Goal: Contribute content: Contribute content

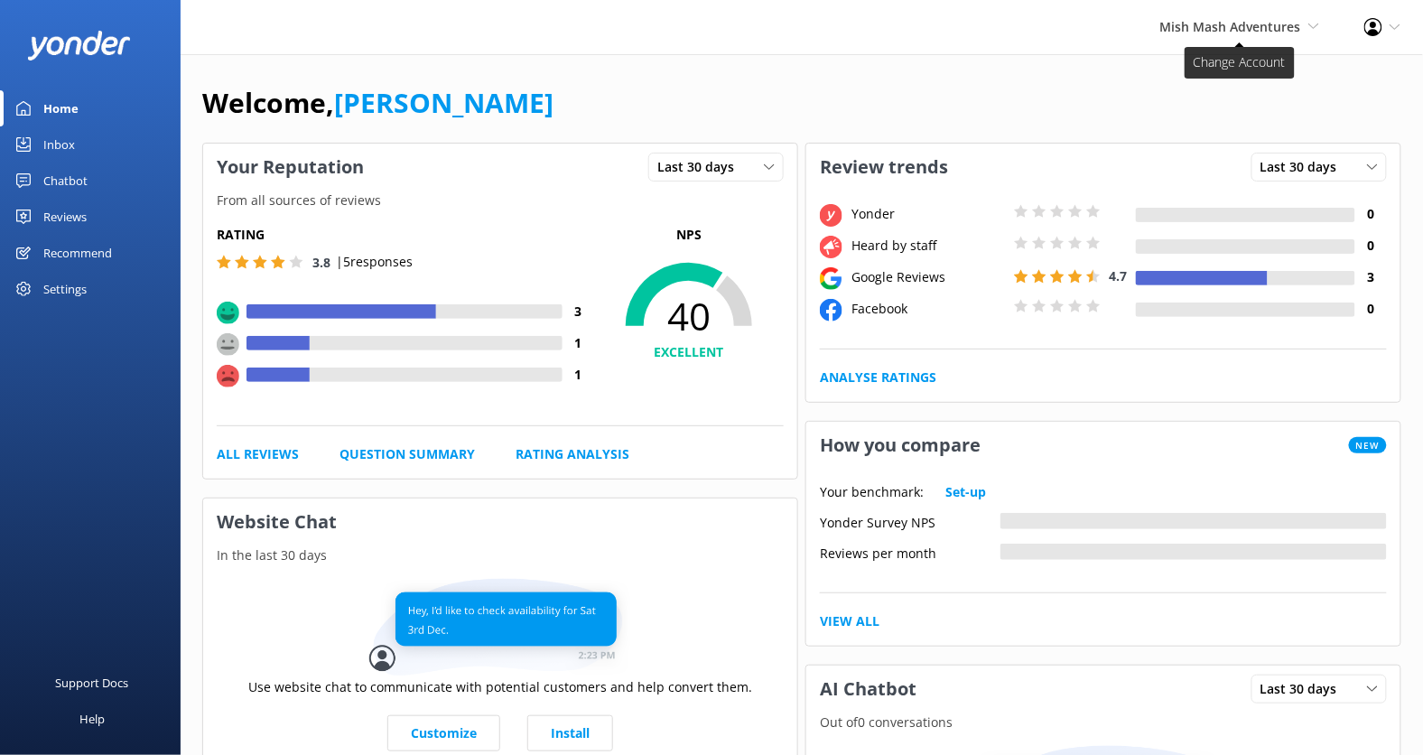
click at [1273, 27] on span "Mish Mash Adventures" at bounding box center [1231, 26] width 141 height 17
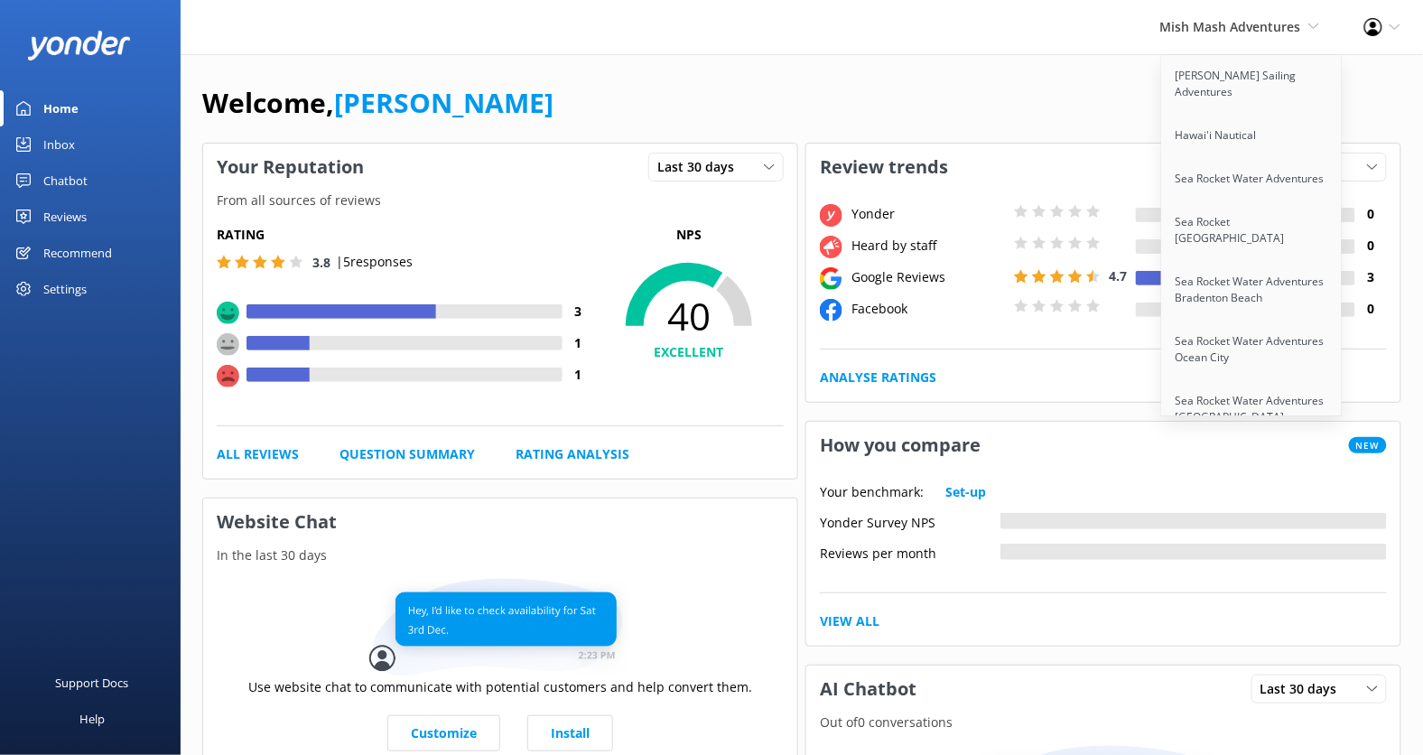
scroll to position [3091, 0]
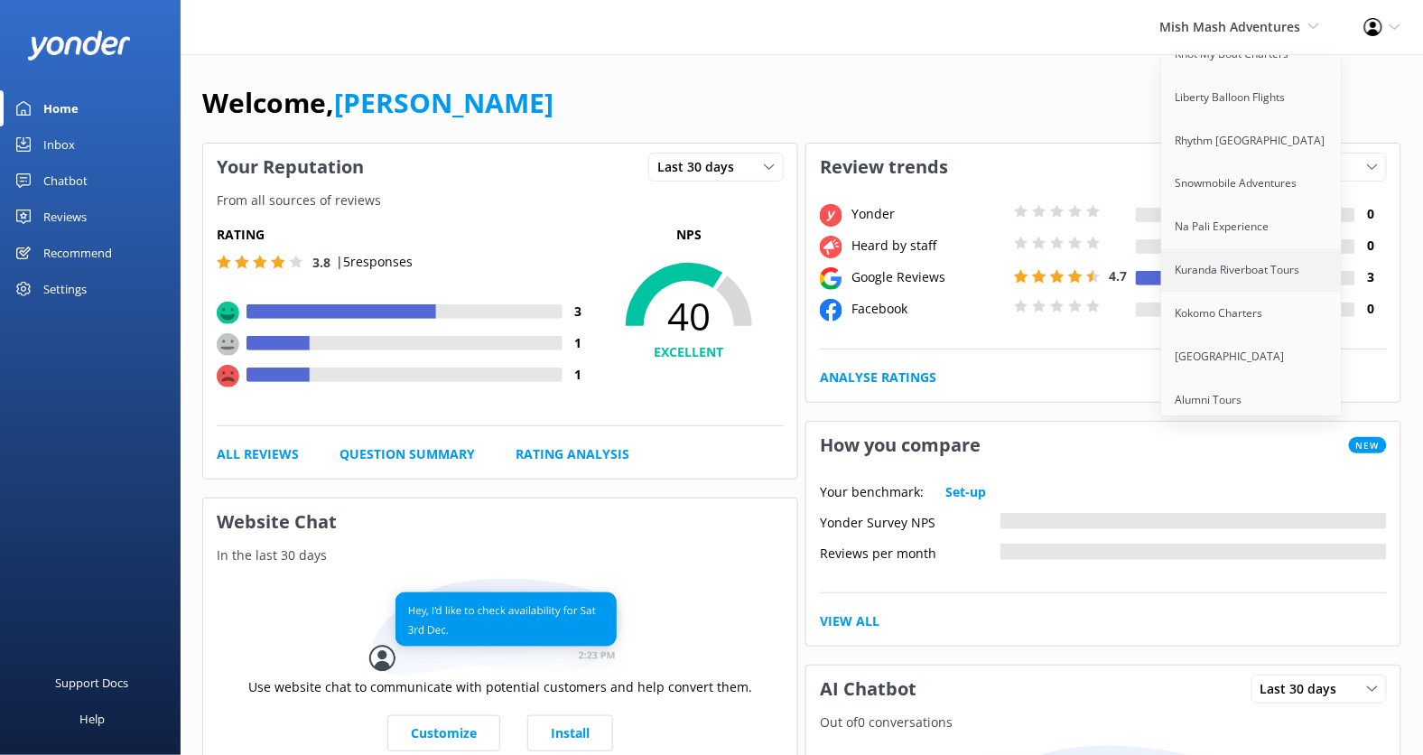
click at [1252, 249] on link "Kuranda Riverboat Tours" at bounding box center [1252, 270] width 181 height 43
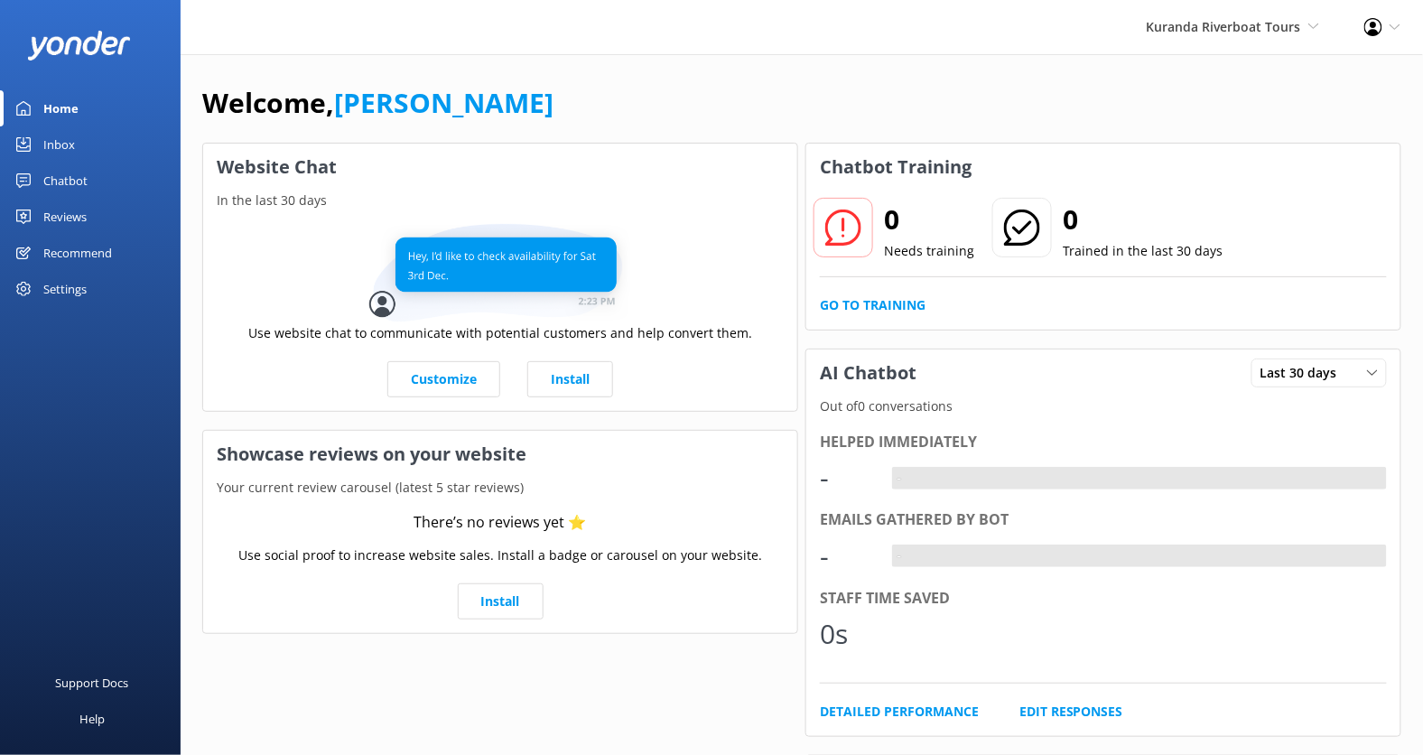
click at [72, 187] on div "Chatbot" at bounding box center [65, 181] width 44 height 36
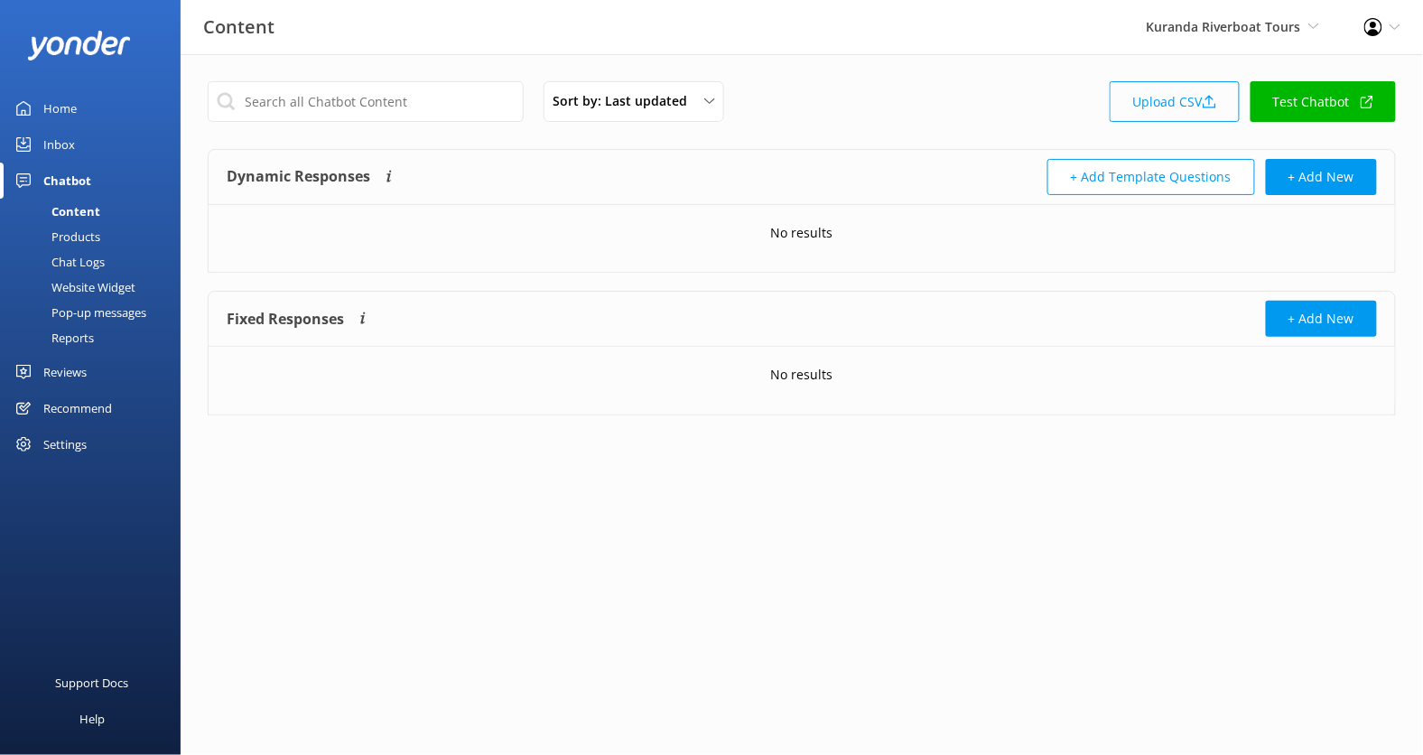
click at [1190, 102] on link "Upload CSV" at bounding box center [1175, 101] width 130 height 41
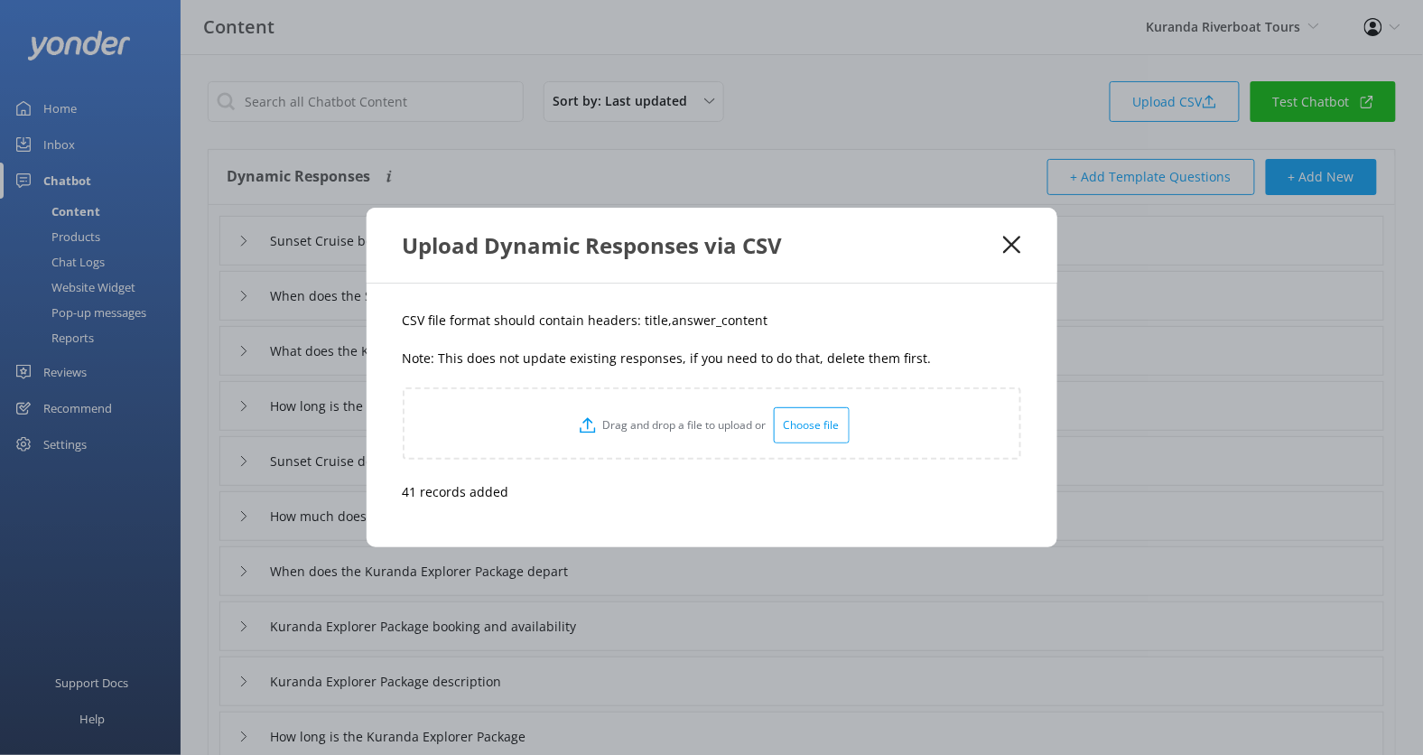
click at [1017, 246] on icon at bounding box center [1011, 245] width 17 height 18
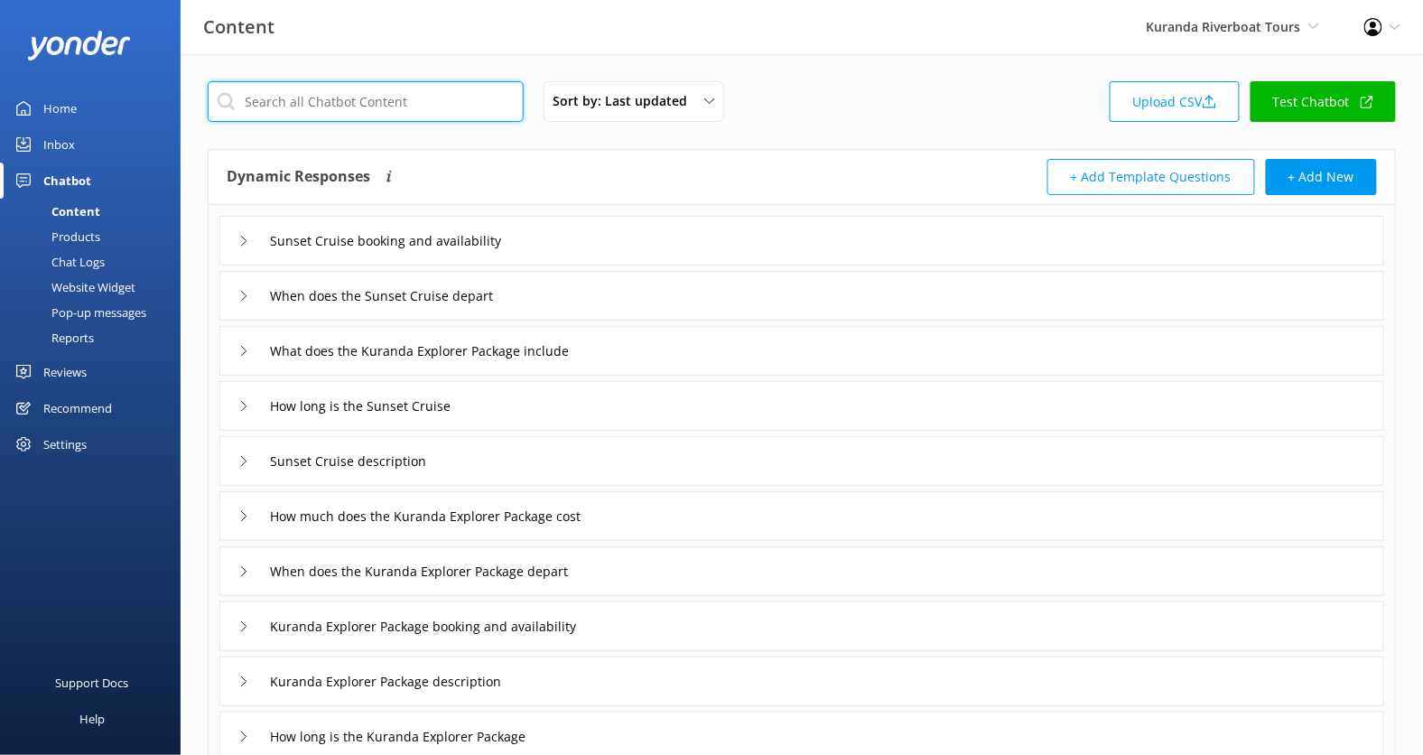
click at [416, 116] on input "text" at bounding box center [366, 101] width 316 height 41
type input "a"
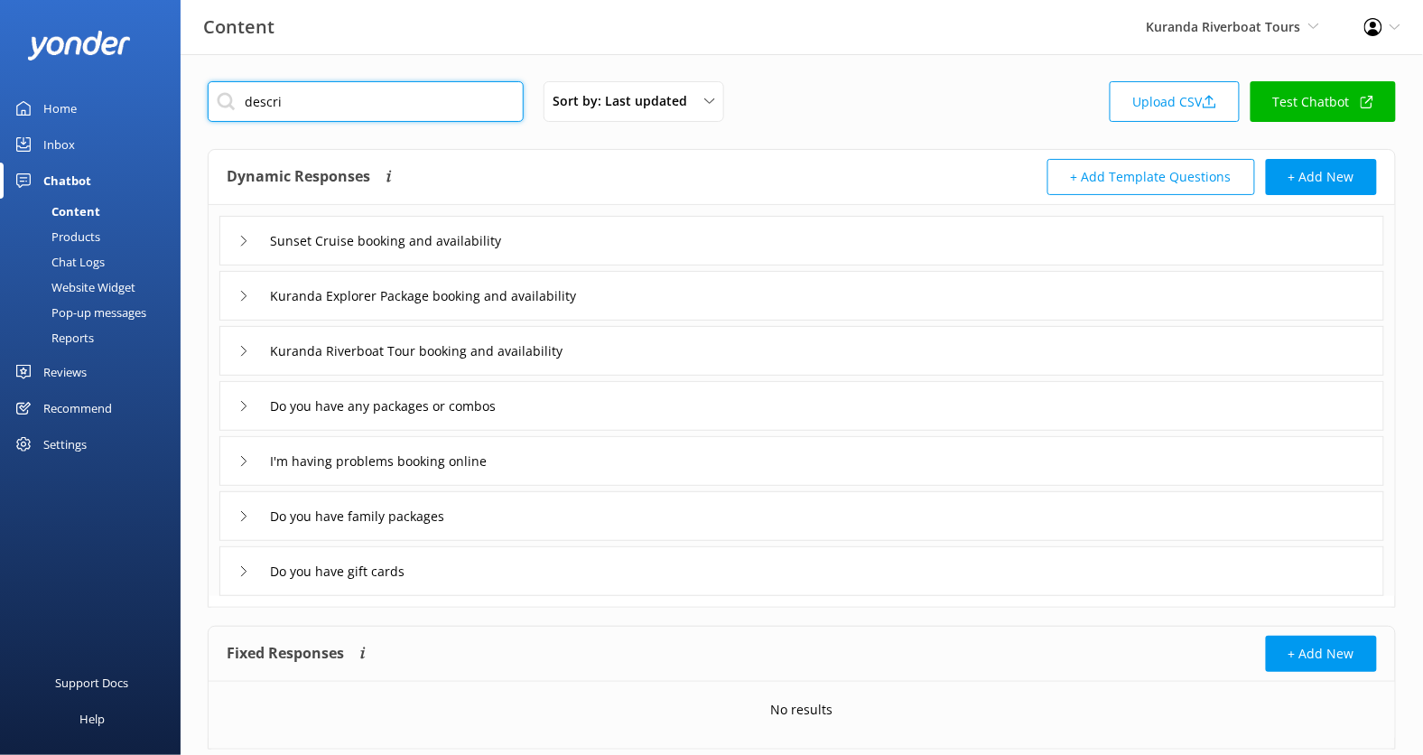
type input "descrip"
type input "Sunset Cruise description"
type input "Kuranda Explorer Package description"
type input "Kuranda Riverboat Tour description"
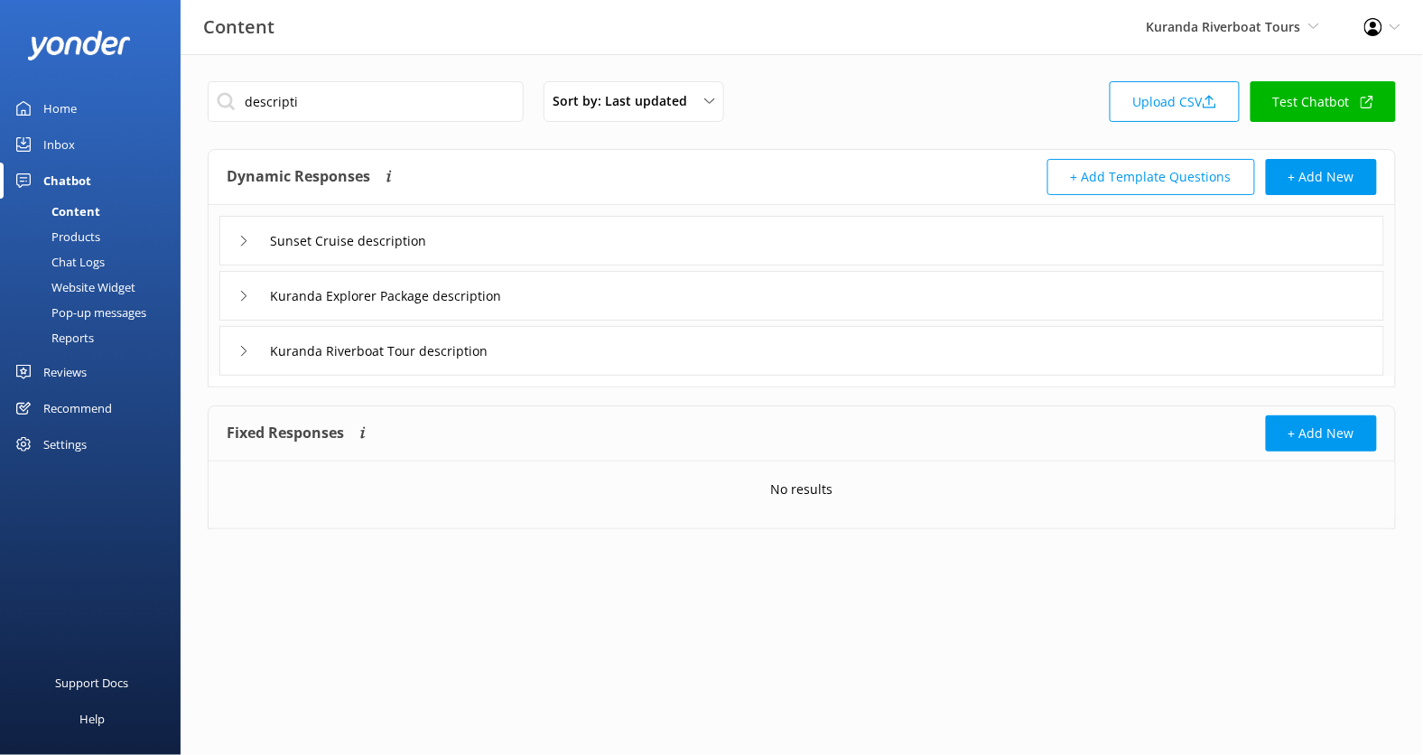
click at [559, 311] on div "Kuranda Explorer Package description" at bounding box center [801, 296] width 1165 height 50
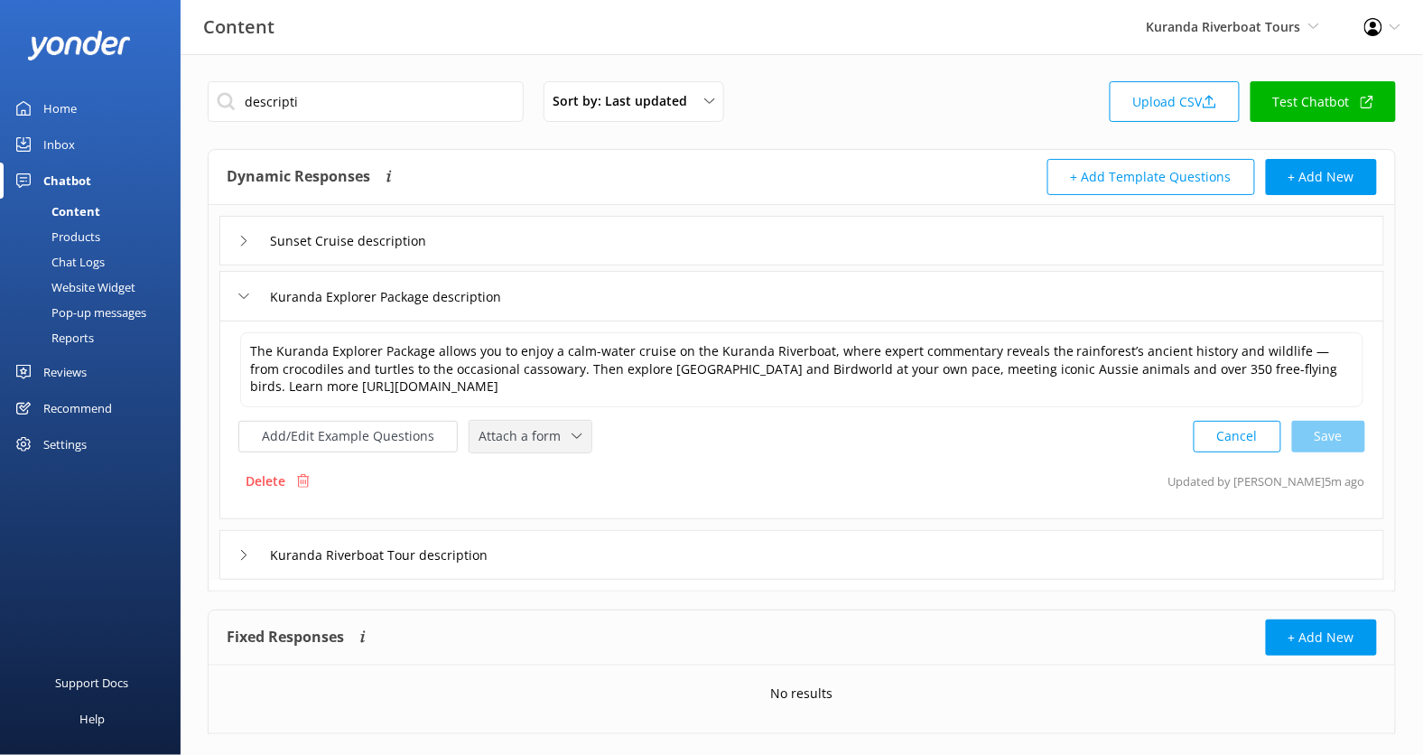
click at [521, 427] on span "Attach a form" at bounding box center [525, 436] width 93 height 20
click at [535, 512] on div "Check availability" at bounding box center [524, 511] width 89 height 18
click at [608, 550] on div "Kuranda Riverboat Tour description" at bounding box center [801, 553] width 1165 height 50
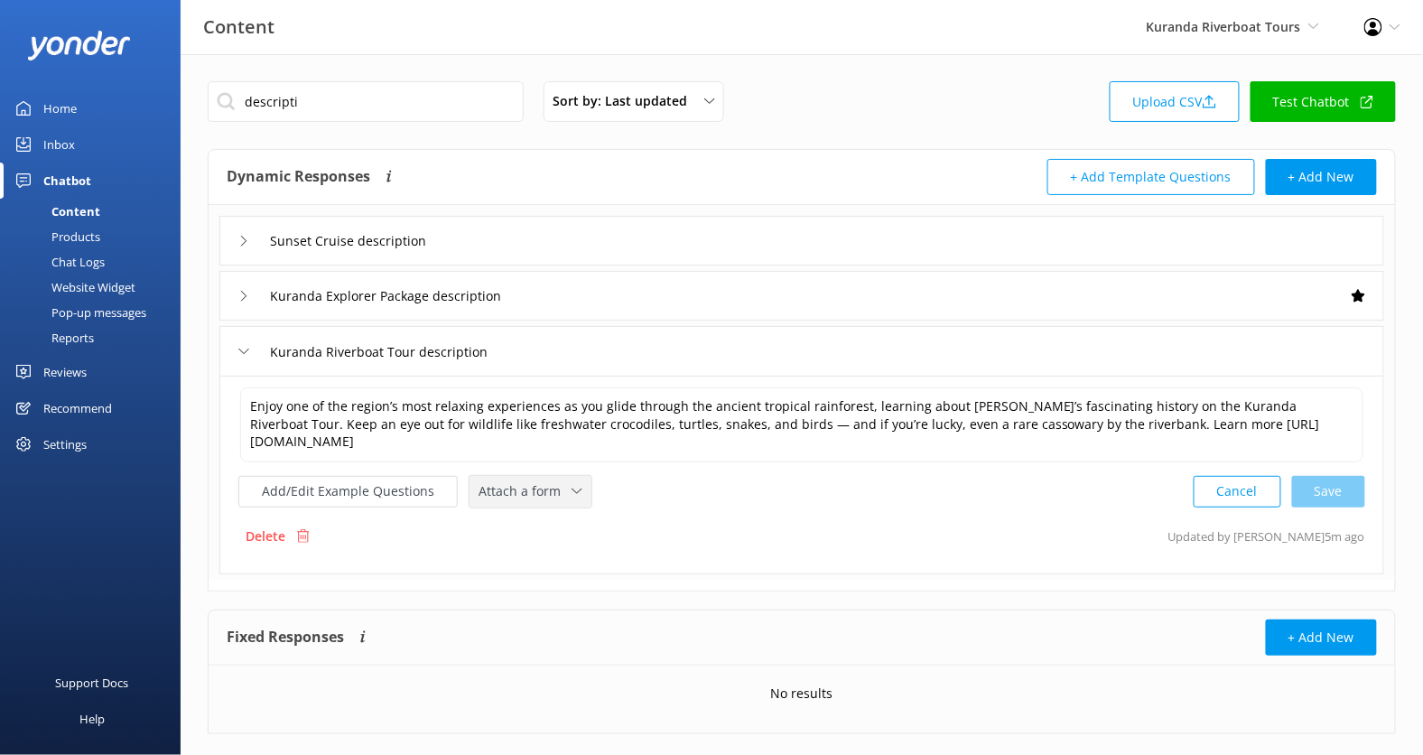
click at [516, 494] on span "Attach a form" at bounding box center [525, 491] width 93 height 20
click at [541, 568] on div "Check availability" at bounding box center [524, 566] width 89 height 18
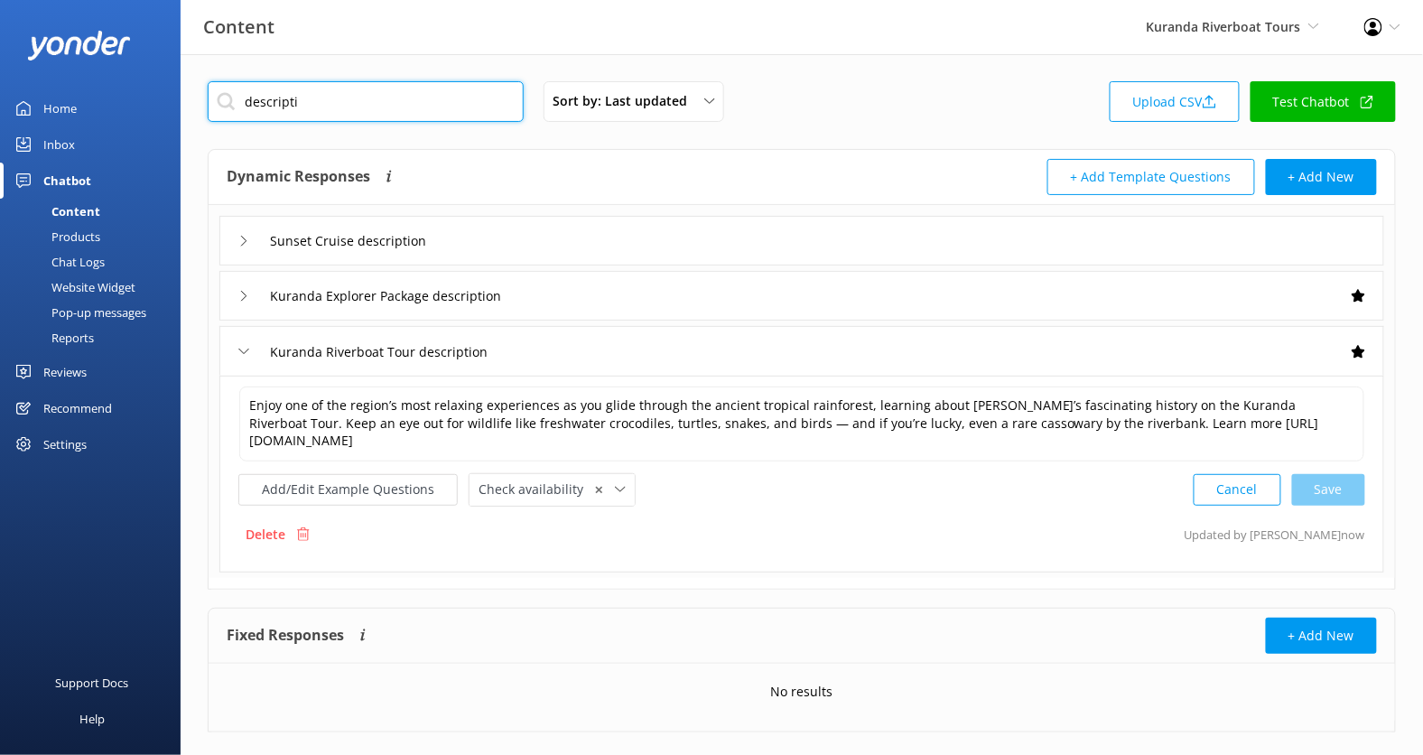
click at [462, 92] on input "descripti" at bounding box center [366, 101] width 316 height 41
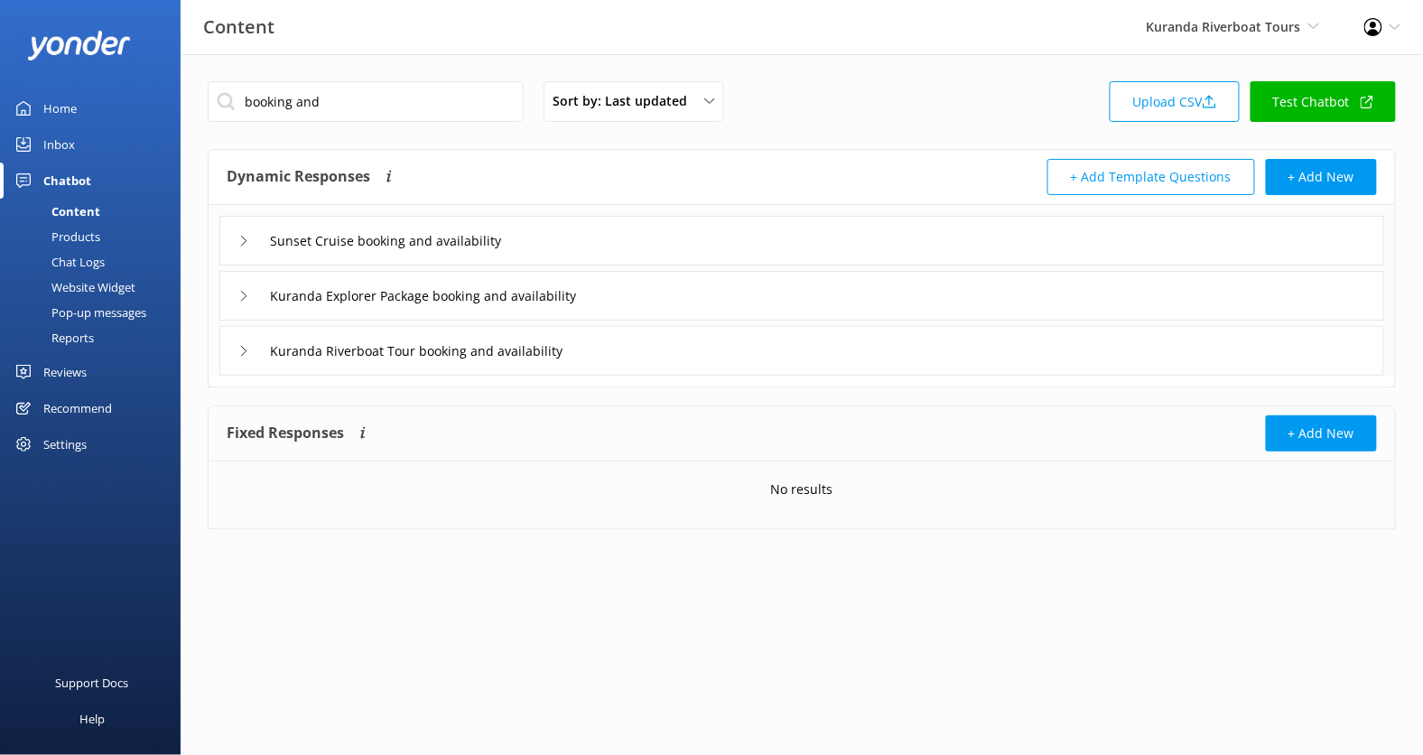
click at [679, 282] on div "Kuranda Explorer Package booking and availability" at bounding box center [801, 296] width 1165 height 50
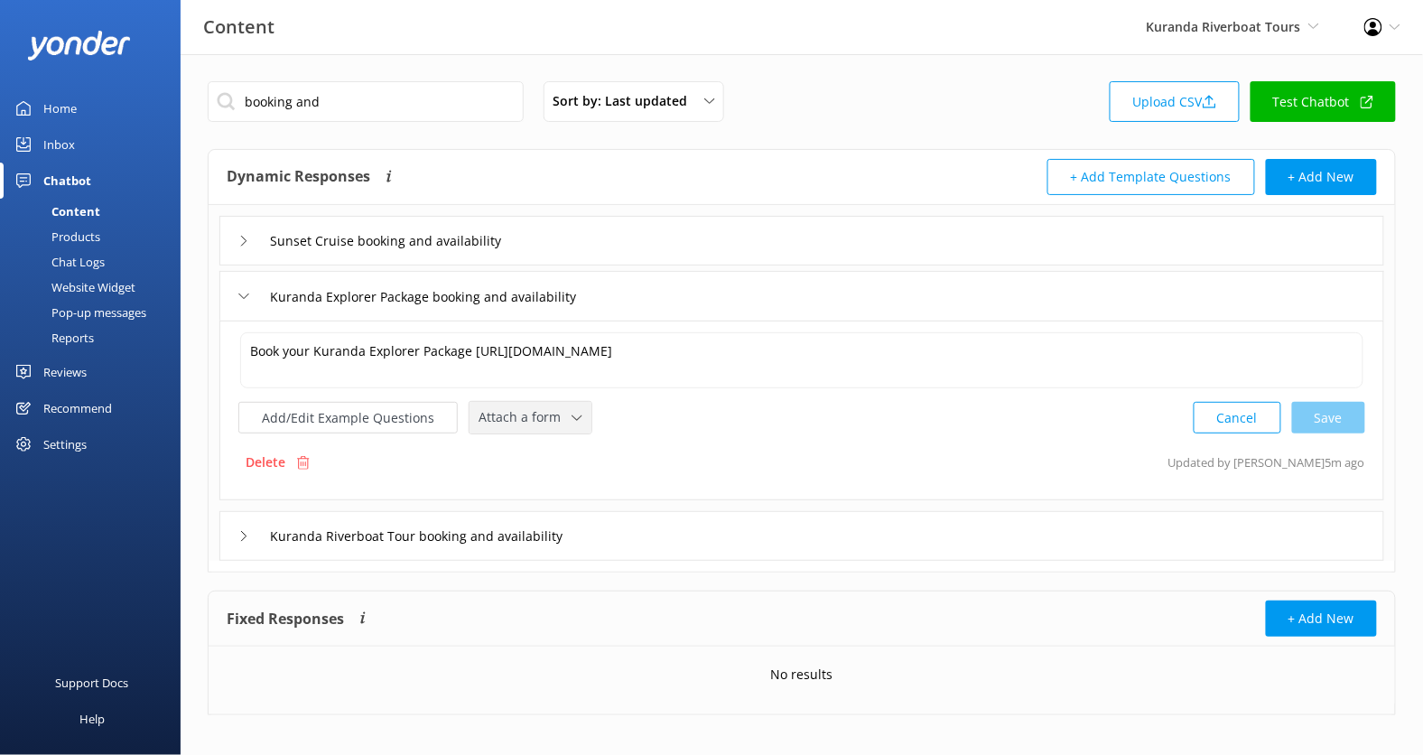
click at [545, 409] on span "Attach a form" at bounding box center [525, 417] width 93 height 20
click at [545, 488] on div "Check availability" at bounding box center [524, 492] width 89 height 18
click at [690, 530] on div "Kuranda Riverboat Tour booking and availability" at bounding box center [801, 534] width 1165 height 50
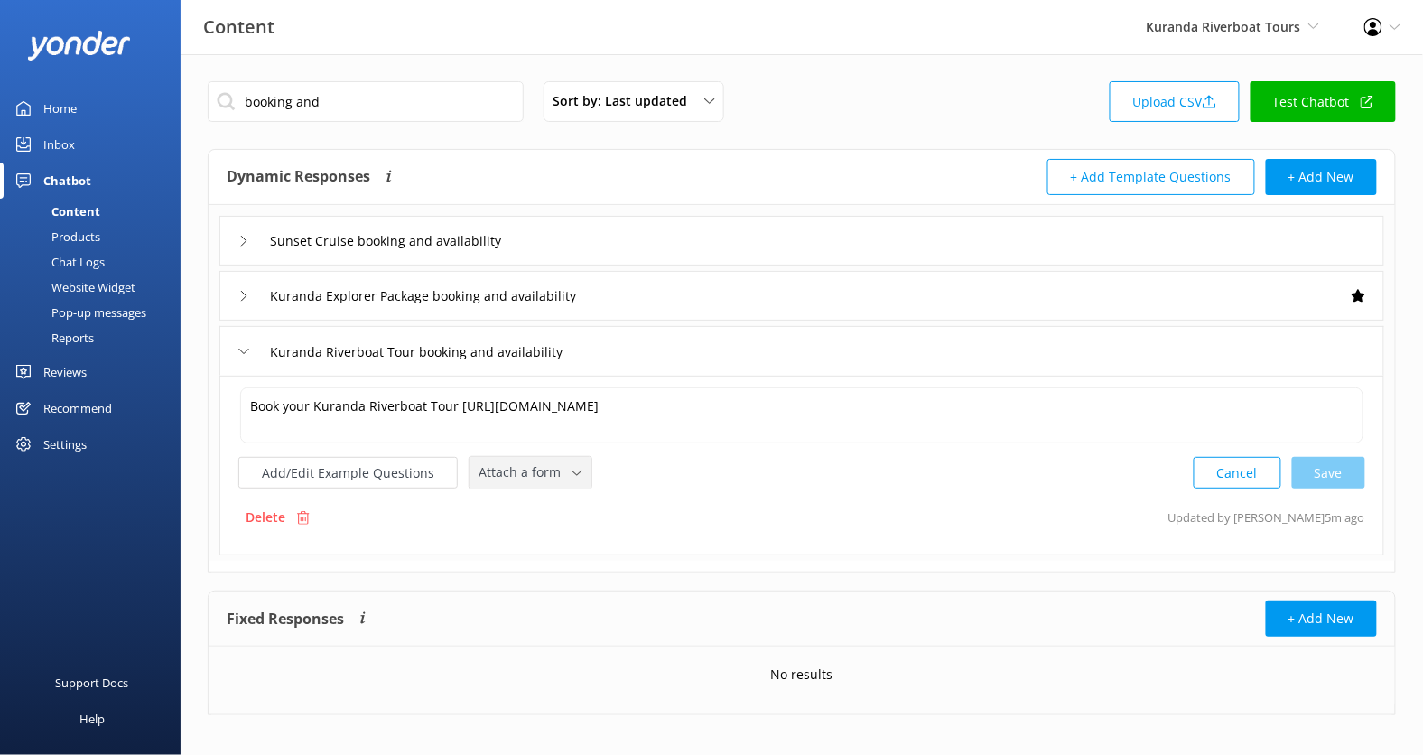
click at [542, 482] on div "Attach a form Leave contact details Check availability" at bounding box center [531, 473] width 122 height 32
click at [552, 540] on div "Check availability" at bounding box center [524, 547] width 89 height 18
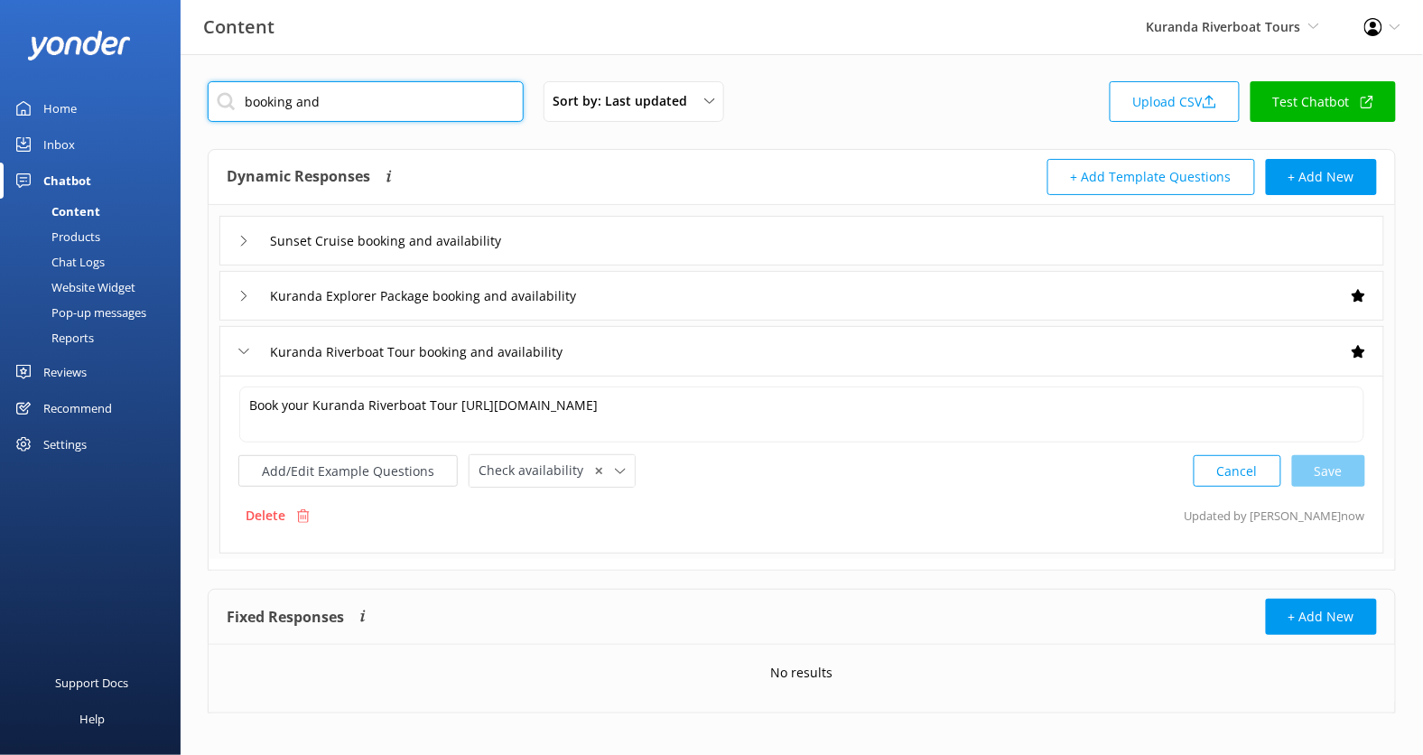
click at [424, 98] on input "booking and" at bounding box center [366, 101] width 316 height 41
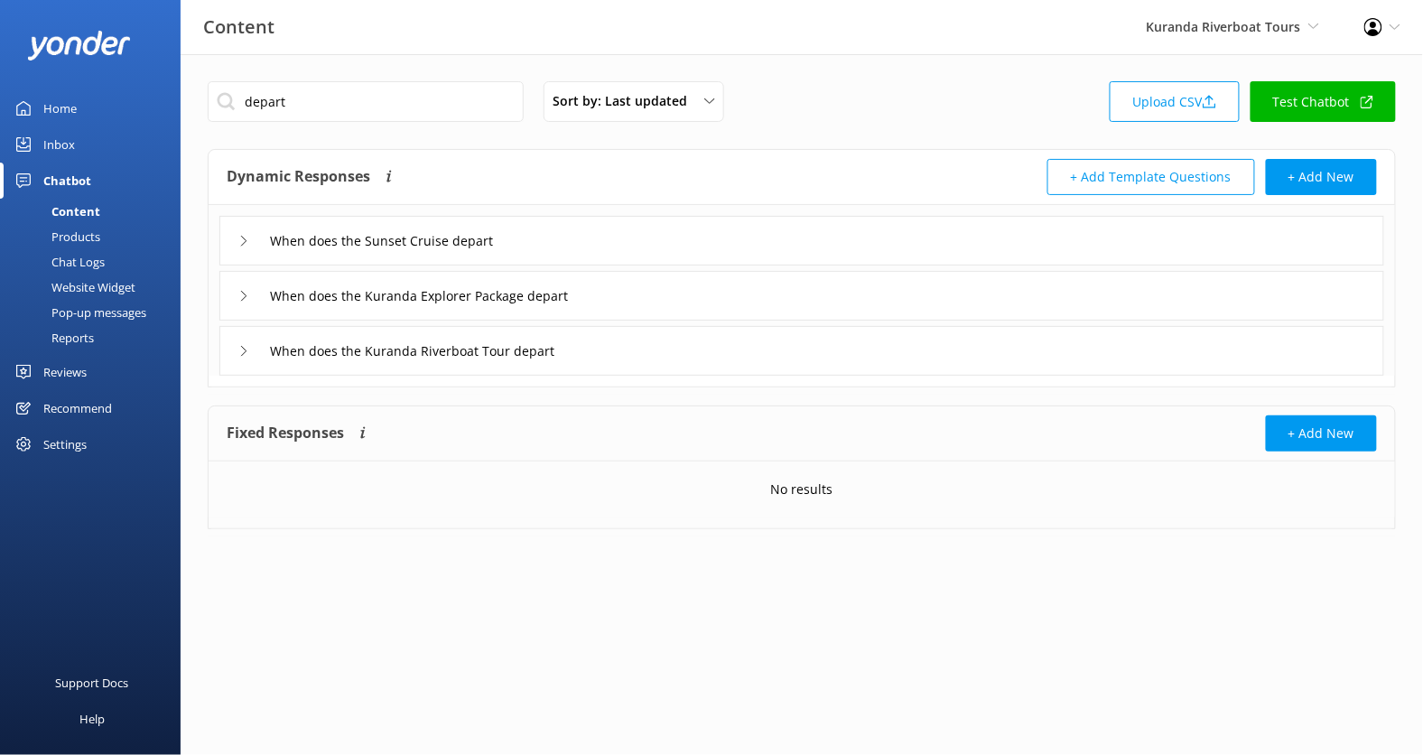
click at [658, 304] on div "When does the Kuranda Explorer Package depart" at bounding box center [801, 296] width 1165 height 50
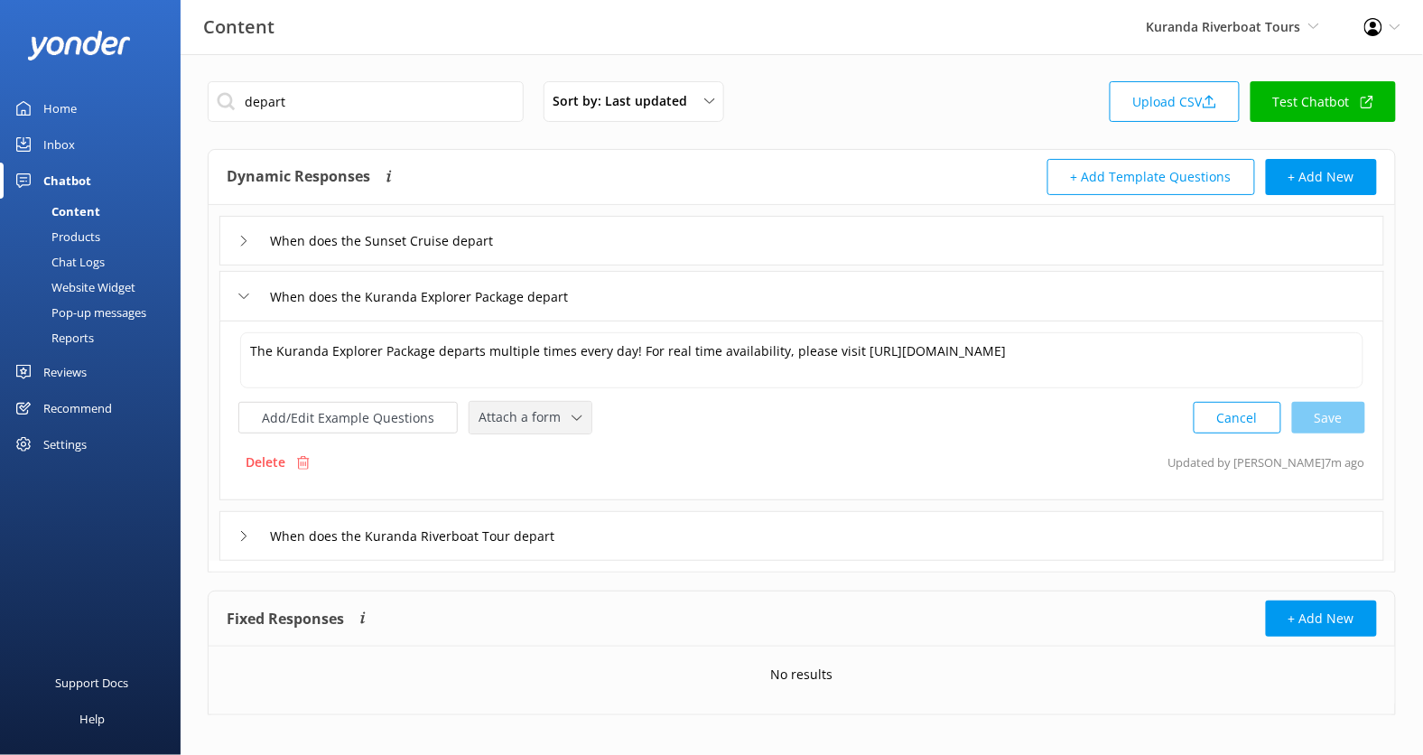
click at [545, 407] on span "Attach a form" at bounding box center [525, 417] width 93 height 20
click at [547, 484] on div "Check availability" at bounding box center [524, 492] width 89 height 18
click at [651, 515] on div "When does the Kuranda Riverboat Tour depart" at bounding box center [801, 534] width 1165 height 50
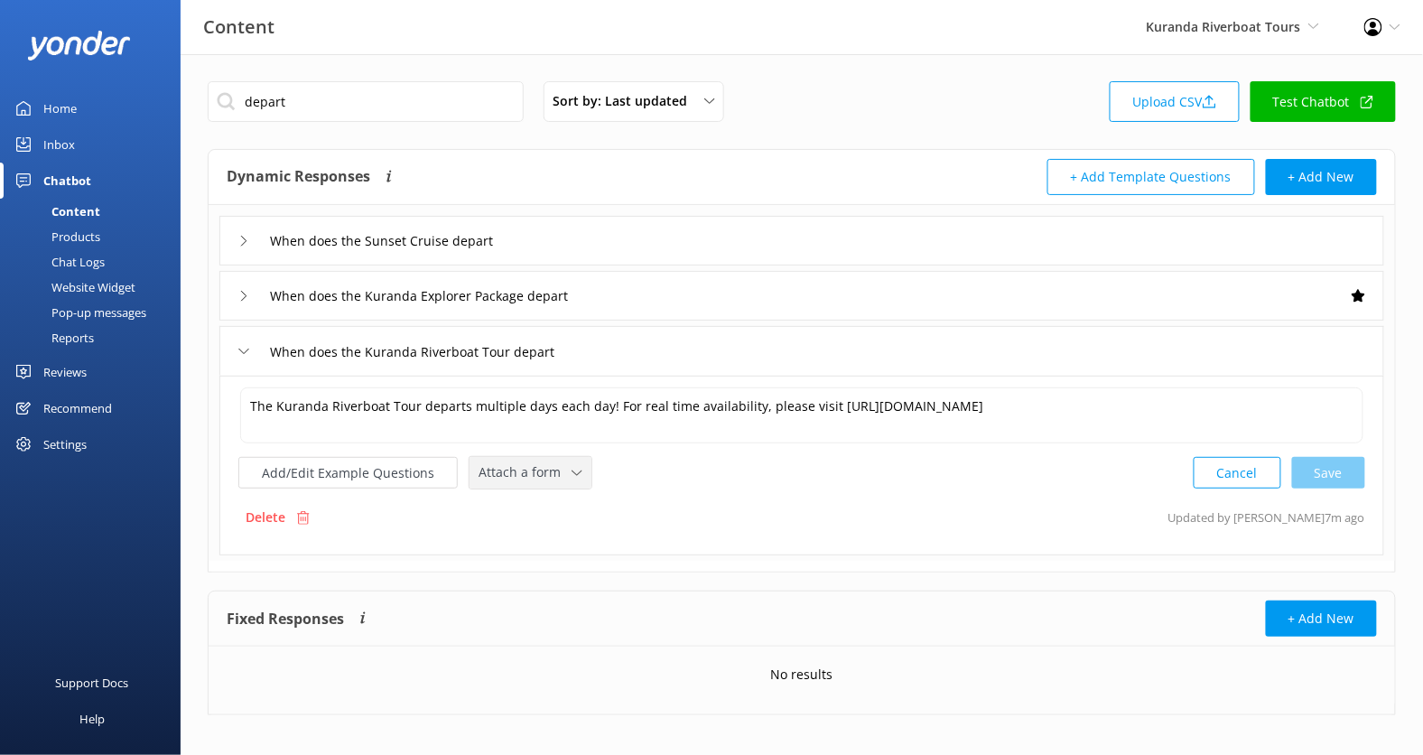
click at [567, 480] on div "Attach a form" at bounding box center [530, 473] width 113 height 23
click at [564, 536] on link "Check availability" at bounding box center [551, 547] width 161 height 36
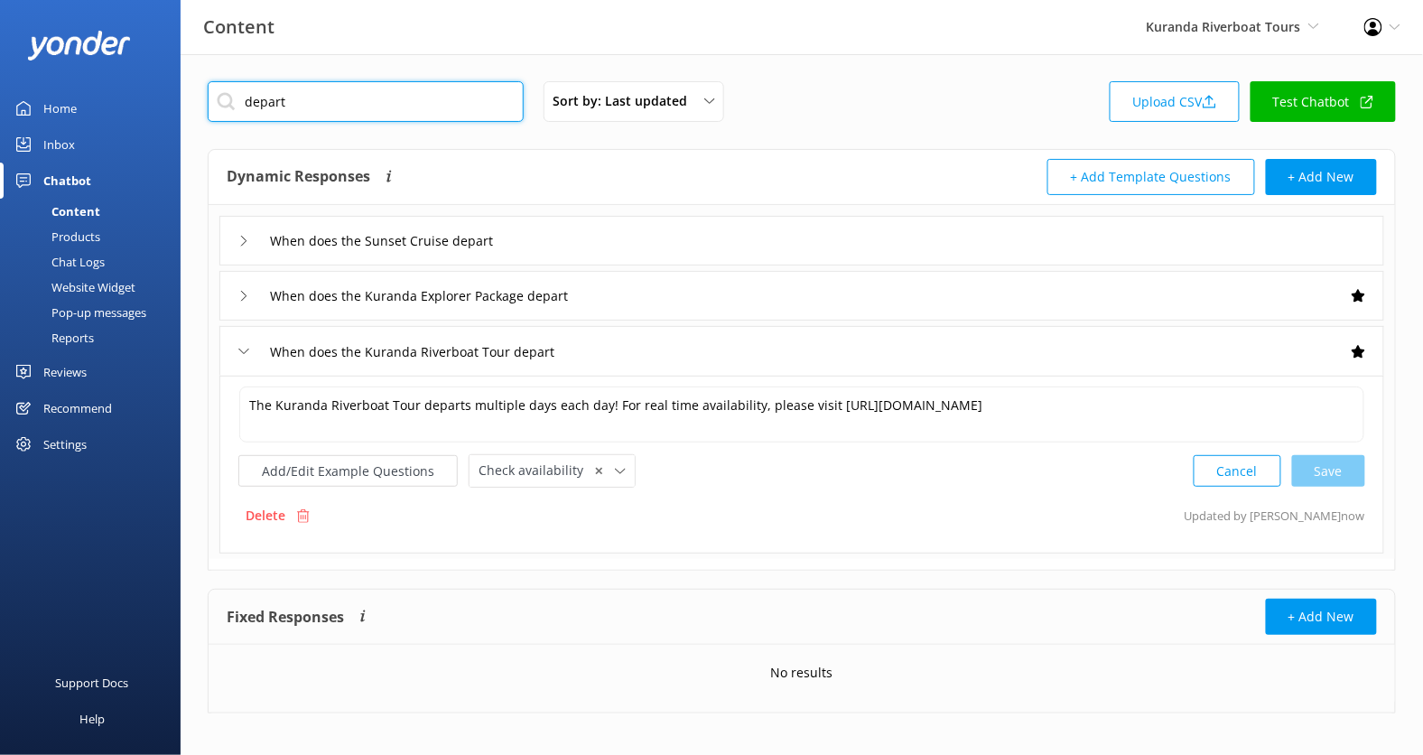
click at [414, 102] on input "depart" at bounding box center [366, 101] width 316 height 41
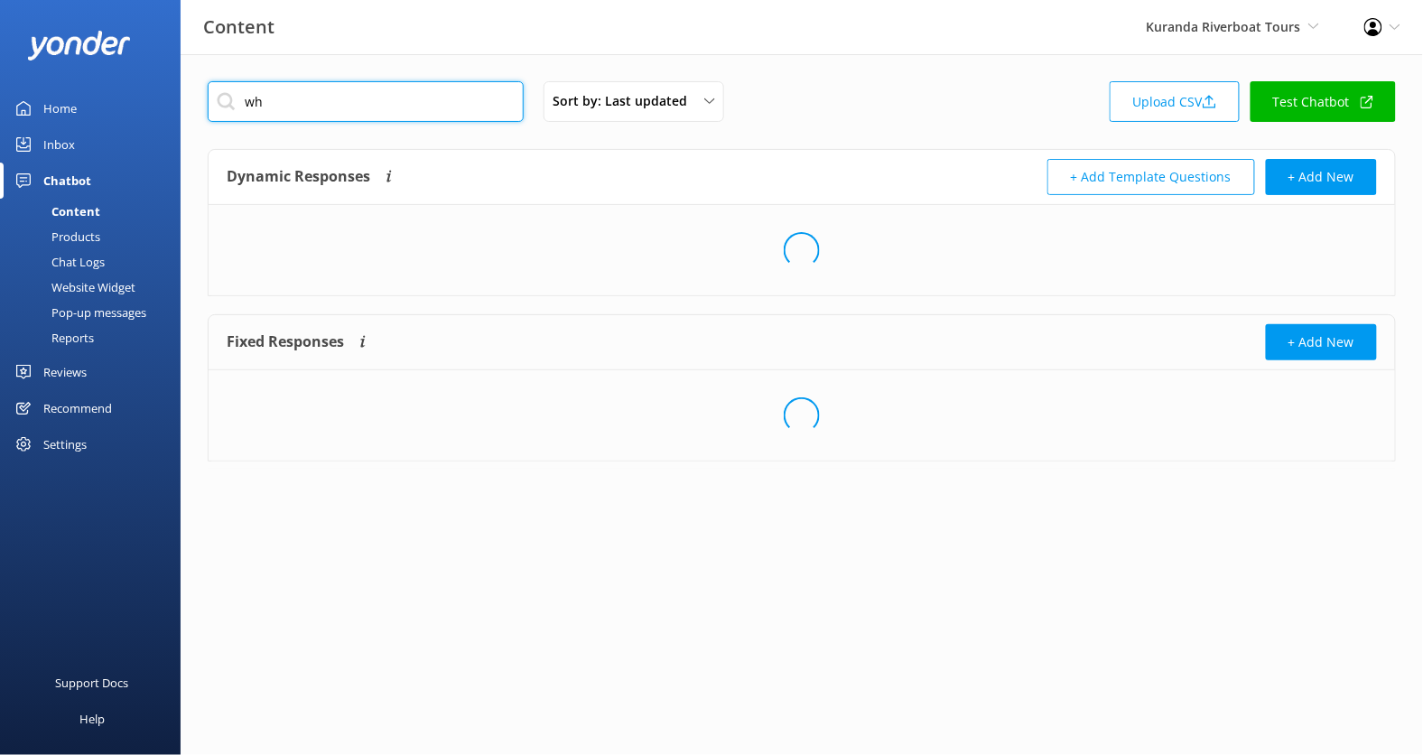
type input "w"
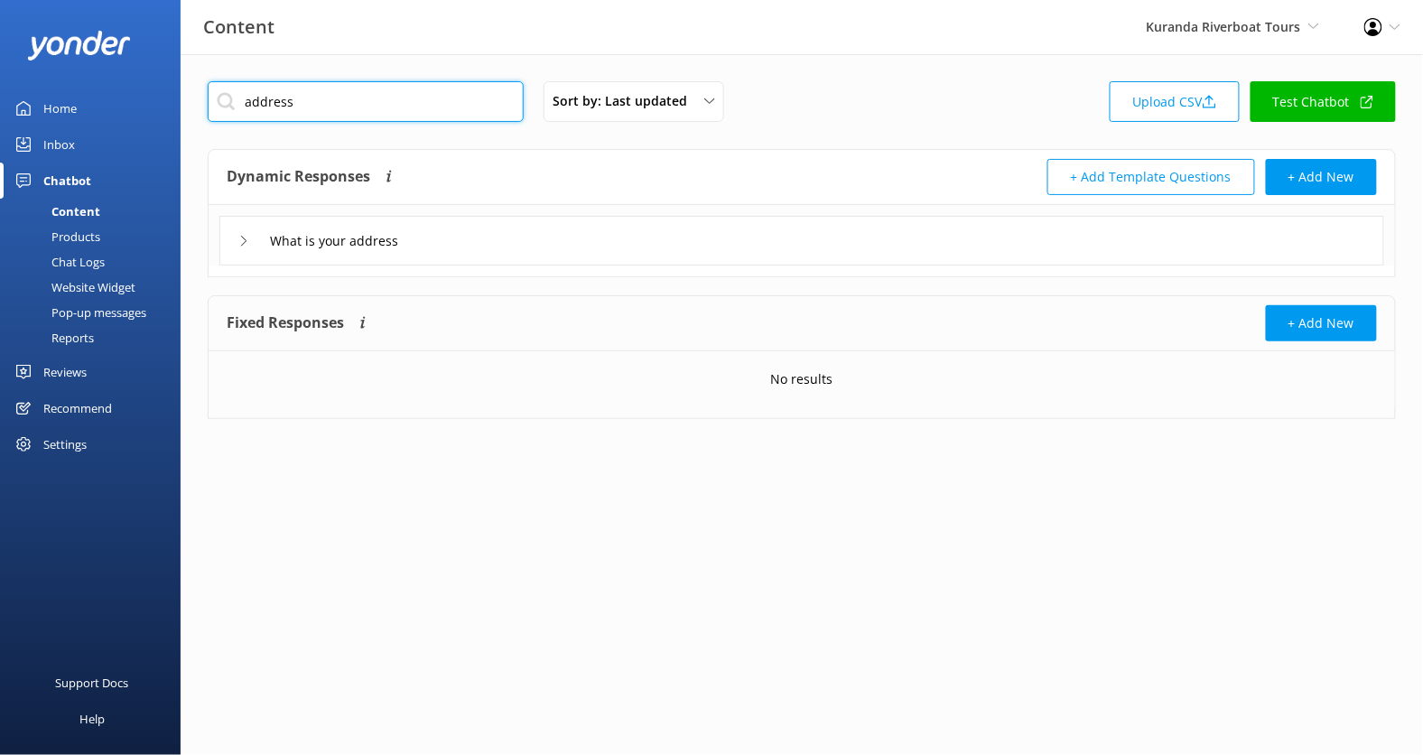
type input "address"
click at [539, 244] on div "What is your address" at bounding box center [801, 241] width 1165 height 50
click at [484, 249] on div "What is your address" at bounding box center [801, 241] width 1165 height 50
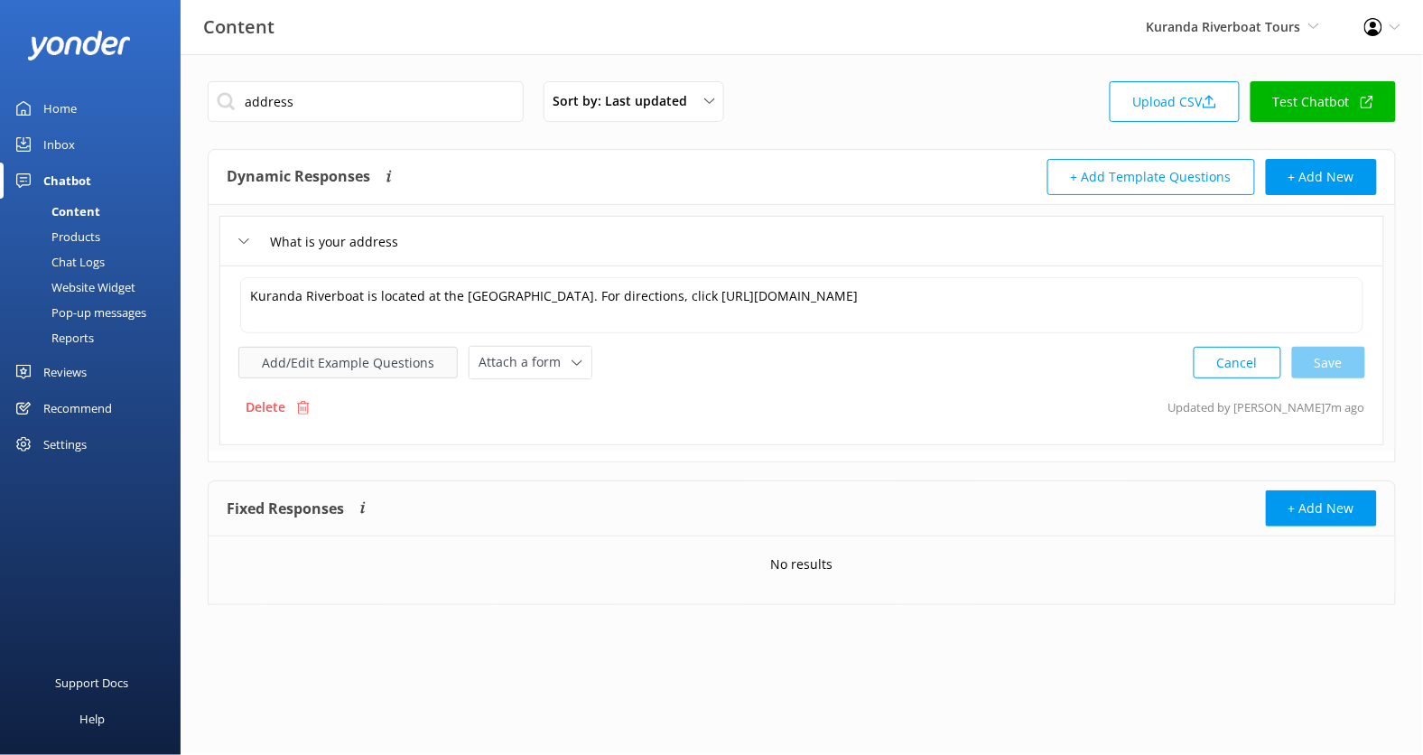
click at [396, 364] on button "Add/Edit Example Questions" at bounding box center [347, 363] width 219 height 32
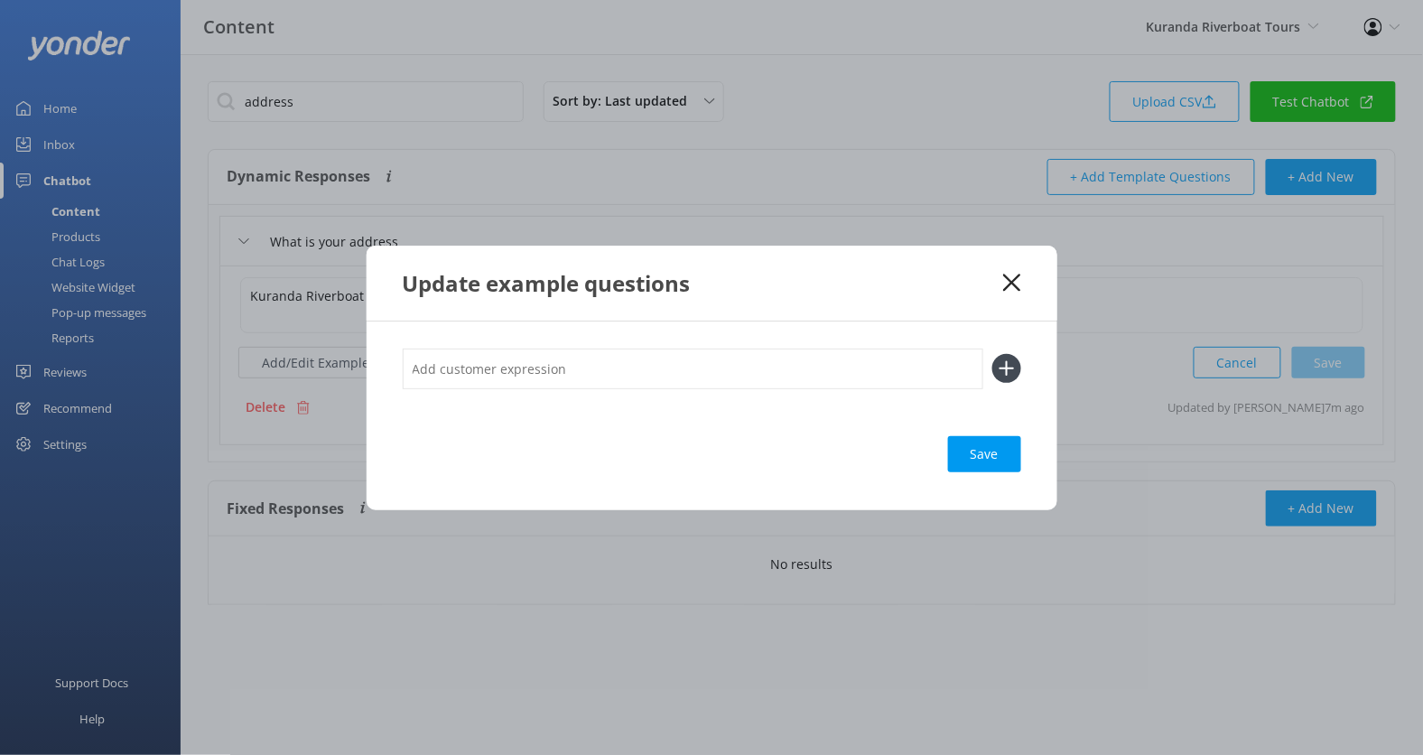
click at [524, 379] on input "text" at bounding box center [693, 369] width 581 height 41
type input "W"
type input "Where are you"
click at [993, 354] on button at bounding box center [1007, 368] width 29 height 29
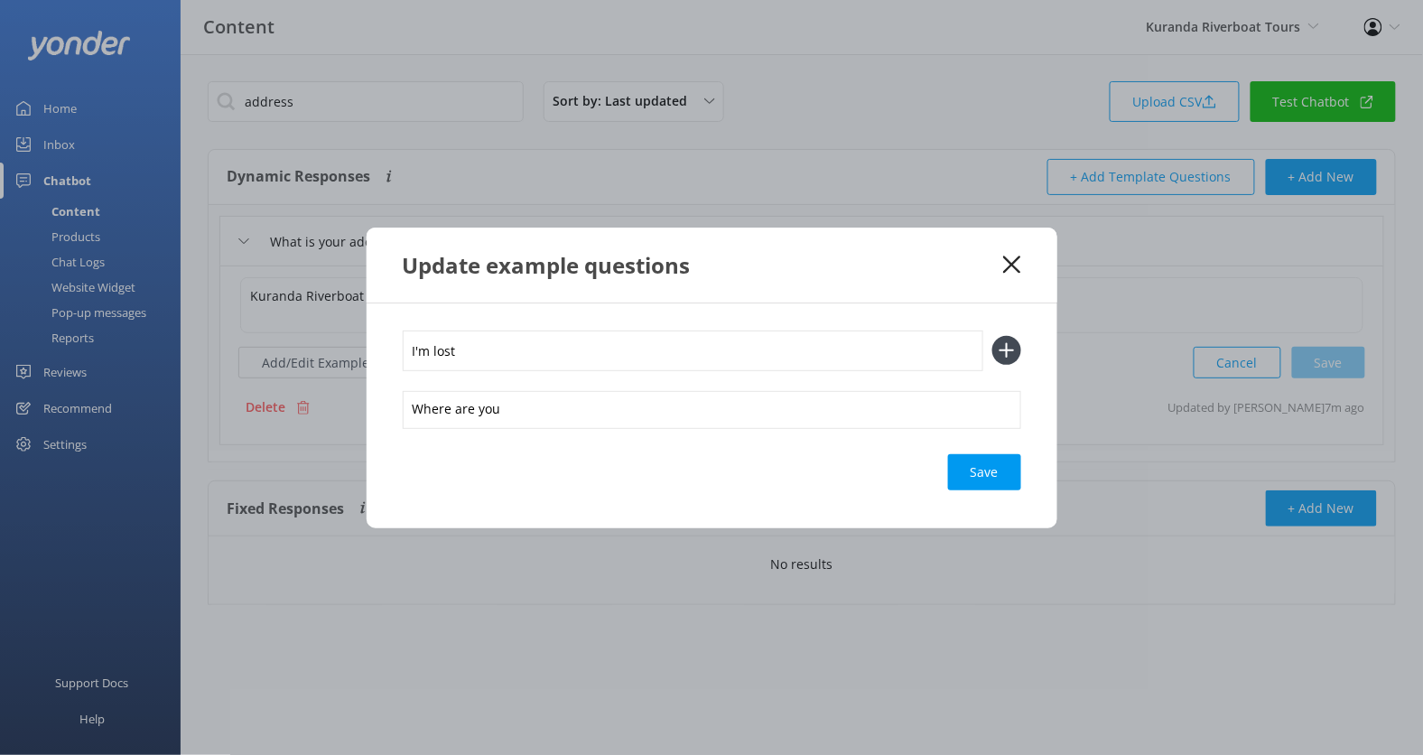
type input "I'm lost"
click at [993, 336] on button at bounding box center [1007, 350] width 29 height 29
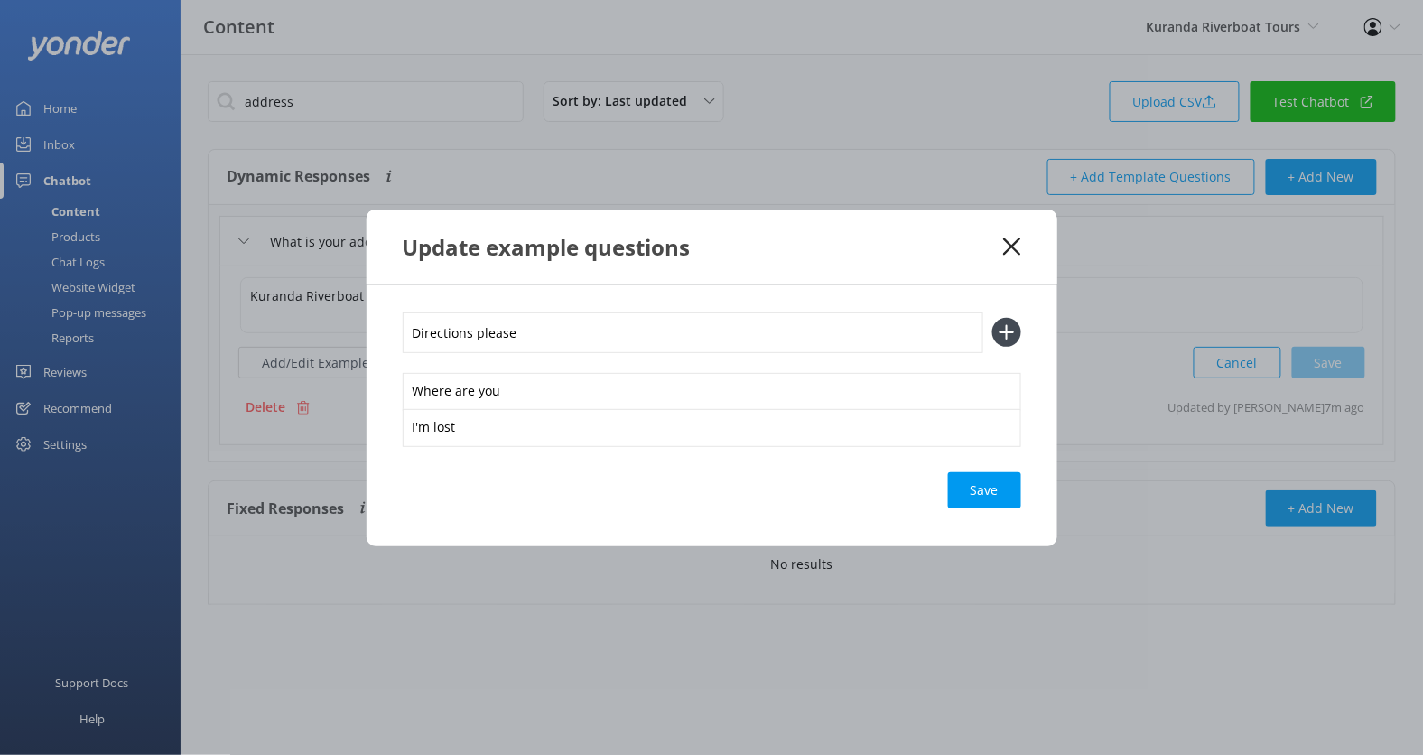
type input "Directions please"
click at [993, 318] on button at bounding box center [1007, 332] width 29 height 29
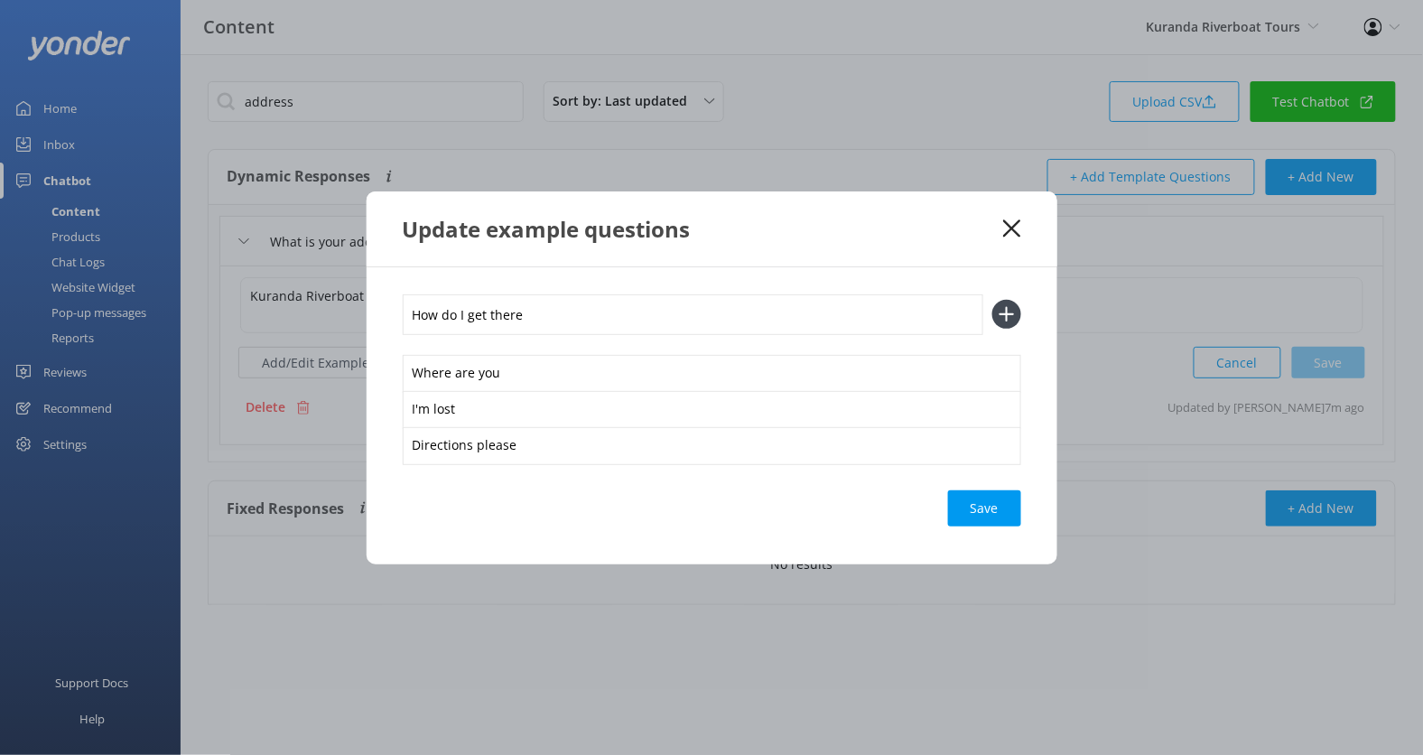
type input "How do I get there"
click at [993, 300] on button at bounding box center [1007, 314] width 29 height 29
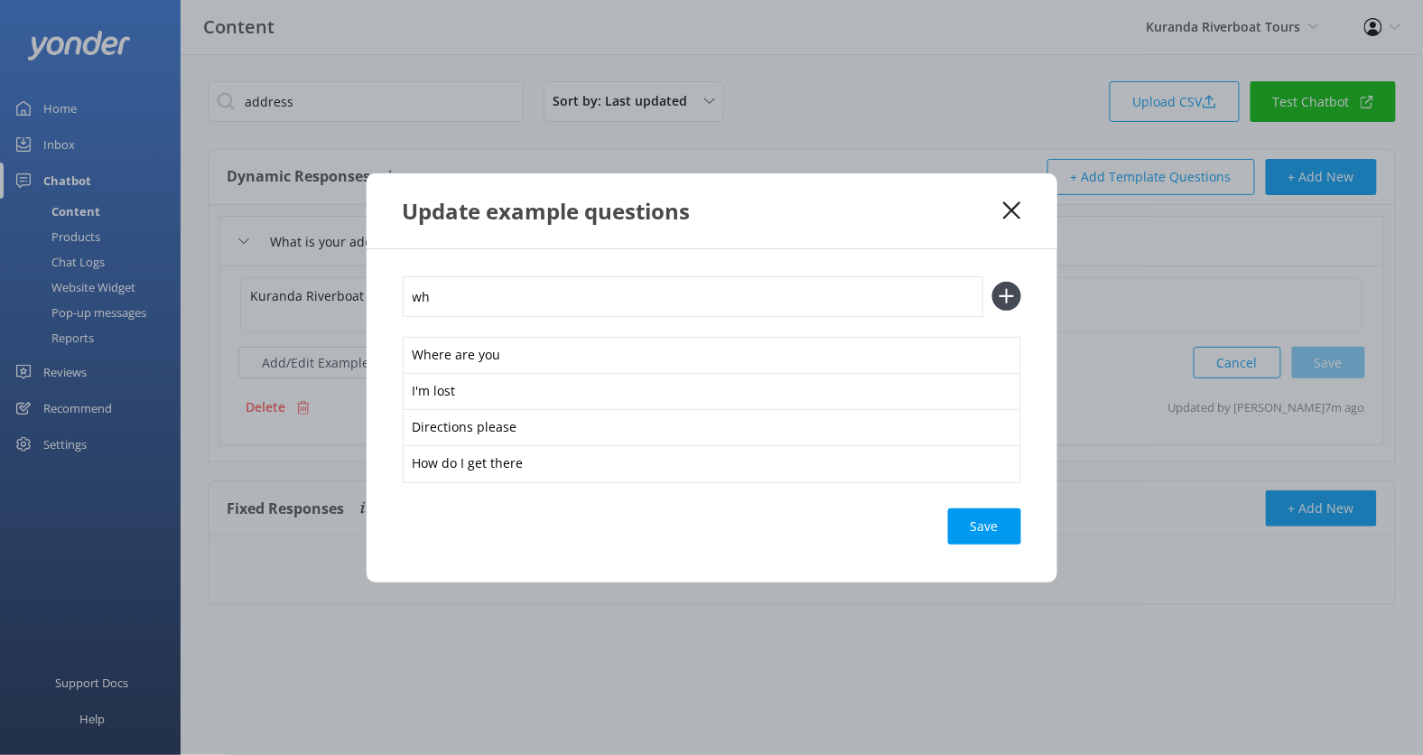
type input "w"
click at [983, 519] on div "Loading.." at bounding box center [985, 526] width 72 height 36
click at [1008, 210] on icon at bounding box center [1011, 210] width 17 height 18
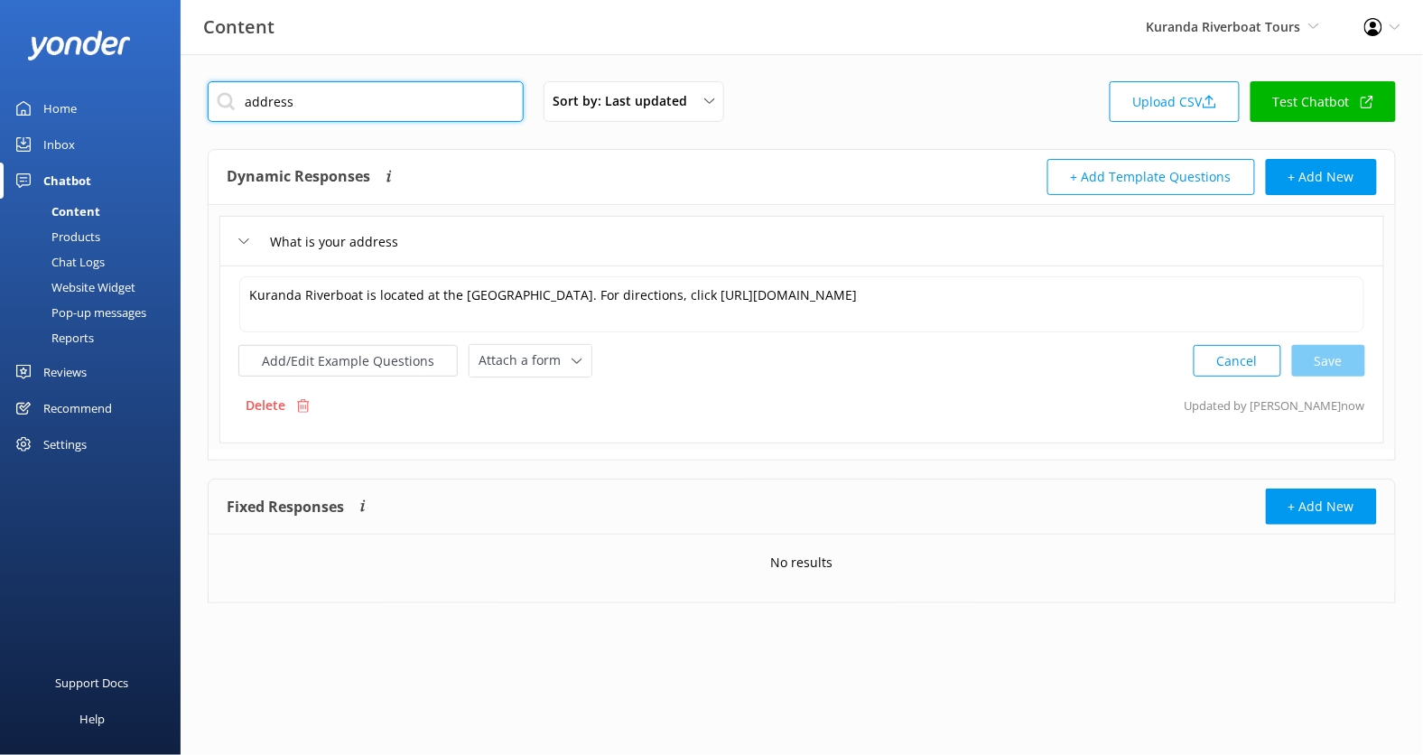
click at [441, 109] on input "address" at bounding box center [366, 101] width 316 height 41
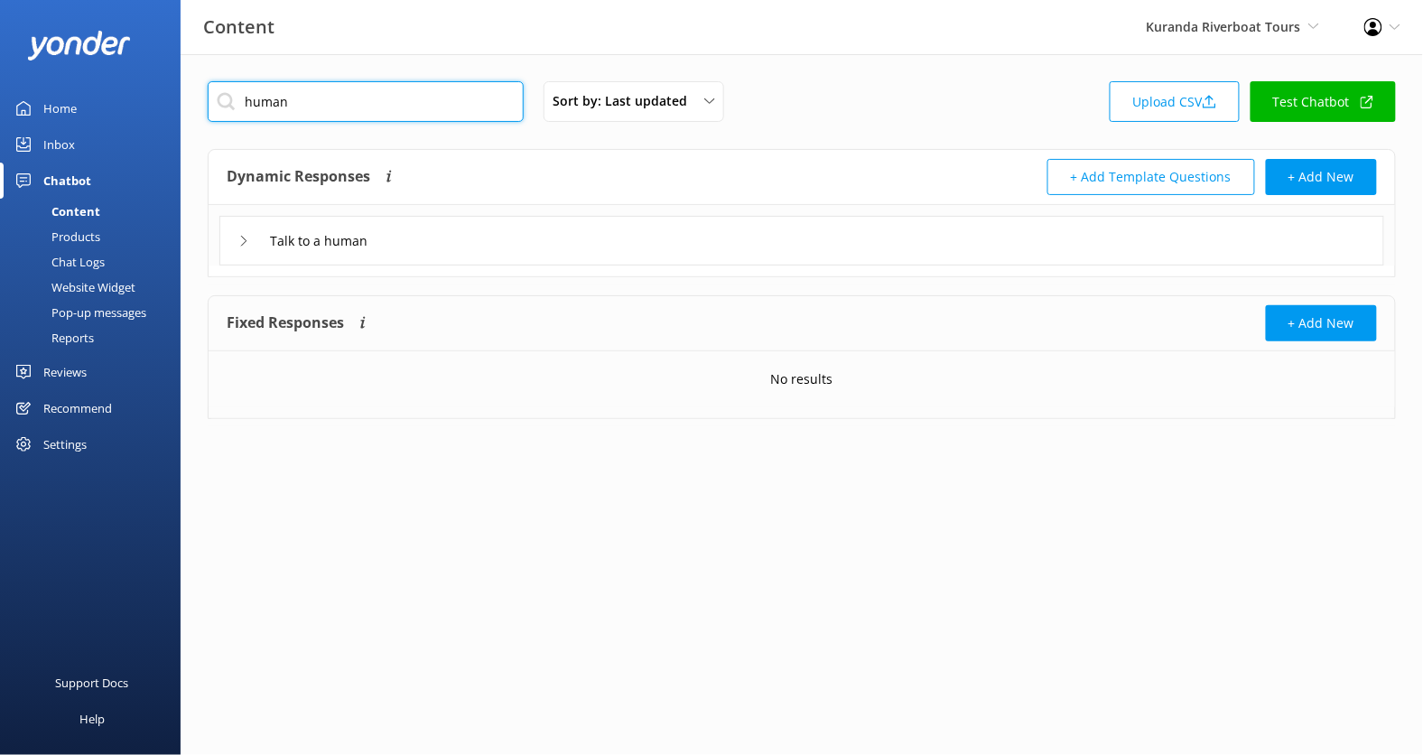
type input "human"
click at [527, 251] on div "Talk to a human" at bounding box center [801, 241] width 1165 height 50
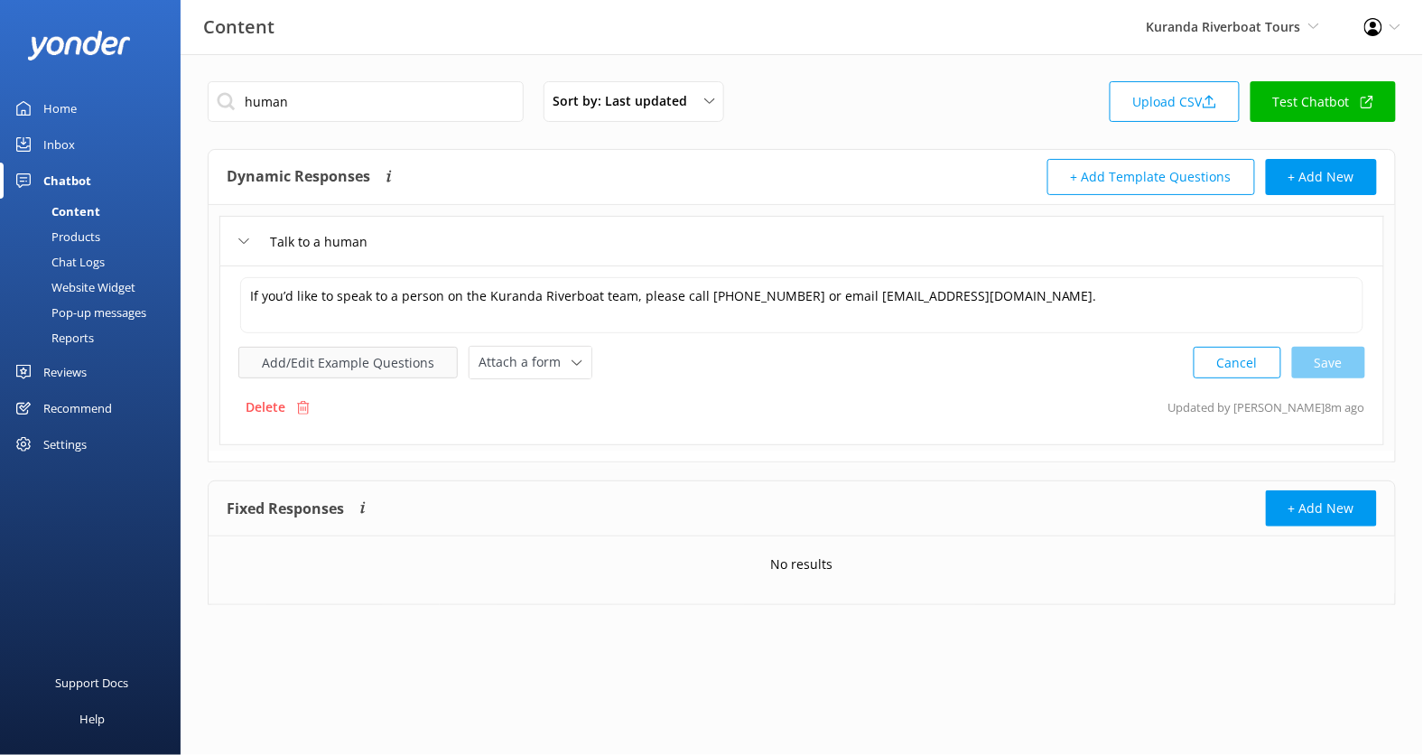
click at [347, 349] on button "Add/Edit Example Questions" at bounding box center [347, 363] width 219 height 32
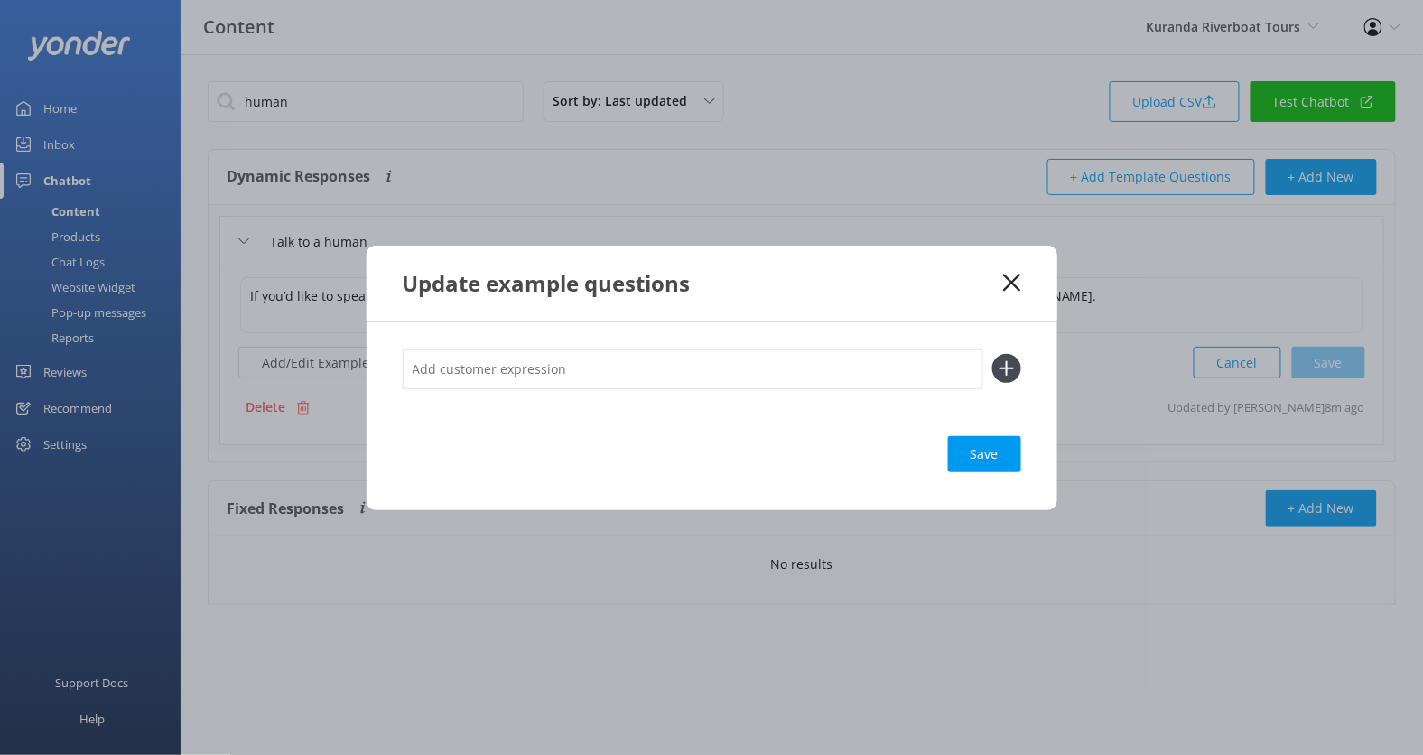
click at [476, 354] on input "text" at bounding box center [693, 369] width 581 height 41
type input "real person"
click at [993, 354] on button at bounding box center [1007, 368] width 29 height 29
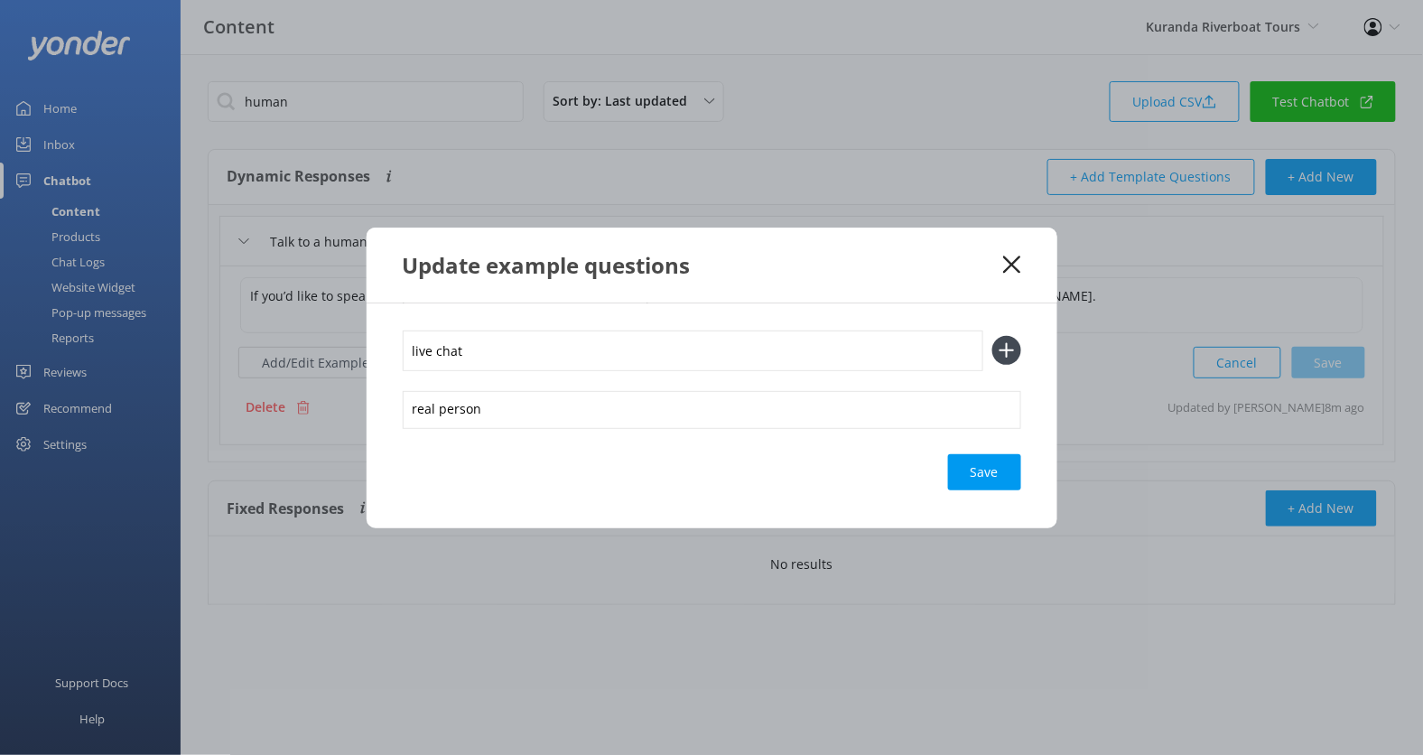
type input "live chat"
click at [993, 336] on button at bounding box center [1007, 350] width 29 height 29
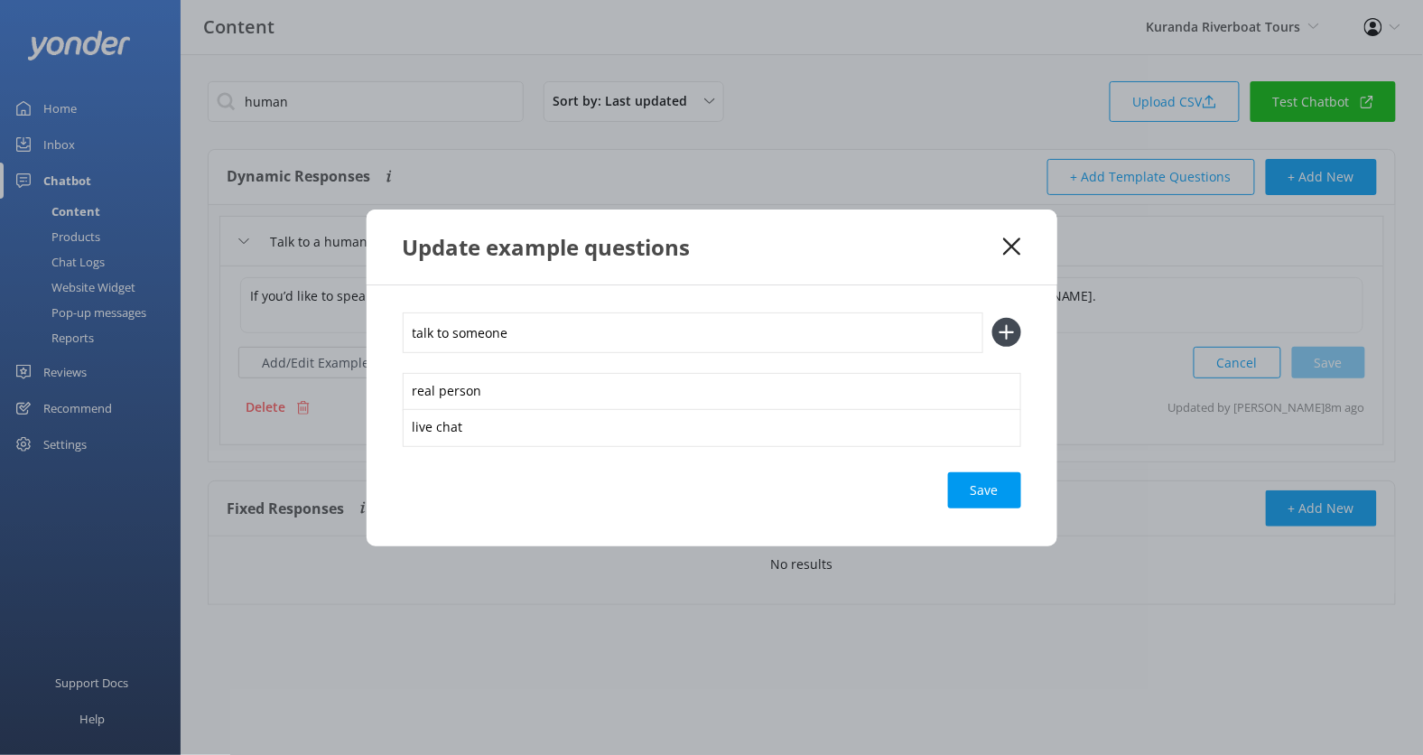
type input "talk to someone"
click at [993, 318] on button at bounding box center [1007, 332] width 29 height 29
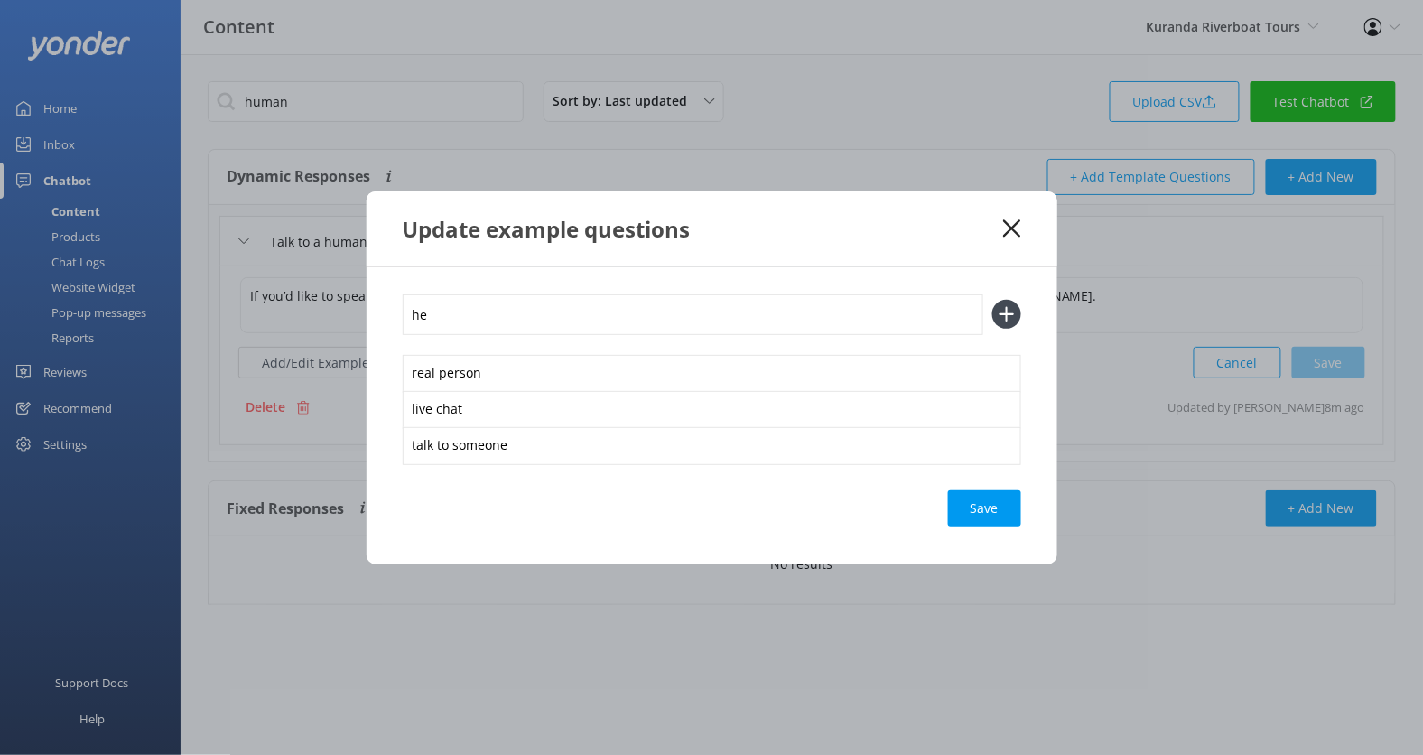
type input "h"
type input "i need help"
click at [993, 300] on button at bounding box center [1007, 314] width 29 height 29
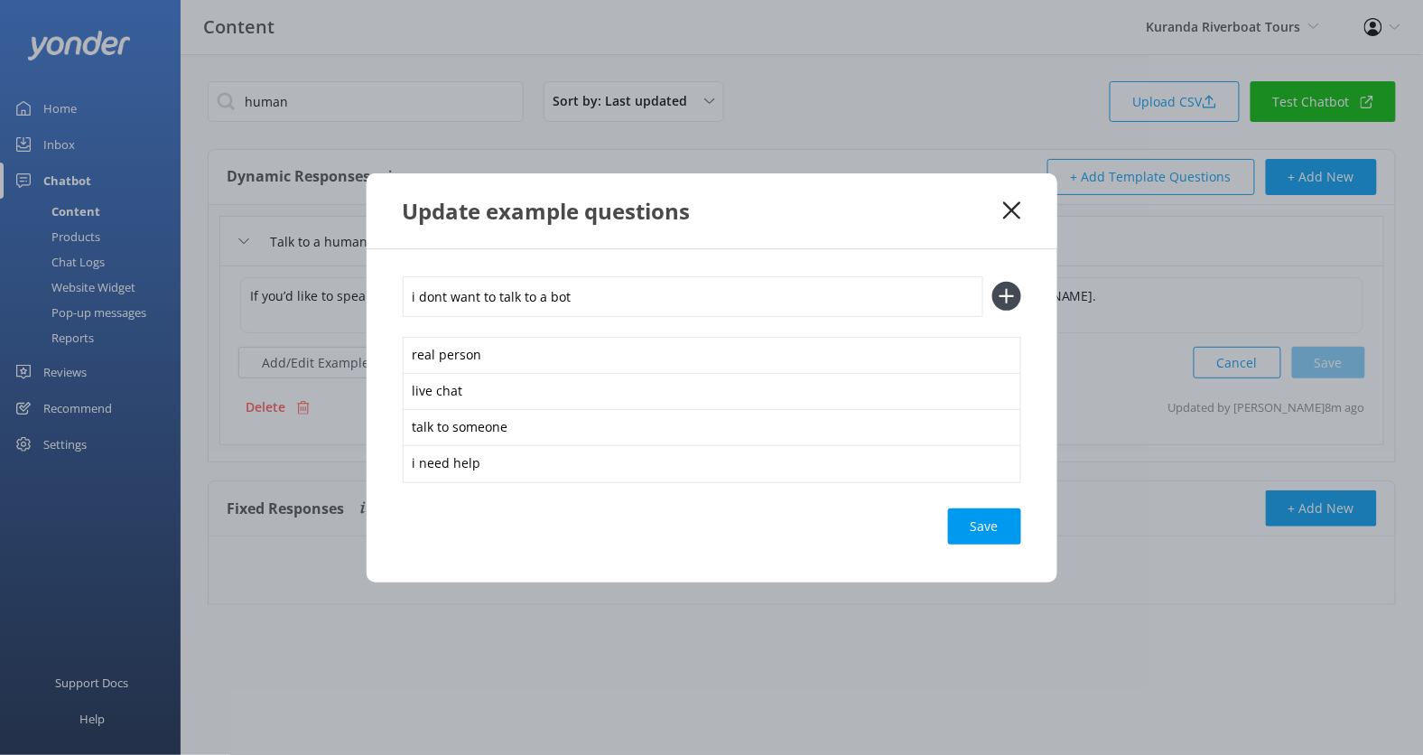
type input "i dont want to talk to a bot"
click at [993, 282] on button at bounding box center [1007, 296] width 29 height 29
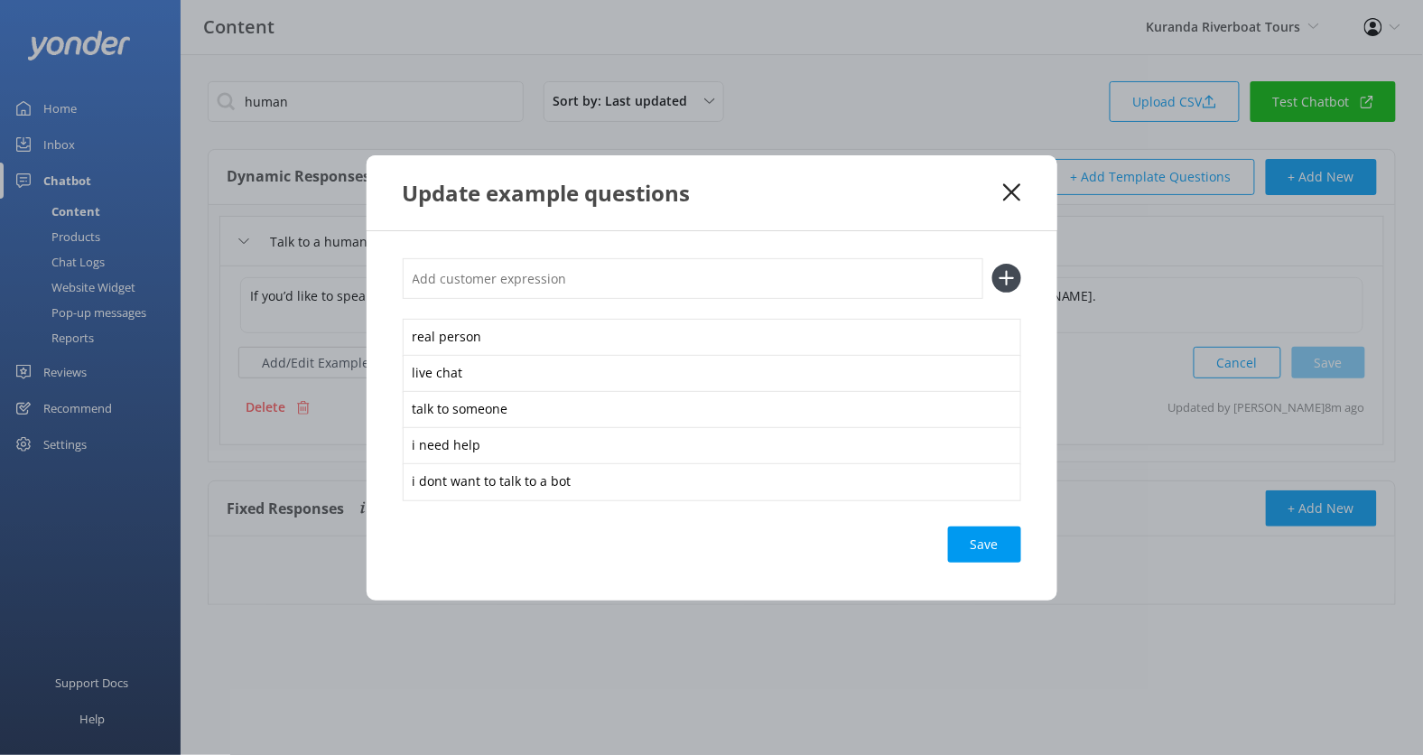
type input "c"
type input "customer service"
click at [993, 264] on button at bounding box center [1007, 278] width 29 height 29
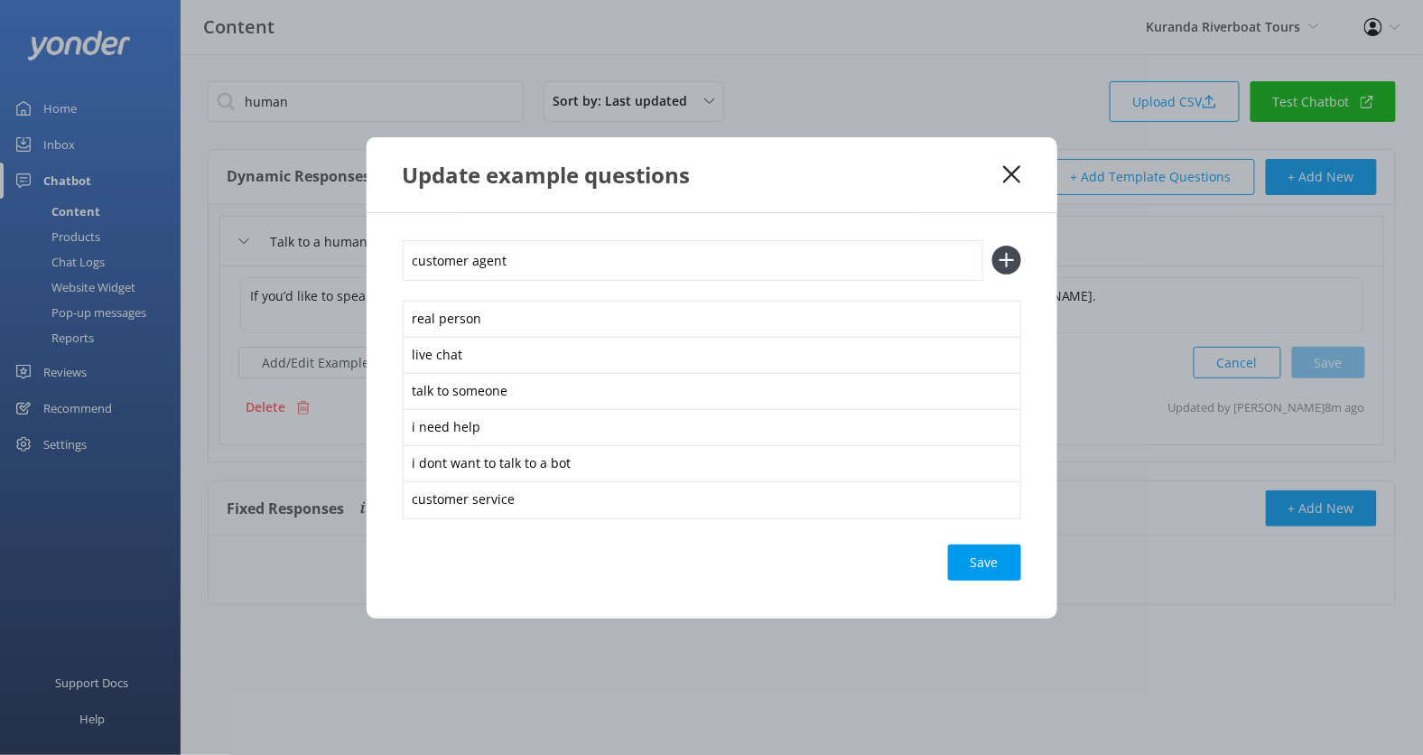
type input "customer agent"
click at [993, 246] on button at bounding box center [1007, 260] width 29 height 29
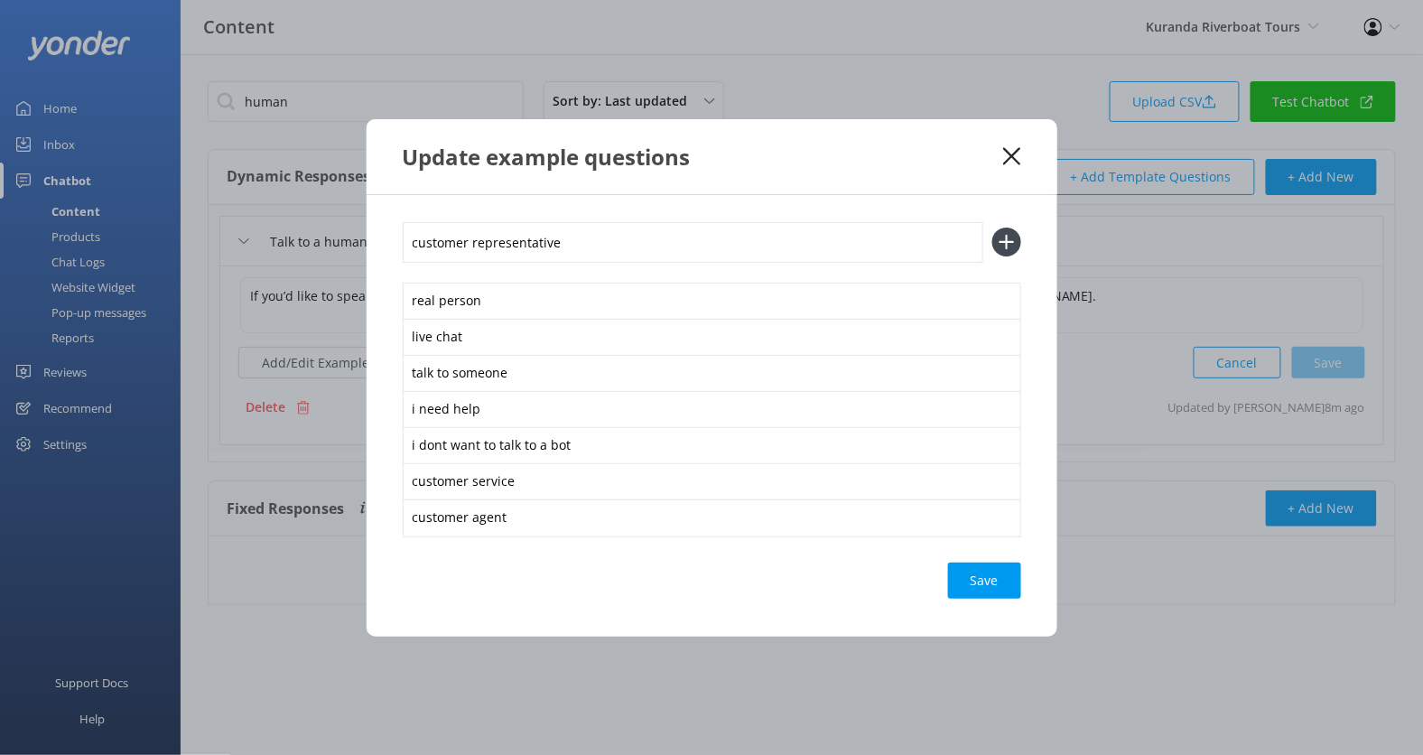
type input "customer representative"
click at [993, 228] on button at bounding box center [1007, 242] width 29 height 29
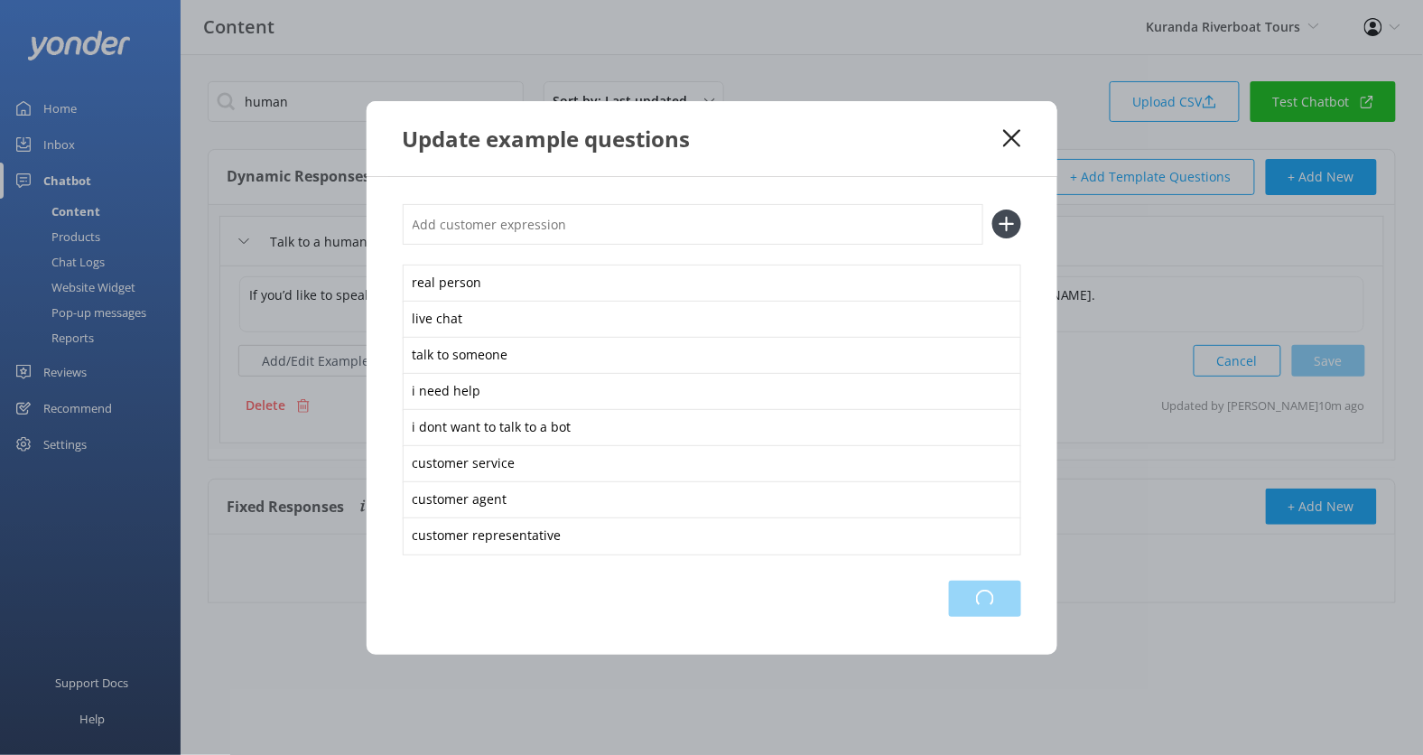
click at [993, 597] on div "Loading.." at bounding box center [985, 599] width 72 height 36
click at [1009, 146] on icon at bounding box center [1011, 138] width 17 height 18
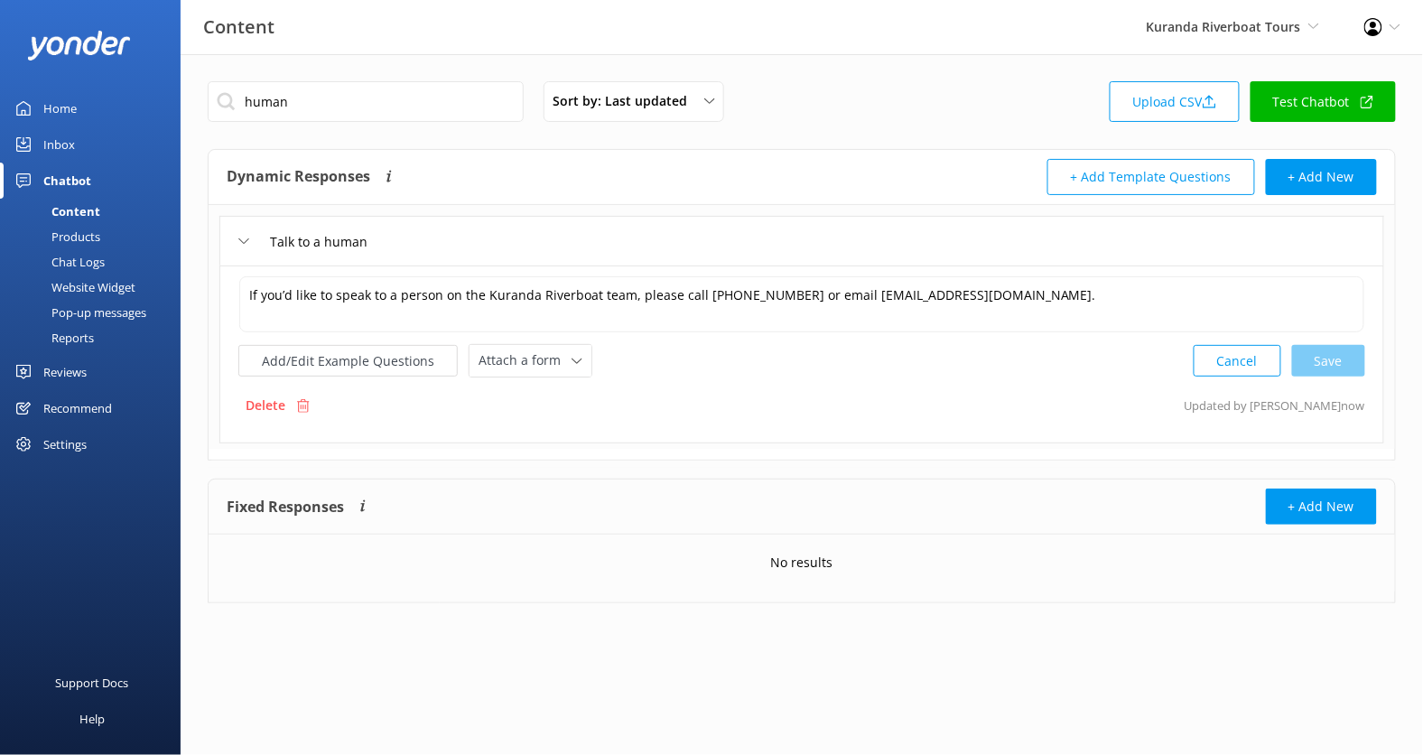
click at [425, 122] on div "human Sort by: Last updated Title (A-Z) Last updated Upload CSV Test Chatbot" at bounding box center [802, 106] width 1189 height 51
click at [388, 111] on input "human" at bounding box center [366, 101] width 316 height 41
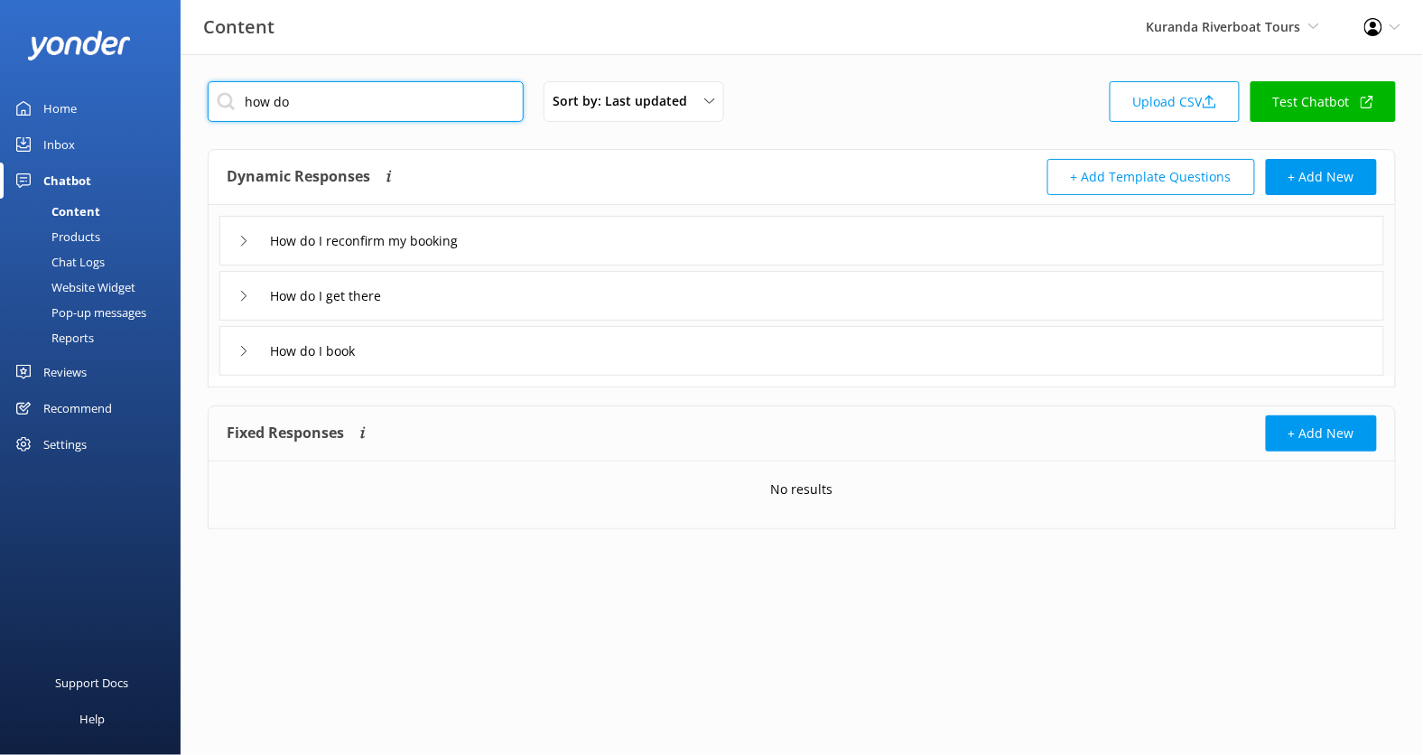
type input "how do"
click at [425, 350] on div "How do I book" at bounding box center [801, 351] width 1165 height 50
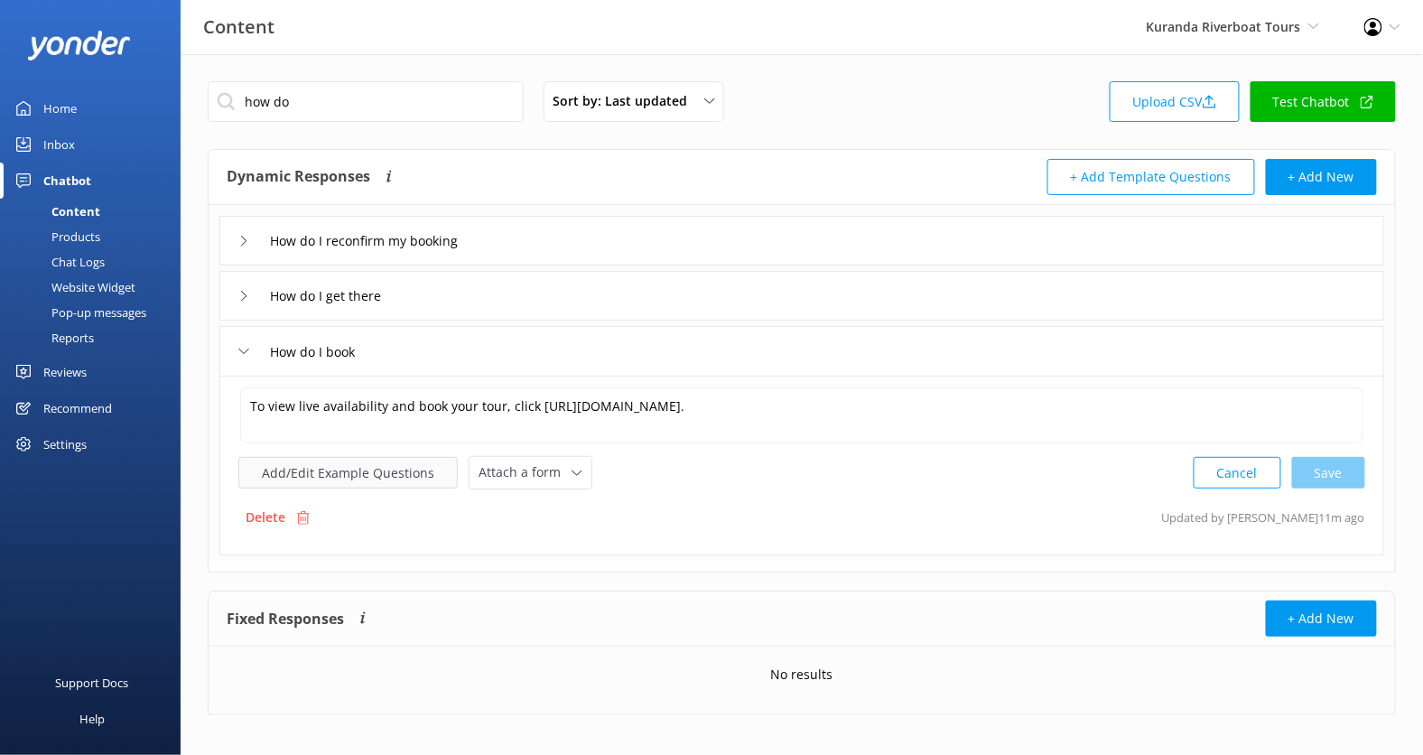
click at [421, 475] on button "Add/Edit Example Questions" at bounding box center [347, 473] width 219 height 32
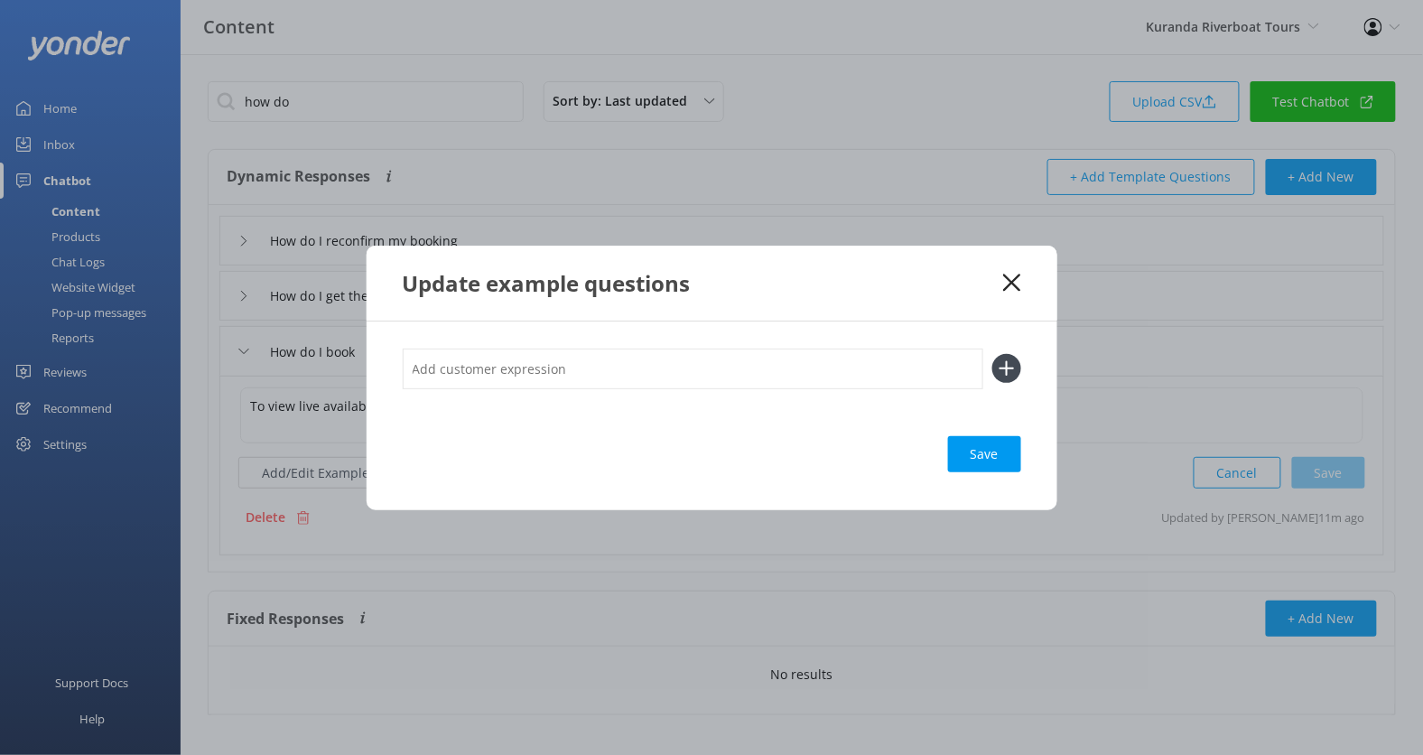
click at [536, 375] on input "text" at bounding box center [693, 369] width 581 height 41
type input "check availabilty"
click at [993, 354] on button at bounding box center [1007, 368] width 29 height 29
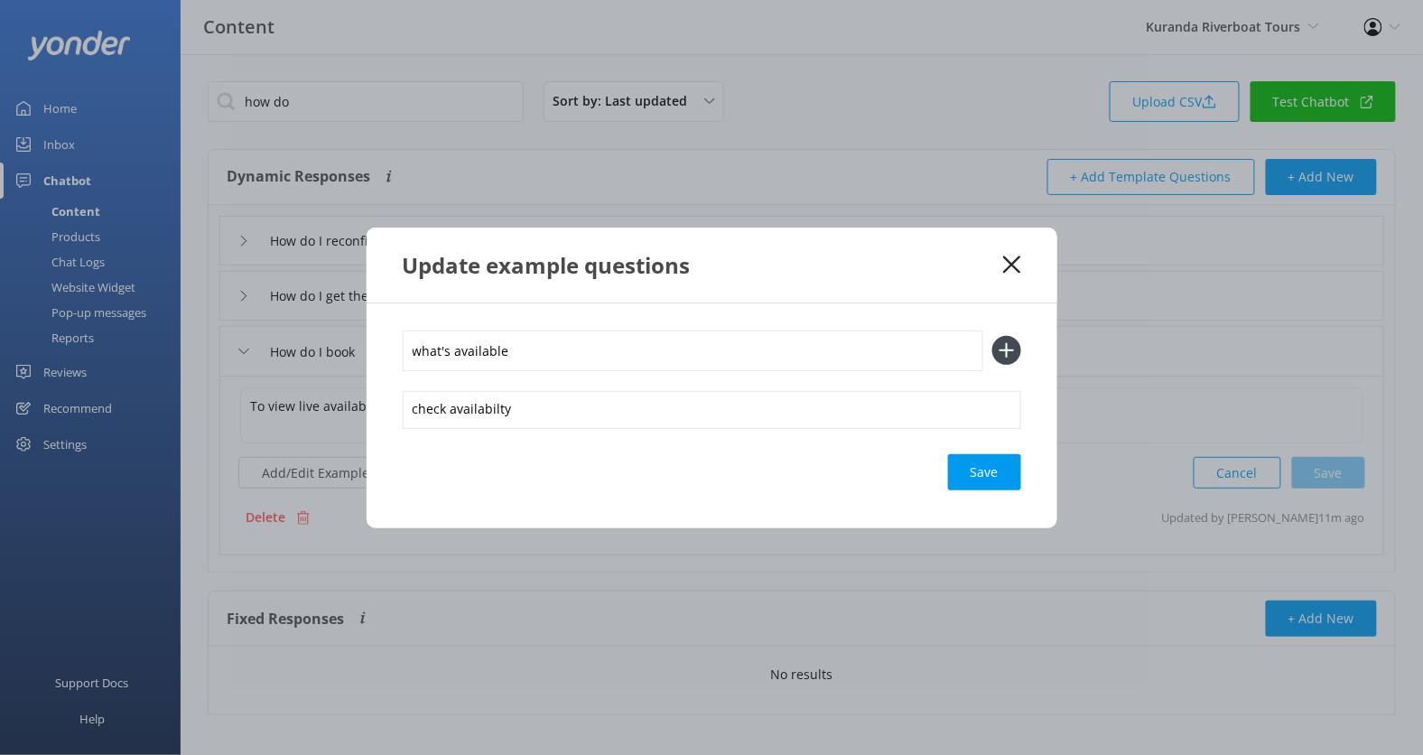
type input "what's available"
click at [993, 336] on button at bounding box center [1007, 350] width 29 height 29
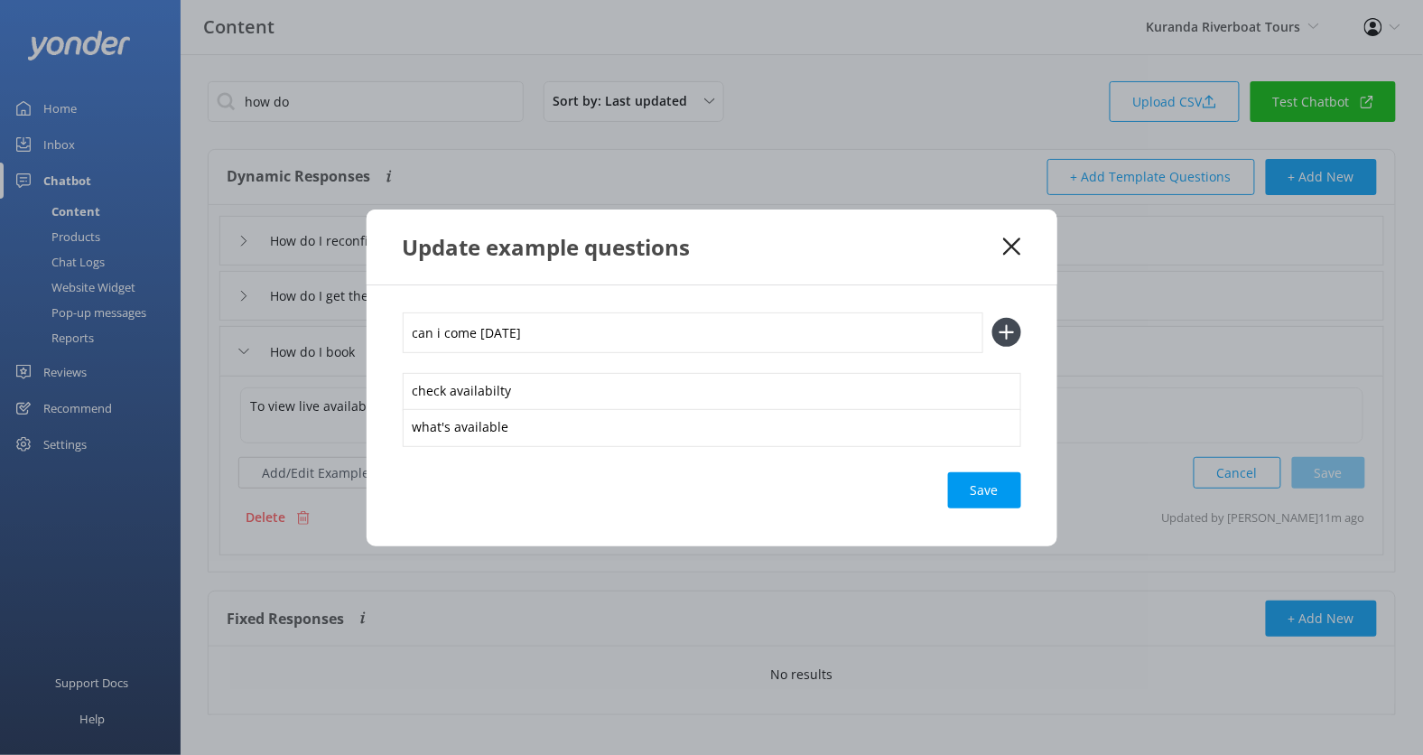
type input "can i come tomorrow"
click at [993, 318] on button at bounding box center [1007, 332] width 29 height 29
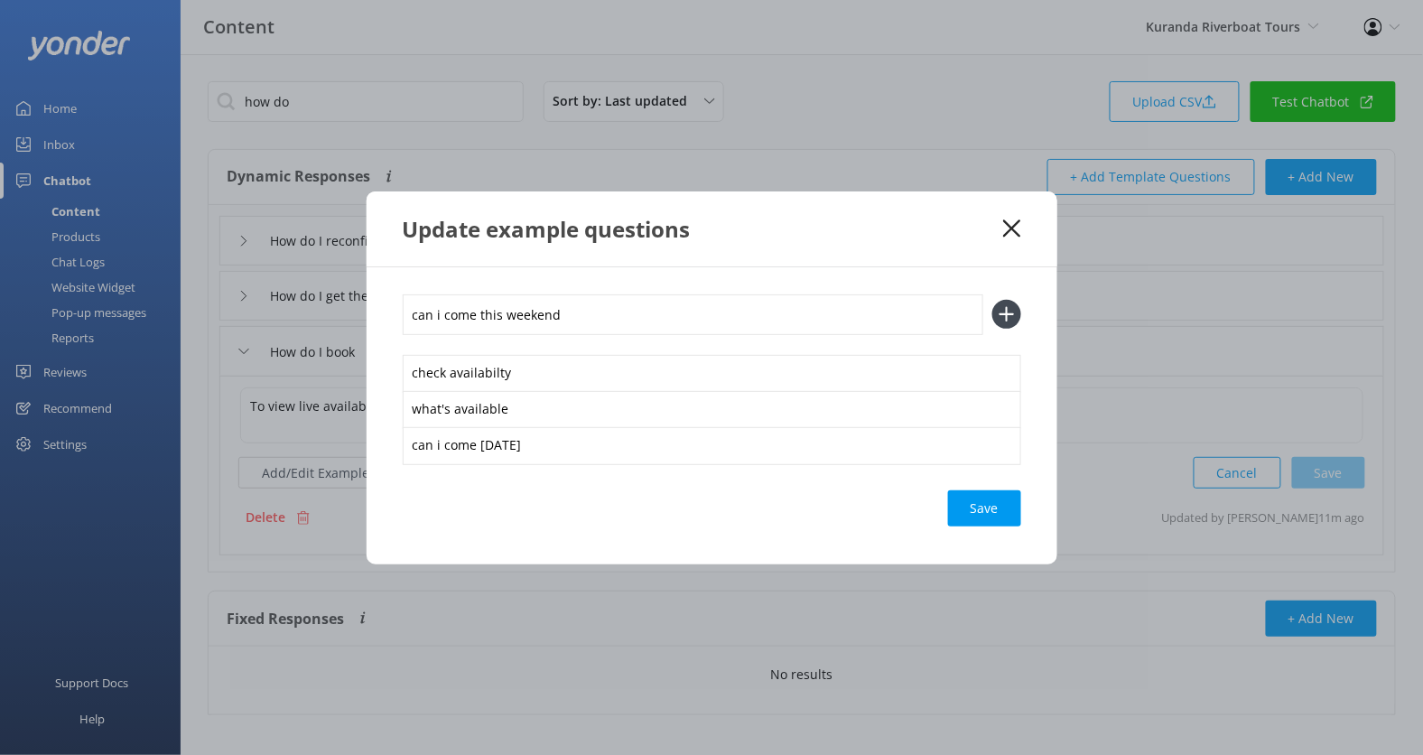
type input "can i come this weekend"
click at [993, 300] on button at bounding box center [1007, 314] width 29 height 29
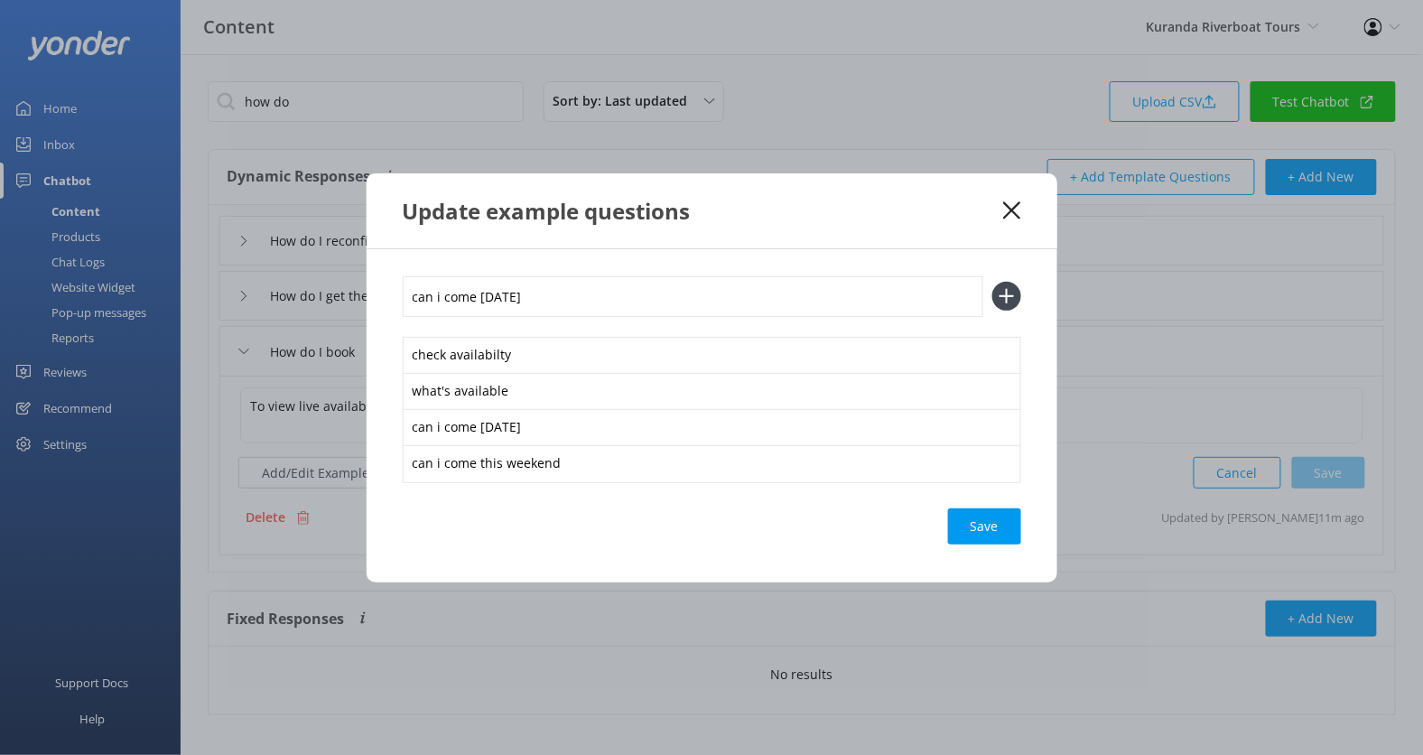
type input "can i come October 17th"
click at [993, 282] on button at bounding box center [1007, 296] width 29 height 29
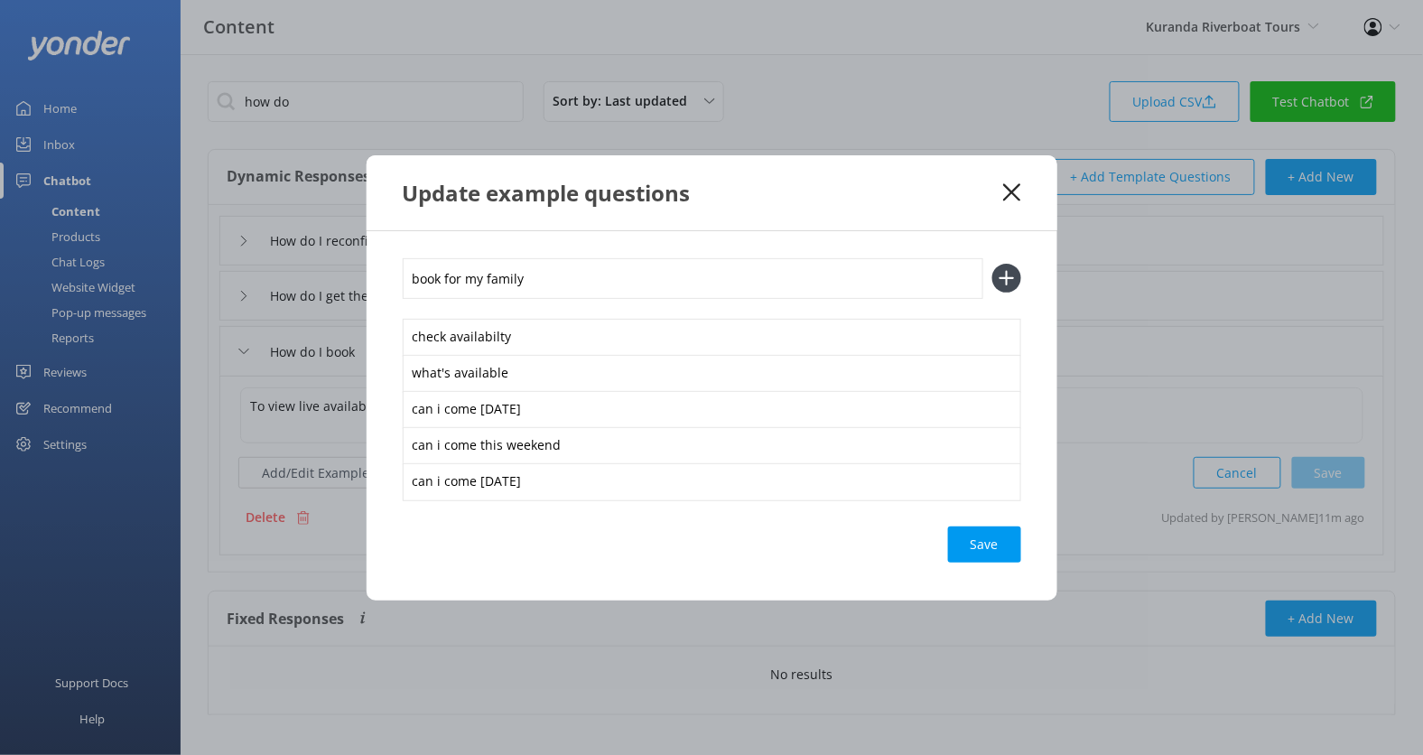
type input "book for my family"
click at [993, 264] on button at bounding box center [1007, 278] width 29 height 29
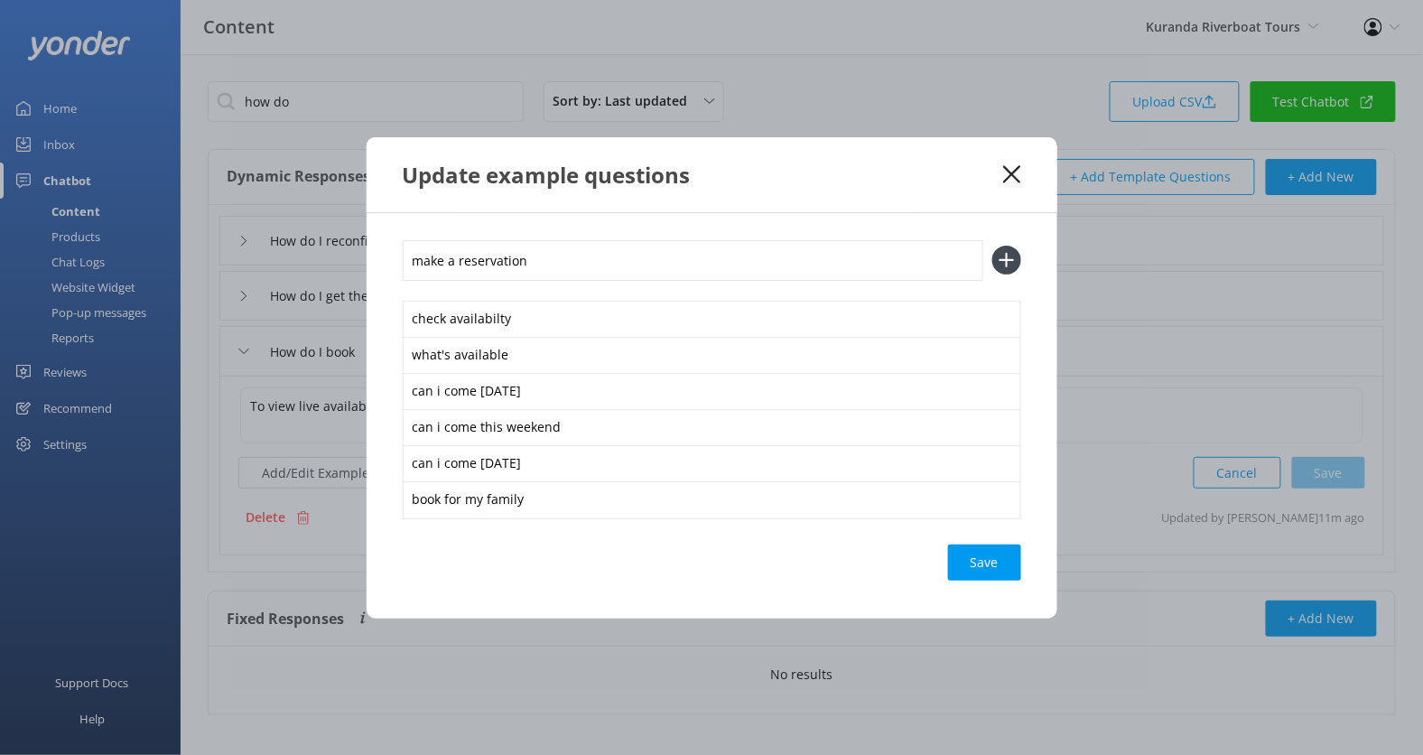
type input "make a reservation"
click at [993, 246] on button at bounding box center [1007, 260] width 29 height 29
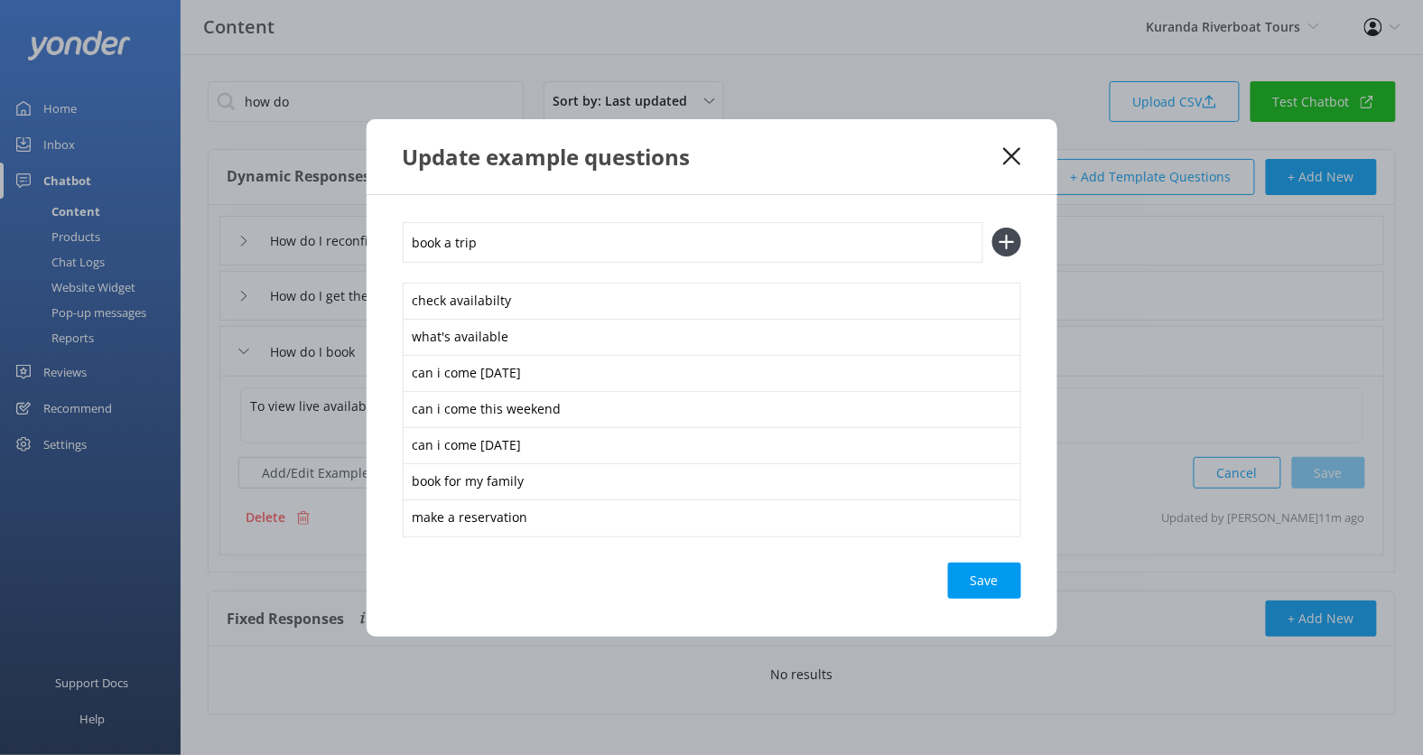
type input "book a trip"
click at [993, 228] on button at bounding box center [1007, 242] width 29 height 29
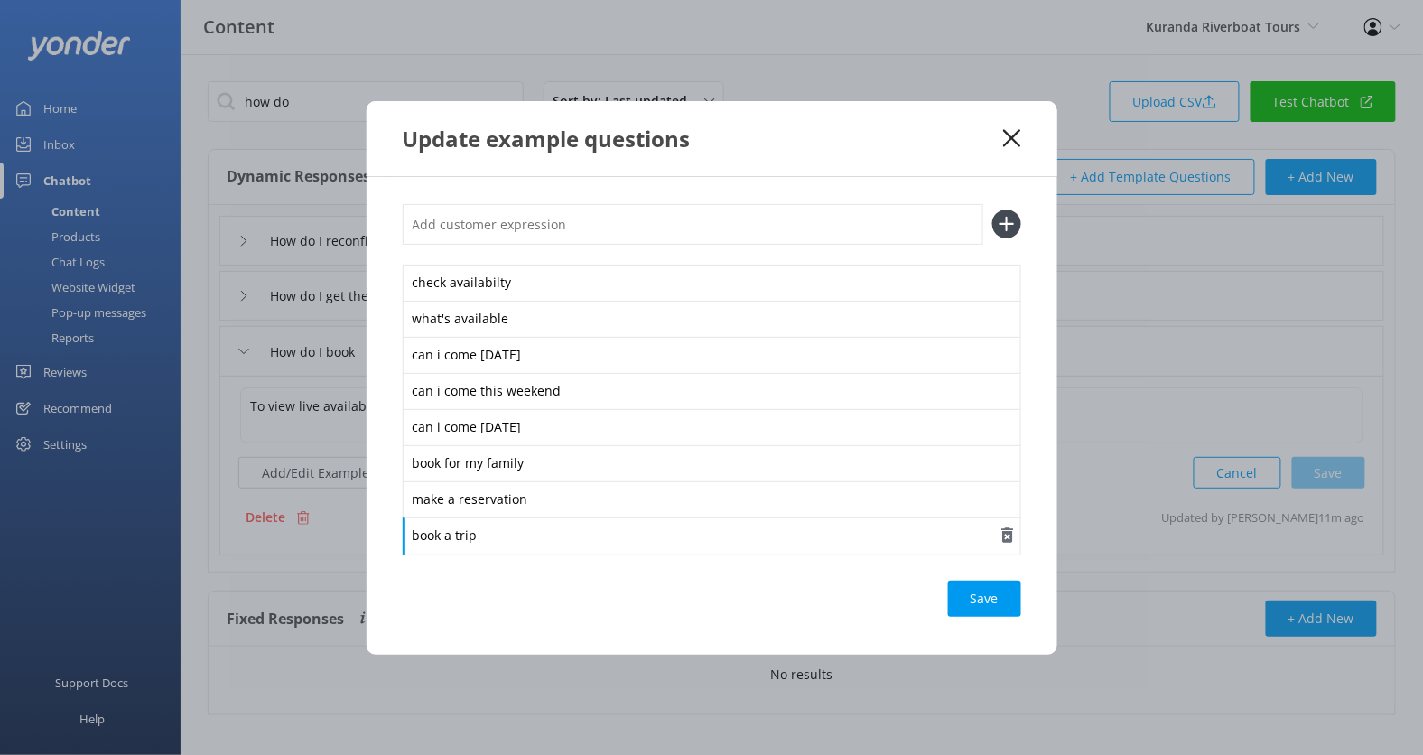
click at [470, 538] on div "book a trip" at bounding box center [712, 536] width 619 height 38
click at [626, 222] on input "text" at bounding box center [693, 224] width 581 height 41
type input "i want to come"
click at [993, 210] on button at bounding box center [1007, 224] width 29 height 29
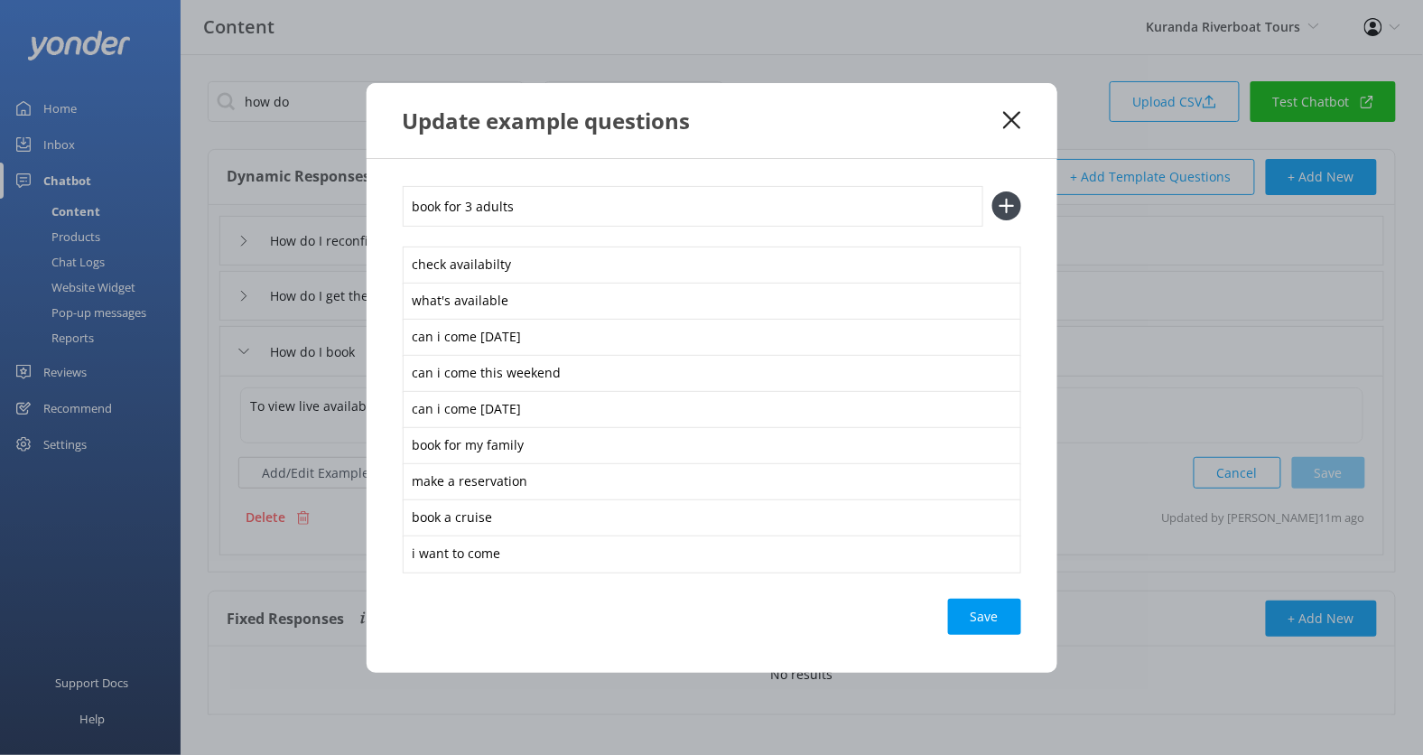
type input "book for 3 adults"
click at [993, 191] on button at bounding box center [1007, 205] width 29 height 29
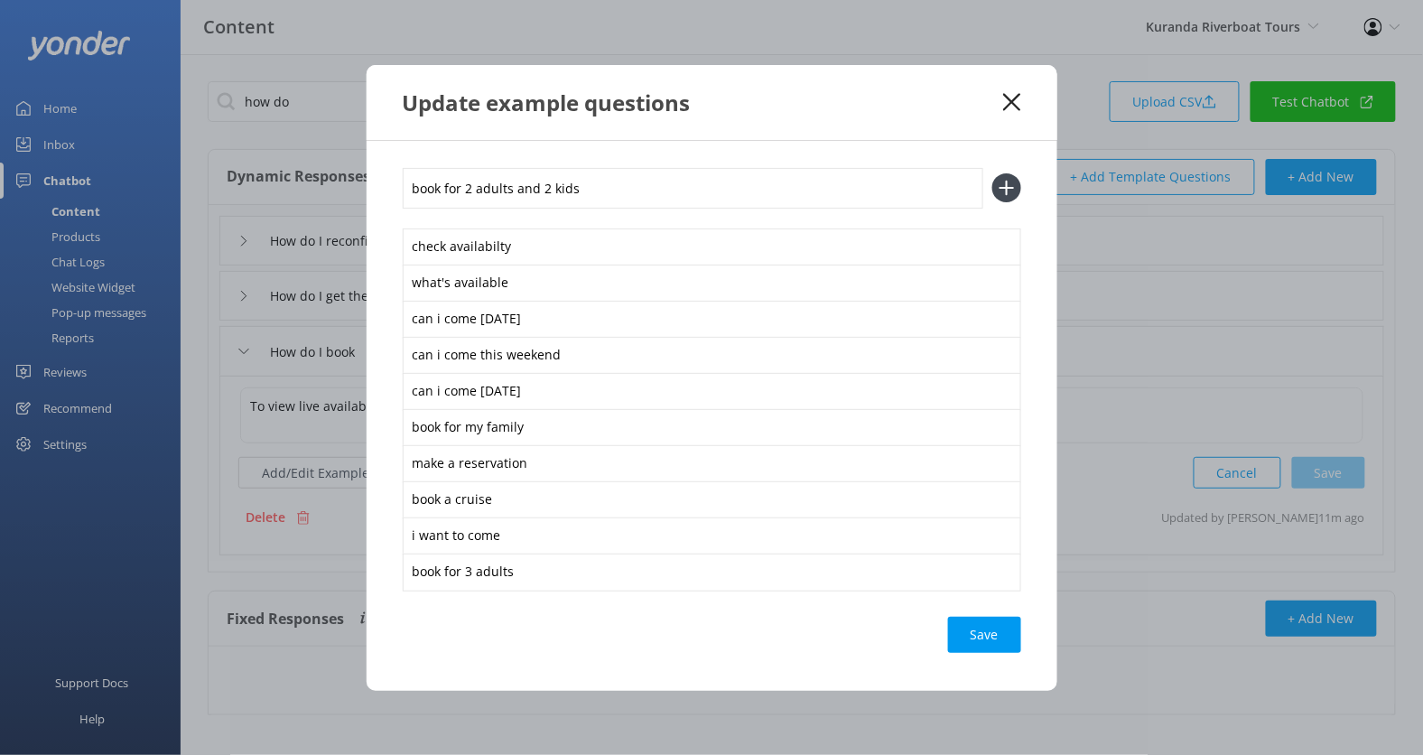
type input "book for 2 adults and 2 kids"
click at [993, 173] on button at bounding box center [1007, 187] width 29 height 29
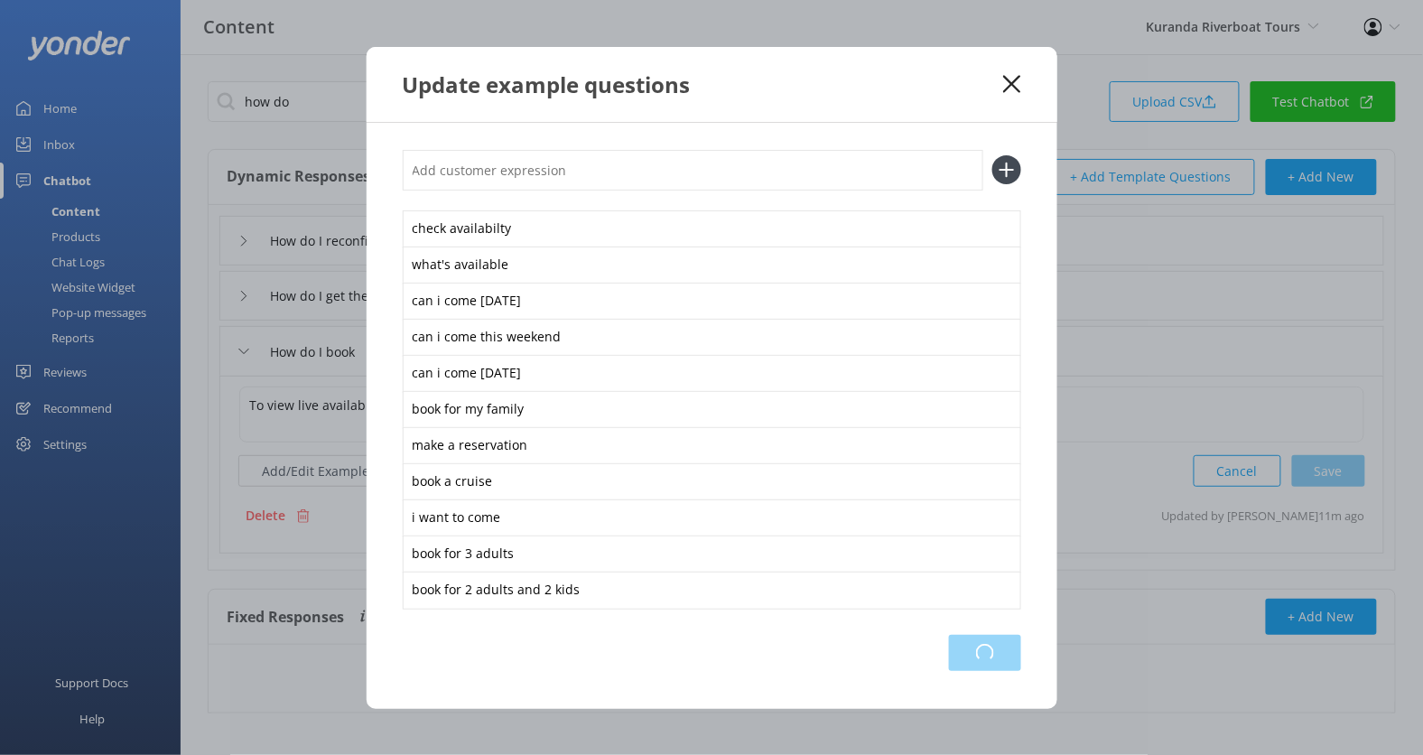
click at [997, 648] on div "Loading.." at bounding box center [985, 653] width 72 height 36
click at [1018, 83] on icon at bounding box center [1011, 84] width 17 height 18
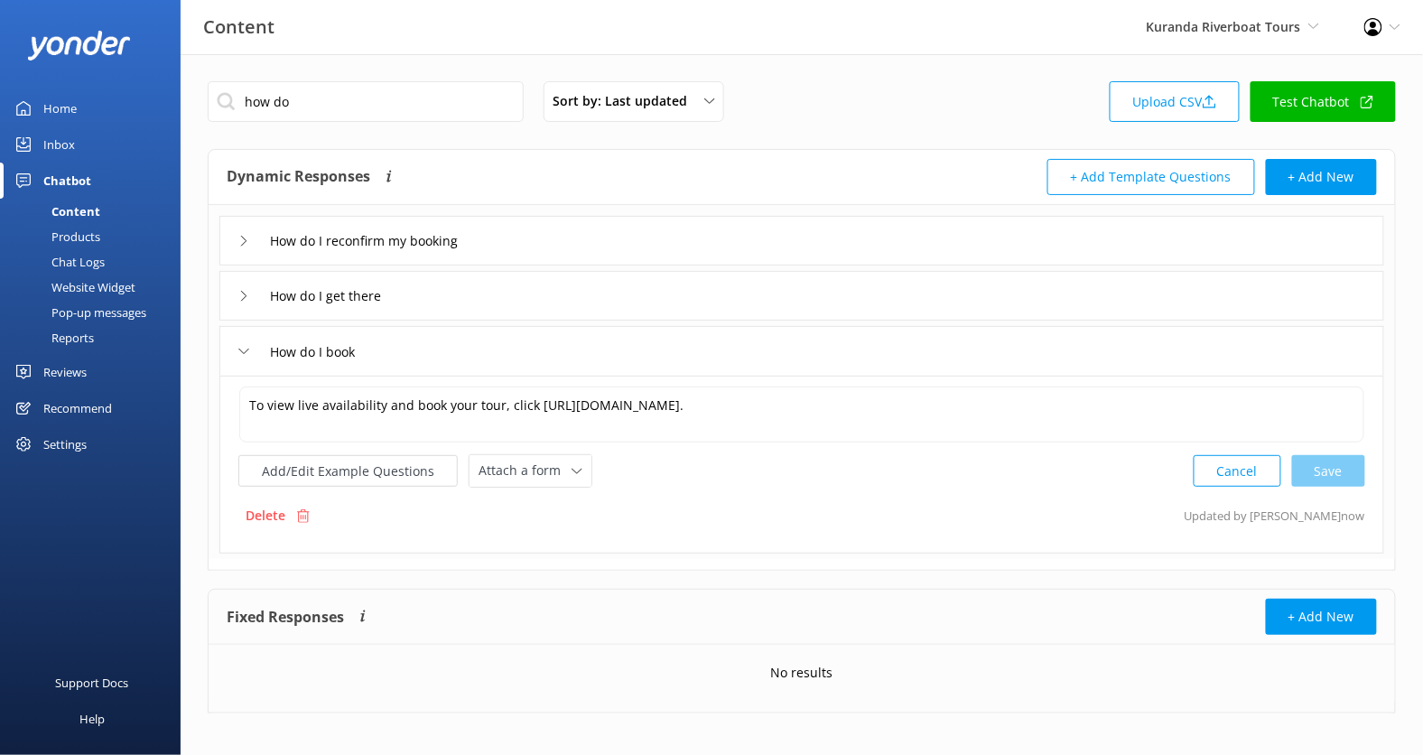
click at [96, 256] on div "Chat Logs" at bounding box center [58, 261] width 94 height 25
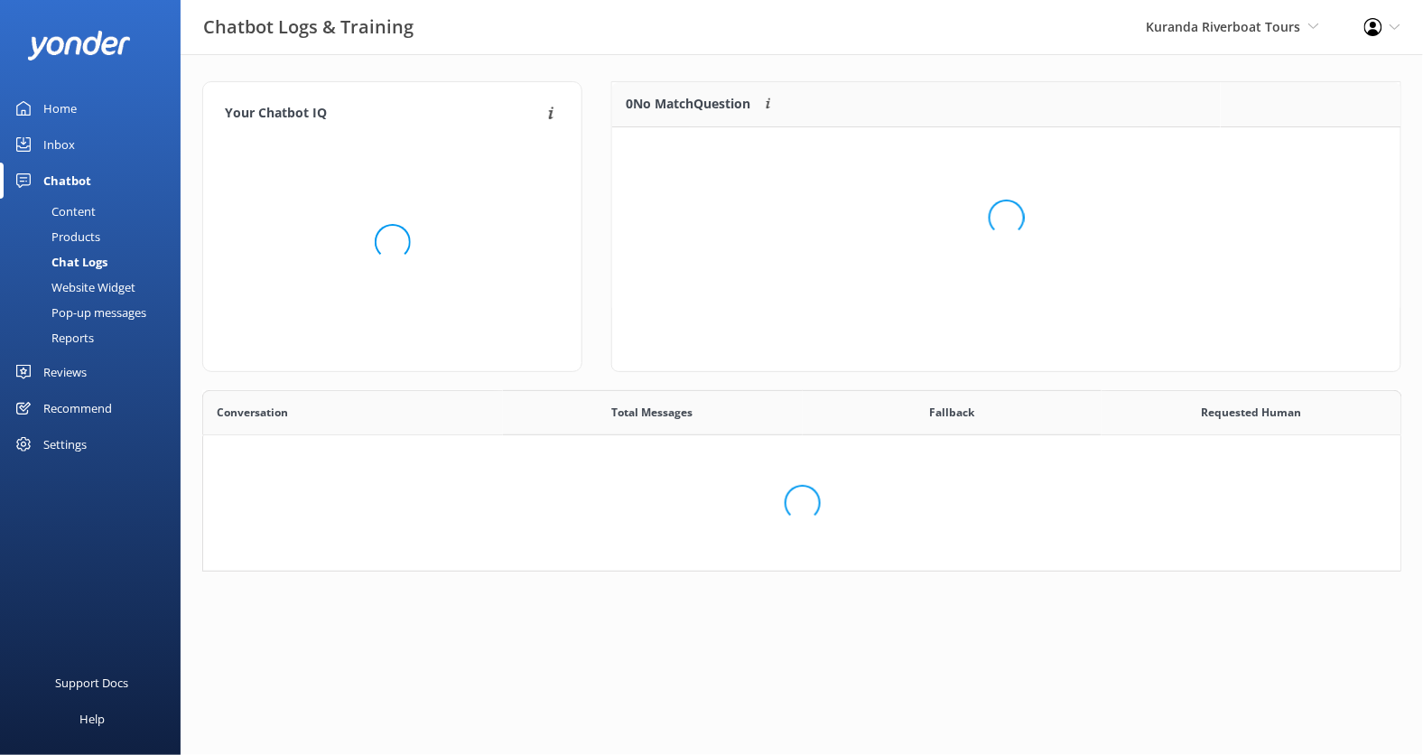
scroll to position [181, 1199]
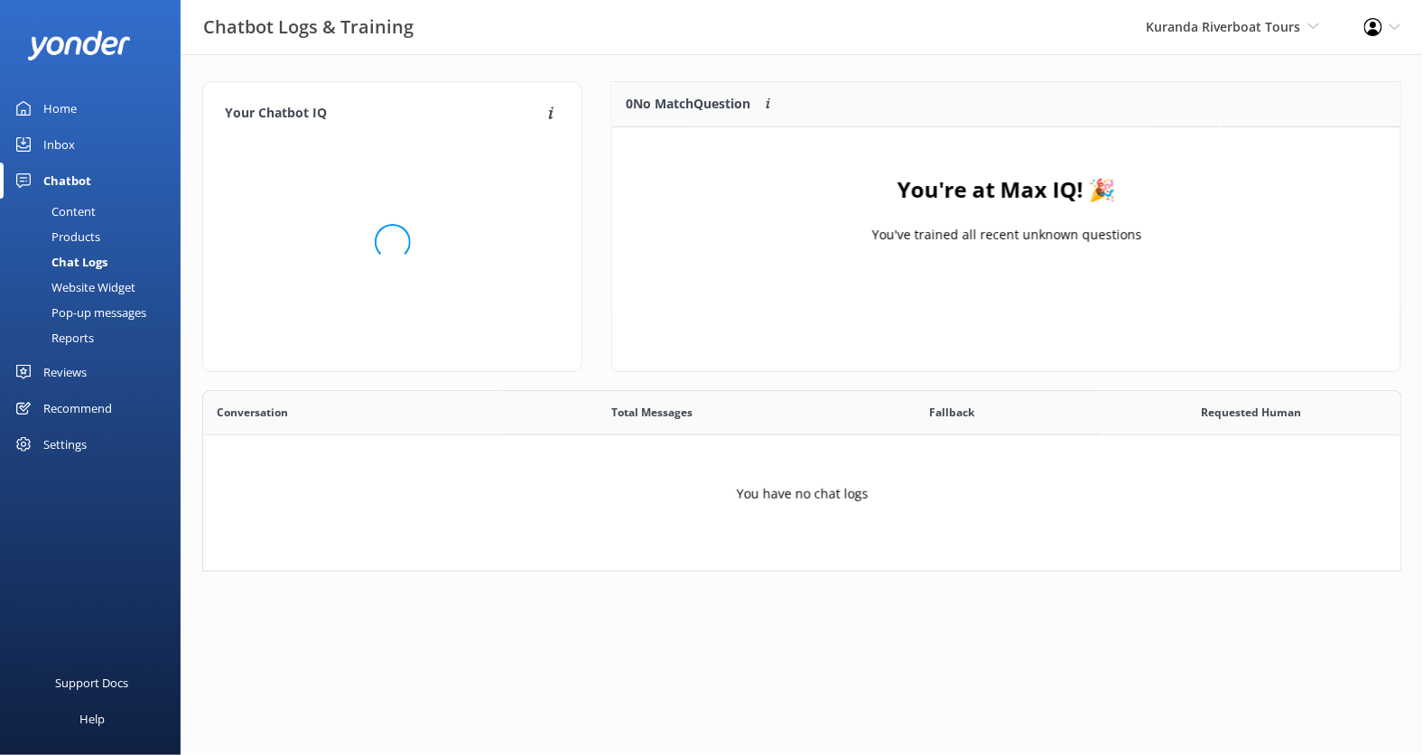
click at [98, 285] on div "Website Widget" at bounding box center [73, 287] width 125 height 25
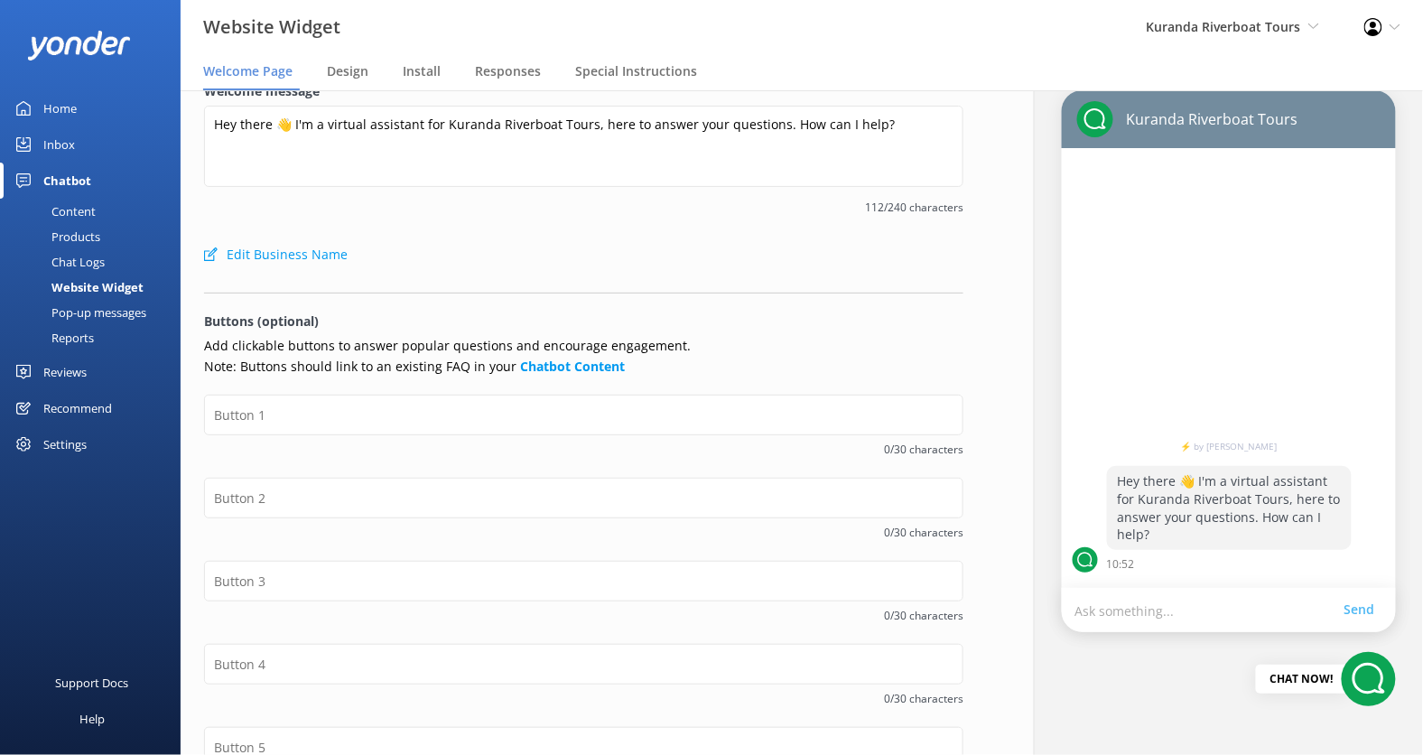
scroll to position [42, 0]
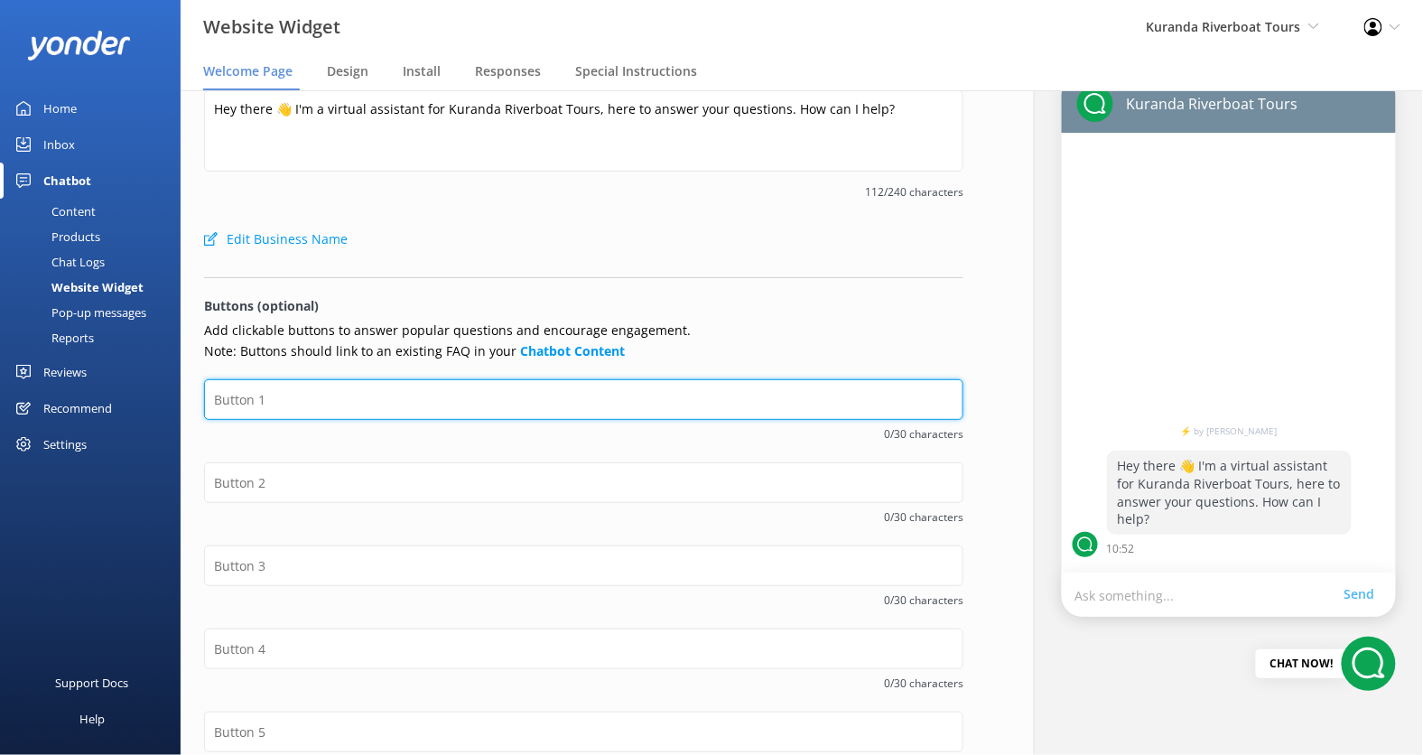
click at [428, 383] on input "text" at bounding box center [584, 399] width 760 height 41
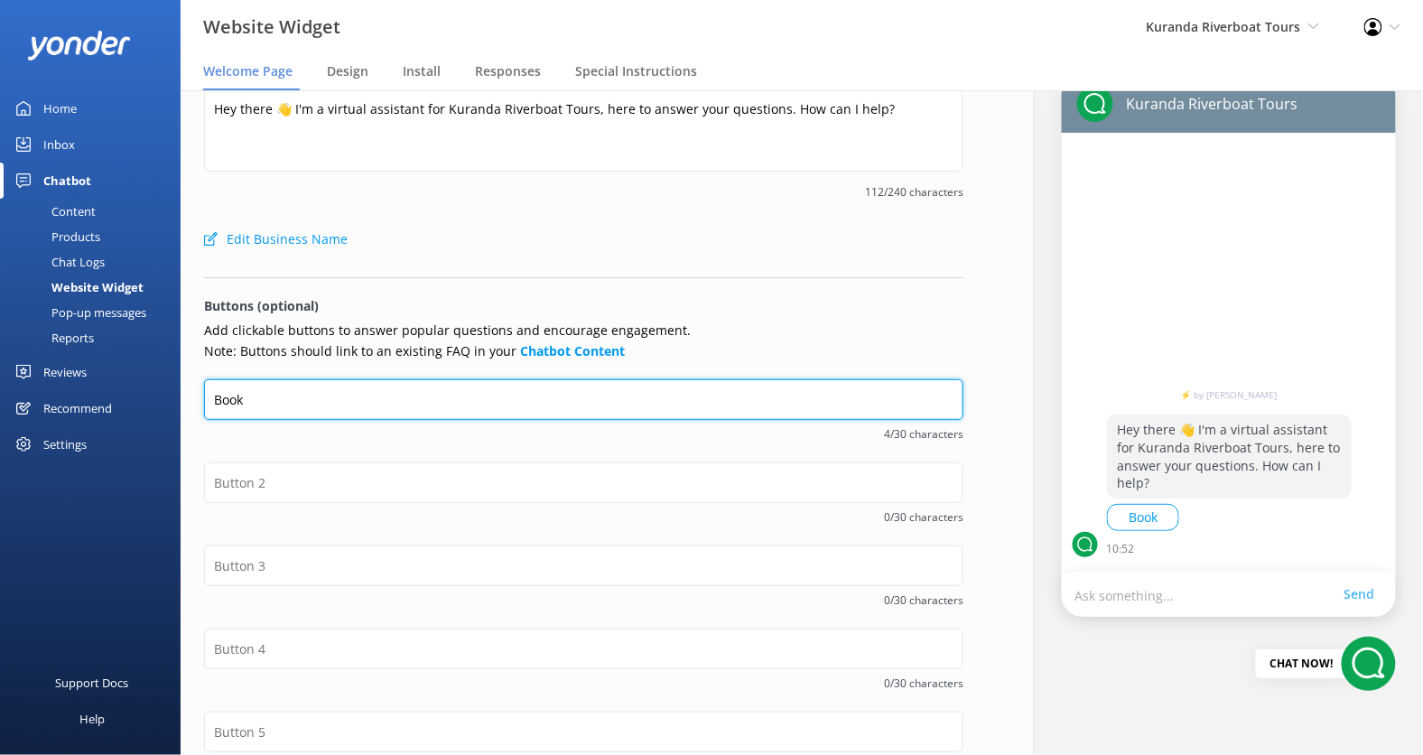
type input "Book a Tour"
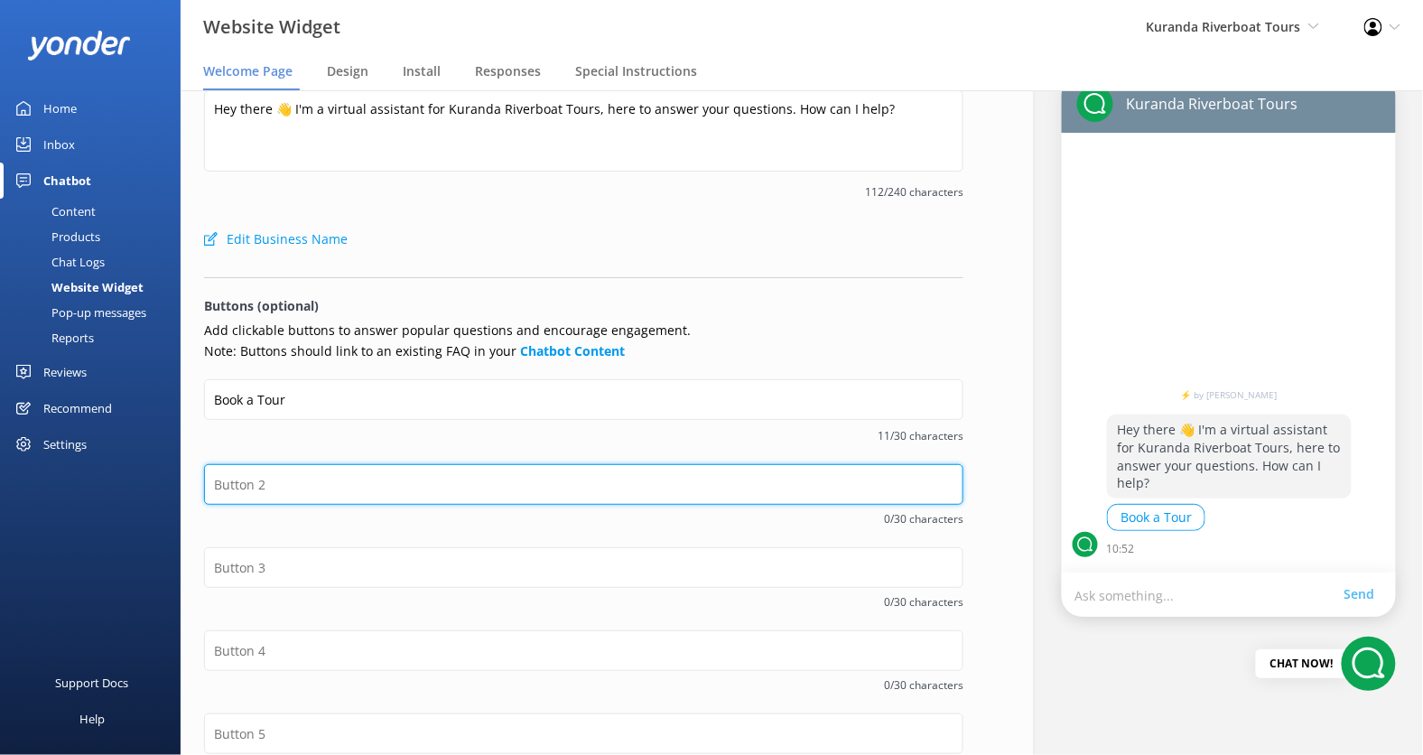
click at [387, 484] on input "text" at bounding box center [584, 484] width 760 height 41
type input "Cancellation Policy"
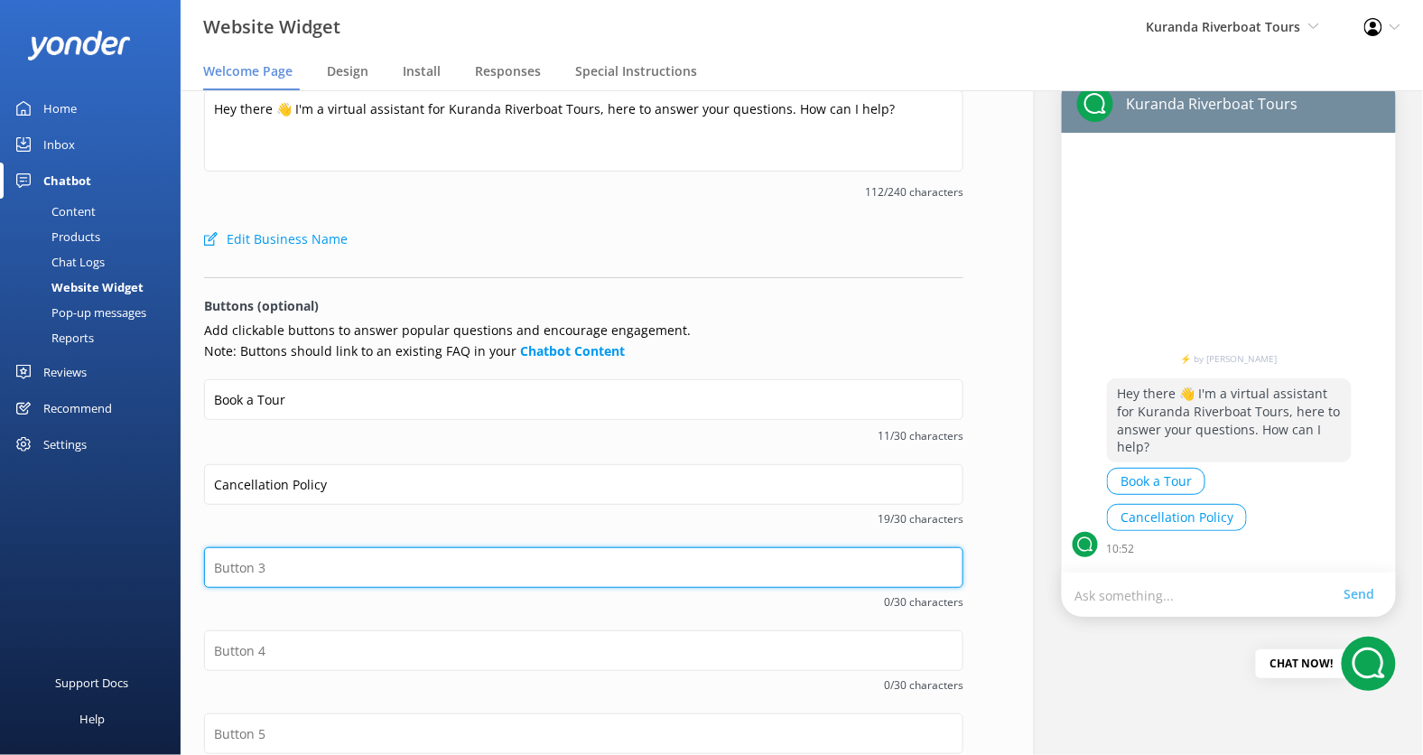
click at [385, 564] on input "text" at bounding box center [584, 567] width 760 height 41
type input "Contact Us!"
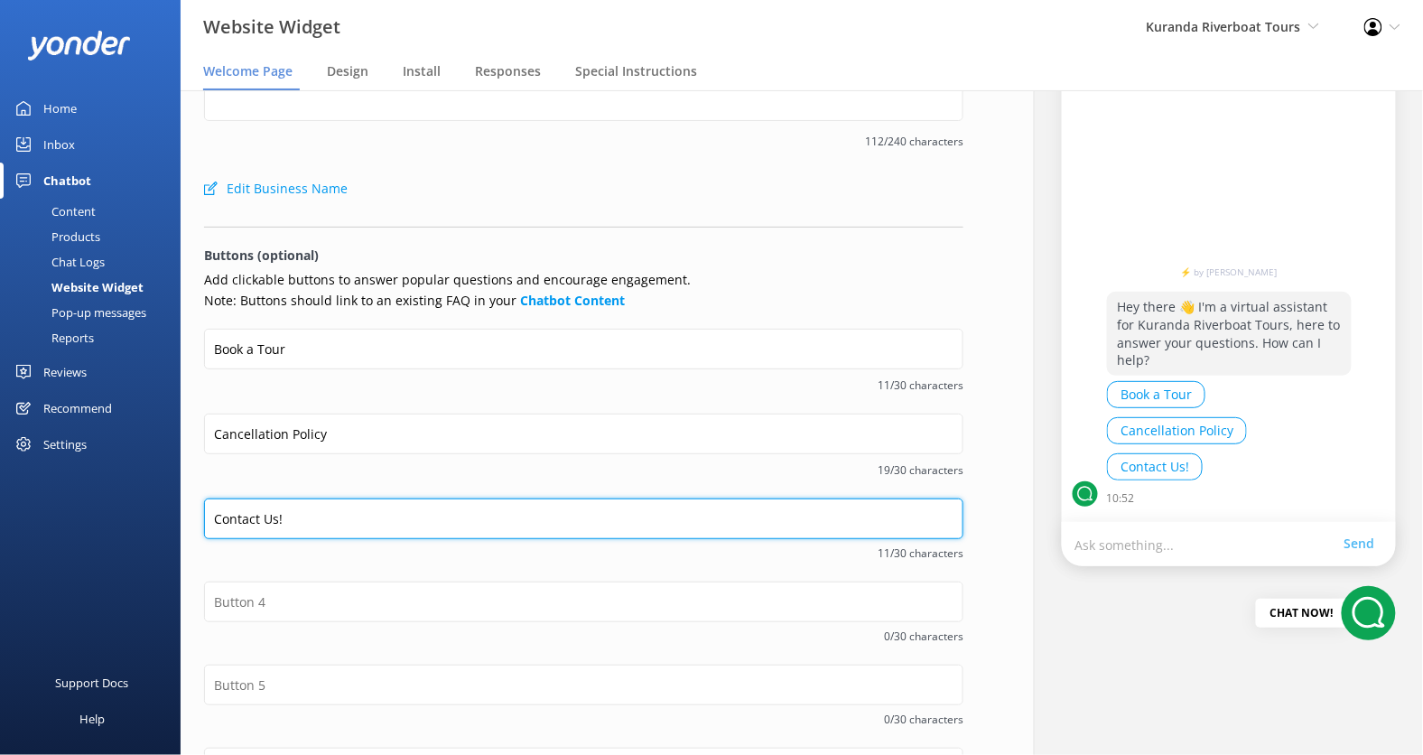
scroll to position [248, 0]
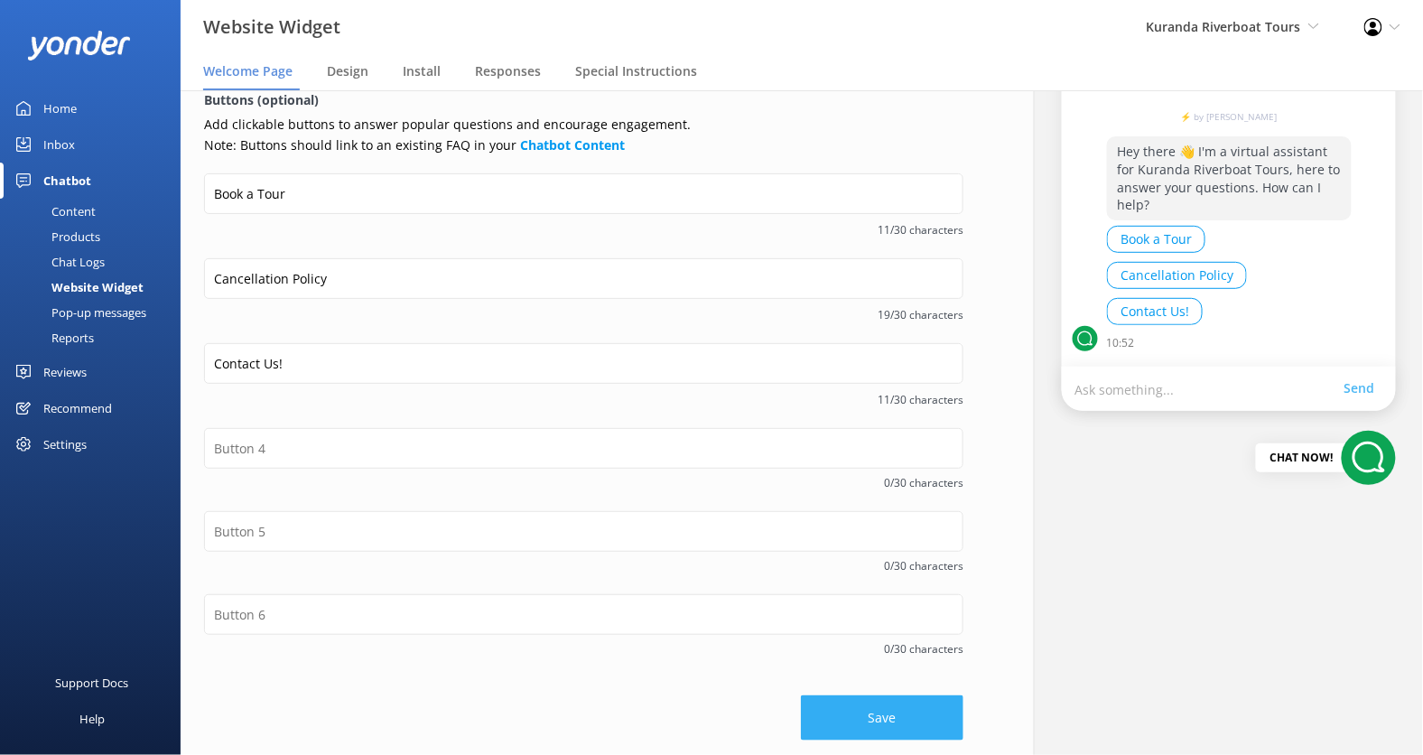
click at [852, 707] on button "Save" at bounding box center [882, 717] width 163 height 45
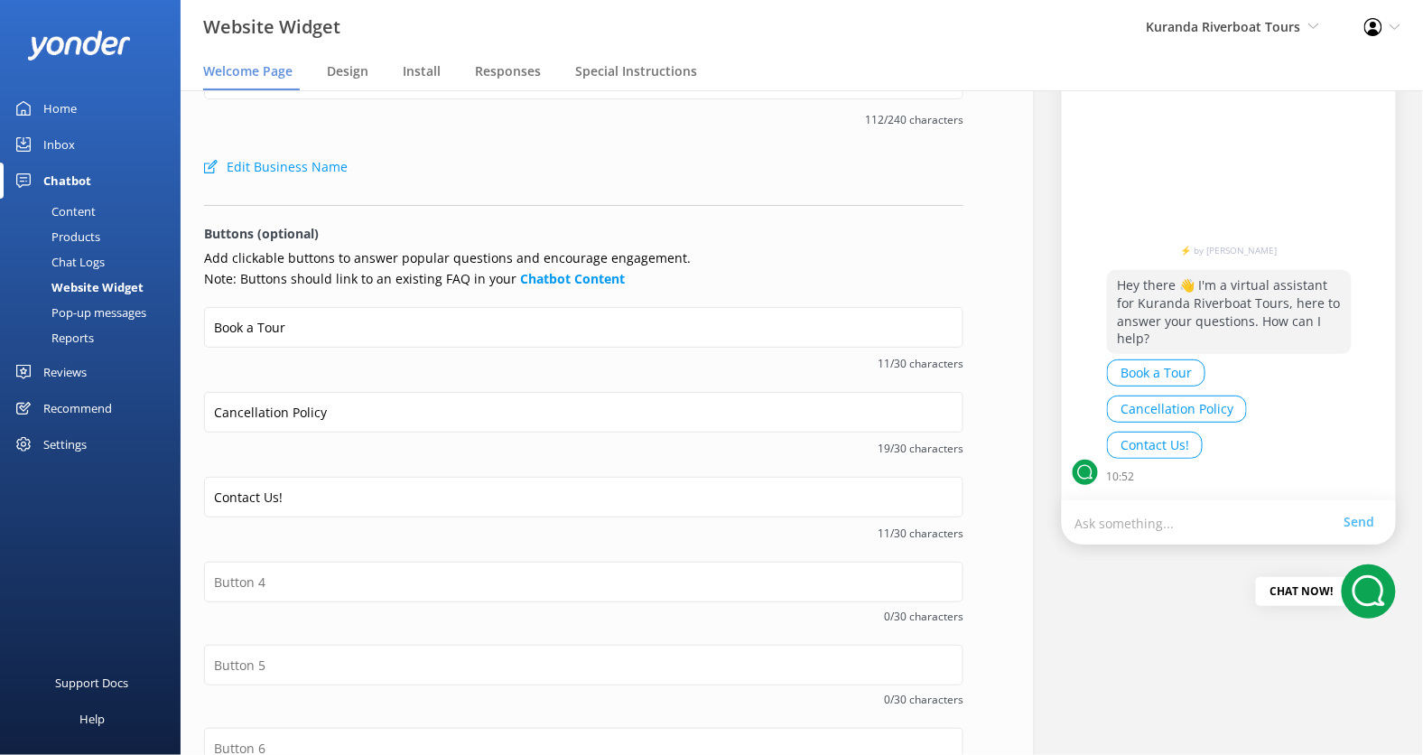
scroll to position [0, 0]
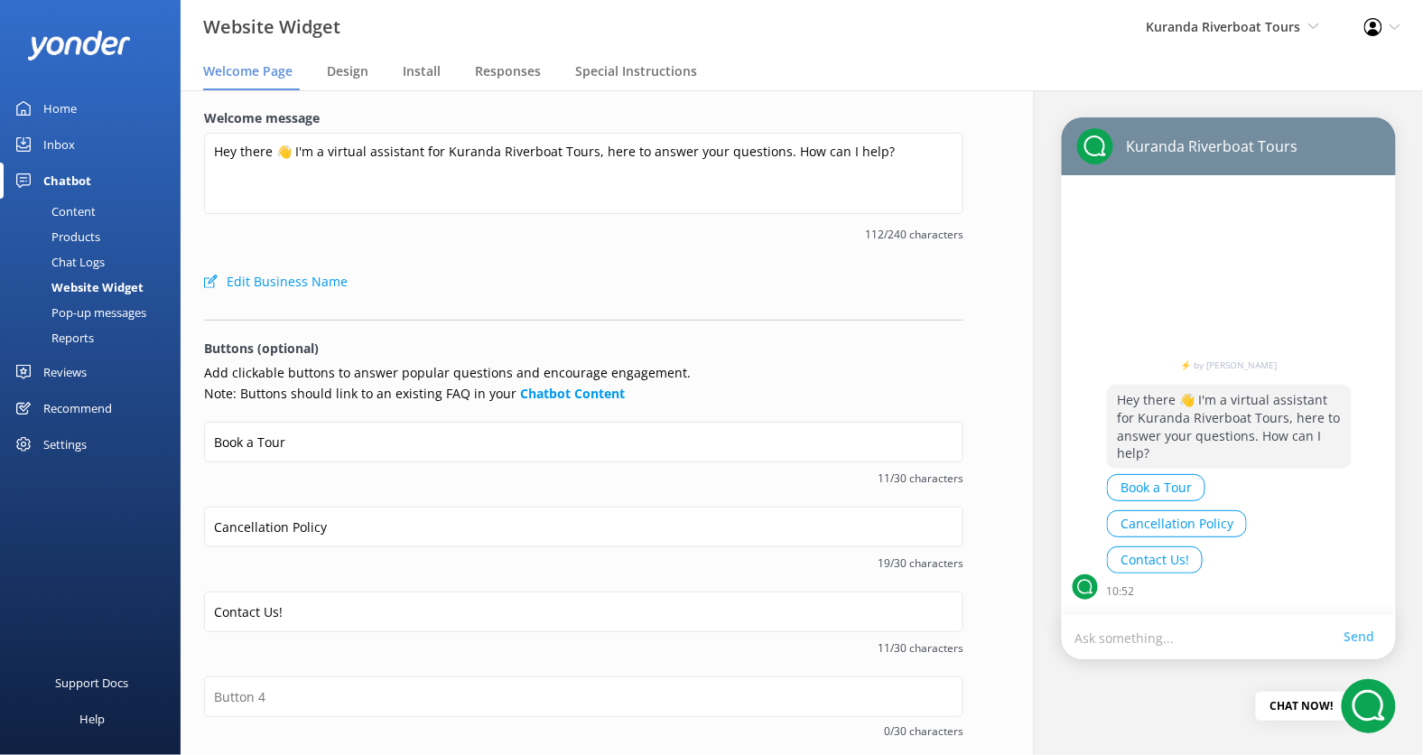
click at [88, 202] on div "Content" at bounding box center [53, 211] width 85 height 25
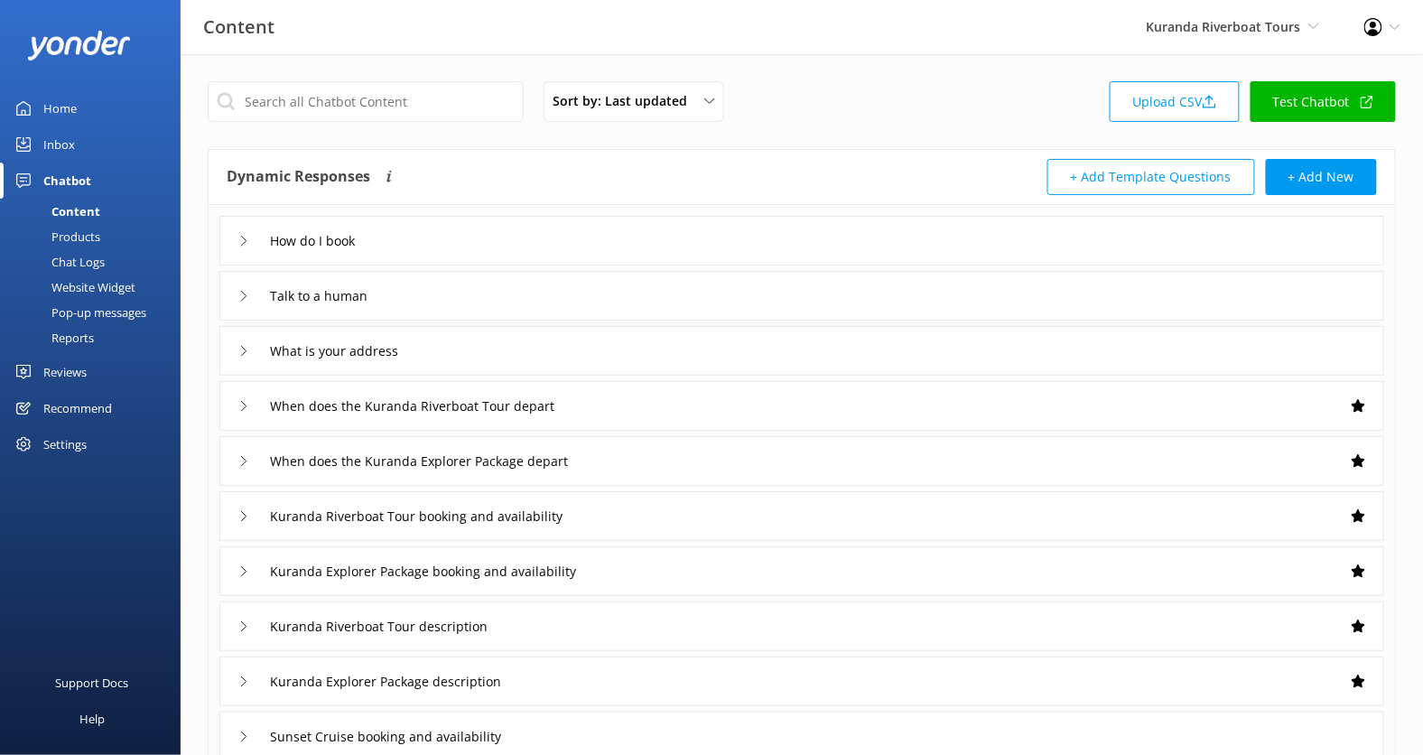
click at [1325, 104] on link "Test Chatbot" at bounding box center [1323, 101] width 145 height 41
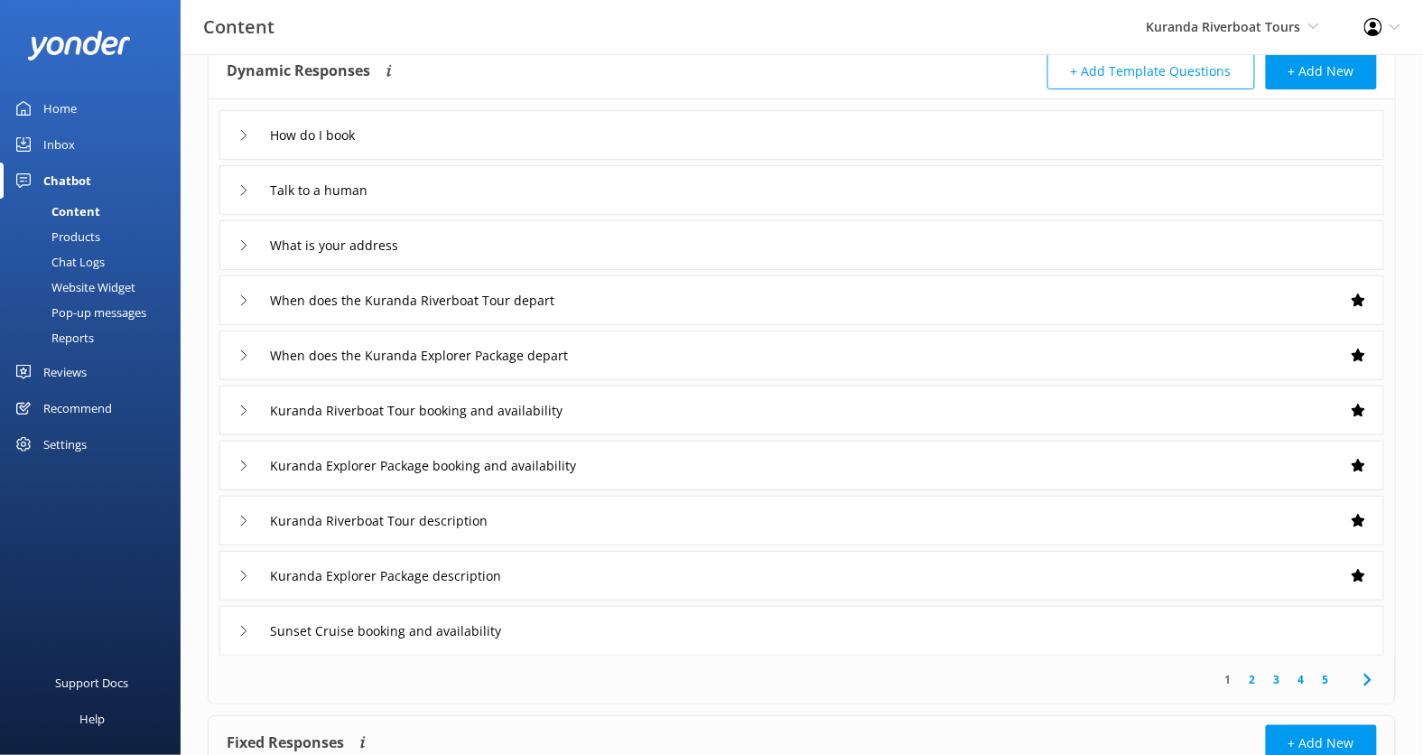
scroll to position [94, 0]
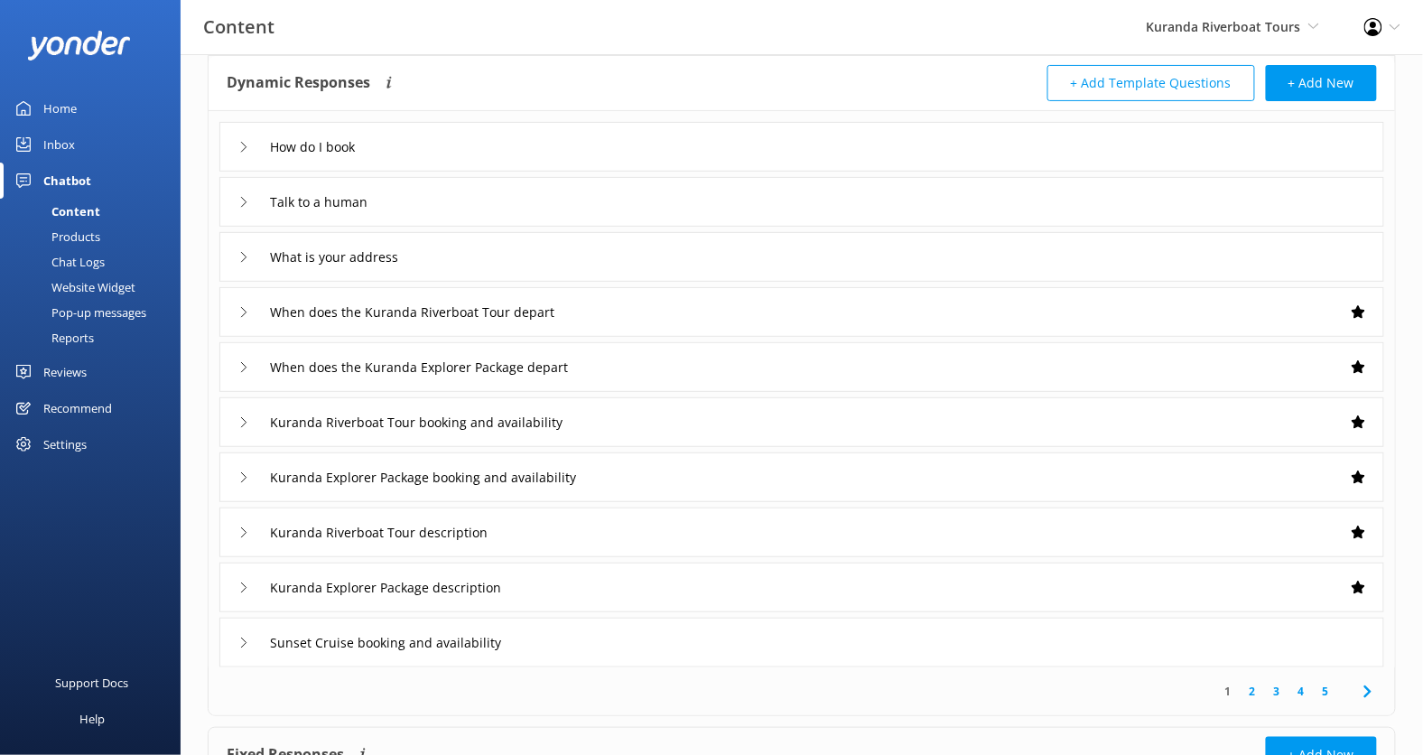
click at [78, 437] on div "Settings" at bounding box center [64, 444] width 43 height 36
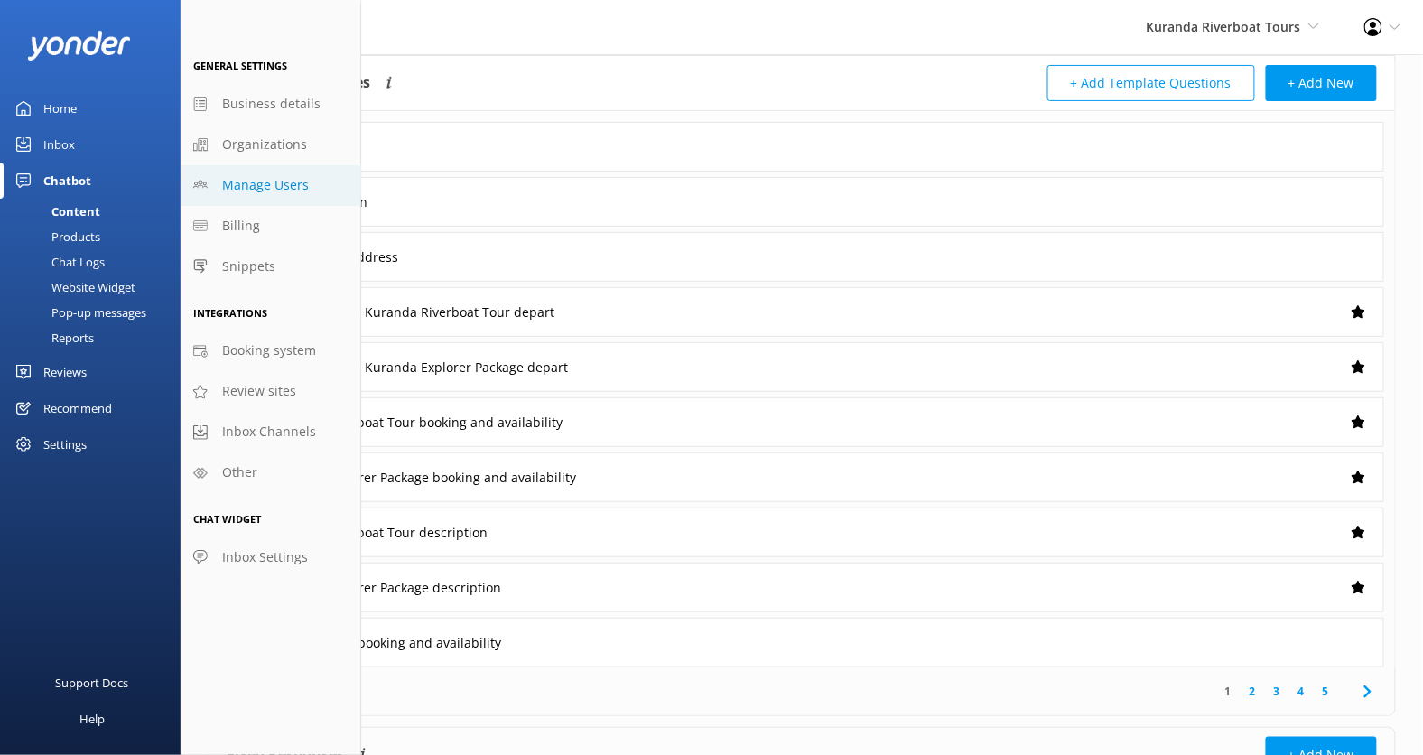
click at [288, 182] on span "Manage Users" at bounding box center [265, 185] width 87 height 20
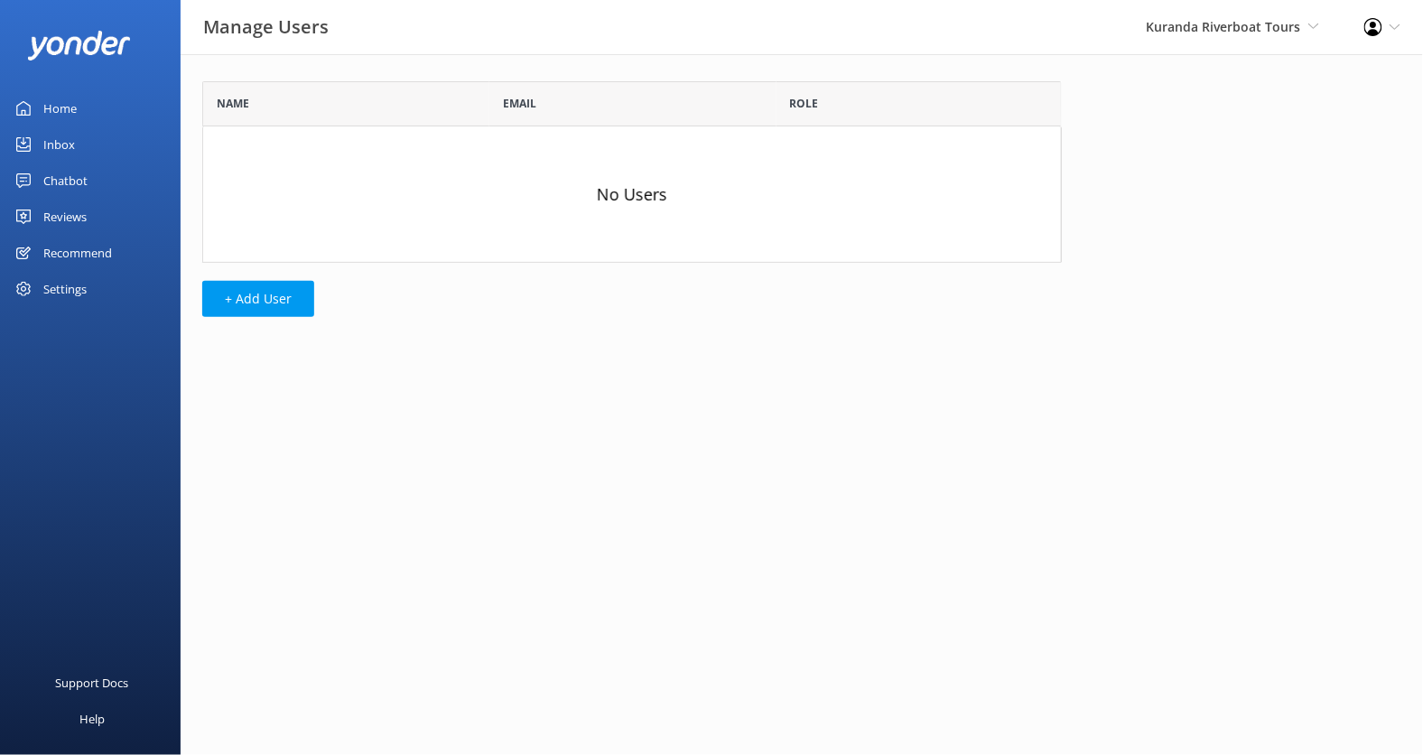
scroll to position [181, 859]
click at [287, 300] on button "+ Add User" at bounding box center [258, 299] width 112 height 36
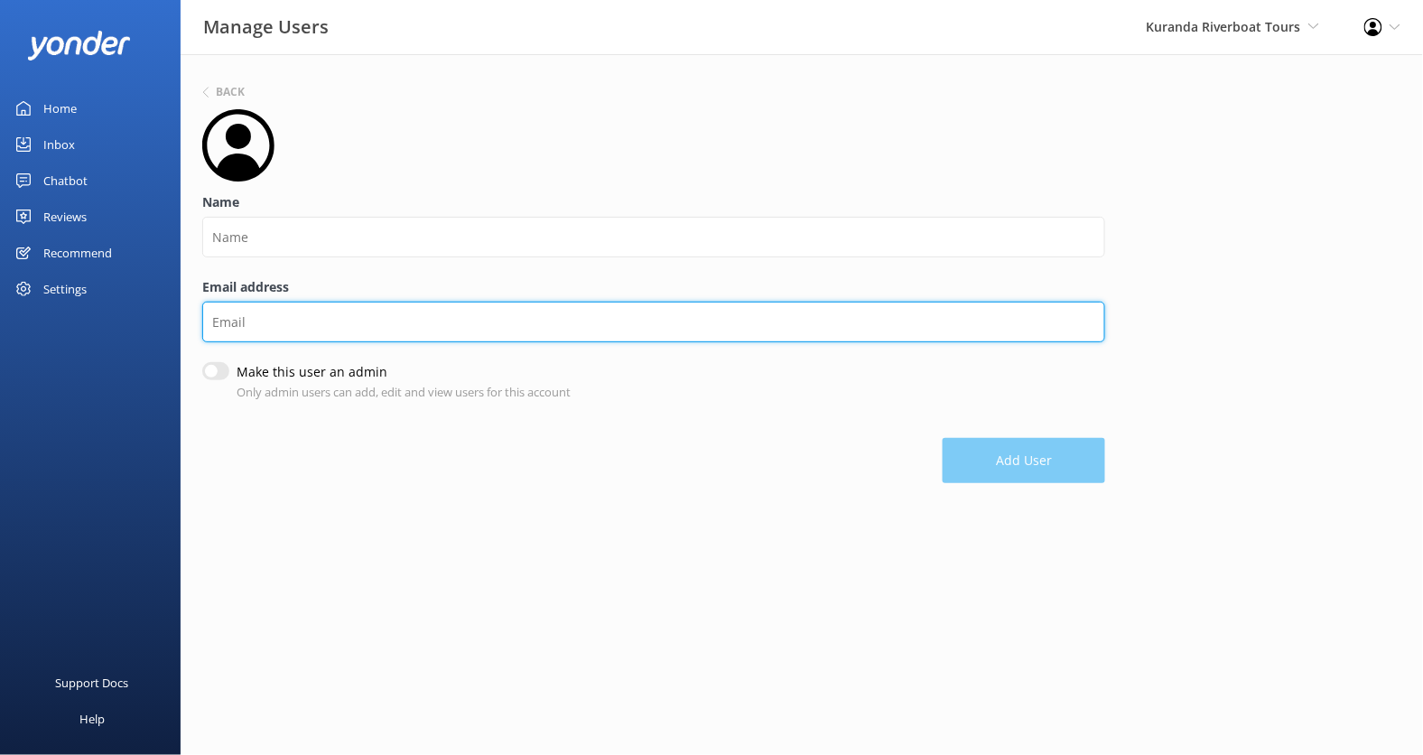
click at [299, 331] on input "Email address" at bounding box center [653, 322] width 903 height 41
paste input "tours@kurandariverboat.com.au"
type input "tours@kurandariverboat.com.au"
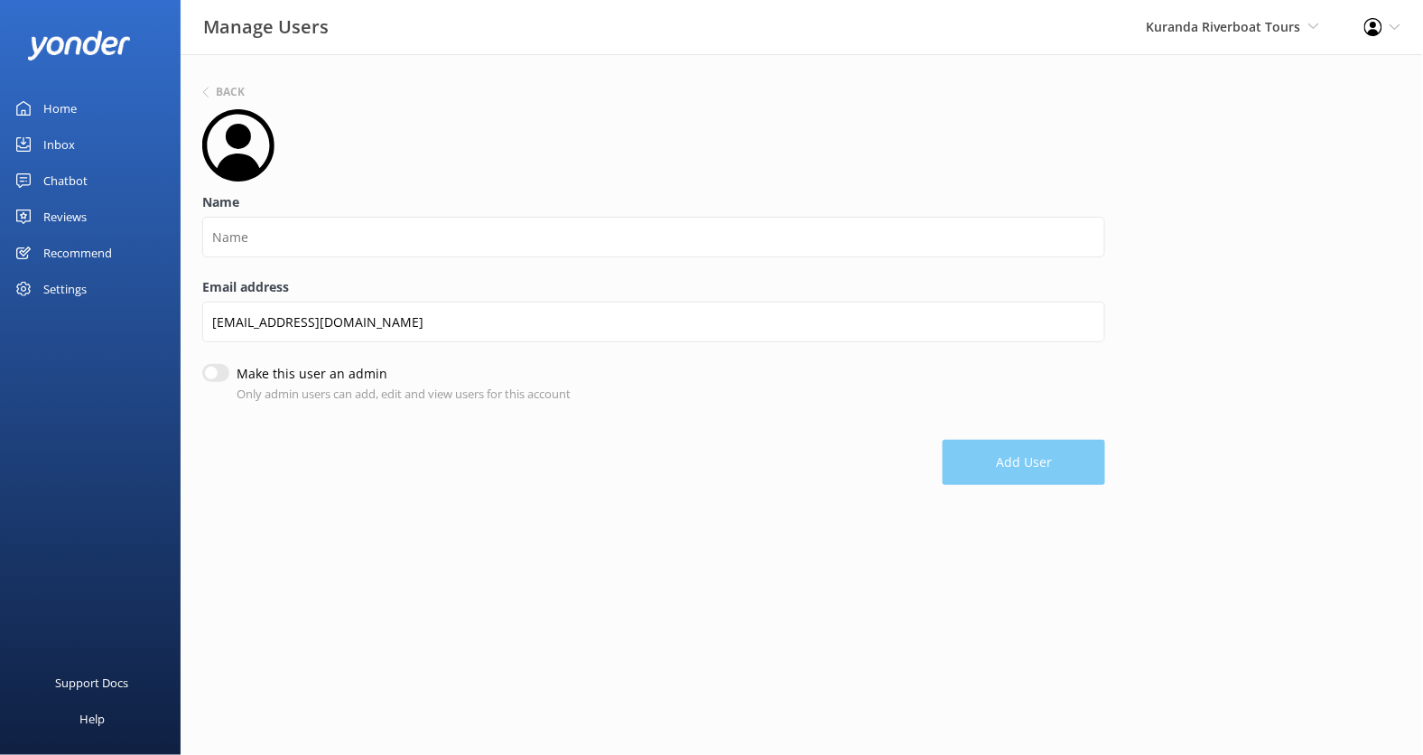
click at [215, 367] on input "Make this user an admin" at bounding box center [215, 373] width 27 height 18
checkbox input "true"
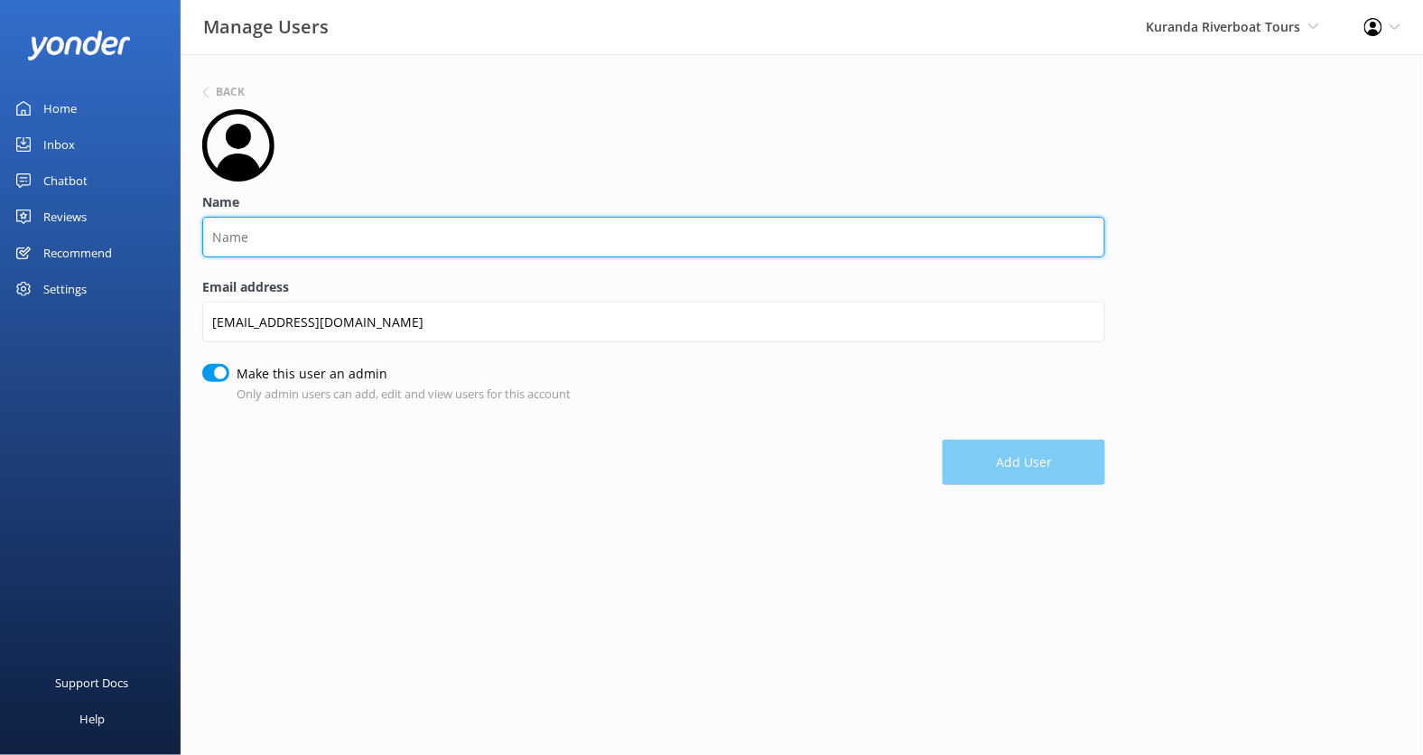
click at [318, 222] on input "Name" at bounding box center [653, 237] width 903 height 41
type input "Melissa"
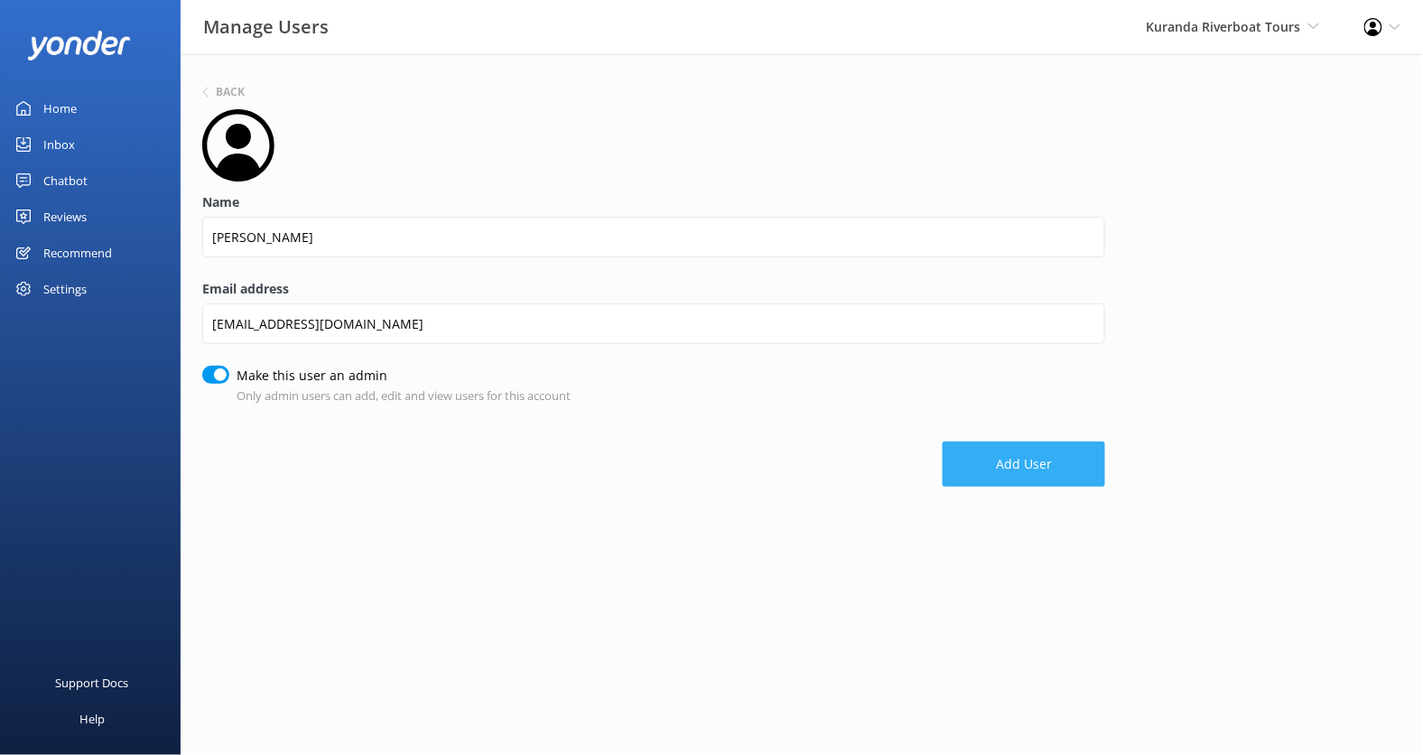
click at [1002, 457] on button "Add User" at bounding box center [1024, 464] width 163 height 45
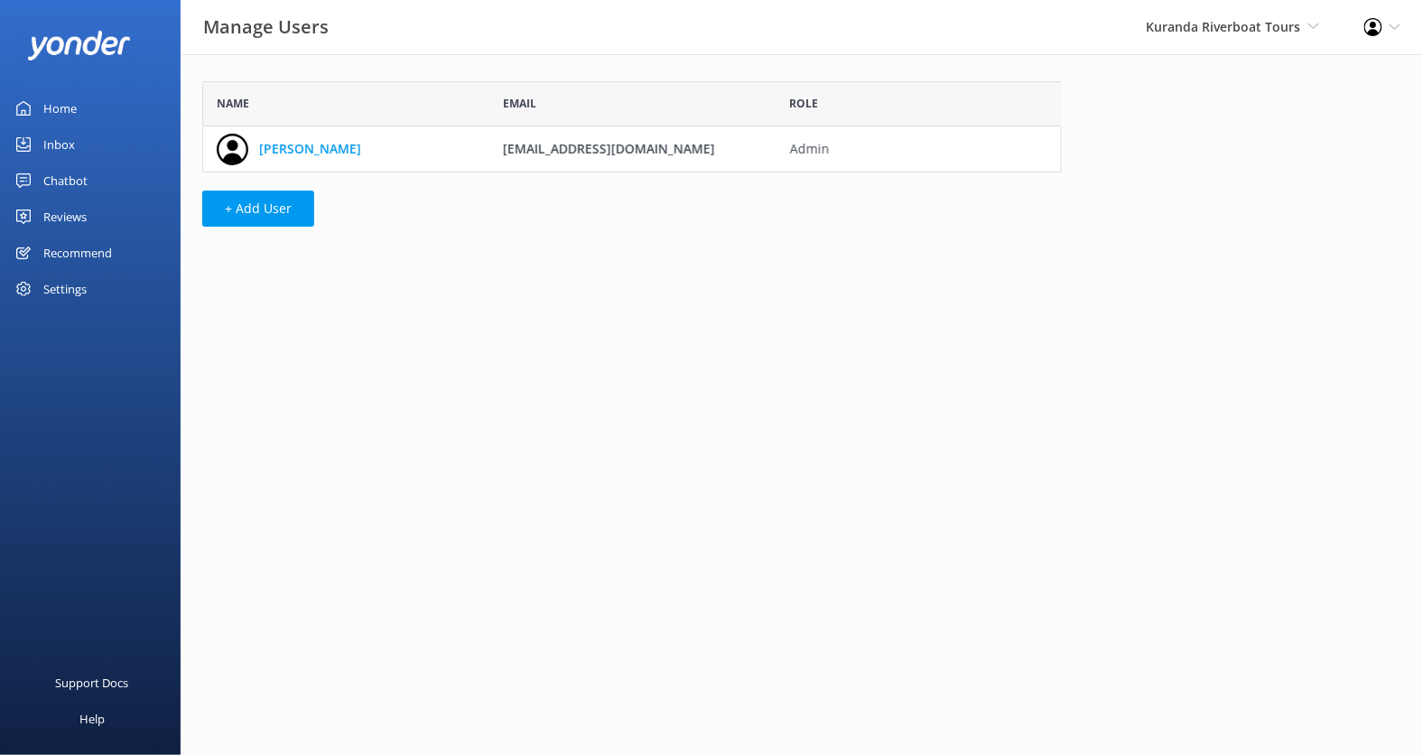
scroll to position [90, 859]
click at [74, 185] on div "Chatbot" at bounding box center [65, 181] width 44 height 36
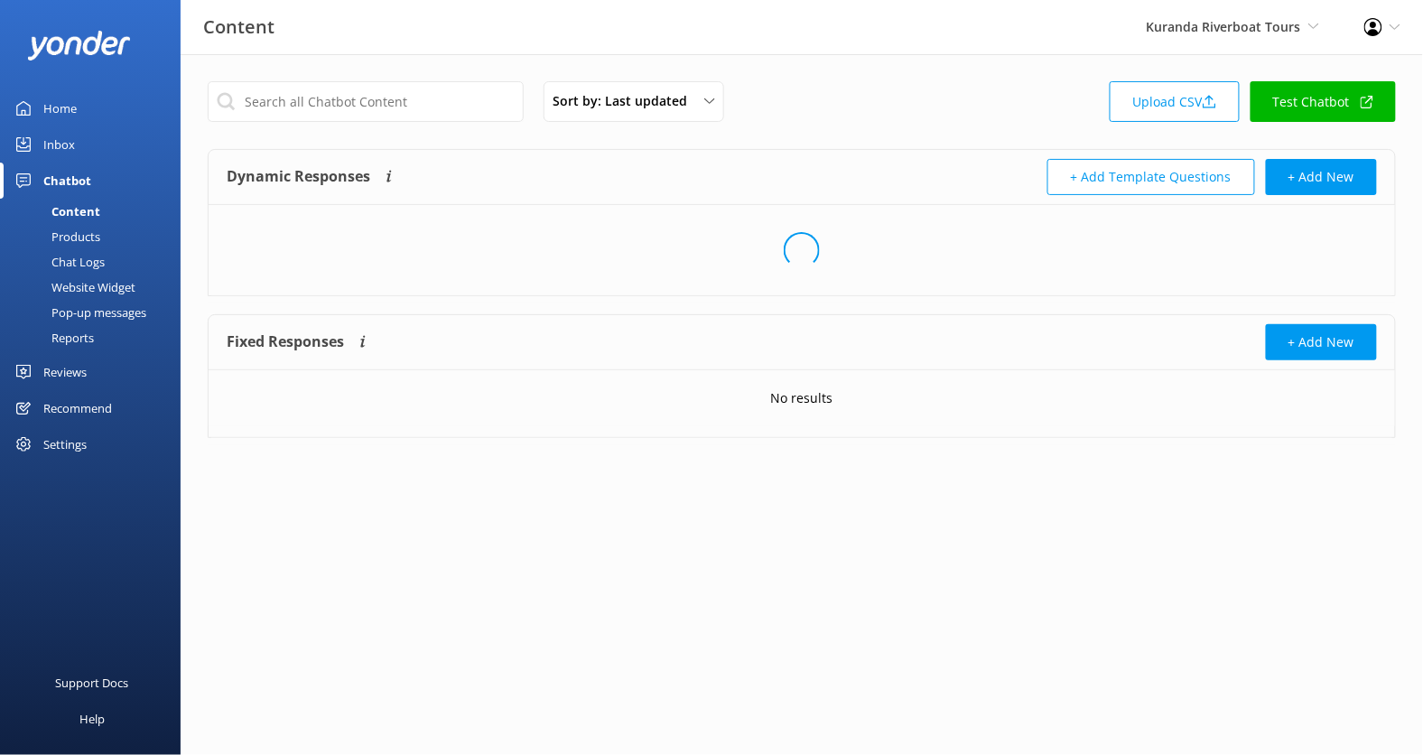
click at [1293, 96] on link "Test Chatbot" at bounding box center [1323, 101] width 145 height 41
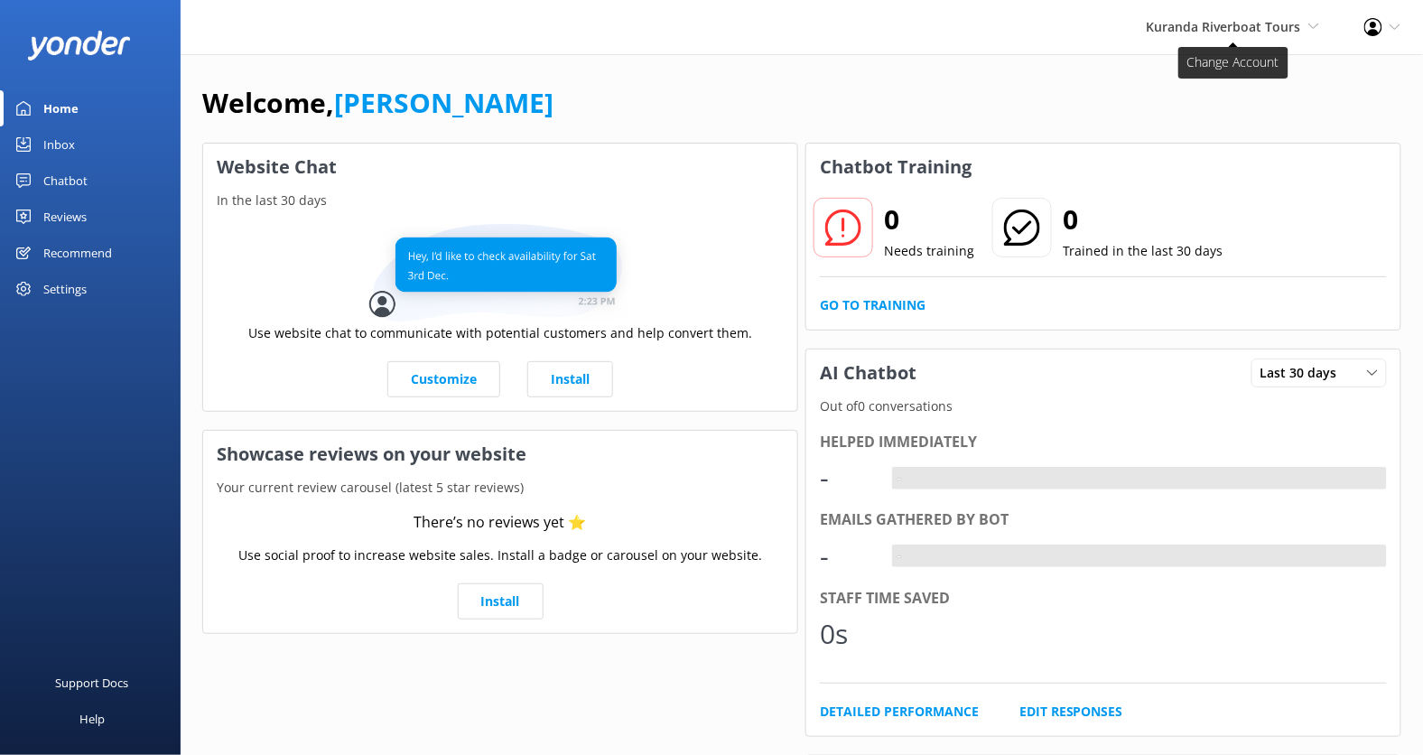
click at [1218, 33] on span "Kuranda Riverboat Tours" at bounding box center [1224, 26] width 154 height 17
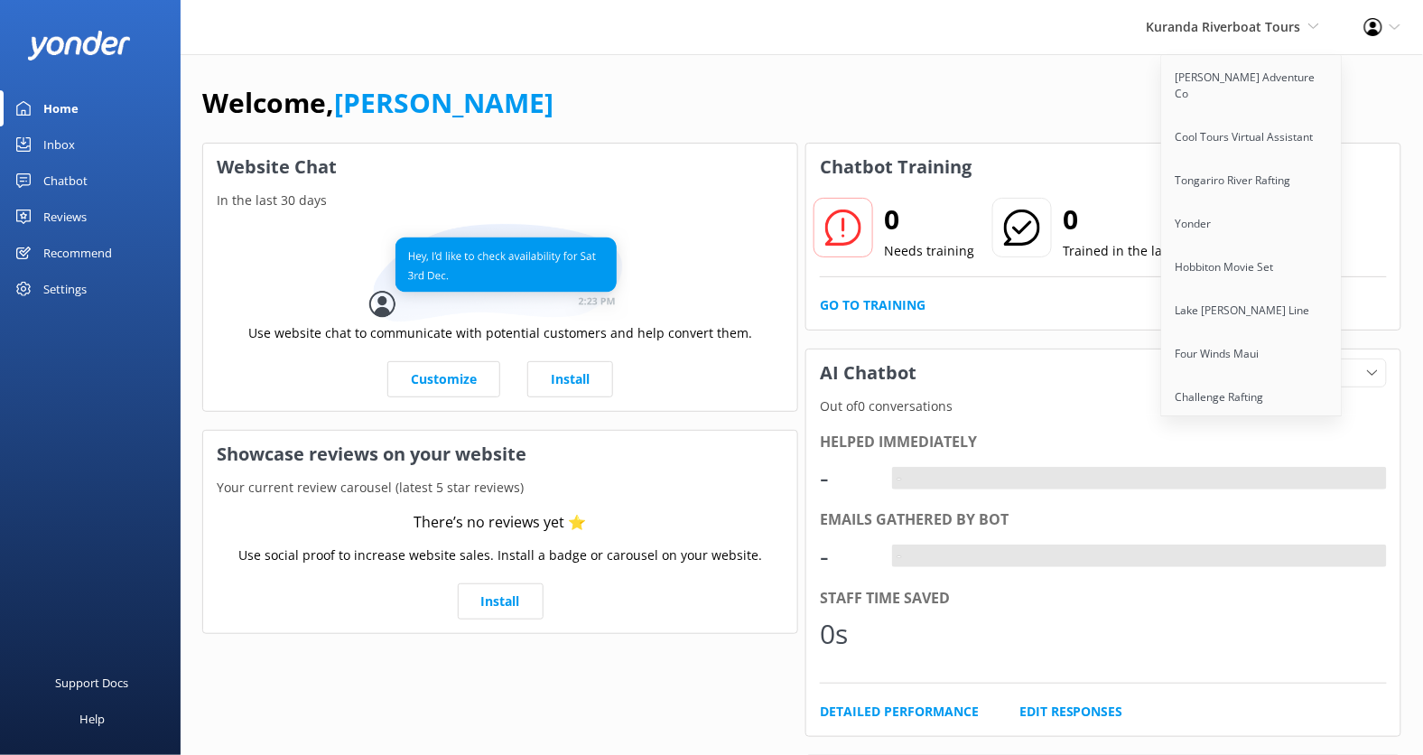
scroll to position [3091, 0]
click at [1219, 336] on link "[GEOGRAPHIC_DATA]" at bounding box center [1252, 357] width 181 height 43
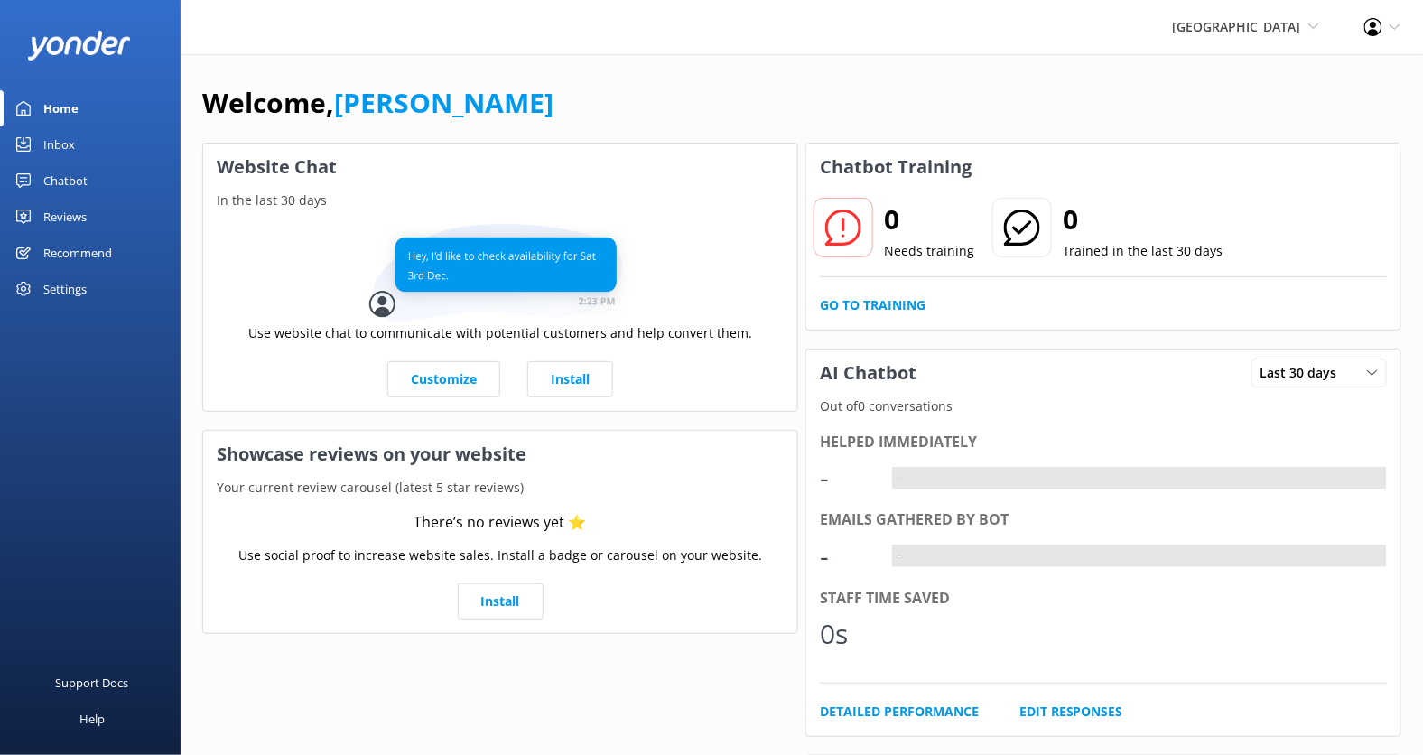
click at [61, 284] on div "Settings" at bounding box center [64, 289] width 43 height 36
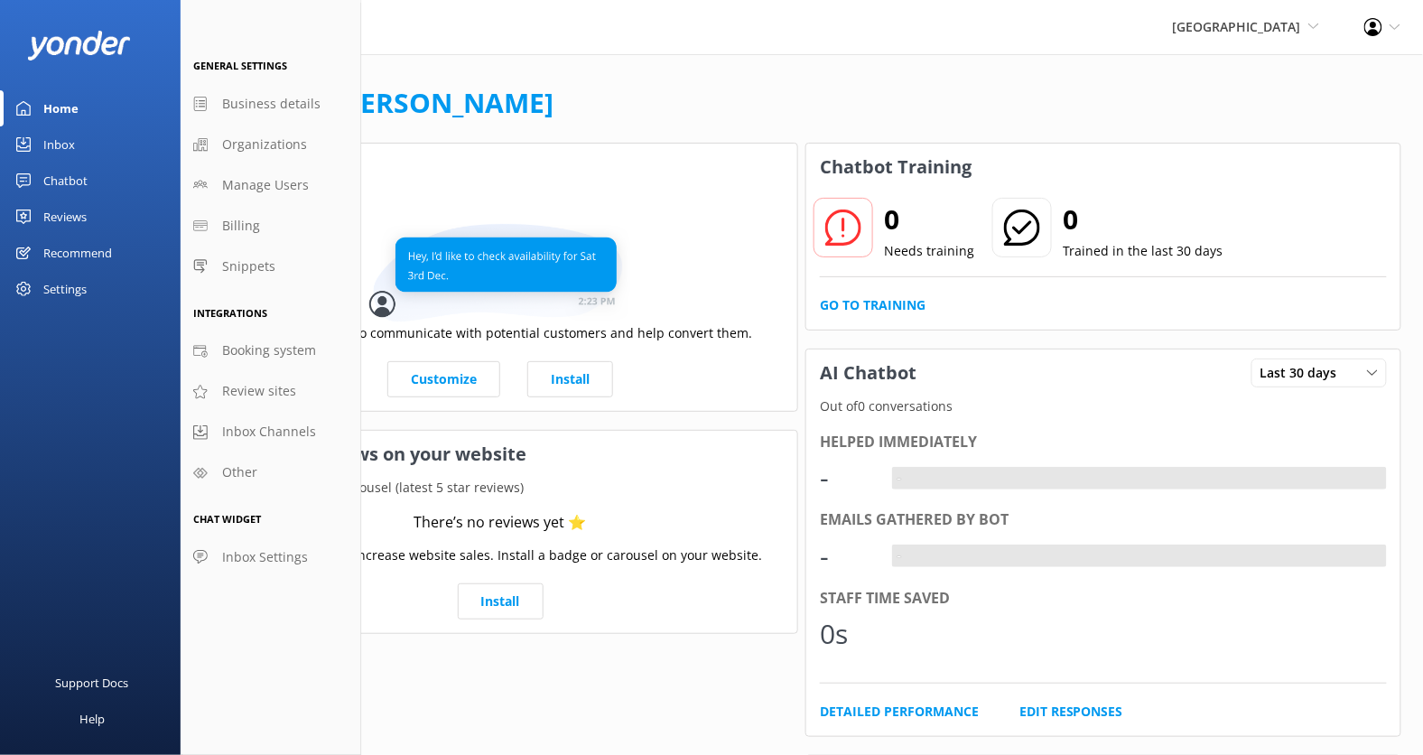
click at [83, 247] on div "Recommend" at bounding box center [77, 253] width 69 height 36
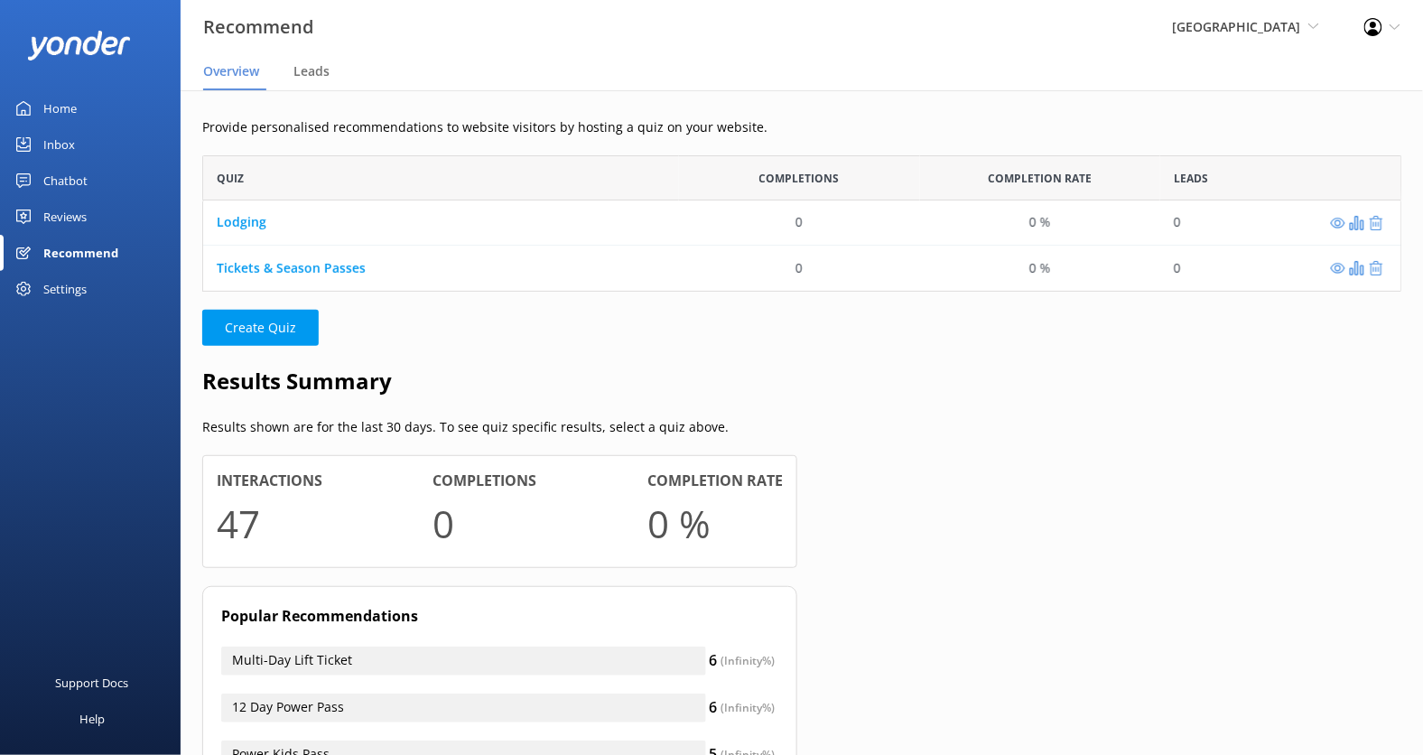
scroll to position [135, 1199]
click at [245, 222] on link "Lodging" at bounding box center [242, 222] width 50 height 17
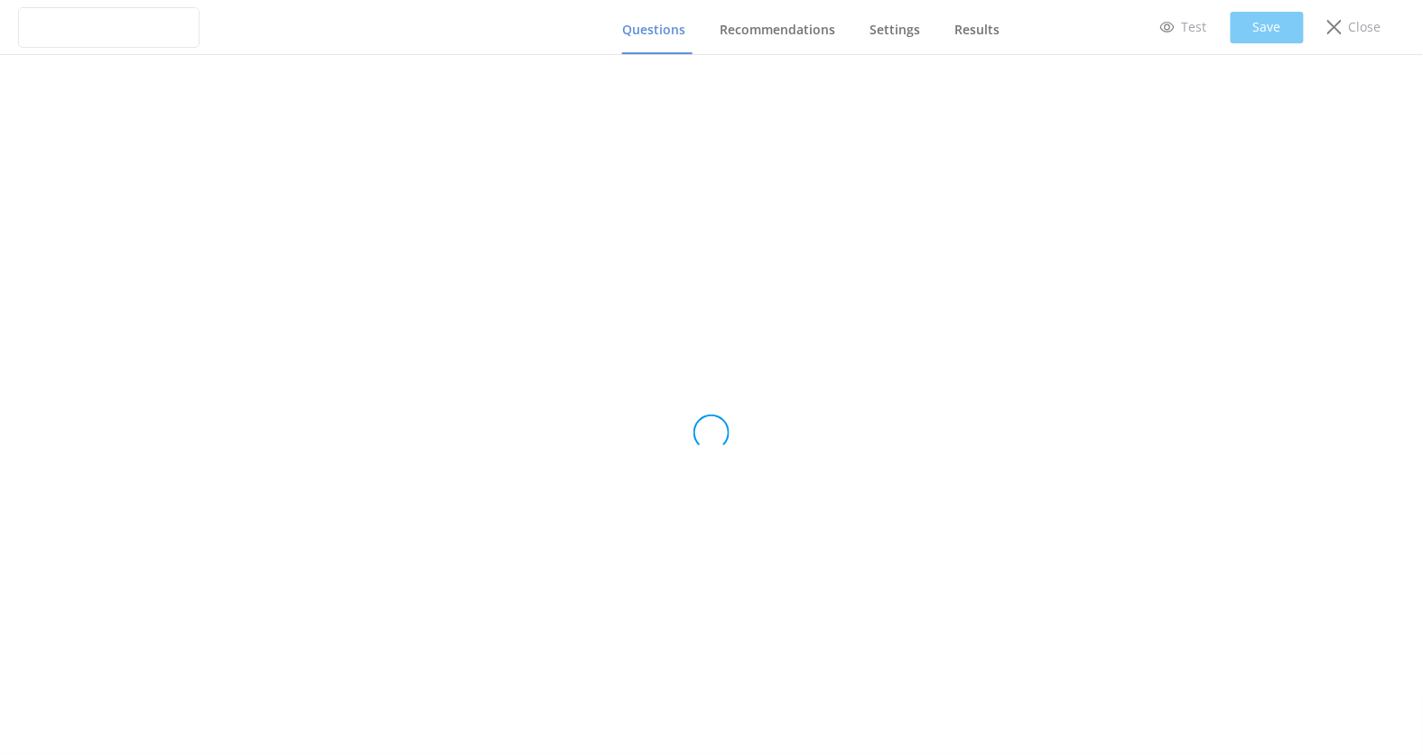
type input "Lodging"
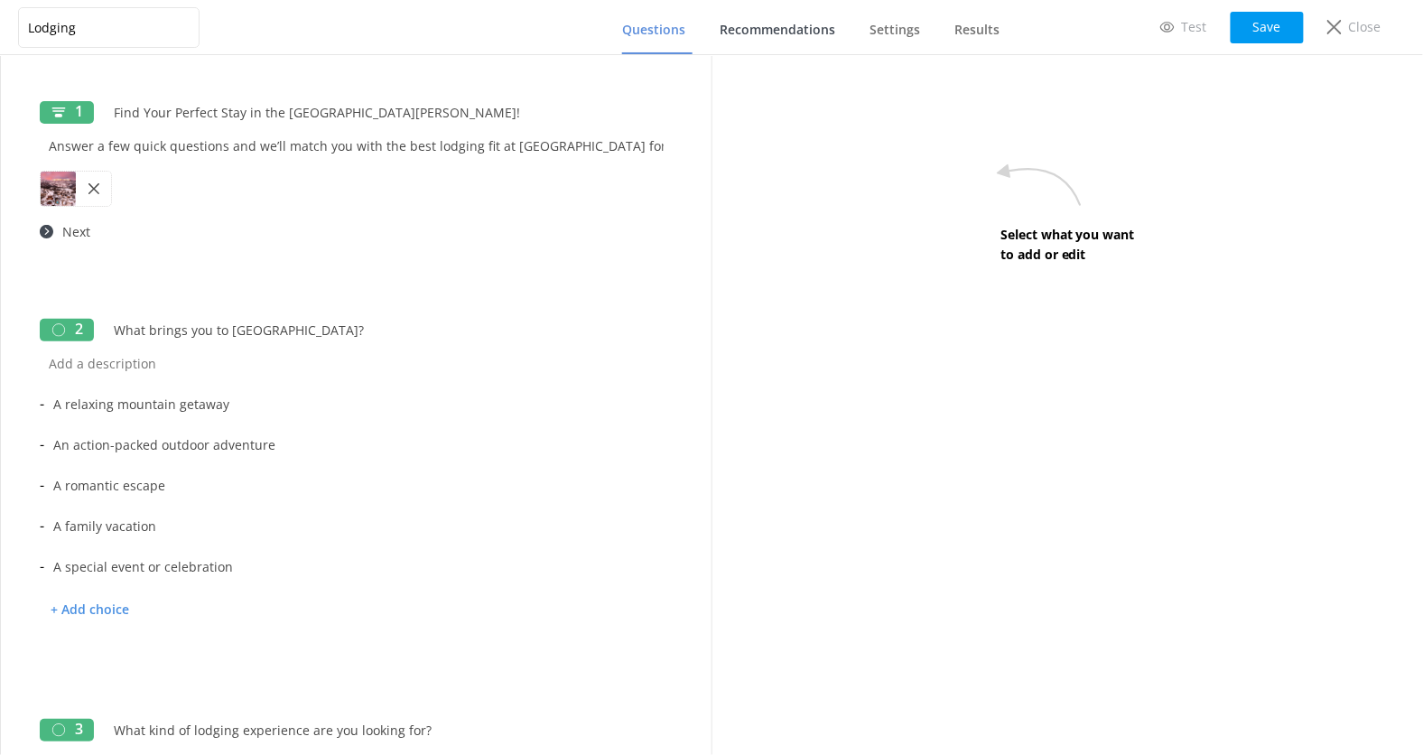
click at [760, 34] on span "Recommendations" at bounding box center [778, 30] width 116 height 18
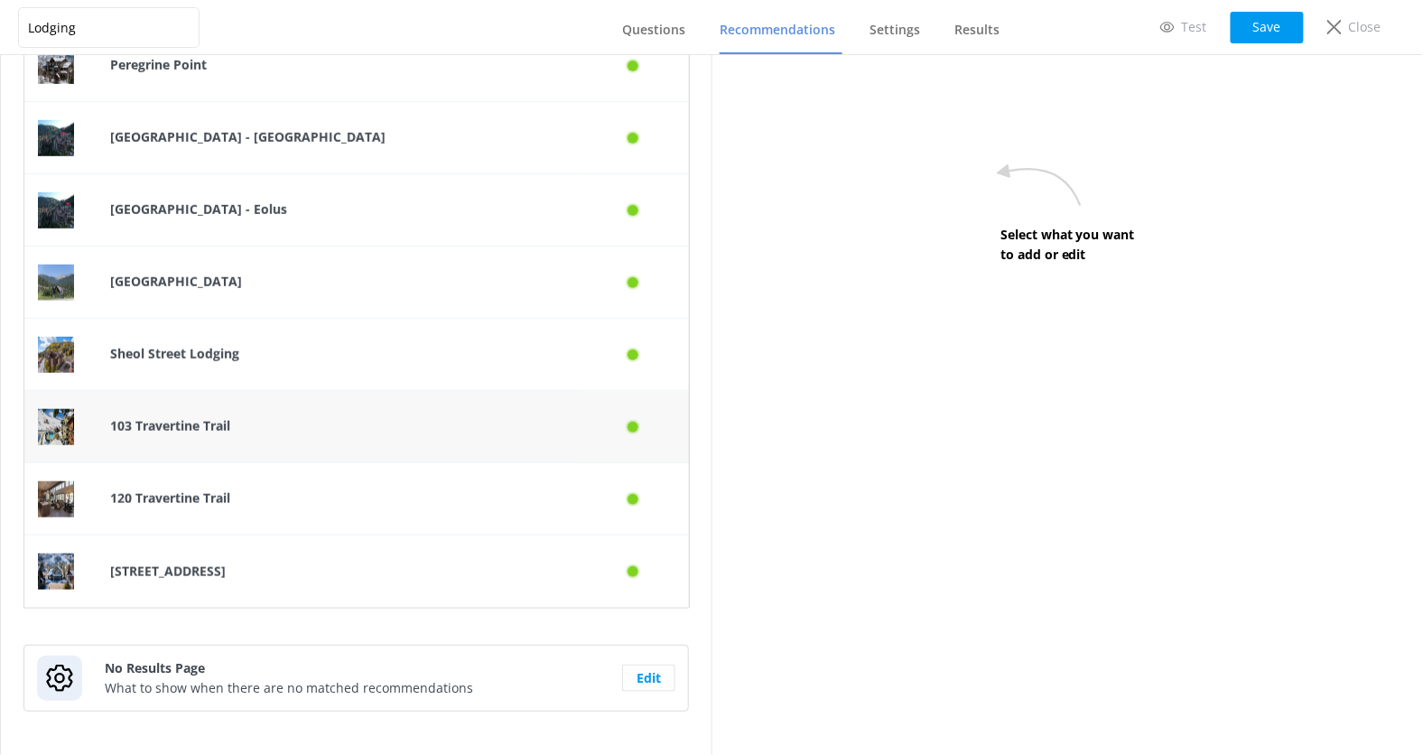
scroll to position [366, 0]
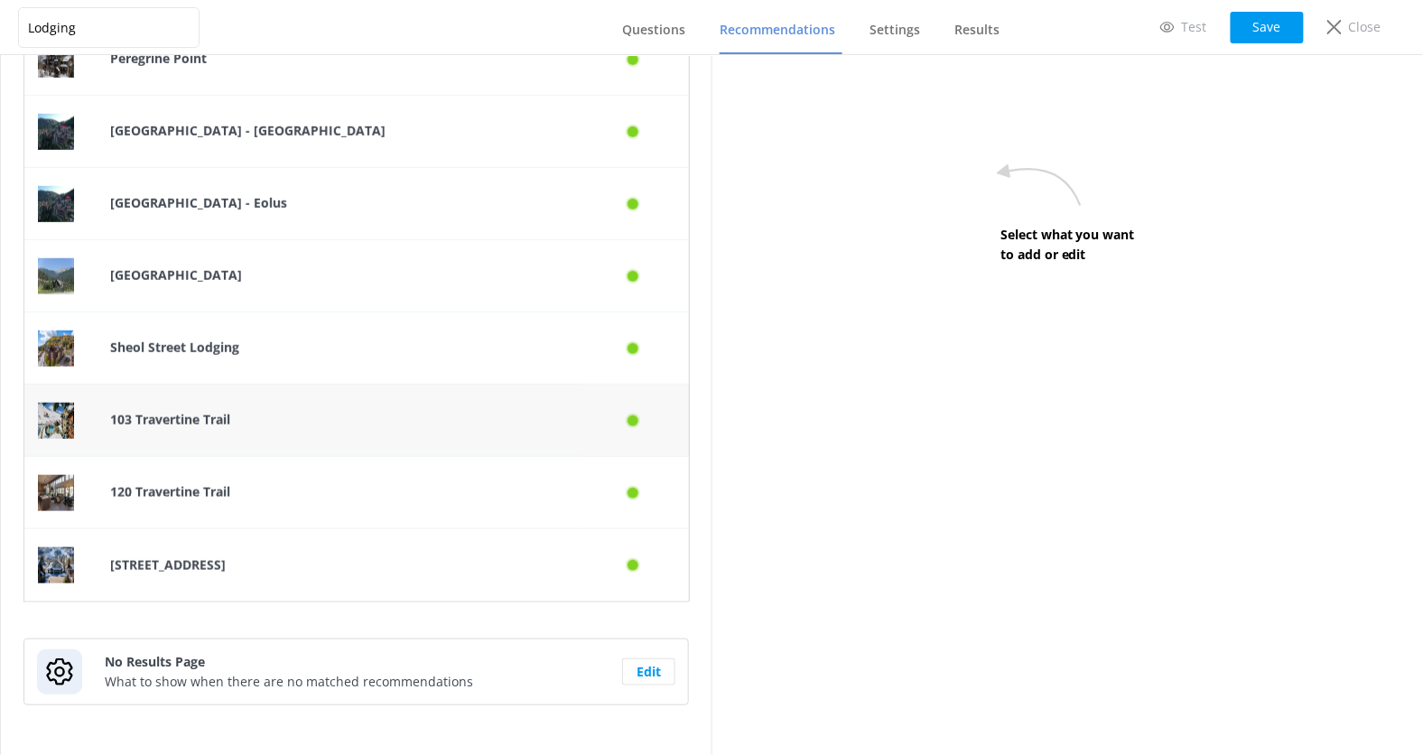
click at [557, 421] on p "103 Travertine Trail" at bounding box center [338, 420] width 457 height 20
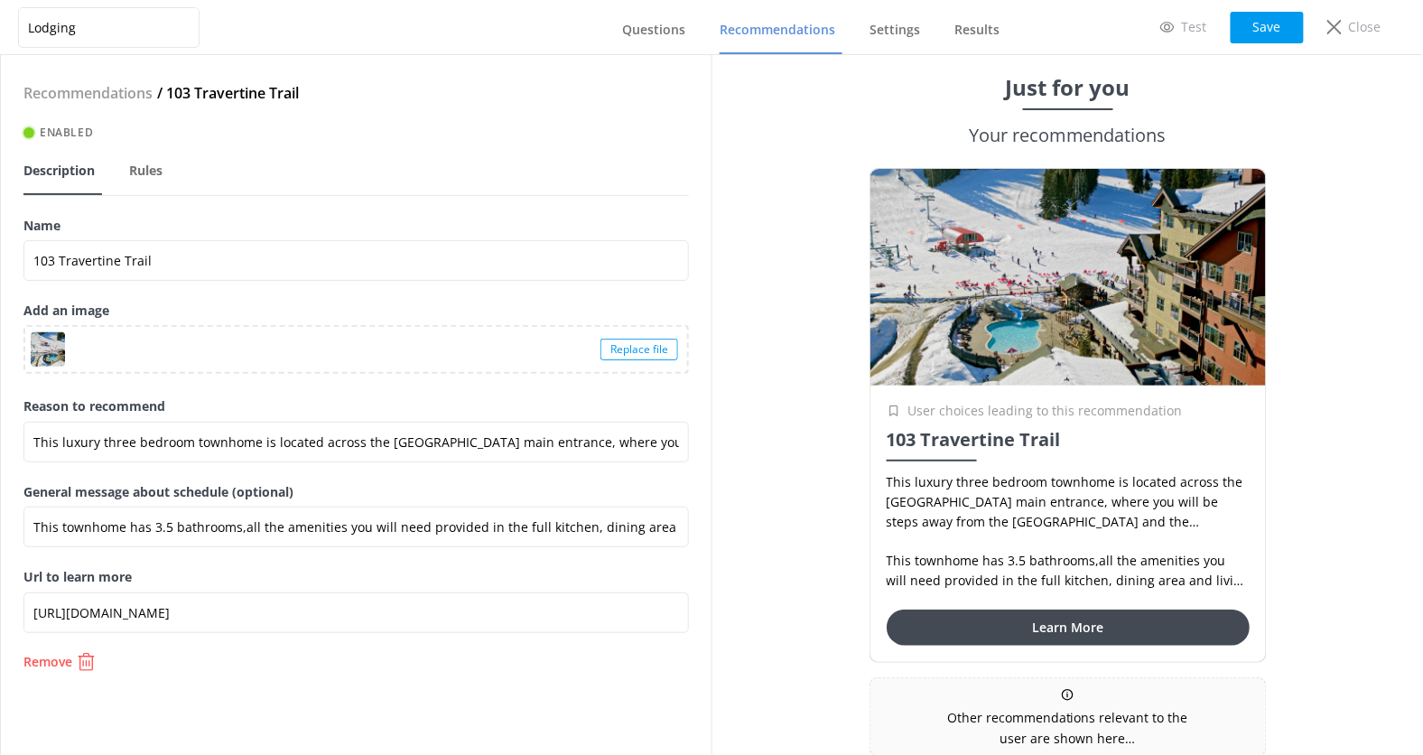
click at [74, 163] on span "Description" at bounding box center [58, 171] width 71 height 18
click at [666, 34] on span "Questions" at bounding box center [653, 30] width 63 height 18
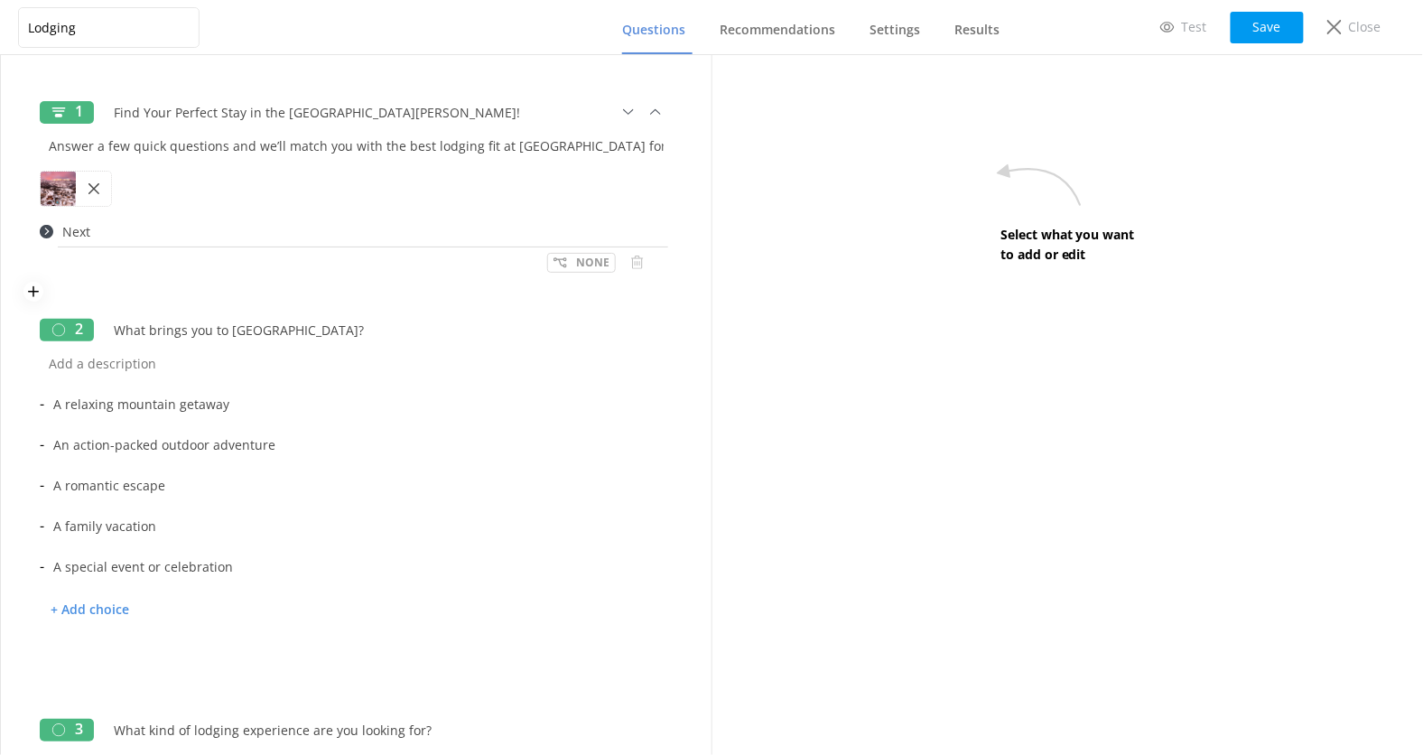
scroll to position [5, 0]
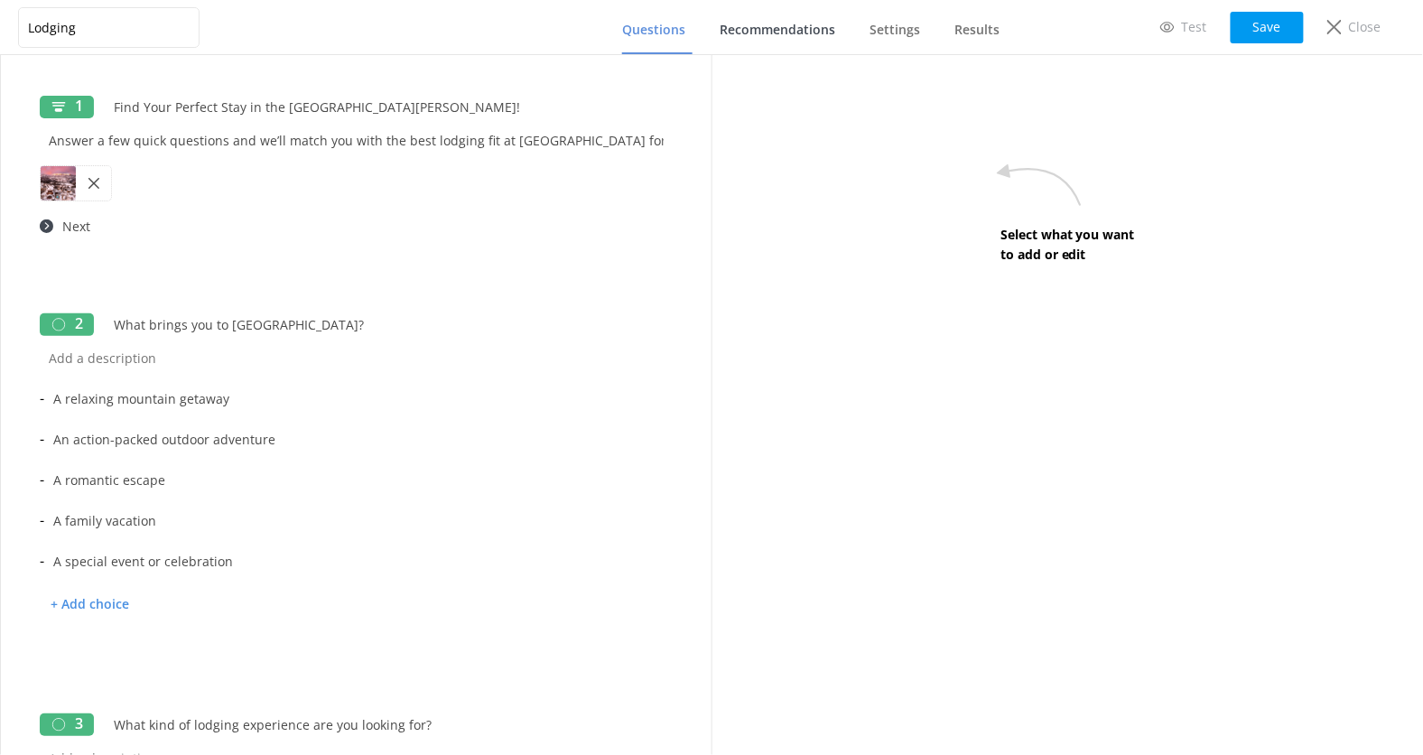
click at [791, 35] on span "Recommendations" at bounding box center [778, 30] width 116 height 18
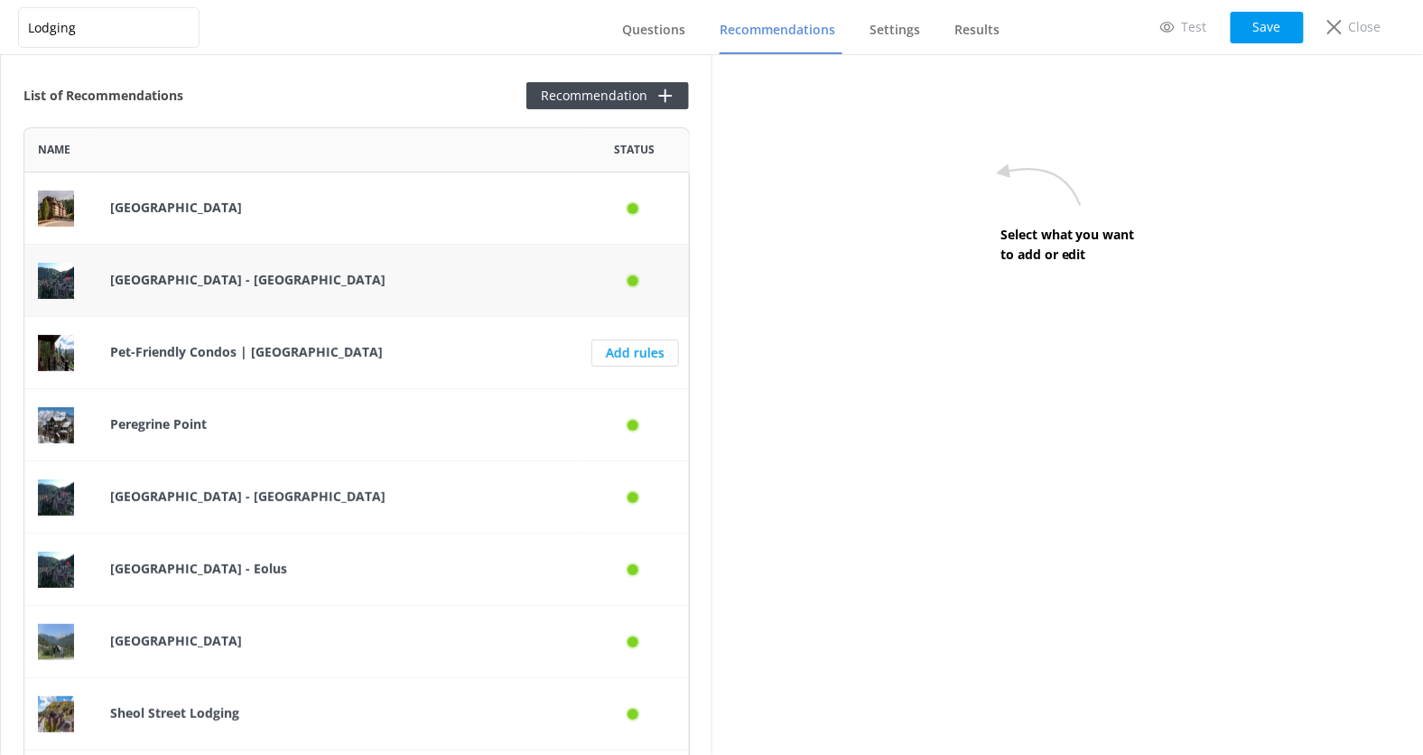
scroll to position [152, 0]
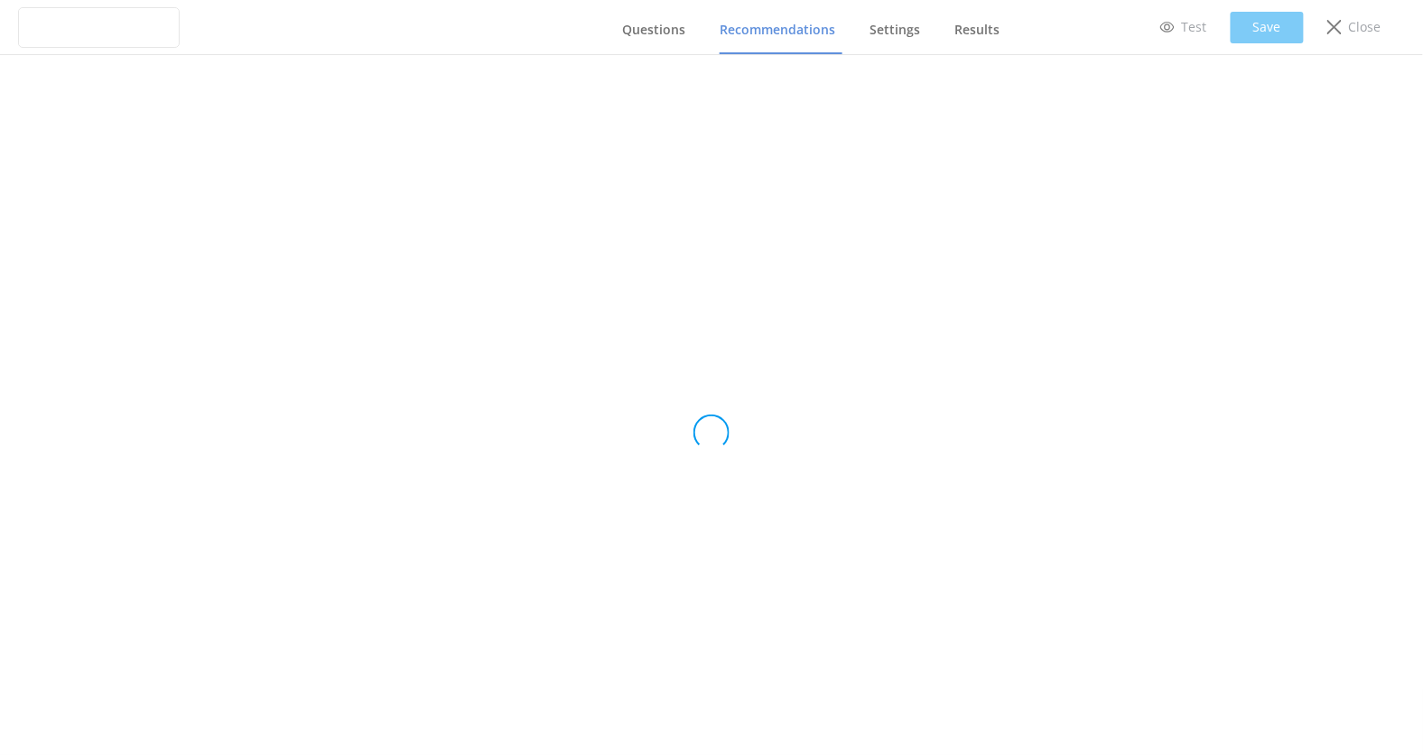
scroll to position [55, 0]
type input "Lodging"
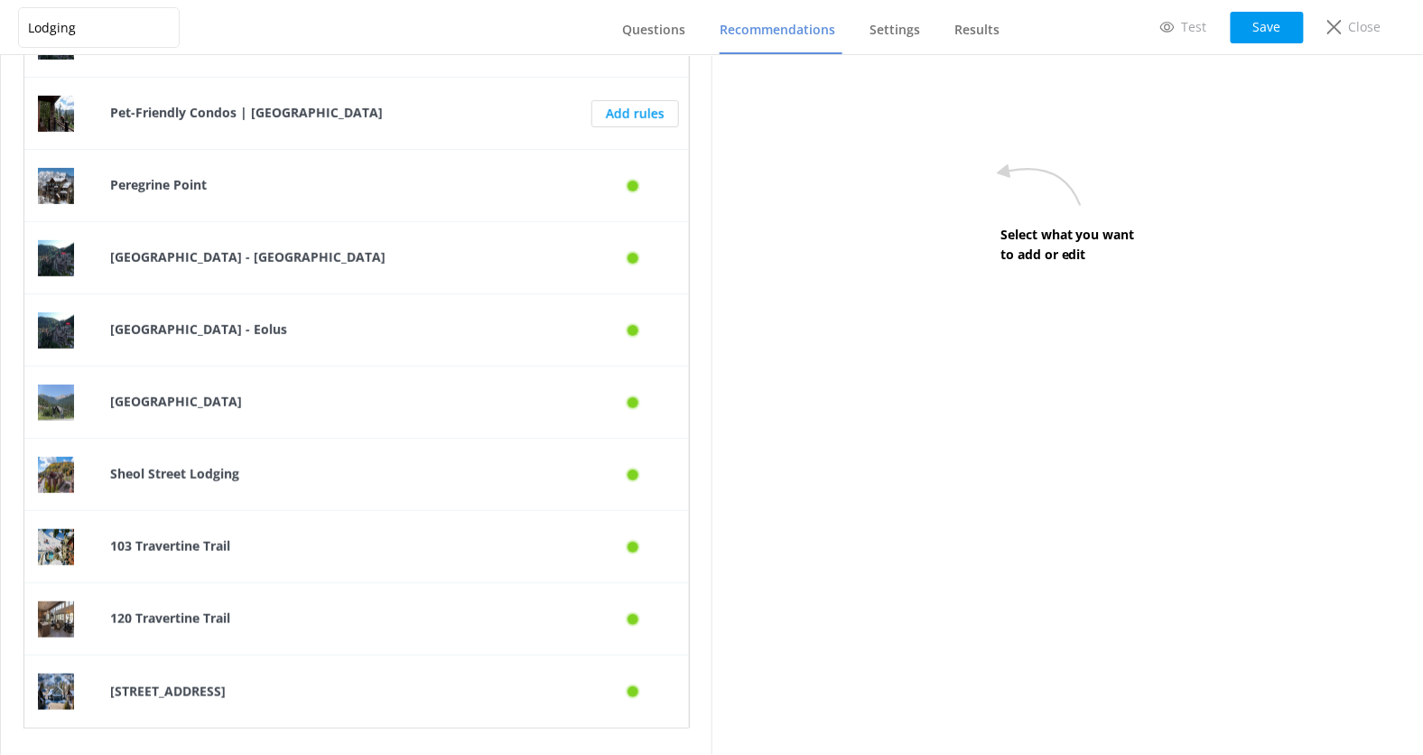
scroll to position [364, 0]
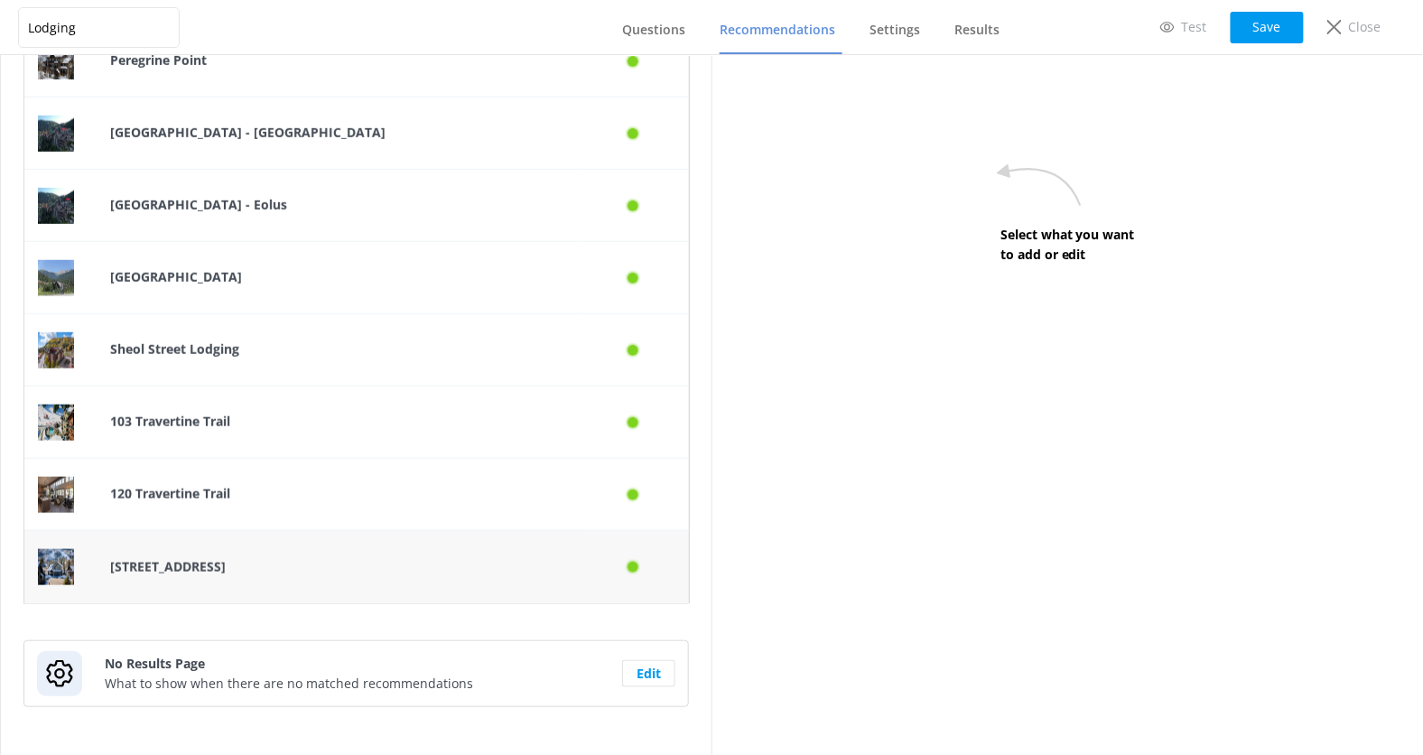
click at [409, 592] on div "[STREET_ADDRESS]" at bounding box center [339, 567] width 484 height 72
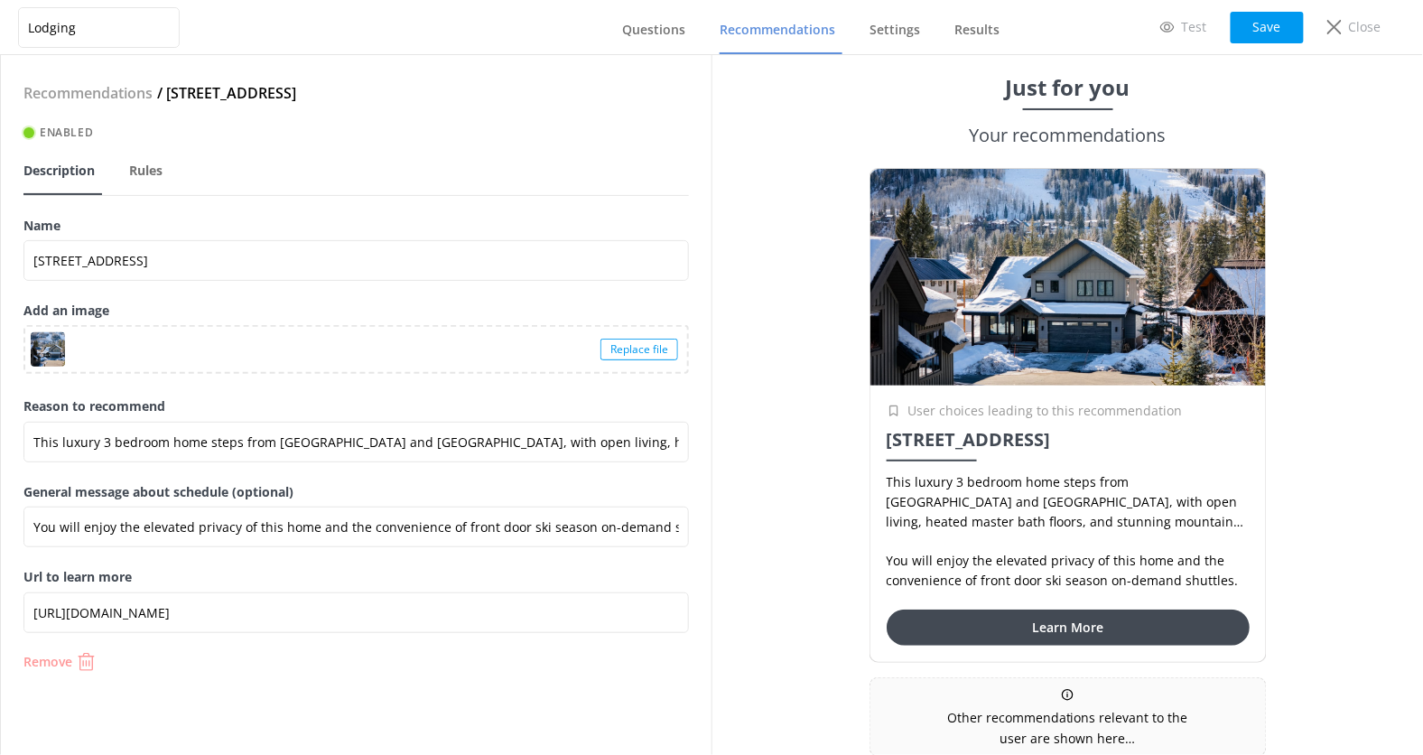
click at [63, 658] on p "Remove" at bounding box center [47, 662] width 49 height 13
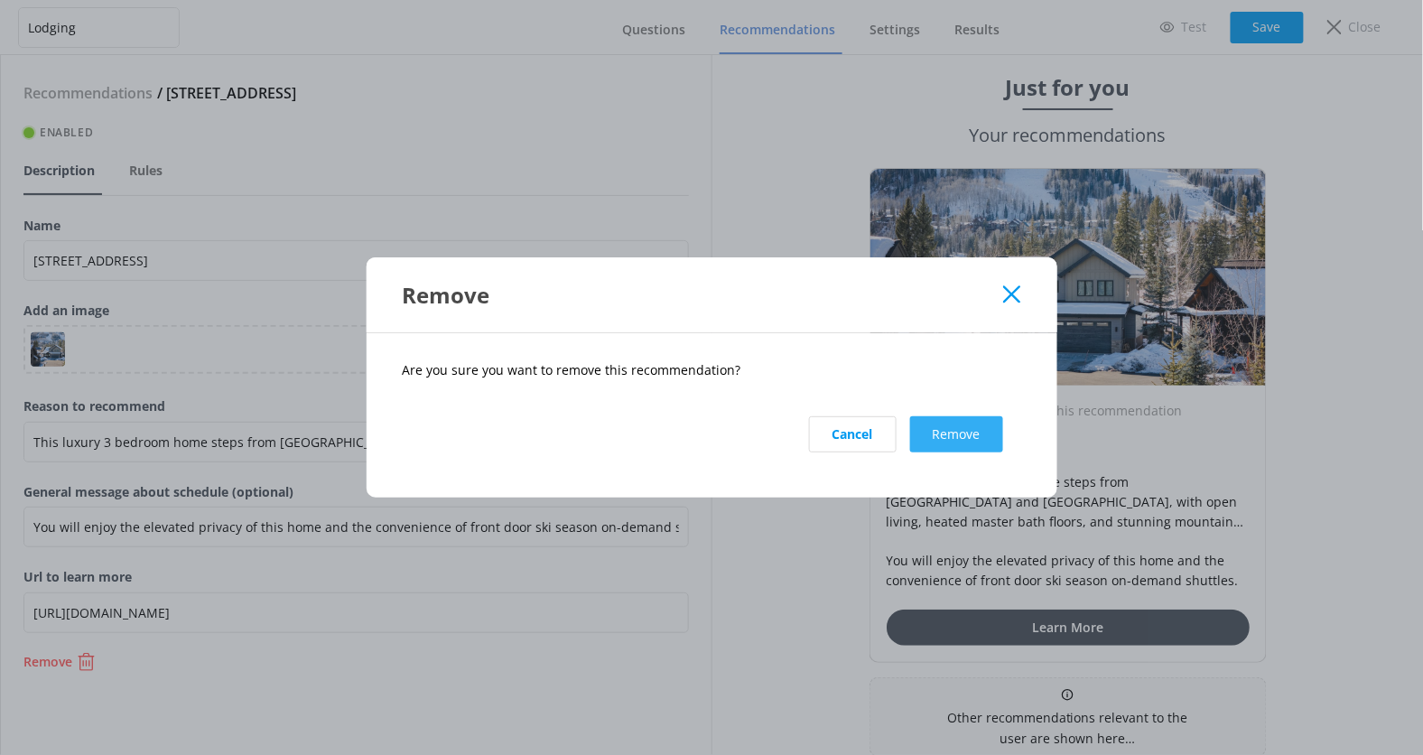
click at [934, 426] on button "Remove" at bounding box center [956, 434] width 93 height 36
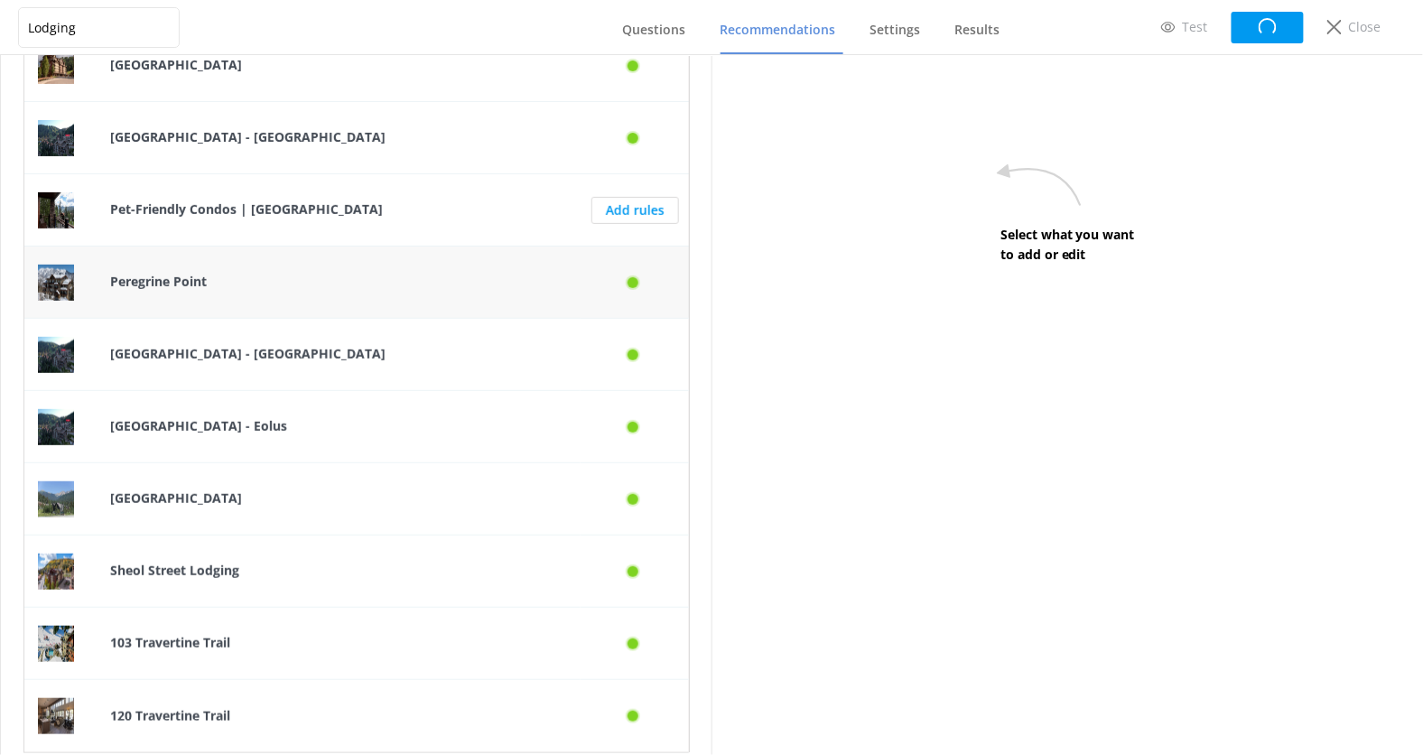
scroll to position [296, 0]
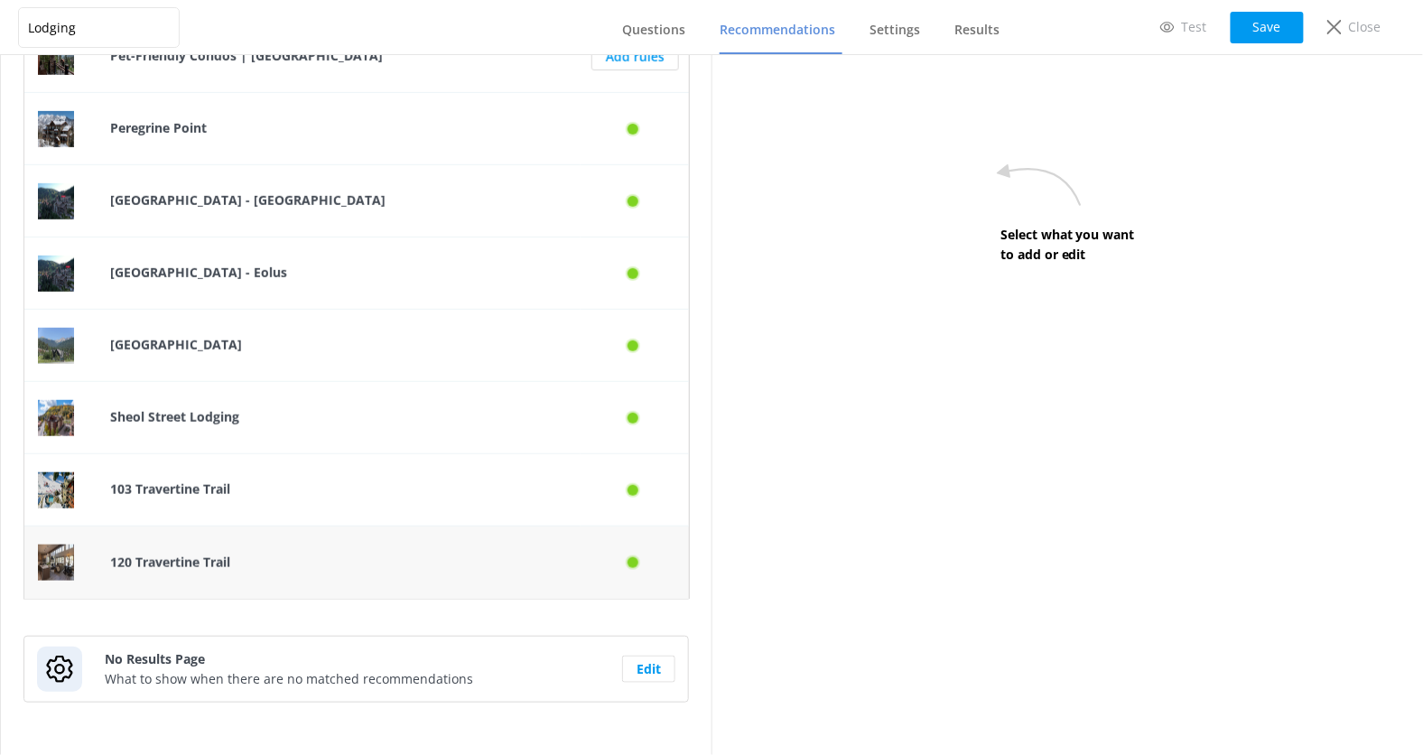
click at [397, 569] on p "120 Travertine Trail" at bounding box center [338, 563] width 457 height 20
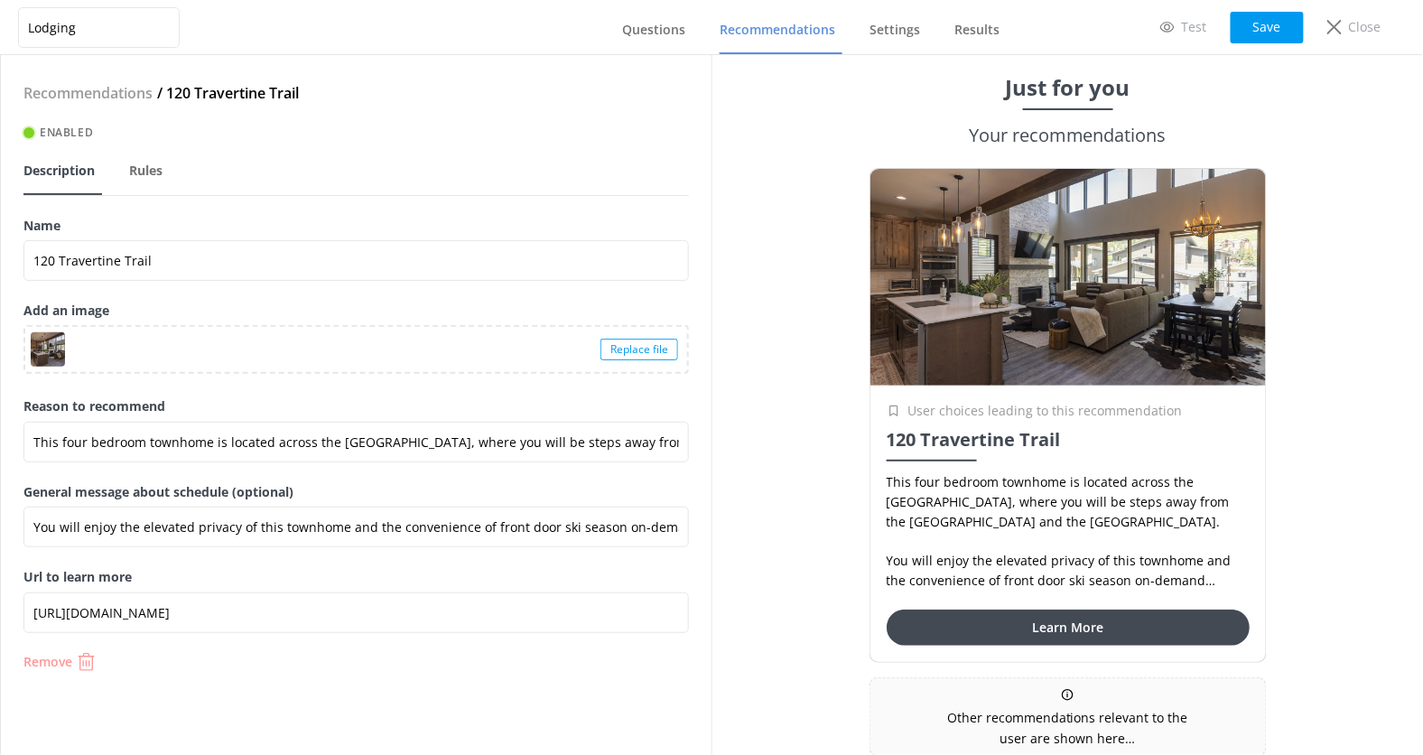
click at [75, 665] on button "Remove" at bounding box center [356, 662] width 666 height 18
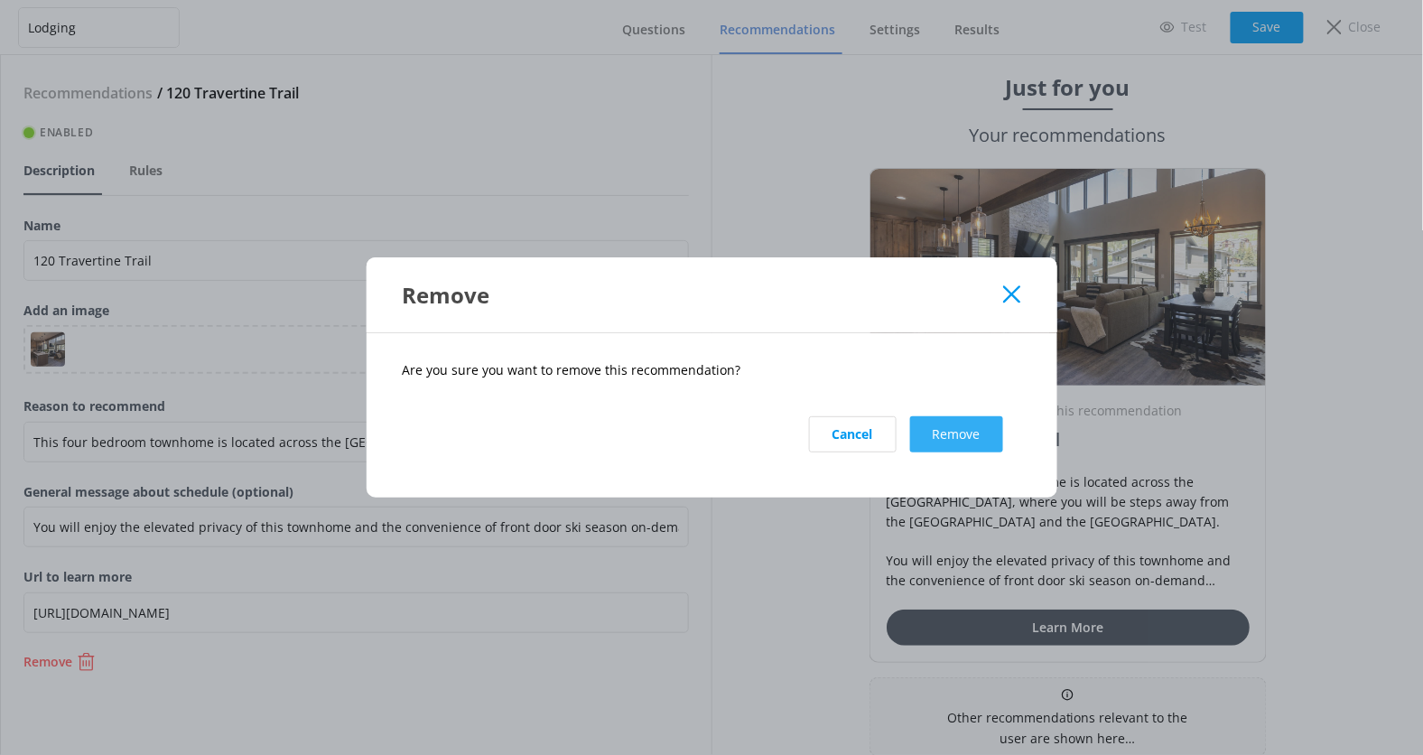
click at [955, 437] on button "Remove" at bounding box center [956, 434] width 93 height 36
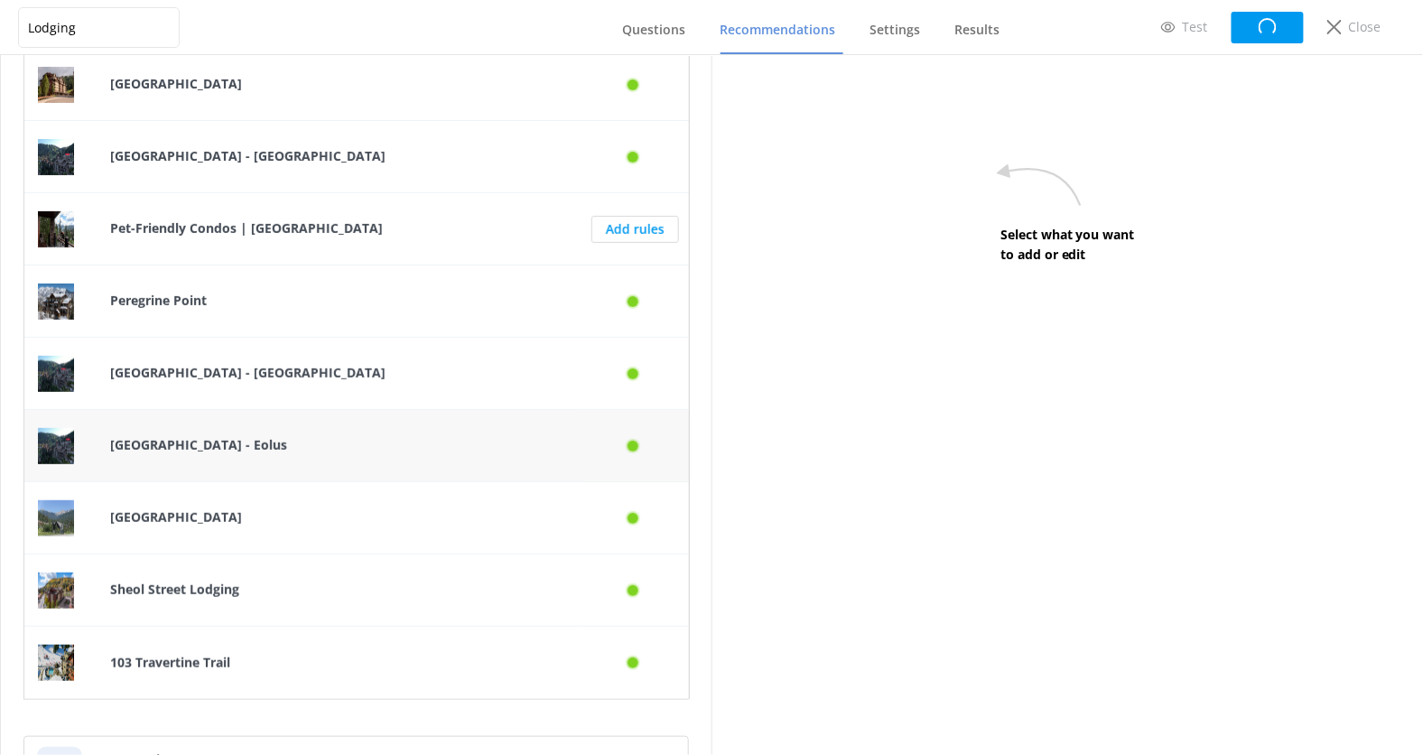
scroll to position [224, 0]
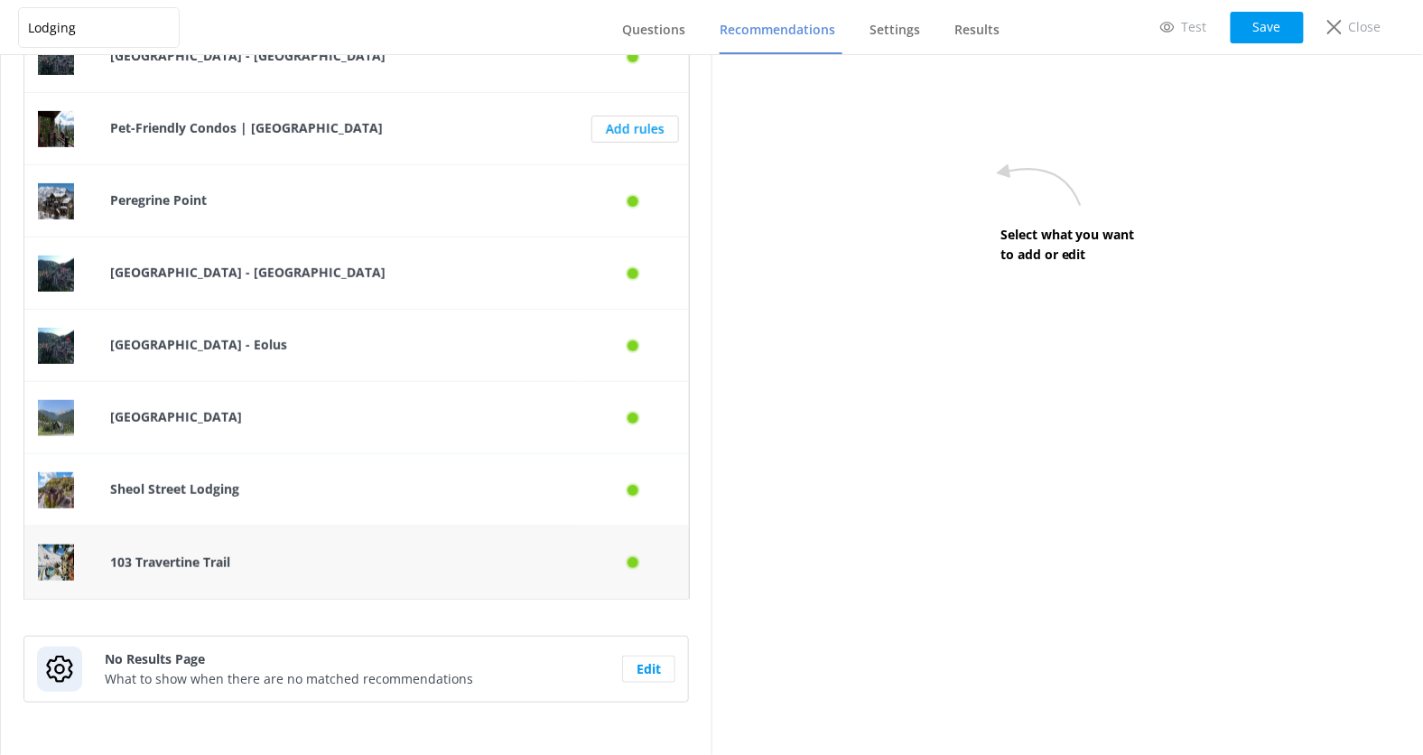
click at [423, 563] on p "103 Travertine Trail" at bounding box center [338, 563] width 457 height 20
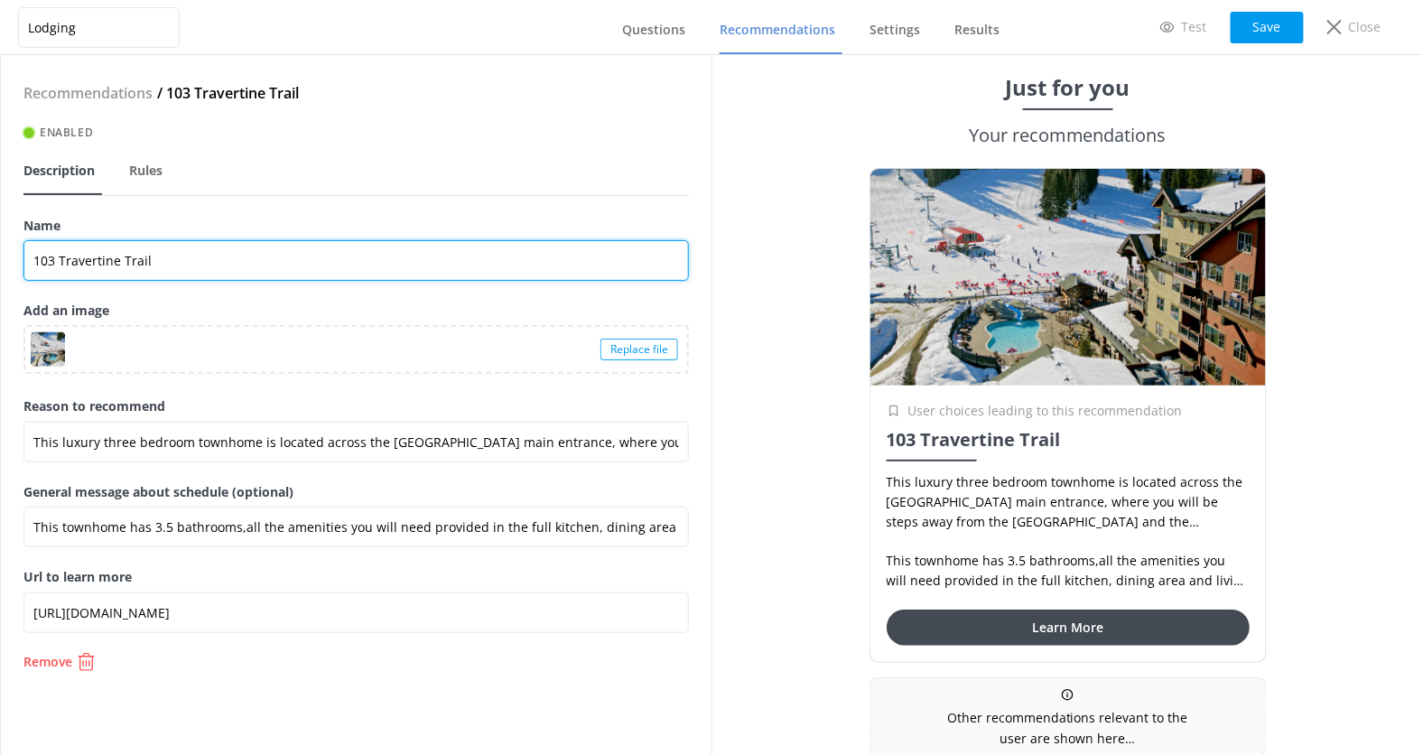
click at [183, 269] on input "103 Travertine Trail" at bounding box center [356, 260] width 666 height 41
type input "Townhomes / Homes"
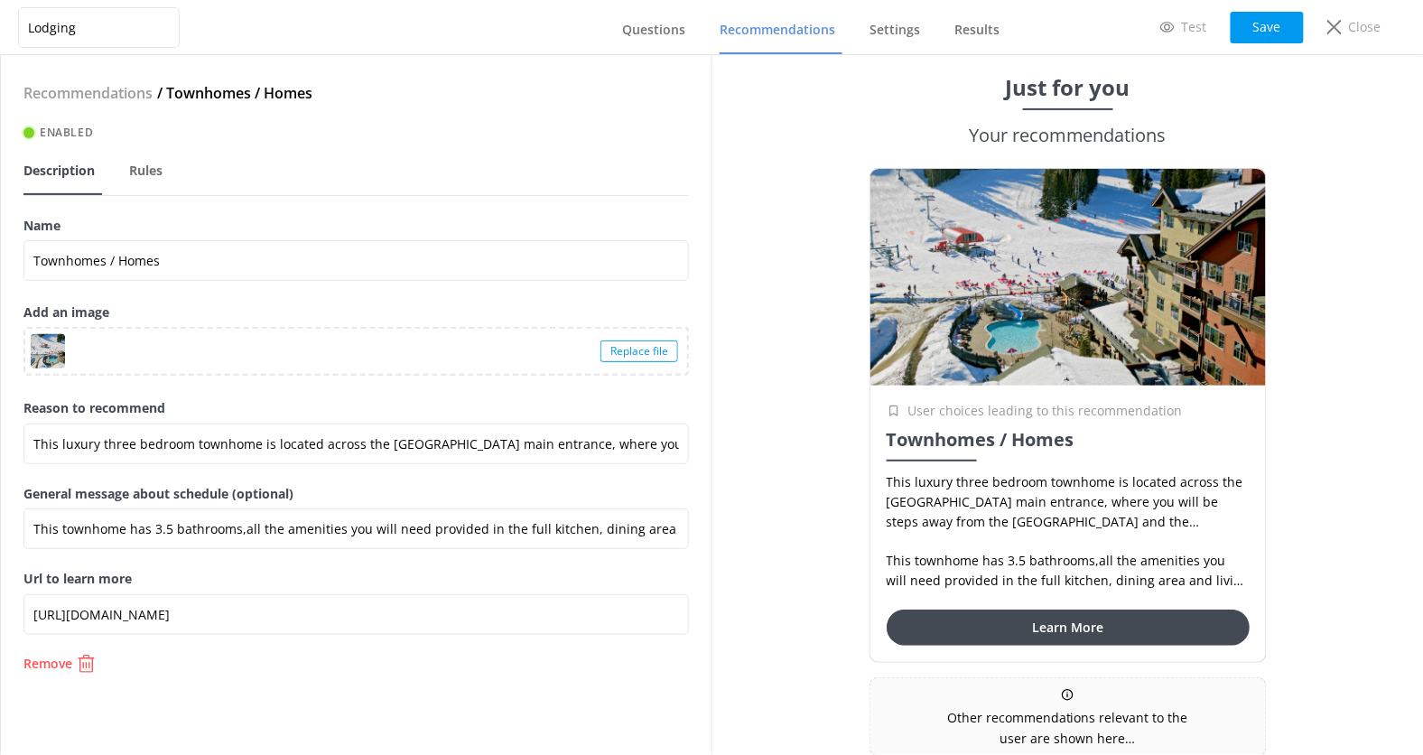
click at [184, 212] on div "Recommendations / Townhomes / Homes Enabled Description Rules Name Townhomes / …" at bounding box center [356, 405] width 711 height 700
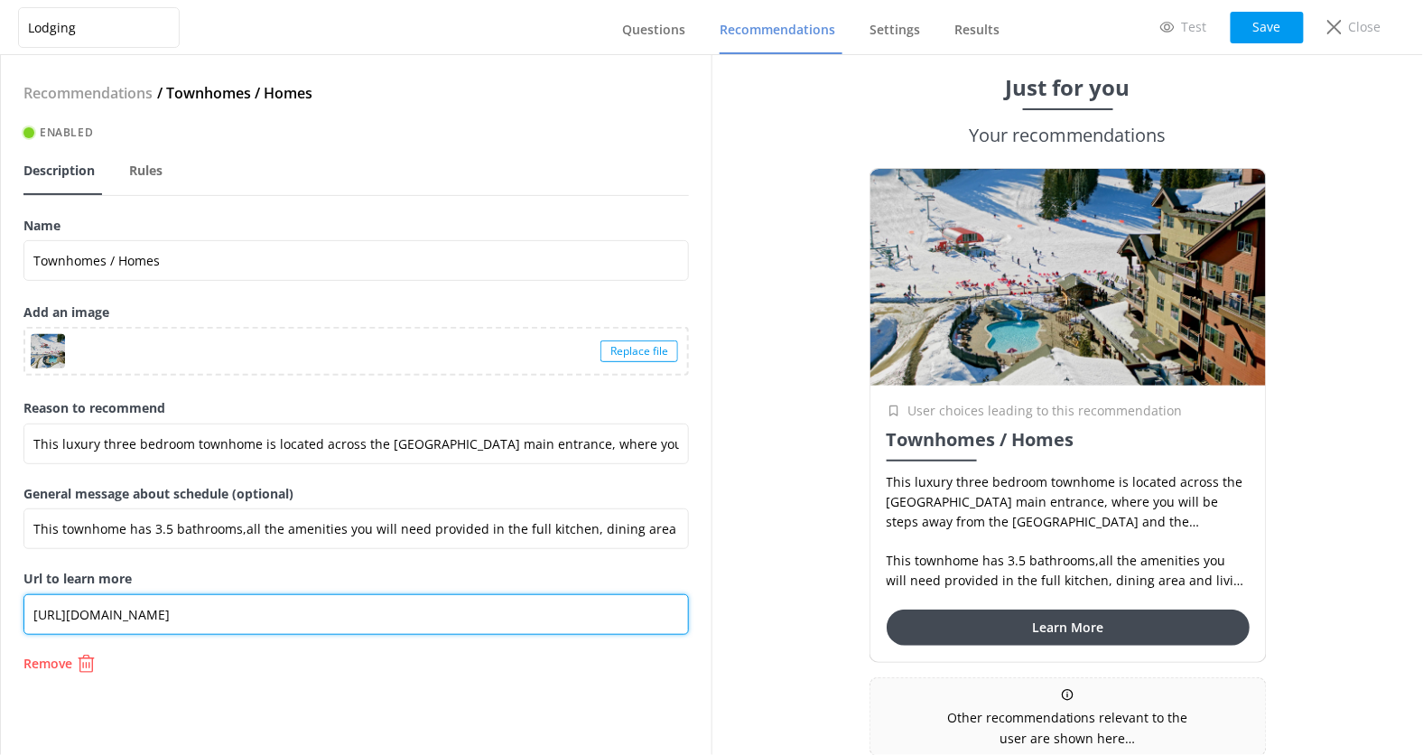
click at [110, 615] on input "[URL][DOMAIN_NAME]" at bounding box center [356, 614] width 666 height 41
paste input "://[DOMAIN_NAME]/lodging/listings/?location=Townhomes/Homes"
type input "[URL][DOMAIN_NAME]"
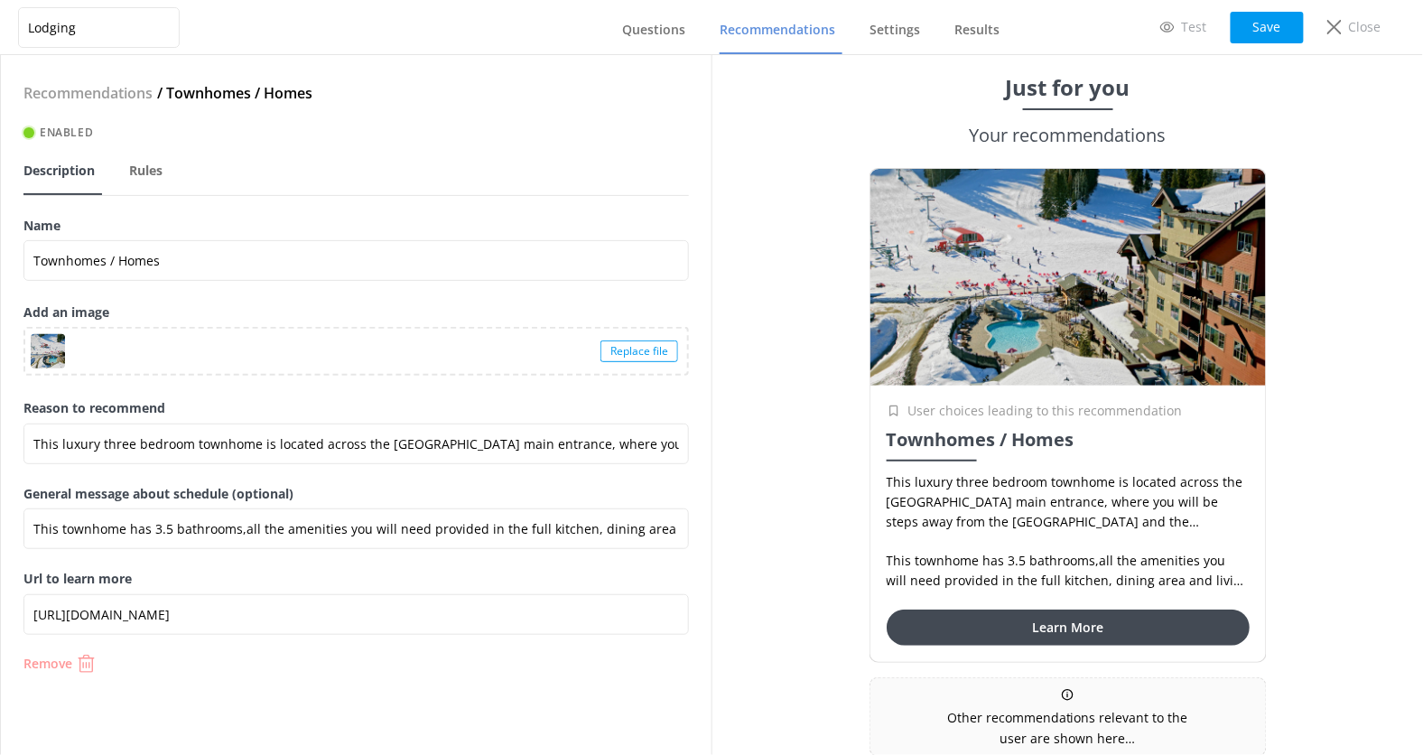
click at [205, 656] on button "Remove" at bounding box center [356, 664] width 666 height 18
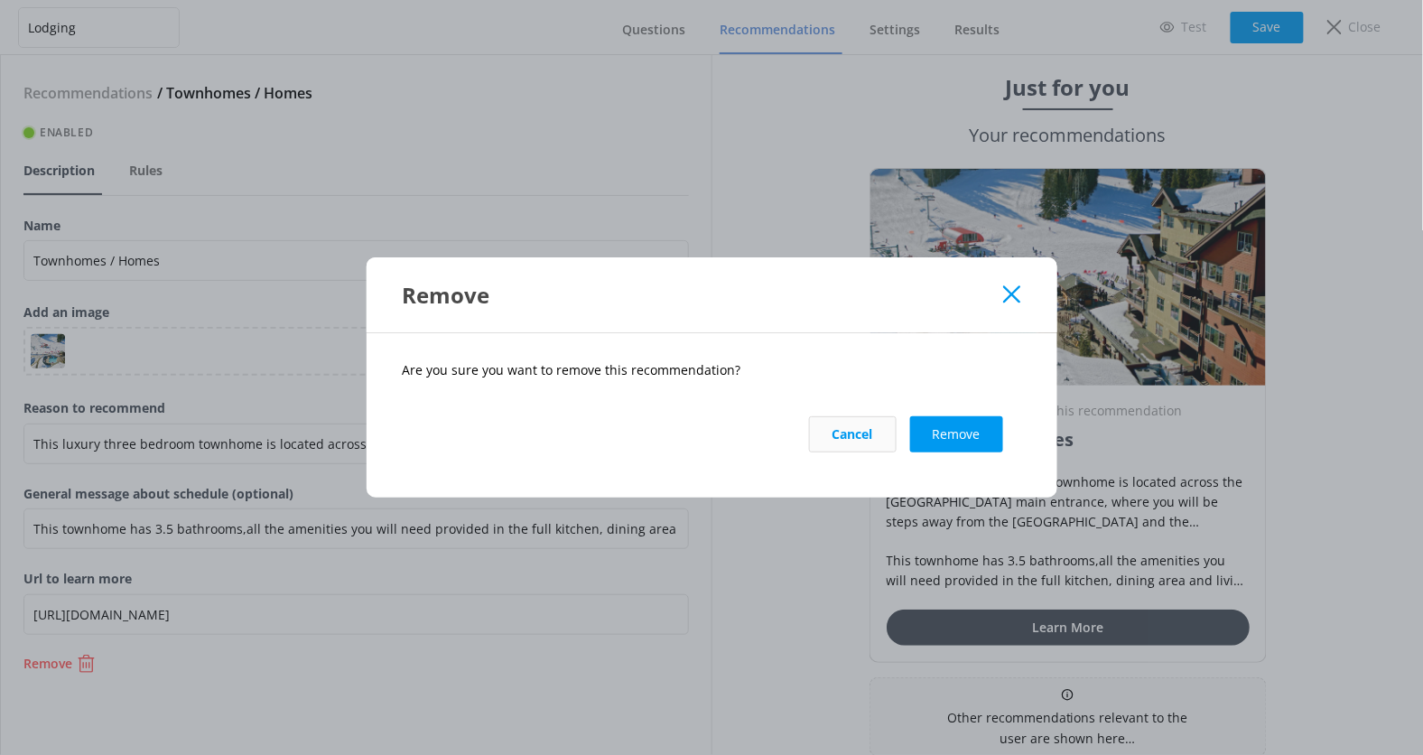
click at [853, 434] on button "Cancel" at bounding box center [853, 434] width 88 height 36
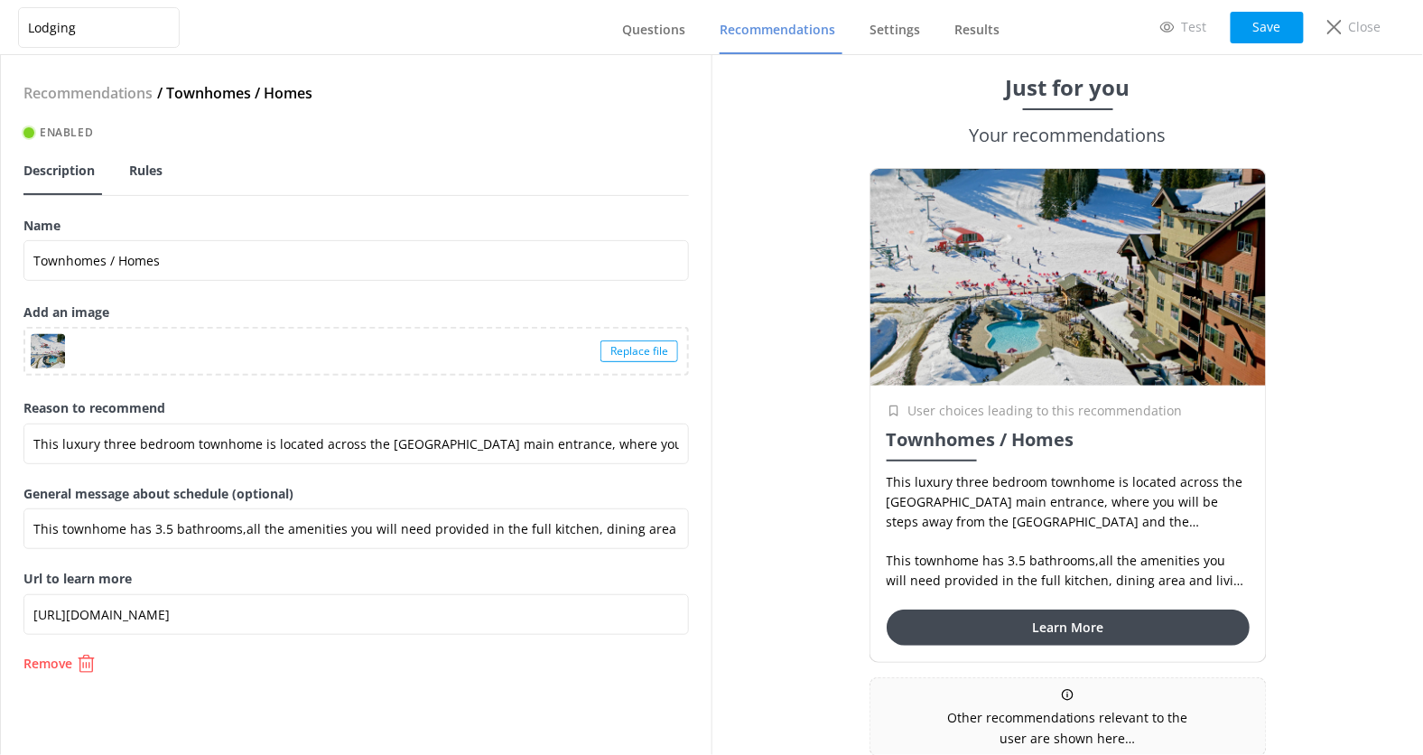
click at [148, 172] on span "Rules" at bounding box center [145, 171] width 33 height 18
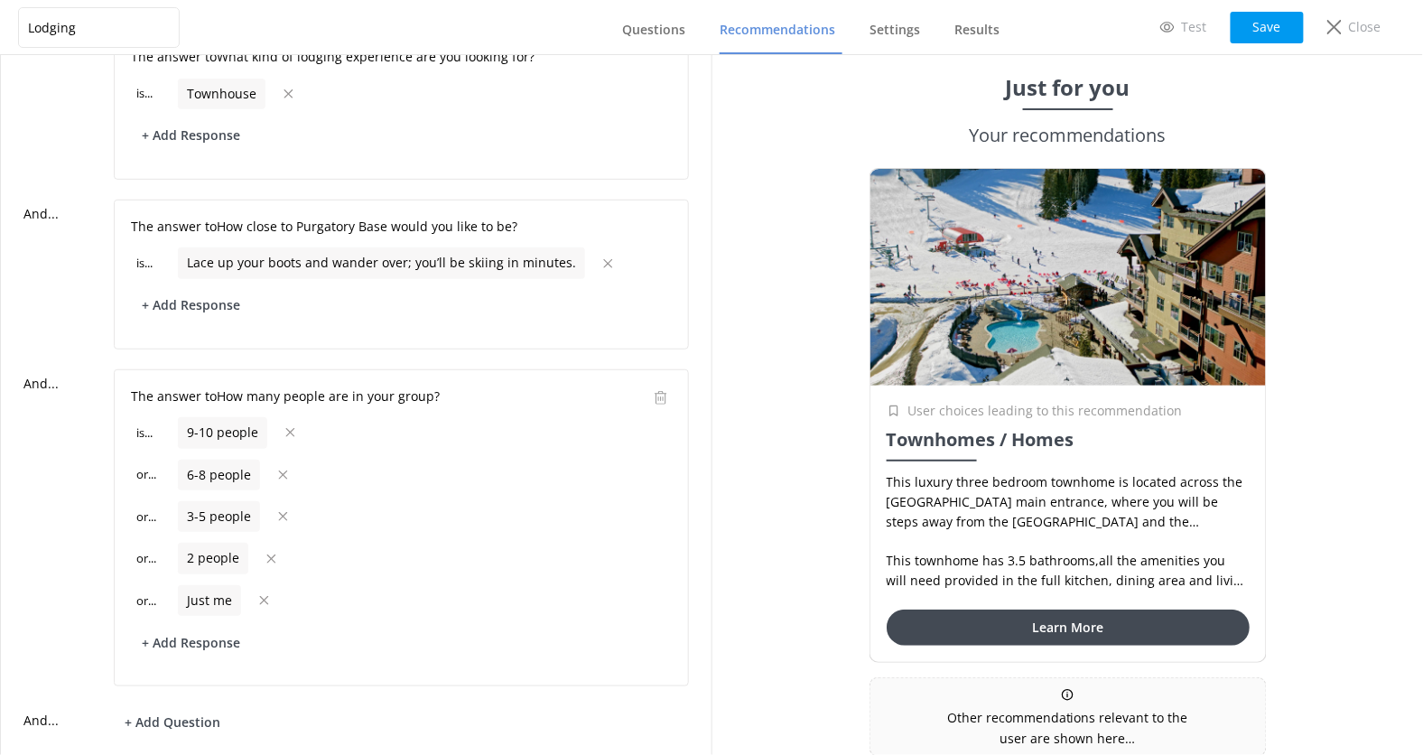
scroll to position [262, 0]
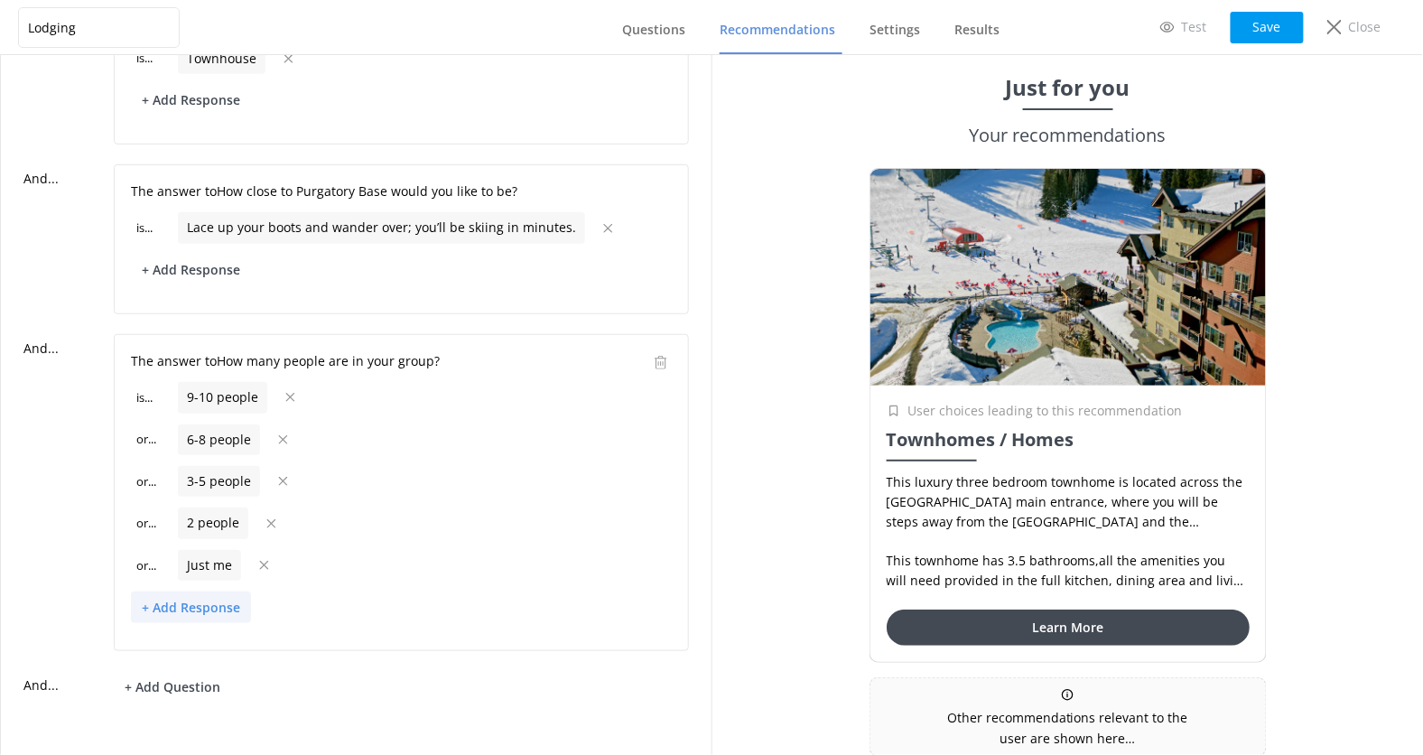
click at [208, 611] on button "+ Add Response" at bounding box center [191, 608] width 120 height 32
click at [195, 662] on p "11+ people" at bounding box center [176, 672] width 67 height 20
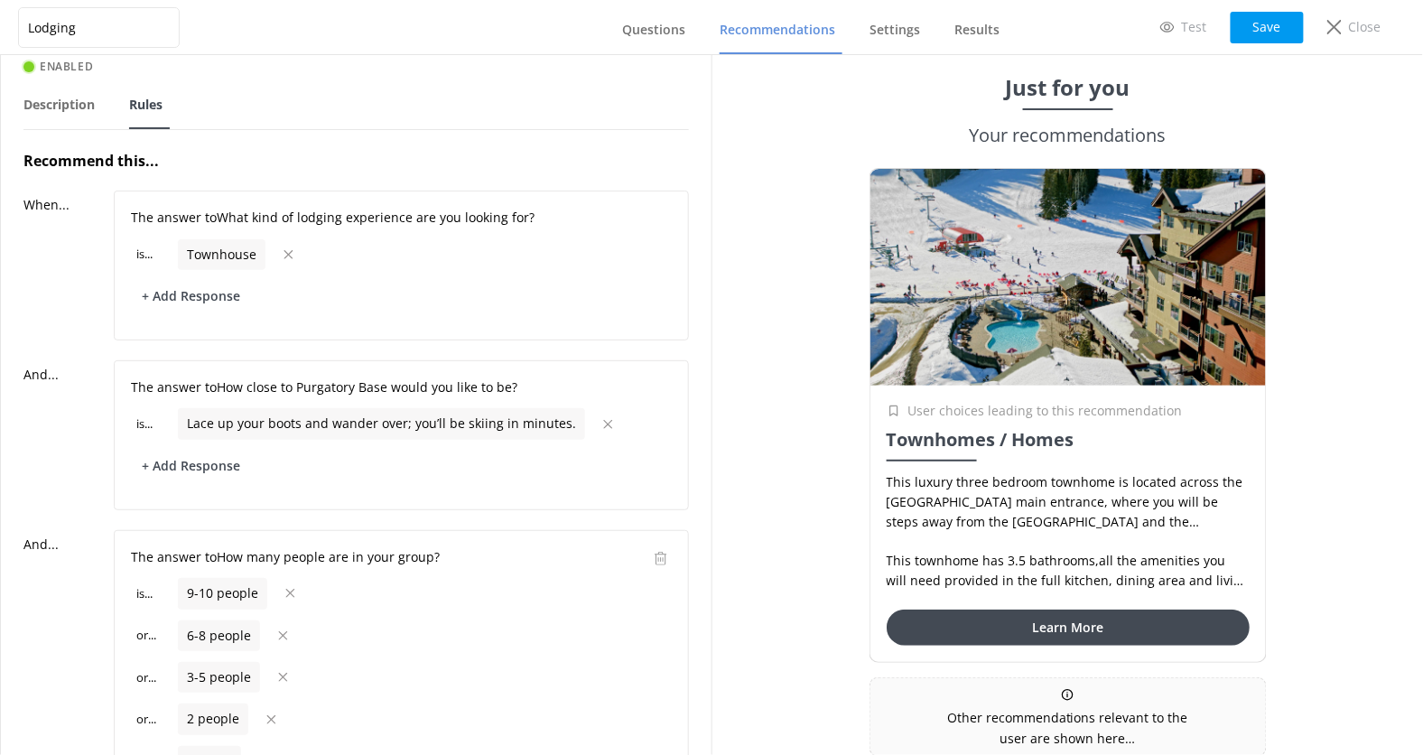
scroll to position [0, 0]
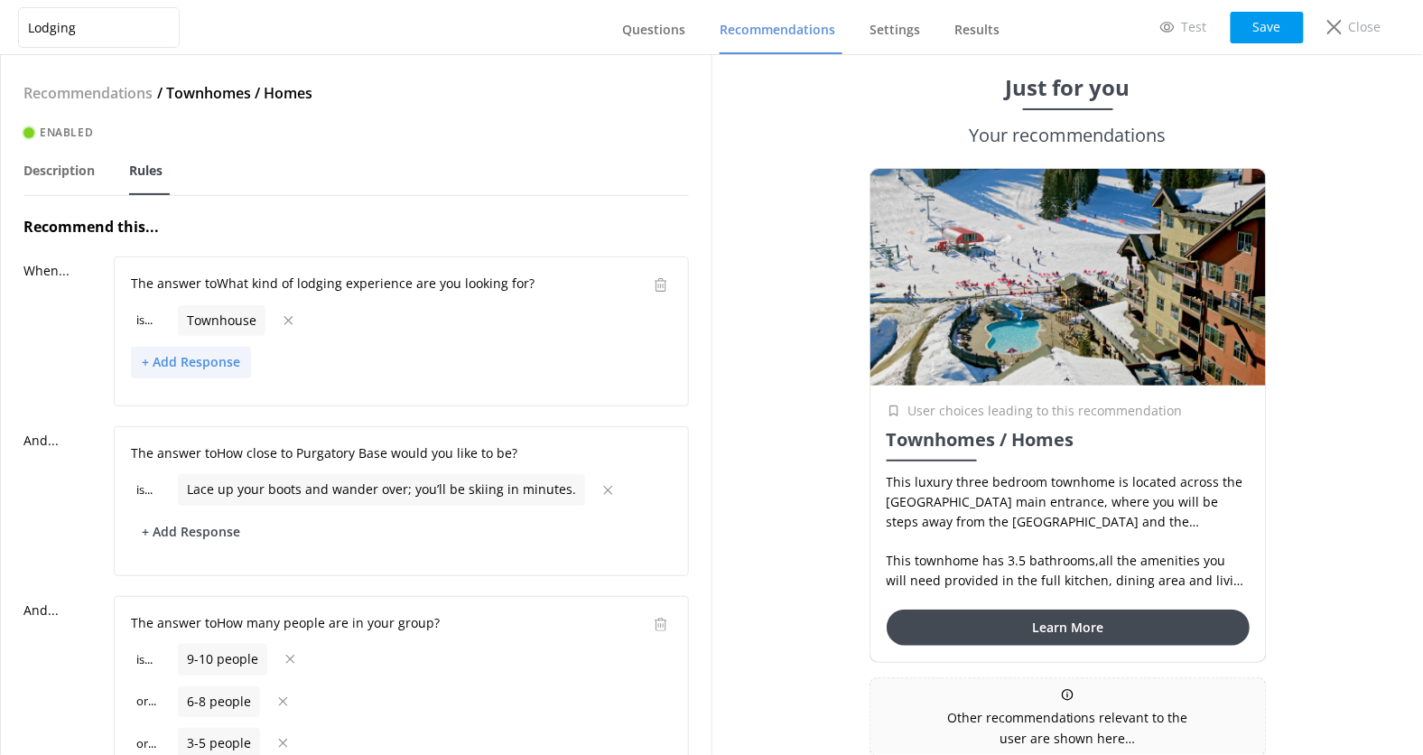
click at [224, 364] on button "+ Add Response" at bounding box center [191, 363] width 120 height 32
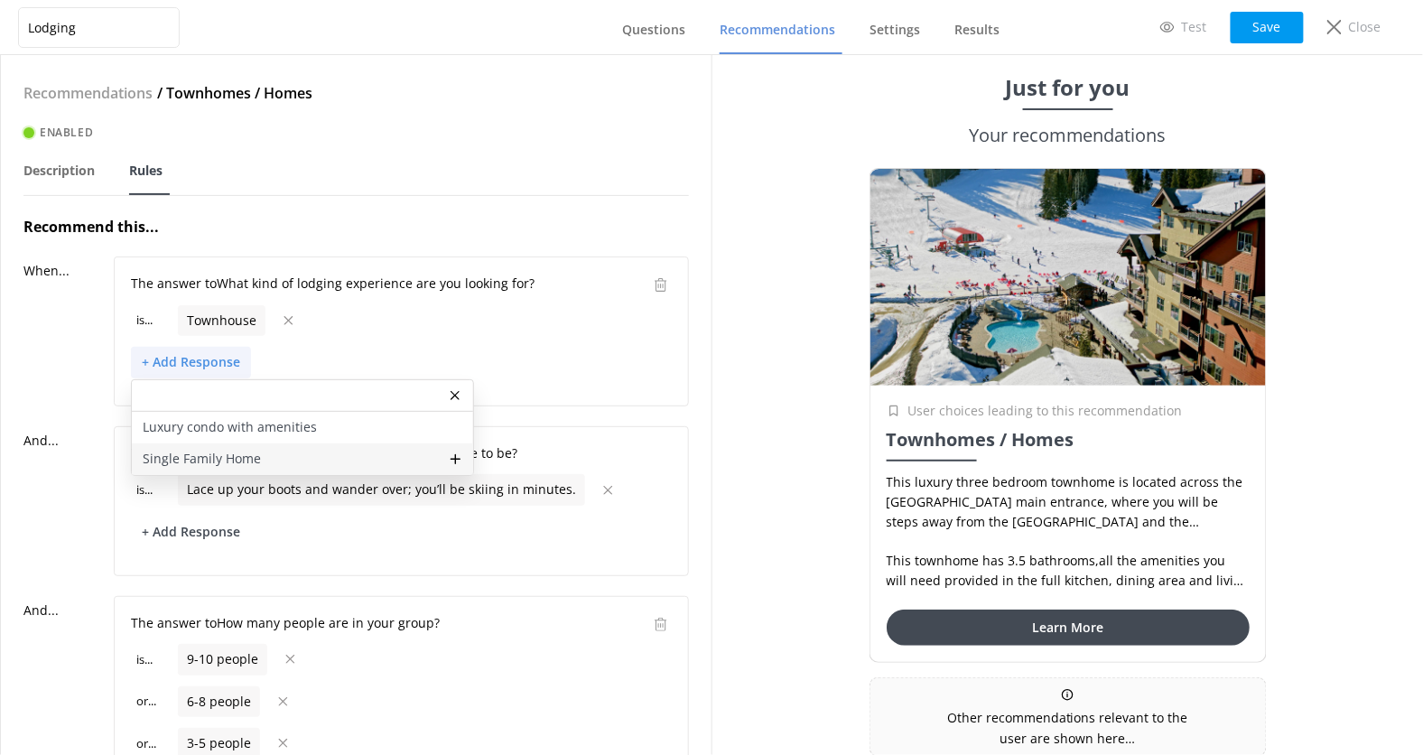
click at [242, 452] on p "Single Family Home" at bounding box center [202, 459] width 118 height 20
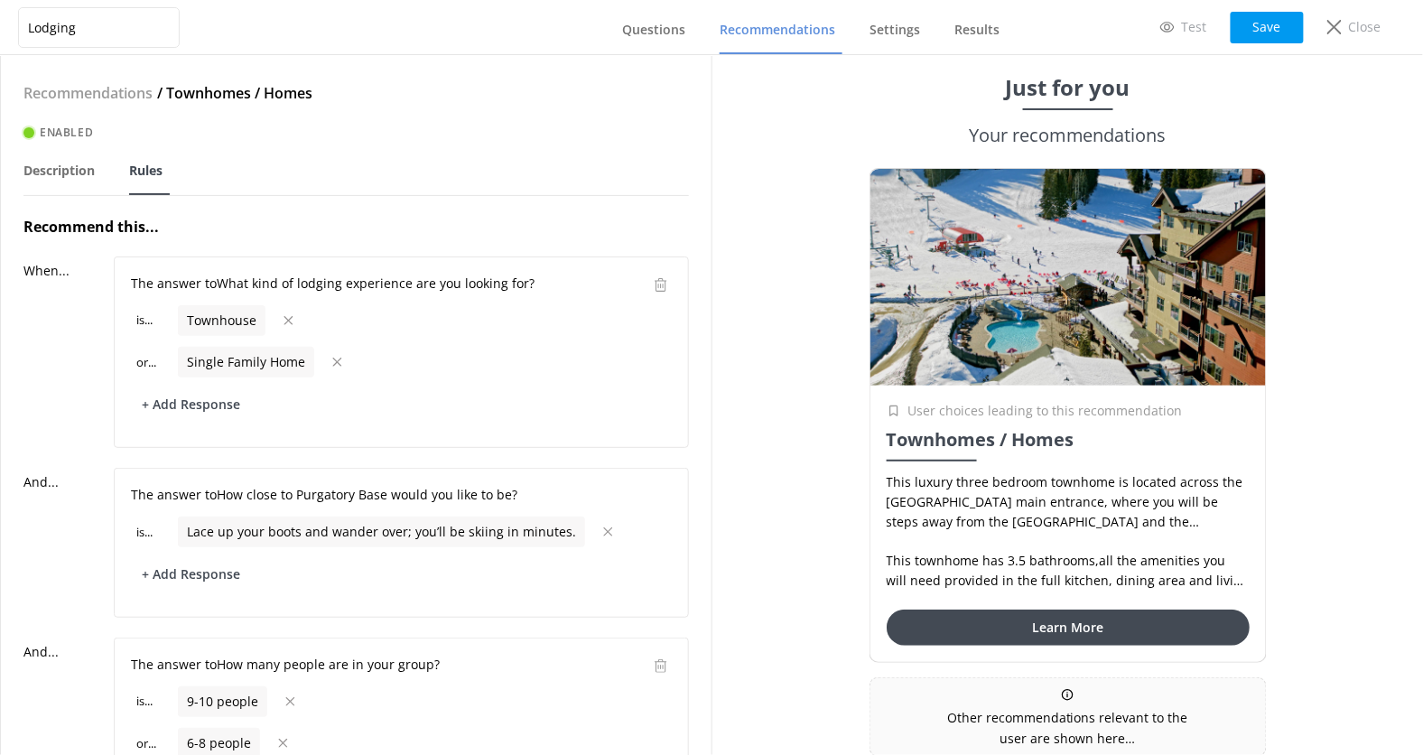
click at [79, 387] on p "When..." at bounding box center [68, 351] width 90 height 191
click at [78, 164] on span "Description" at bounding box center [58, 170] width 71 height 18
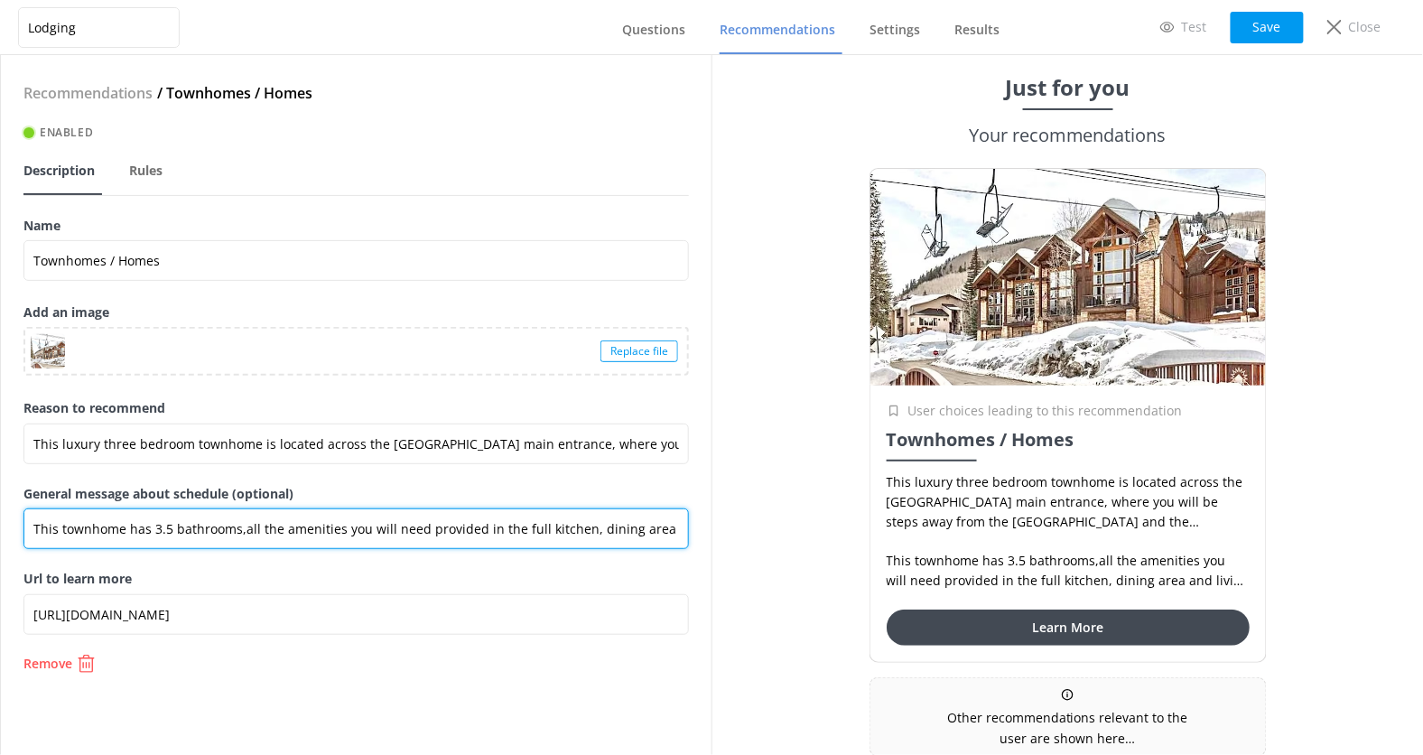
click at [213, 523] on input "This townhome has 3.5 bathrooms,all the amenities you will need provided in the…" at bounding box center [356, 528] width 666 height 41
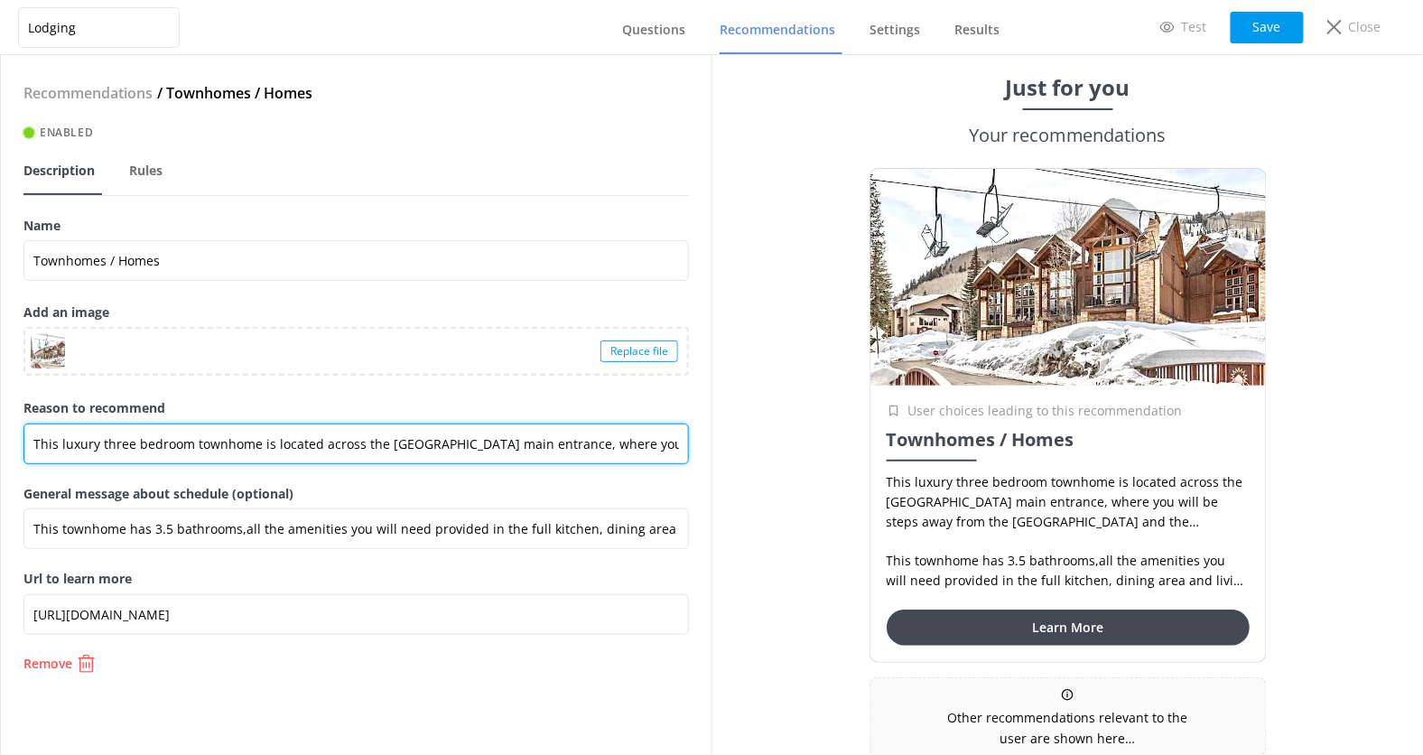
click at [267, 448] on input "This luxury three bedroom townhome is located across the [GEOGRAPHIC_DATA] main…" at bounding box center [356, 444] width 666 height 41
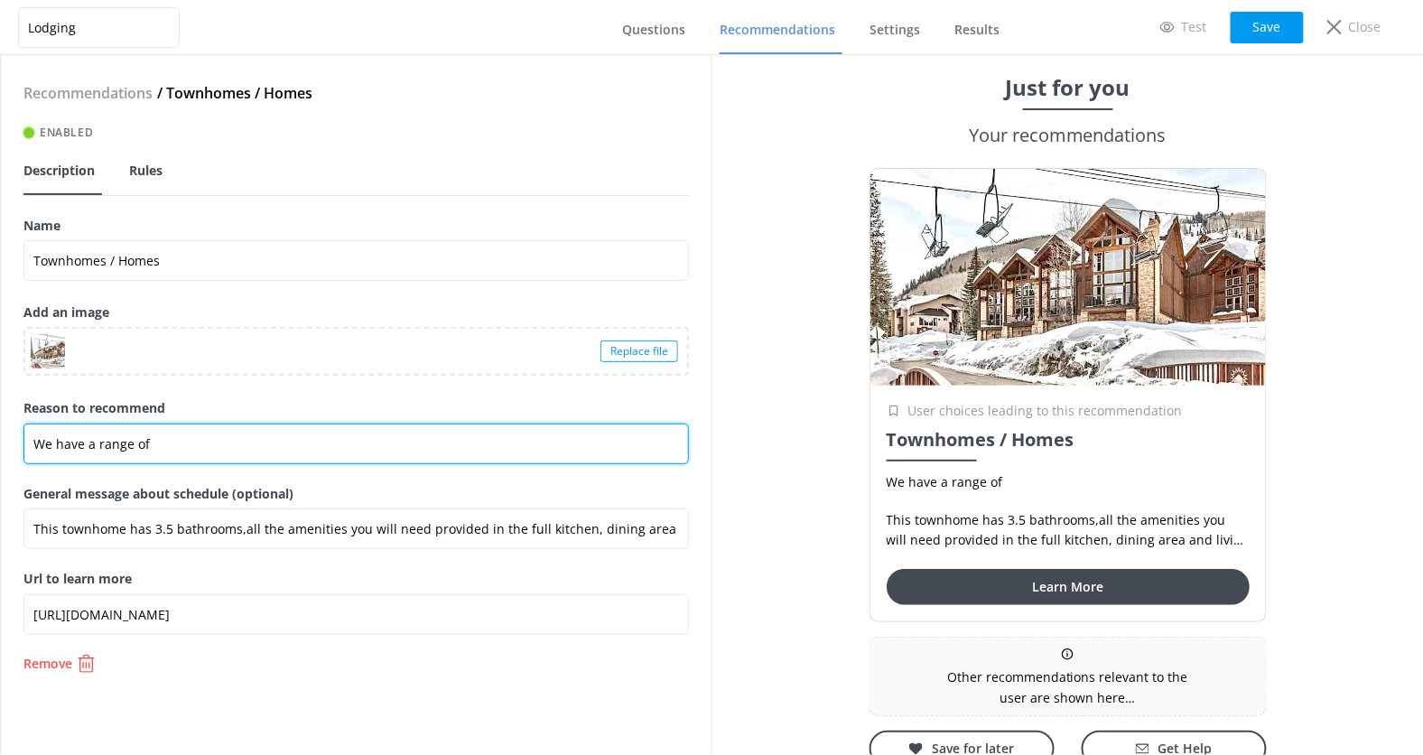
type input "We have a range of"
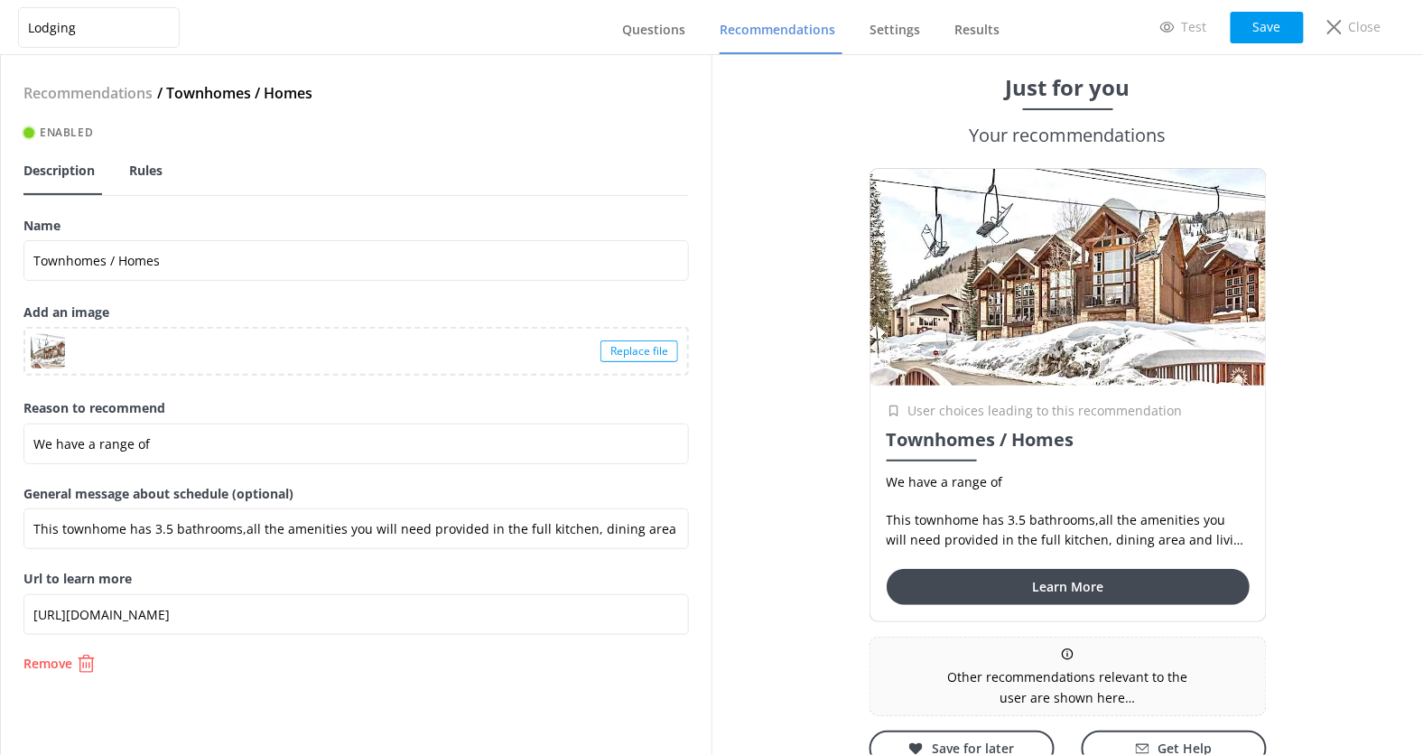
click at [152, 179] on span "Rules" at bounding box center [145, 171] width 33 height 18
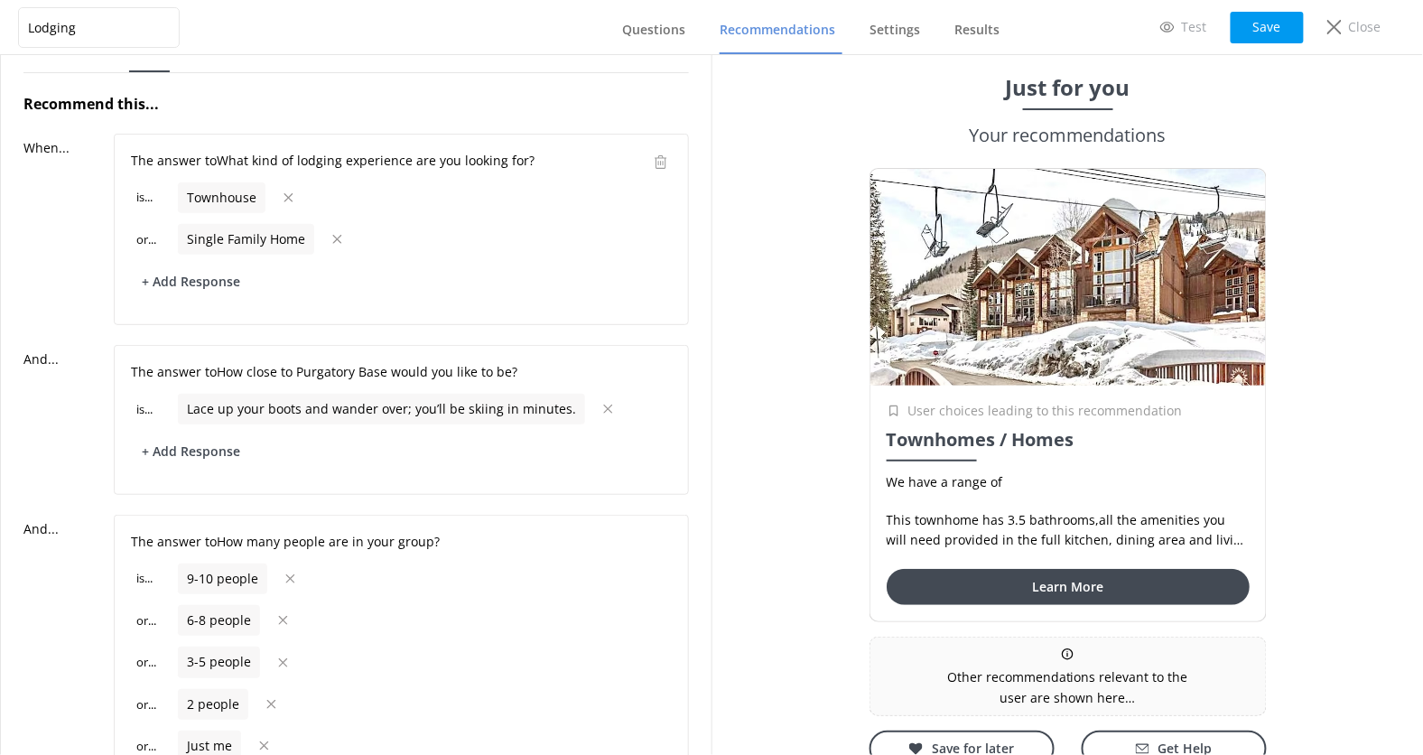
scroll to position [158, 0]
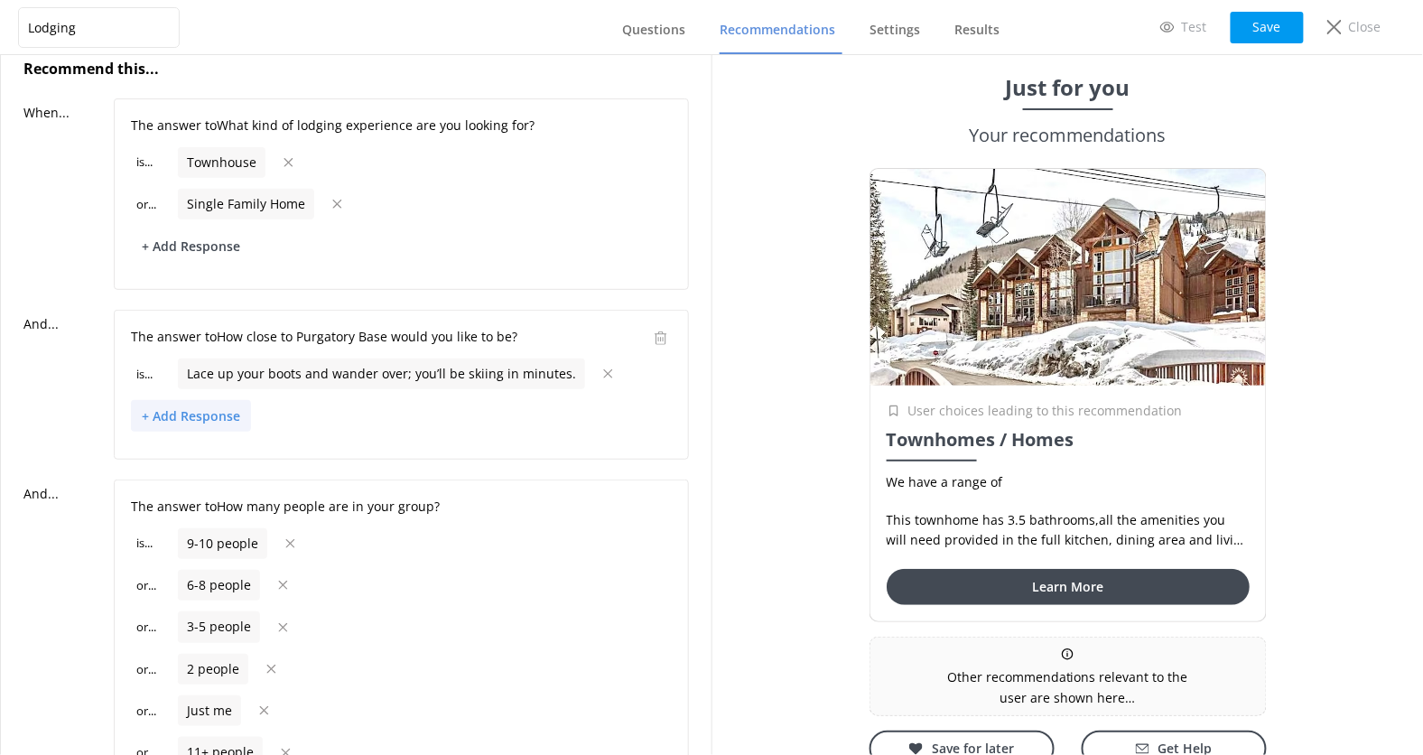
click at [212, 409] on button "+ Add Response" at bounding box center [191, 416] width 120 height 32
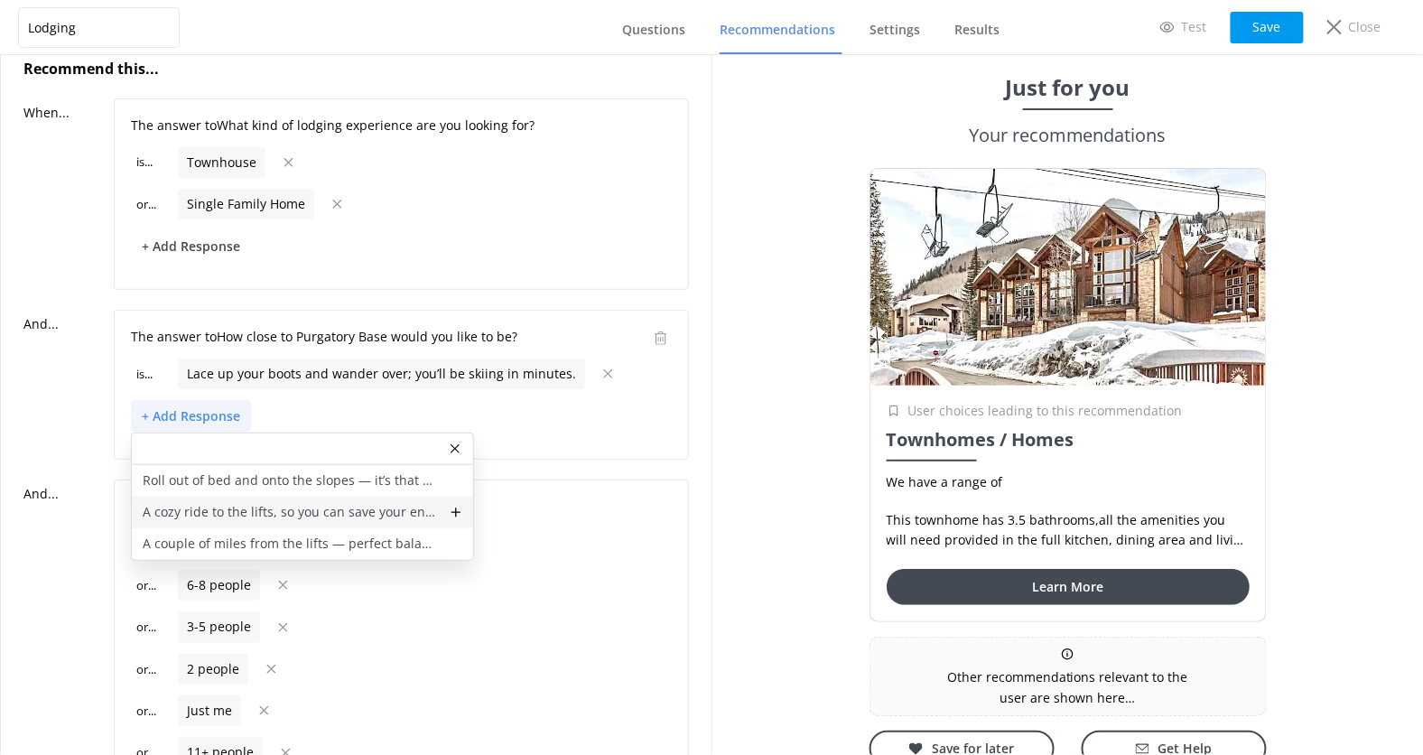
click at [247, 520] on div "A cozy ride to the lifts, so you can save your energy for the mountain." at bounding box center [302, 513] width 341 height 32
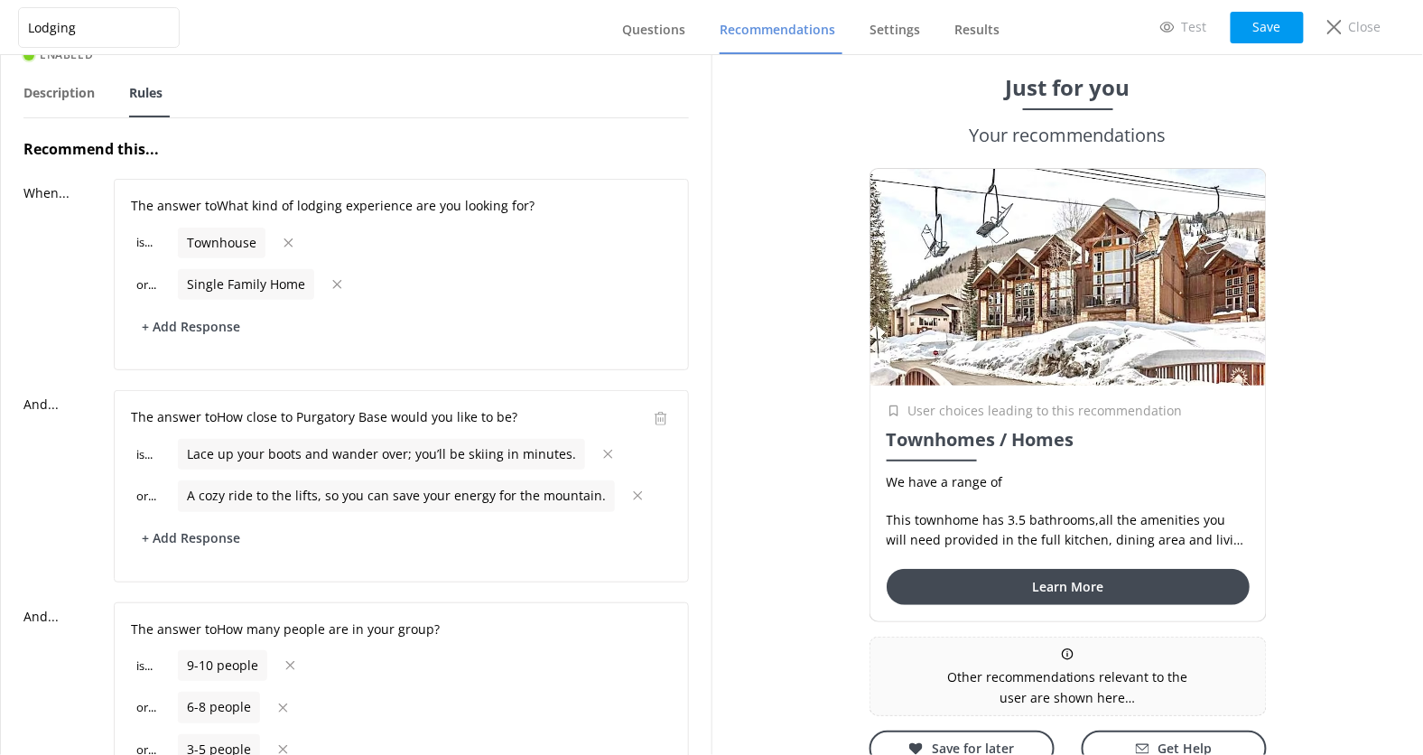
scroll to position [0, 0]
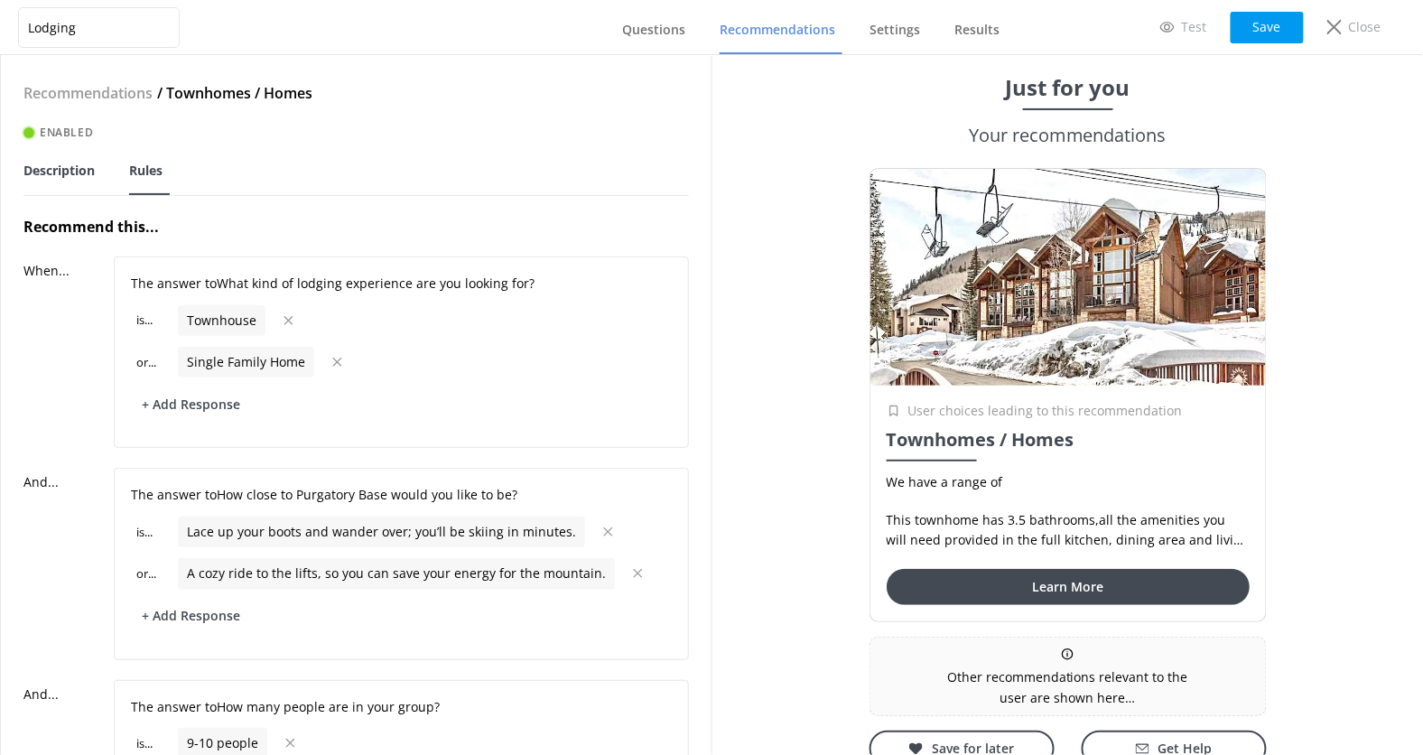
click at [70, 166] on span "Description" at bounding box center [58, 171] width 71 height 18
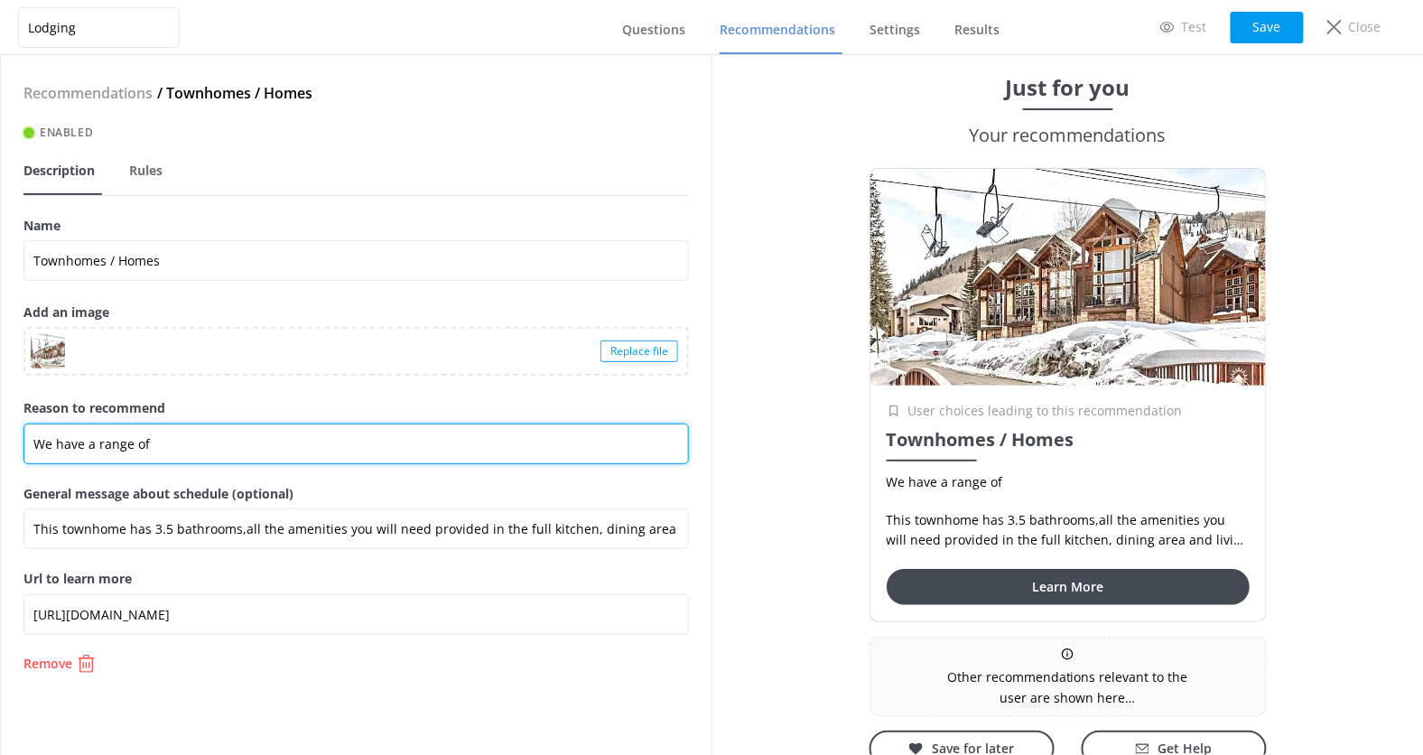
click at [401, 443] on input "We have a range of" at bounding box center [356, 444] width 666 height 41
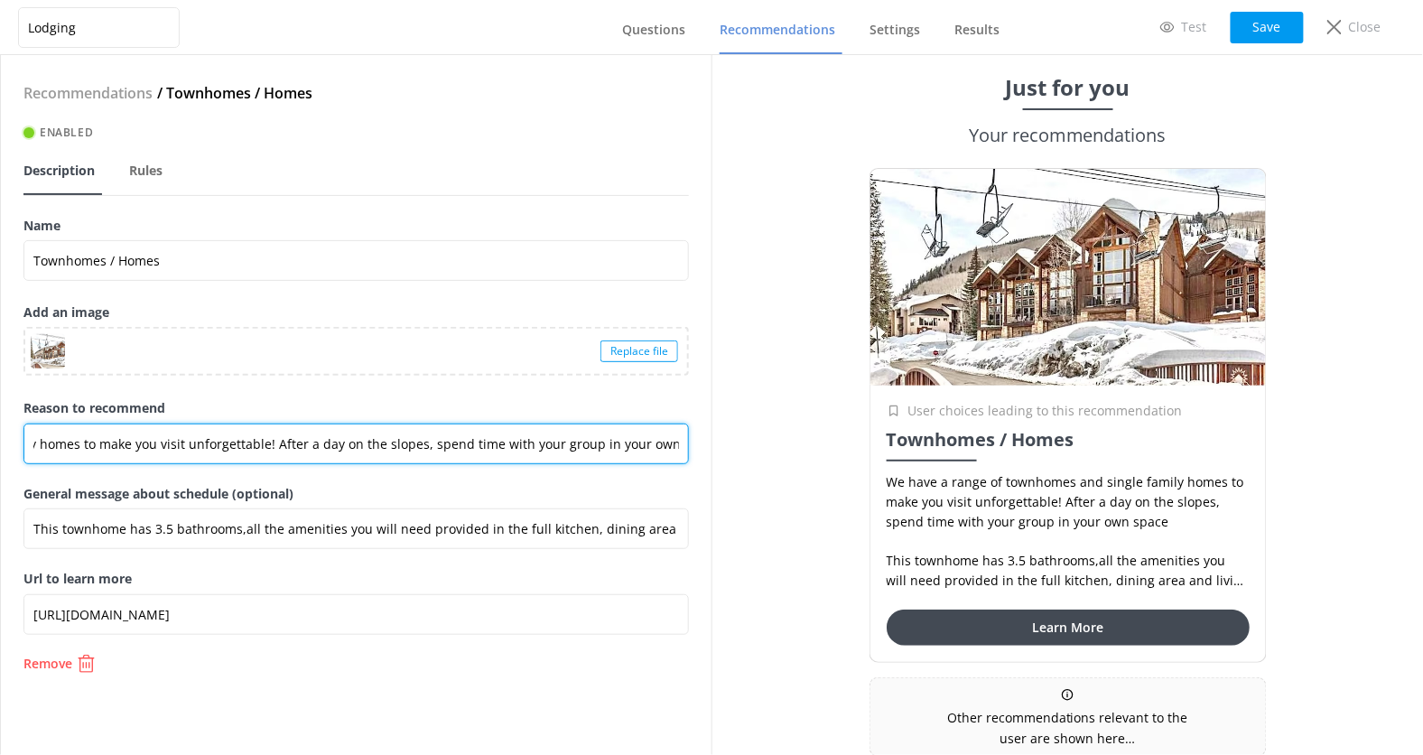
scroll to position [0, 306]
type input "We have a range of townhomes and single family homes to make you visit unforget…"
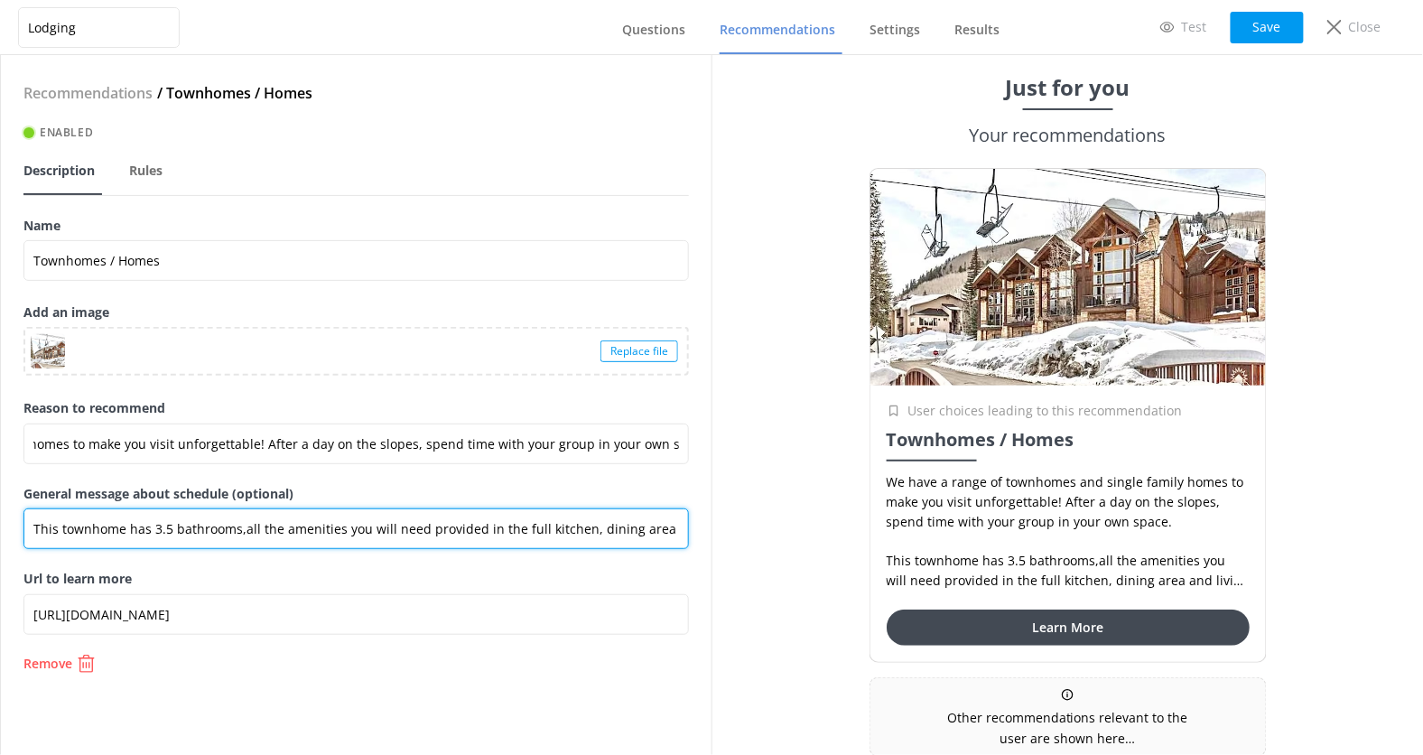
scroll to position [0, 0]
click at [155, 531] on input "This townhome has 3.5 bathrooms,all the amenities you will need provided in the…" at bounding box center [356, 528] width 666 height 41
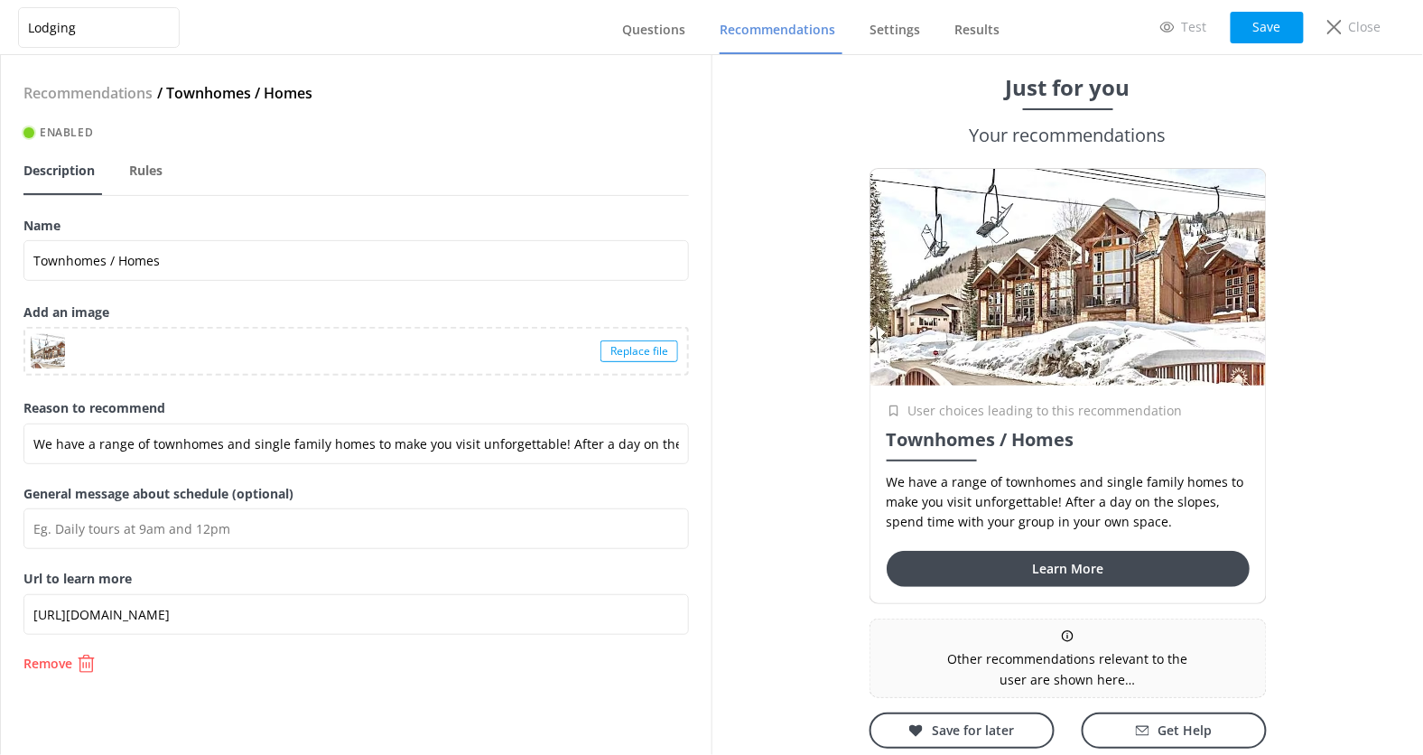
click at [732, 574] on div "Just for you Your recommendations User choices leading to this recommendation T…" at bounding box center [1068, 405] width 712 height 700
click at [1267, 23] on button "Save" at bounding box center [1267, 28] width 73 height 32
click at [662, 27] on span "Questions" at bounding box center [653, 30] width 63 height 18
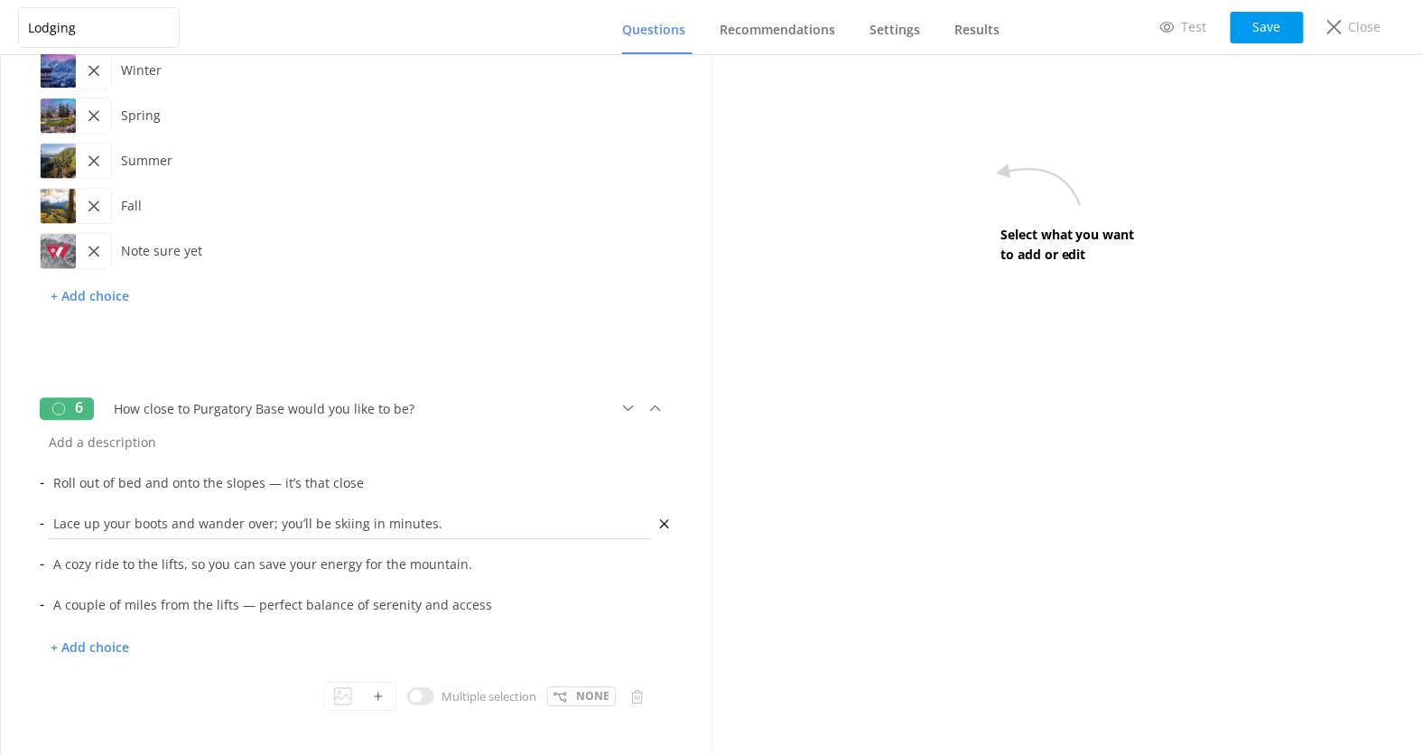
scroll to position [1559, 0]
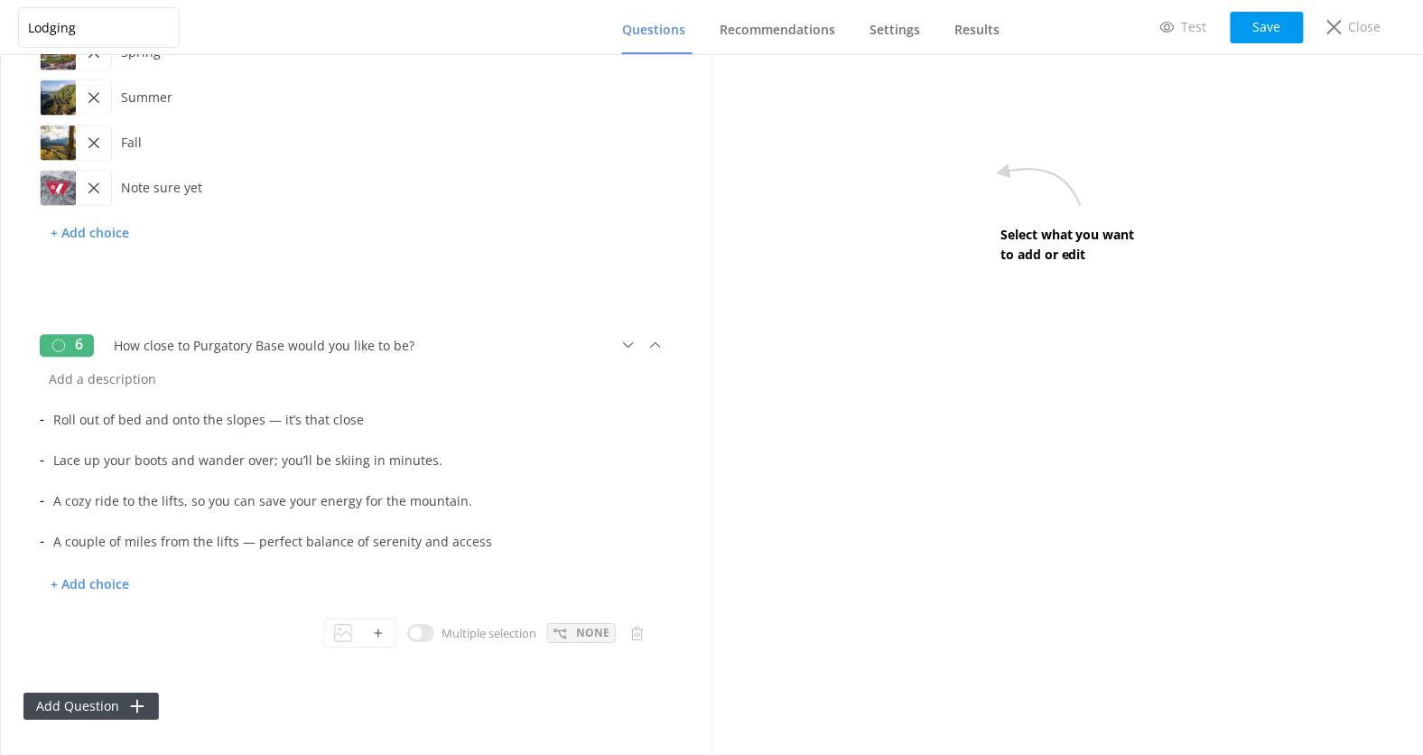
click at [574, 626] on div "None" at bounding box center [581, 633] width 69 height 20
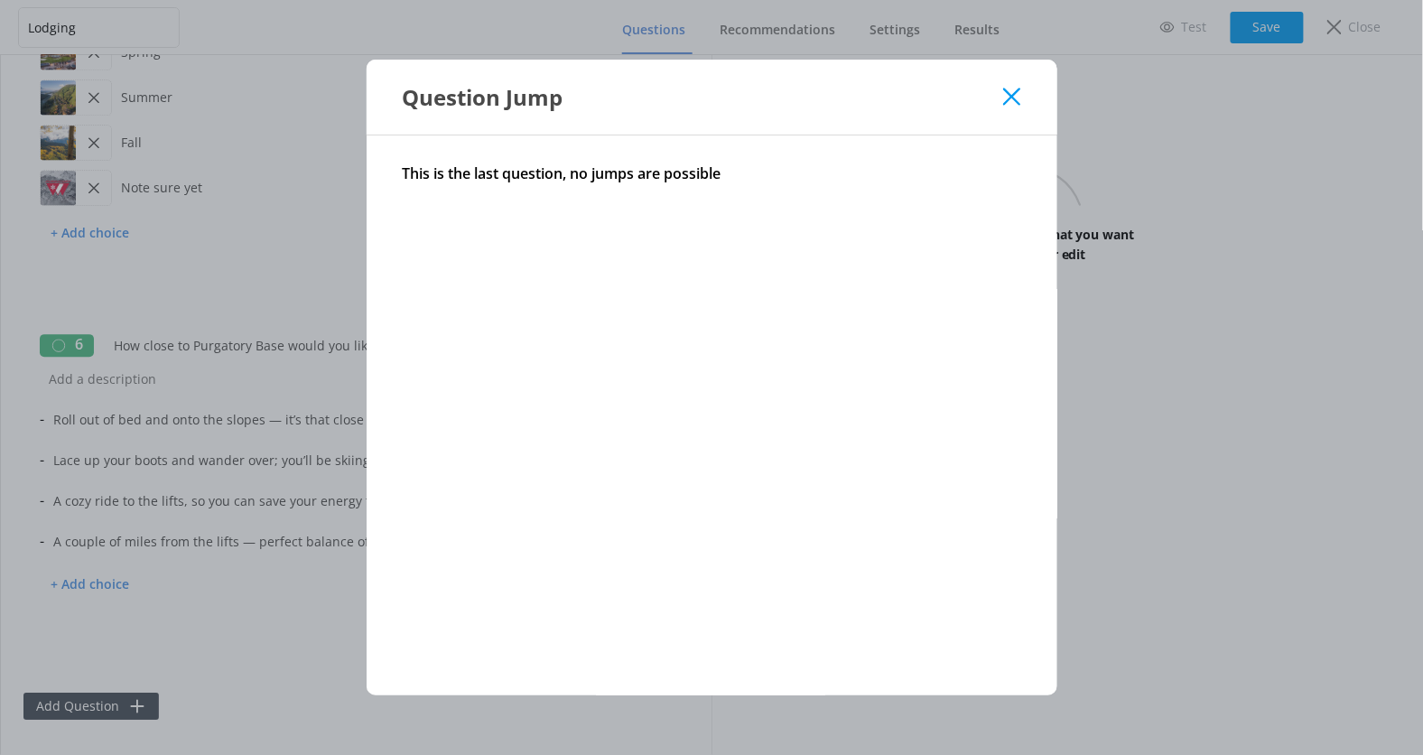
click at [1018, 98] on icon at bounding box center [1011, 97] width 17 height 18
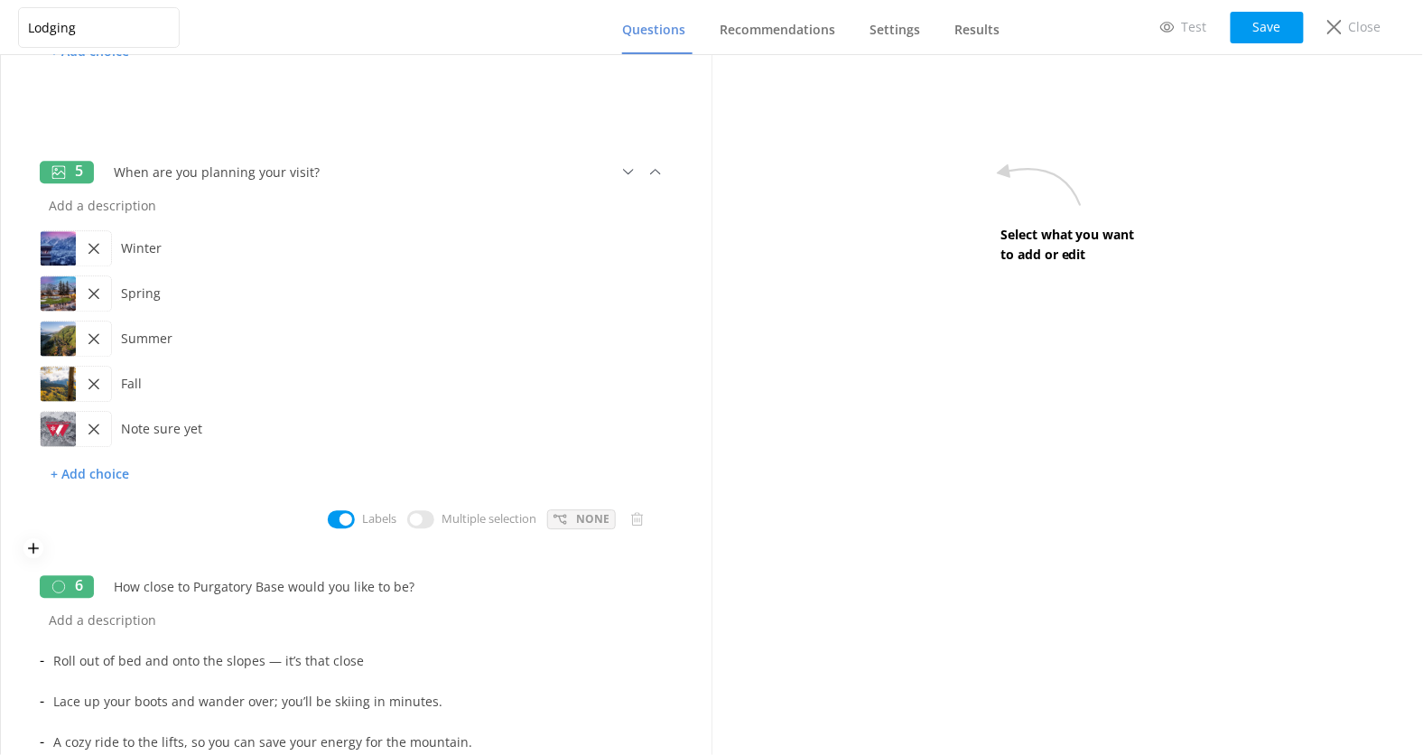
scroll to position [1305, 0]
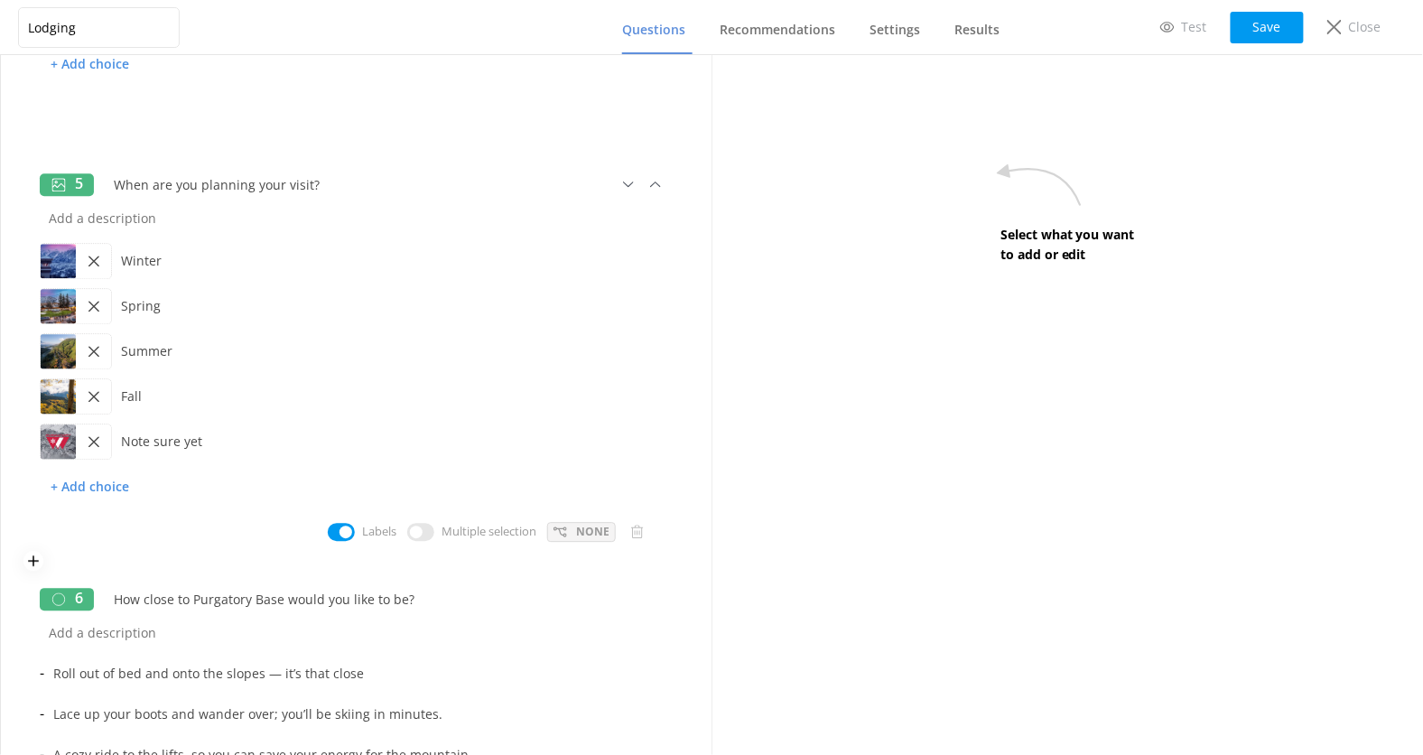
click at [567, 530] on icon at bounding box center [561, 532] width 14 height 14
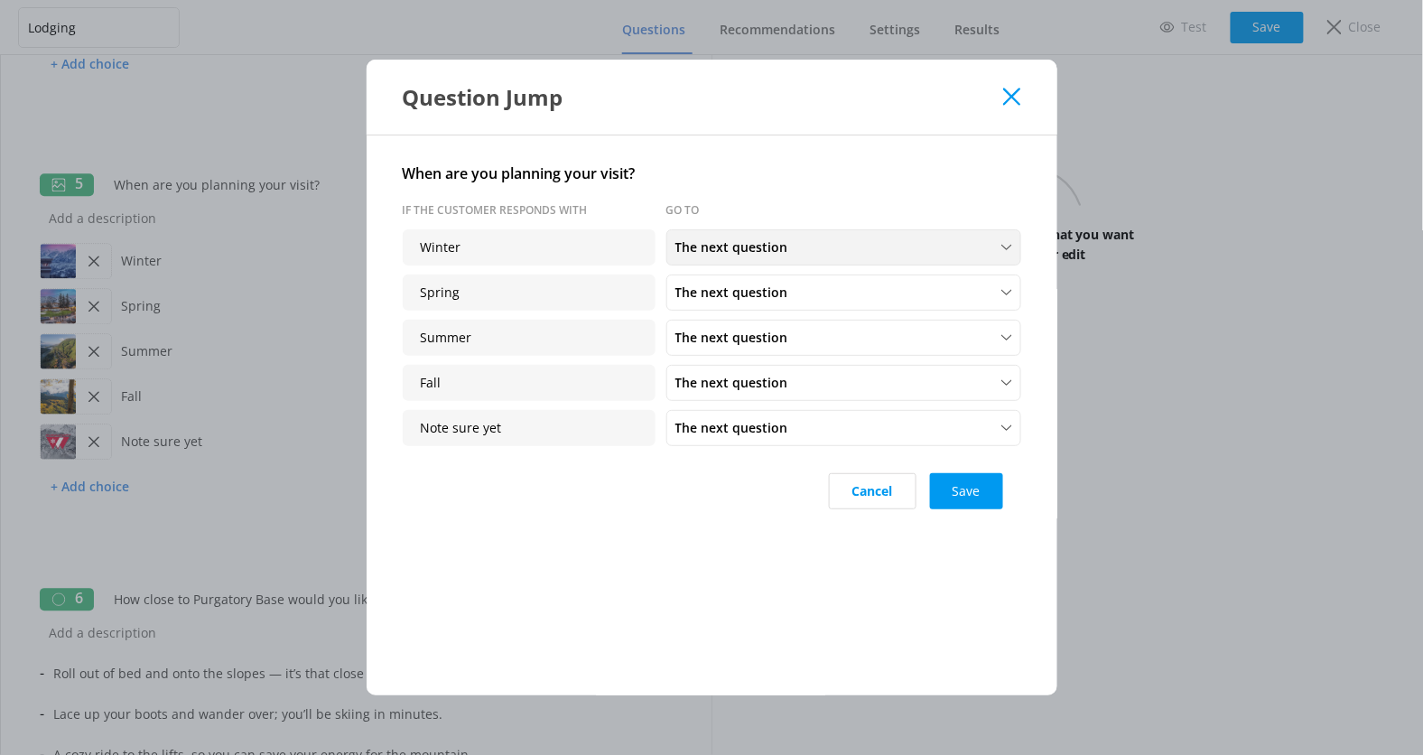
click at [730, 243] on span "The next question" at bounding box center [738, 248] width 124 height 20
click at [826, 290] on link "The next question" at bounding box center [843, 288] width 352 height 36
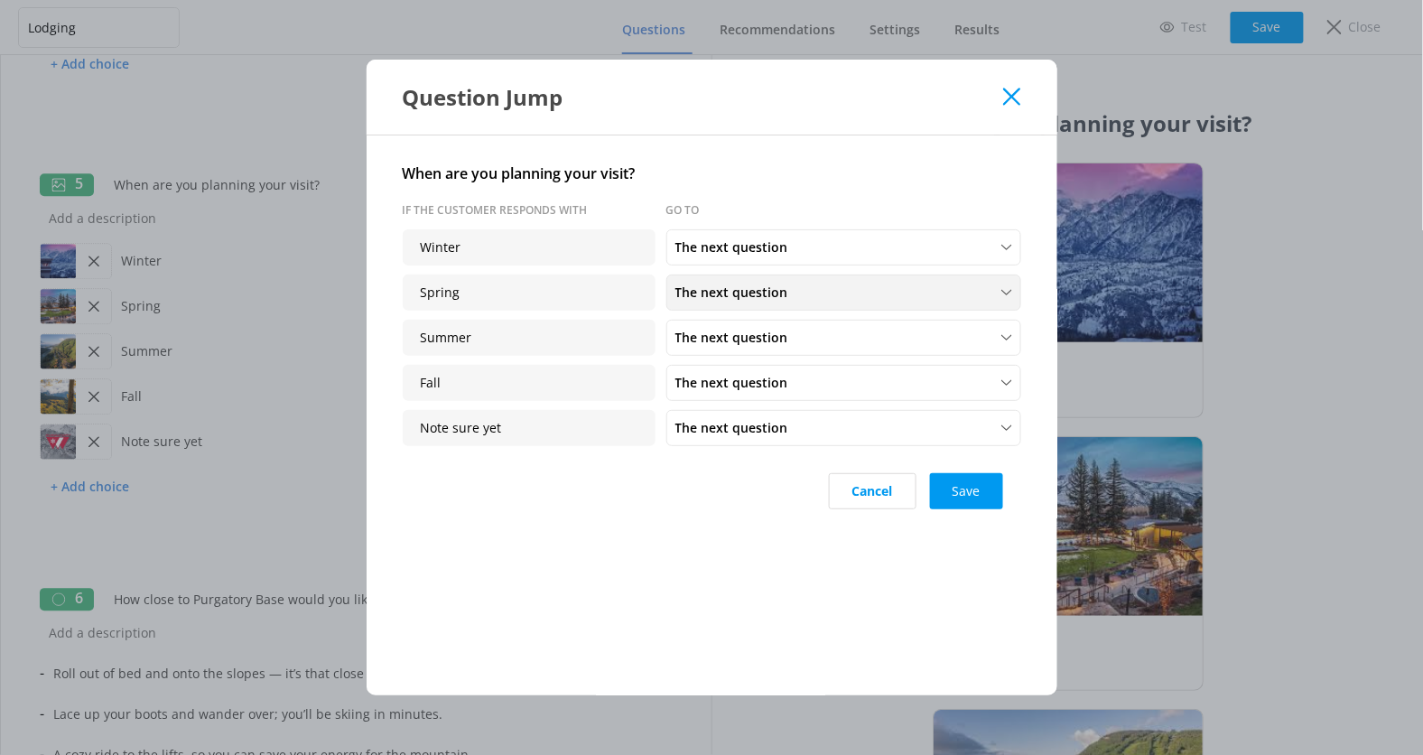
click at [825, 294] on div "The next question" at bounding box center [844, 293] width 346 height 20
click at [815, 250] on link "Finish Quiz" at bounding box center [843, 252] width 352 height 36
click at [811, 299] on div "Finish Quiz" at bounding box center [844, 293] width 346 height 20
click at [806, 255] on link "Finish Quiz" at bounding box center [843, 252] width 352 height 36
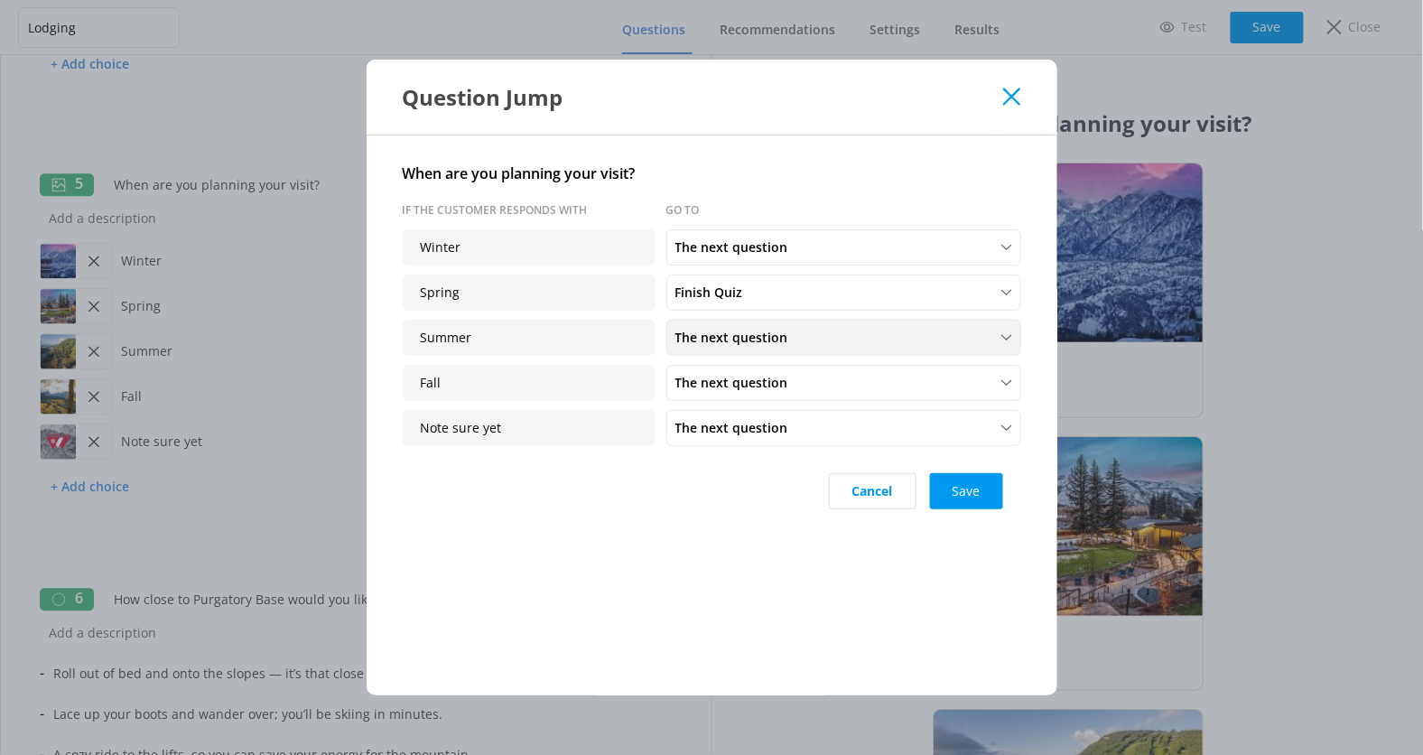
click at [806, 341] on div "The next question" at bounding box center [844, 338] width 346 height 20
click at [796, 304] on link "Finish Quiz" at bounding box center [843, 297] width 352 height 36
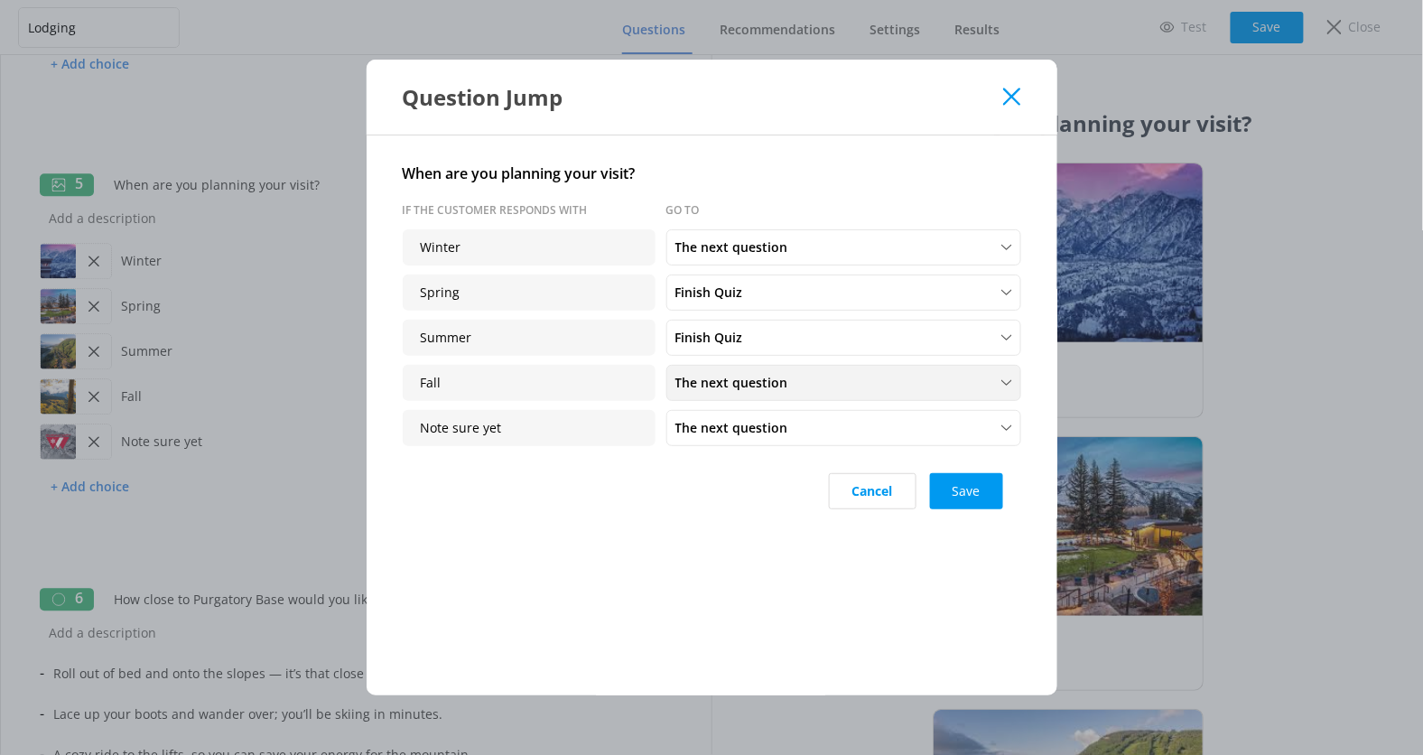
click at [796, 385] on div "The next question" at bounding box center [844, 383] width 346 height 20
click at [788, 339] on link "Finish Quiz" at bounding box center [843, 342] width 352 height 36
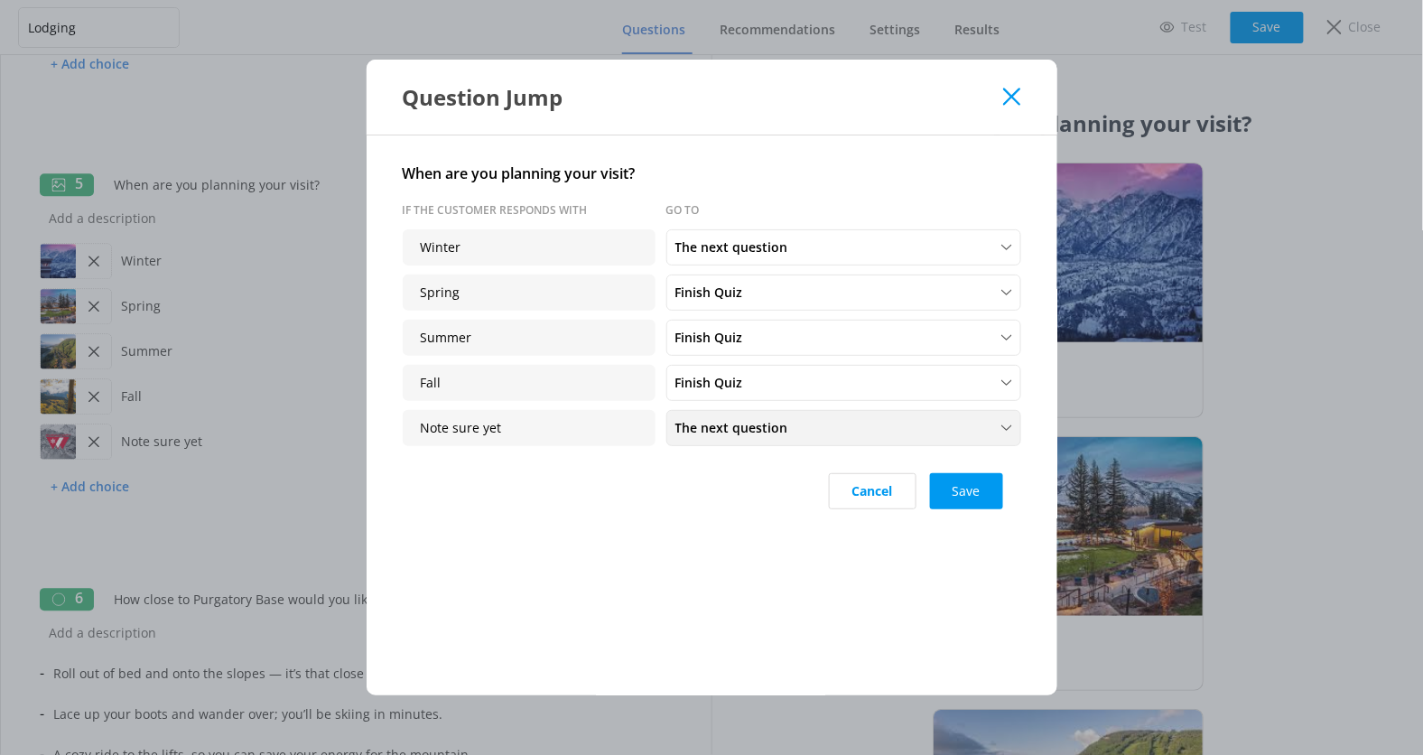
click at [791, 422] on span "The next question" at bounding box center [738, 428] width 124 height 20
click at [788, 389] on link "Finish Quiz" at bounding box center [843, 387] width 352 height 36
click at [968, 498] on button "Save" at bounding box center [966, 491] width 73 height 36
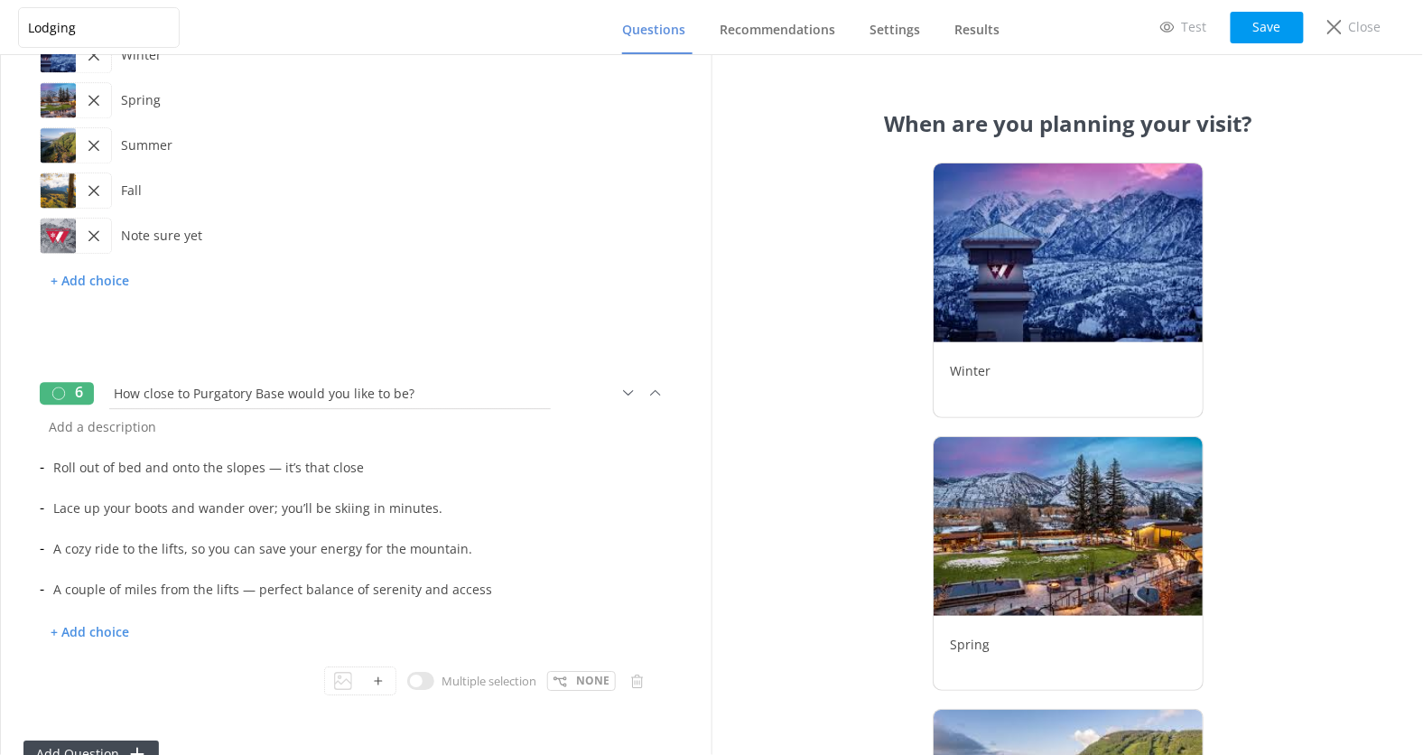
scroll to position [1559, 0]
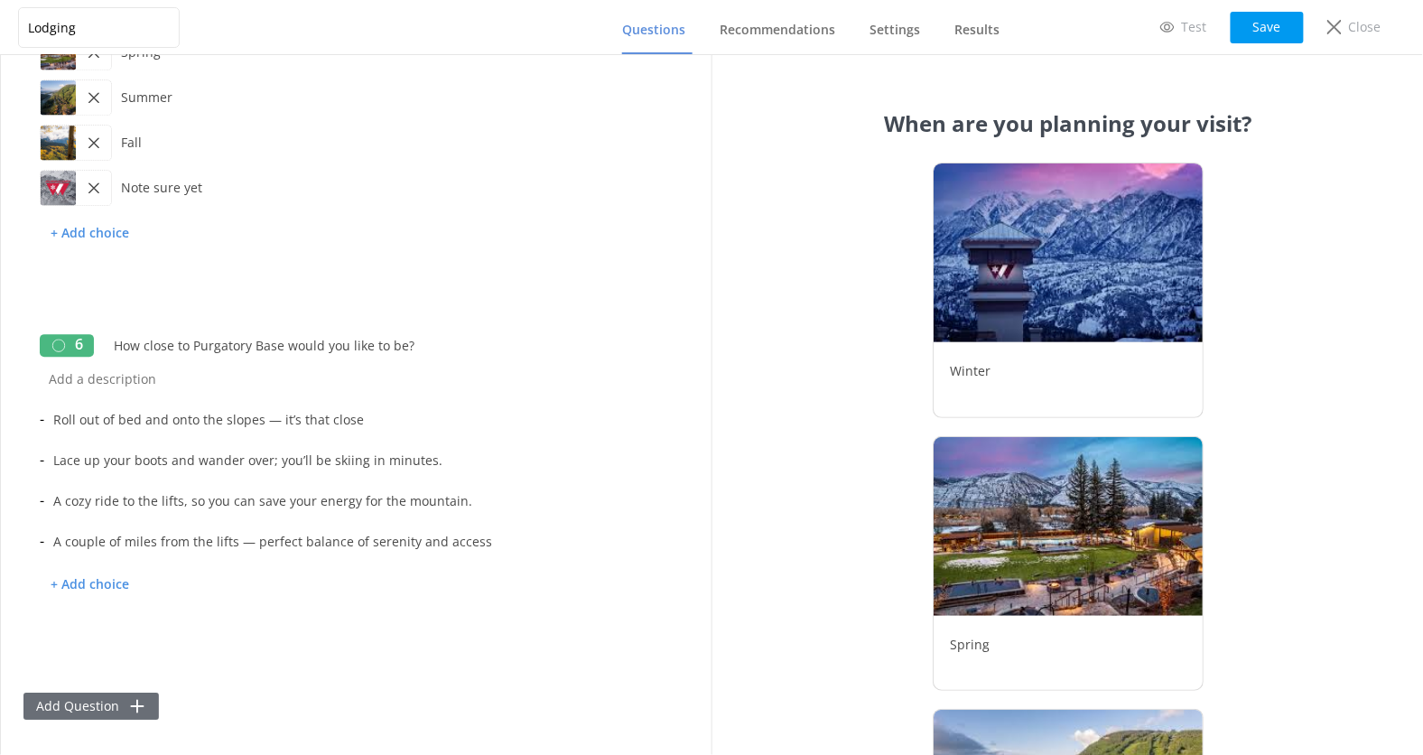
click at [112, 705] on button "Add Question" at bounding box center [90, 706] width 135 height 27
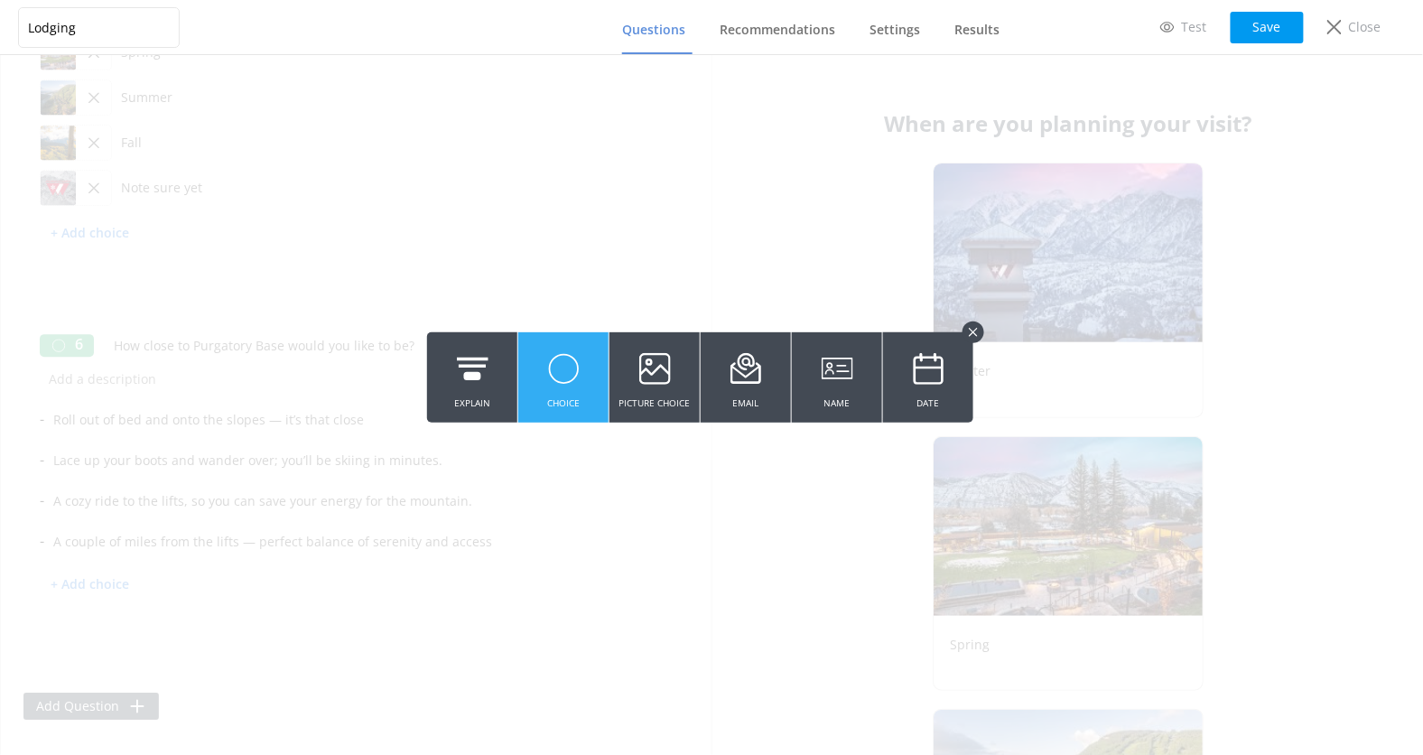
click at [566, 391] on icon at bounding box center [564, 369] width 32 height 50
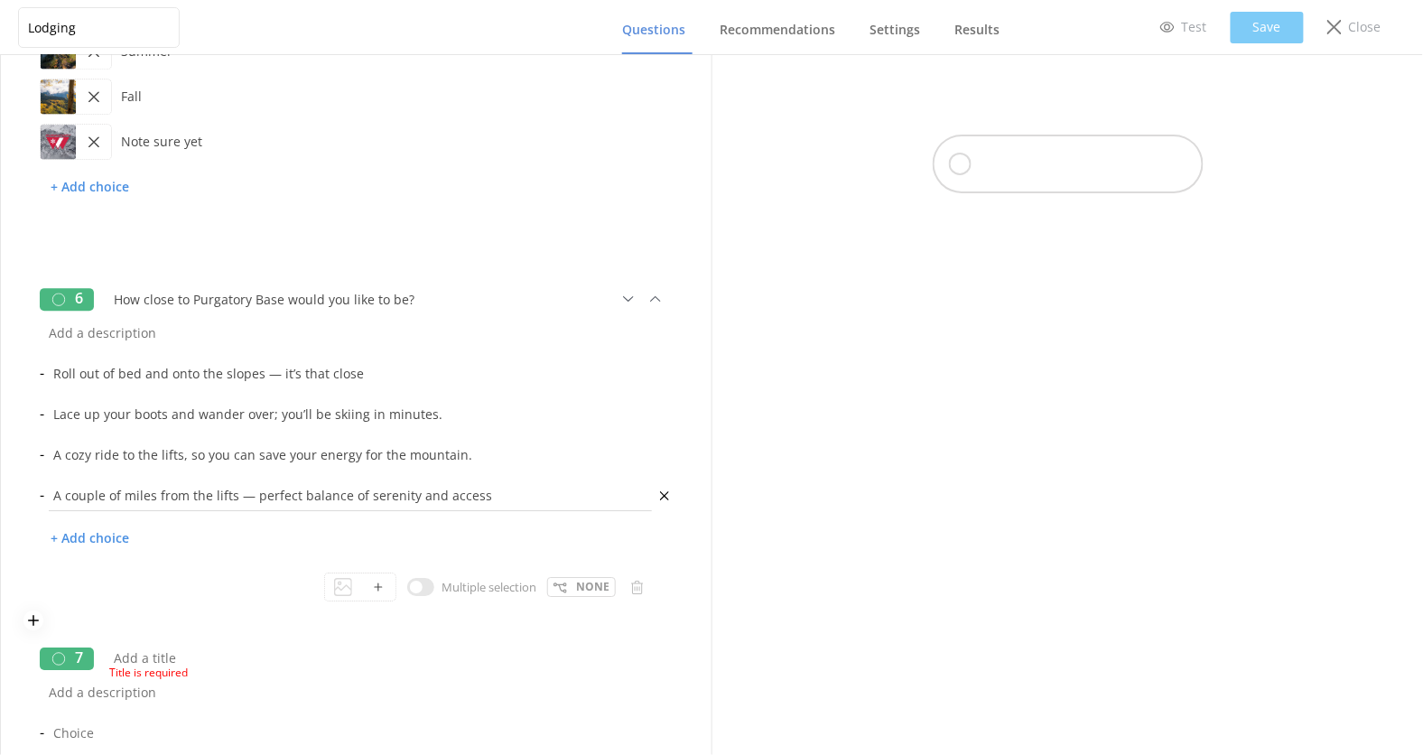
scroll to position [1612, 0]
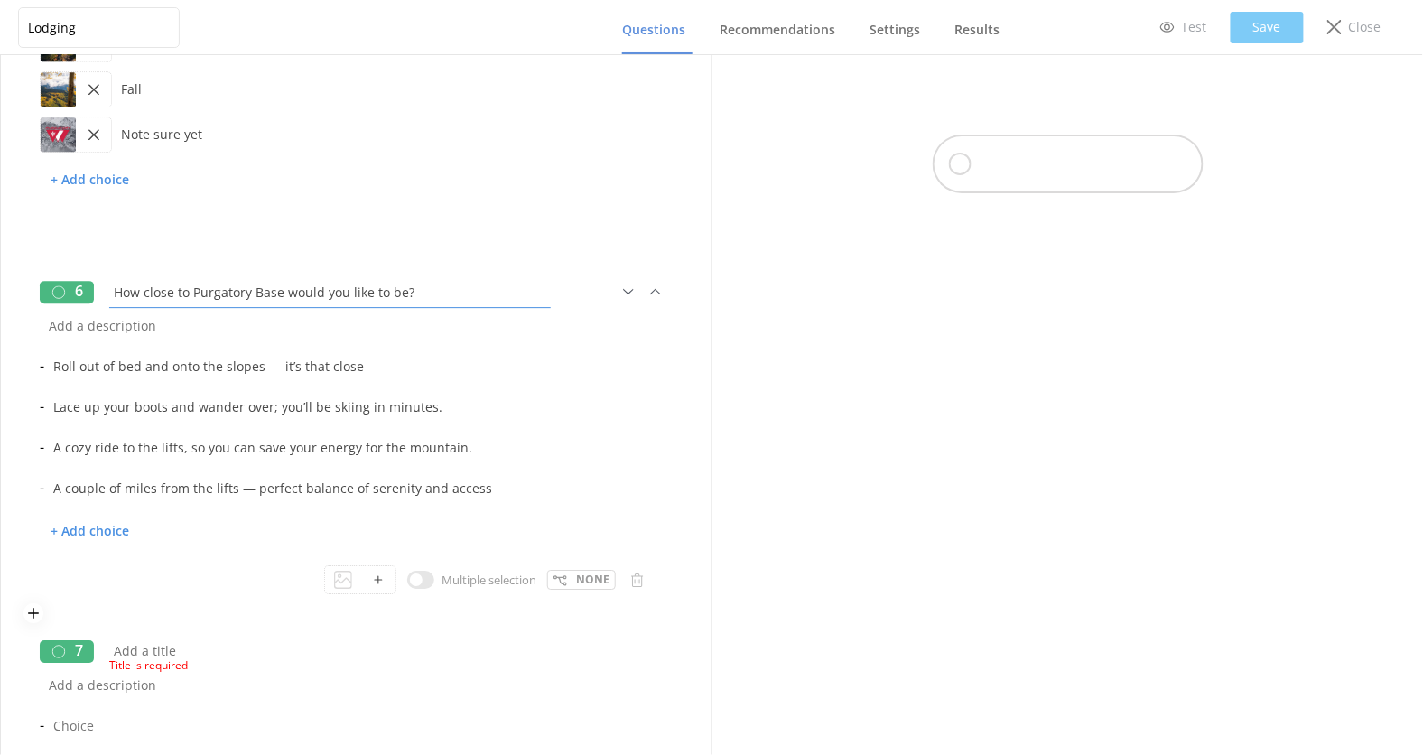
click at [296, 292] on input "How close to Purgatory Base would you like to be?" at bounding box center [330, 292] width 451 height 41
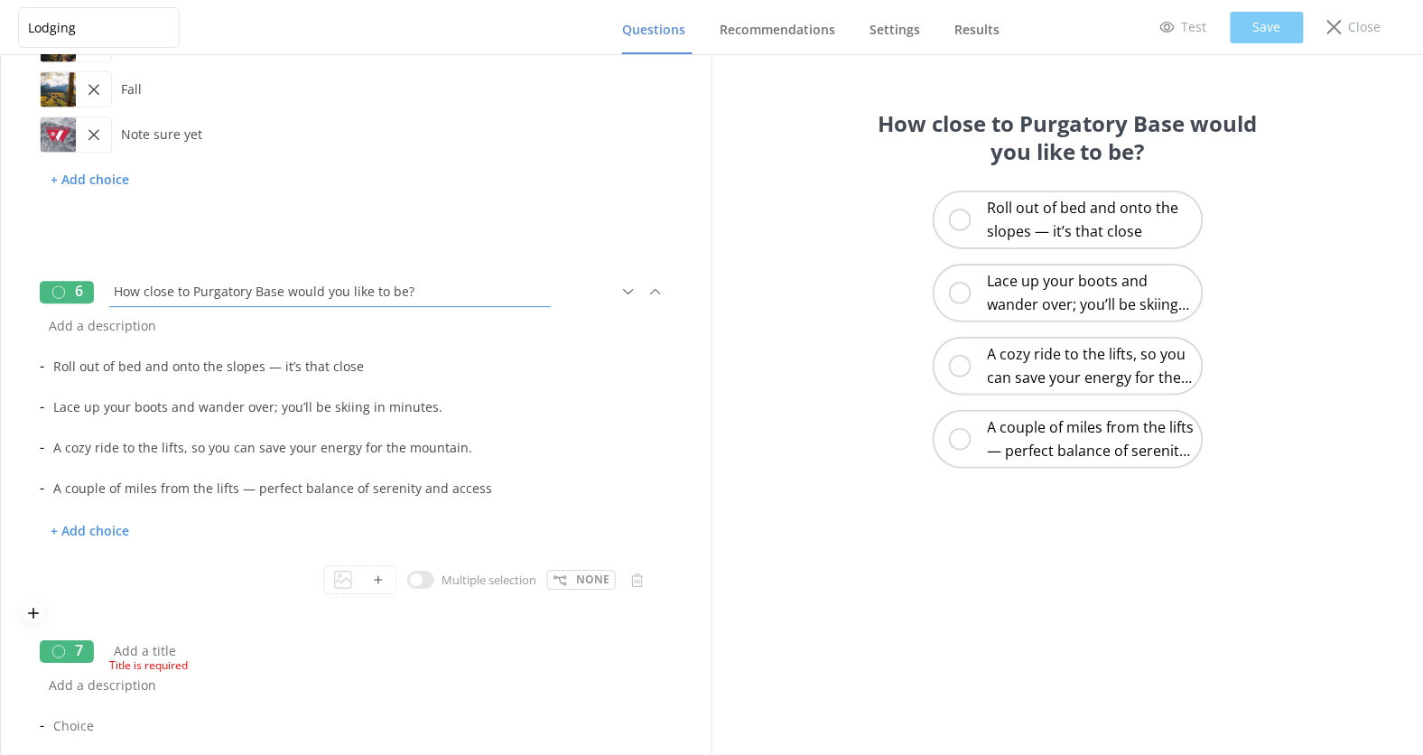
click at [296, 292] on input "How close to Purgatory Base would you like to be?" at bounding box center [330, 291] width 451 height 41
click at [221, 652] on div "Title is required" at bounding box center [366, 663] width 514 height 23
click at [172, 652] on div "Title is required" at bounding box center [366, 663] width 514 height 23
click at [221, 652] on div "Title is required" at bounding box center [366, 663] width 514 height 23
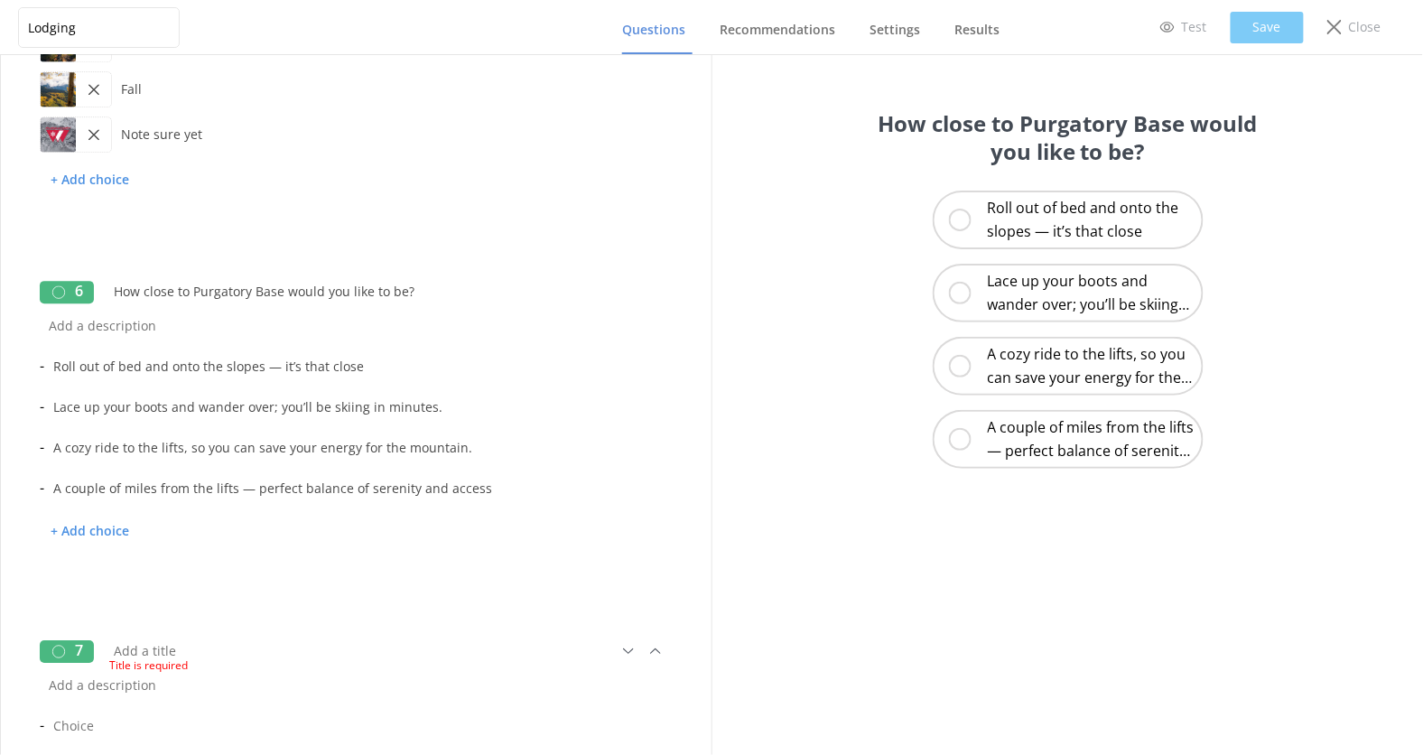
click at [172, 652] on div "Title is required" at bounding box center [366, 663] width 514 height 23
click at [165, 662] on span "Title is required" at bounding box center [360, 665] width 503 height 17
click at [165, 650] on input "text" at bounding box center [330, 650] width 451 height 41
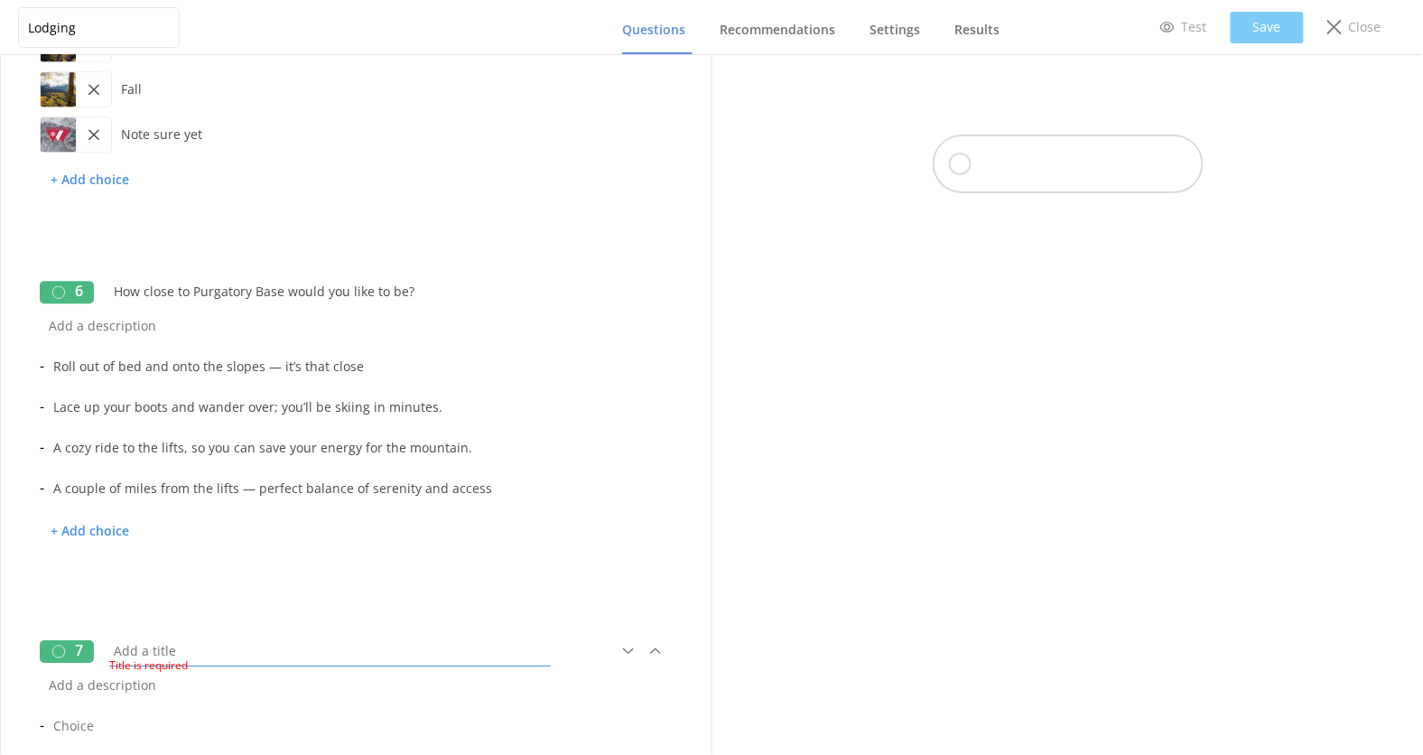
paste input "How close to Purgatory Base would you like to be?"
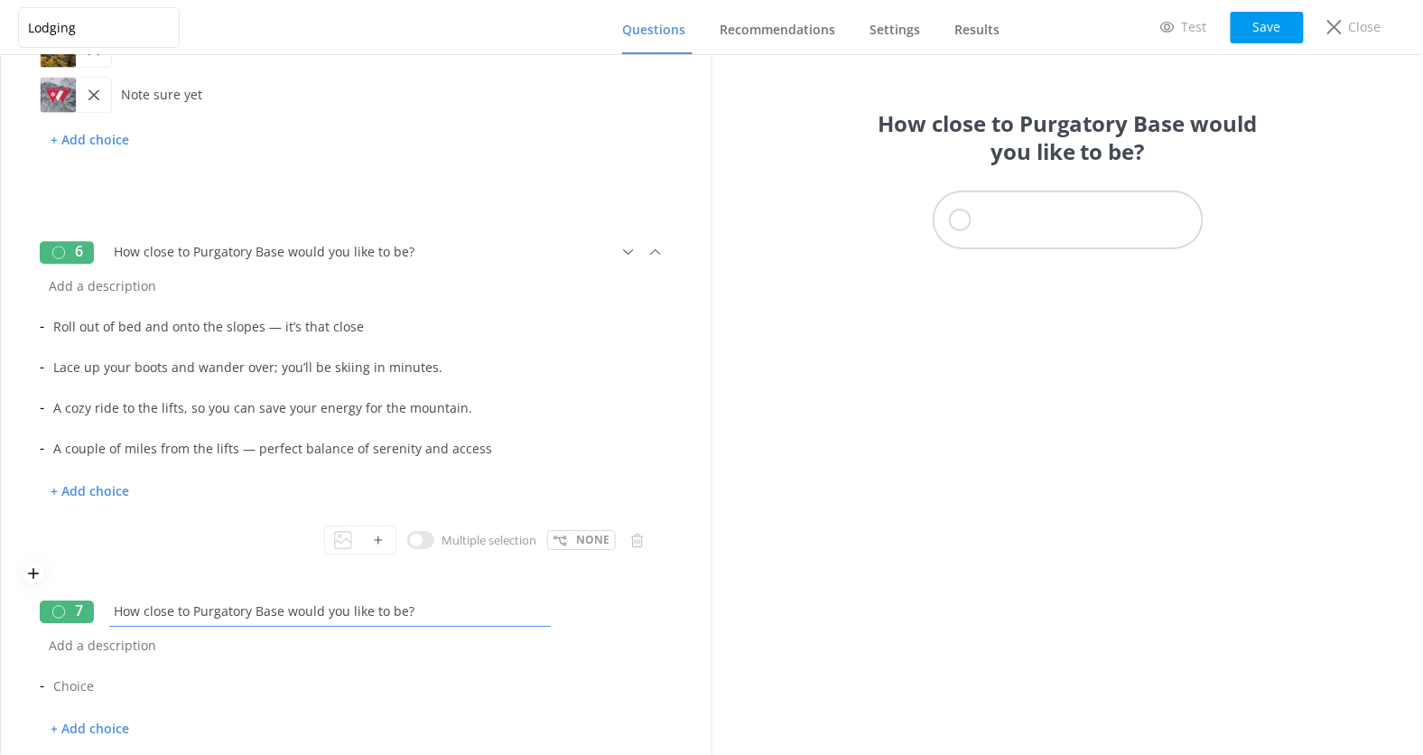
scroll to position [1695, 0]
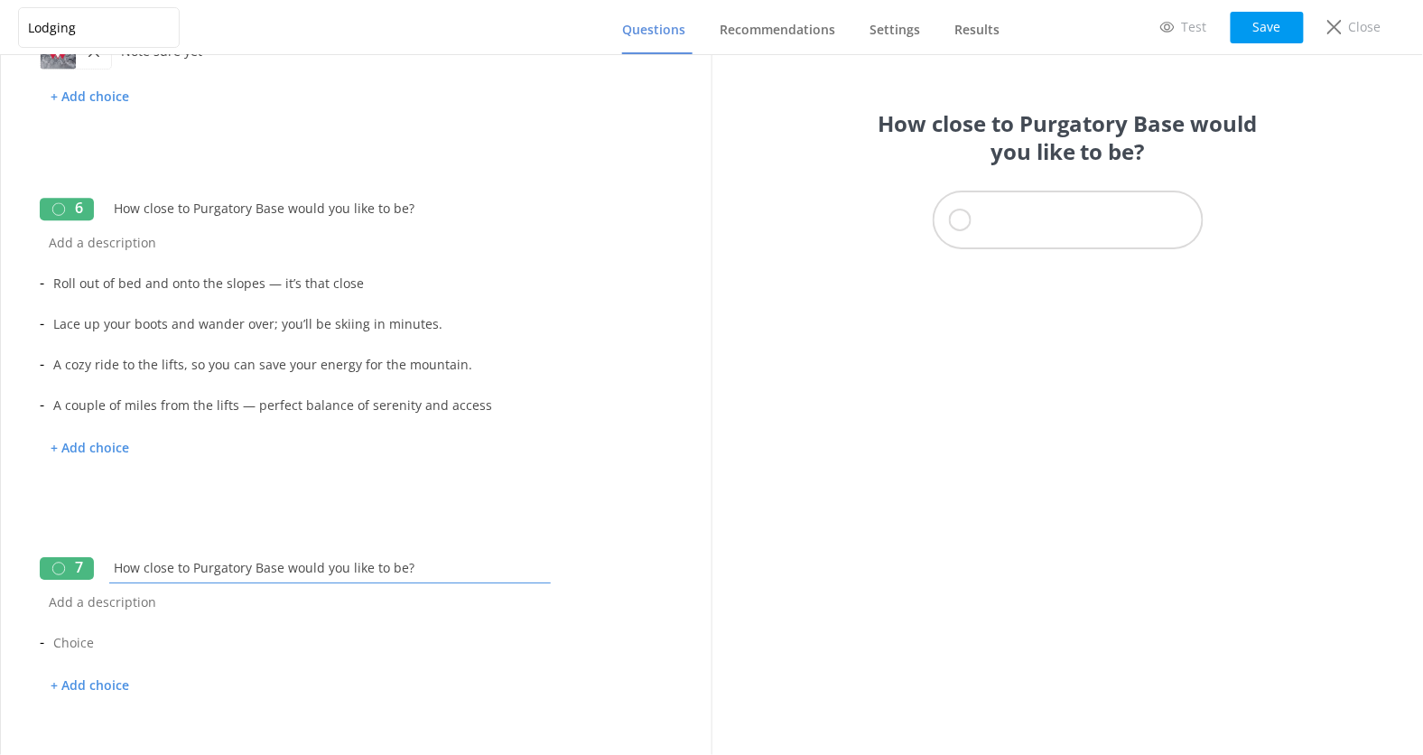
type input "How close to Purgatory Base would you like to be?"
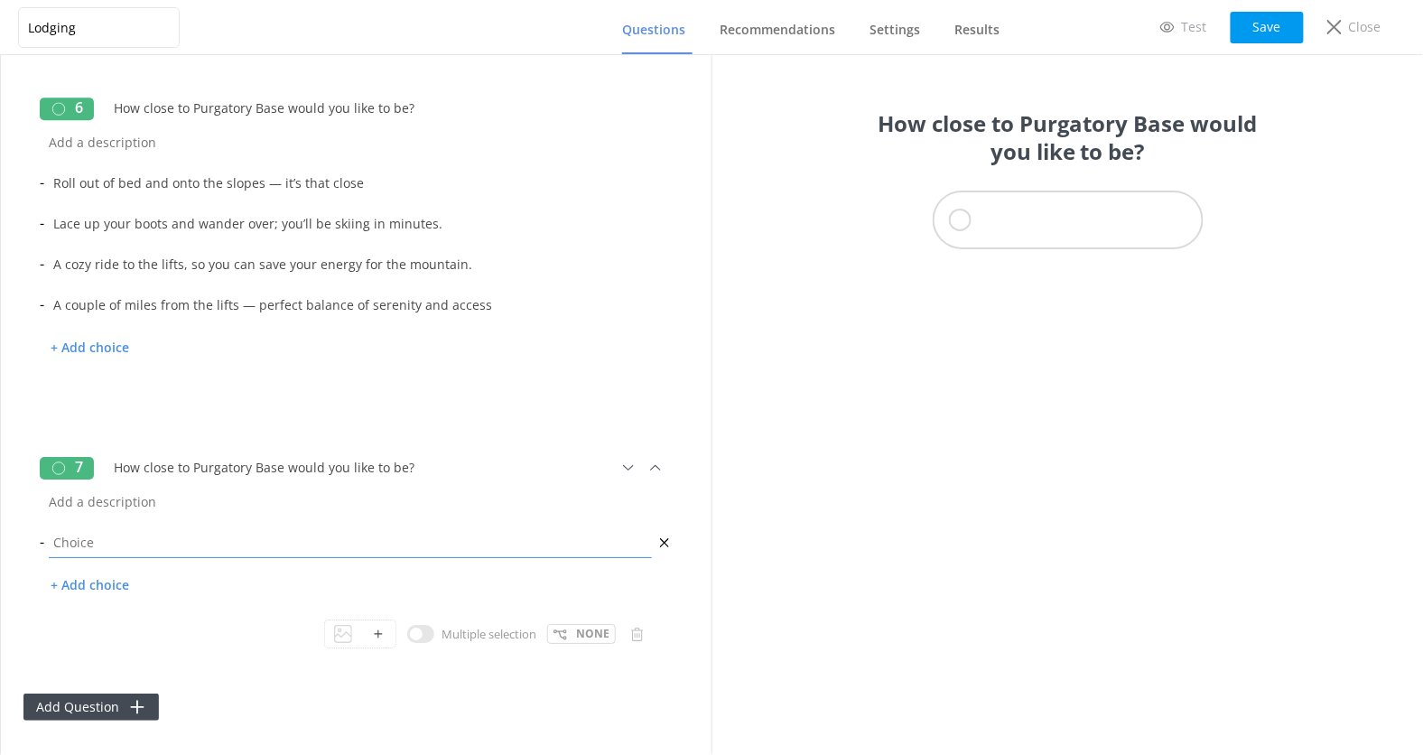
click at [103, 545] on input "text" at bounding box center [350, 542] width 612 height 41
paste input "Peaceful spot to kick back and enjoy mountain vibes."
type input "Peaceful spot to kick back and enjoy mountain vibes."
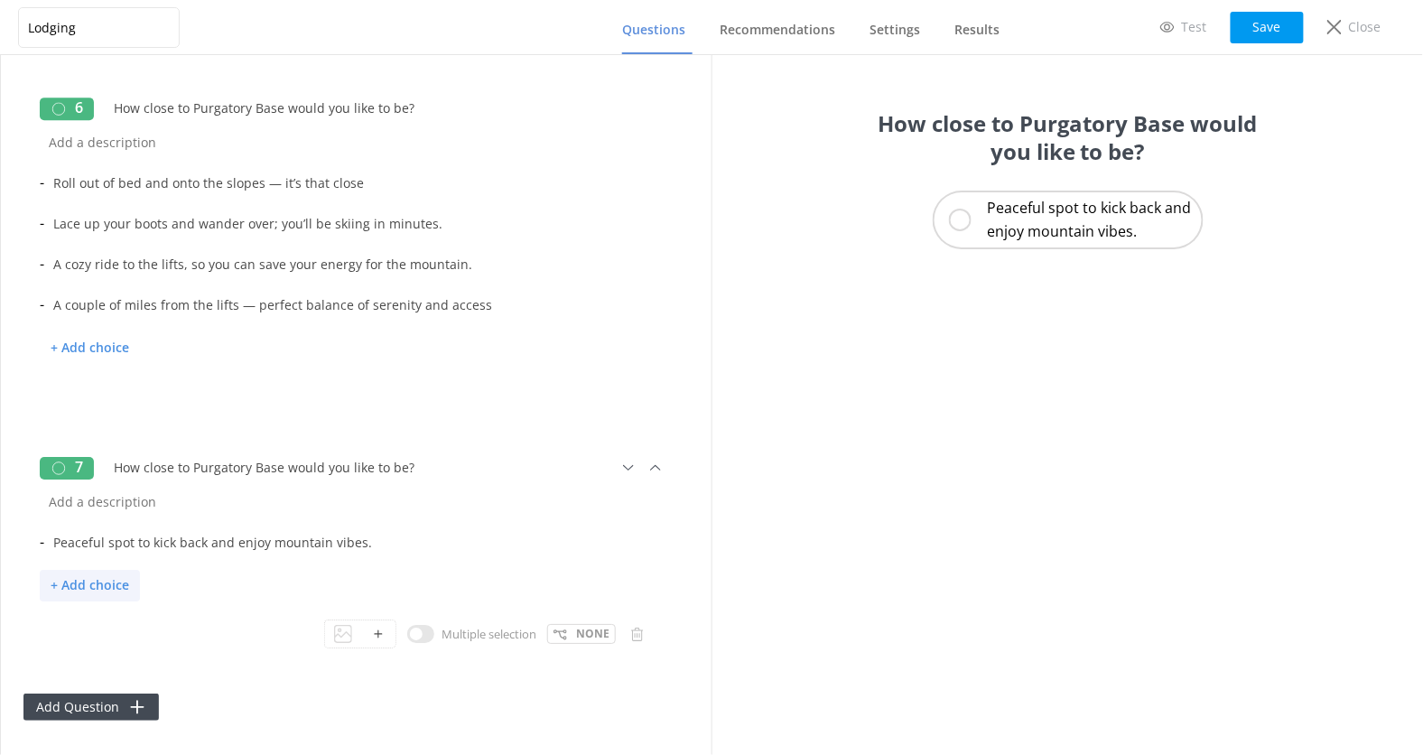
click at [124, 574] on p "+ Add choice" at bounding box center [90, 586] width 100 height 32
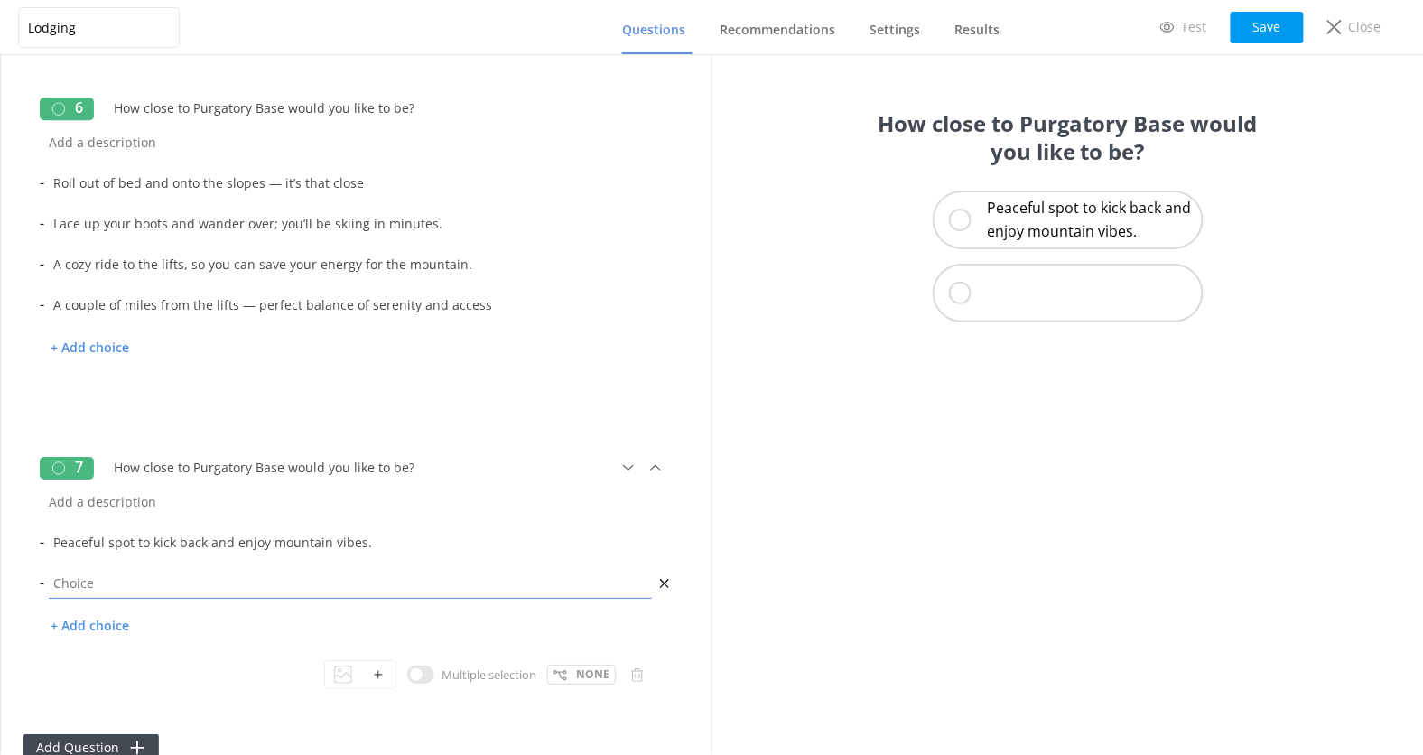
click at [154, 586] on input "text" at bounding box center [350, 583] width 612 height 41
paste input "Stay where the buzz is — shops, eats, and action all around!"
type input "Stay where the buzz is — shops, eats, and action all around!"
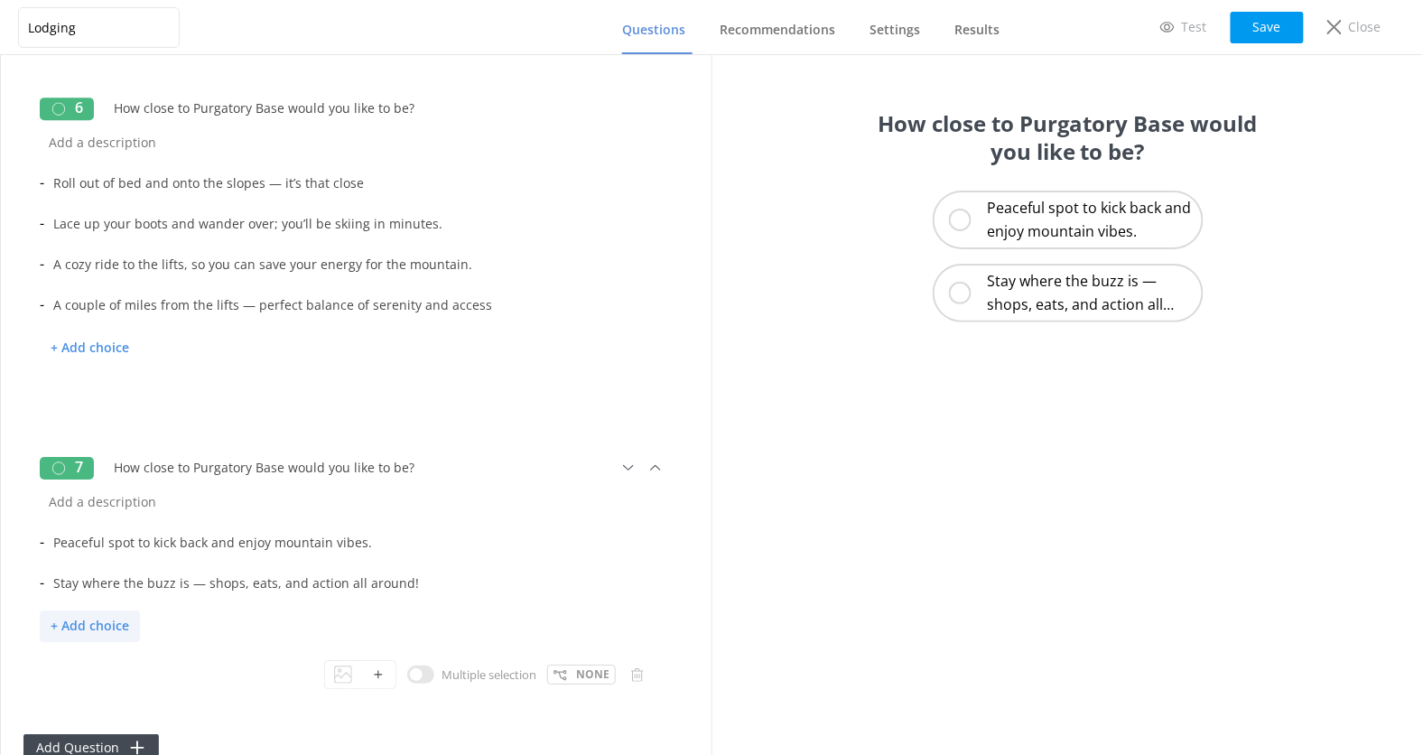
click at [135, 621] on p "+ Add choice" at bounding box center [90, 627] width 100 height 32
click at [154, 622] on input "text" at bounding box center [350, 623] width 612 height 41
paste input "Step out and hit the trails in minutes."
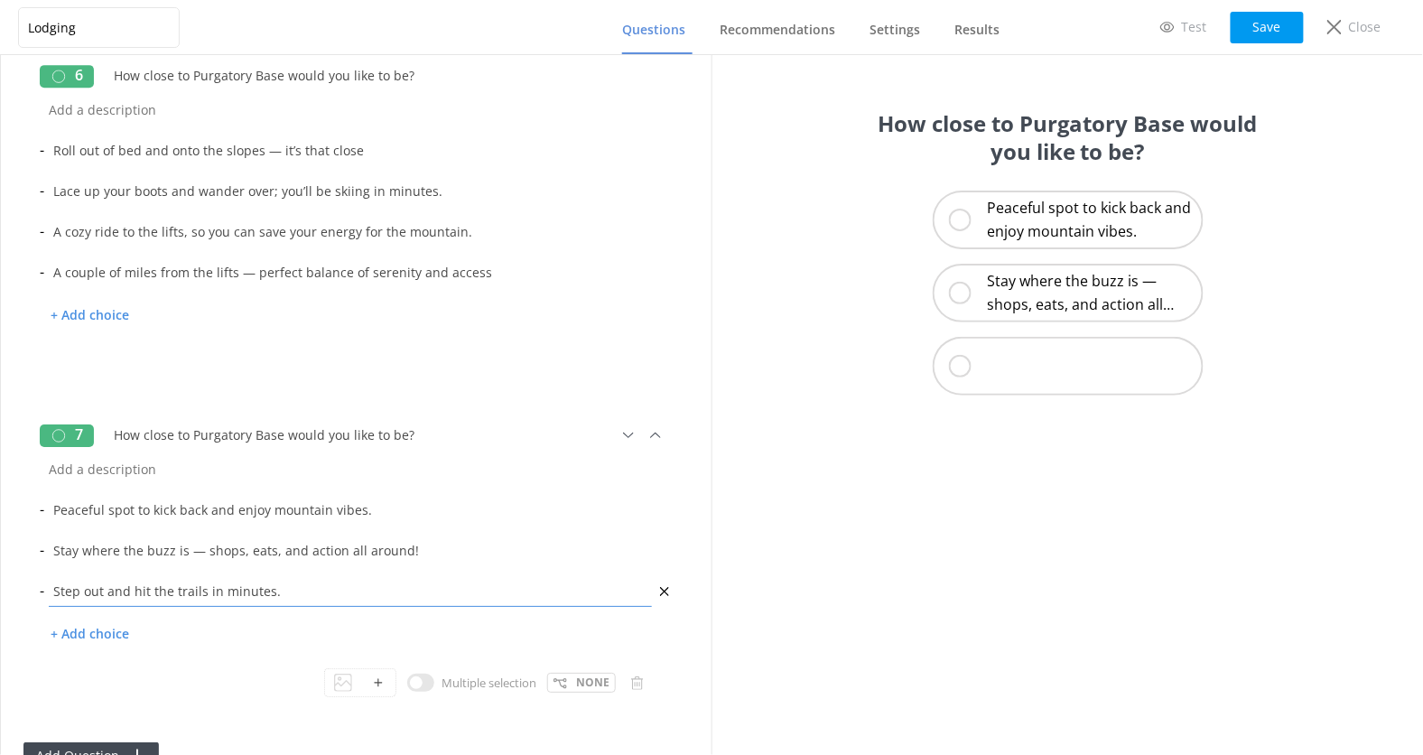
scroll to position [1877, 0]
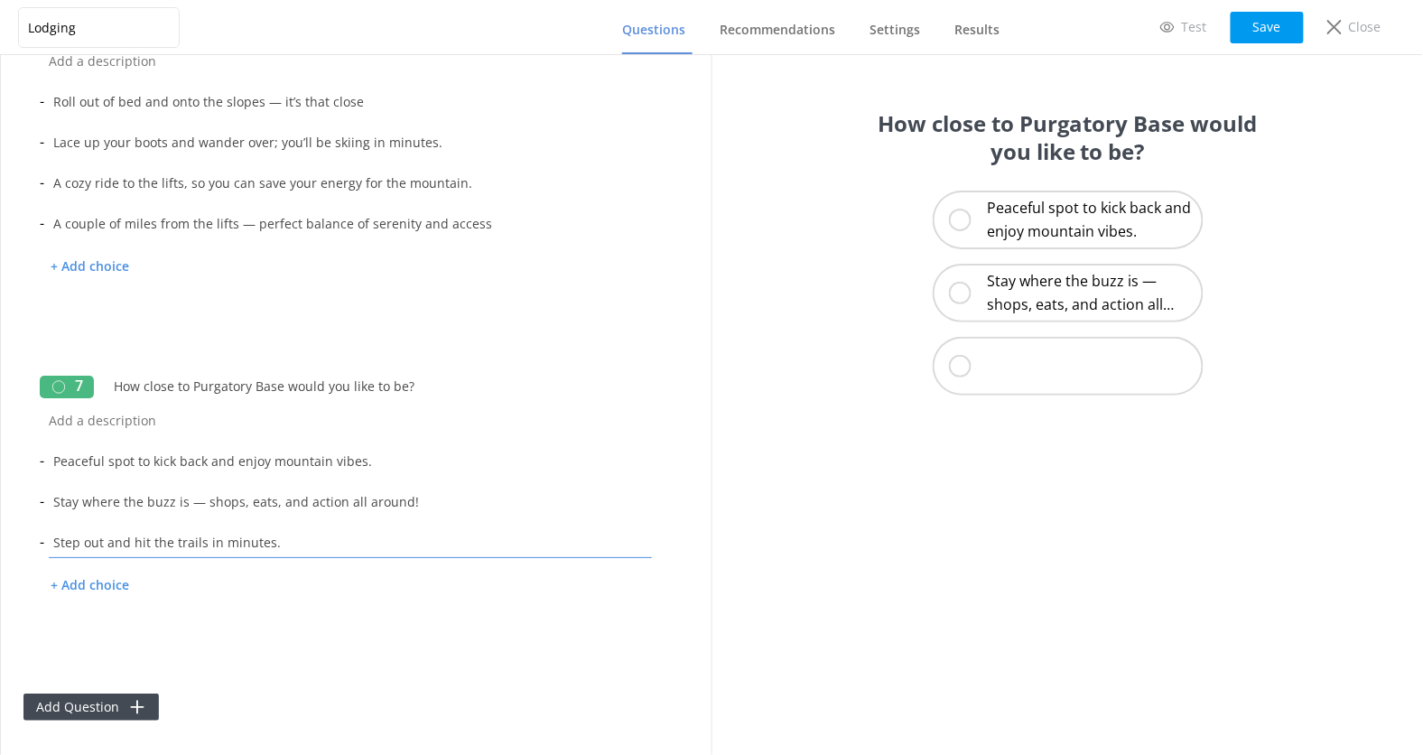
type input "Step out and hit the trails in minutes."
click at [127, 582] on p "+ Add choice" at bounding box center [90, 586] width 100 height 32
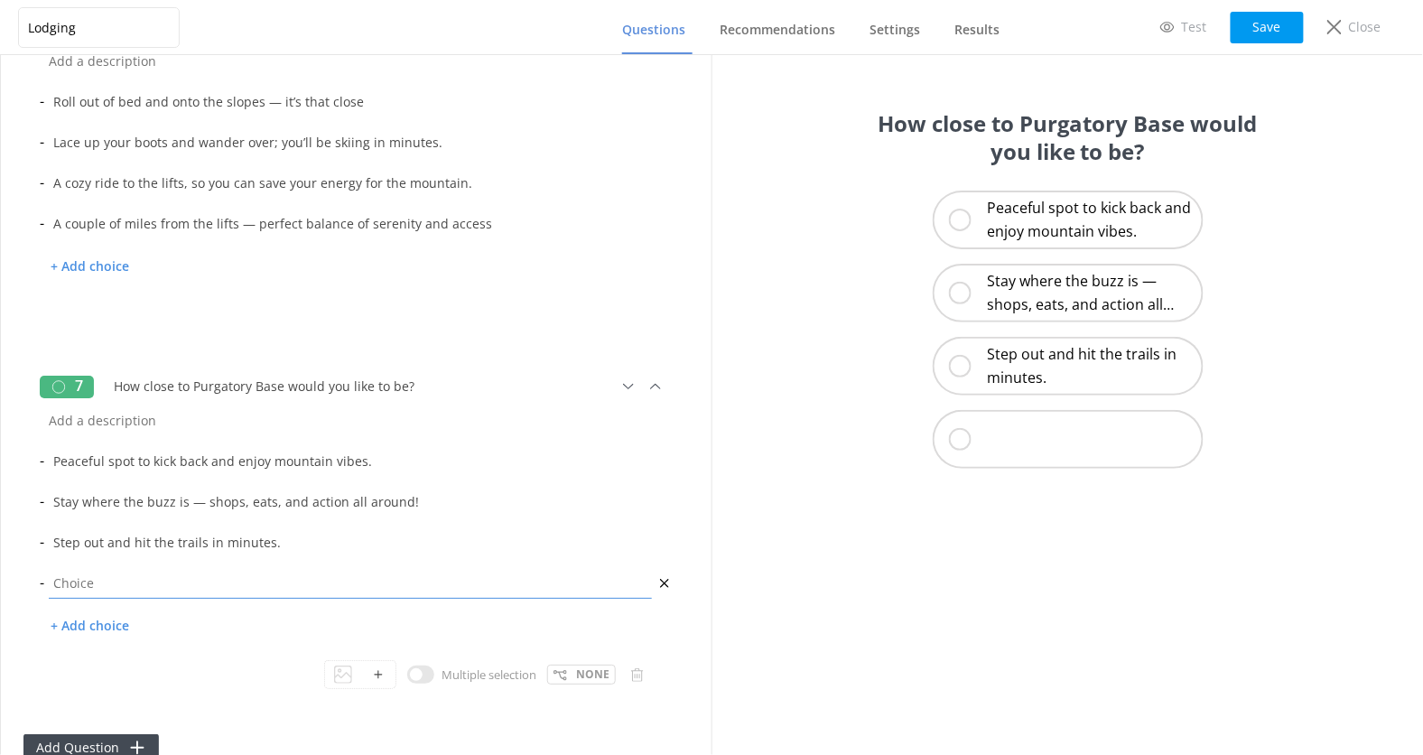
click at [152, 582] on input "text" at bounding box center [350, 583] width 612 height 41
paste input "Roll out and ride — the lift’s right there!"
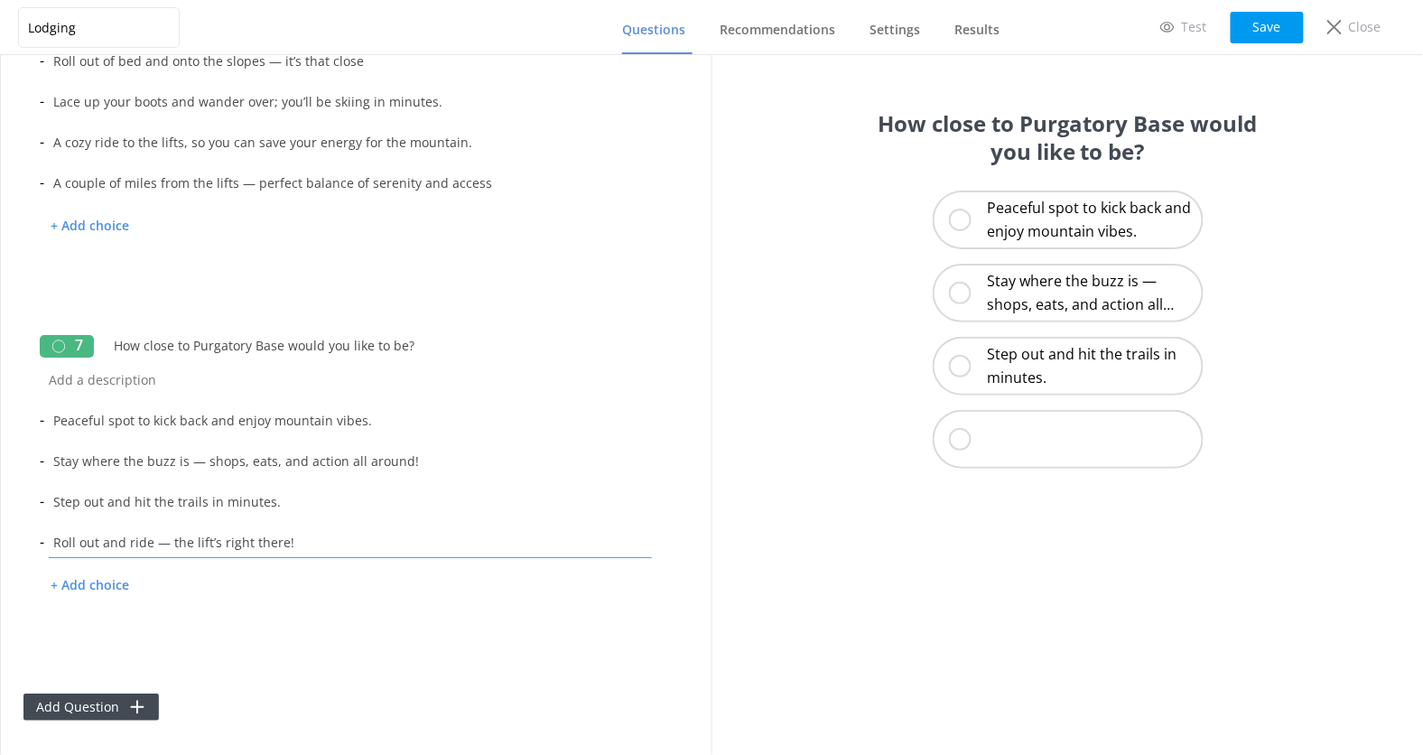
type input "Roll out and ride — the lift’s right there!"
click at [809, 536] on div "How close to Purgatory Base would you like to be? Peaceful spot to kick back an…" at bounding box center [1068, 405] width 712 height 700
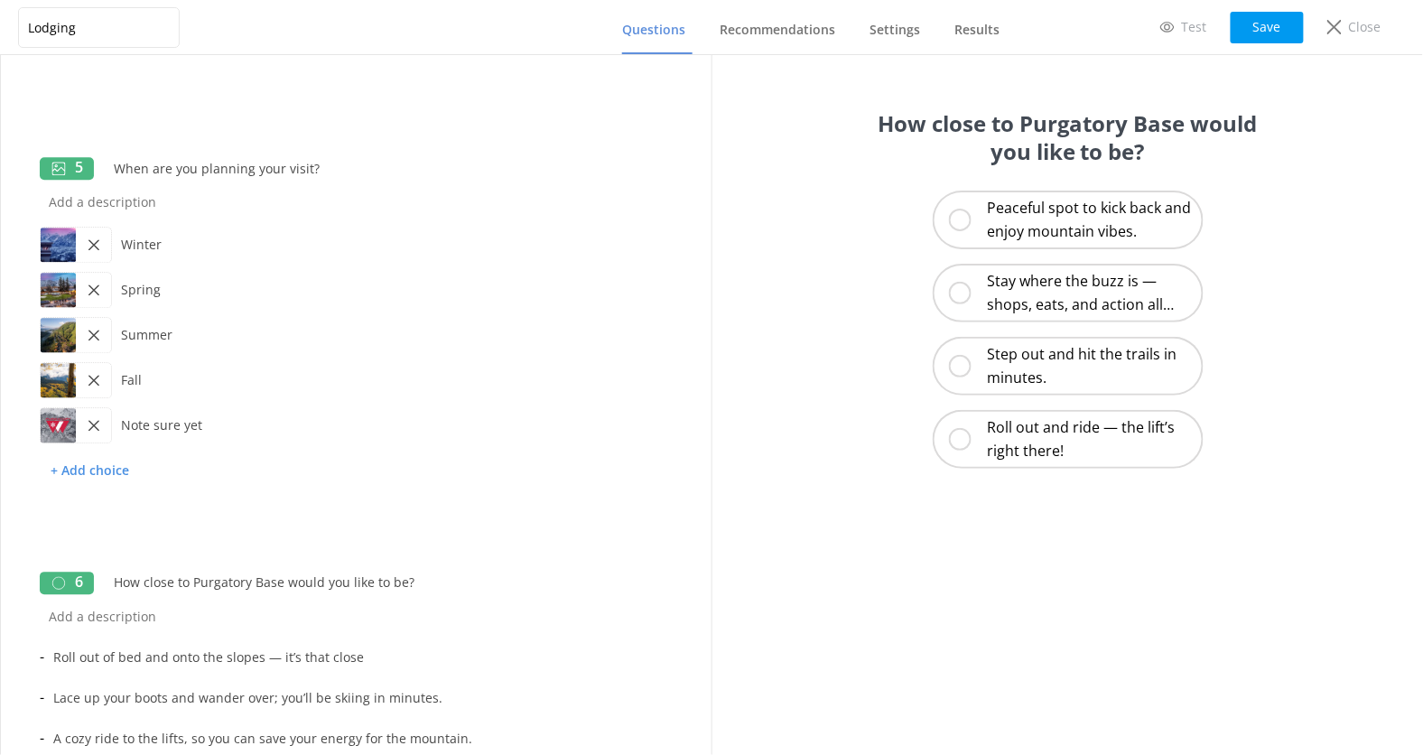
scroll to position [1314, 0]
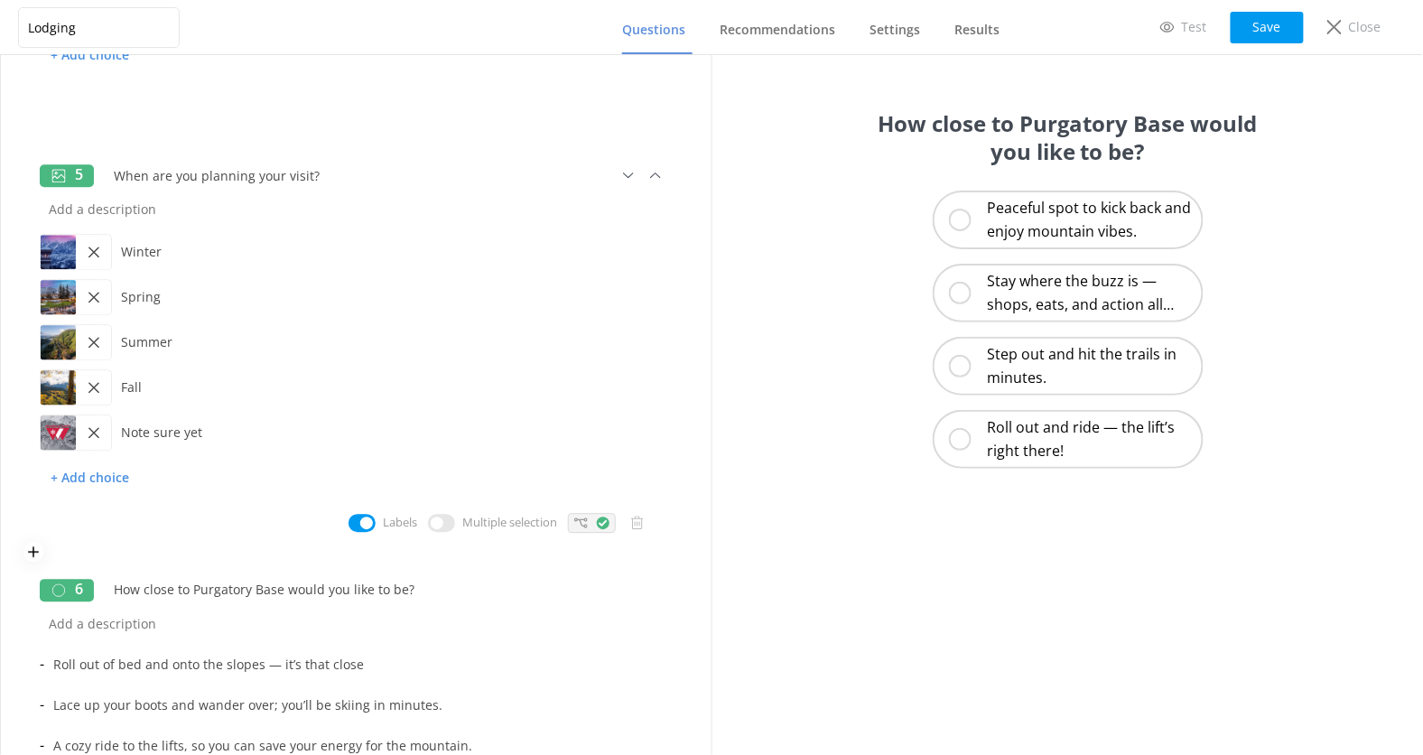
click at [587, 522] on icon at bounding box center [581, 523] width 14 height 14
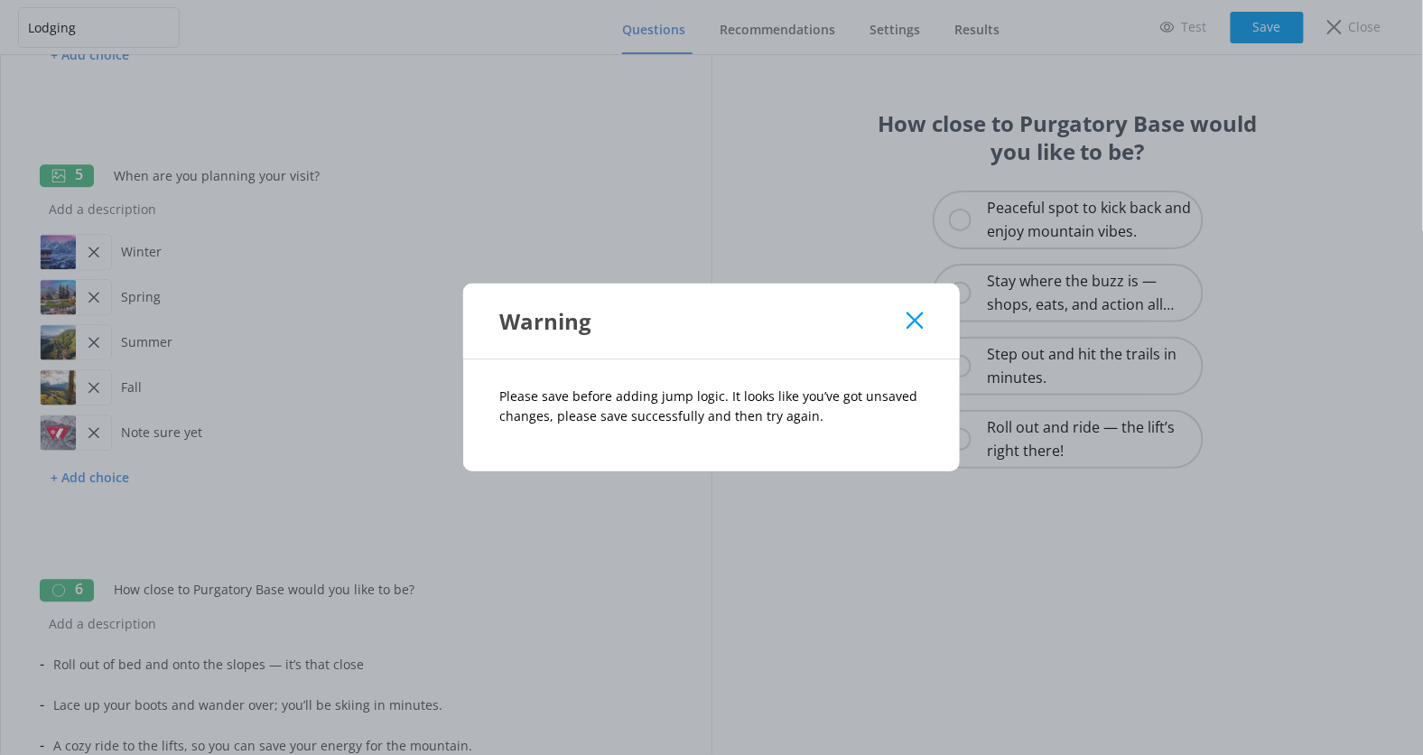
click at [918, 314] on icon at bounding box center [915, 321] width 17 height 18
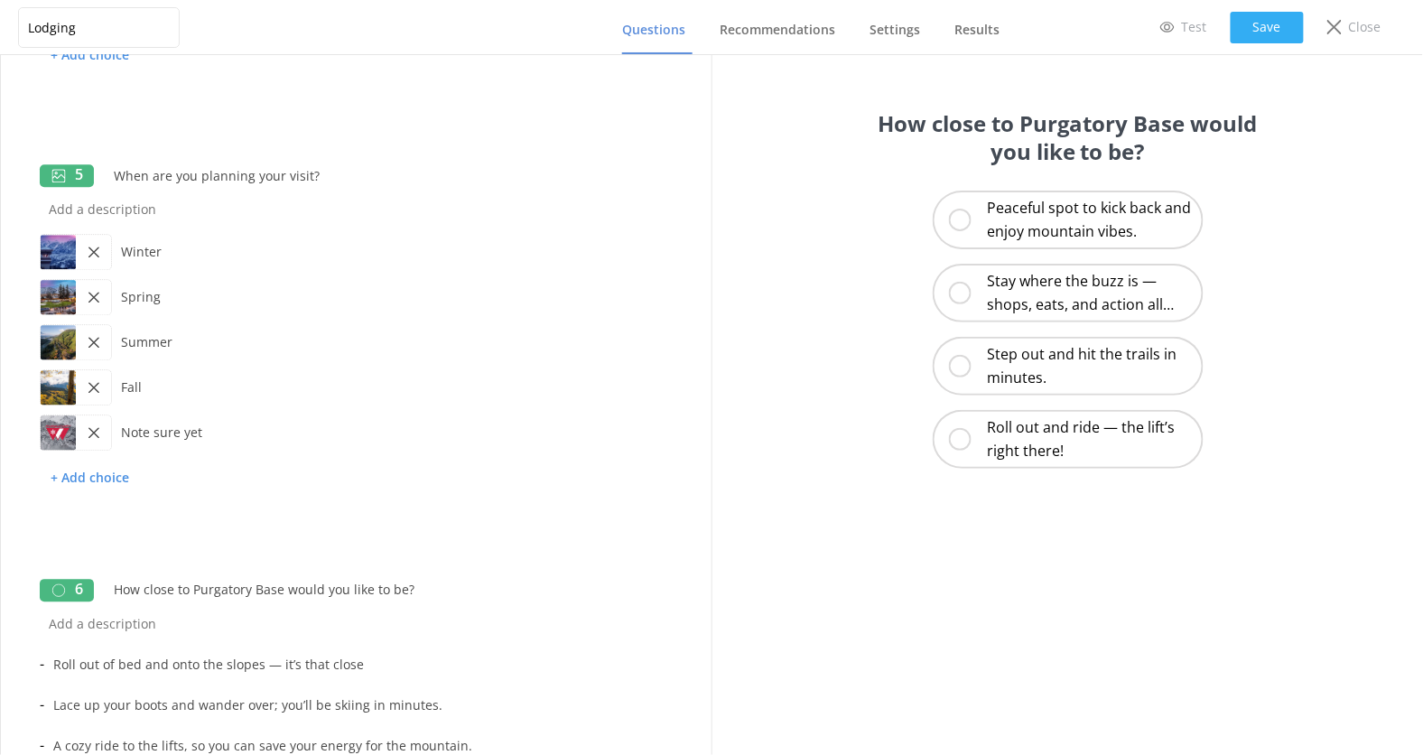
click at [1270, 24] on button "Save" at bounding box center [1267, 28] width 73 height 32
click at [587, 518] on icon at bounding box center [581, 523] width 14 height 14
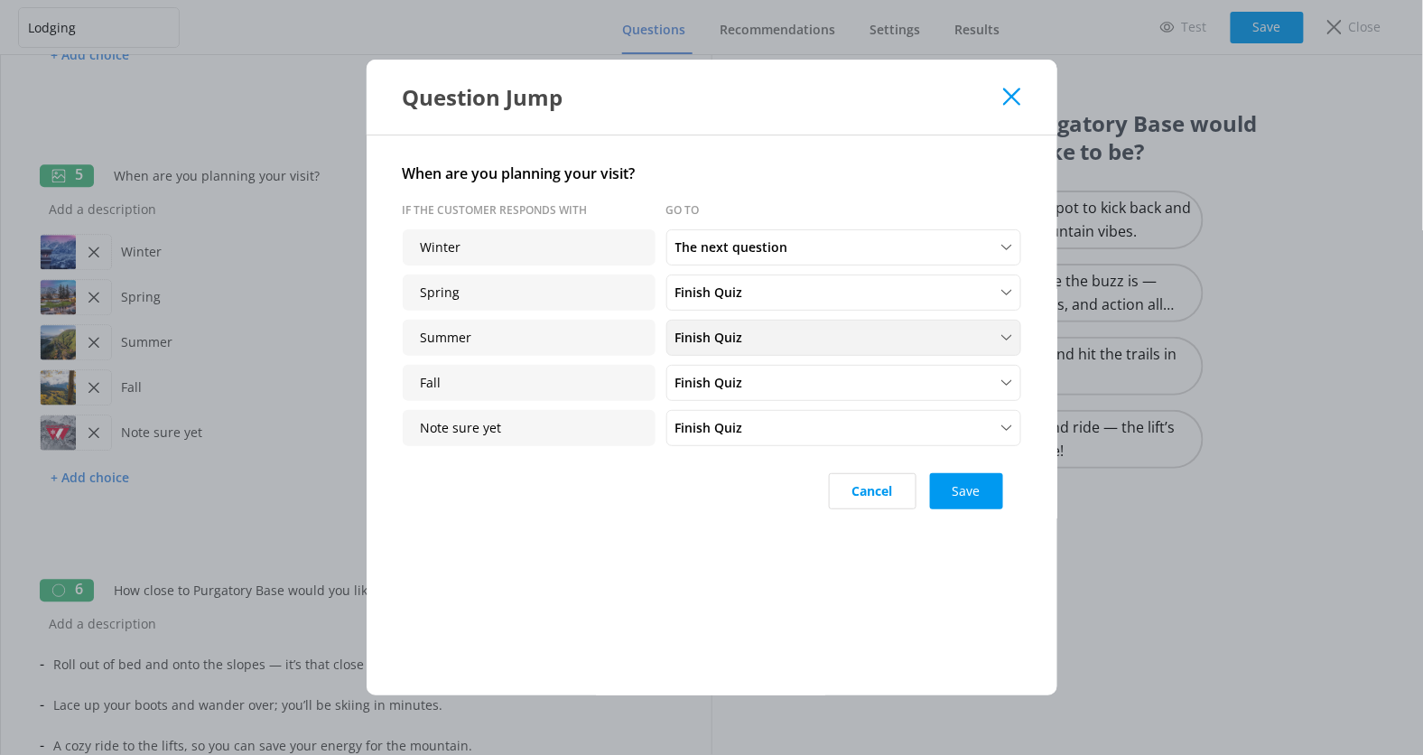
click at [793, 345] on div "Finish Quiz" at bounding box center [844, 338] width 346 height 20
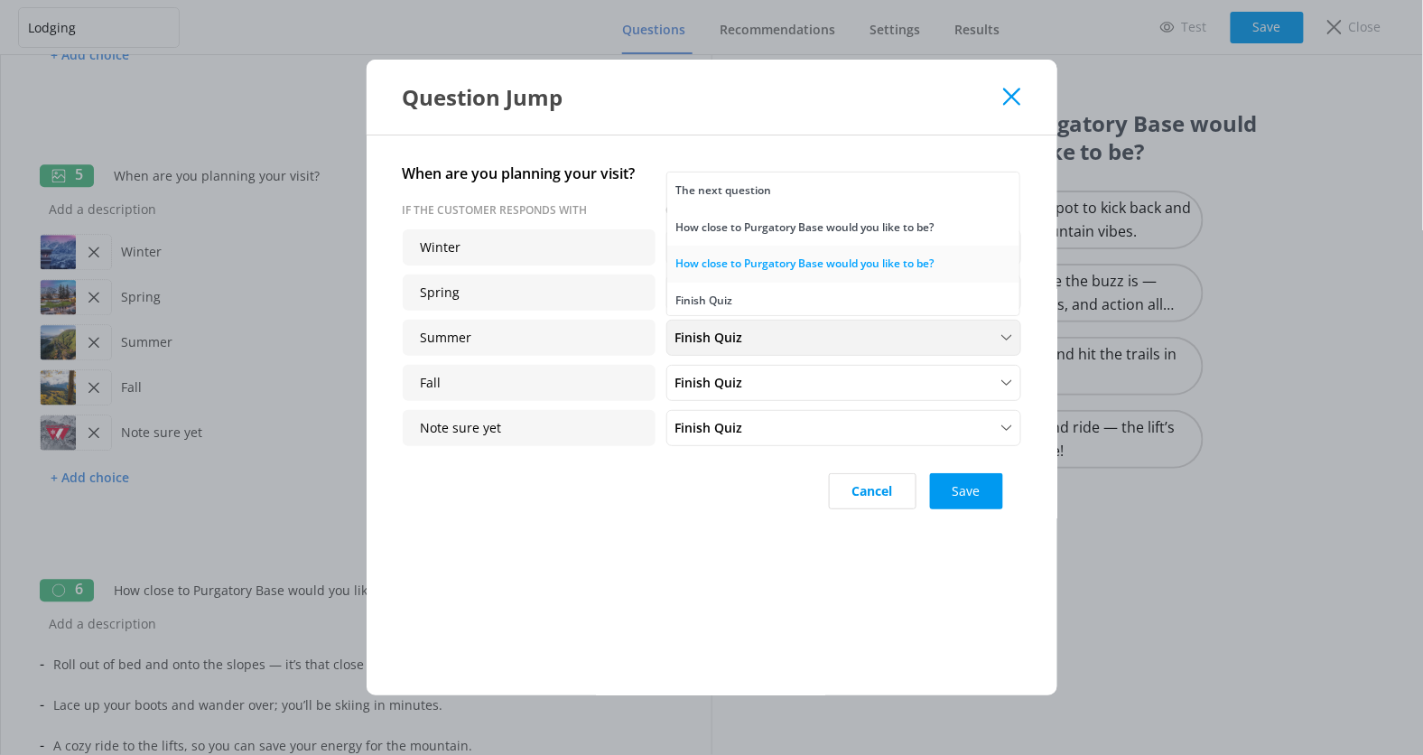
click at [842, 265] on div "How close to Purgatory Base would you like to be?" at bounding box center [805, 264] width 258 height 18
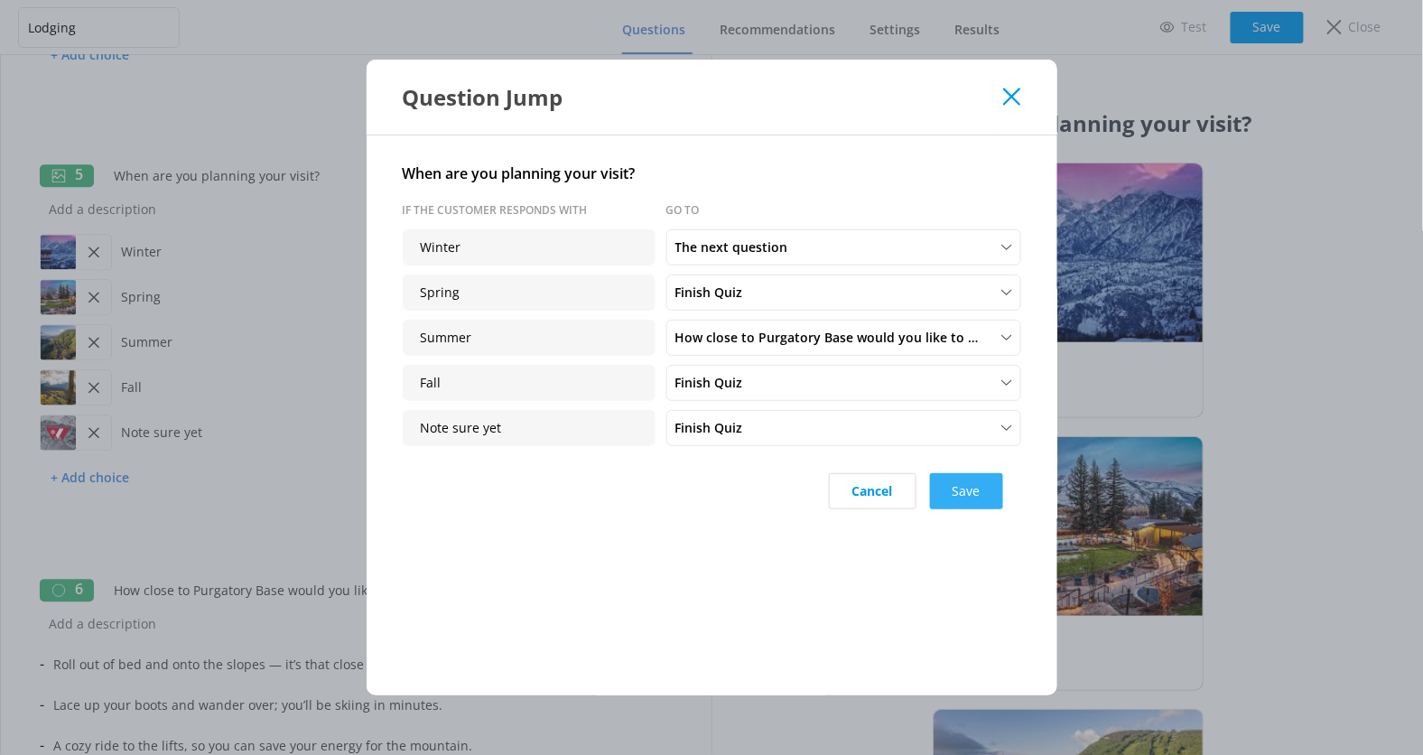
click at [970, 486] on button "Save" at bounding box center [966, 491] width 73 height 36
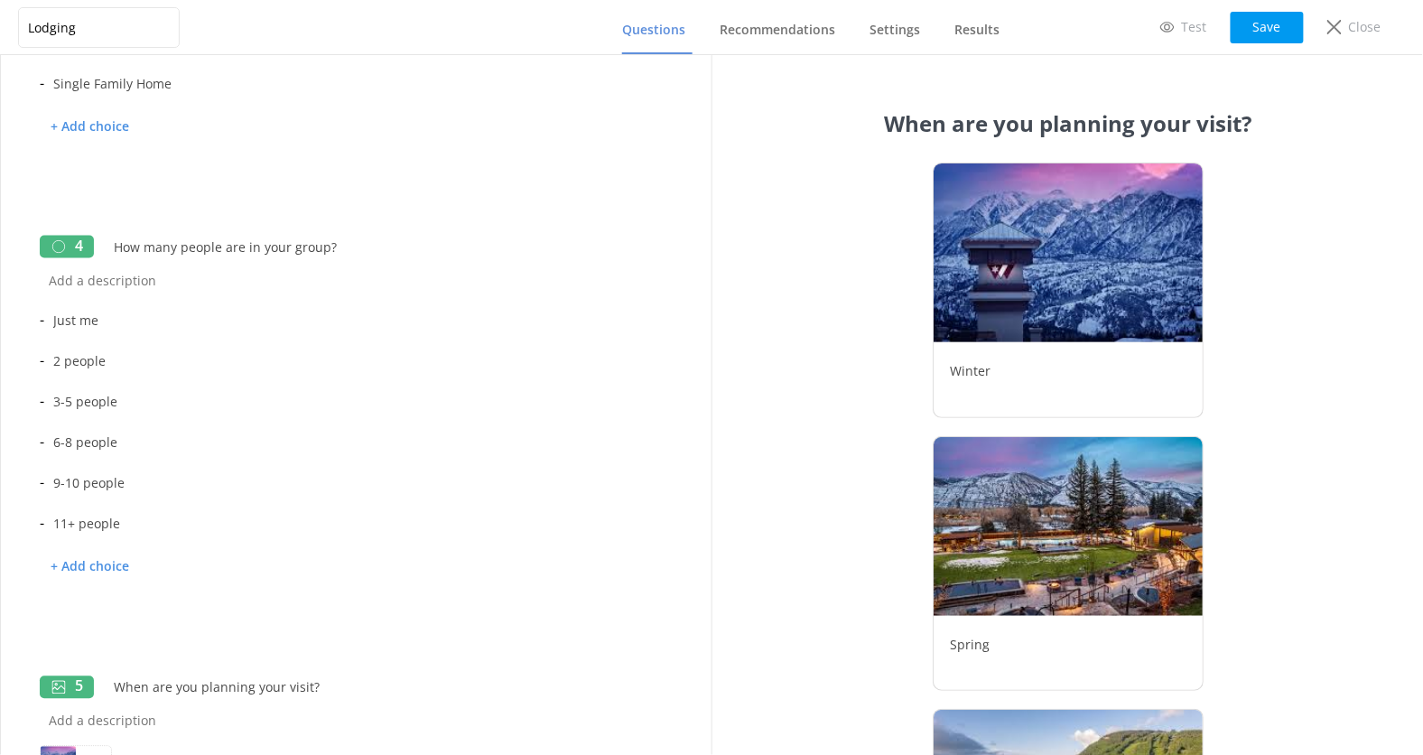
scroll to position [732, 0]
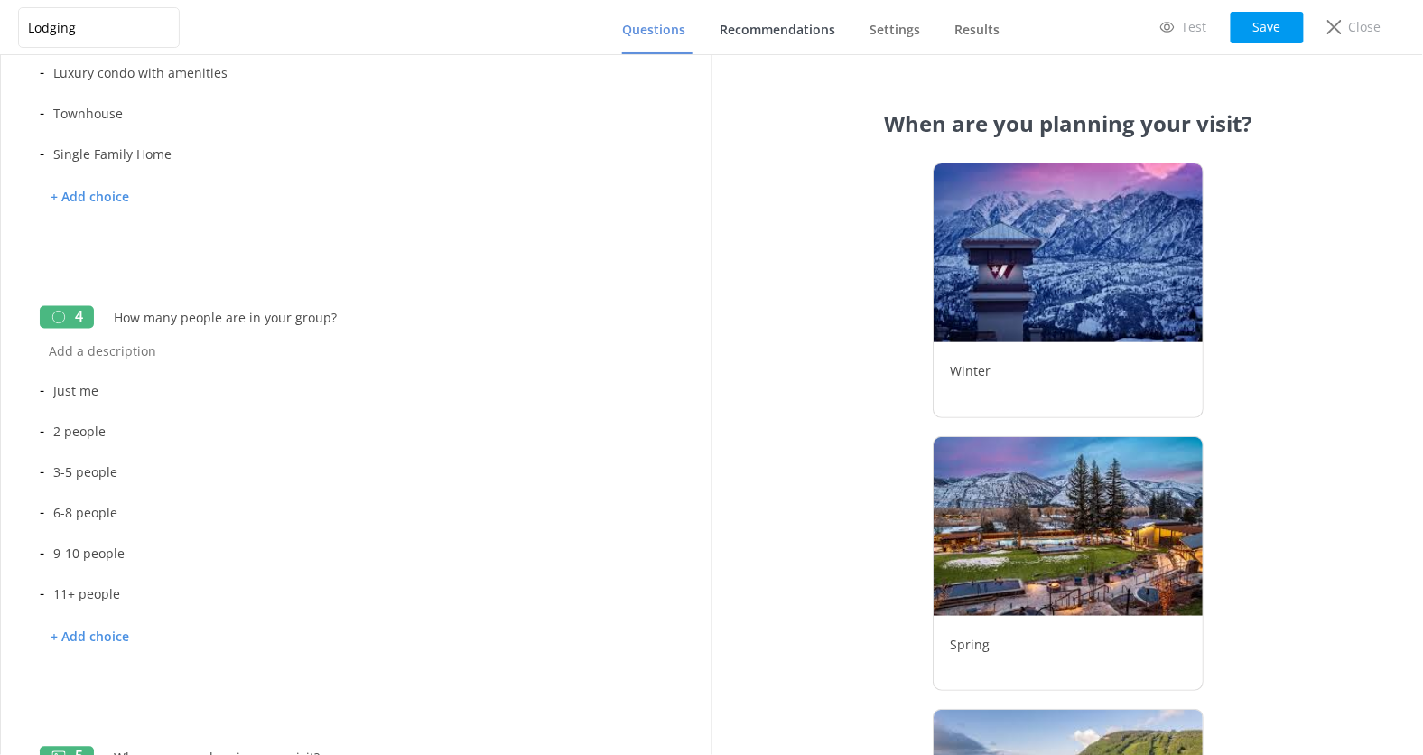
click at [764, 27] on span "Recommendations" at bounding box center [778, 30] width 116 height 18
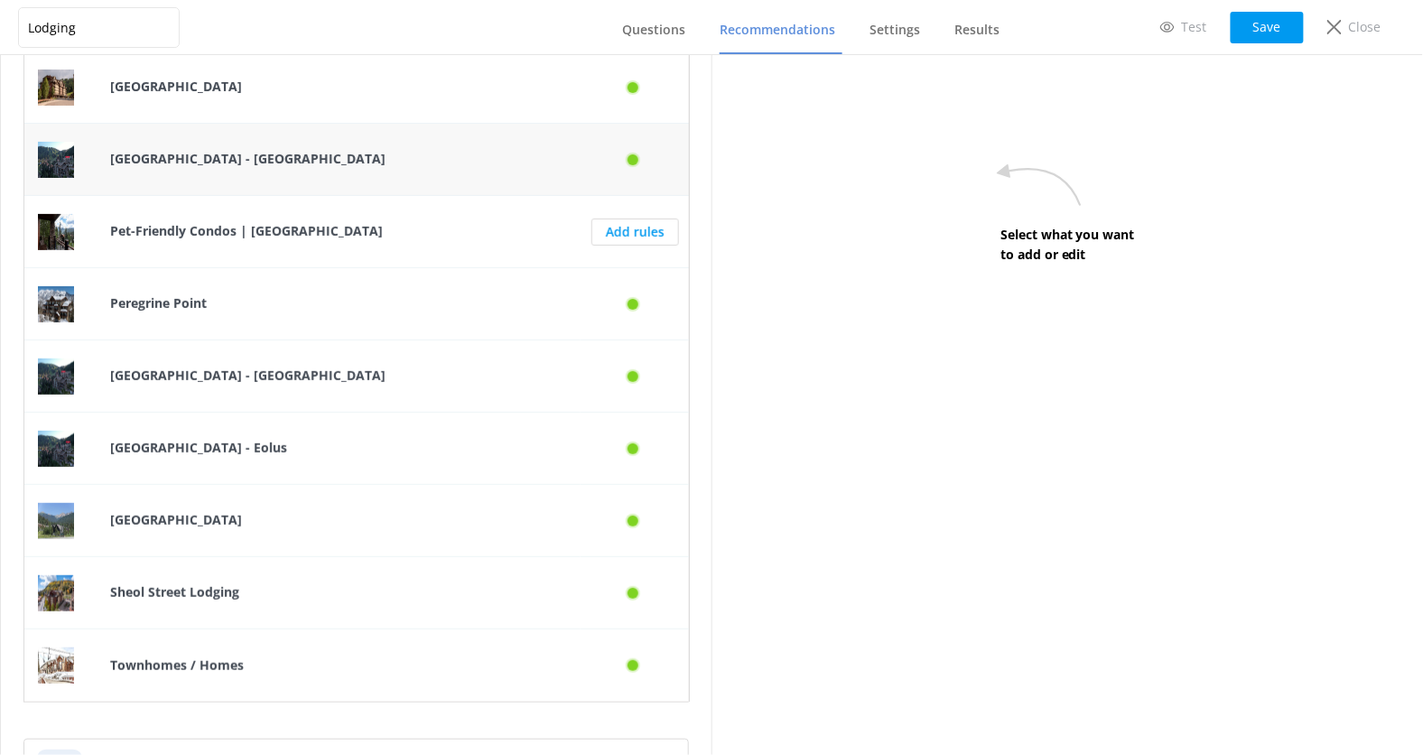
scroll to position [109, 0]
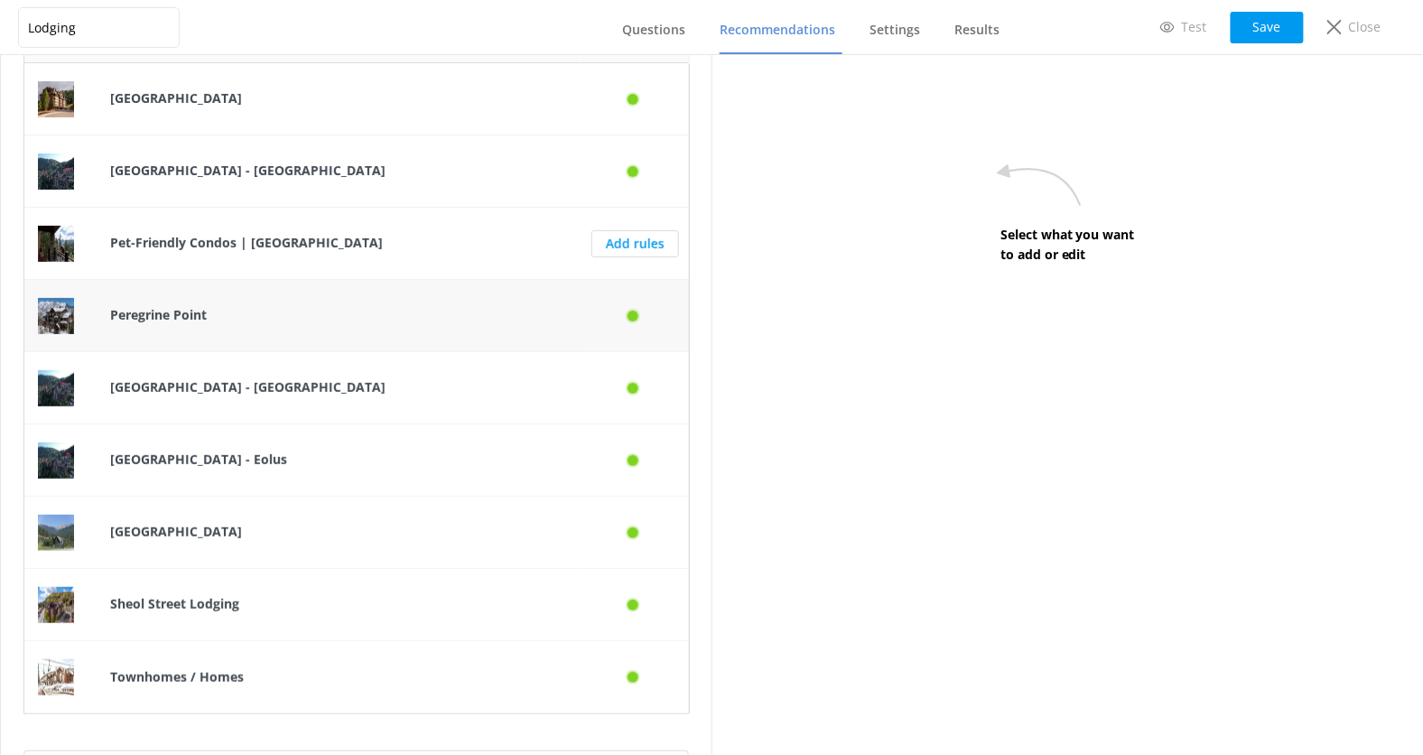
click at [397, 326] on div "Peregrine Point" at bounding box center [339, 316] width 484 height 72
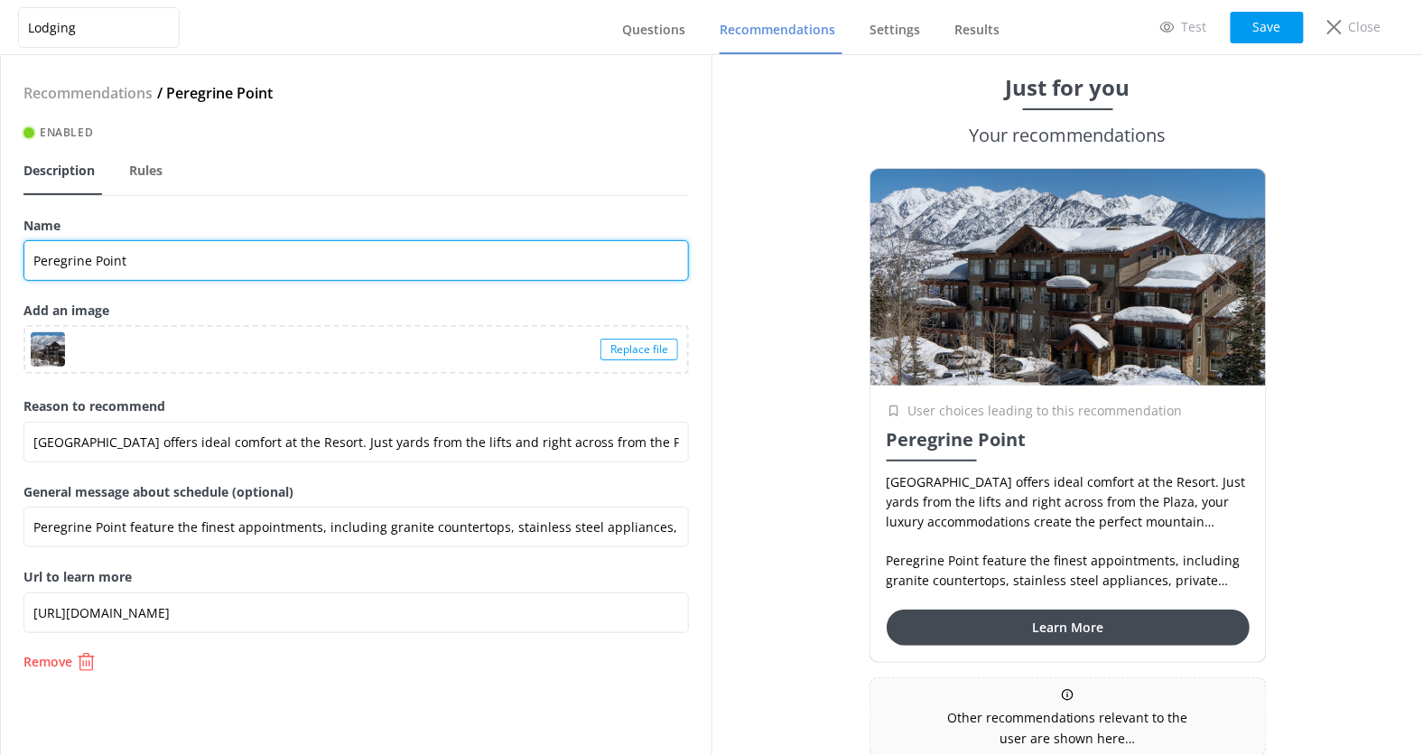
click at [209, 257] on input "Peregrine Point" at bounding box center [356, 260] width 666 height 41
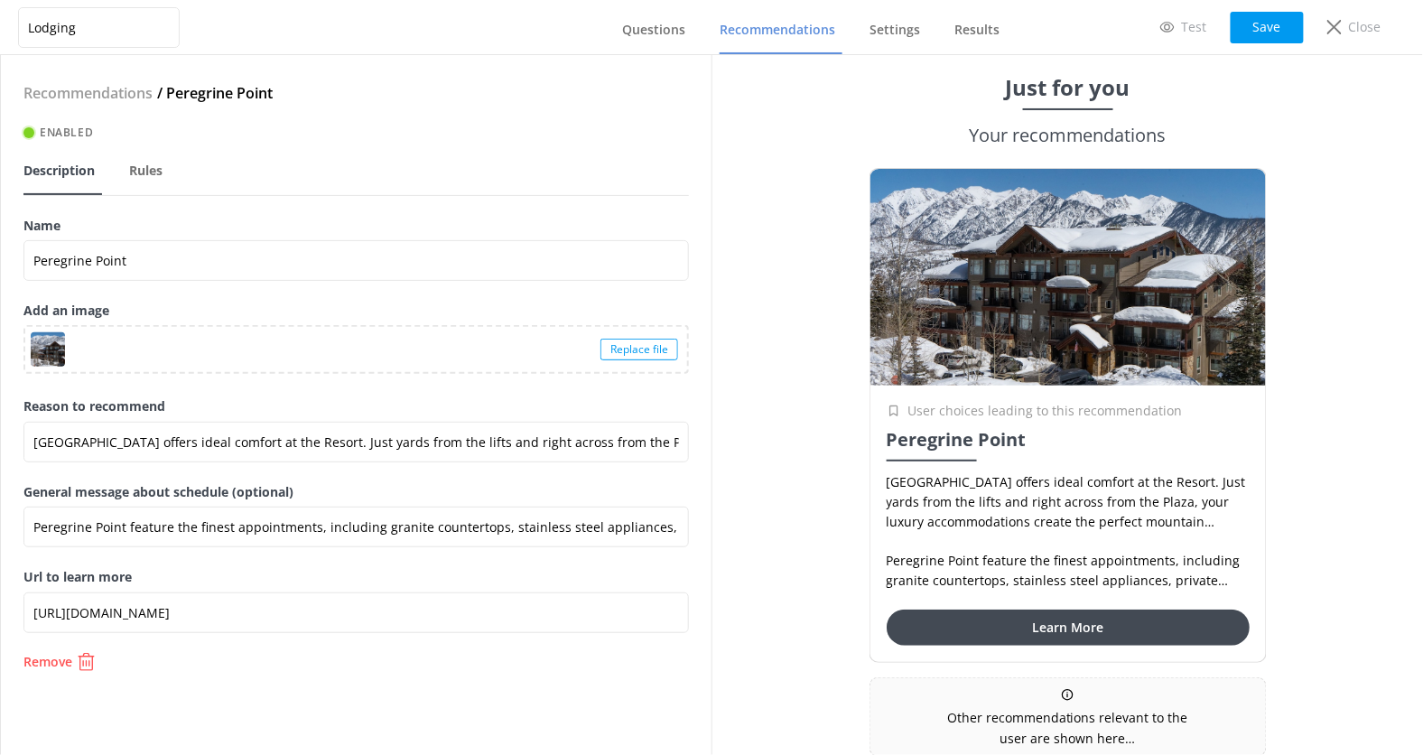
click at [768, 31] on span "Recommendations" at bounding box center [778, 30] width 116 height 18
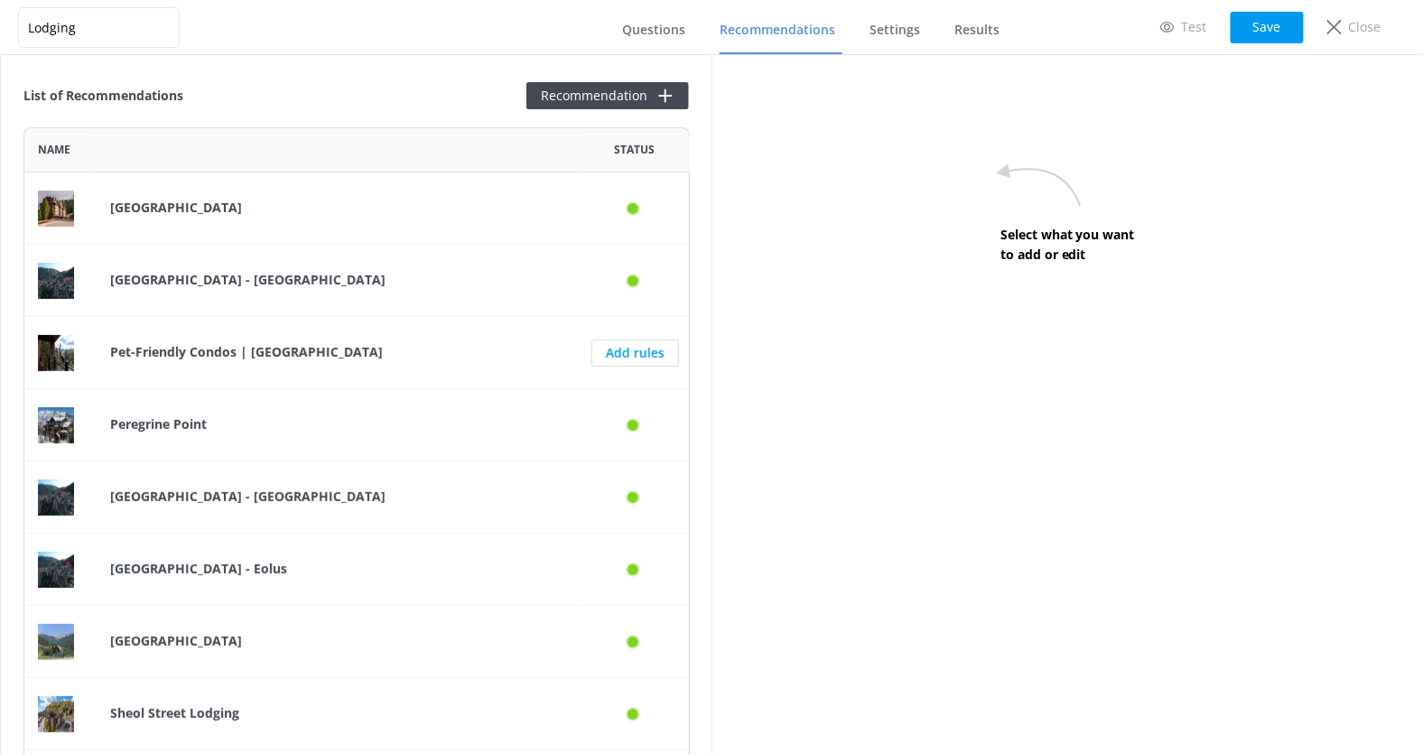
scroll to position [695, 666]
click at [339, 231] on div "[GEOGRAPHIC_DATA]" at bounding box center [339, 208] width 484 height 72
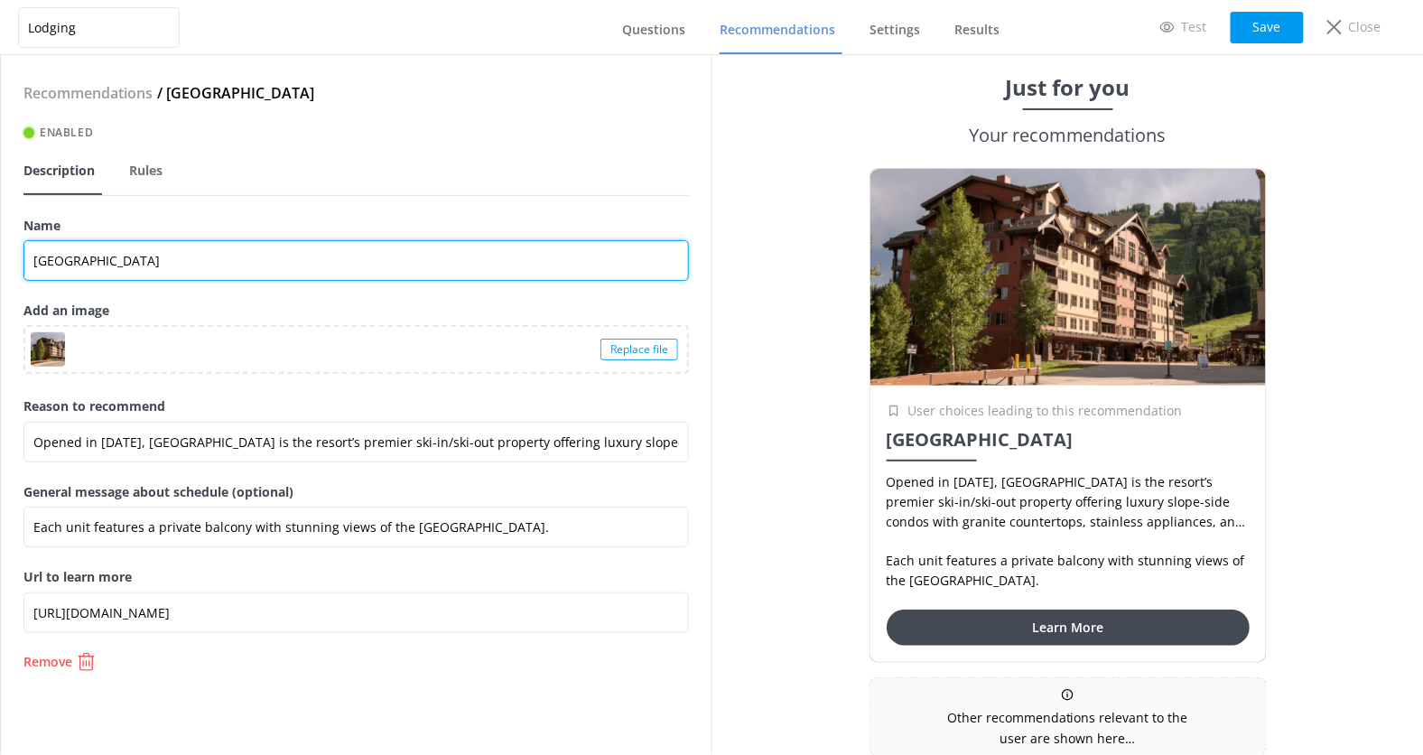
click at [226, 264] on input "[GEOGRAPHIC_DATA]" at bounding box center [356, 260] width 666 height 41
paste input "Peregrine Point"
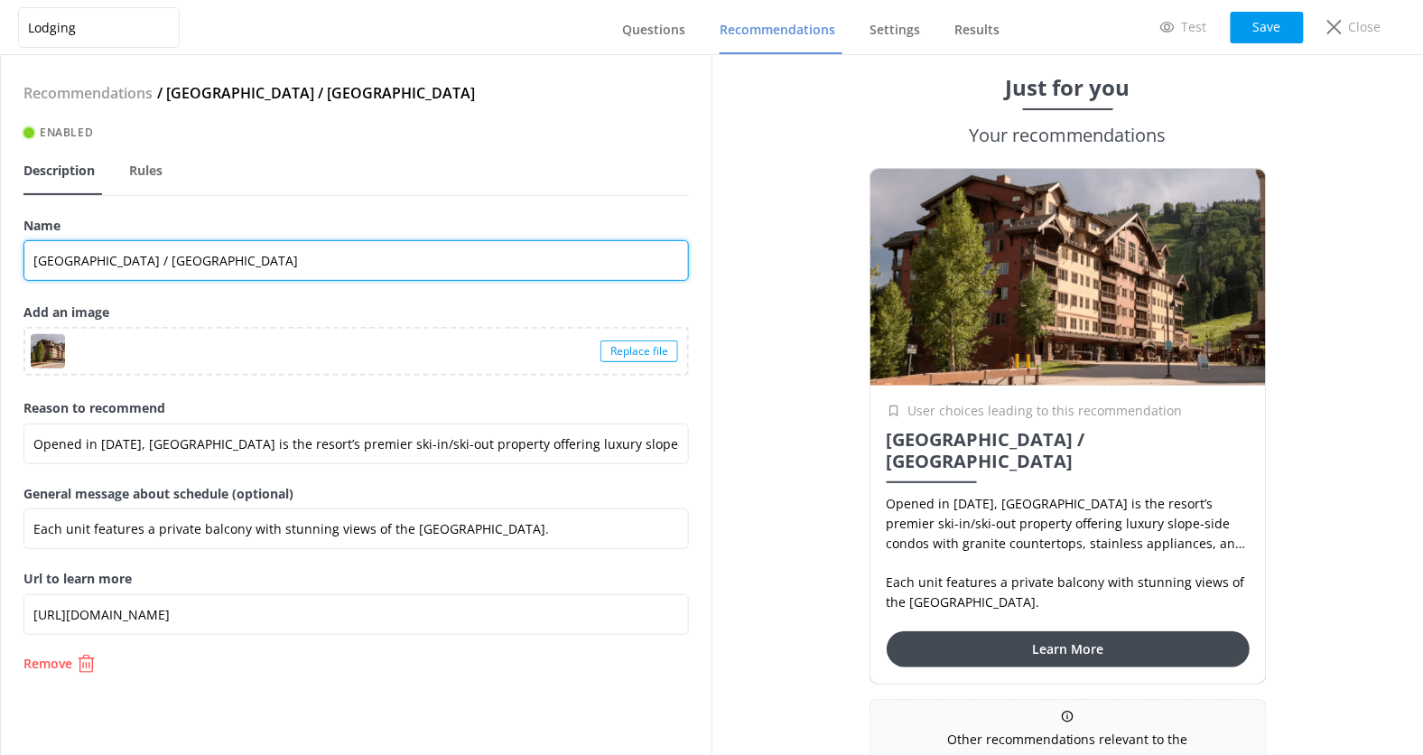
type input "[GEOGRAPHIC_DATA] / [GEOGRAPHIC_DATA]"
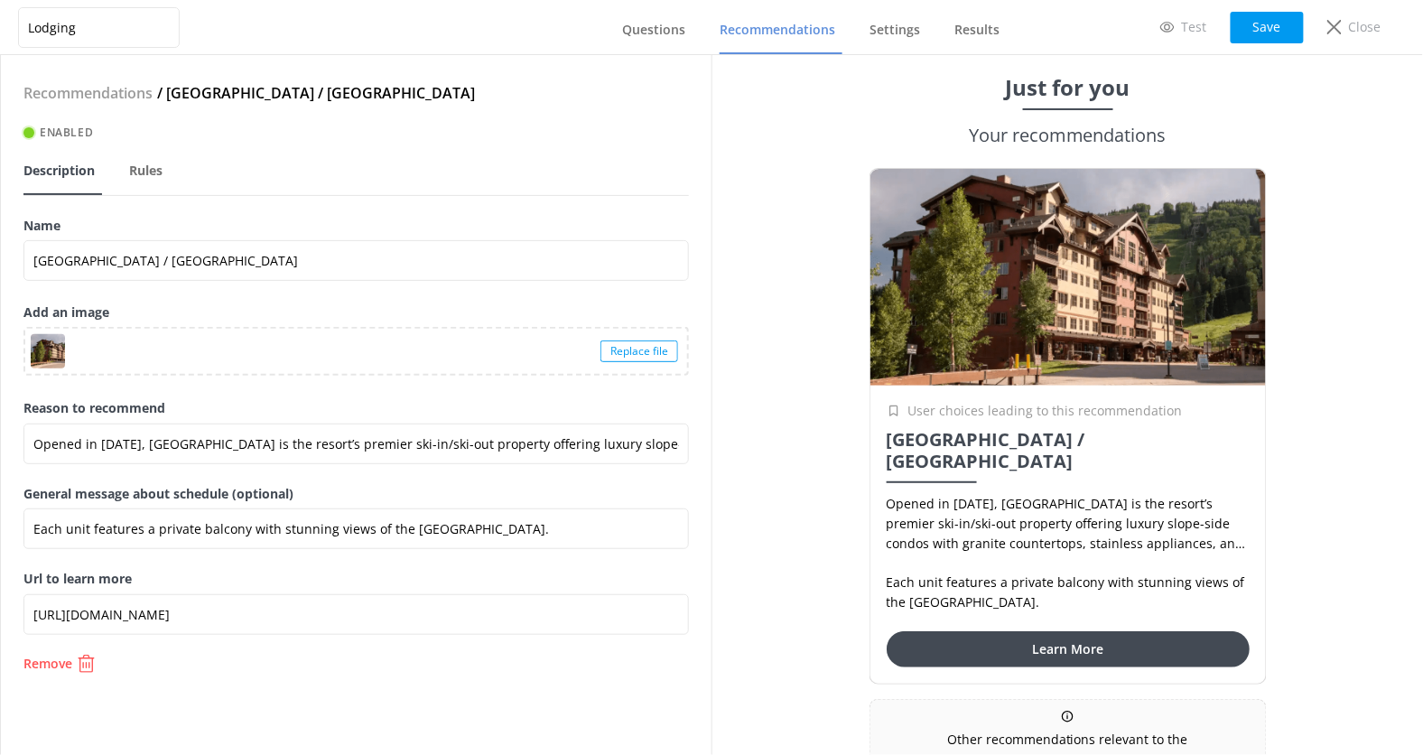
click at [352, 212] on div "Recommendations / Purgatory Lodge / Peregrine Point Enabled Description Rules N…" at bounding box center [356, 405] width 711 height 700
click at [1295, 16] on button "Save" at bounding box center [1267, 28] width 73 height 32
click at [767, 40] on link "Recommendations" at bounding box center [781, 30] width 123 height 47
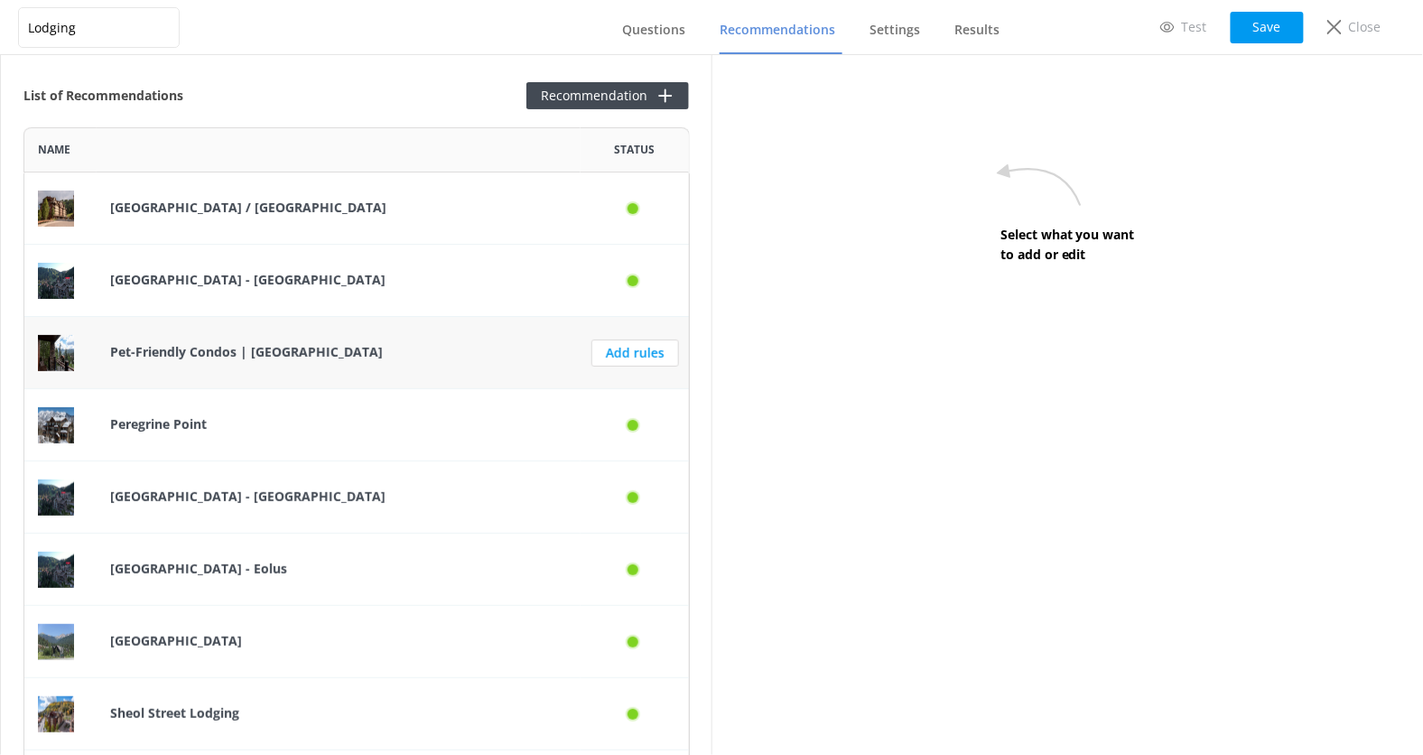
scroll to position [695, 666]
click at [407, 418] on p "Peregrine Point" at bounding box center [338, 425] width 457 height 20
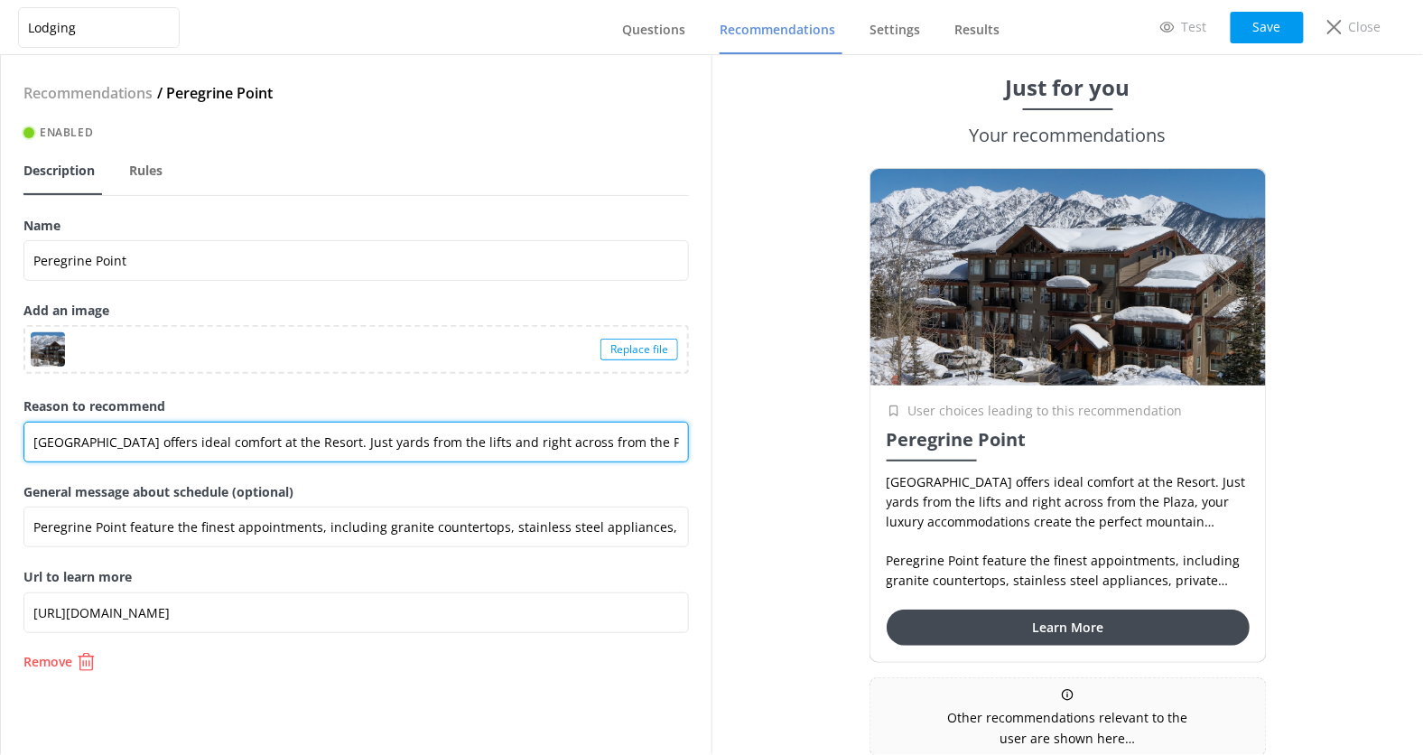
click at [332, 449] on input "[GEOGRAPHIC_DATA] offers ideal comfort at the Resort. Just yards from the lifts…" at bounding box center [356, 442] width 666 height 41
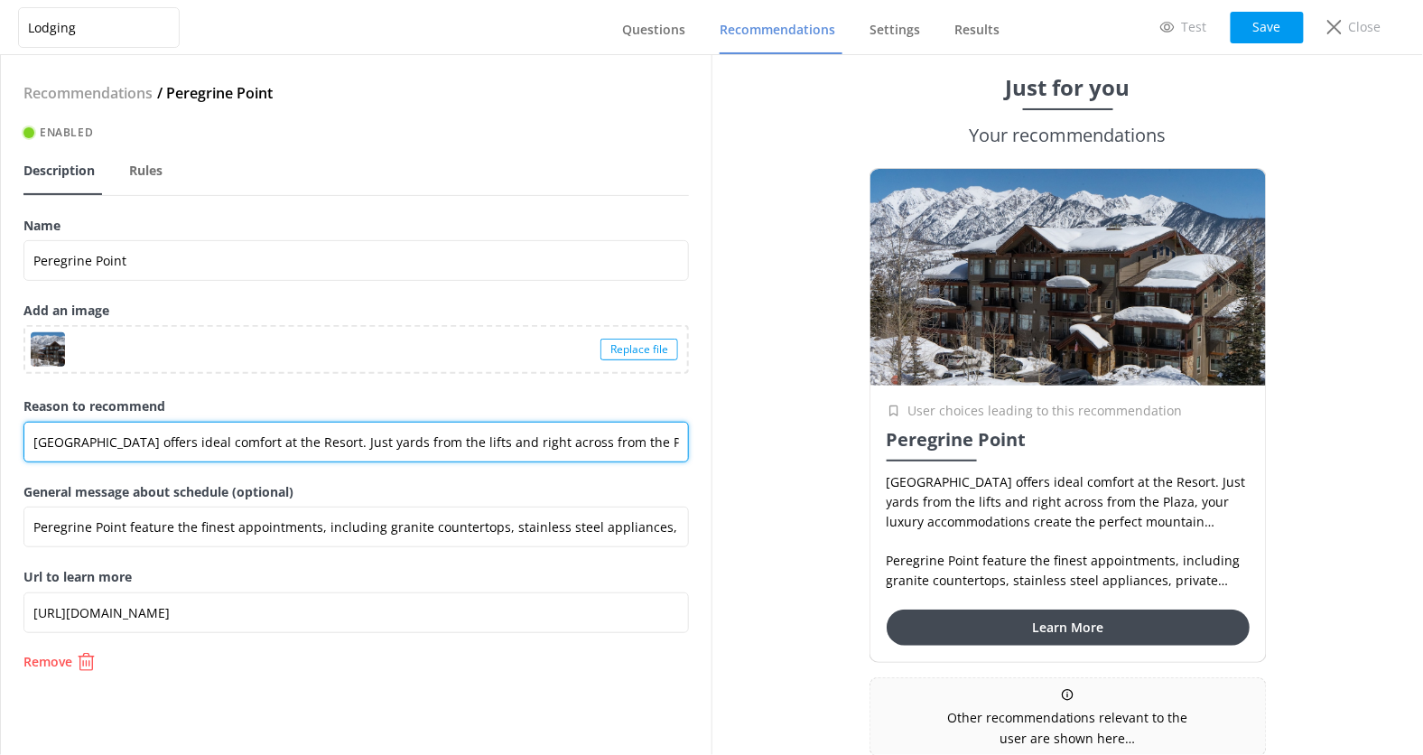
click at [360, 441] on input "[GEOGRAPHIC_DATA] offers ideal comfort at the Resort. Just yards from the lifts…" at bounding box center [356, 442] width 666 height 41
drag, startPoint x: 326, startPoint y: 442, endPoint x: 700, endPoint y: 450, distance: 374.0
click at [700, 450] on div "Recommendations / Peregrine Point Enabled Description Rules Name Peregrine Poin…" at bounding box center [356, 405] width 711 height 700
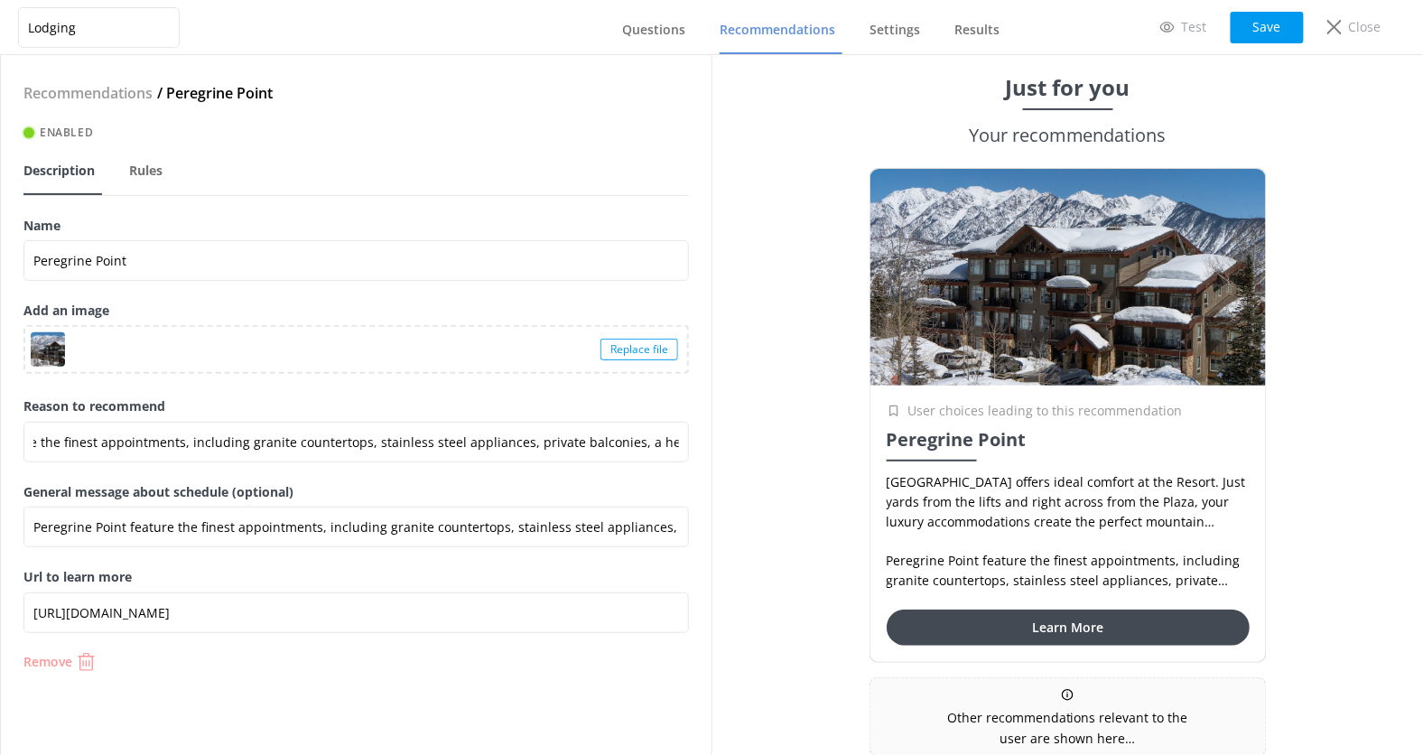
scroll to position [0, 0]
click at [86, 659] on use "button" at bounding box center [87, 662] width 16 height 18
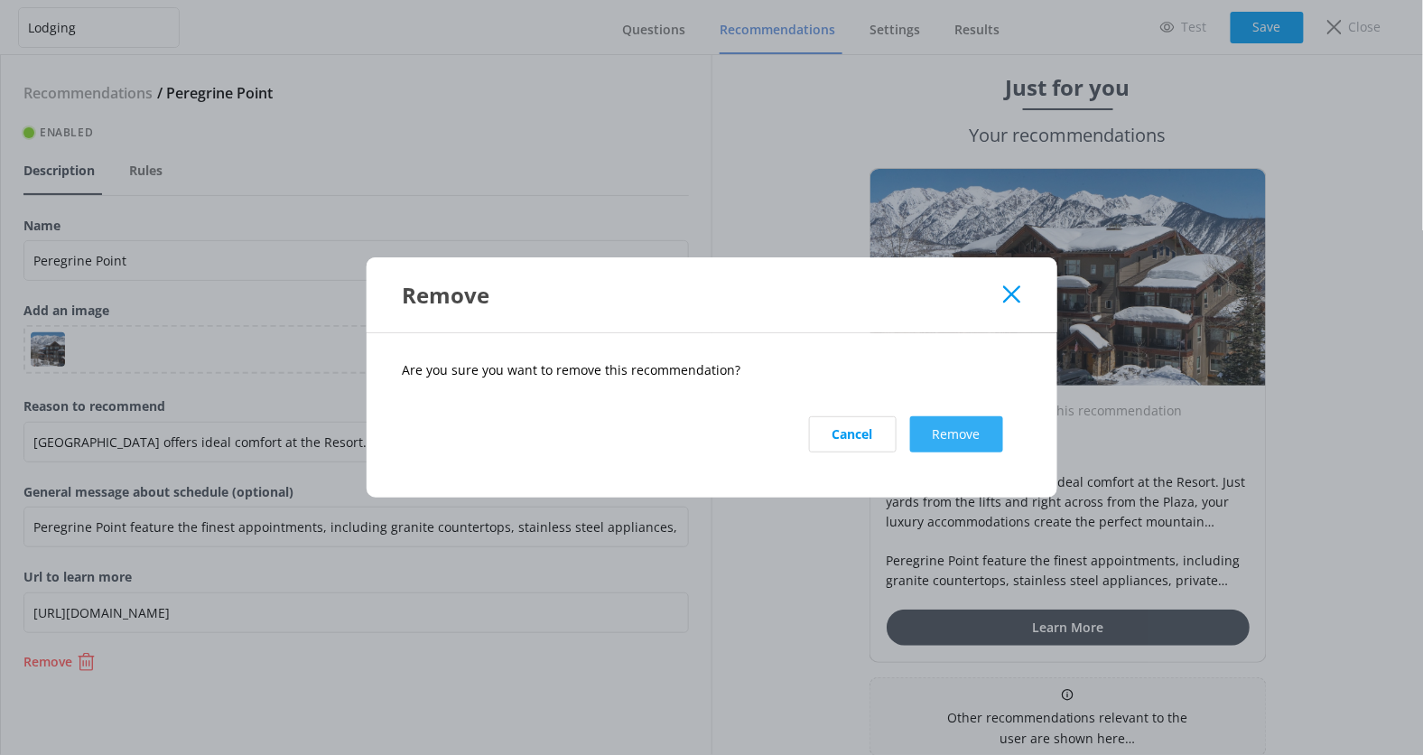
click at [971, 436] on button "Remove" at bounding box center [956, 434] width 93 height 36
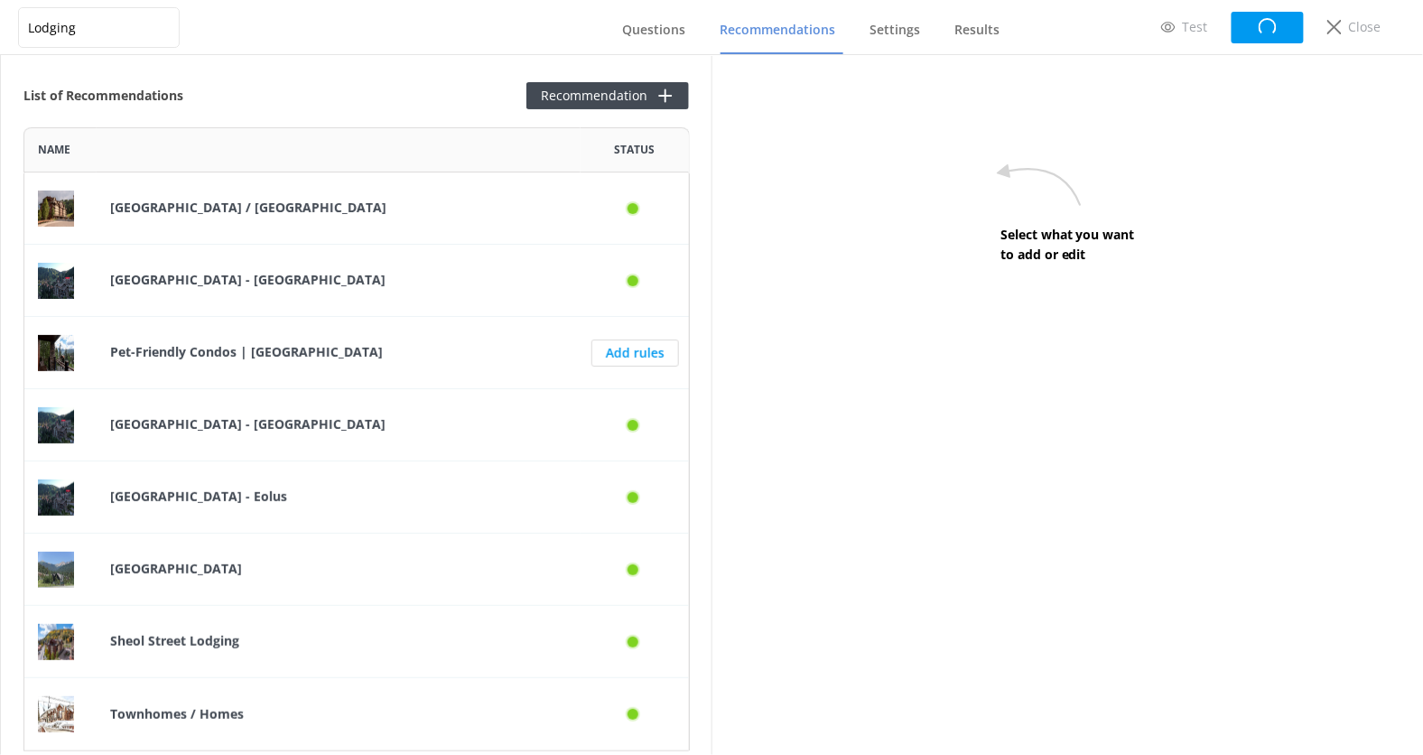
scroll to position [623, 666]
click at [425, 198] on p "[GEOGRAPHIC_DATA] / [GEOGRAPHIC_DATA]" at bounding box center [338, 208] width 457 height 20
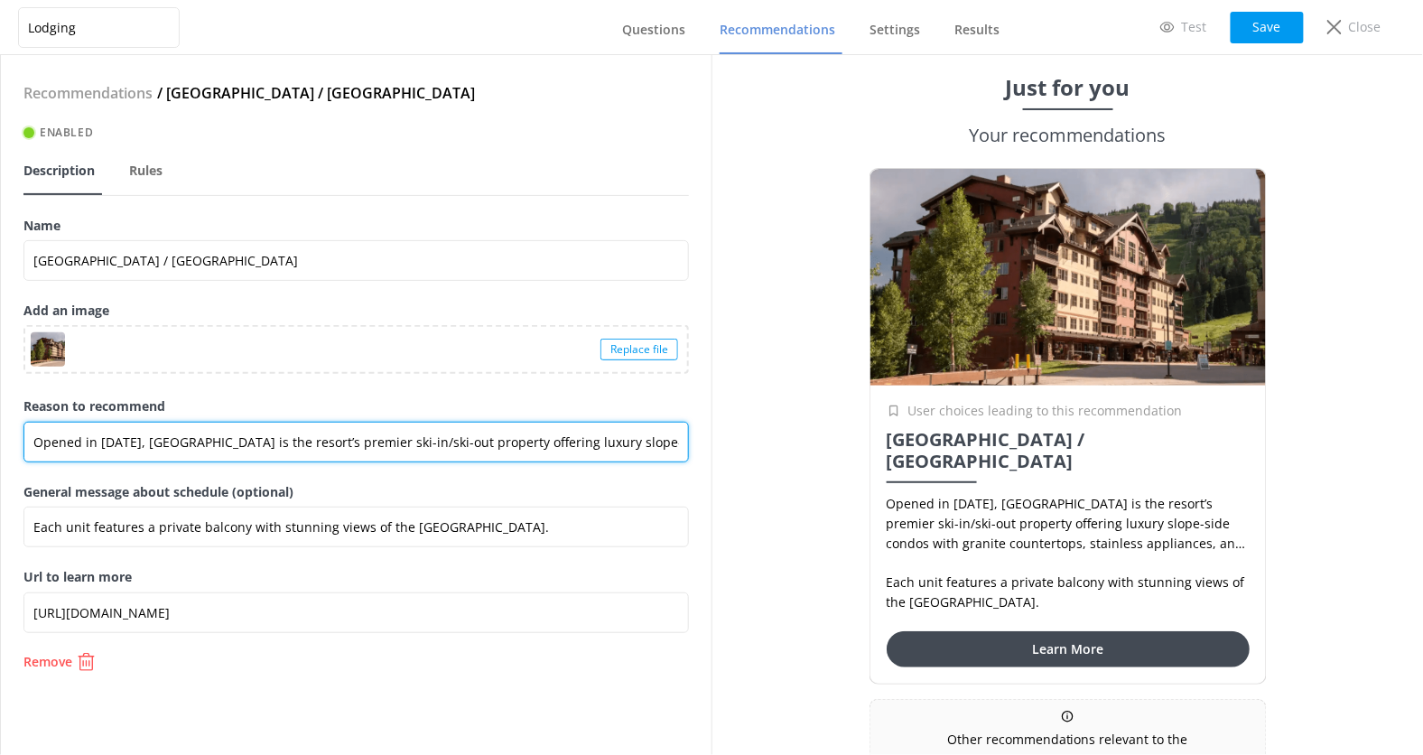
click at [249, 430] on input "Opened in [DATE], [GEOGRAPHIC_DATA] is the resort’s premier ski-in/ski-out prop…" at bounding box center [356, 442] width 666 height 41
paste input "Just yards from the lifts and right across from the Plaza, your luxury accommod…"
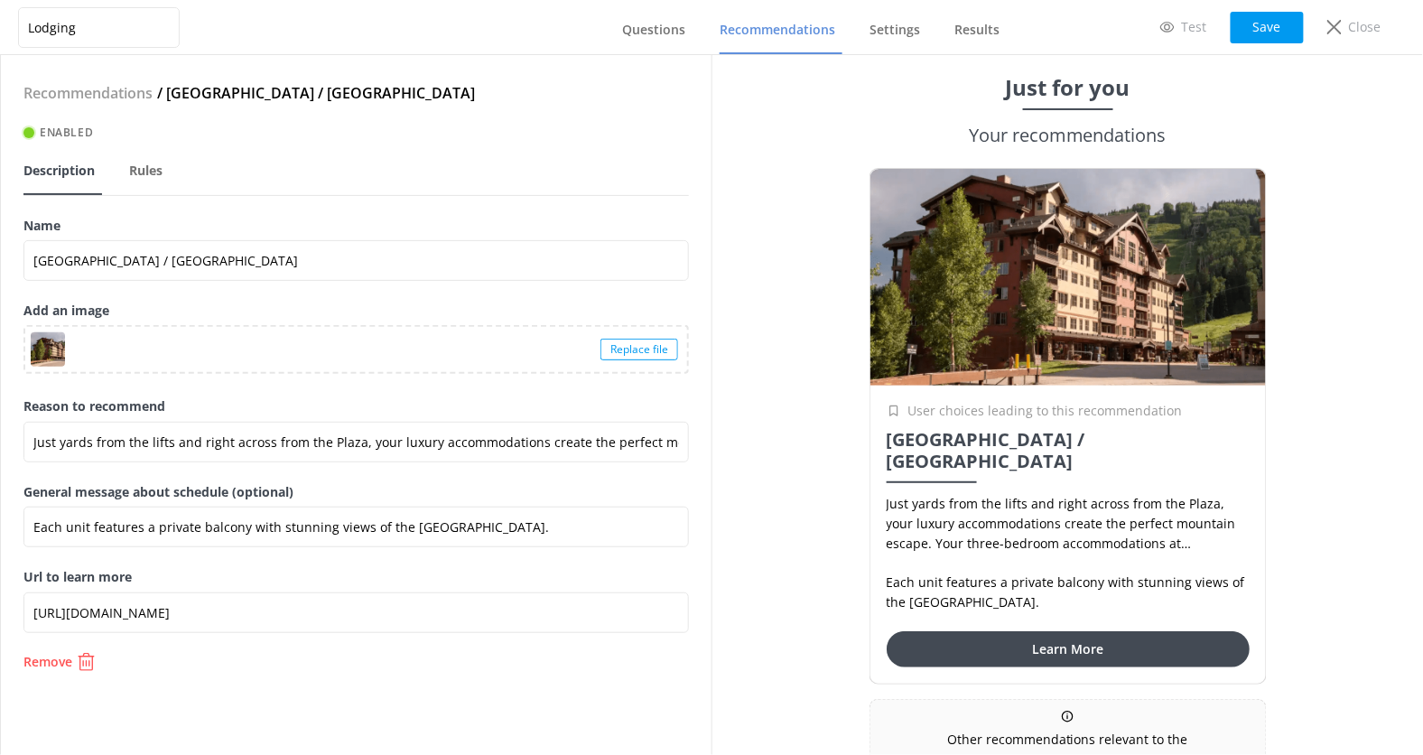
click at [300, 477] on div "Reason to recommend Just yards from the lifts and right across from the Plaza, …" at bounding box center [356, 438] width 666 height 85
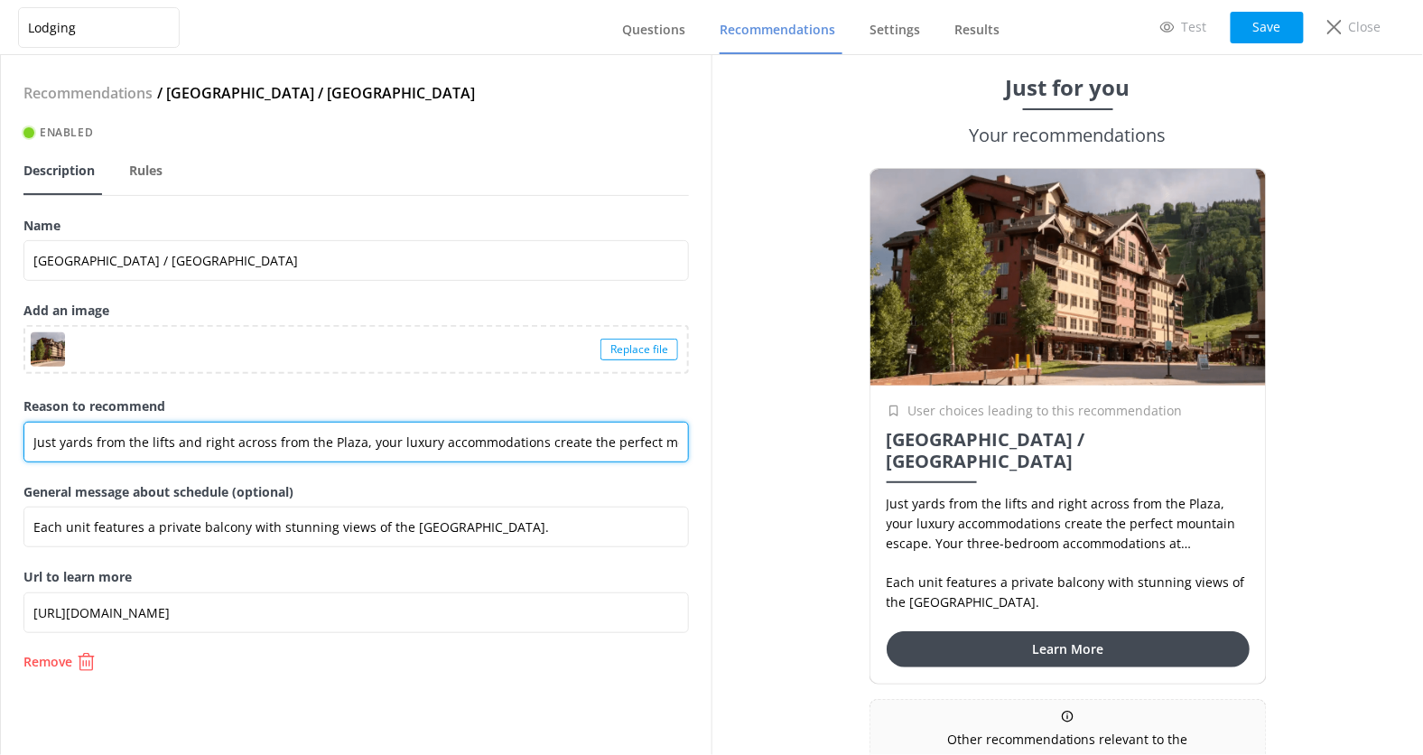
click at [427, 442] on input "Just yards from the lifts and right across from the Plaza, your luxury accommod…" at bounding box center [356, 442] width 666 height 41
drag, startPoint x: 247, startPoint y: 437, endPoint x: 820, endPoint y: 455, distance: 572.9
click at [820, 455] on div "Lodging Questions Recommendations Settings Results Test Save Close Recommendati…" at bounding box center [711, 405] width 1423 height 700
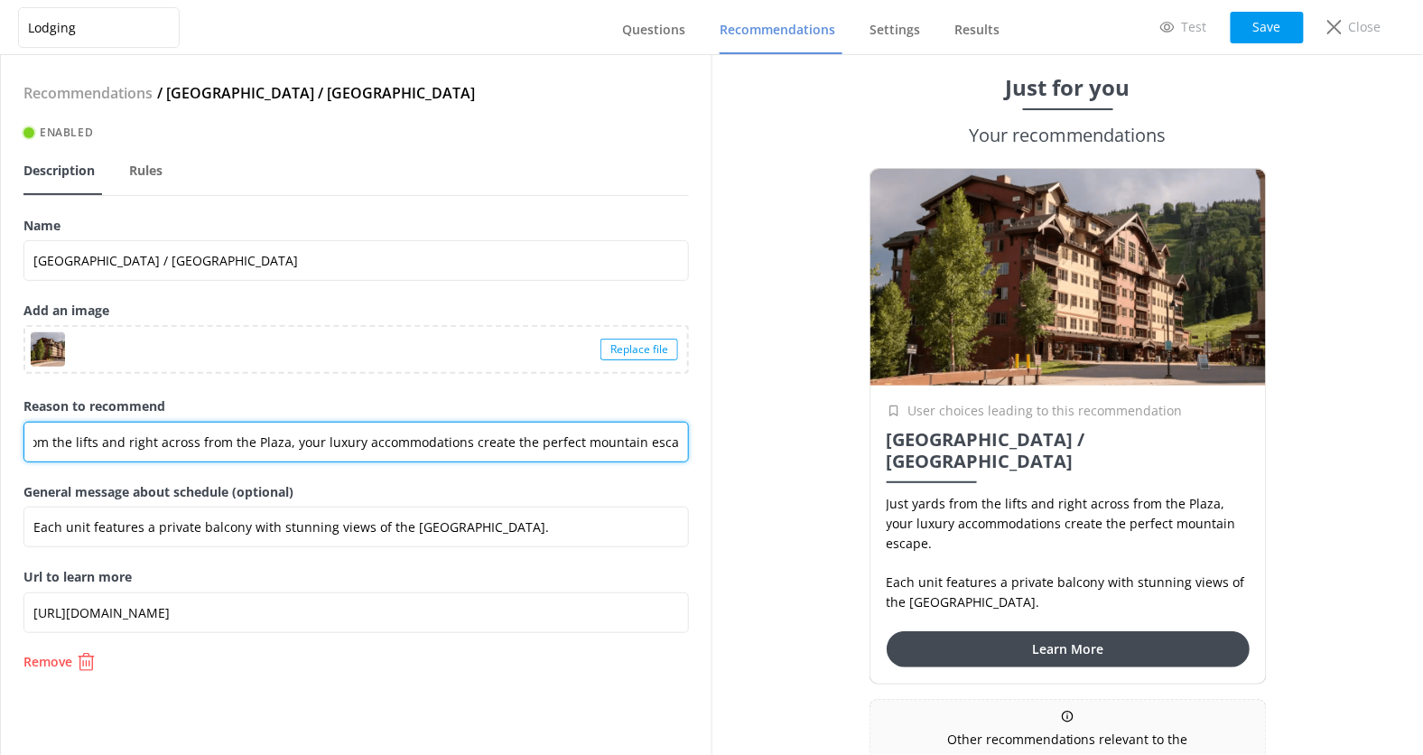
type input "Just yards from the lifts and right across from the Plaza, your luxury accommod…"
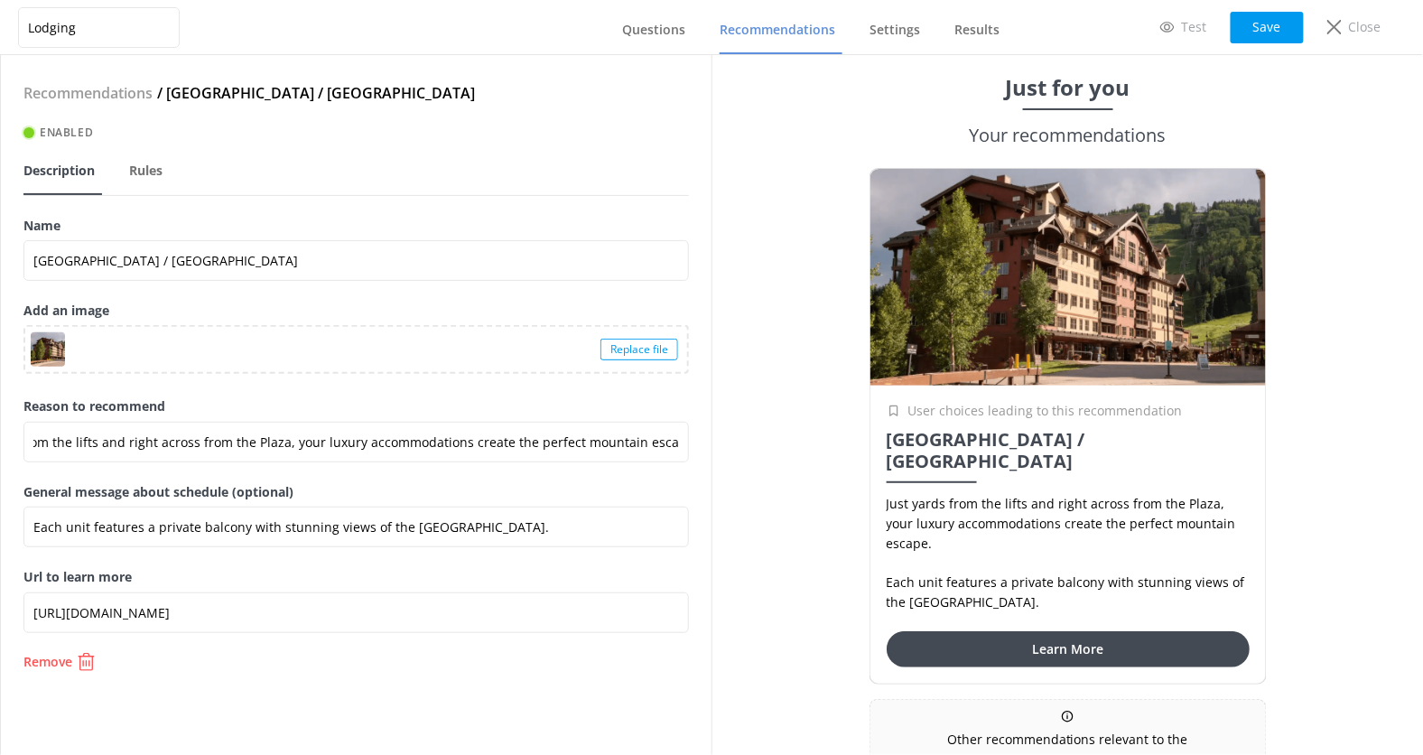
click at [755, 468] on div "Just for you Your recommendations User choices leading to this recommendation P…" at bounding box center [1068, 405] width 712 height 700
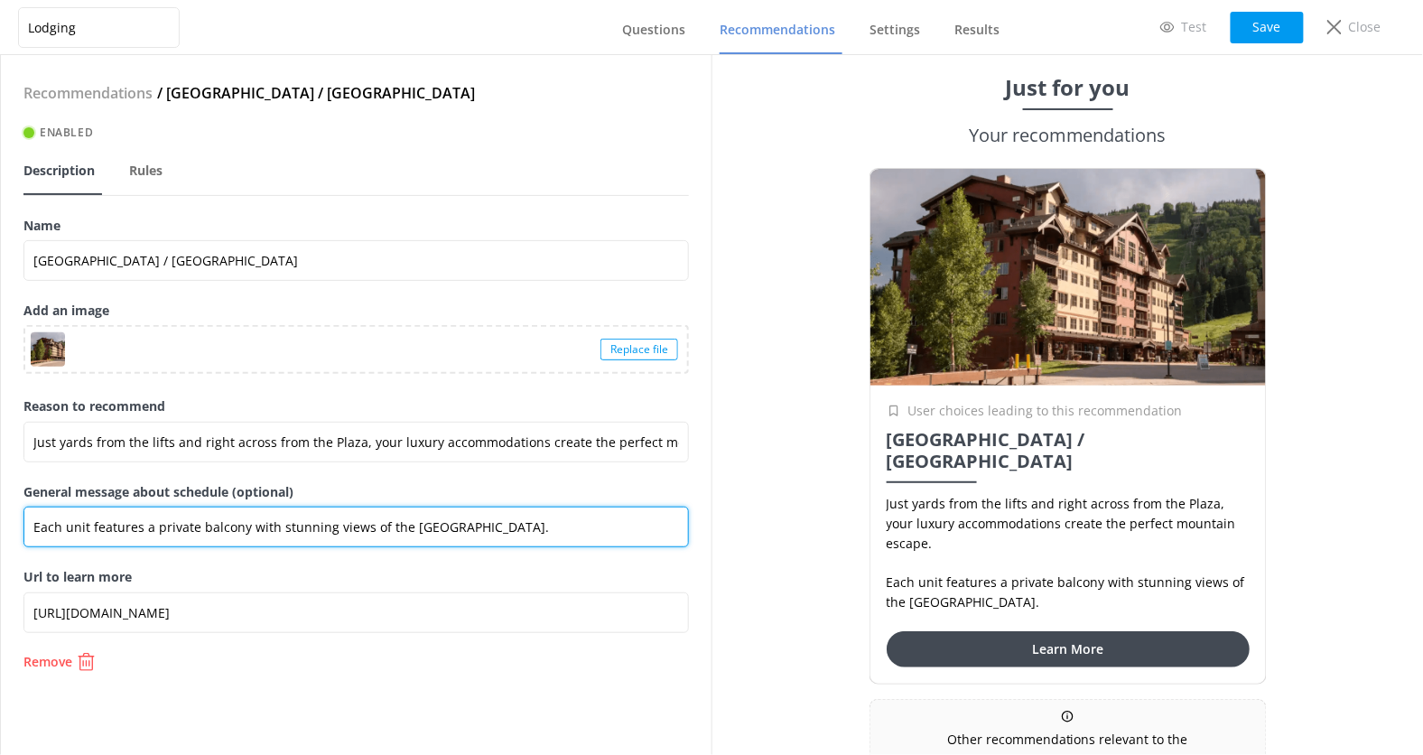
click at [477, 521] on input "Each unit features a private balcony with stunning views of the [GEOGRAPHIC_DAT…" at bounding box center [356, 527] width 666 height 41
paste input "Just yards from the lifts and right across from the Plaza, your luxury accommod…"
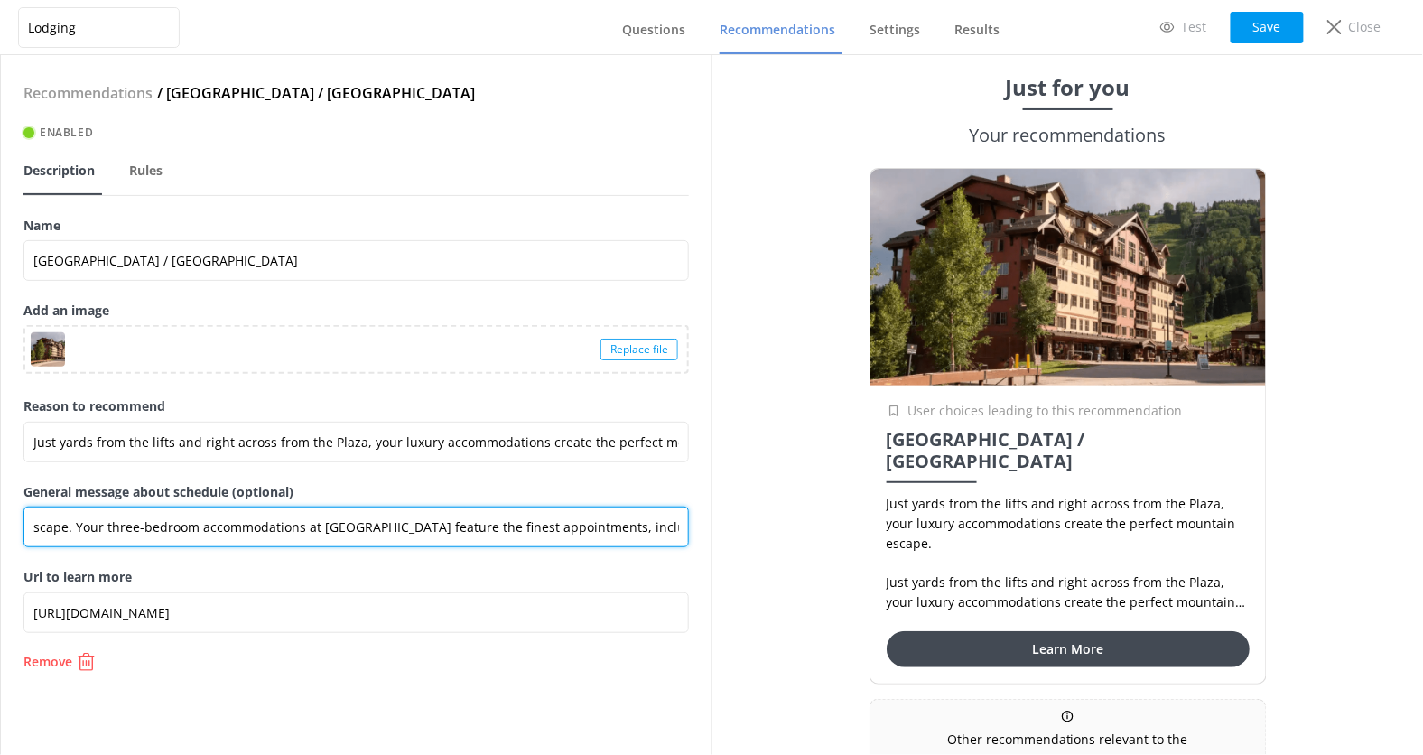
drag, startPoint x: 258, startPoint y: 525, endPoint x: 8, endPoint y: 523, distance: 250.2
click at [8, 523] on div "Recommendations / Purgatory Lodge / Peregrine Point Enabled Description Rules N…" at bounding box center [356, 405] width 711 height 700
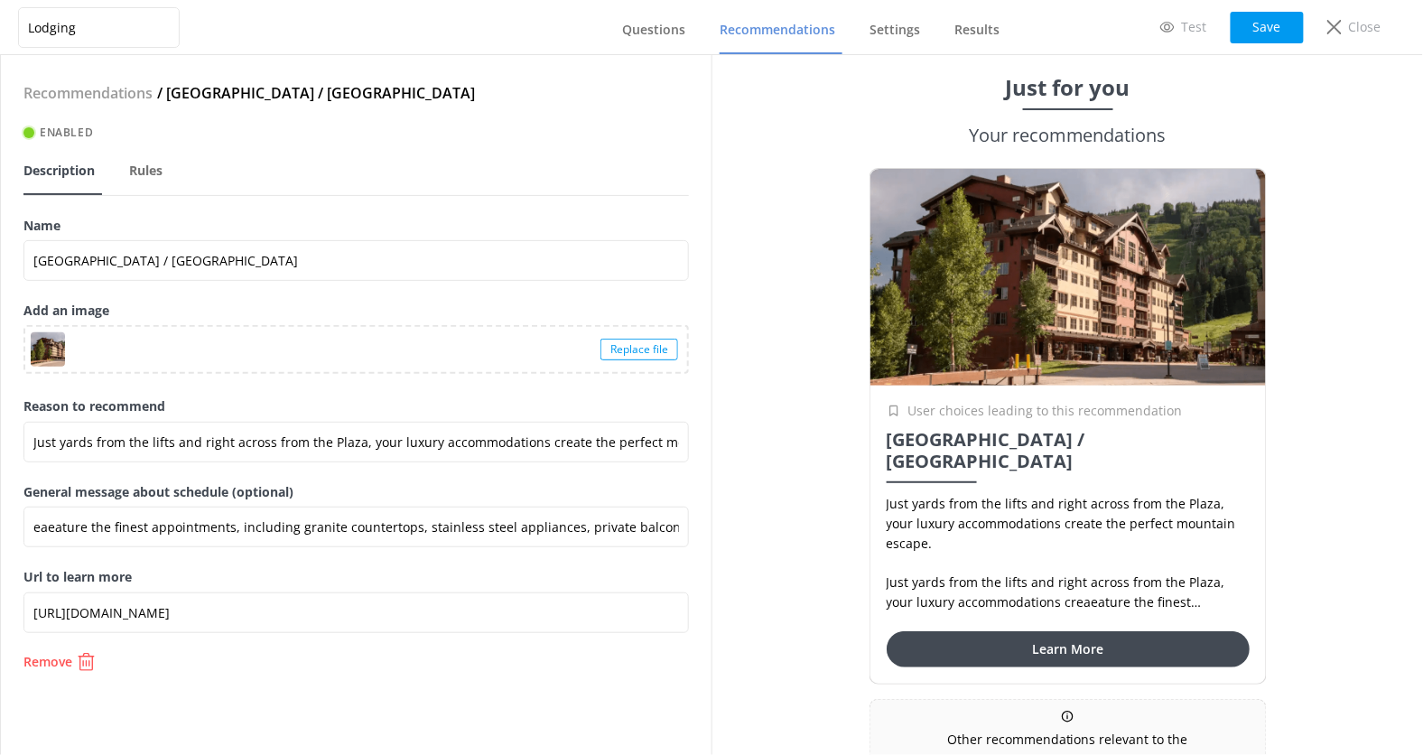
scroll to position [0, 0]
drag, startPoint x: 8, startPoint y: 527, endPoint x: 31, endPoint y: 527, distance: 22.6
click at [27, 527] on div "Recommendations / Purgatory Lodge / Peregrine Point Enabled Description Rules N…" at bounding box center [356, 405] width 711 height 700
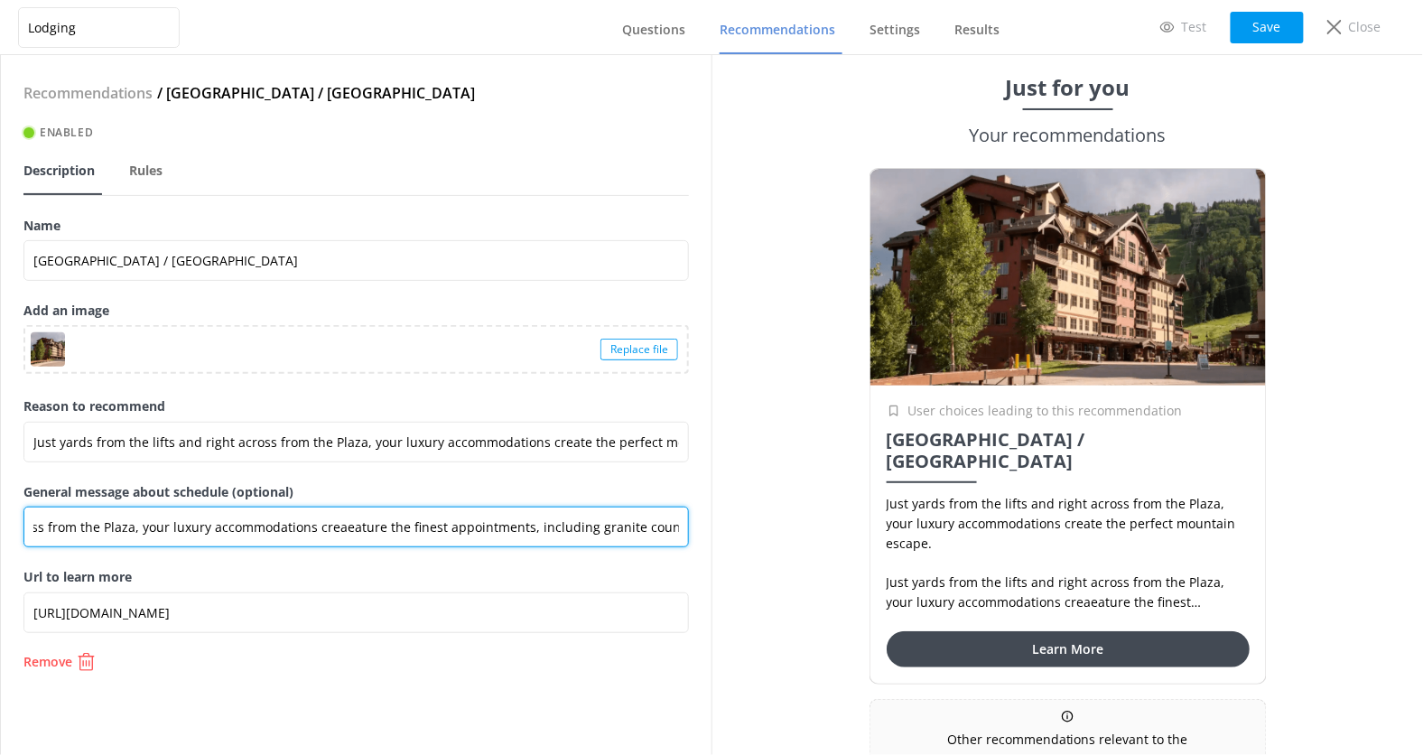
drag, startPoint x: 399, startPoint y: 526, endPoint x: 48, endPoint y: 520, distance: 351.4
click at [48, 520] on input "Just yards from the lifts and right across from the Plaza, your luxury accommod…" at bounding box center [356, 527] width 666 height 41
type input "inest appointments, including granite countertops, stainless steel appliances, …"
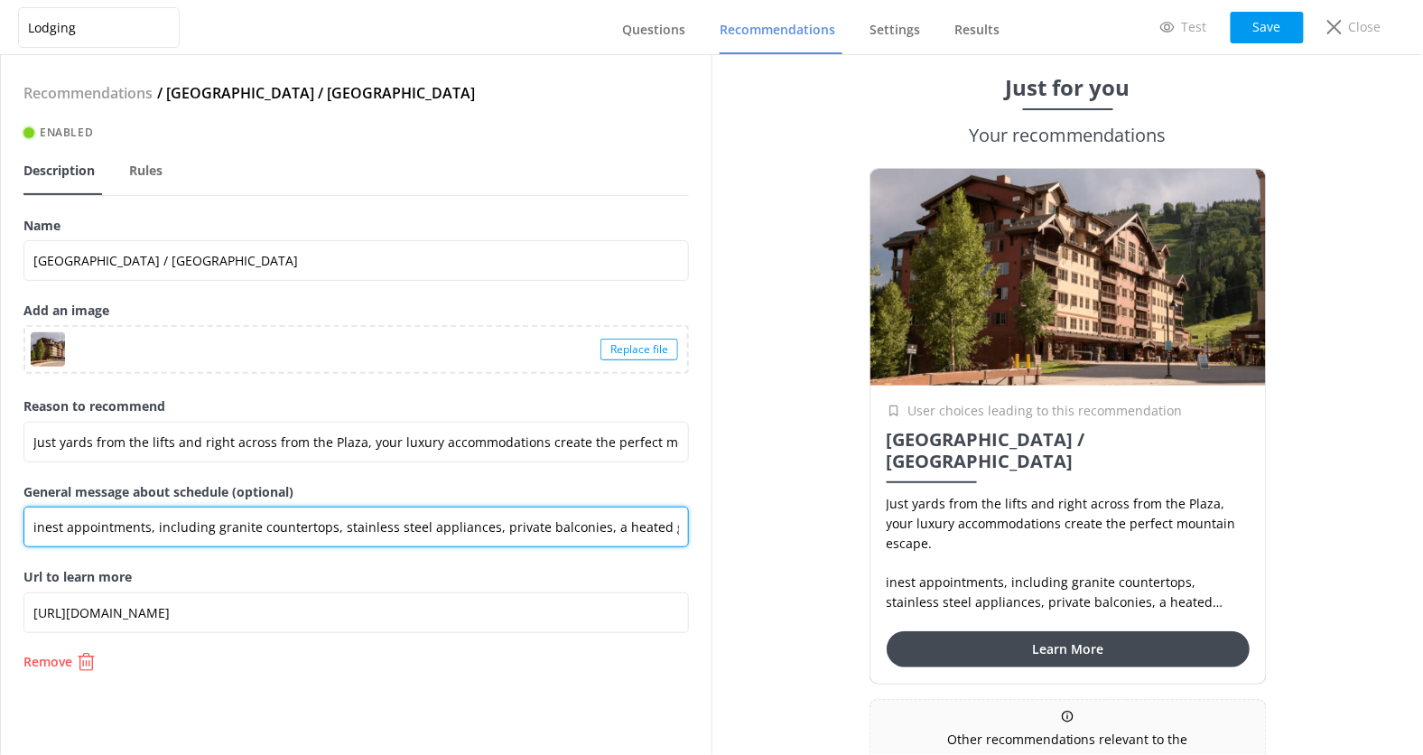
click at [115, 527] on input "inest appointments, including granite countertops, stainless steel appliances, …" at bounding box center [356, 527] width 666 height 41
type input "Each unit features a private balcony with stunning views of the [GEOGRAPHIC_DAT…"
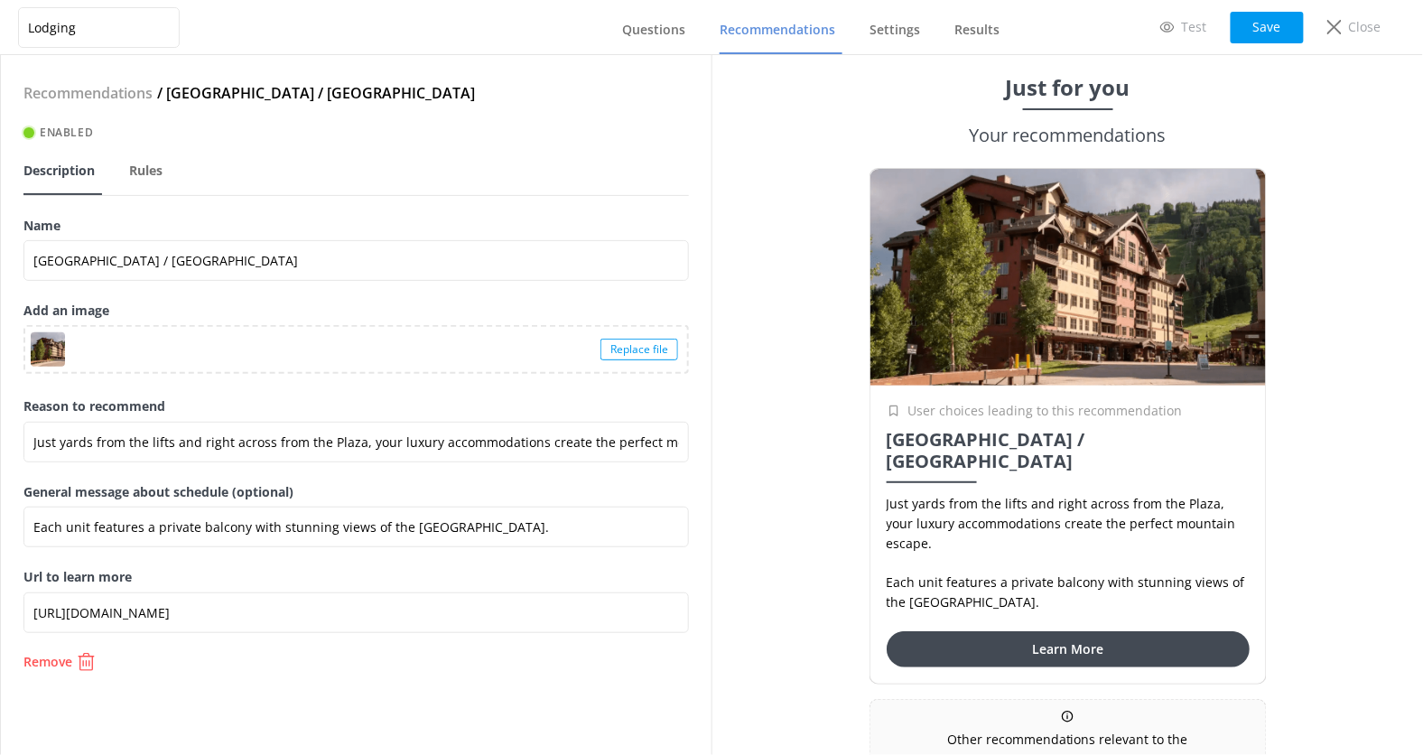
click at [756, 507] on div "Just for you Your recommendations User choices leading to this recommendation P…" at bounding box center [1068, 405] width 712 height 700
click at [1266, 26] on button "Save" at bounding box center [1267, 28] width 73 height 32
click at [777, 42] on link "Recommendations" at bounding box center [781, 30] width 123 height 47
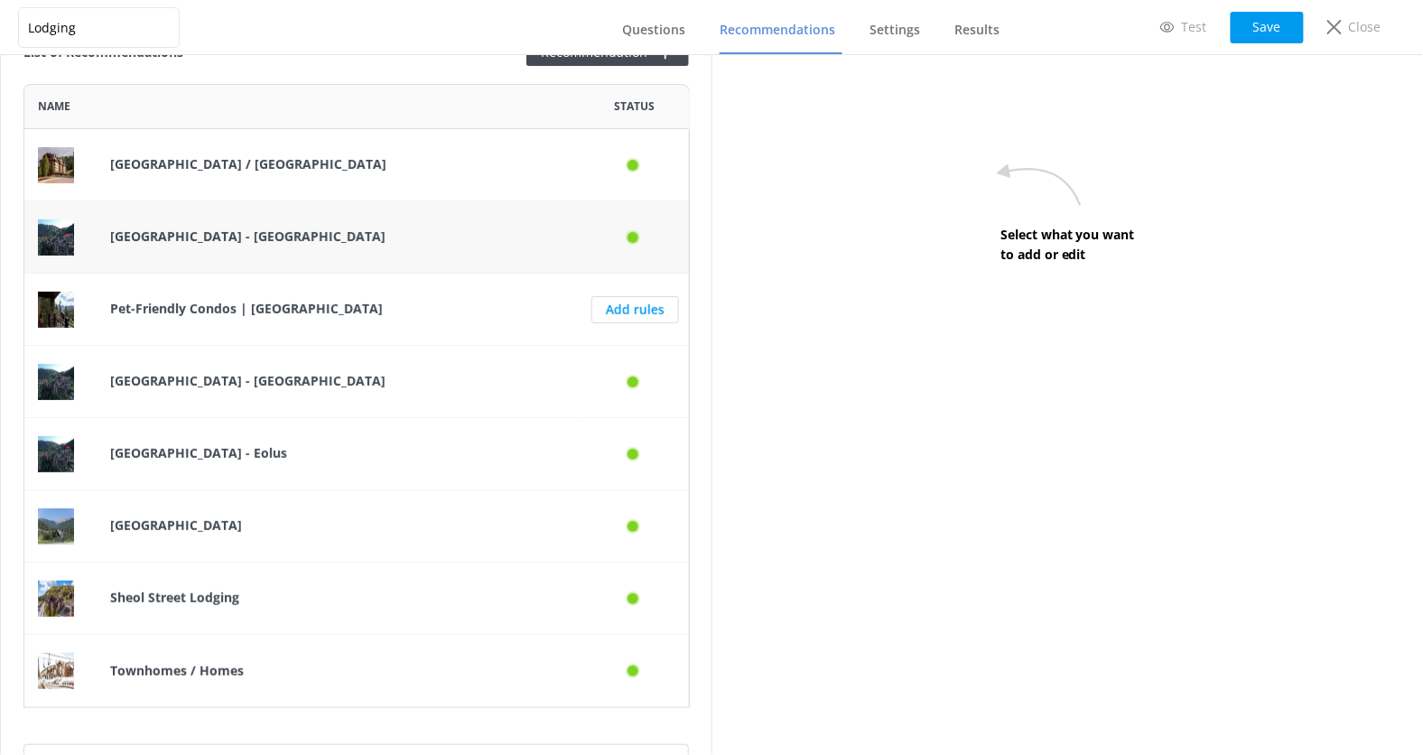
scroll to position [56, 0]
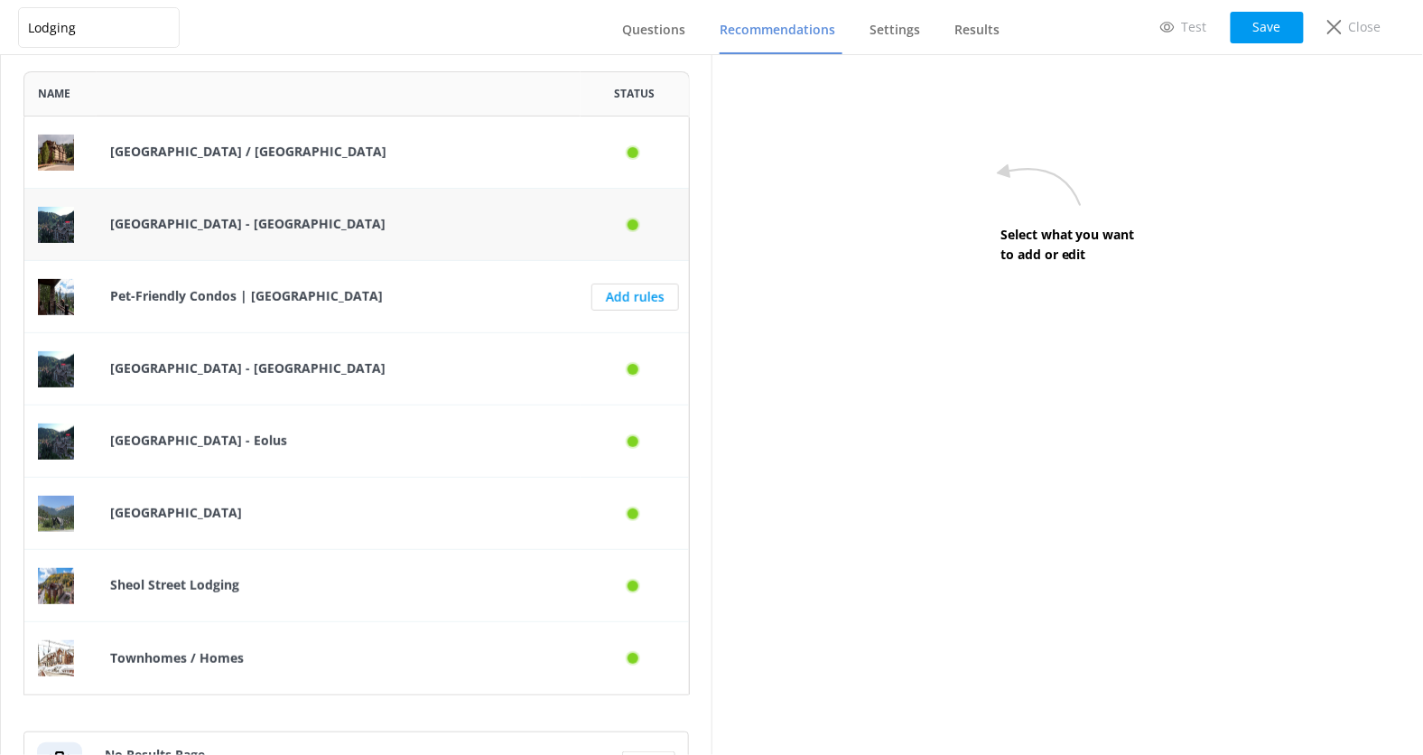
click at [430, 220] on p "[GEOGRAPHIC_DATA] - [GEOGRAPHIC_DATA]" at bounding box center [338, 224] width 457 height 20
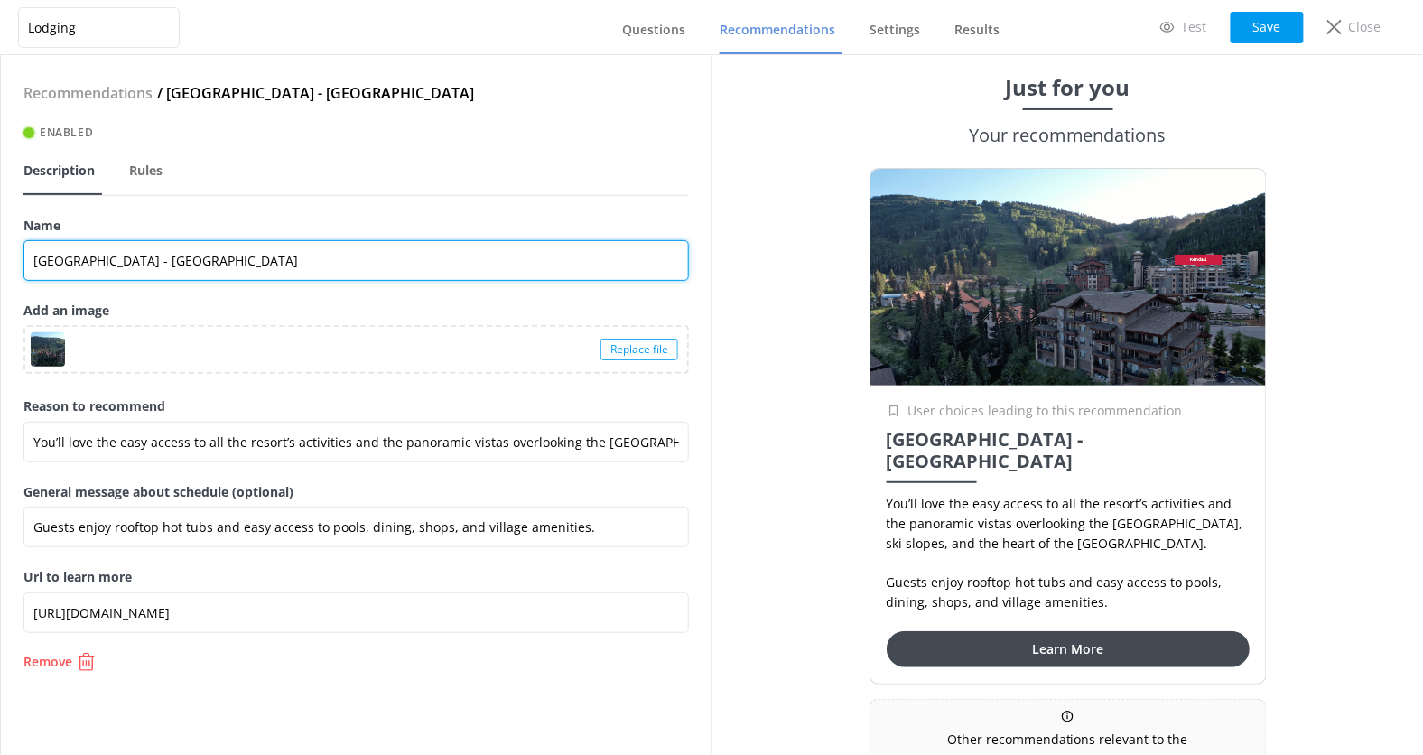
click at [283, 256] on input "[GEOGRAPHIC_DATA] - [GEOGRAPHIC_DATA]" at bounding box center [356, 260] width 666 height 41
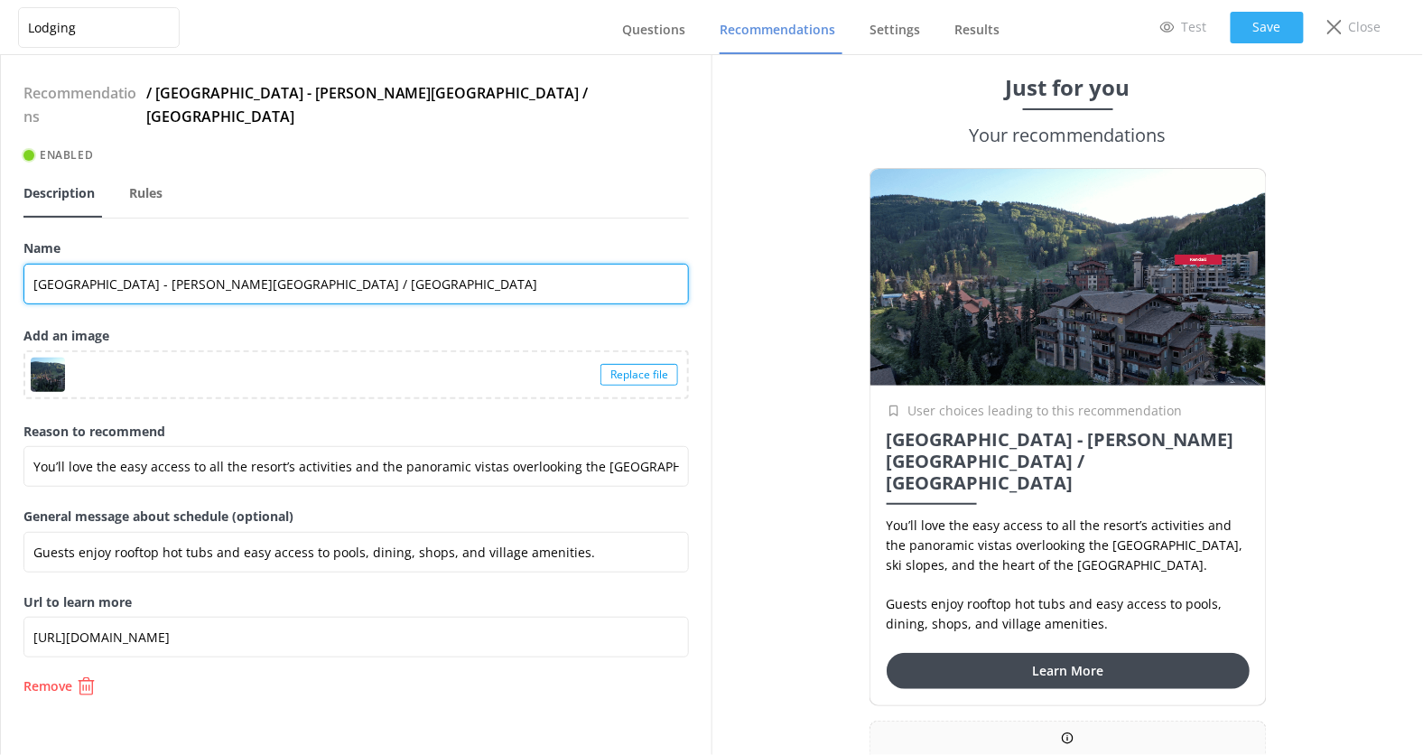
type input "[GEOGRAPHIC_DATA] - [PERSON_NAME][GEOGRAPHIC_DATA] / [GEOGRAPHIC_DATA]"
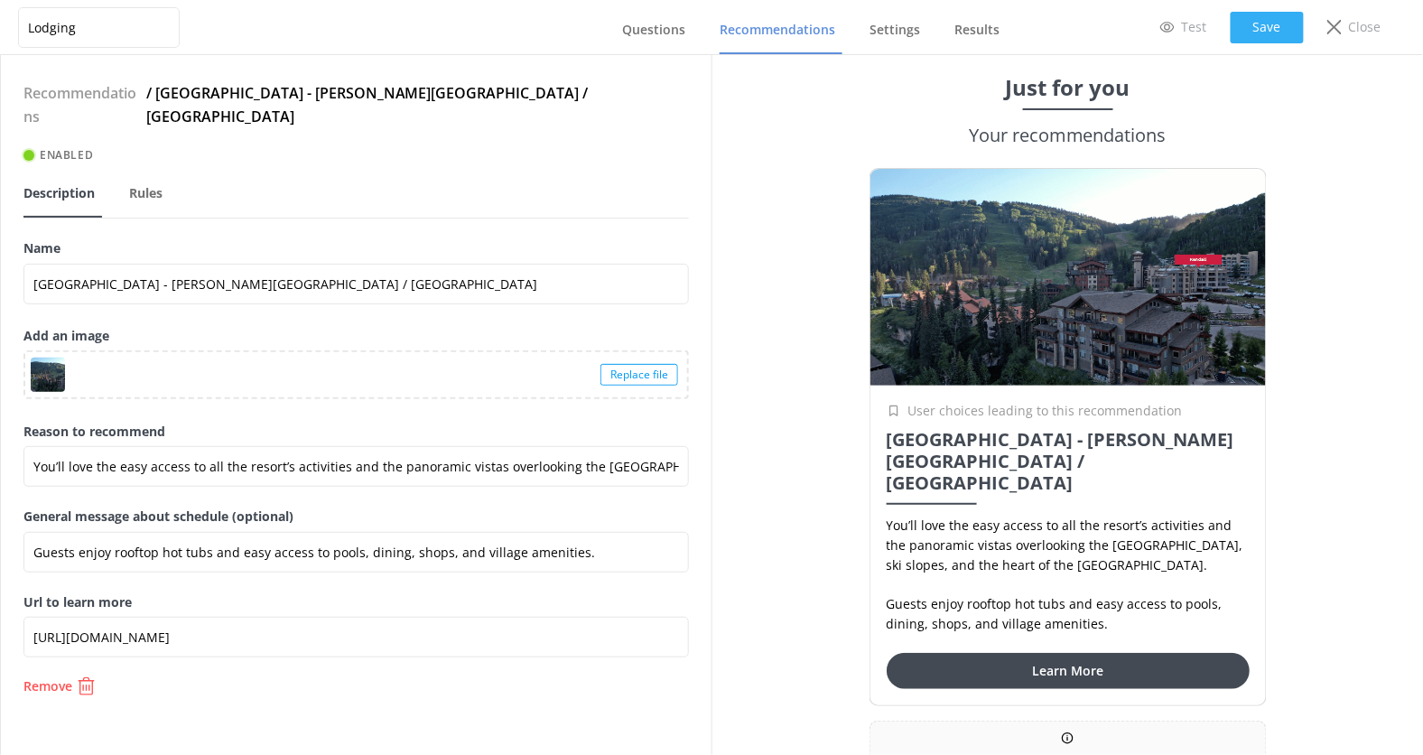
click at [1268, 23] on button "Save" at bounding box center [1267, 28] width 73 height 32
click at [659, 33] on span "Questions" at bounding box center [653, 30] width 63 height 18
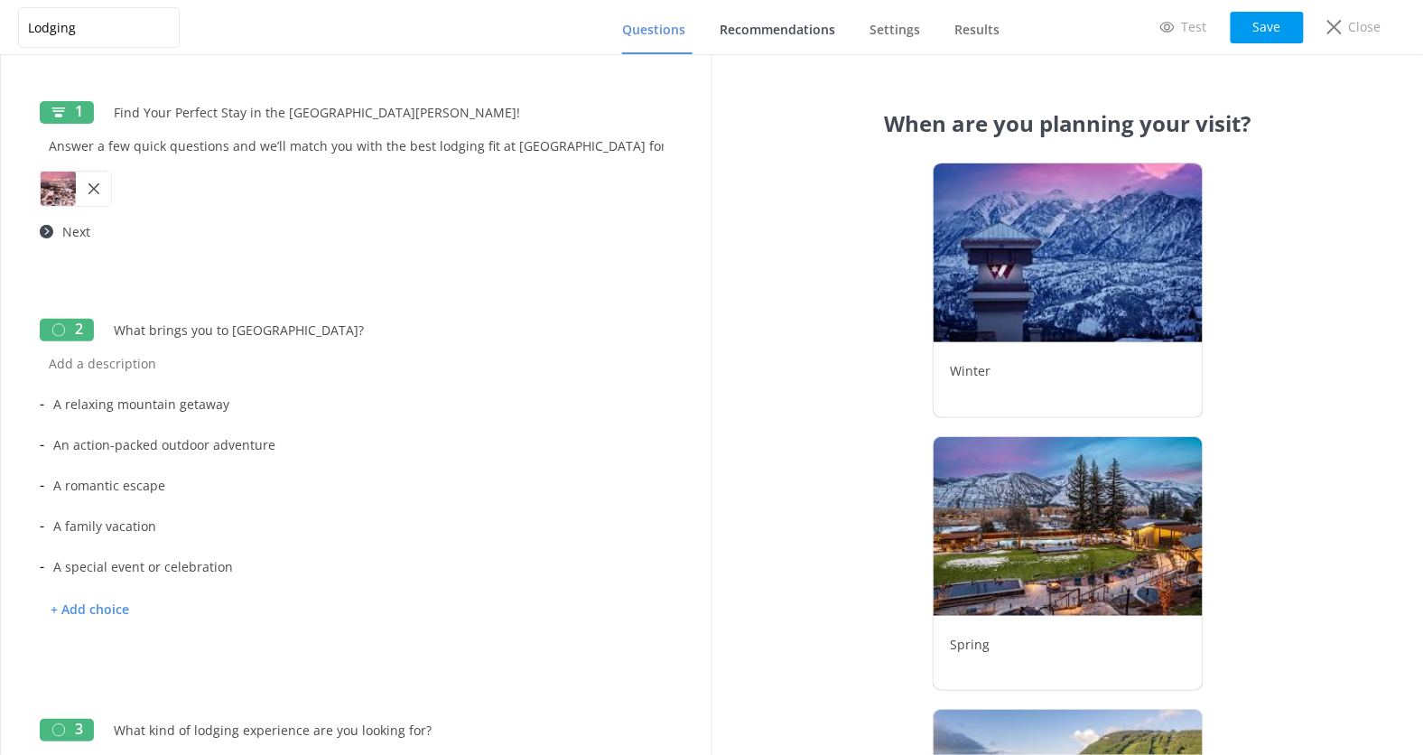
click at [776, 28] on span "Recommendations" at bounding box center [778, 30] width 116 height 18
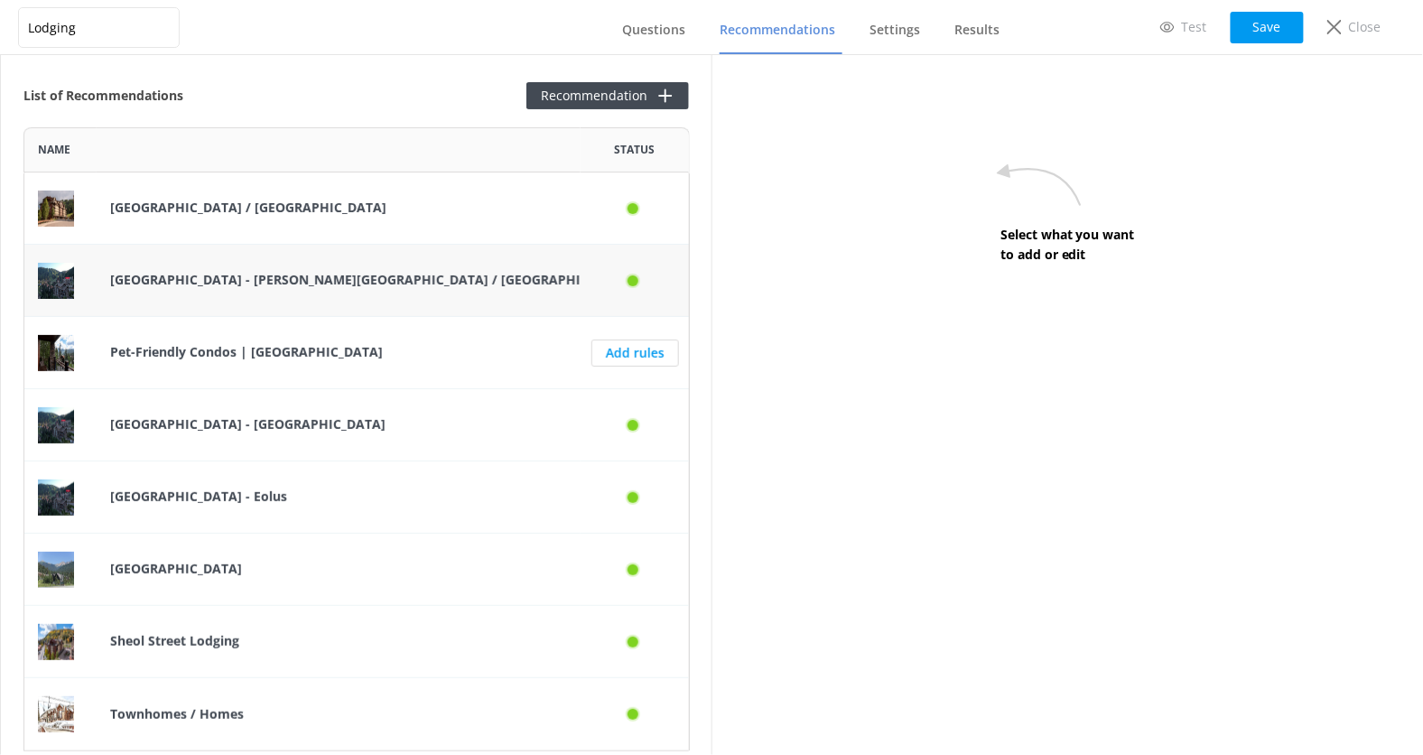
scroll to position [55, 0]
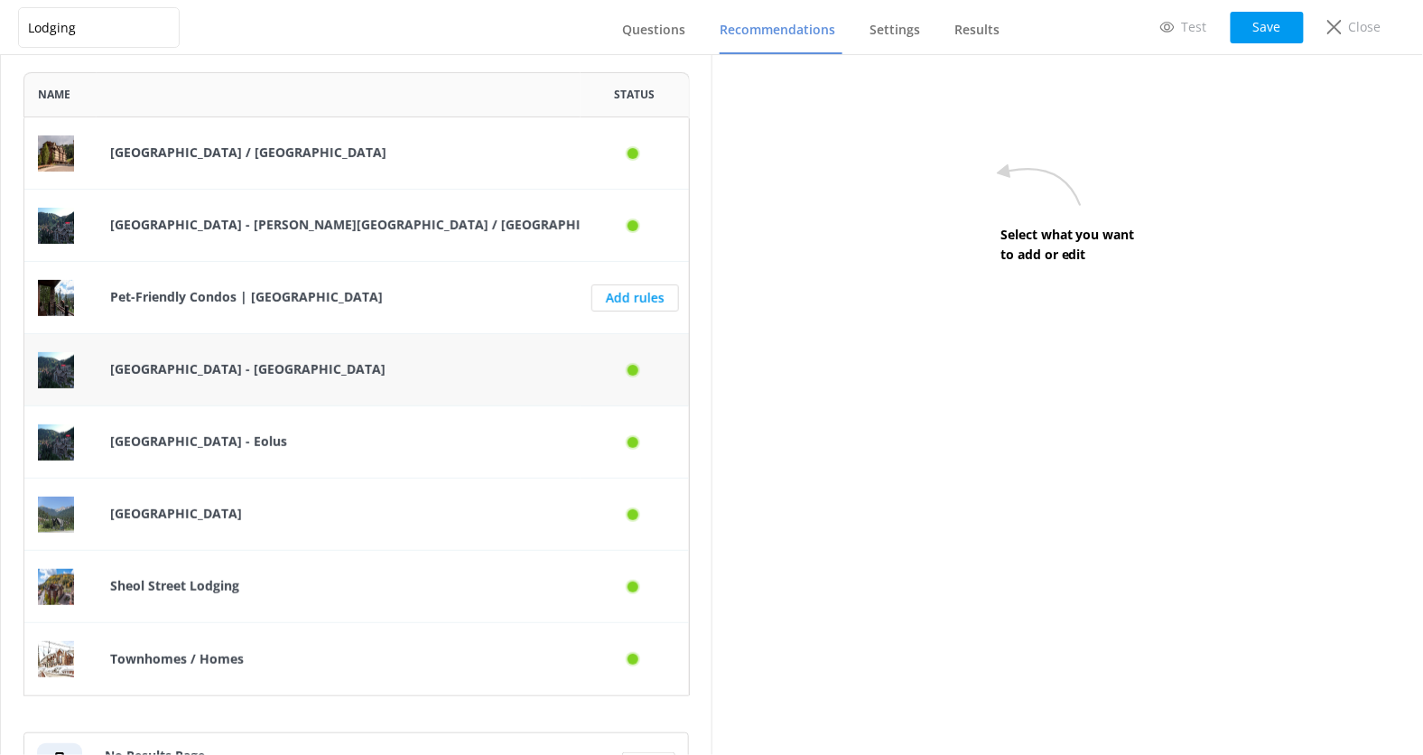
click at [461, 366] on p "[GEOGRAPHIC_DATA] - [GEOGRAPHIC_DATA]" at bounding box center [338, 369] width 457 height 20
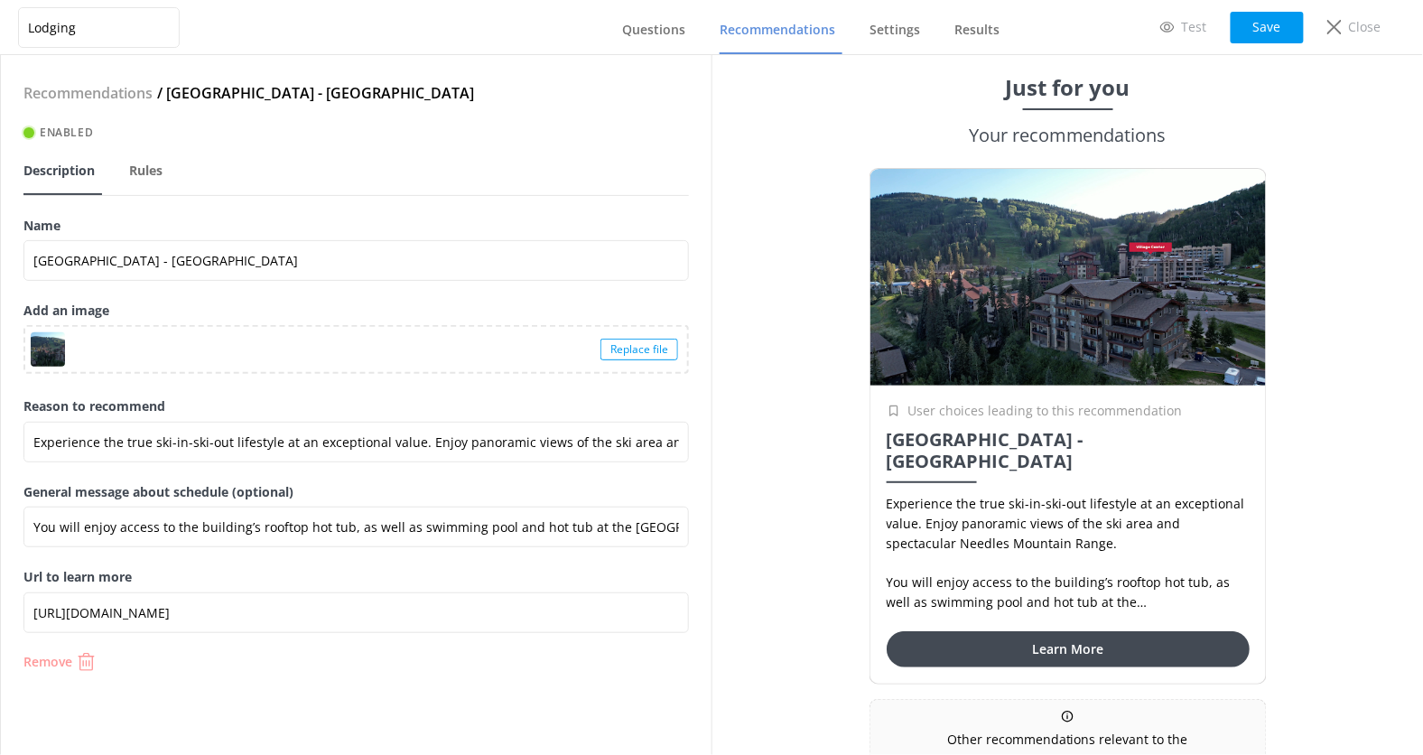
click at [102, 654] on button "Remove" at bounding box center [356, 662] width 666 height 18
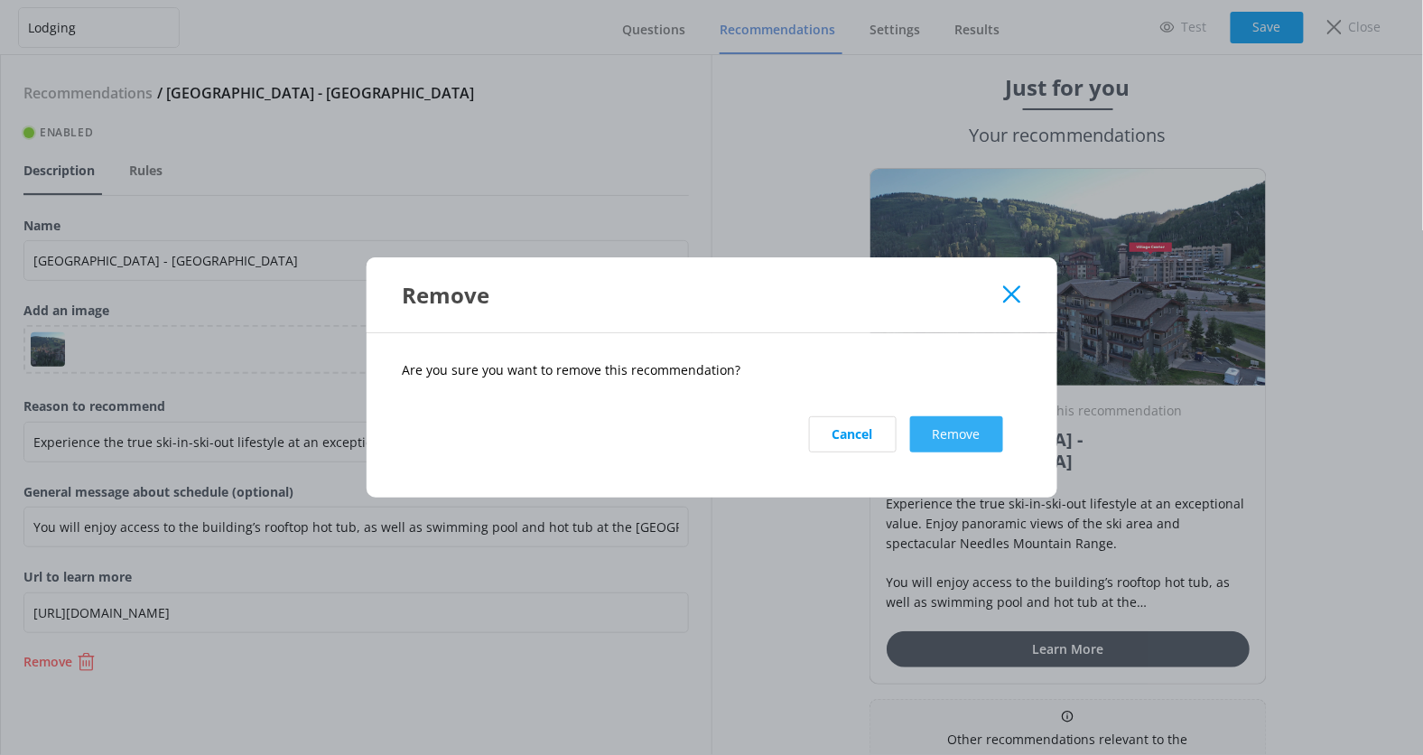
click at [990, 421] on button "Remove" at bounding box center [956, 434] width 93 height 36
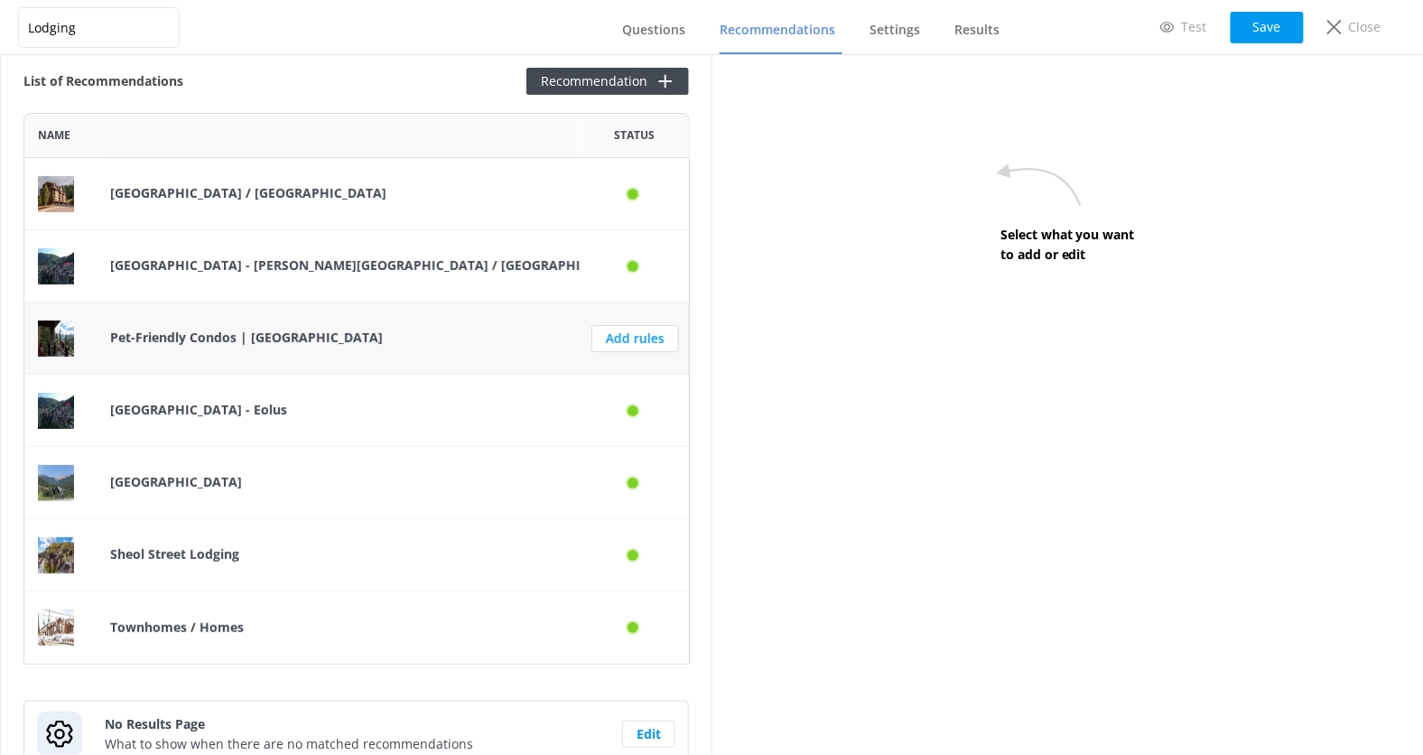
scroll to position [18, 0]
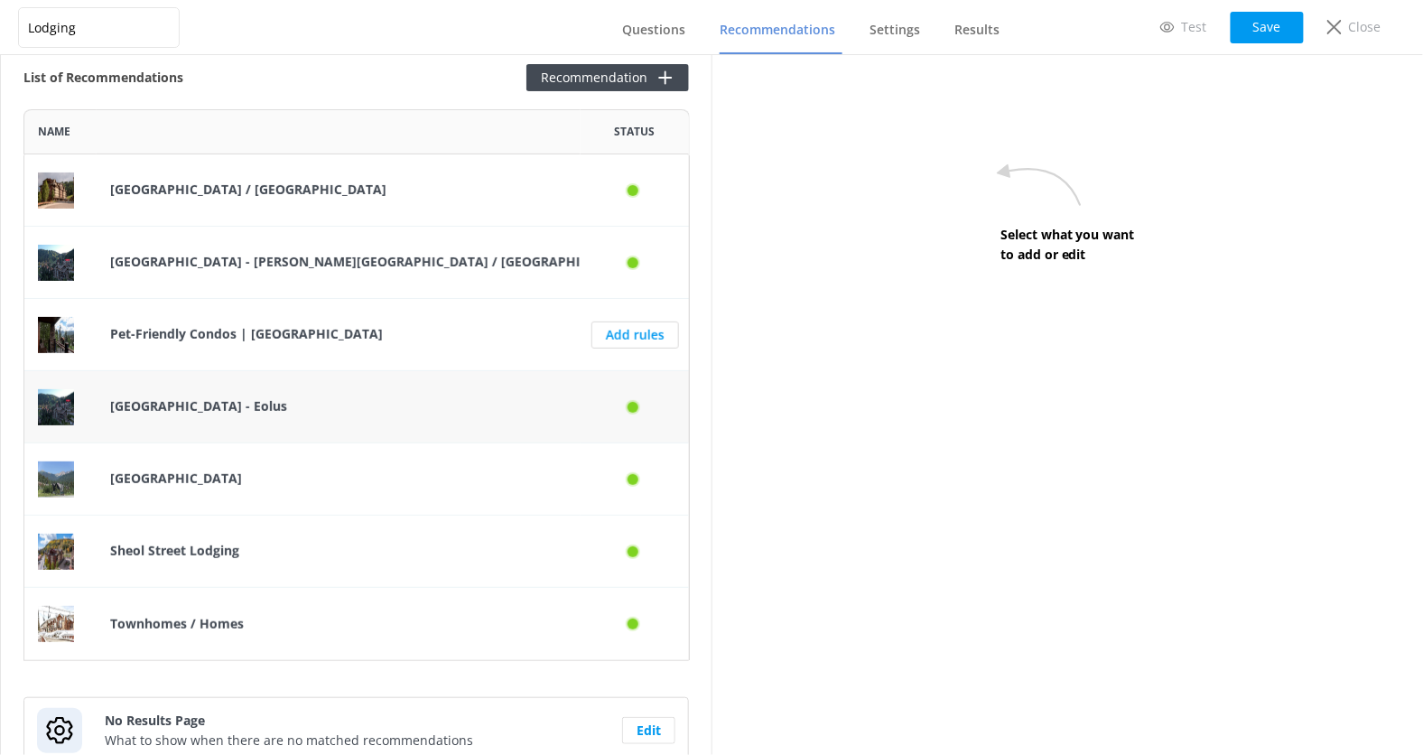
click at [508, 415] on p "[GEOGRAPHIC_DATA] - Eolus" at bounding box center [338, 406] width 457 height 20
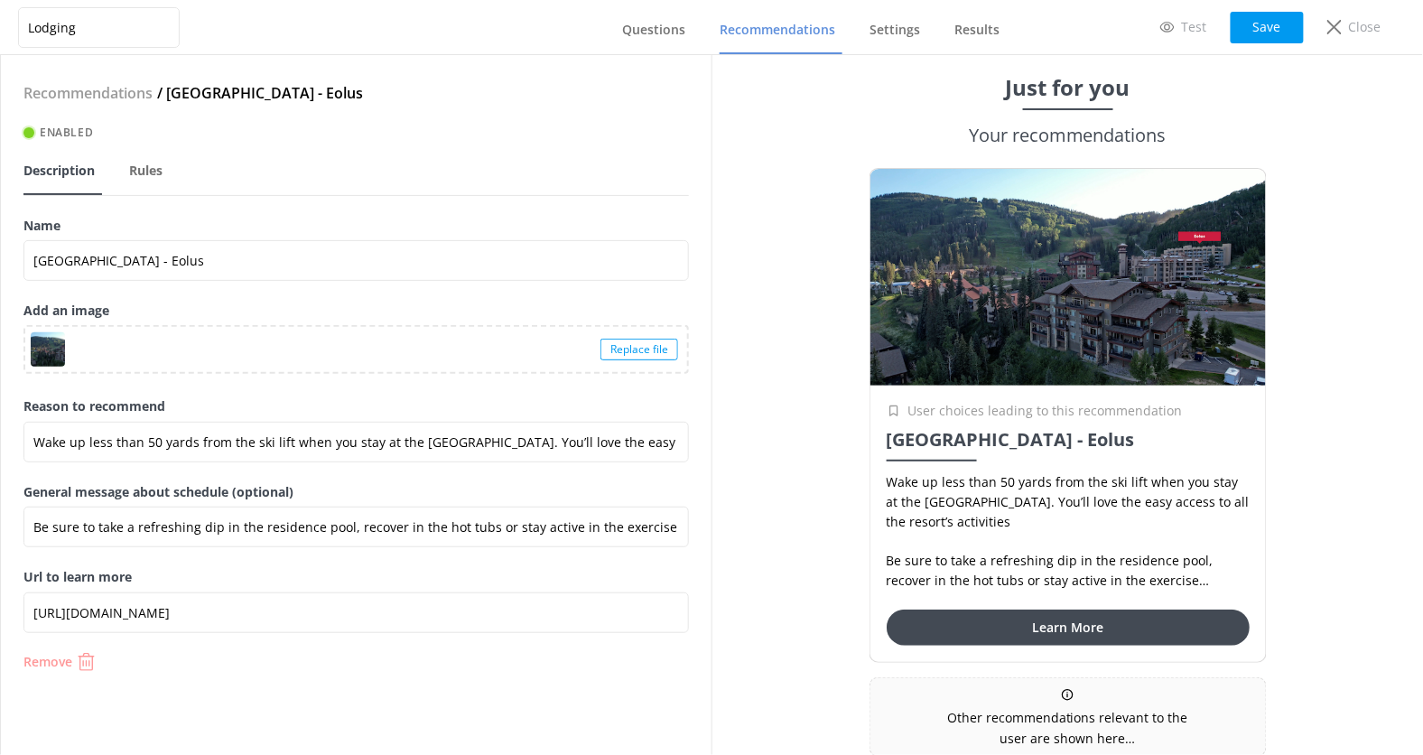
click at [82, 660] on icon "button" at bounding box center [86, 662] width 18 height 18
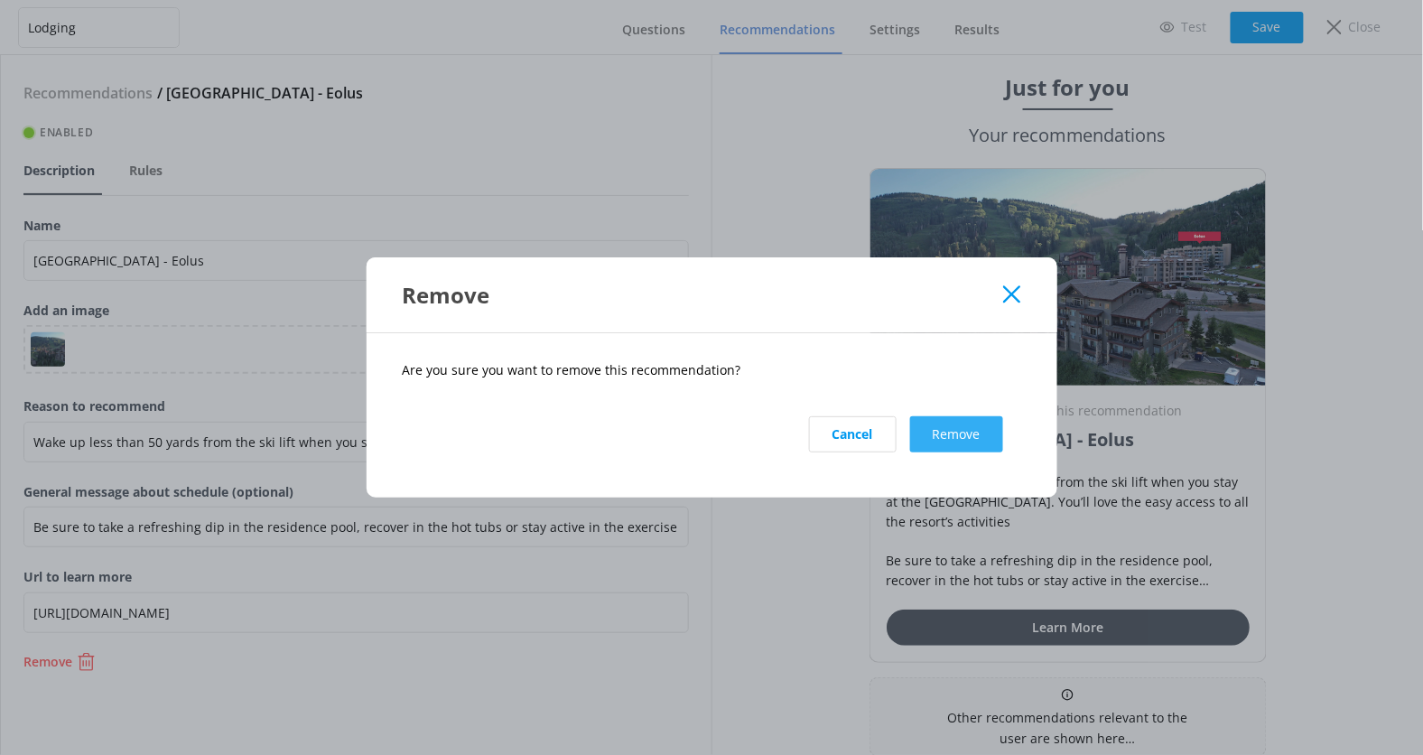
click at [946, 447] on button "Remove" at bounding box center [956, 434] width 93 height 36
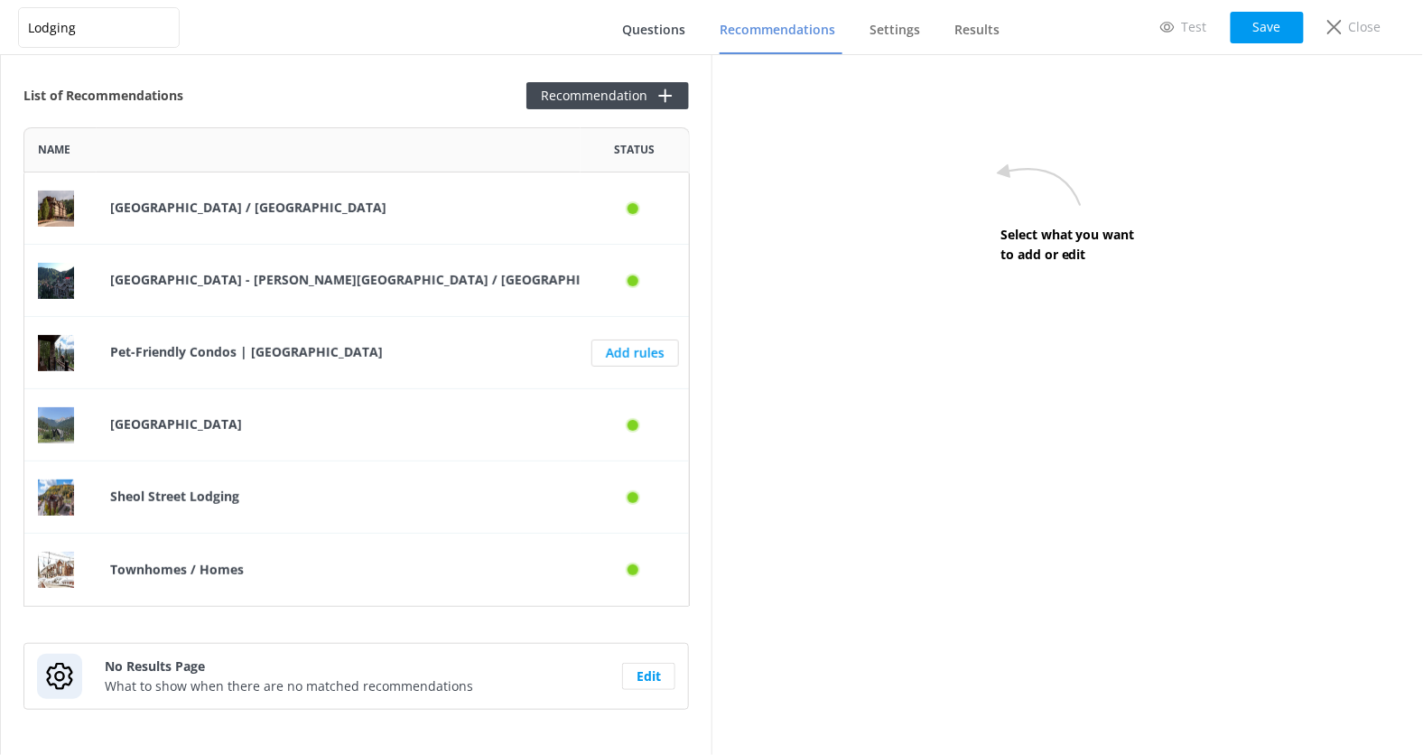
click at [665, 26] on span "Questions" at bounding box center [653, 30] width 63 height 18
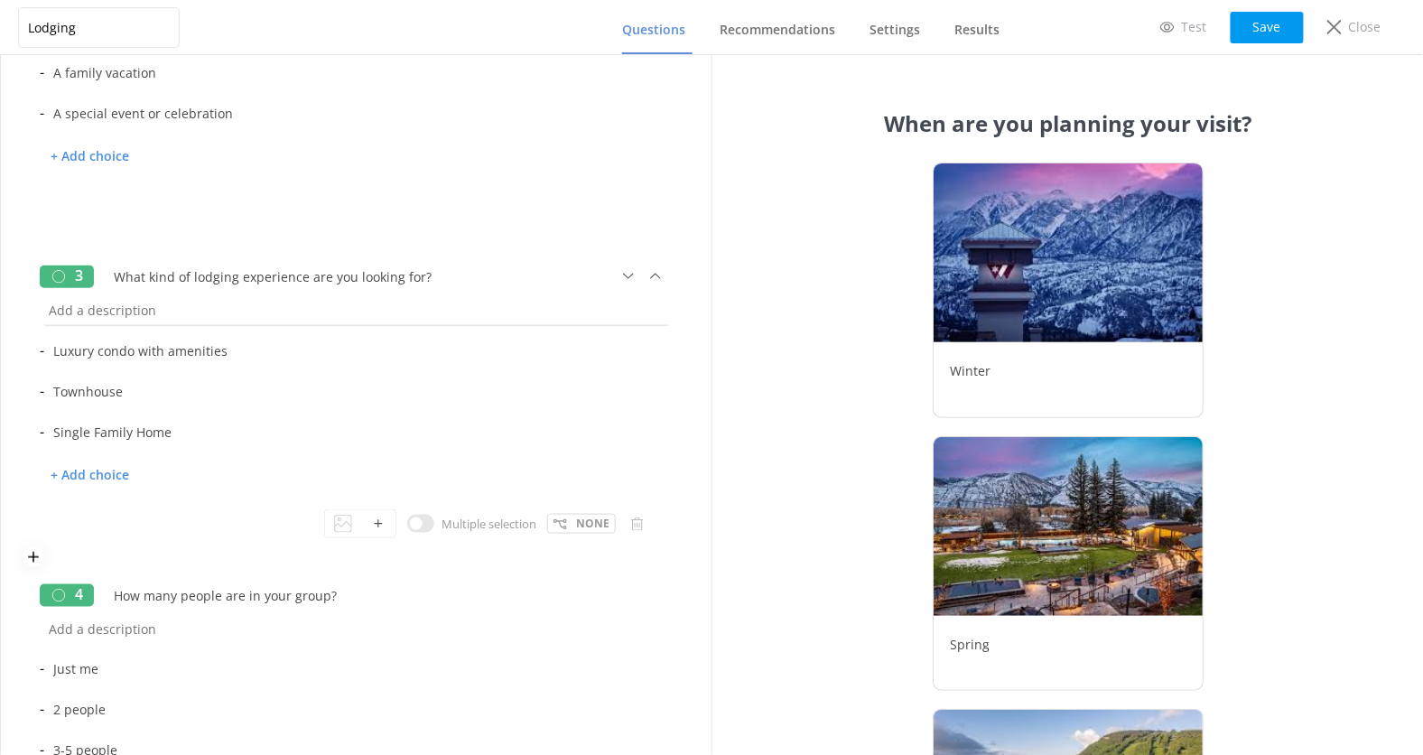
scroll to position [477, 0]
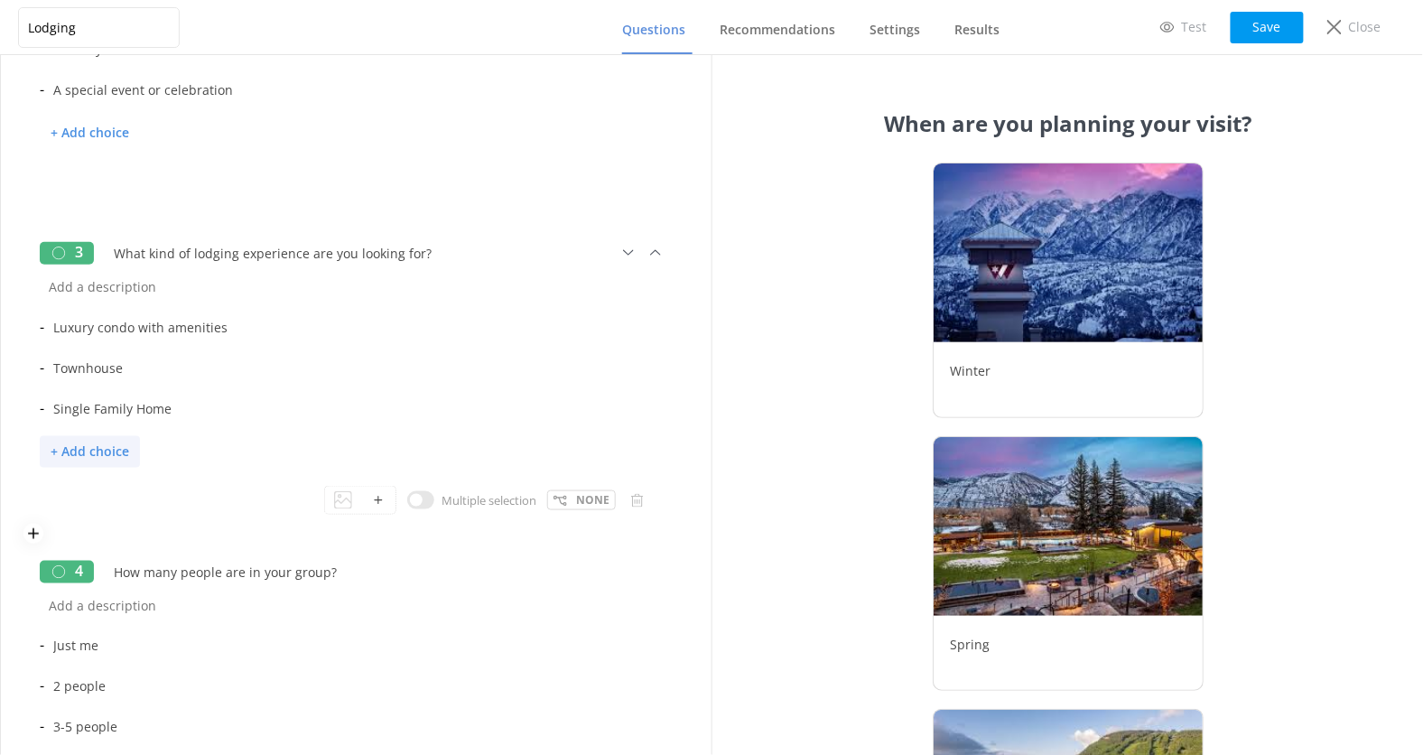
click at [103, 450] on p "+ Add choice" at bounding box center [90, 452] width 100 height 32
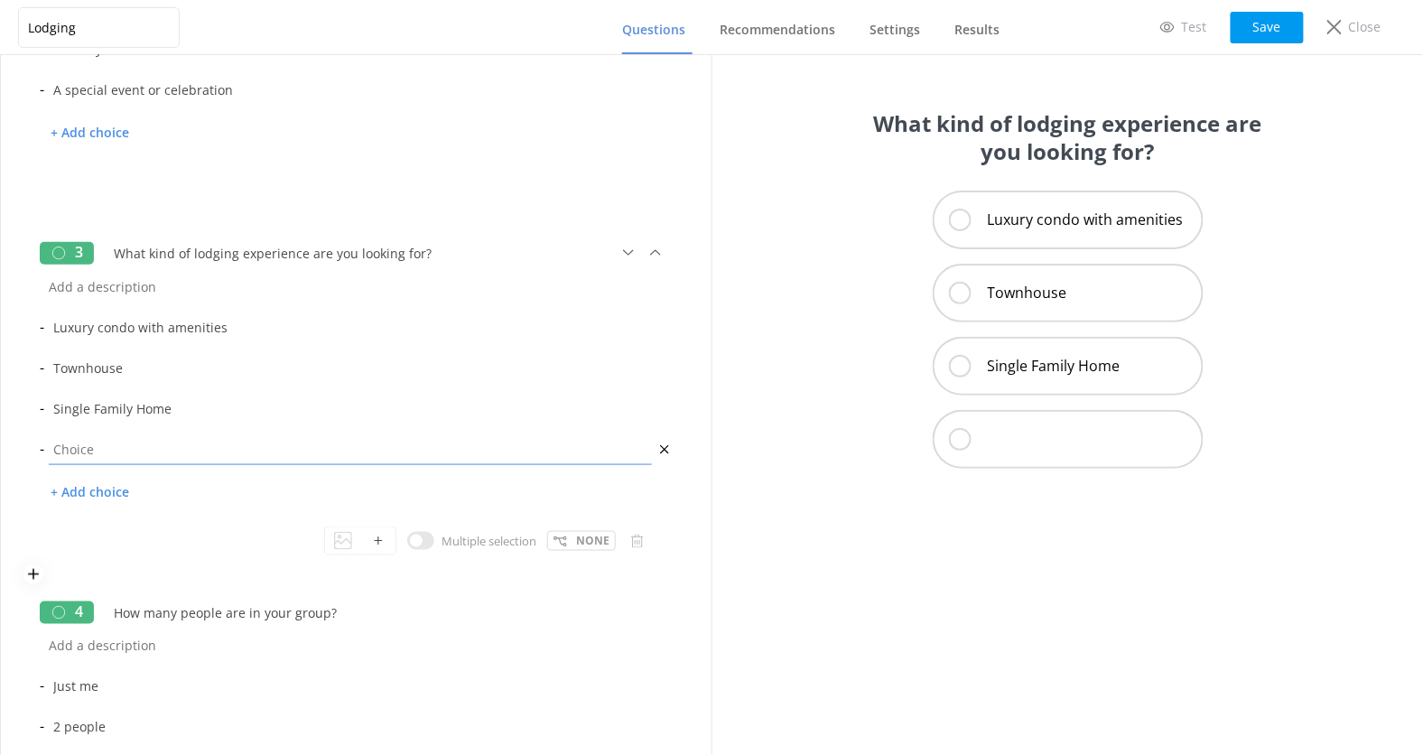
click at [228, 447] on input "text" at bounding box center [350, 449] width 612 height 41
type input "Hotel"
click at [753, 436] on div "What kind of lodging experience are you looking for? Luxury condo with amenitie…" at bounding box center [1068, 405] width 712 height 700
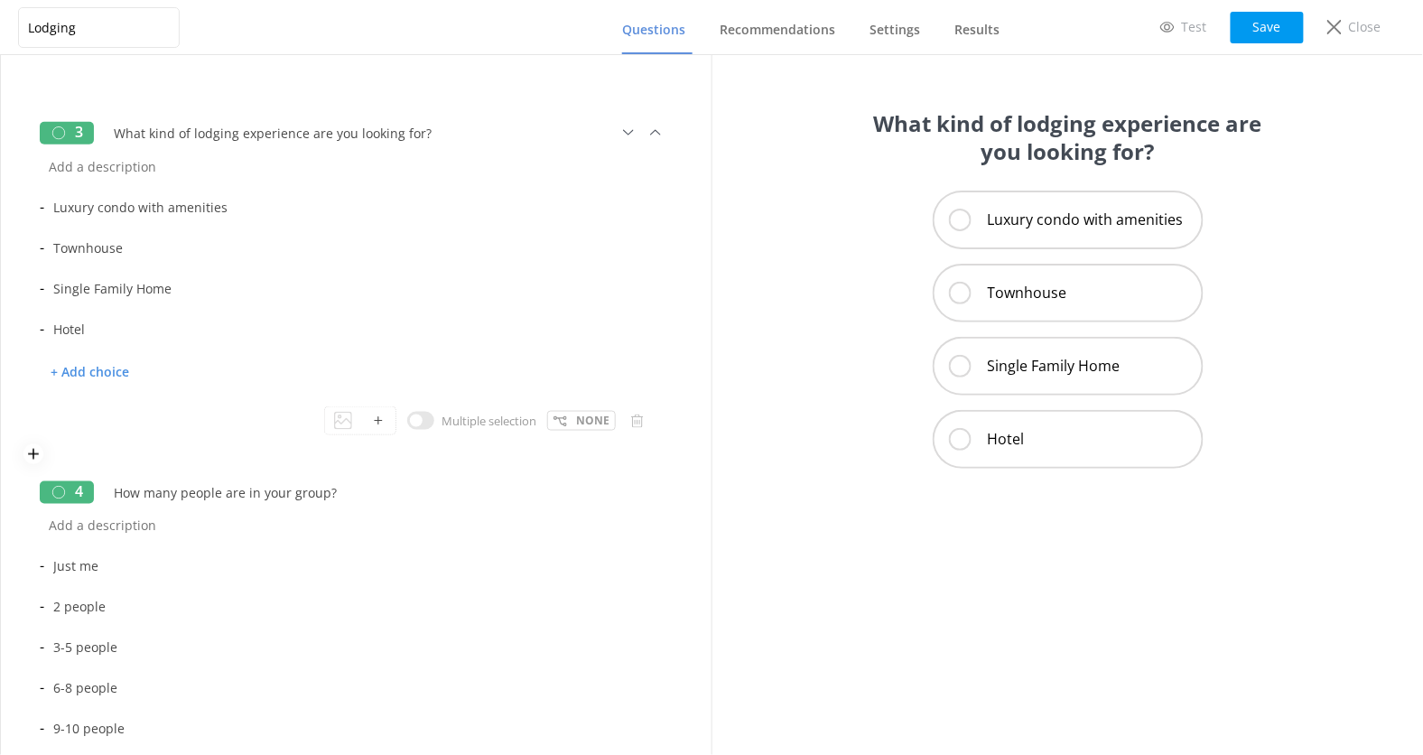
scroll to position [601, 0]
click at [575, 415] on div "None" at bounding box center [581, 417] width 69 height 20
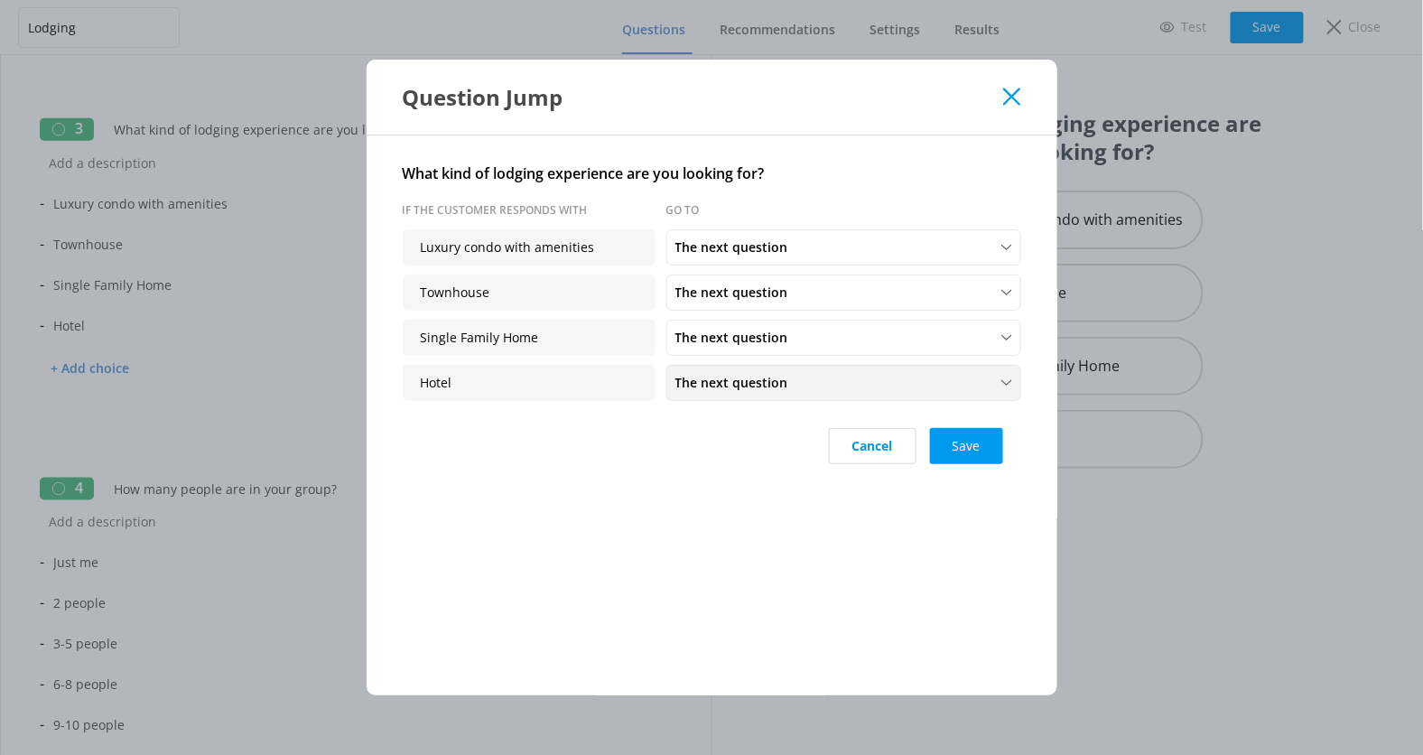
click at [714, 387] on span "The next question" at bounding box center [738, 383] width 124 height 20
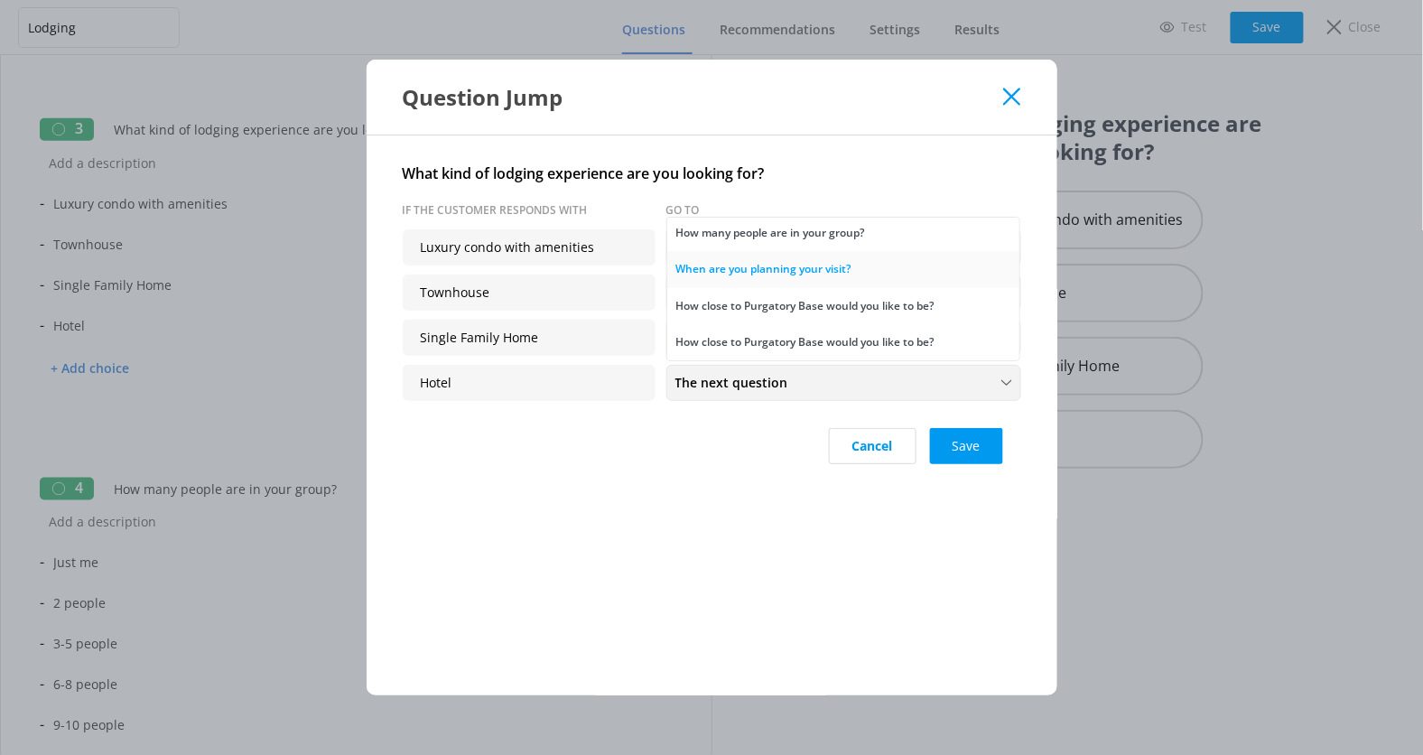
scroll to position [75, 0]
click at [841, 342] on link "Finish Quiz" at bounding box center [843, 343] width 352 height 36
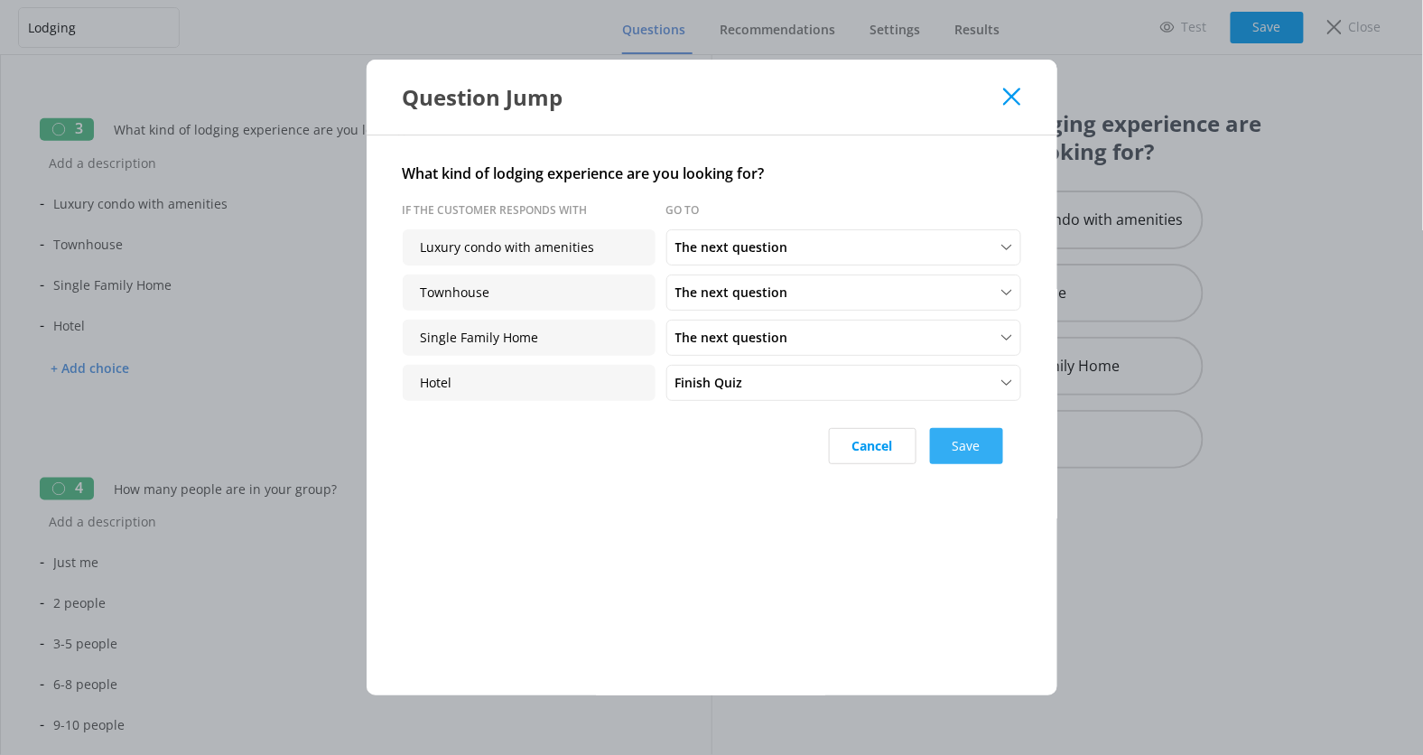
click at [953, 440] on button "Save" at bounding box center [966, 446] width 73 height 36
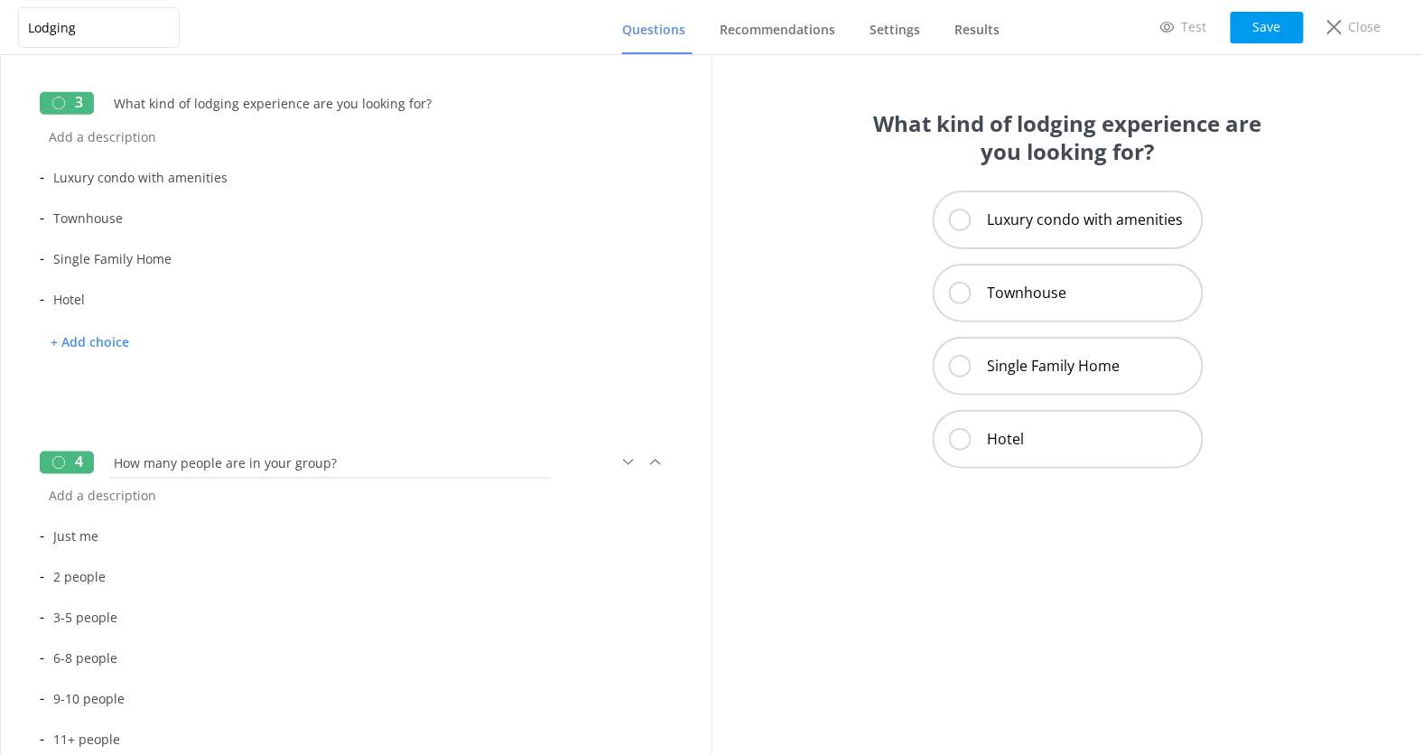
scroll to position [668, 0]
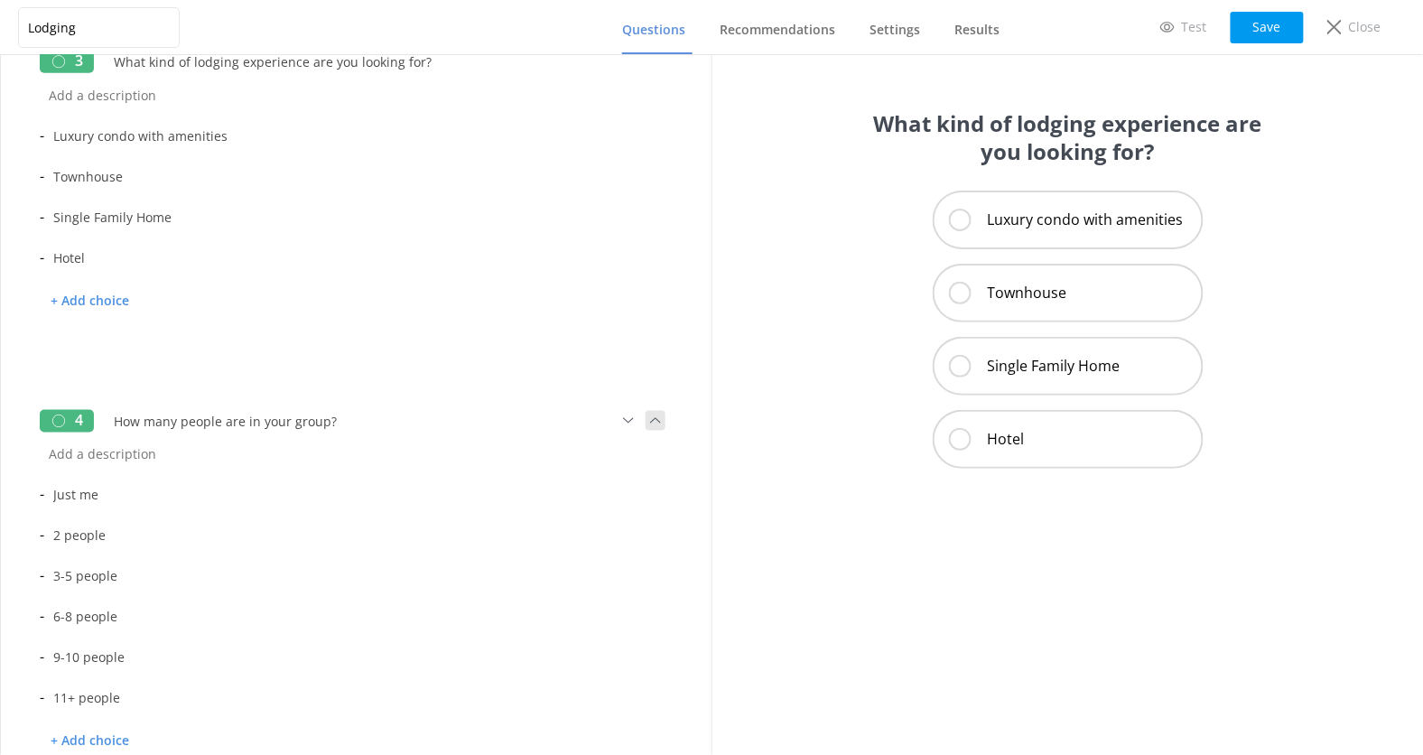
click at [657, 420] on icon at bounding box center [656, 421] width 20 height 20
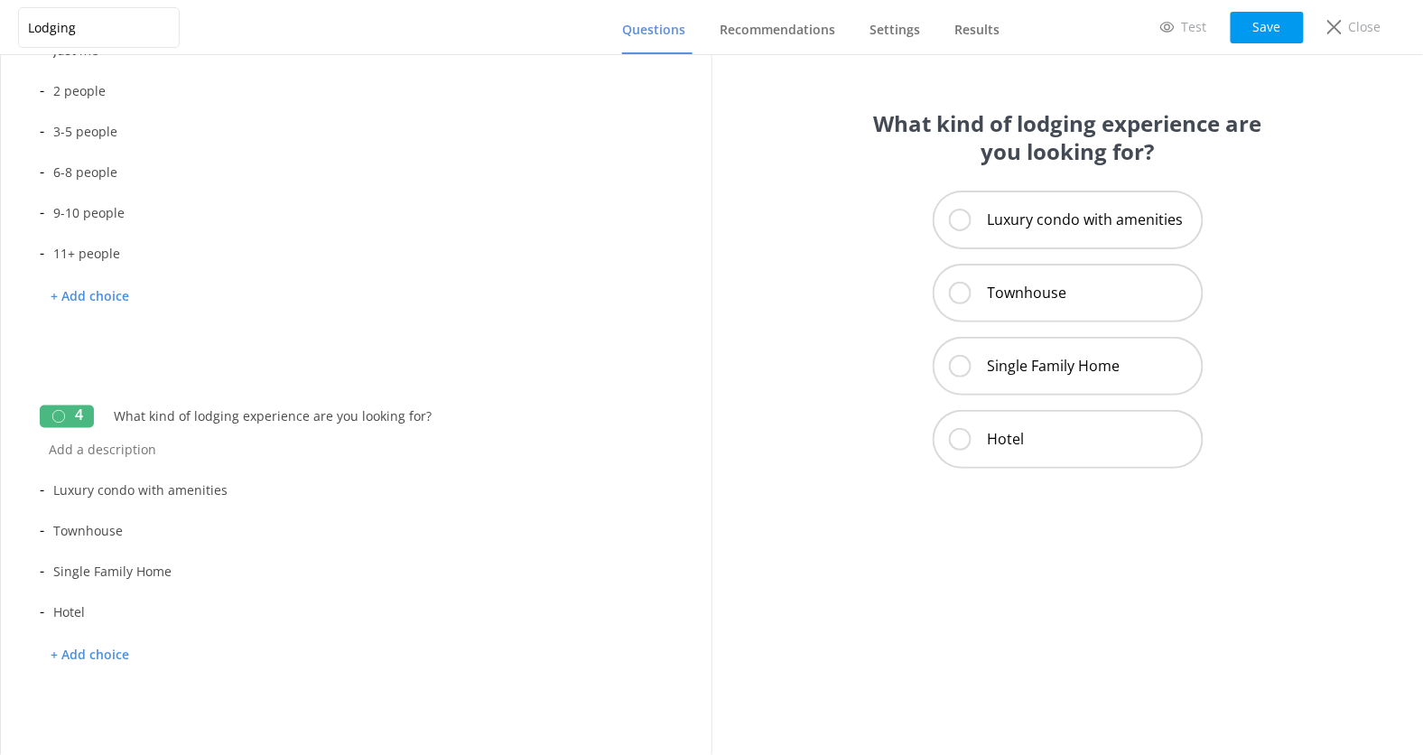
scroll to position [0, 0]
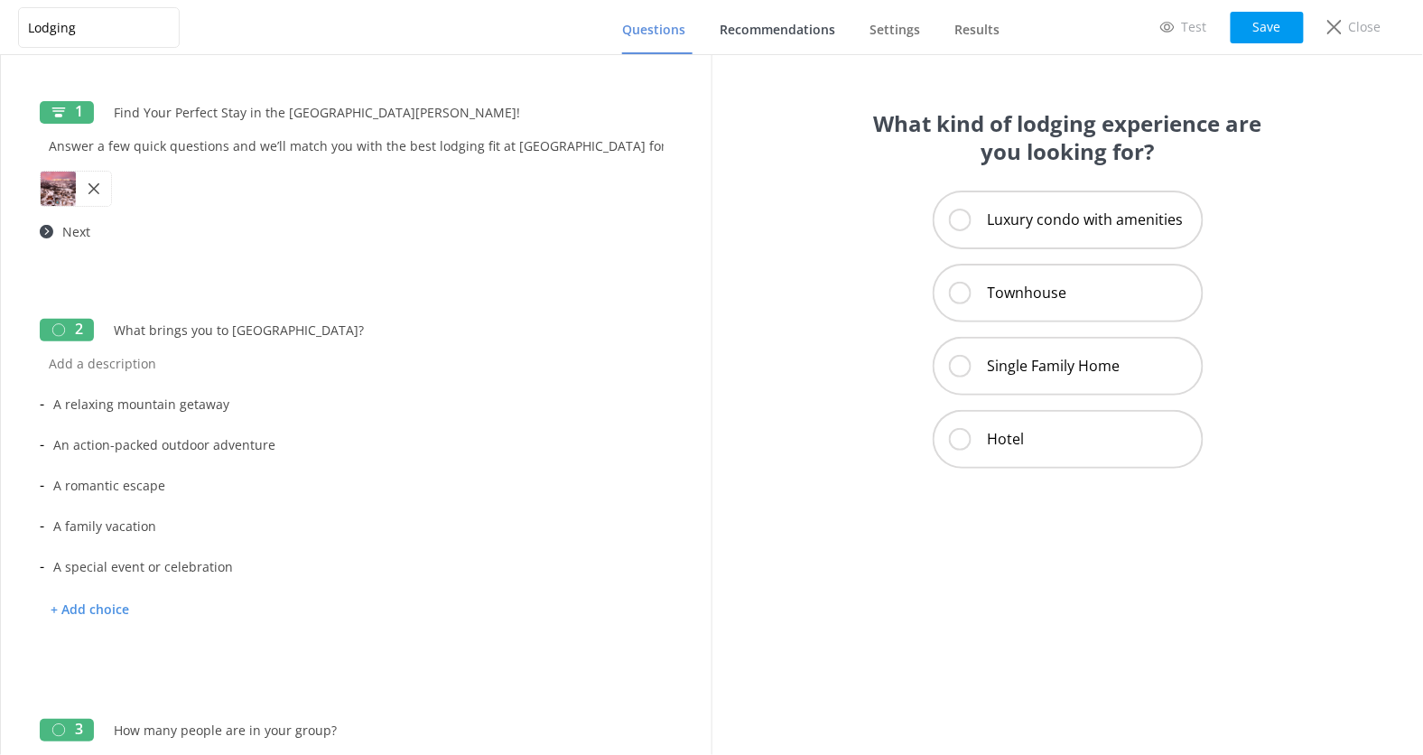
click at [811, 35] on span "Recommendations" at bounding box center [778, 30] width 116 height 18
click at [1262, 32] on button "Save" at bounding box center [1267, 28] width 73 height 32
click at [786, 42] on link "Recommendations" at bounding box center [781, 30] width 123 height 47
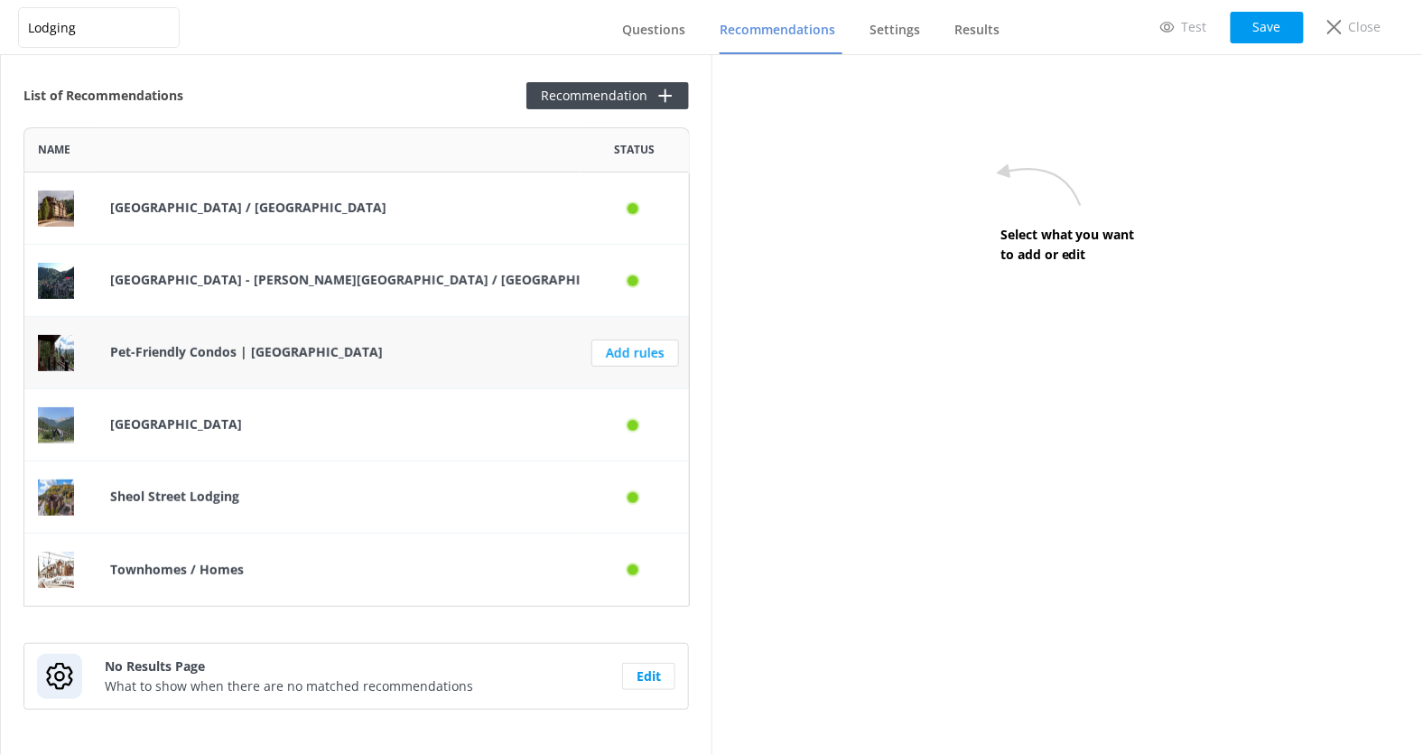
scroll to position [7, 0]
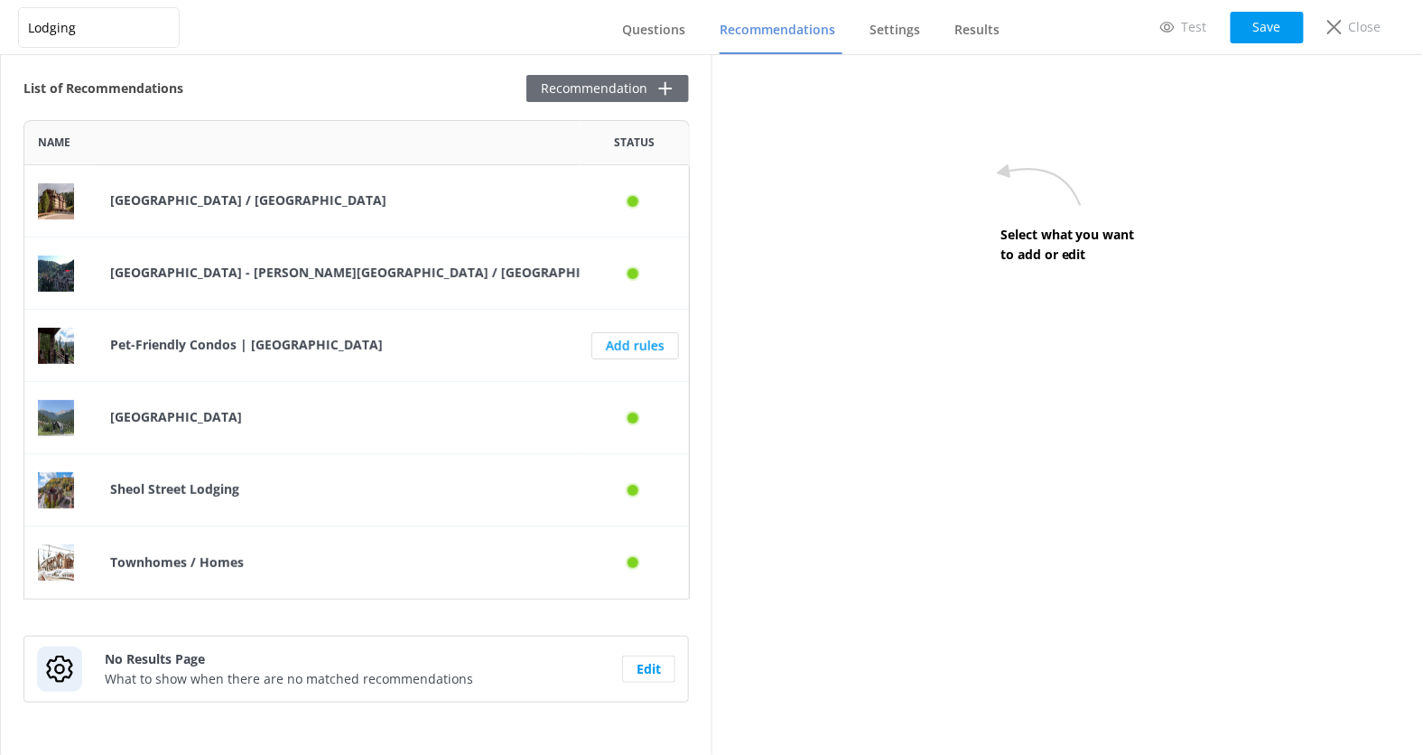
click at [622, 89] on button "Recommendation" at bounding box center [608, 88] width 163 height 27
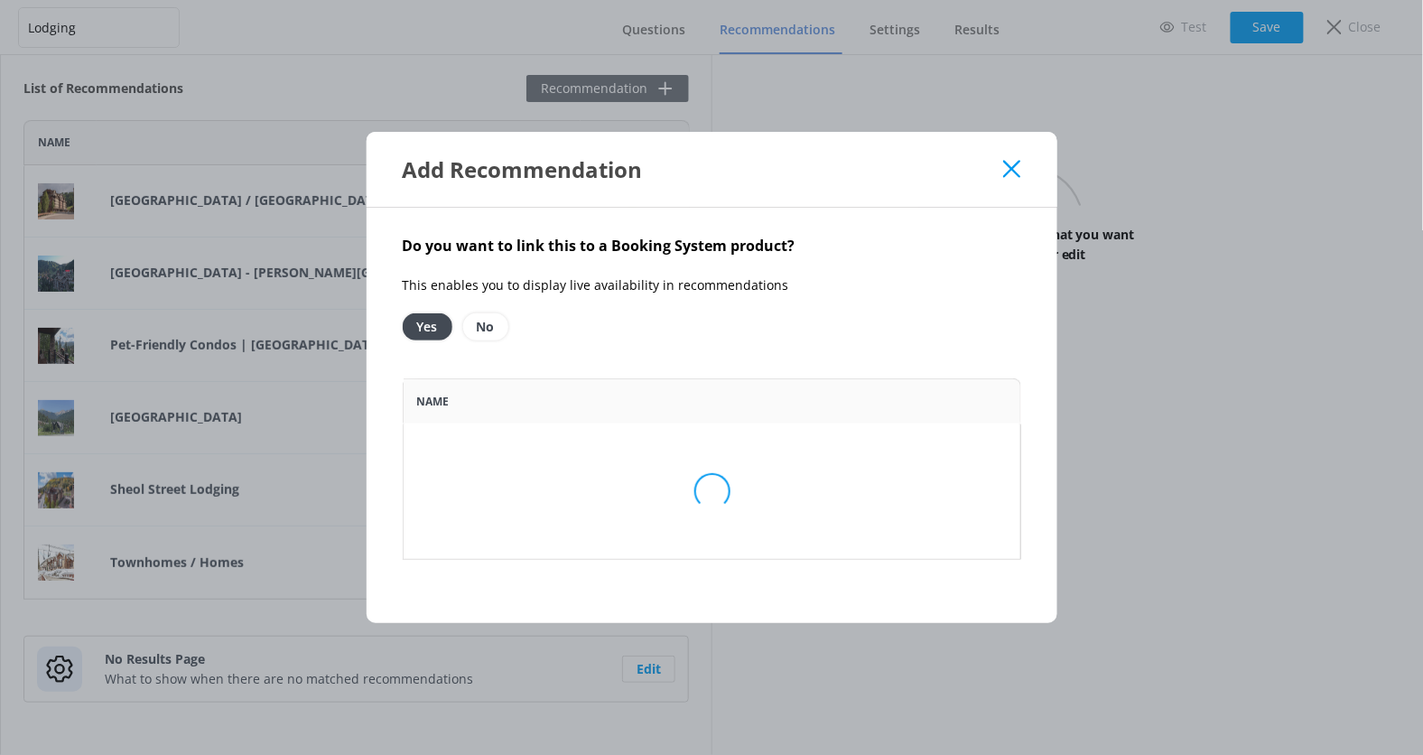
scroll to position [181, 619]
click at [497, 328] on option "No" at bounding box center [485, 326] width 45 height 27
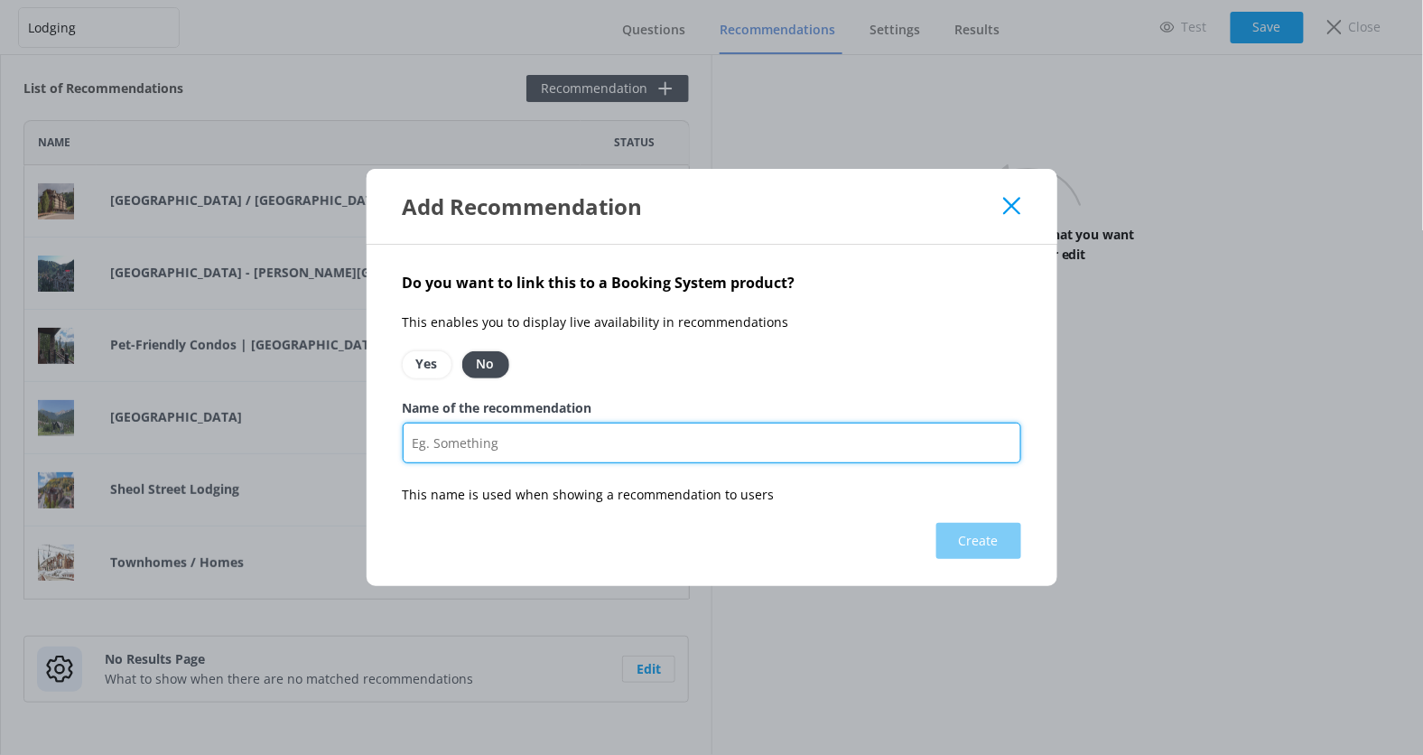
click at [563, 443] on input "Name of the recommendation" at bounding box center [712, 443] width 619 height 41
type input "In Town Hotel Partners"
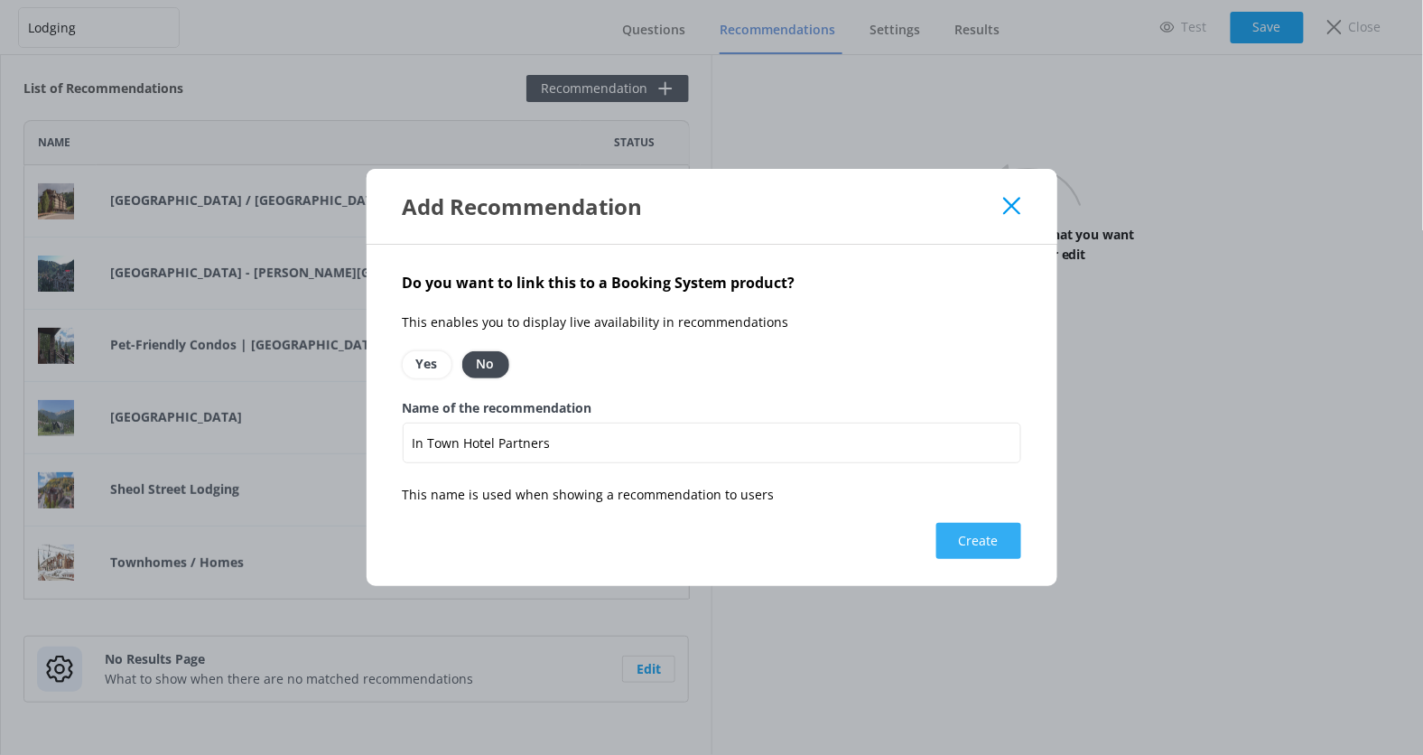
click at [943, 533] on button "Create" at bounding box center [979, 541] width 85 height 36
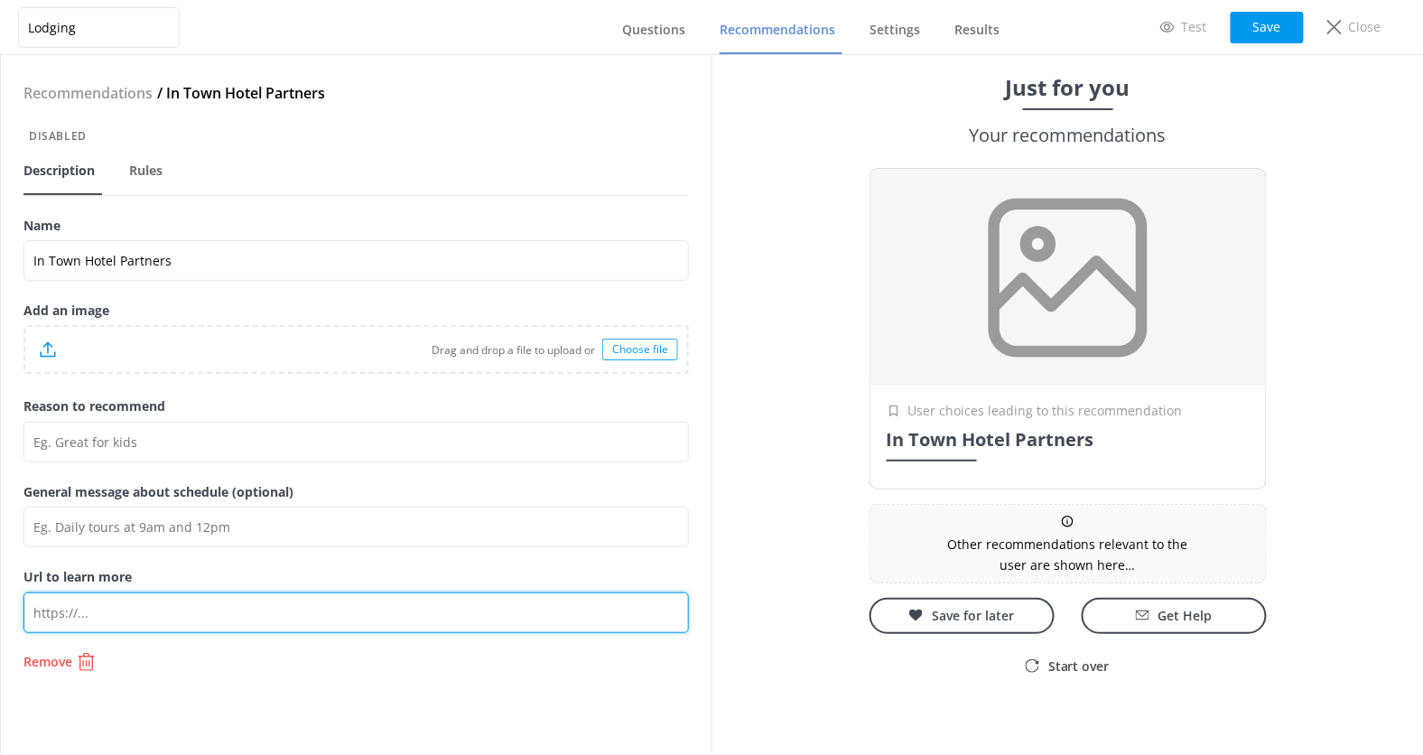
click at [265, 597] on input "Url to learn more" at bounding box center [356, 612] width 666 height 41
paste input "[URL][DOMAIN_NAME]"
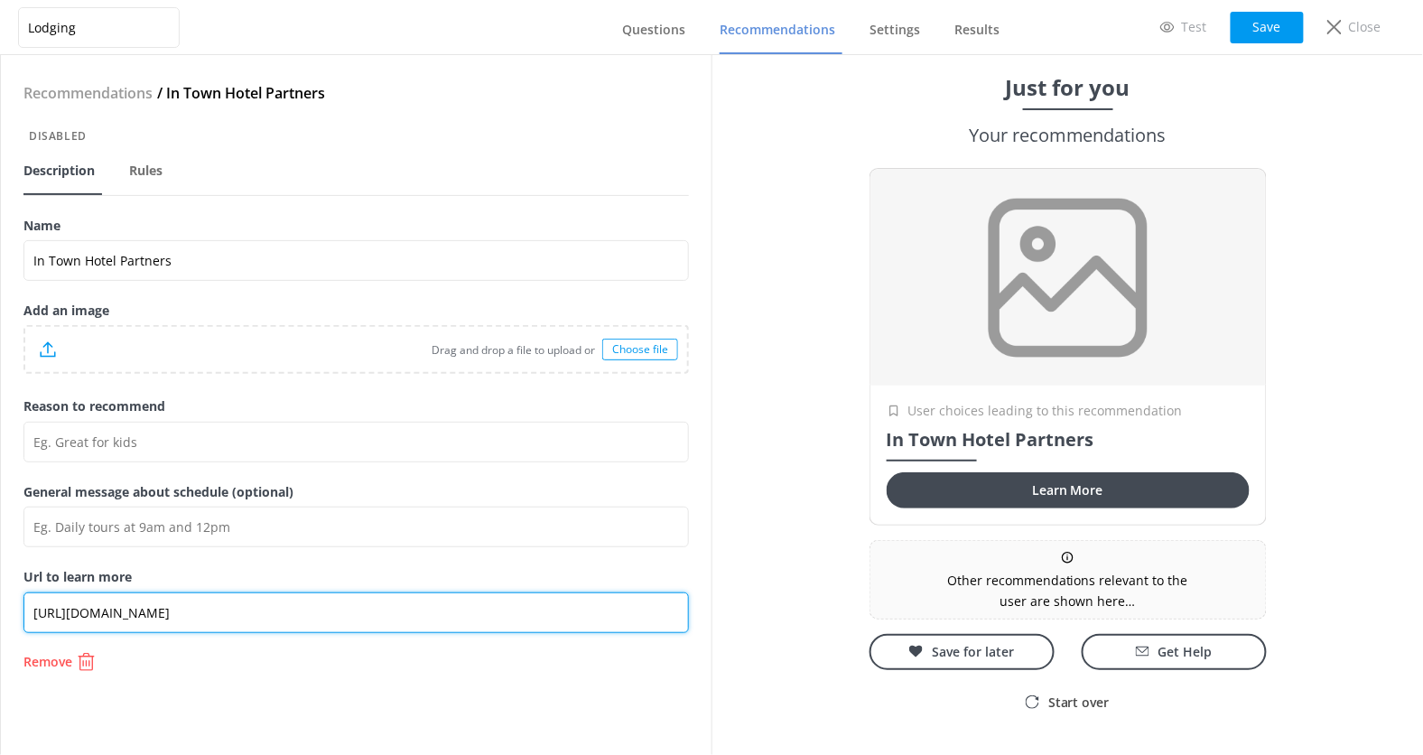
type input "[URL][DOMAIN_NAME]"
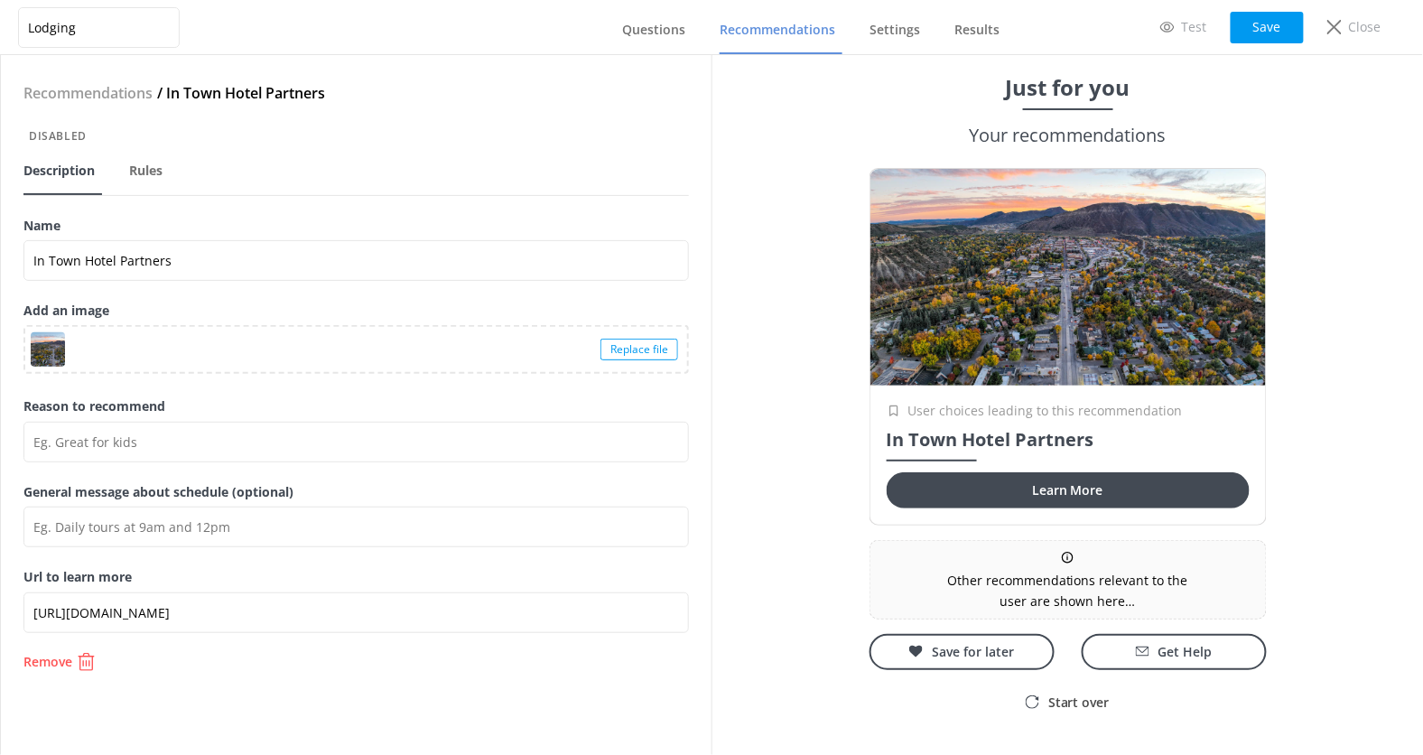
click at [563, 384] on div at bounding box center [356, 385] width 666 height 23
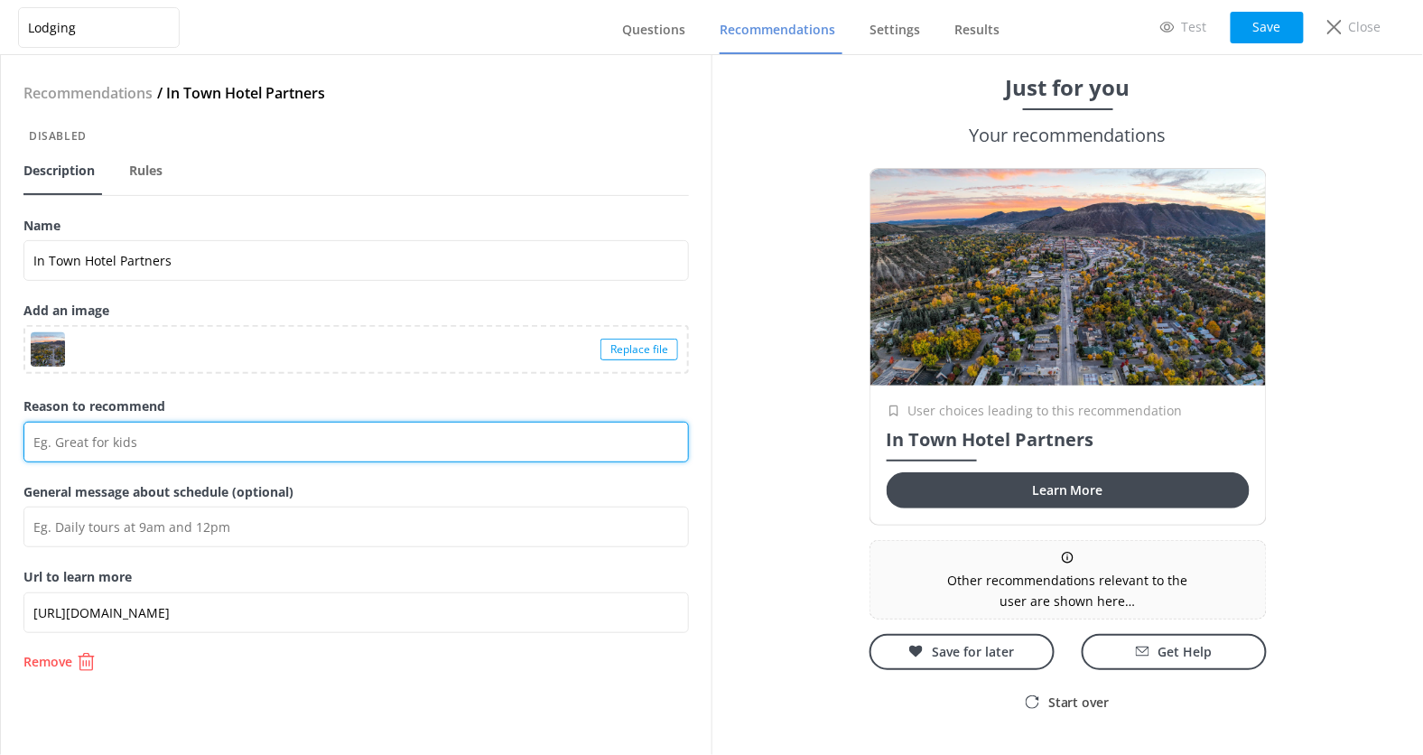
click at [473, 437] on input "Reason to recommend" at bounding box center [356, 442] width 666 height 41
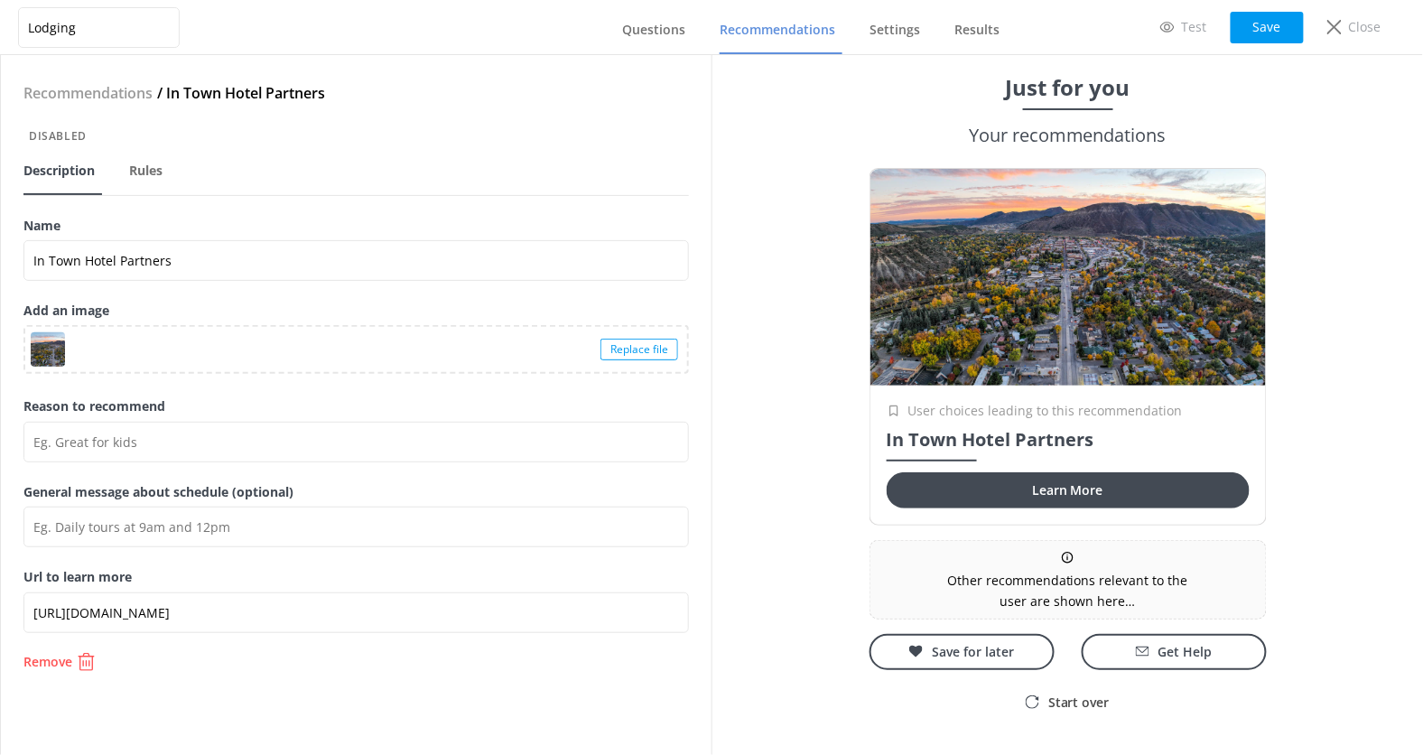
click at [476, 396] on div at bounding box center [356, 385] width 666 height 23
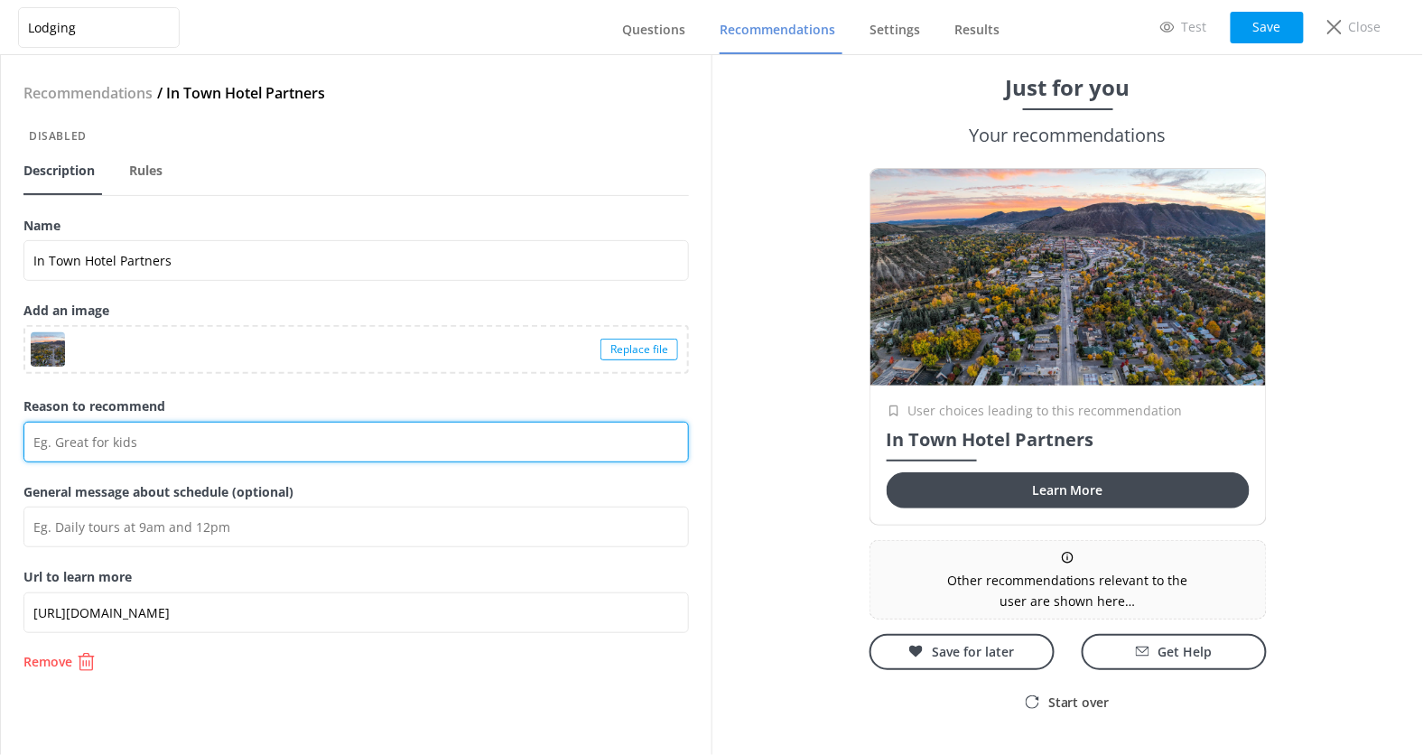
click at [456, 438] on input "Reason to recommend" at bounding box center [356, 442] width 666 height 41
type input "v"
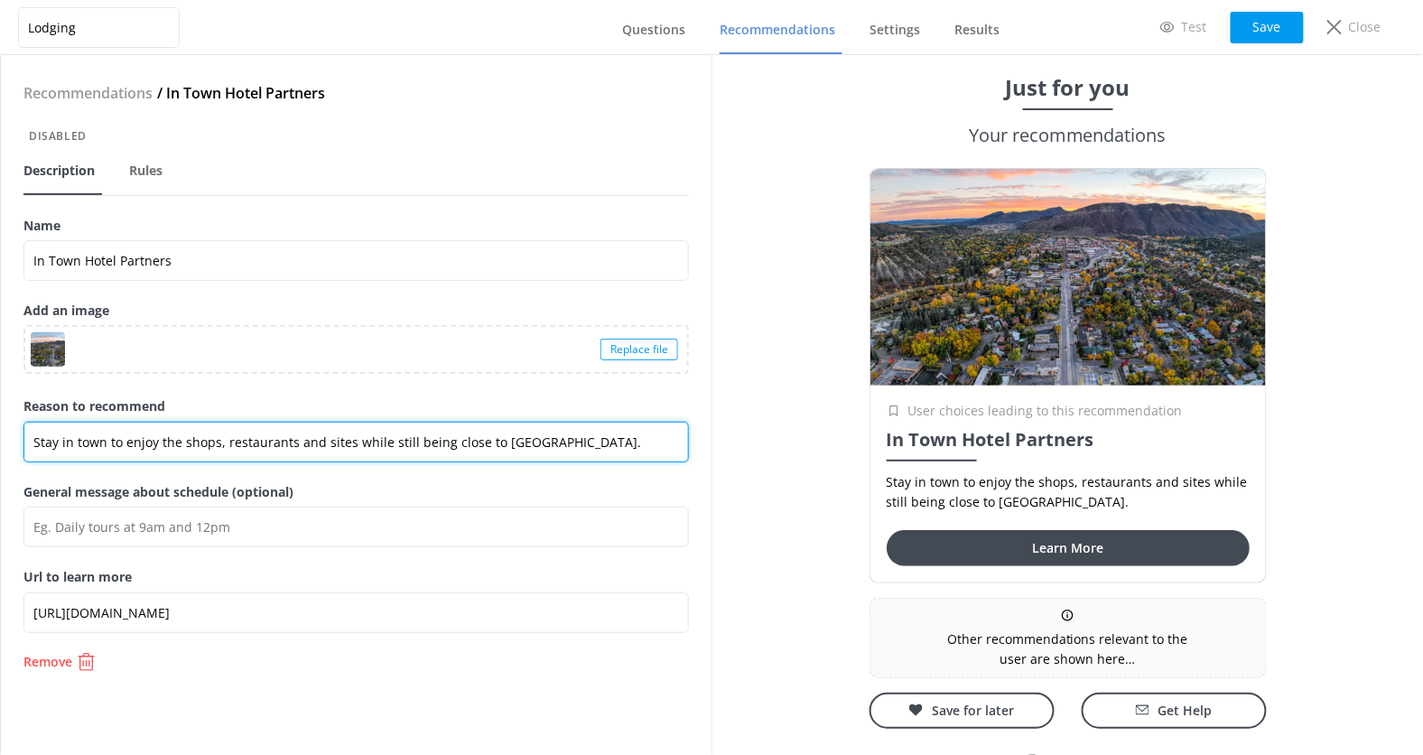
type input "Stay in town to enjoy the shops, restaurants and sites while still being close …"
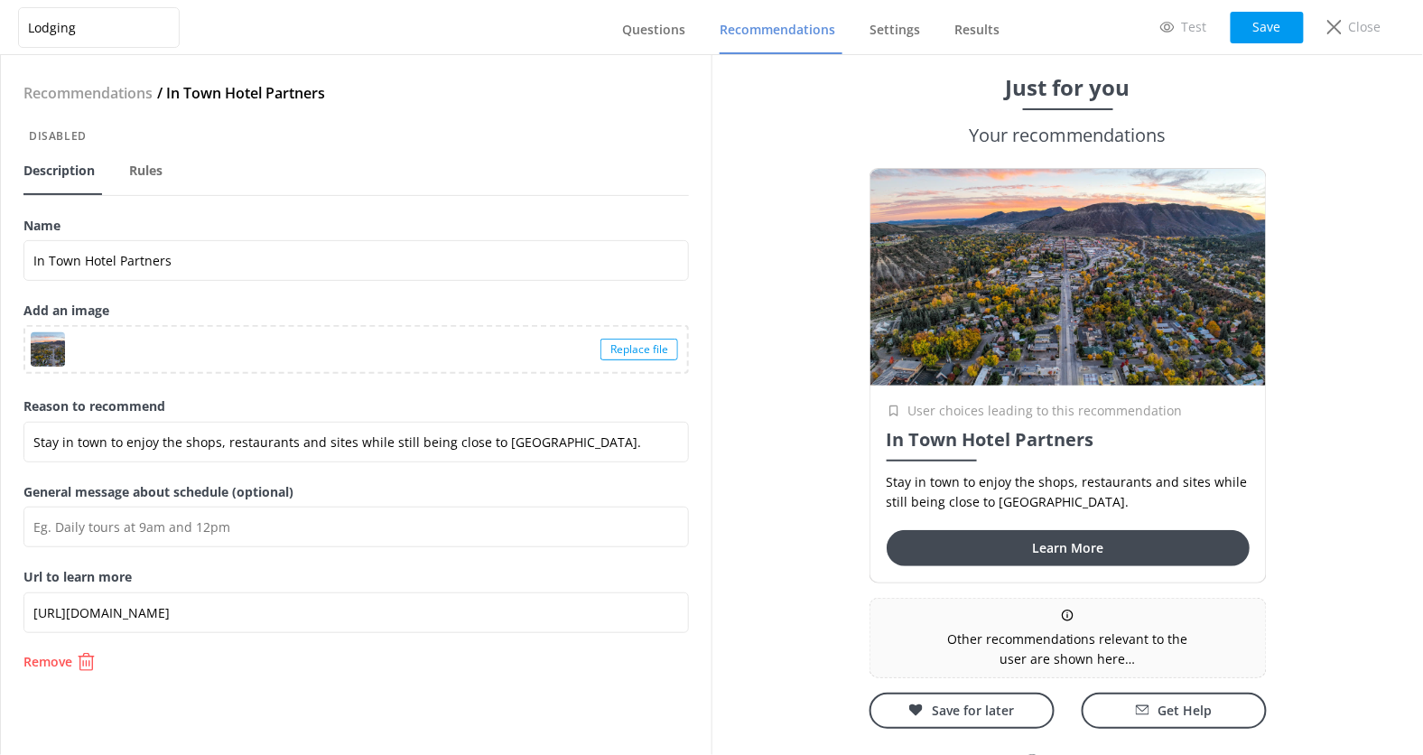
click at [710, 524] on div "Recommendations / In Town Hotel Partners Disabled Description Rules Name In Tow…" at bounding box center [356, 405] width 711 height 700
click at [1244, 32] on button "Save" at bounding box center [1267, 28] width 73 height 32
click at [1191, 26] on p "Test" at bounding box center [1194, 27] width 25 height 20
click at [761, 42] on link "Recommendations" at bounding box center [781, 30] width 123 height 47
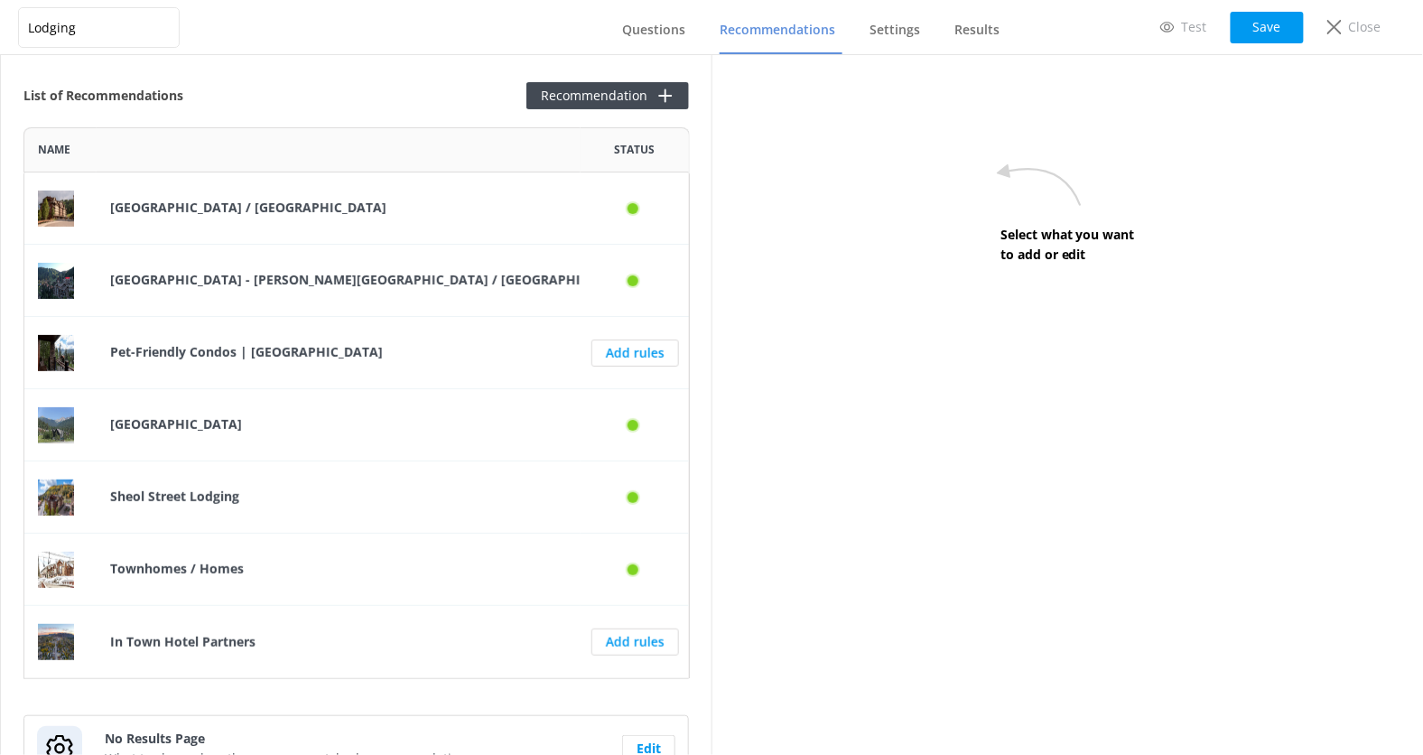
scroll to position [551, 666]
click at [466, 275] on p "[GEOGRAPHIC_DATA] - [PERSON_NAME][GEOGRAPHIC_DATA] / [GEOGRAPHIC_DATA]" at bounding box center [371, 280] width 523 height 20
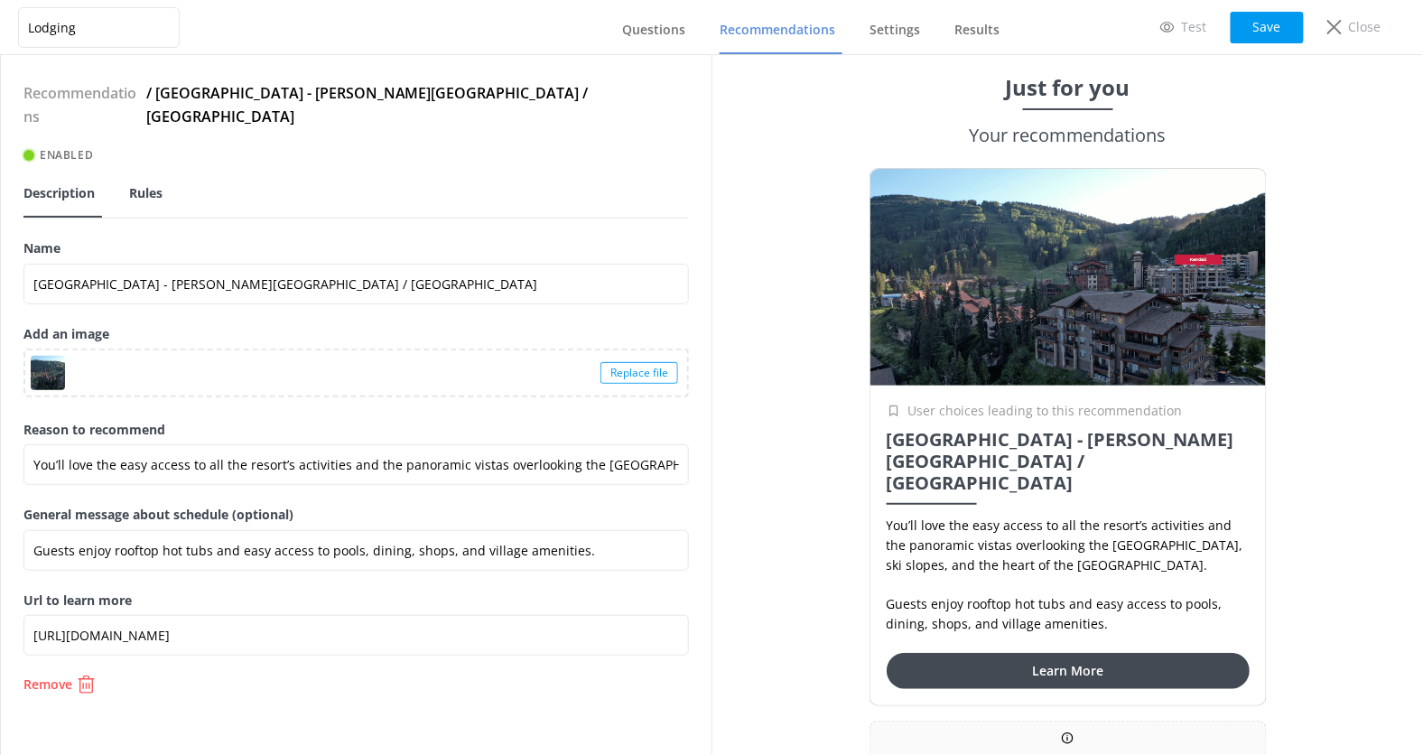
click at [154, 184] on span "Rules" at bounding box center [145, 193] width 33 height 18
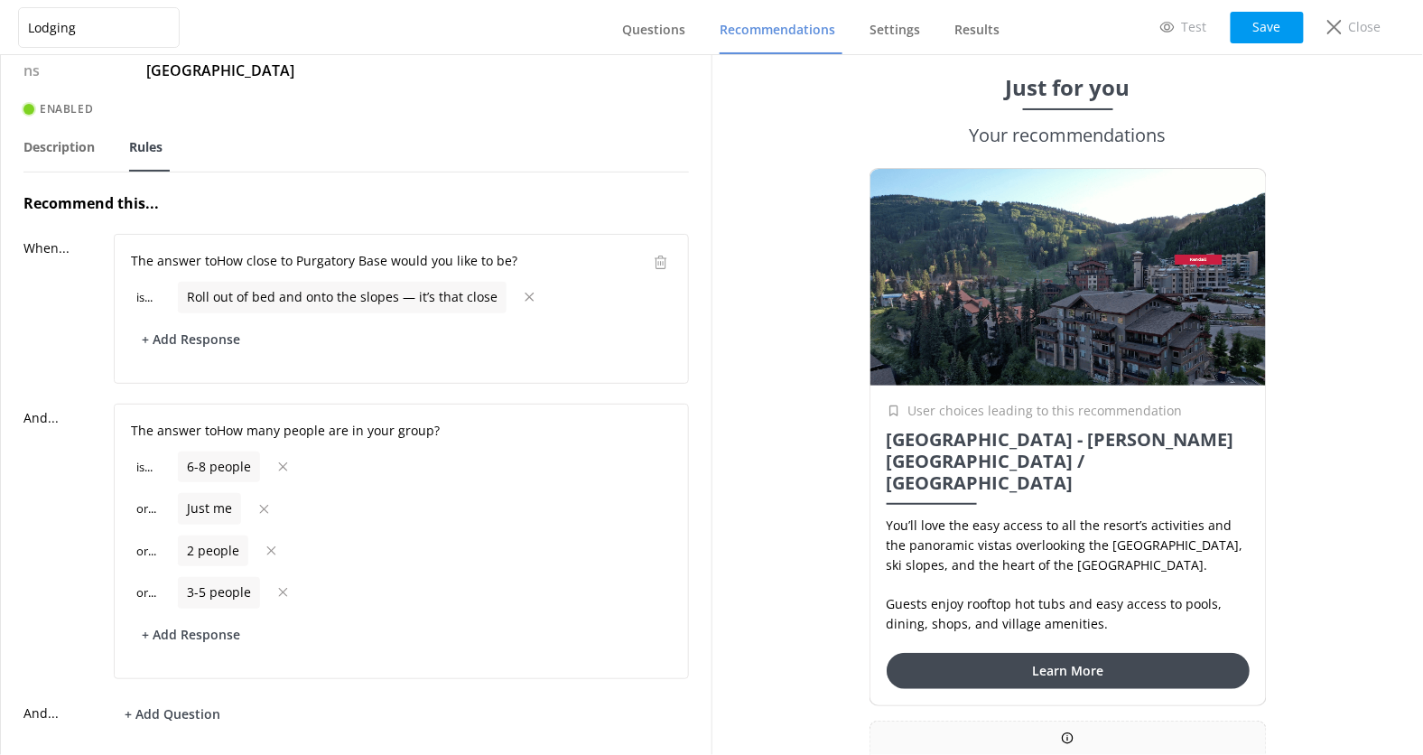
scroll to position [51, 0]
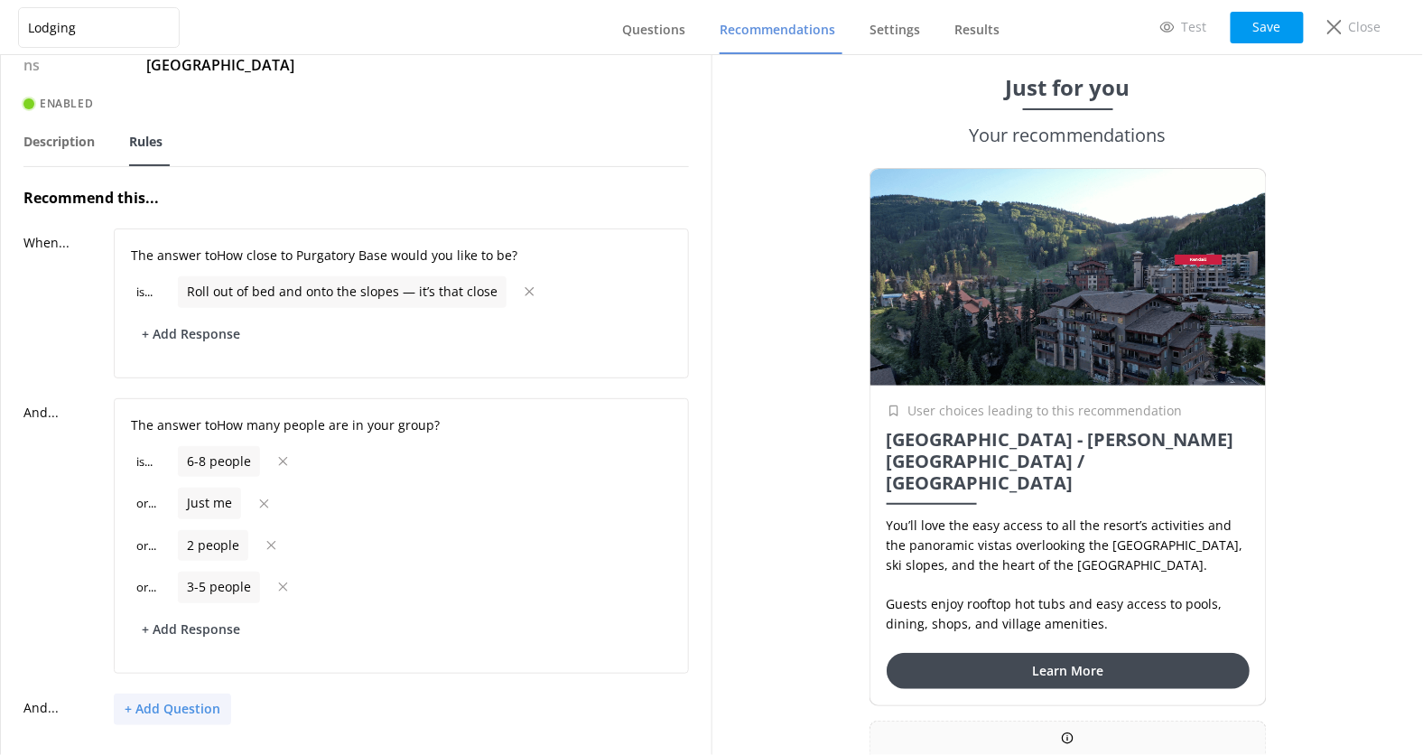
click at [186, 694] on button "+ Add Question" at bounding box center [172, 710] width 117 height 32
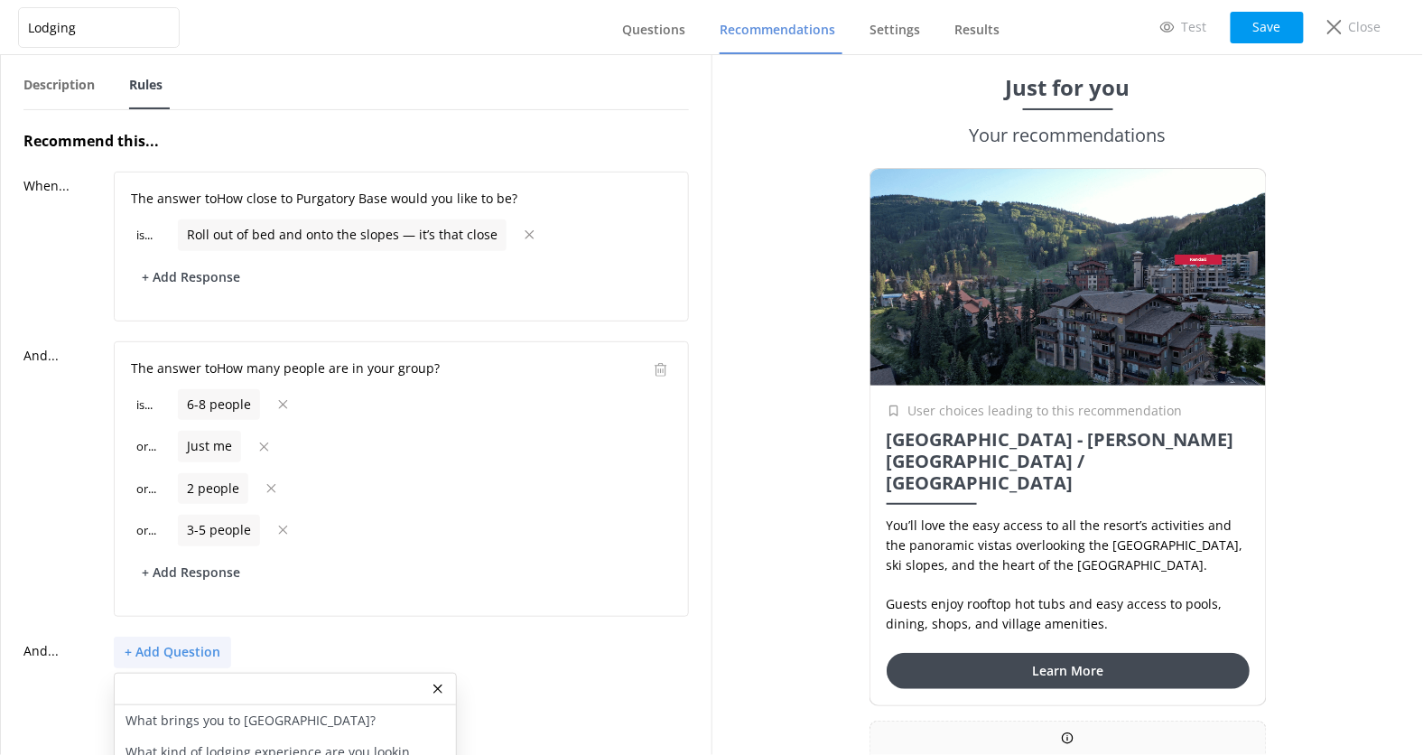
scroll to position [159, 0]
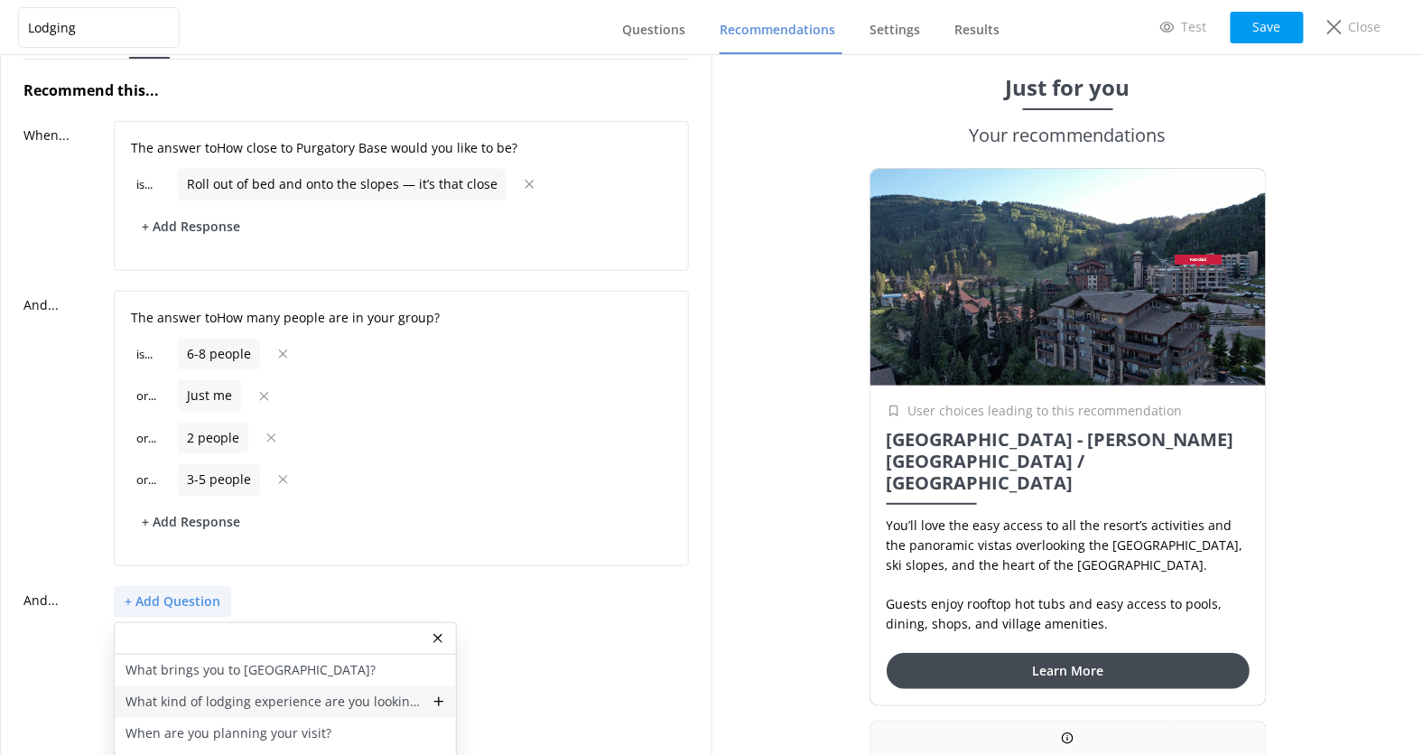
click at [256, 686] on div "What kind of lodging experience are you looking for?" at bounding box center [285, 702] width 341 height 32
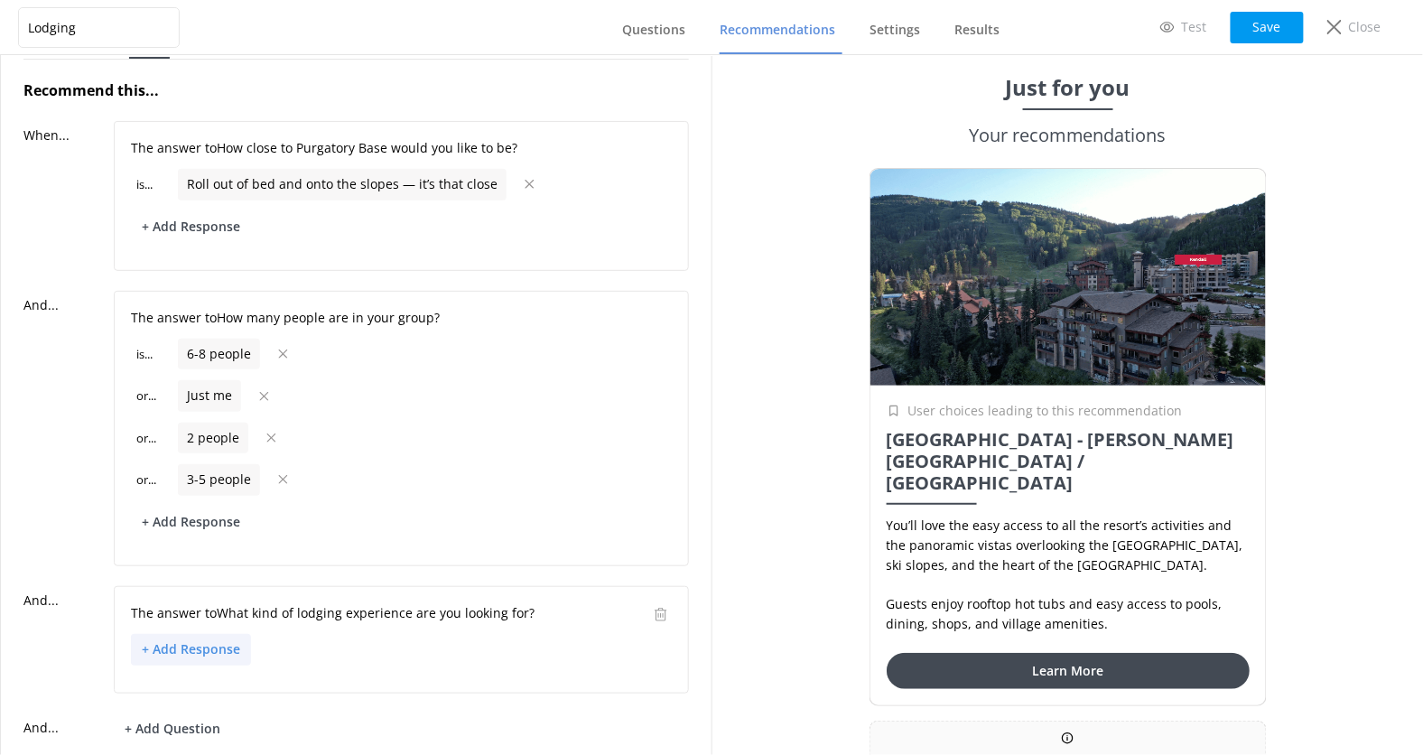
click at [214, 634] on button "+ Add Response" at bounding box center [191, 650] width 120 height 32
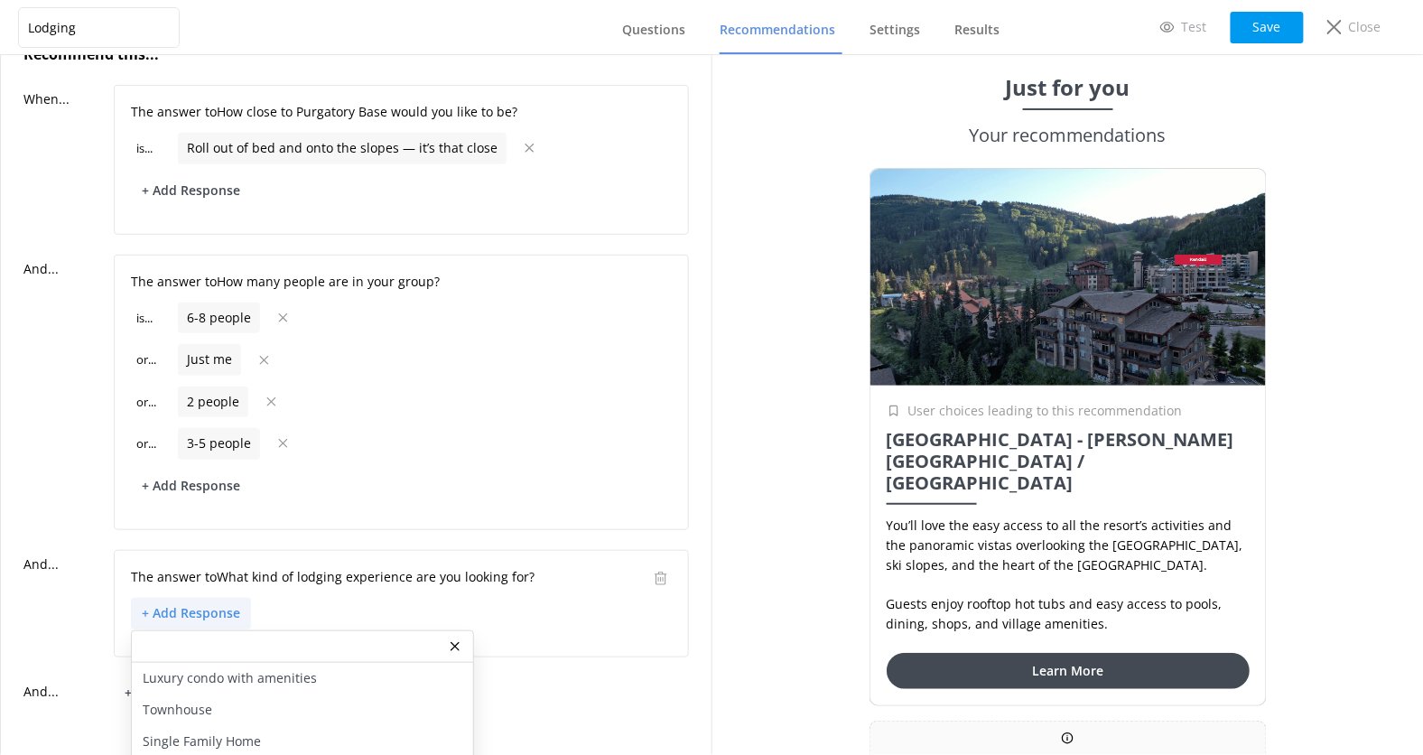
scroll to position [203, 0]
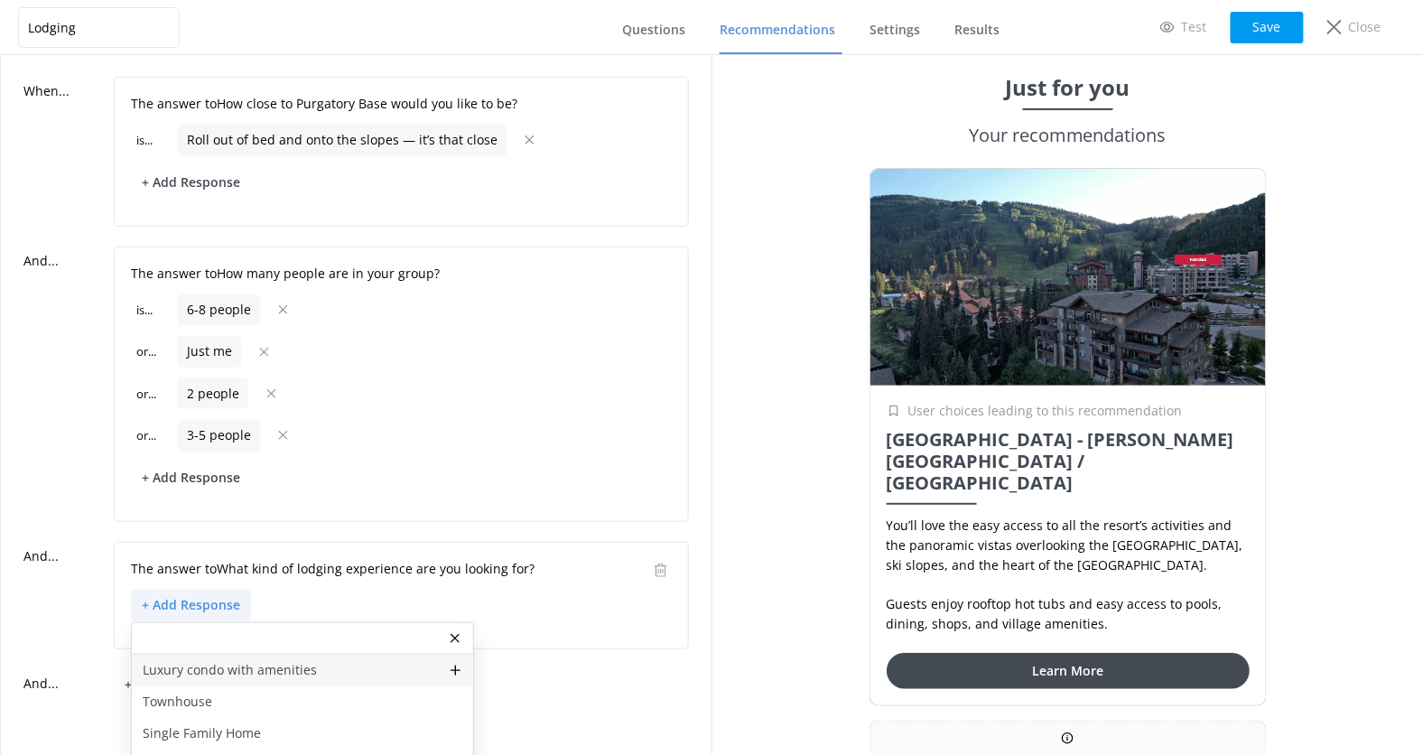
click at [237, 660] on p "Luxury condo with amenities" at bounding box center [230, 670] width 174 height 20
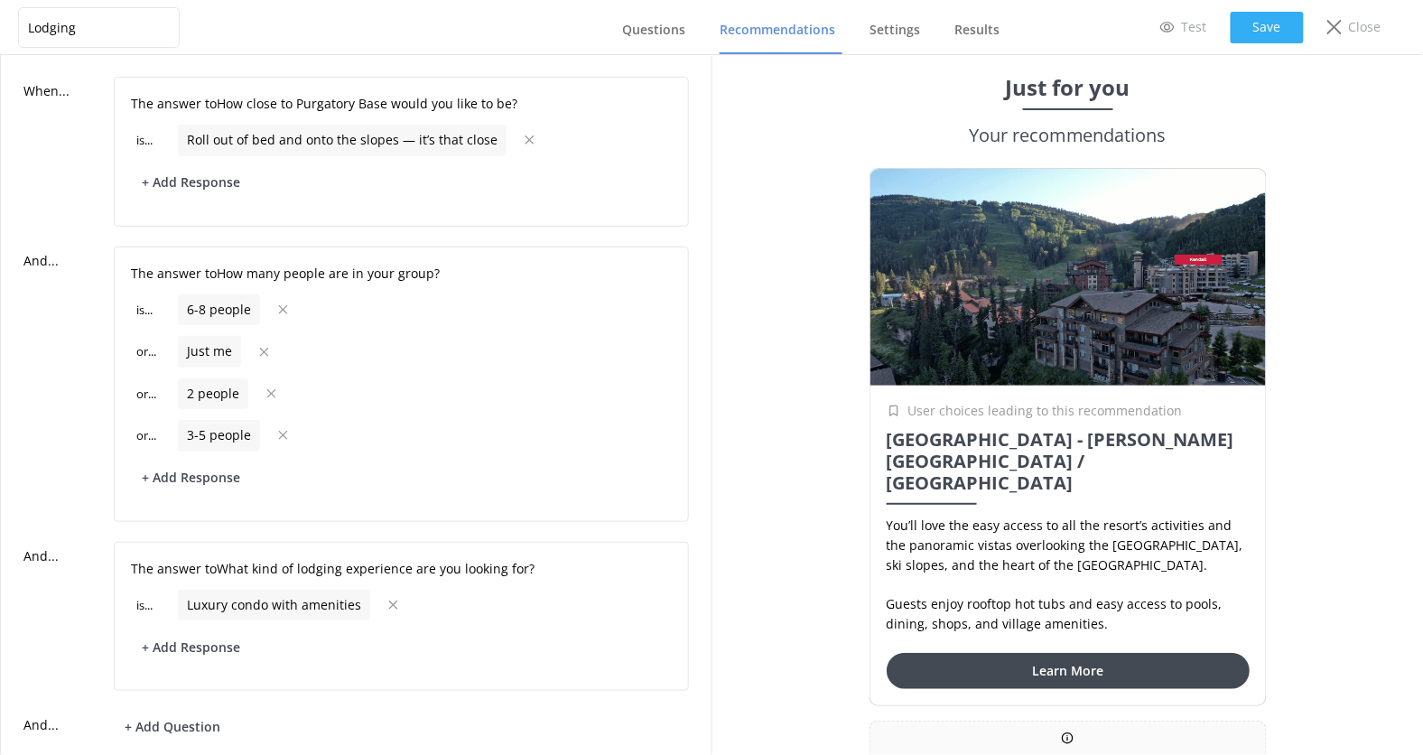
click at [1269, 30] on button "Save" at bounding box center [1267, 28] width 73 height 32
click at [753, 37] on span "Recommendations" at bounding box center [778, 30] width 116 height 18
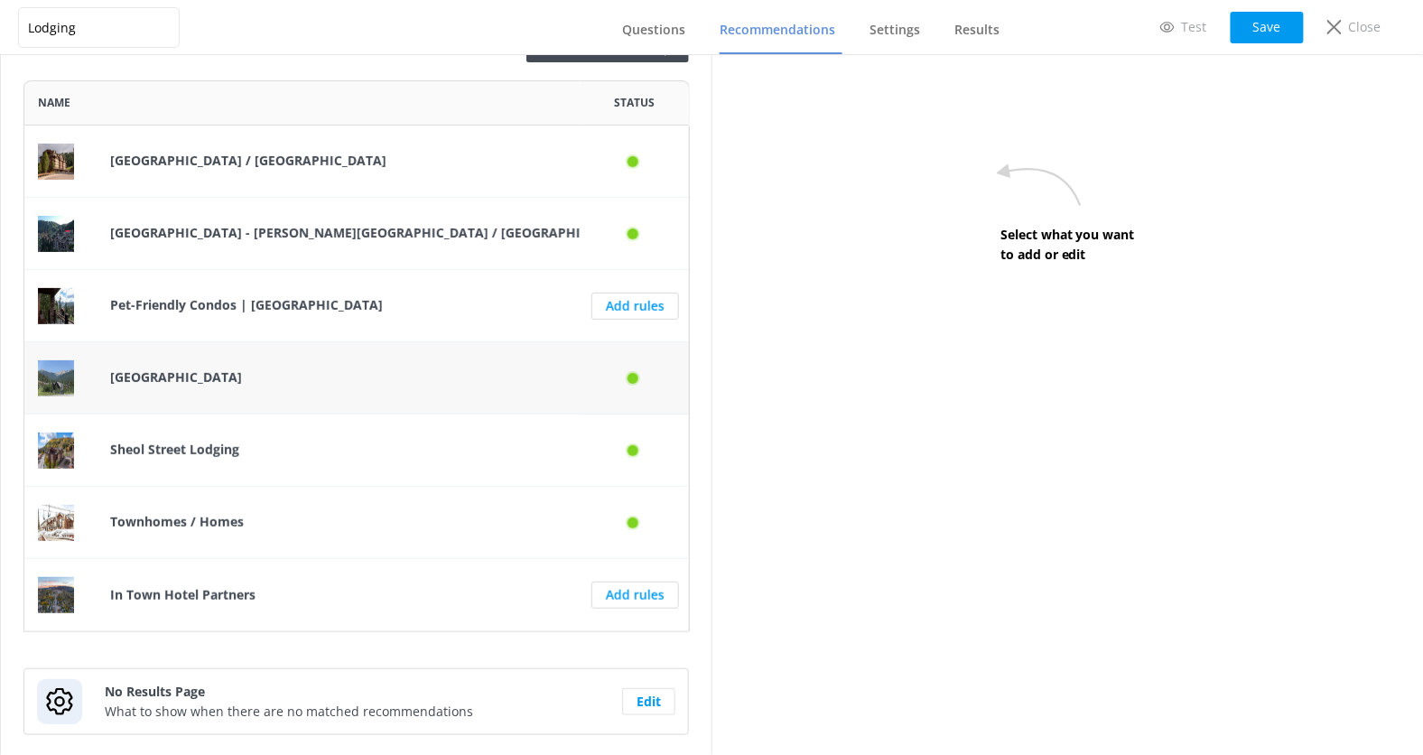
scroll to position [75, 0]
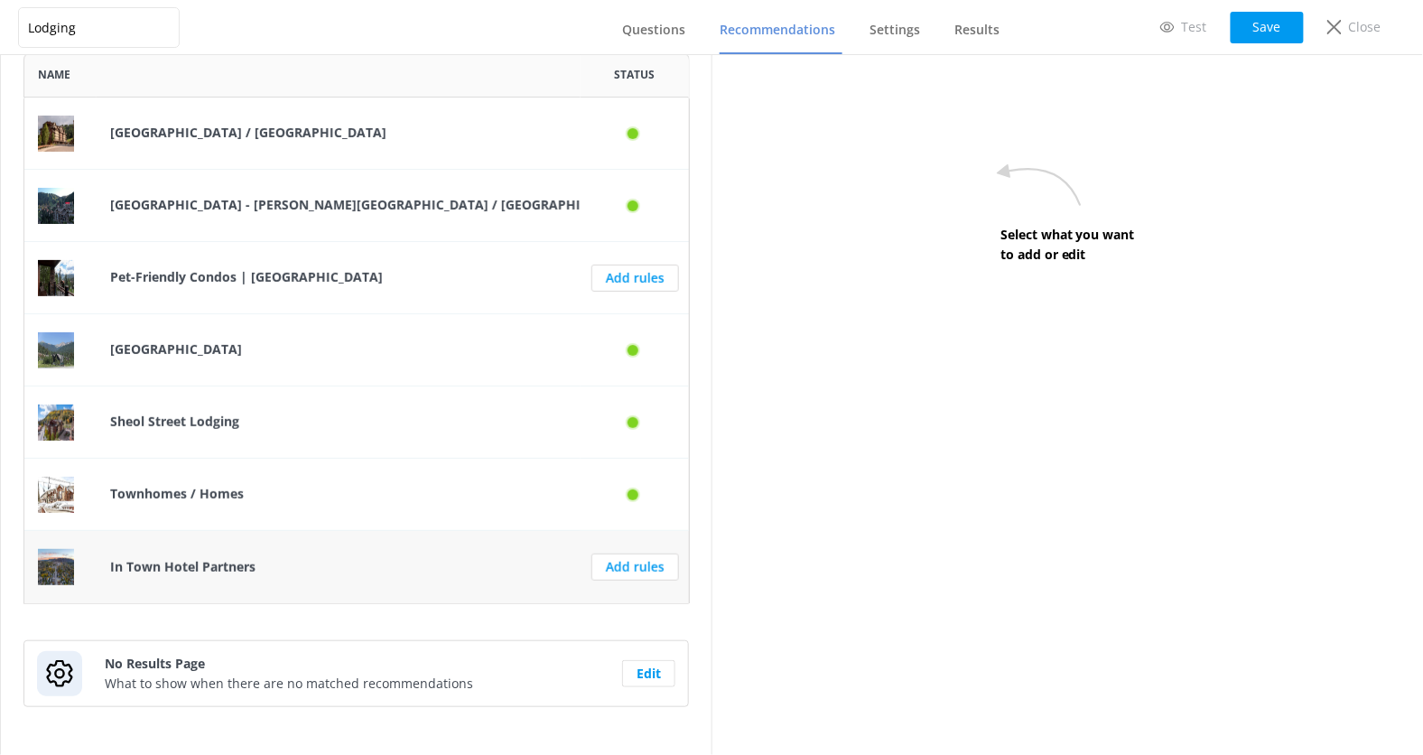
click at [377, 543] on div "In Town Hotel Partners" at bounding box center [339, 567] width 484 height 72
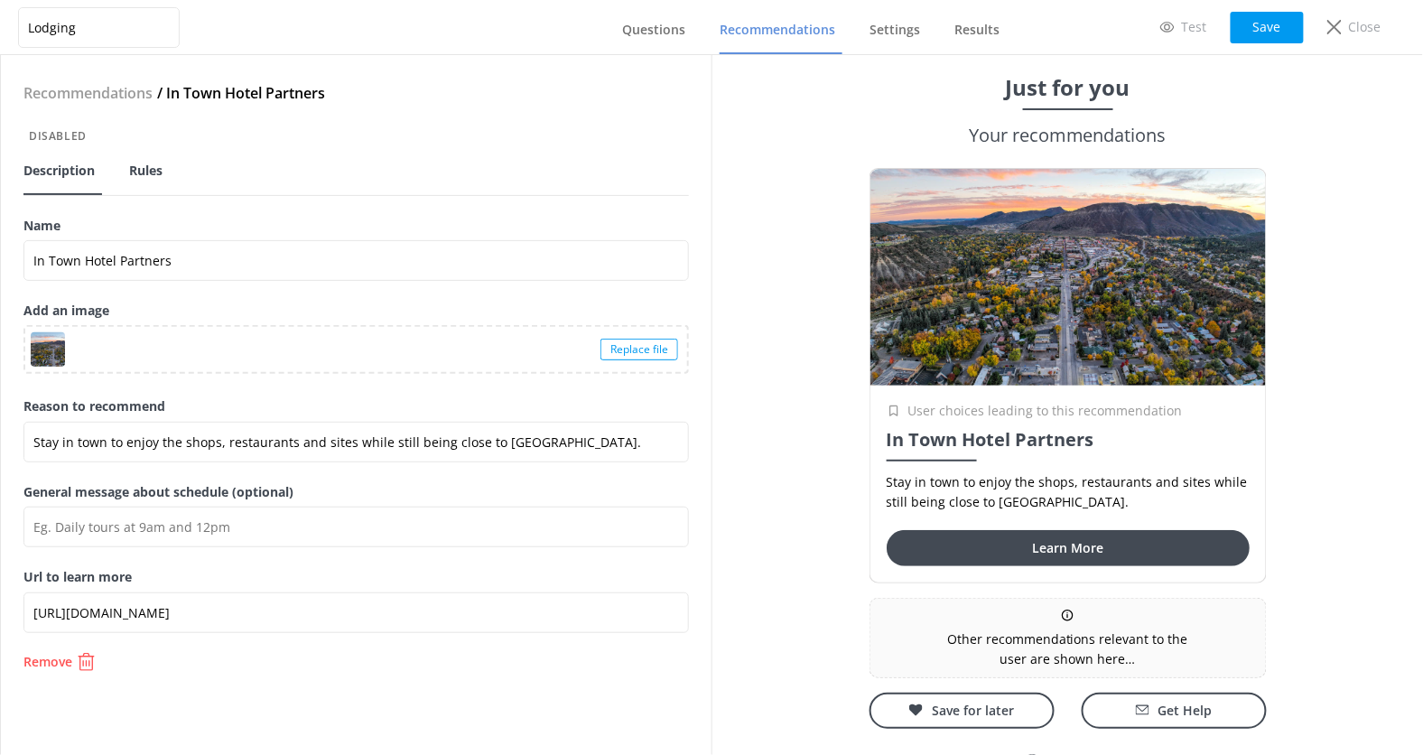
click at [154, 170] on span "Rules" at bounding box center [145, 171] width 33 height 18
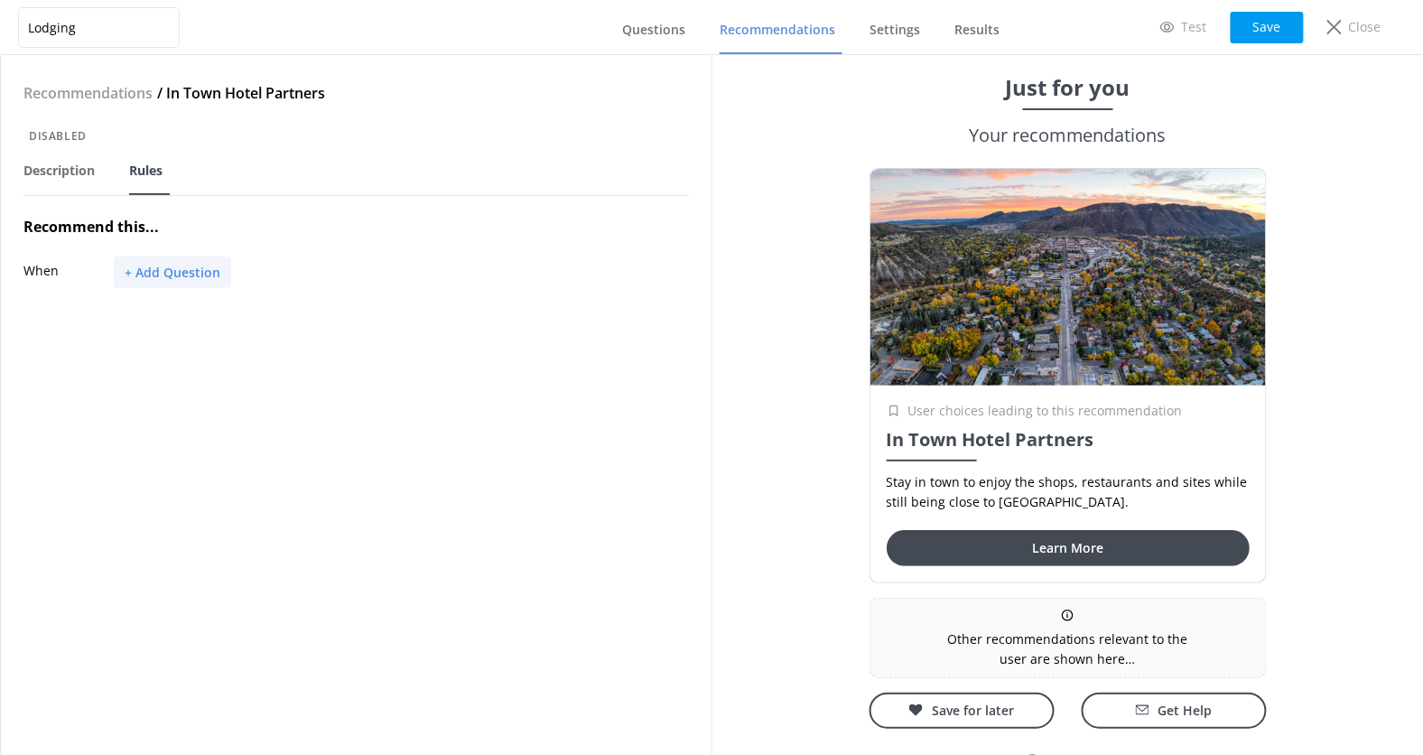
click at [182, 273] on button "+ Add Question" at bounding box center [172, 272] width 117 height 32
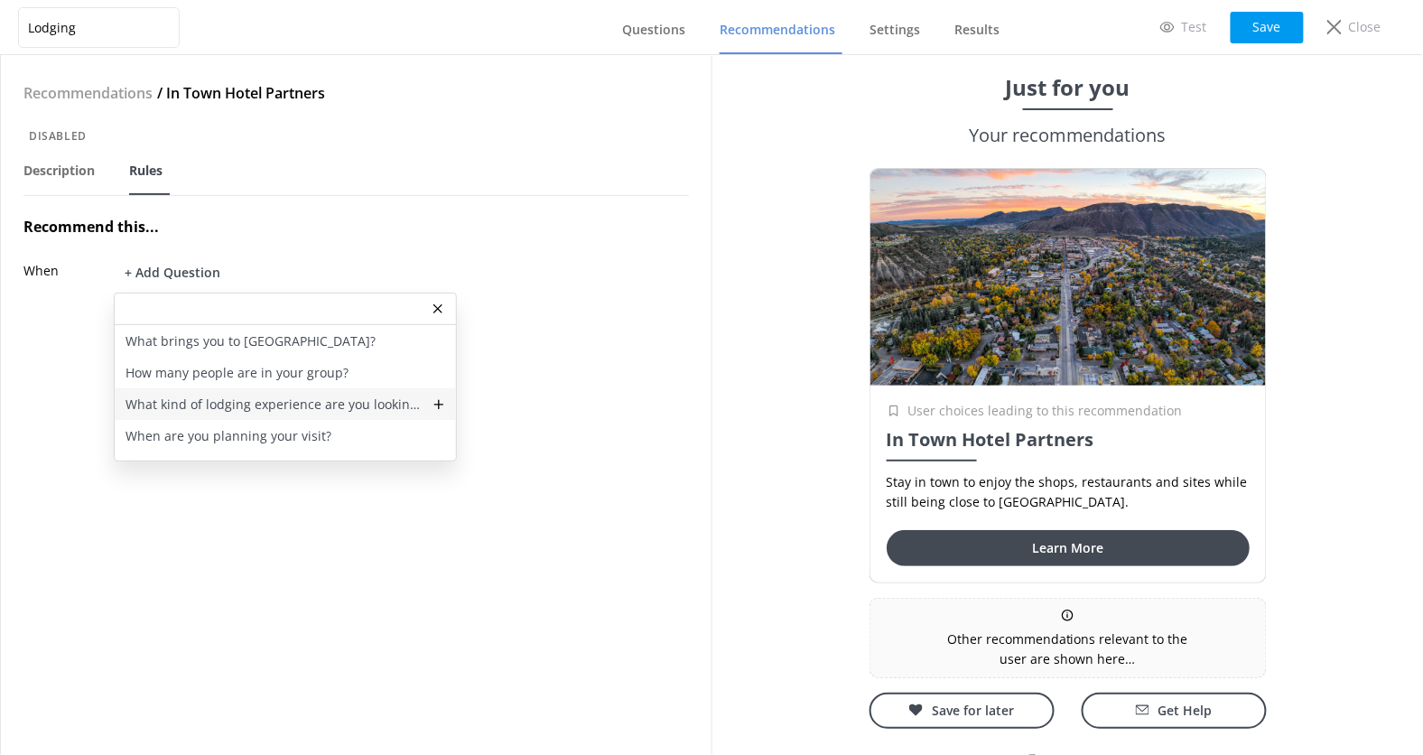
click at [271, 403] on p "What kind of lodging experience are you looking for?" at bounding box center [274, 405] width 296 height 20
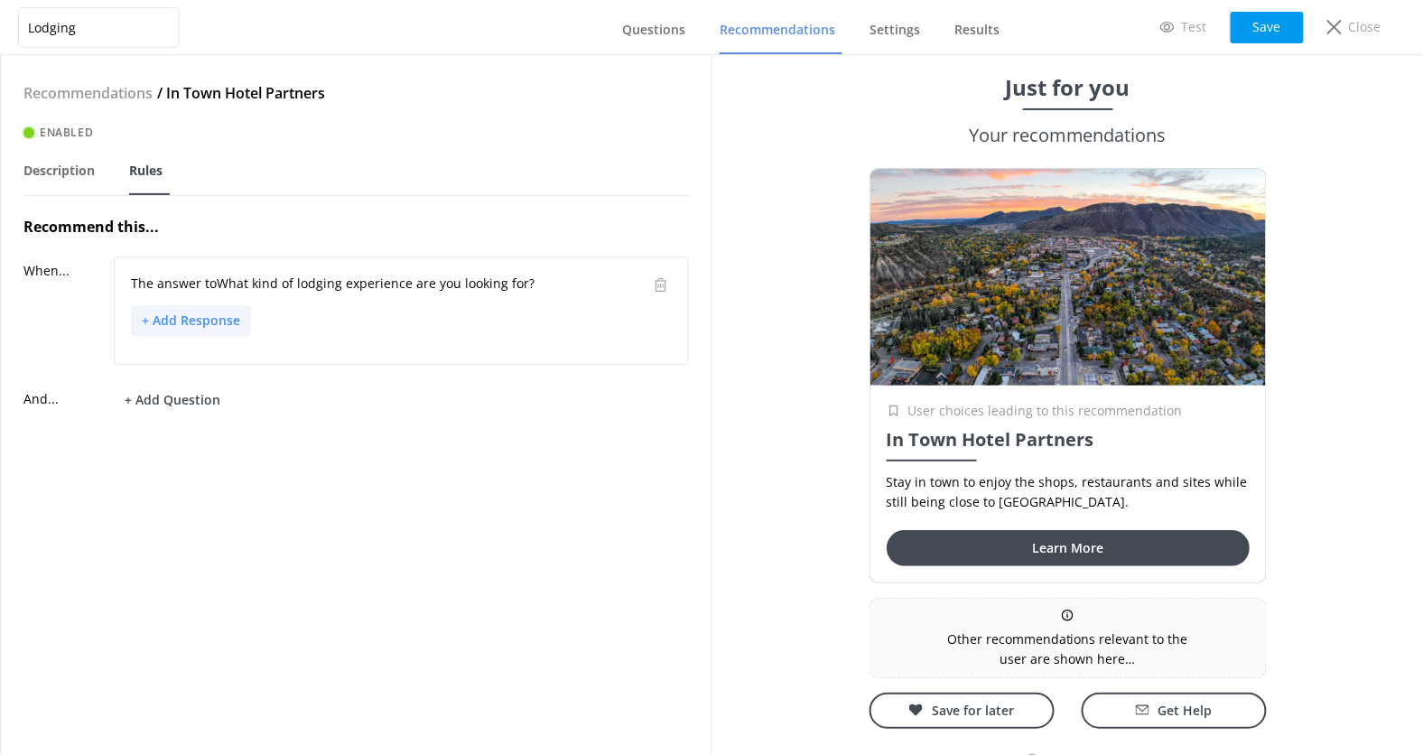
click at [197, 327] on button "+ Add Response" at bounding box center [191, 321] width 120 height 32
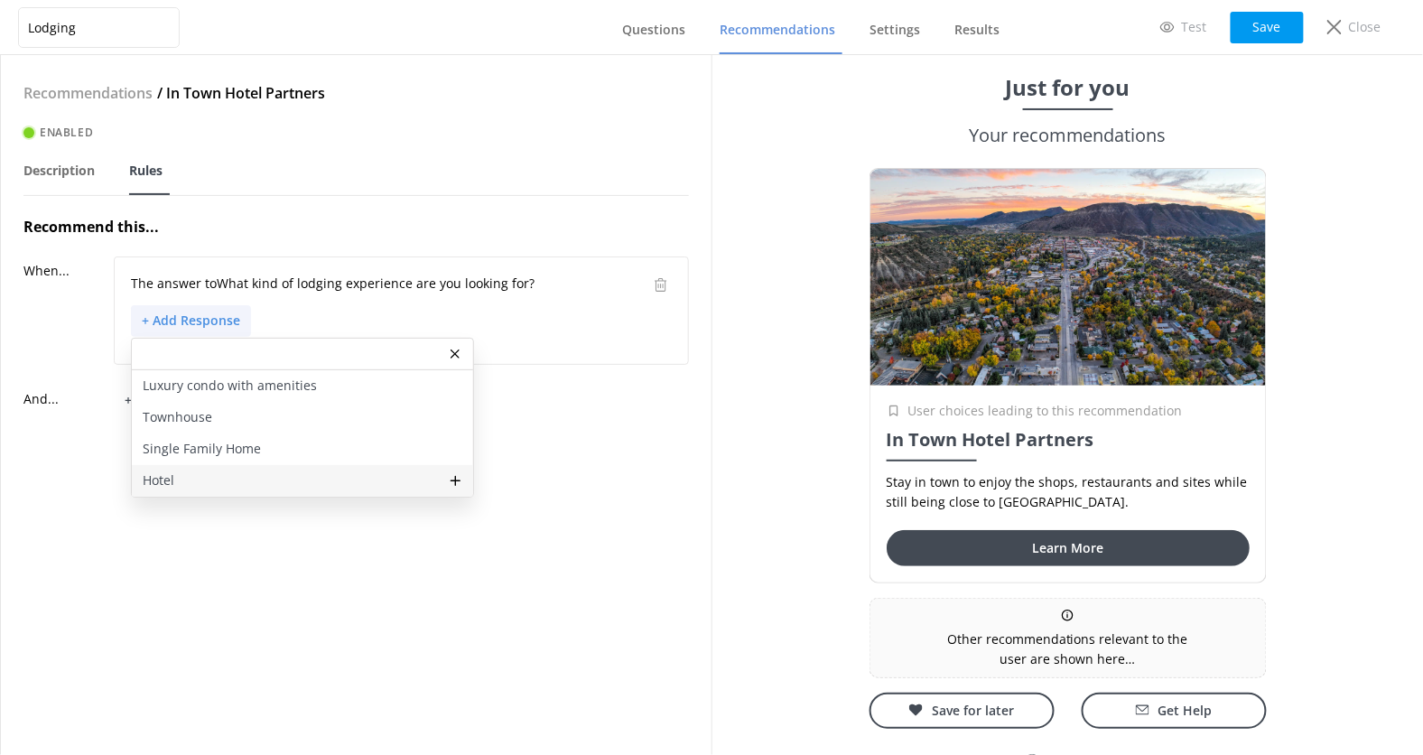
click at [216, 466] on div "Hotel" at bounding box center [302, 481] width 341 height 32
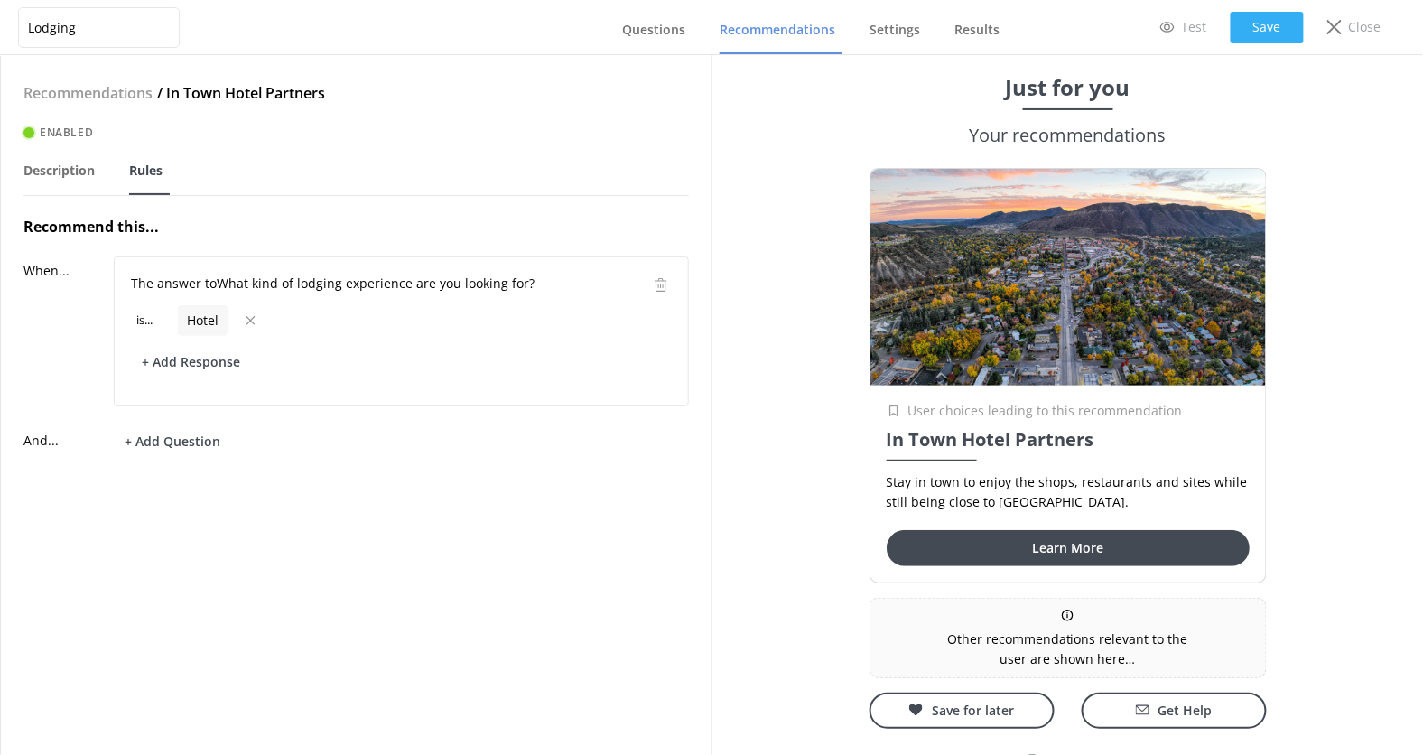
click at [1276, 23] on button "Save" at bounding box center [1267, 28] width 73 height 32
click at [754, 22] on span "Recommendations" at bounding box center [778, 30] width 116 height 18
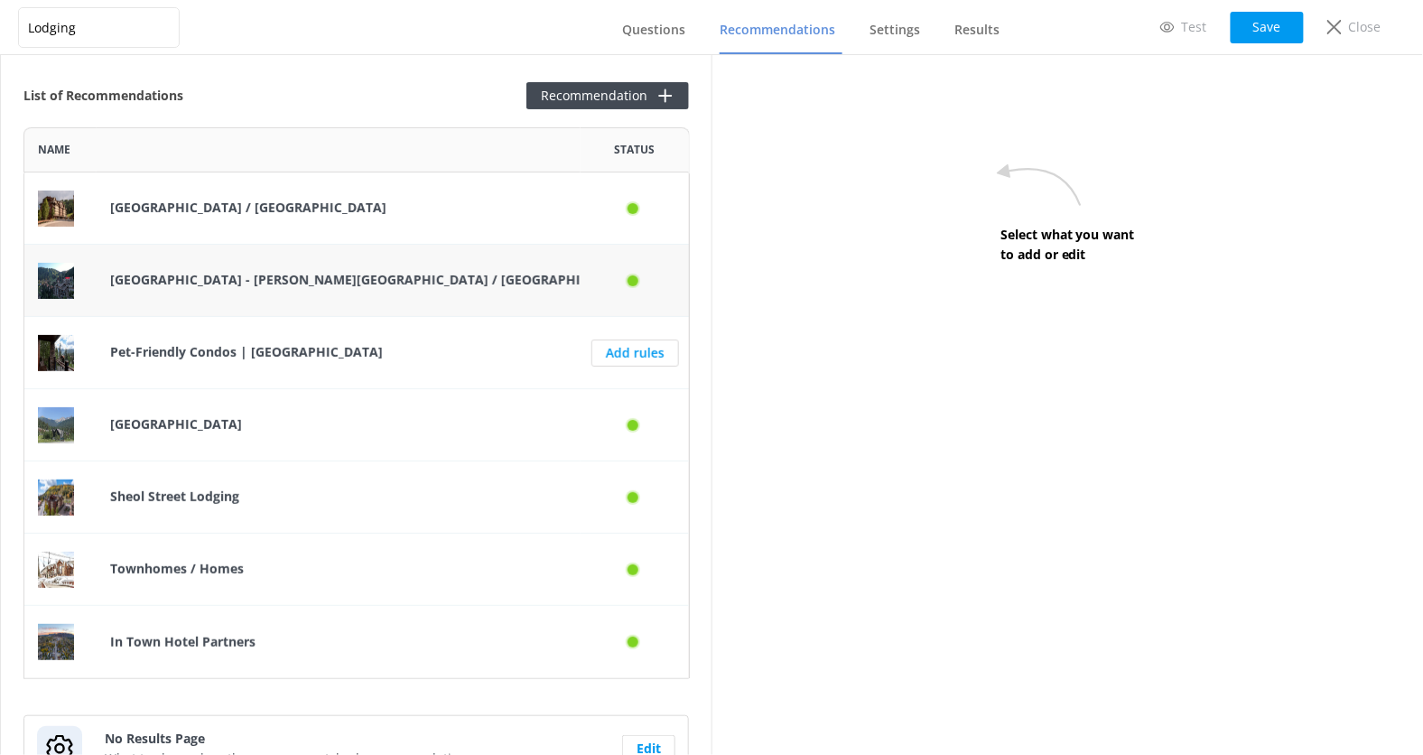
scroll to position [551, 666]
click at [378, 422] on p "[GEOGRAPHIC_DATA]" at bounding box center [338, 425] width 457 height 20
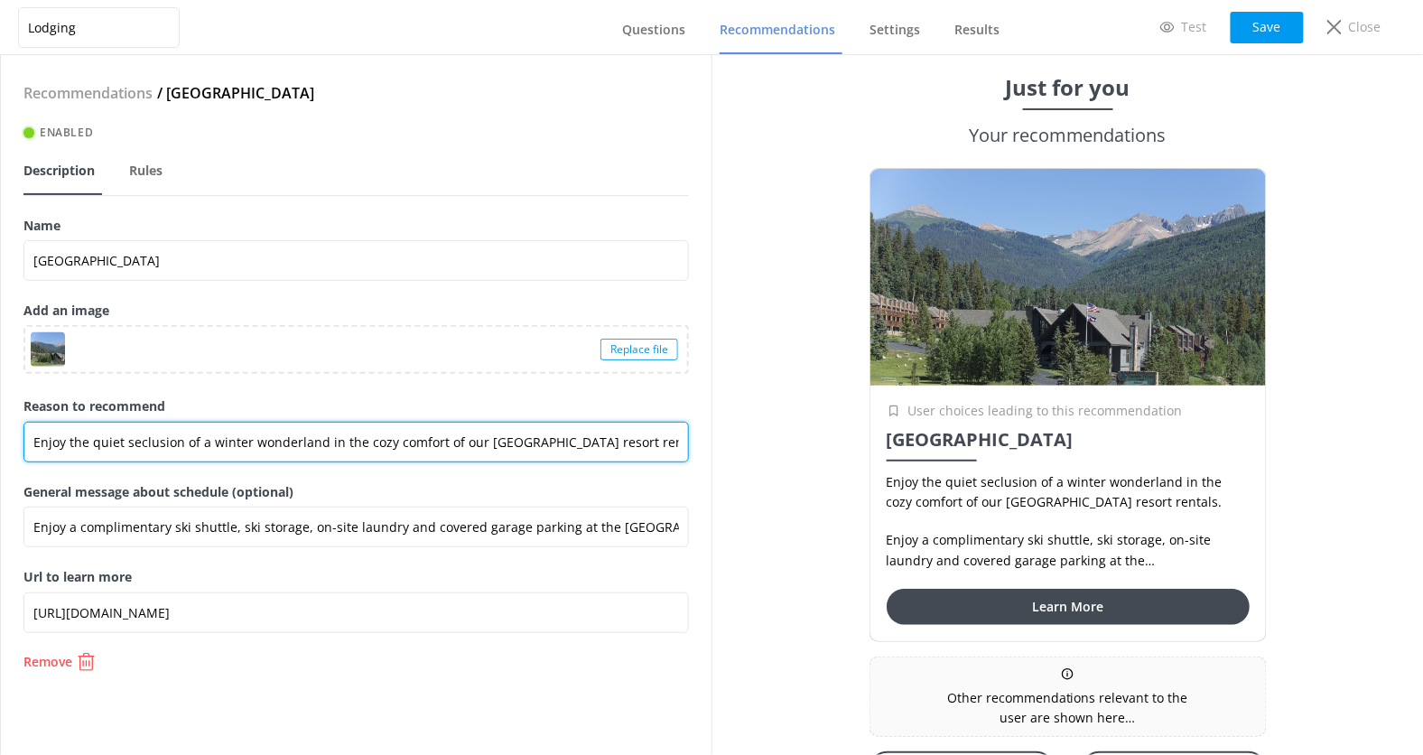
click at [292, 442] on input "Enjoy the quiet seclusion of a winter wonderland in the cozy comfort of our [GE…" at bounding box center [356, 442] width 666 height 41
type input "Enjoy the quiet seclusion in the cozy comfort of our [GEOGRAPHIC_DATA] resort r…"
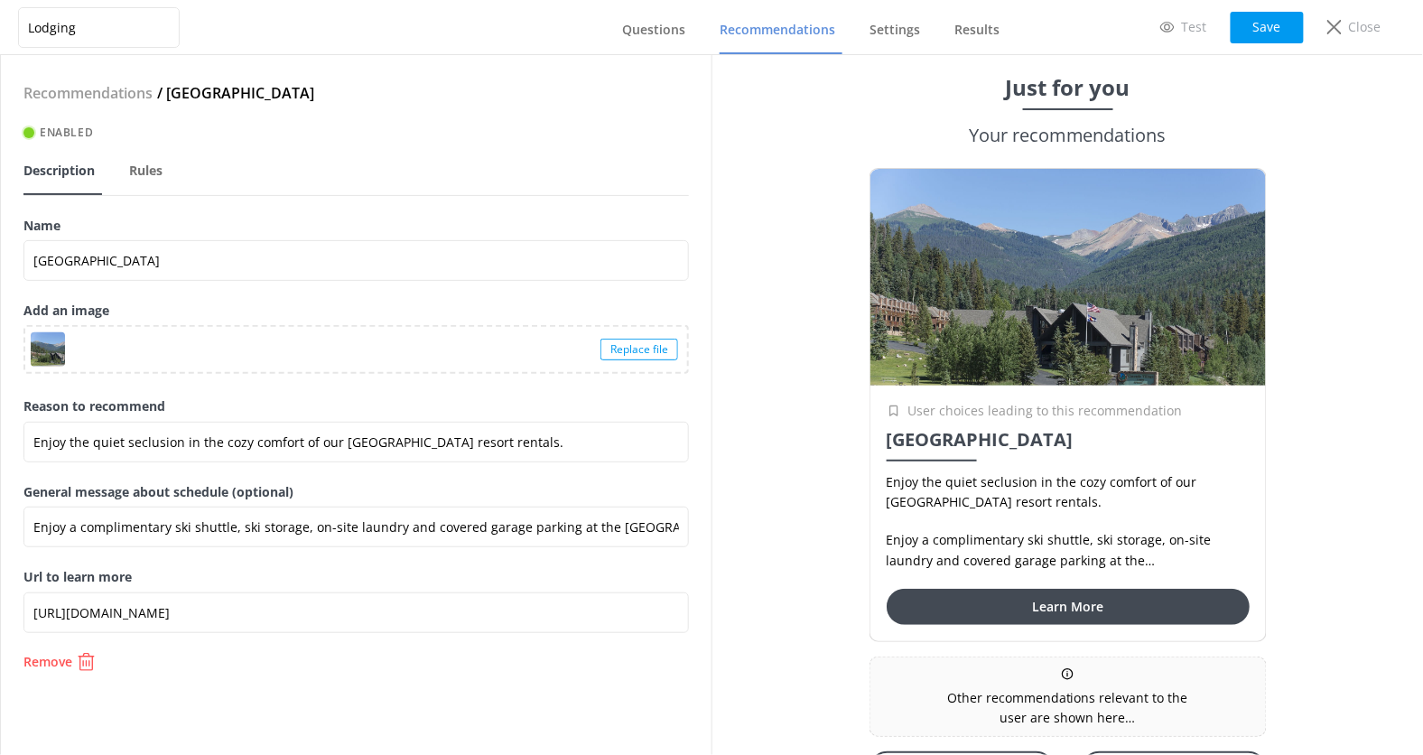
click at [474, 479] on div "Reason to recommend Enjoy the quiet seclusion in the cozy comfort of our [GEOGR…" at bounding box center [356, 438] width 666 height 85
click at [1253, 34] on button "Save" at bounding box center [1267, 28] width 73 height 32
click at [677, 30] on span "Questions" at bounding box center [653, 30] width 63 height 18
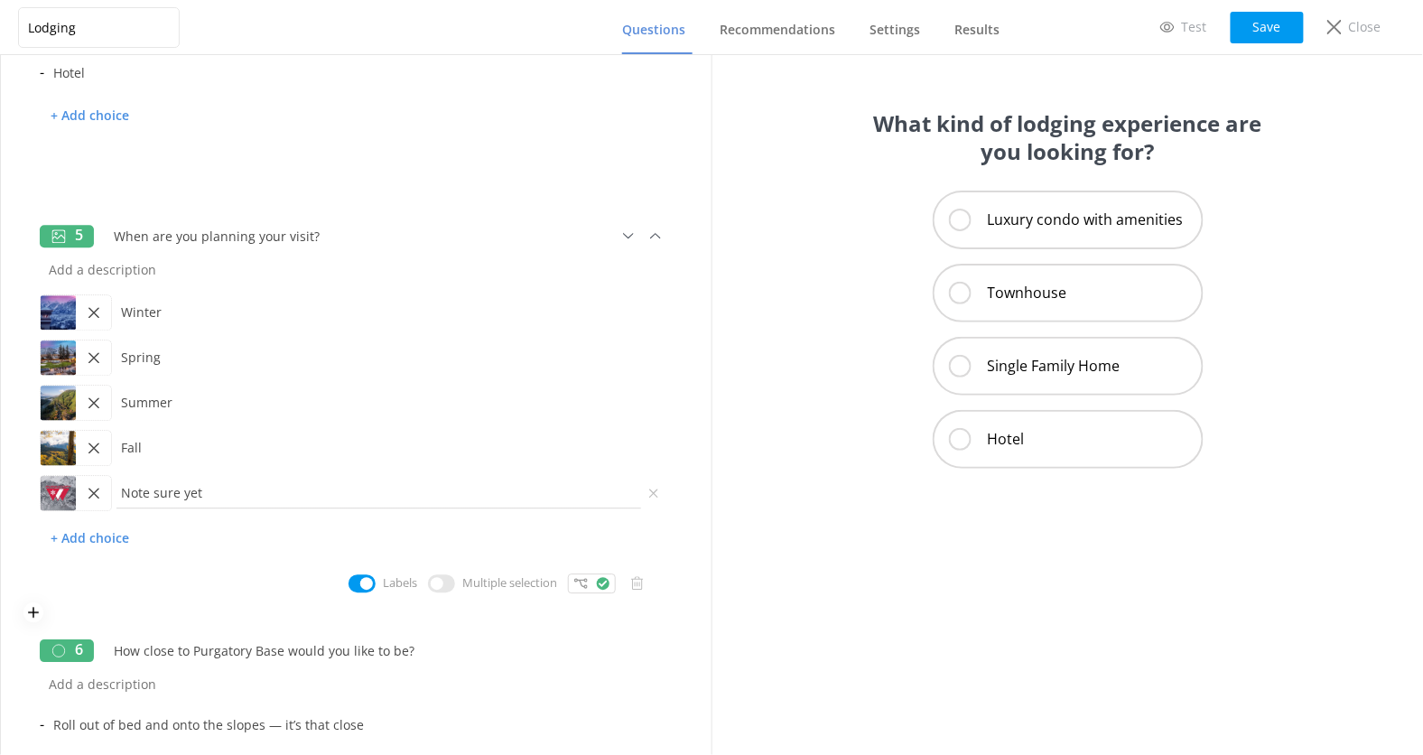
scroll to position [1279, 0]
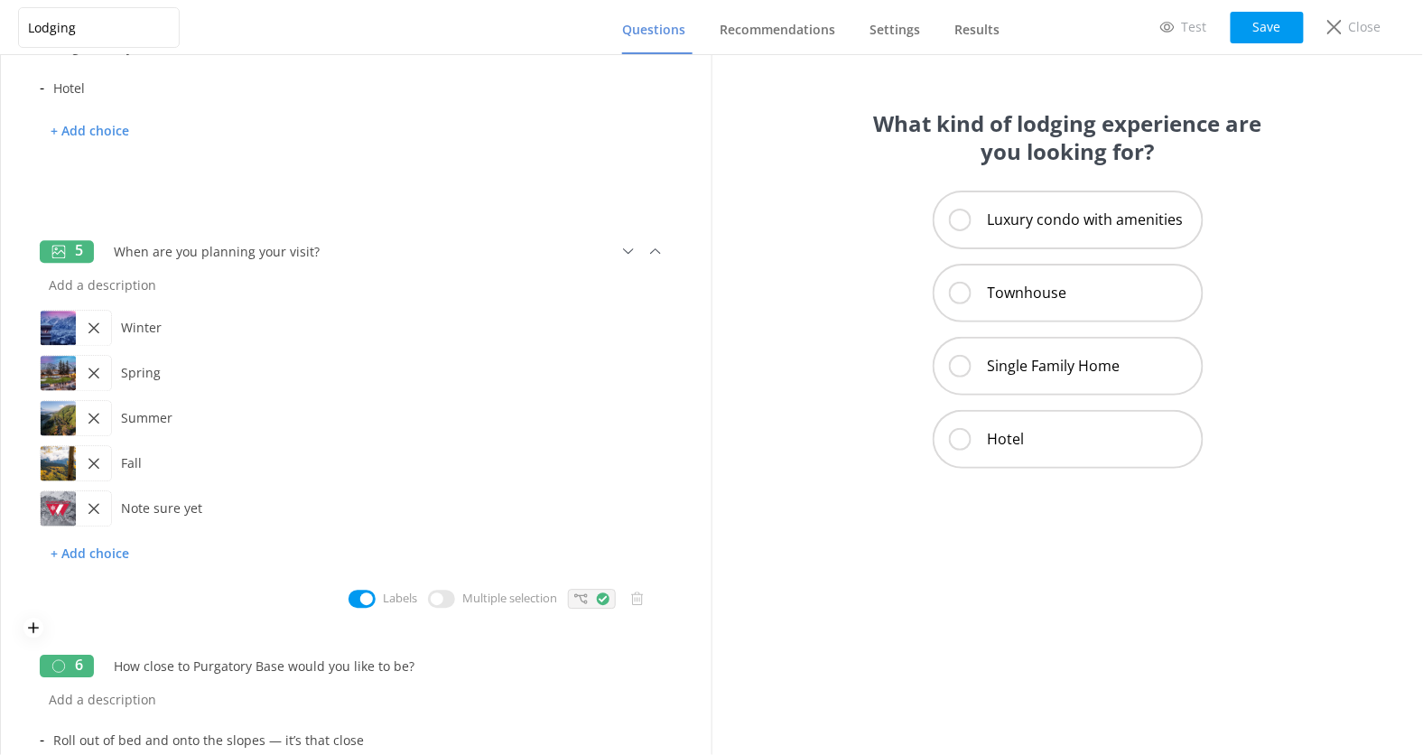
click at [585, 604] on div at bounding box center [592, 599] width 48 height 20
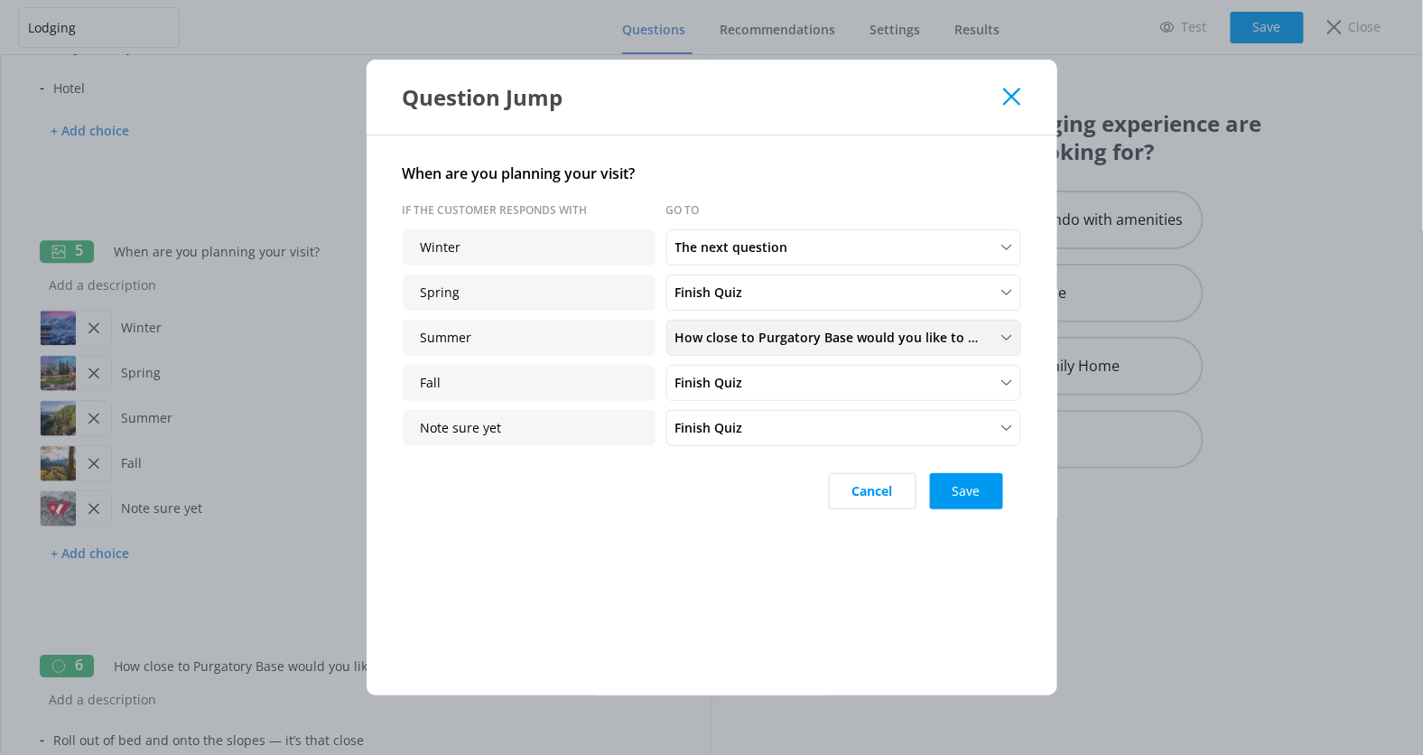
click at [810, 333] on span "How close to Purgatory Base would you like to be?" at bounding box center [834, 338] width 316 height 20
click at [813, 337] on span "How close to Purgatory Base would you like to be?" at bounding box center [834, 338] width 316 height 20
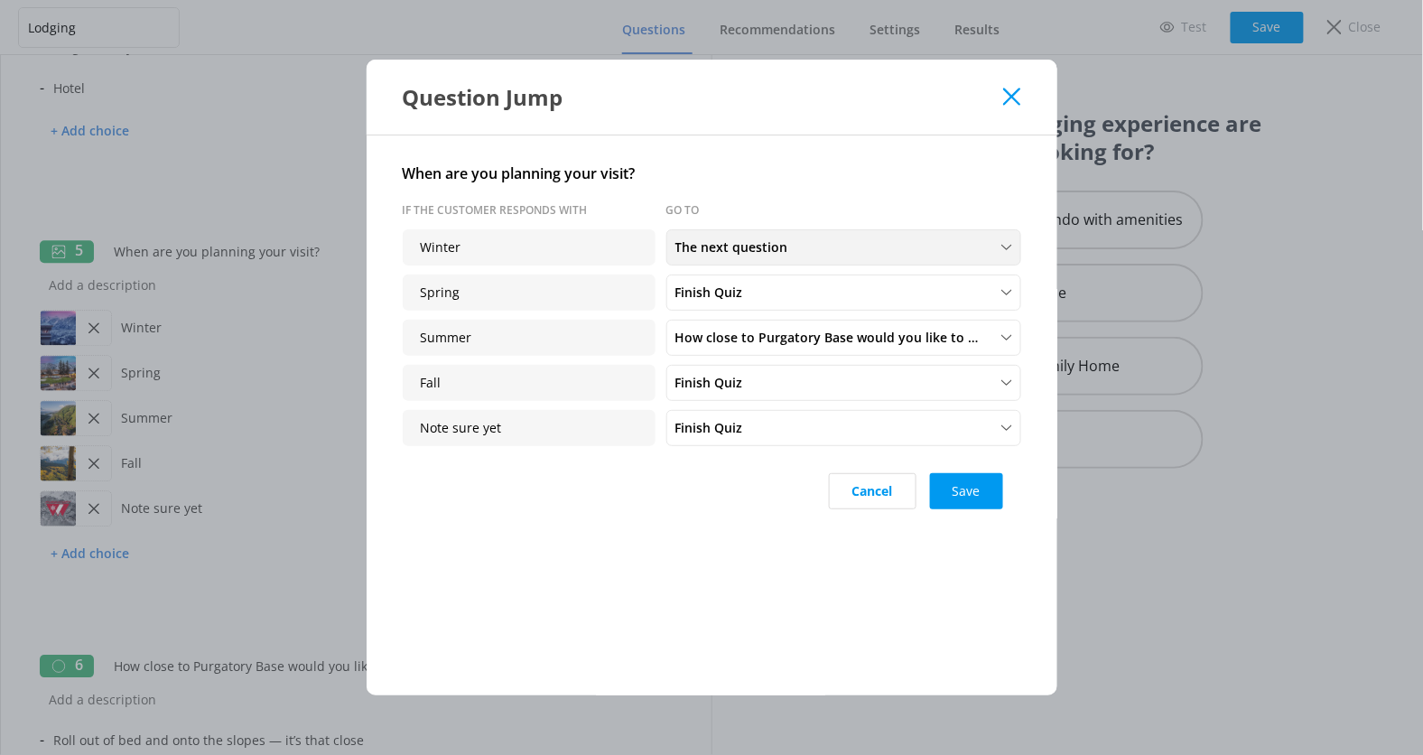
click at [834, 251] on div "The next question" at bounding box center [844, 248] width 346 height 20
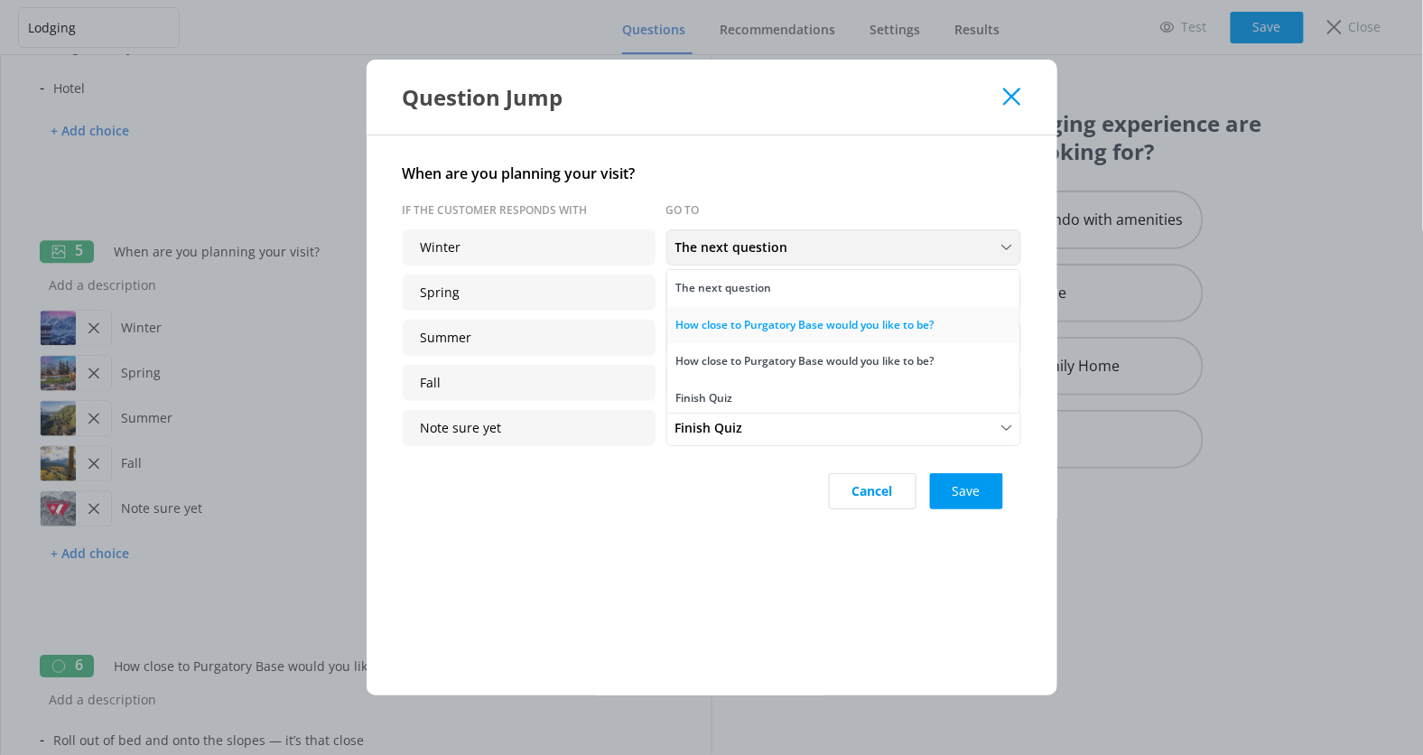
click at [836, 318] on div "How close to Purgatory Base would you like to be?" at bounding box center [805, 325] width 258 height 18
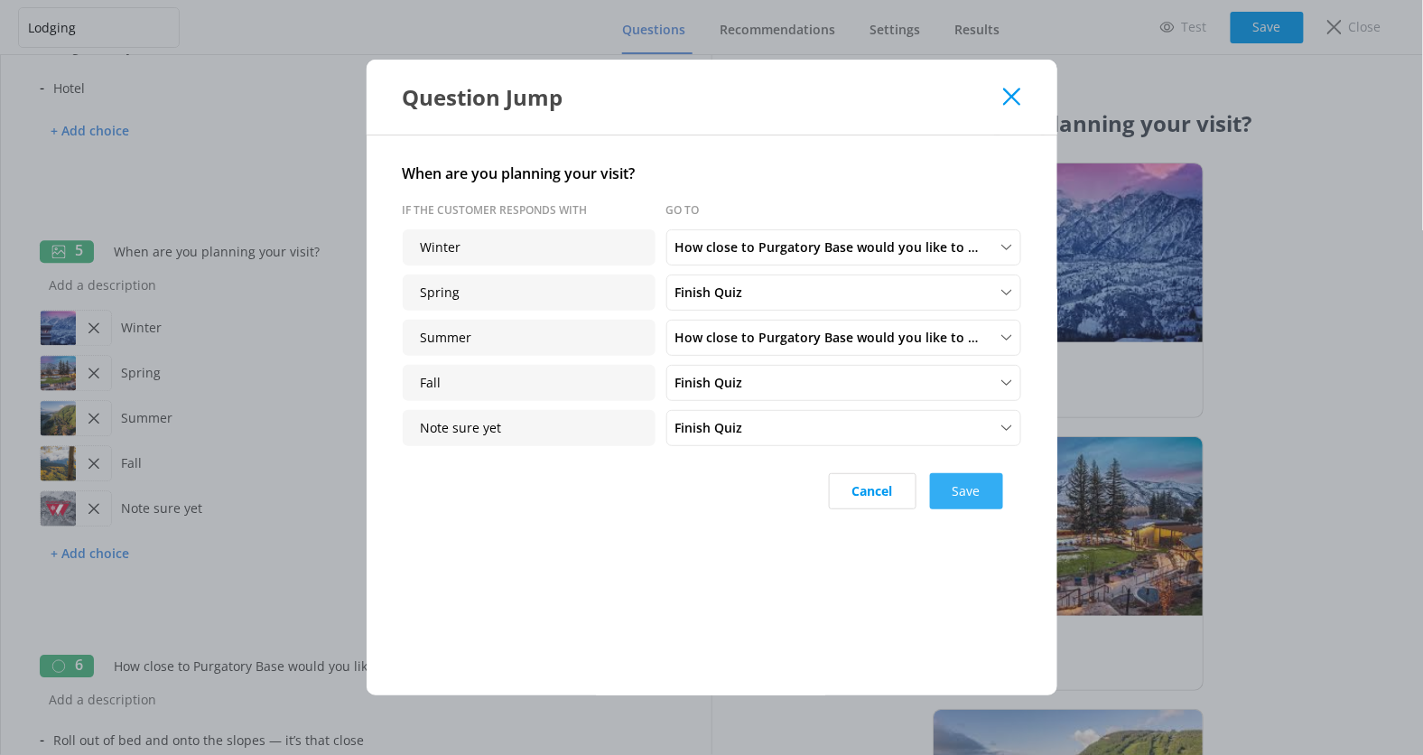
click at [979, 496] on button "Save" at bounding box center [966, 491] width 73 height 36
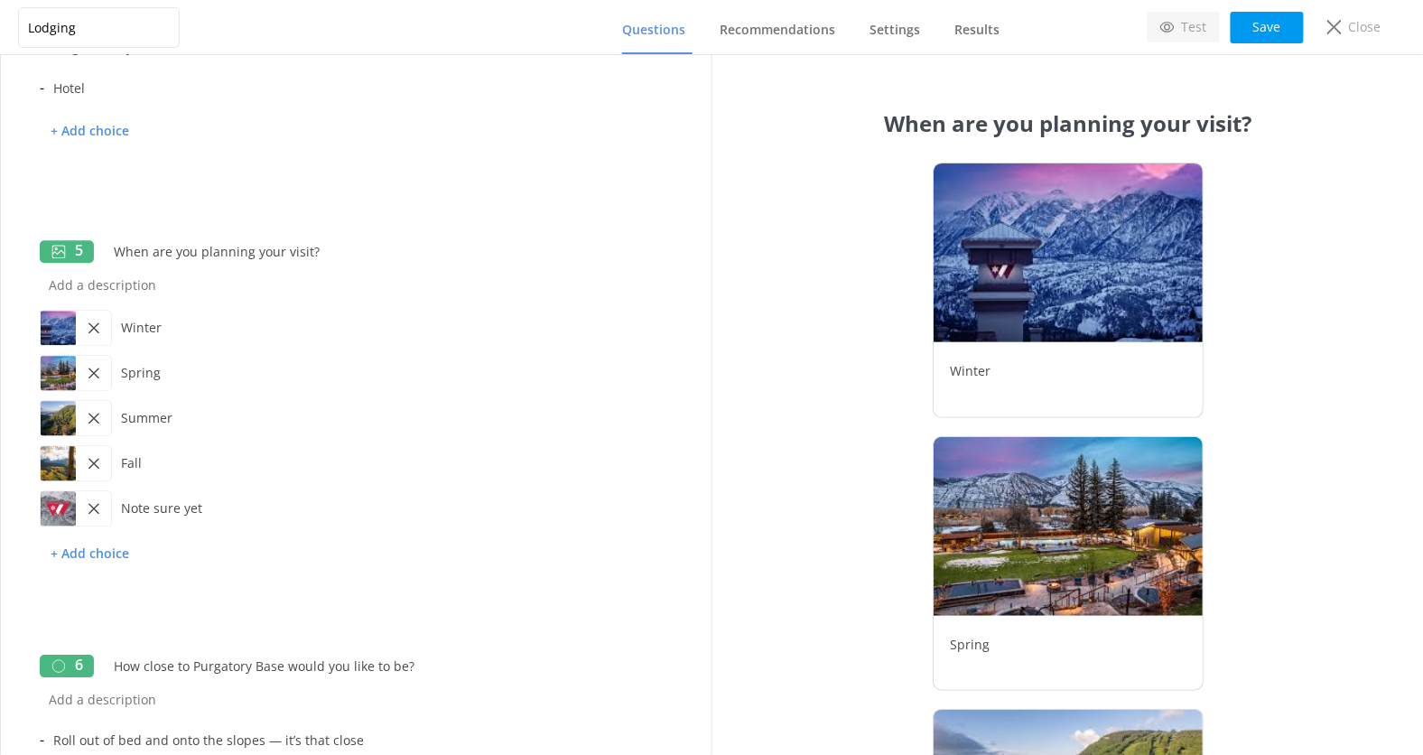
click at [1190, 32] on p "Test" at bounding box center [1194, 27] width 25 height 20
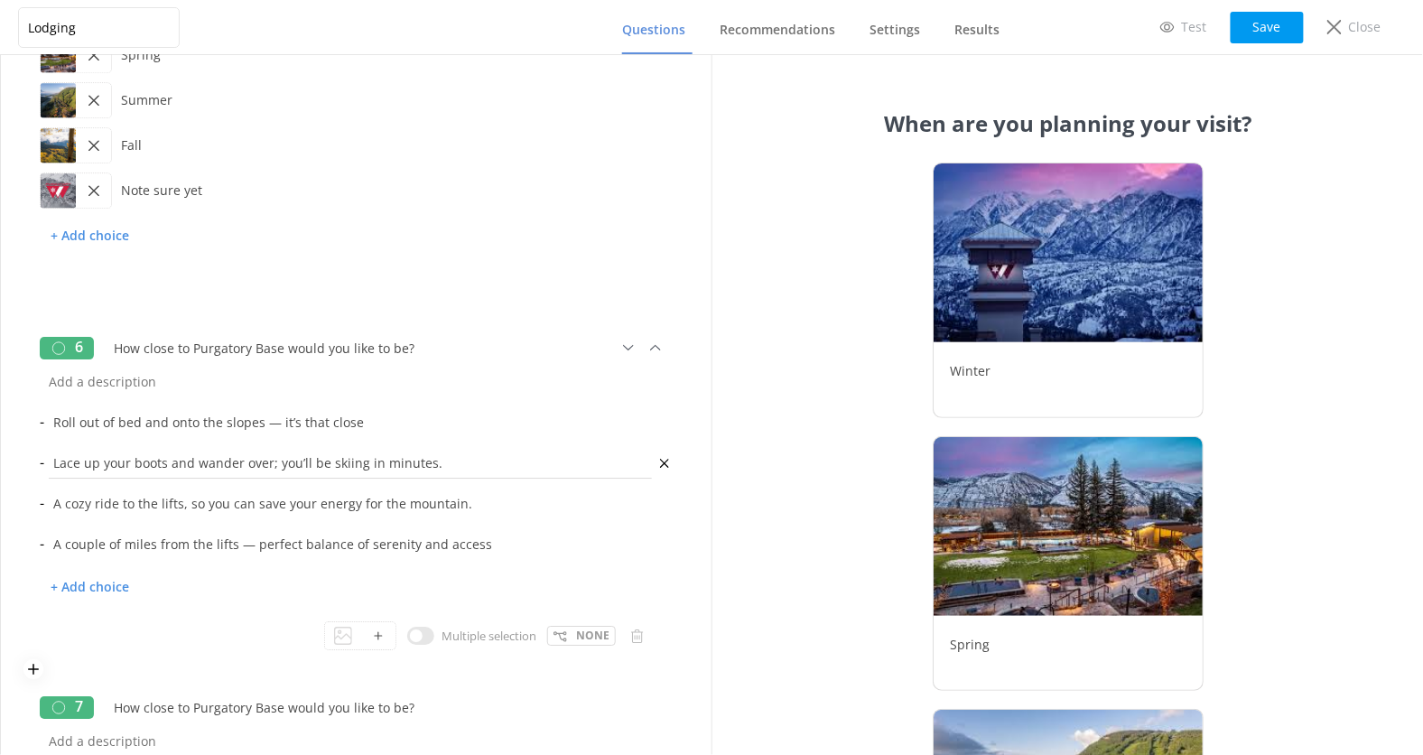
scroll to position [1617, 0]
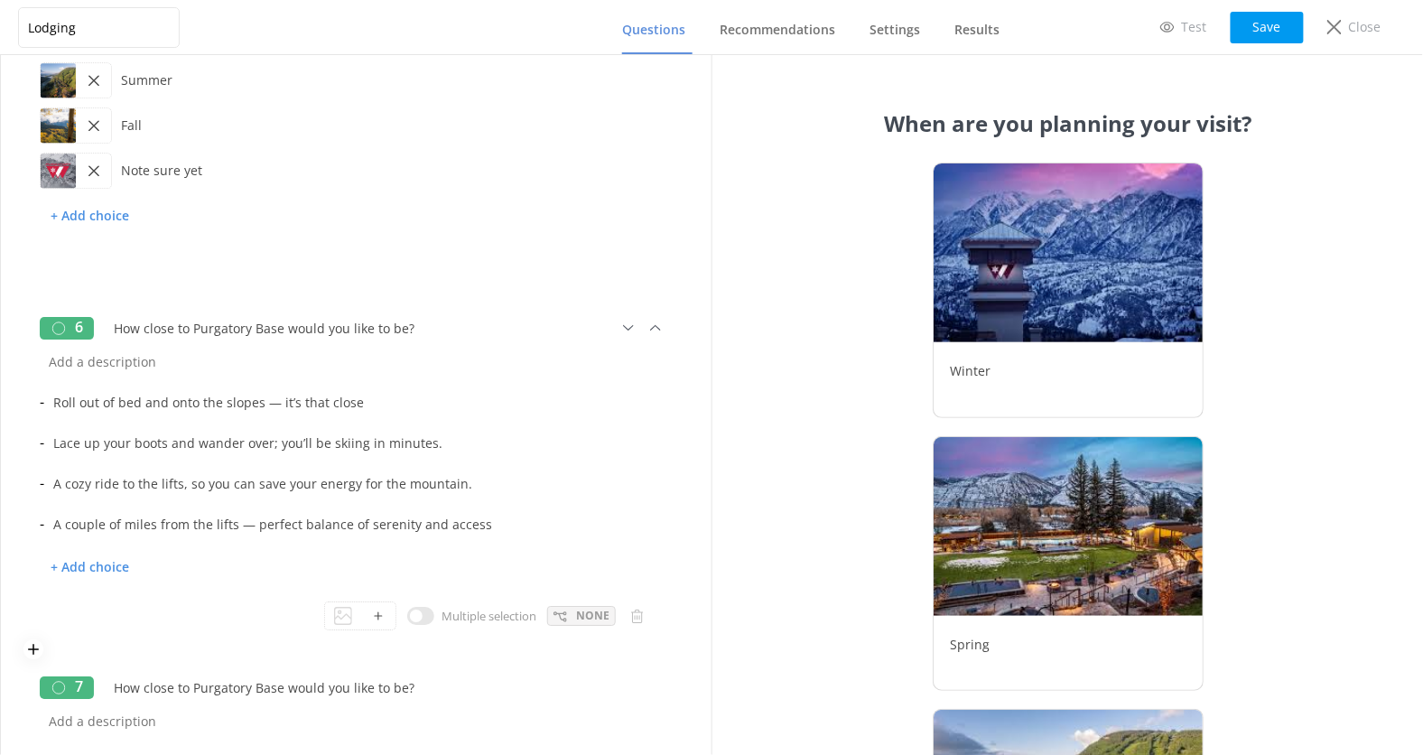
click at [580, 612] on p "None" at bounding box center [592, 615] width 33 height 17
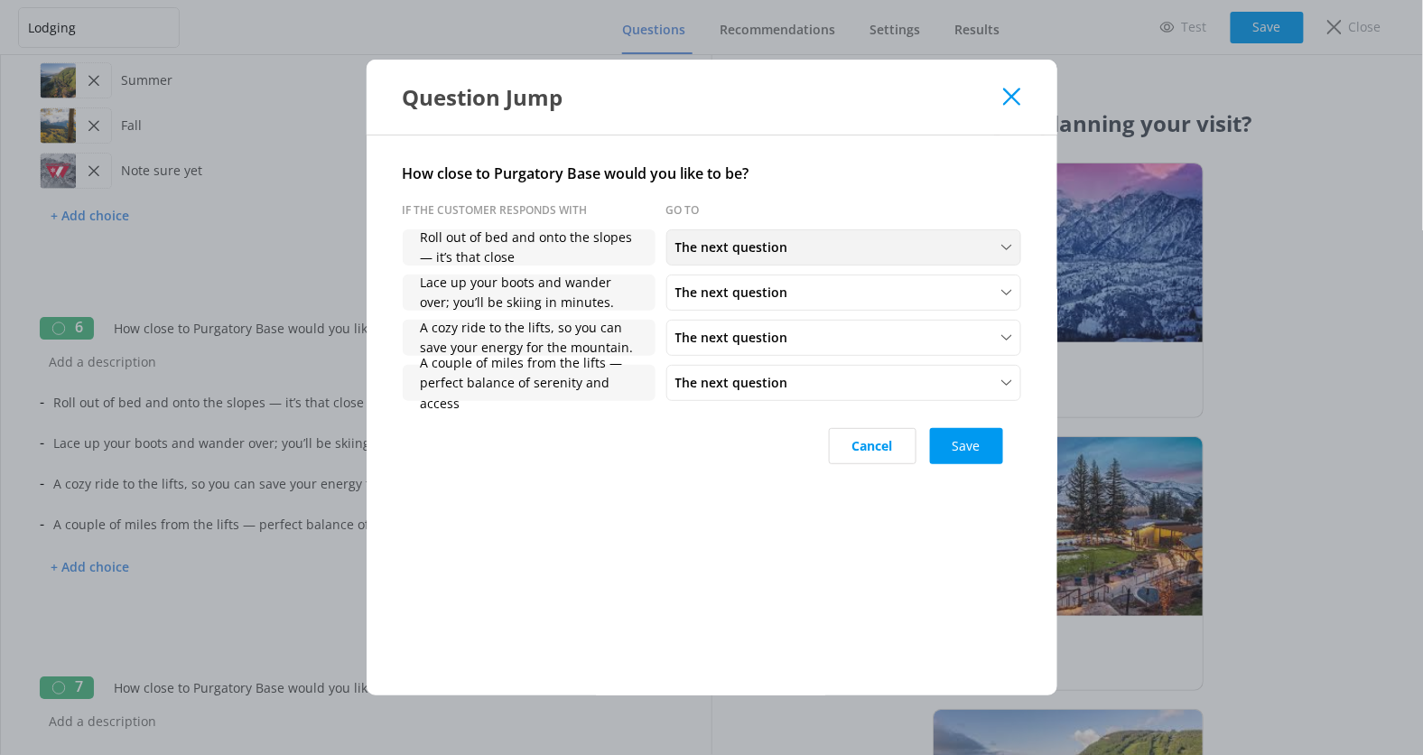
click at [773, 247] on span "The next question" at bounding box center [738, 248] width 124 height 20
click at [284, 510] on div "Question Jump How close to Purgatory Base would you like to be? If the customer…" at bounding box center [711, 377] width 1423 height 755
click at [1012, 79] on div "Question Jump" at bounding box center [712, 97] width 691 height 75
click at [1012, 90] on icon at bounding box center [1011, 97] width 17 height 18
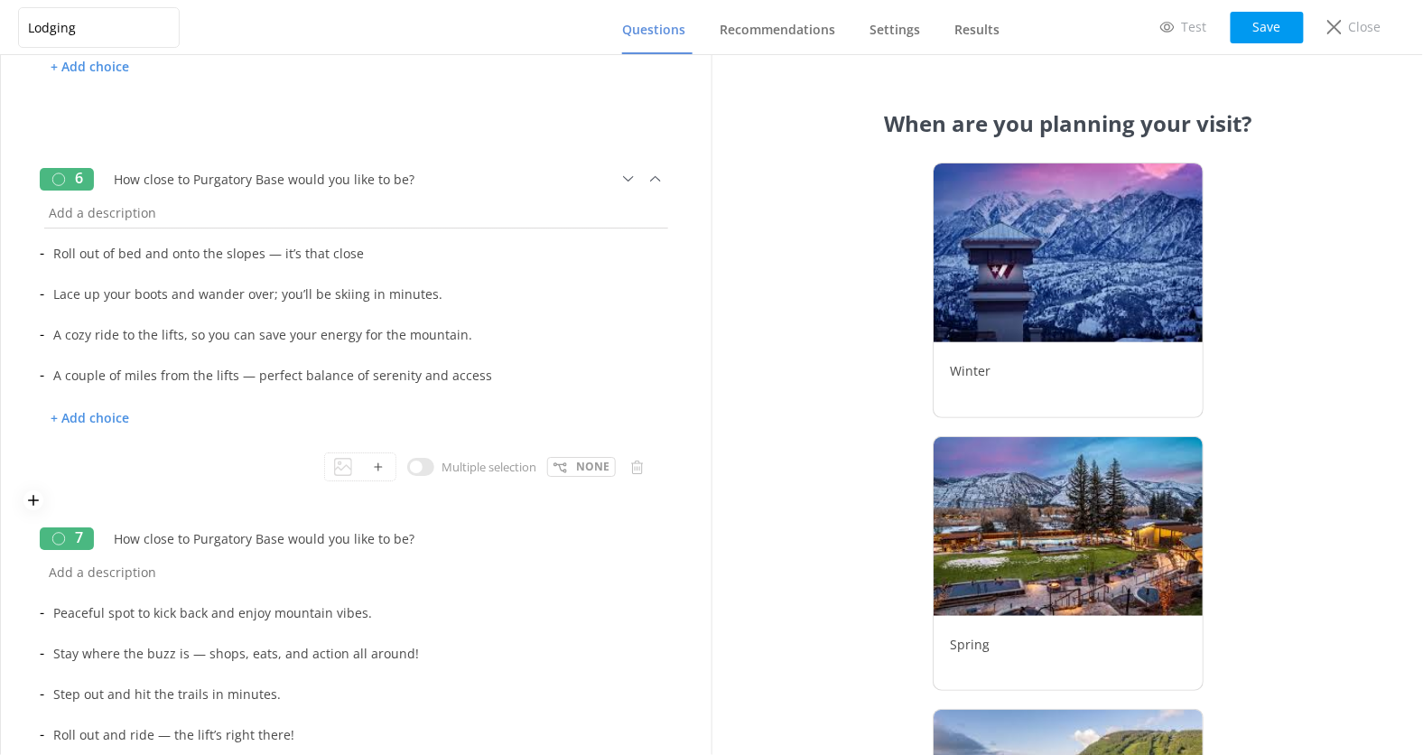
scroll to position [1741, 0]
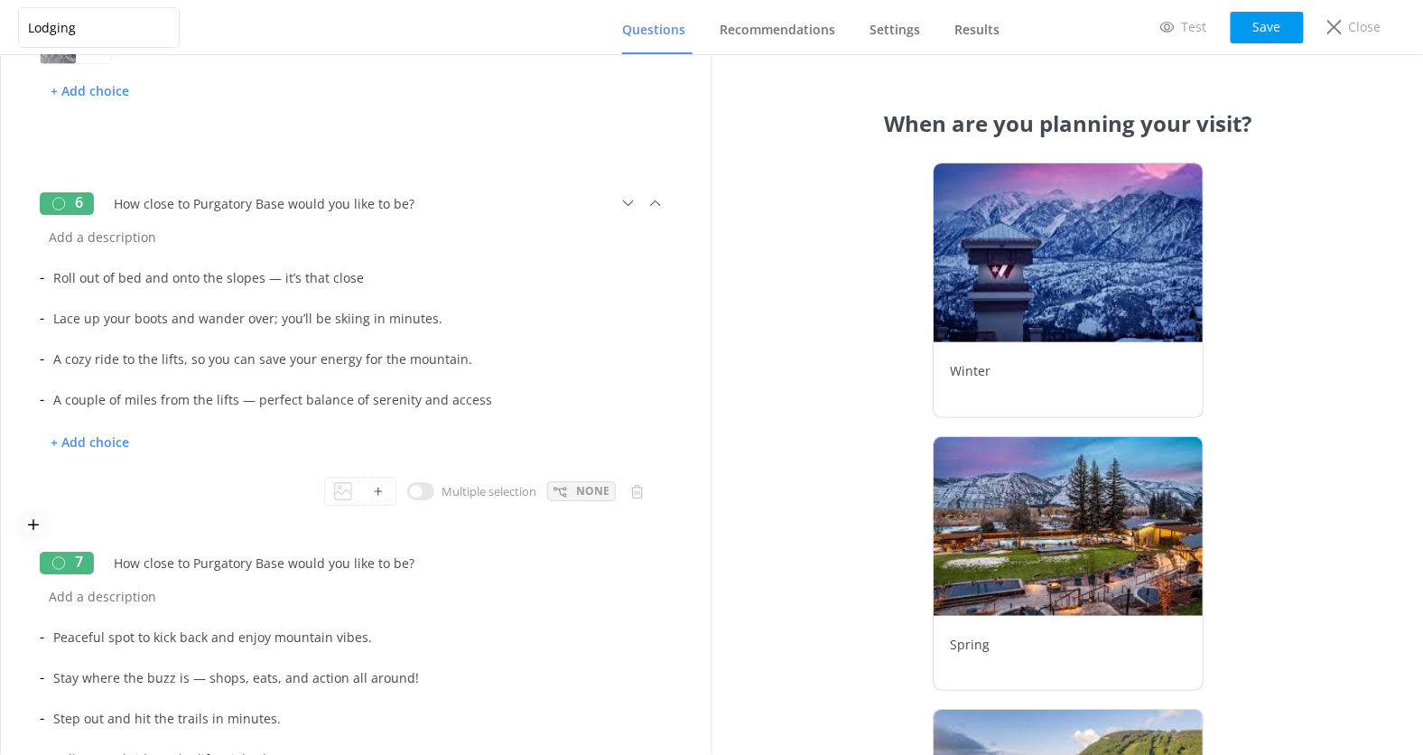
click at [582, 486] on p "None" at bounding box center [592, 490] width 33 height 17
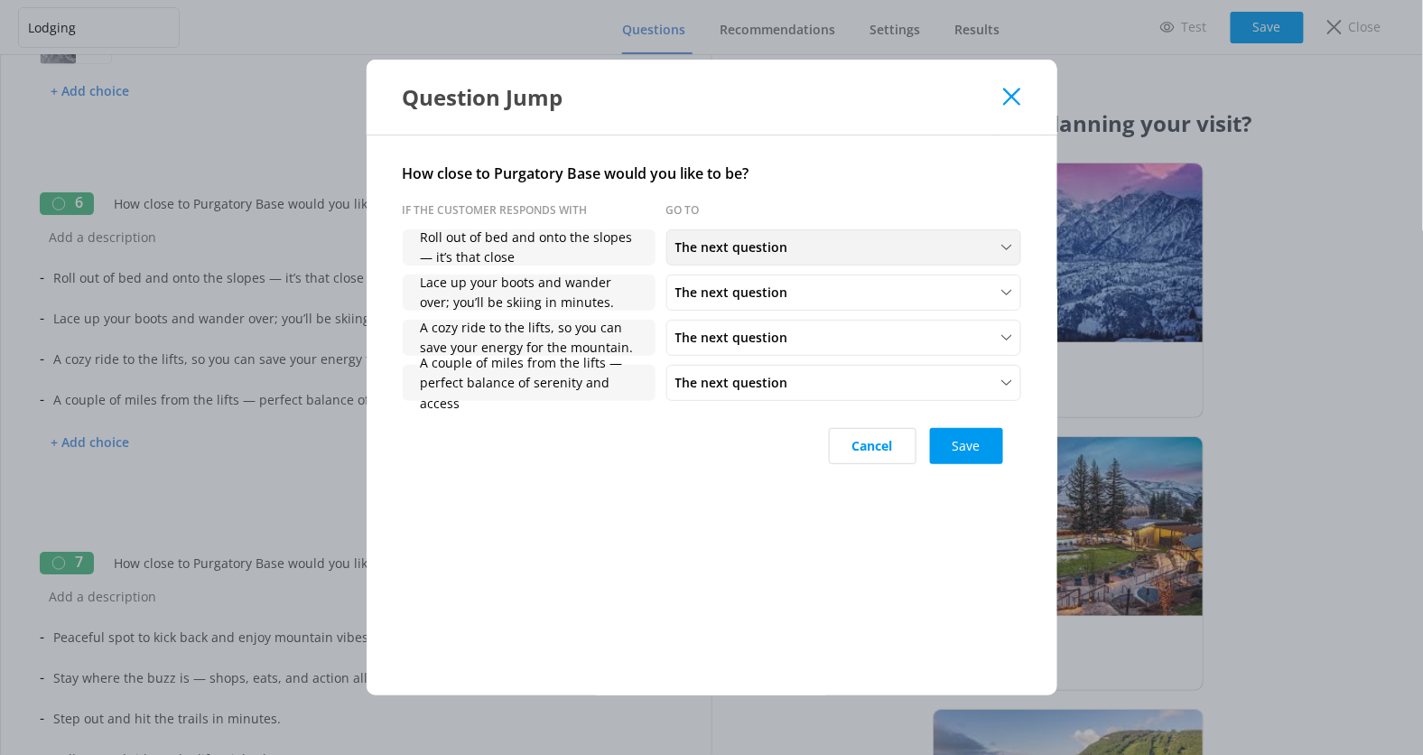
click at [783, 238] on span "The next question" at bounding box center [738, 248] width 124 height 20
click at [760, 352] on link "Finish Quiz" at bounding box center [843, 361] width 352 height 36
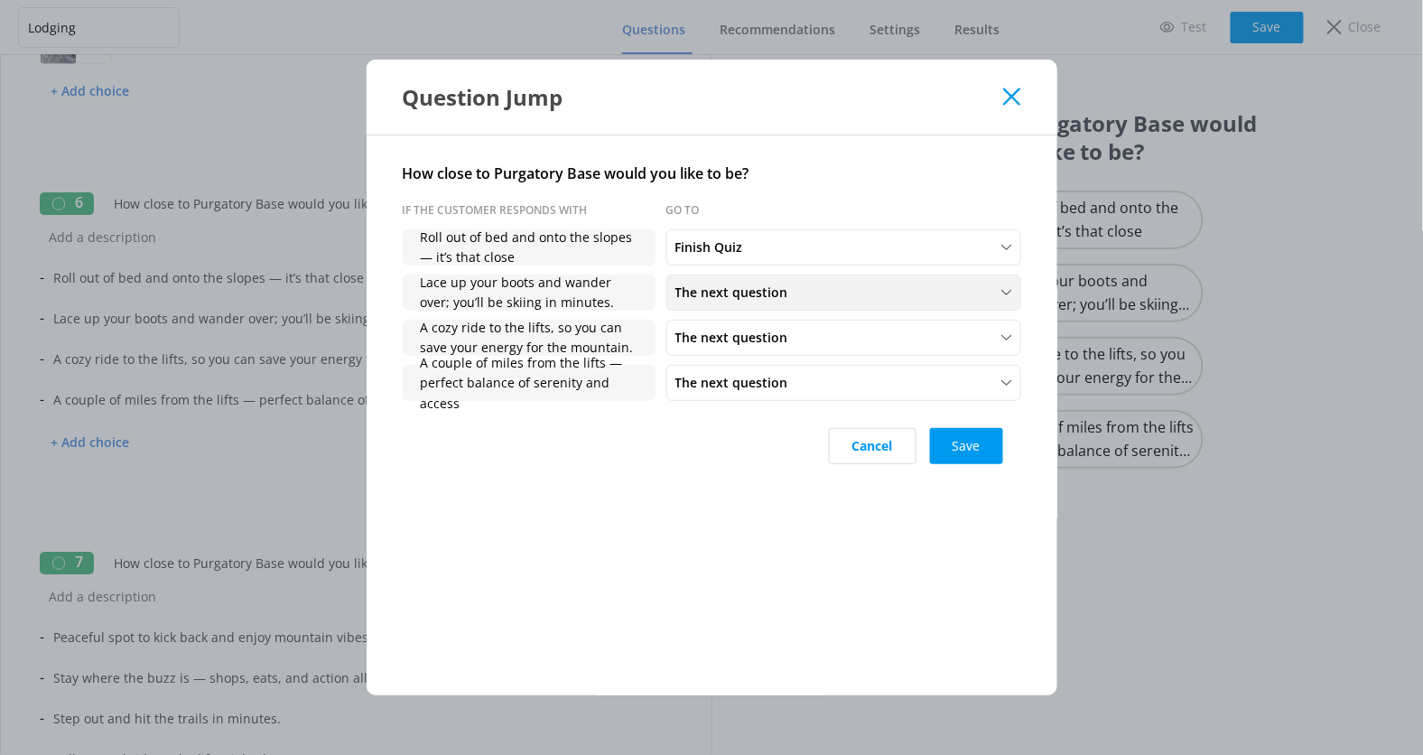
click at [790, 288] on span "The next question" at bounding box center [738, 293] width 124 height 20
click at [788, 260] on link "Finish Quiz" at bounding box center [843, 252] width 352 height 36
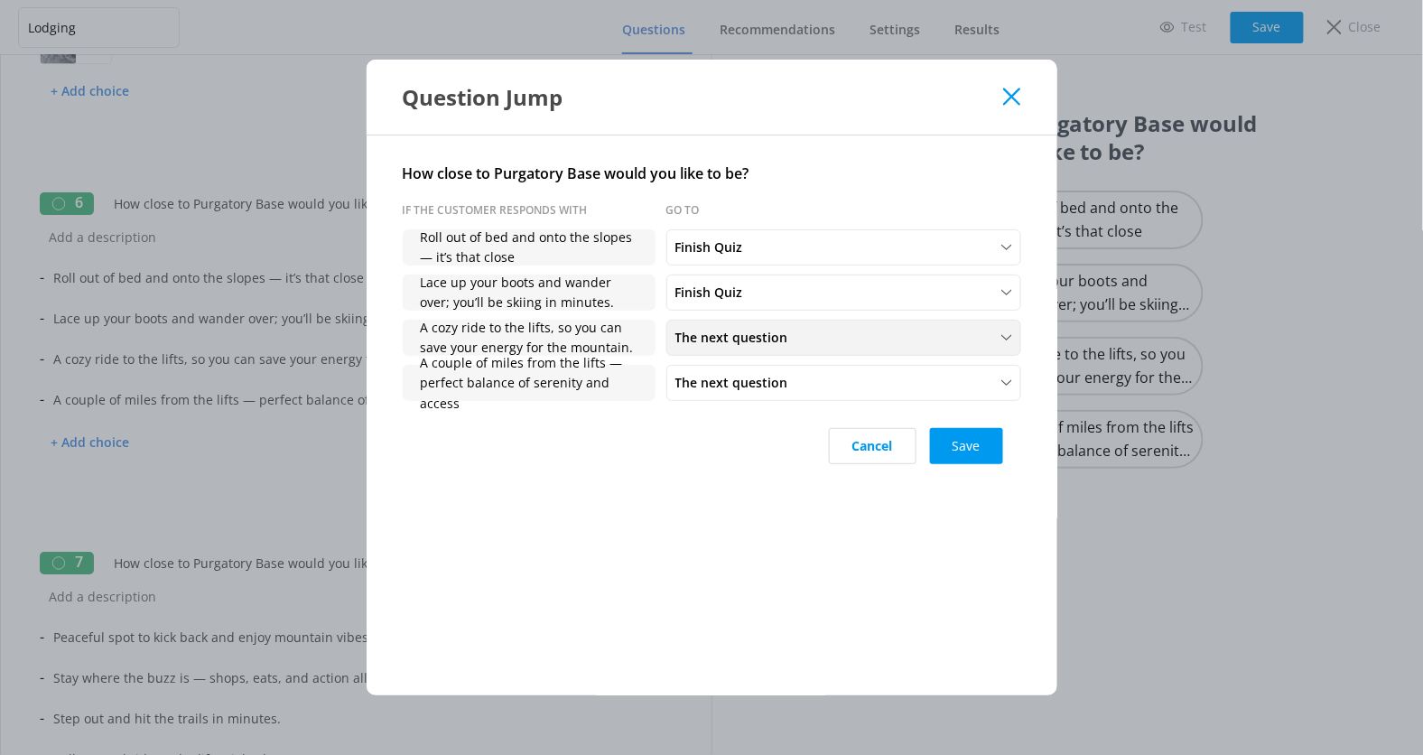
click at [787, 322] on div "The next question The next question How close to Purgatory Base would you like …" at bounding box center [844, 338] width 355 height 36
click at [764, 295] on link "Finish Quiz" at bounding box center [843, 297] width 352 height 36
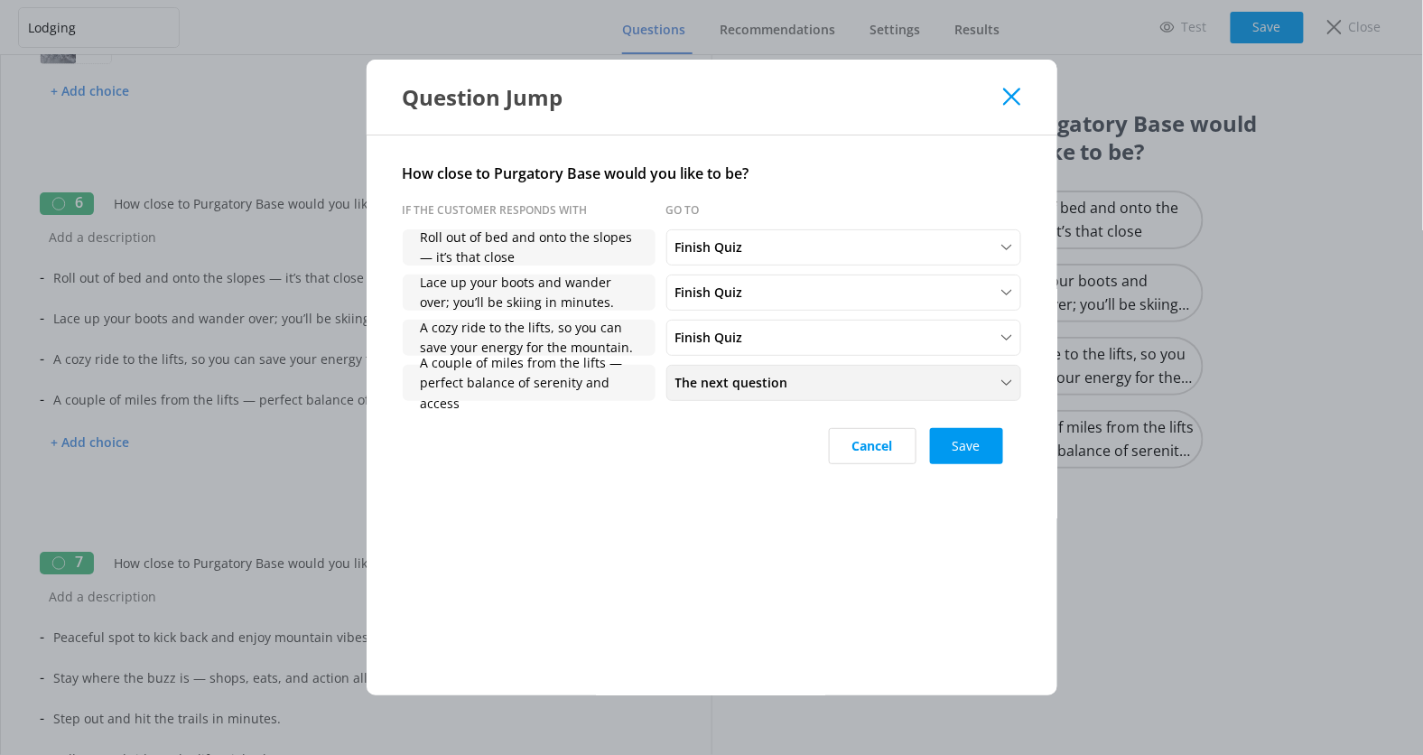
click at [764, 375] on span "The next question" at bounding box center [738, 383] width 124 height 20
click at [757, 341] on link "Finish Quiz" at bounding box center [843, 342] width 352 height 36
click at [954, 445] on button "Save" at bounding box center [966, 446] width 73 height 36
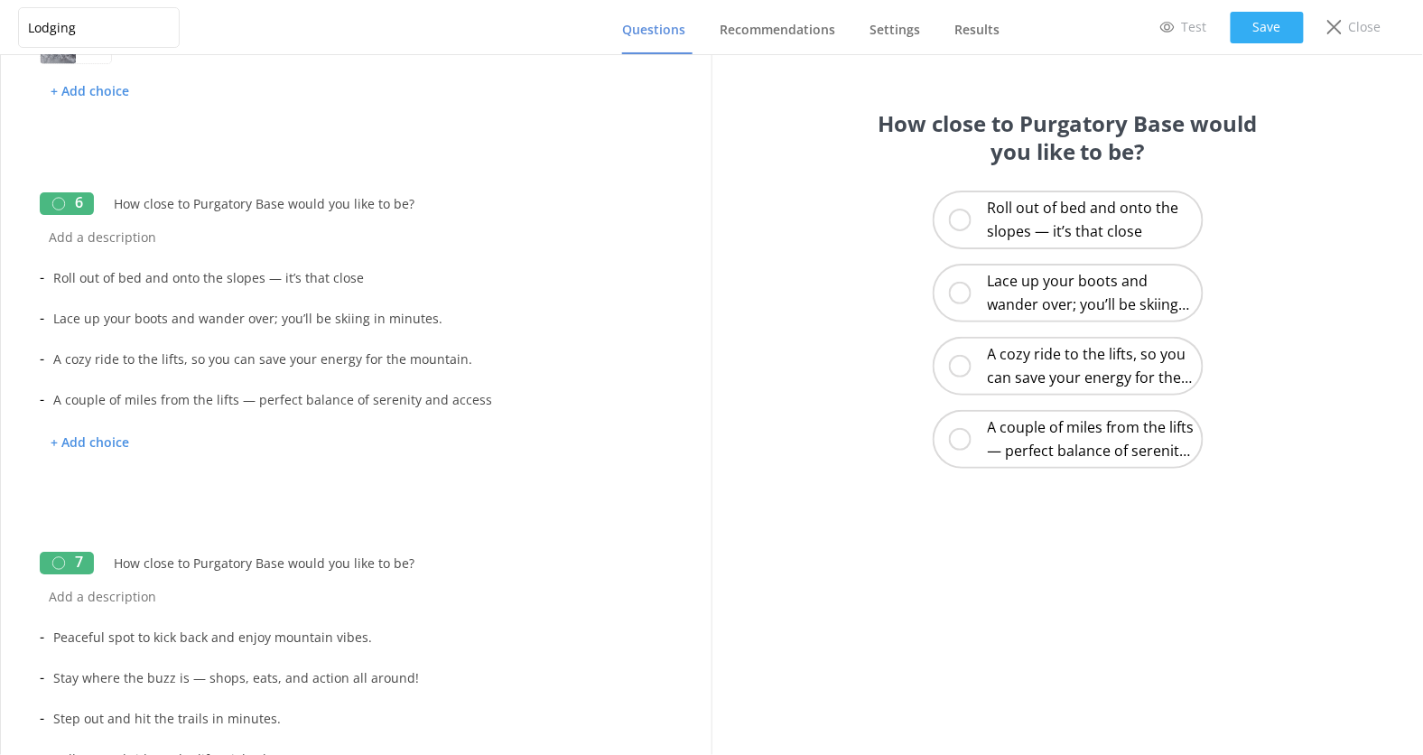
click at [1270, 22] on button "Save" at bounding box center [1267, 28] width 73 height 32
click at [1355, 21] on p "Close" at bounding box center [1365, 27] width 33 height 20
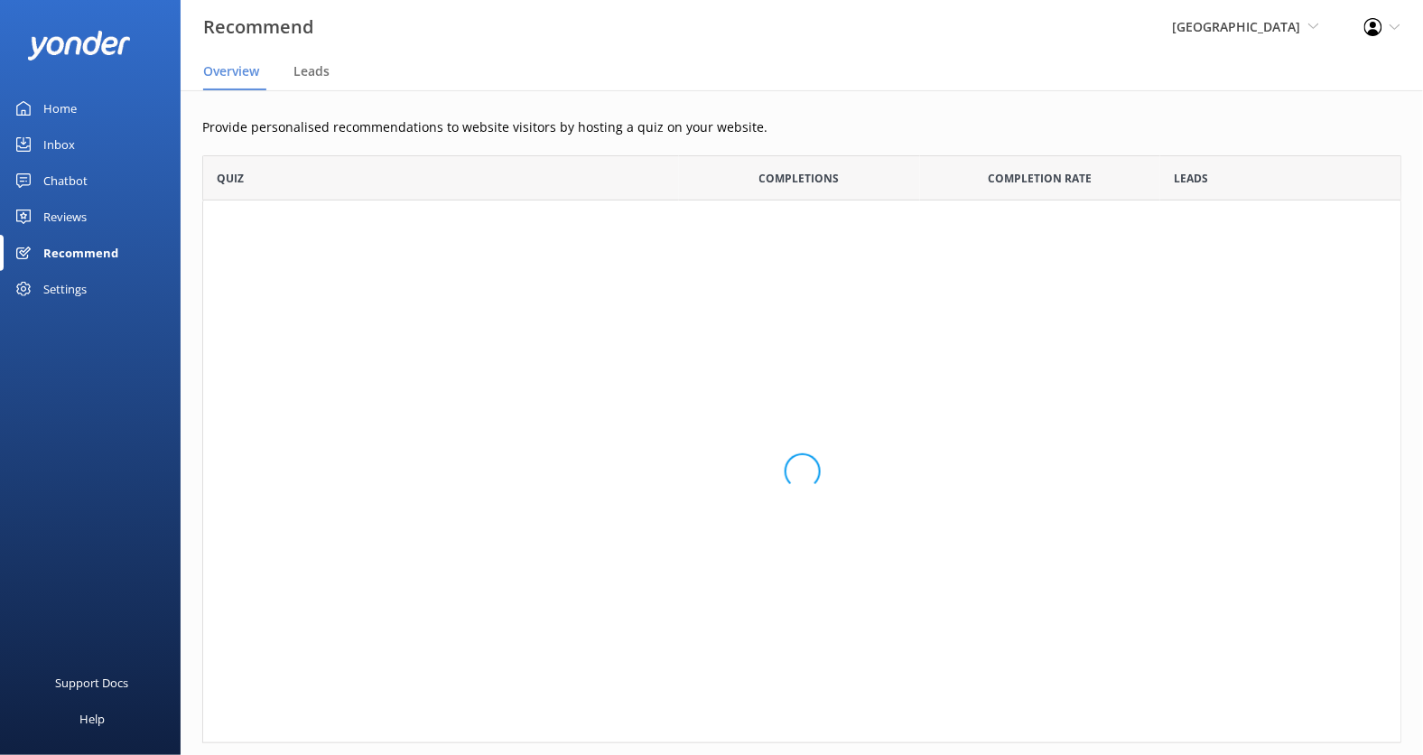
scroll to position [135, 1199]
